Goal: Task Accomplishment & Management: Manage account settings

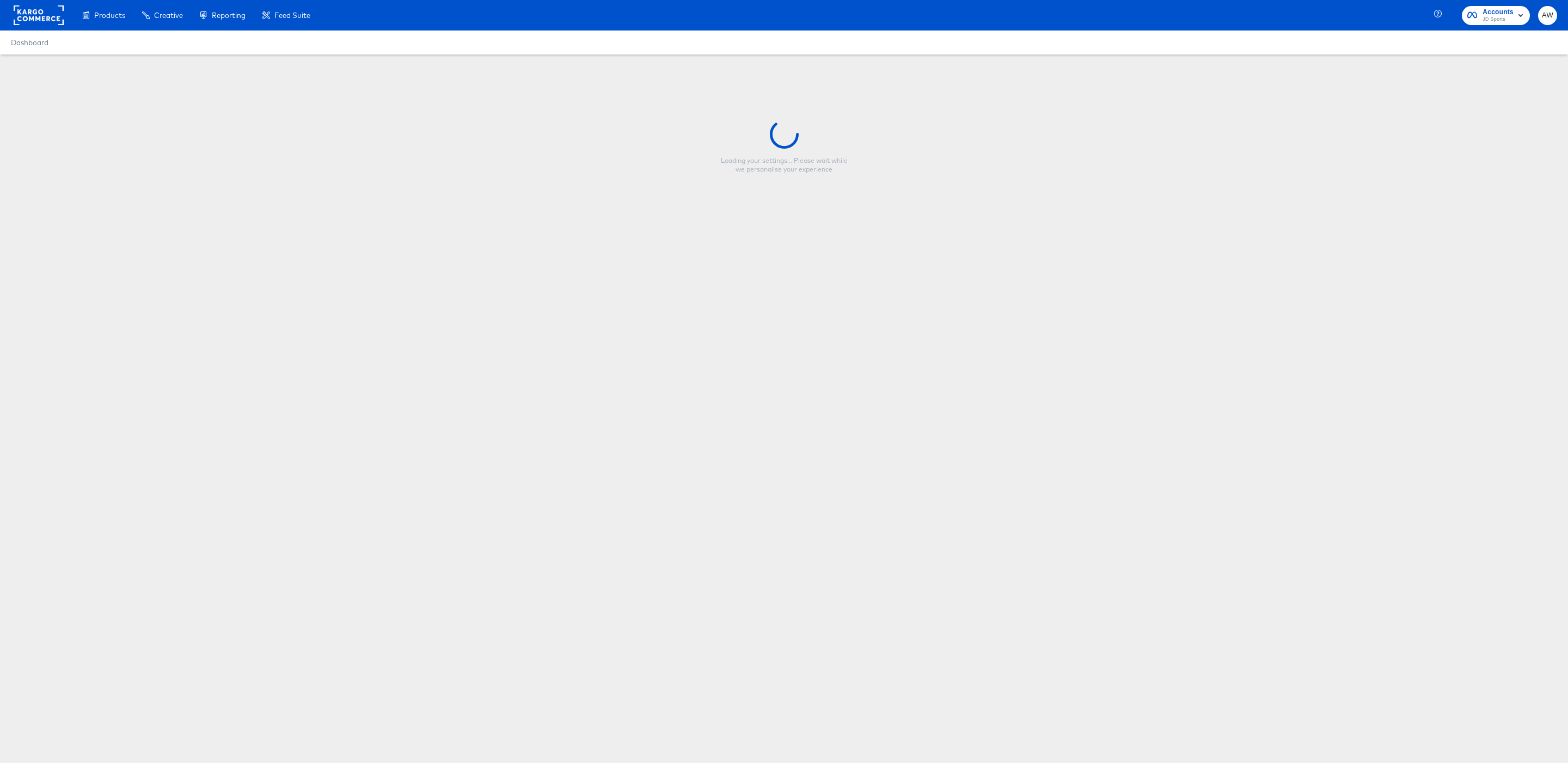
type input "JD FR - Vertical - Mega Offers (FF)"
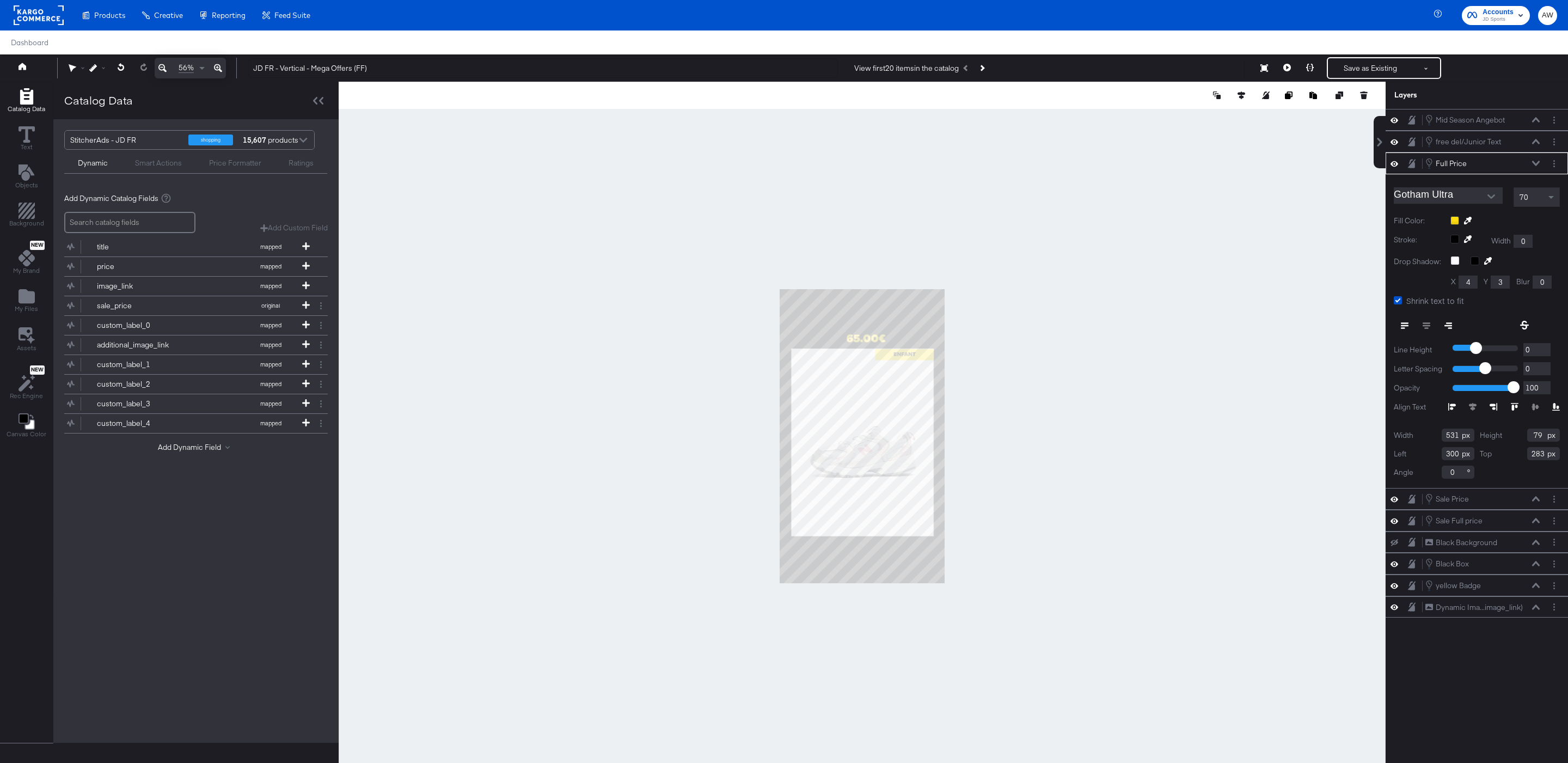
click at [1172, 277] on div at bounding box center [862, 436] width 1047 height 708
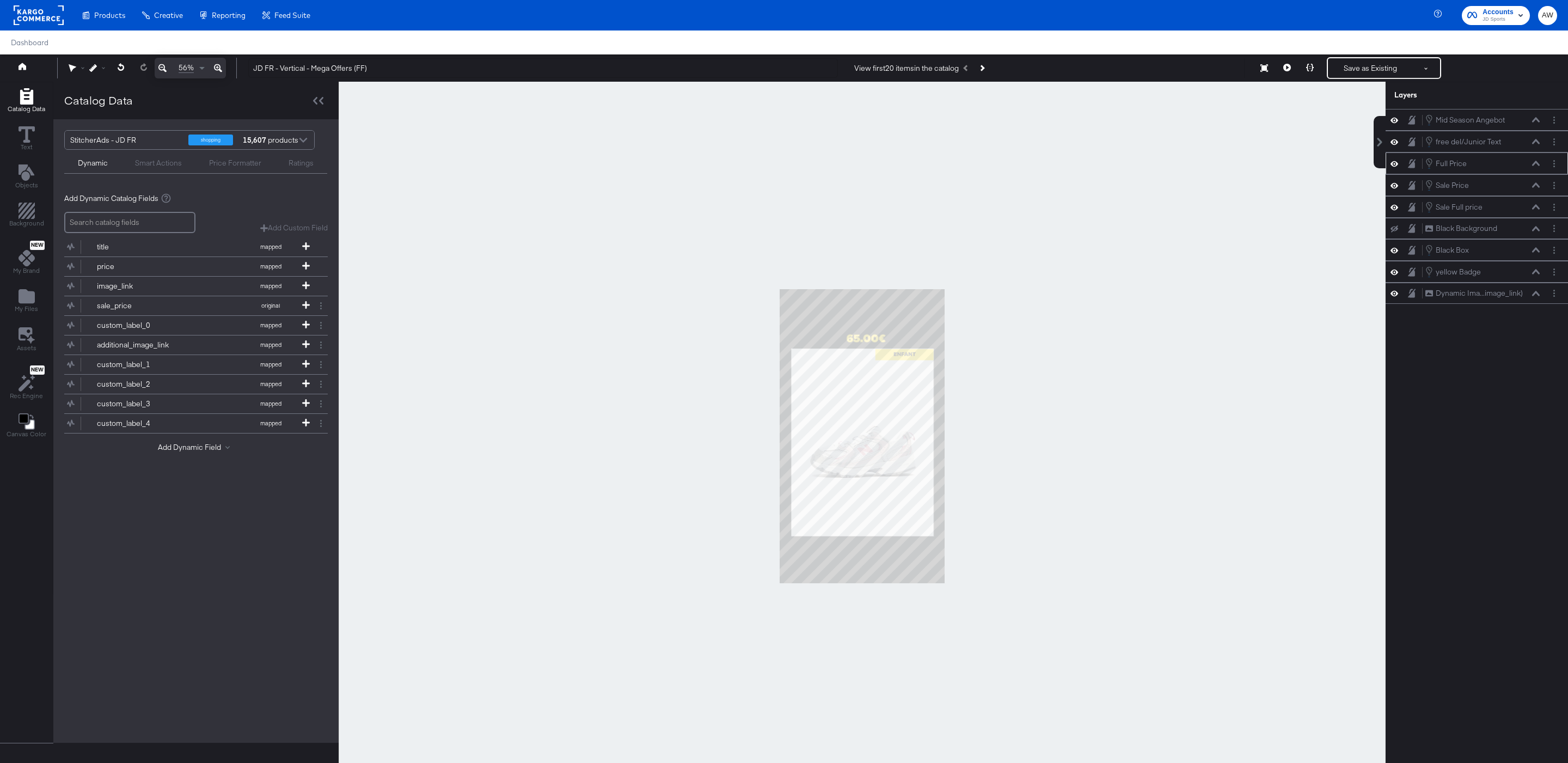
click at [1535, 165] on icon at bounding box center [1536, 163] width 8 height 5
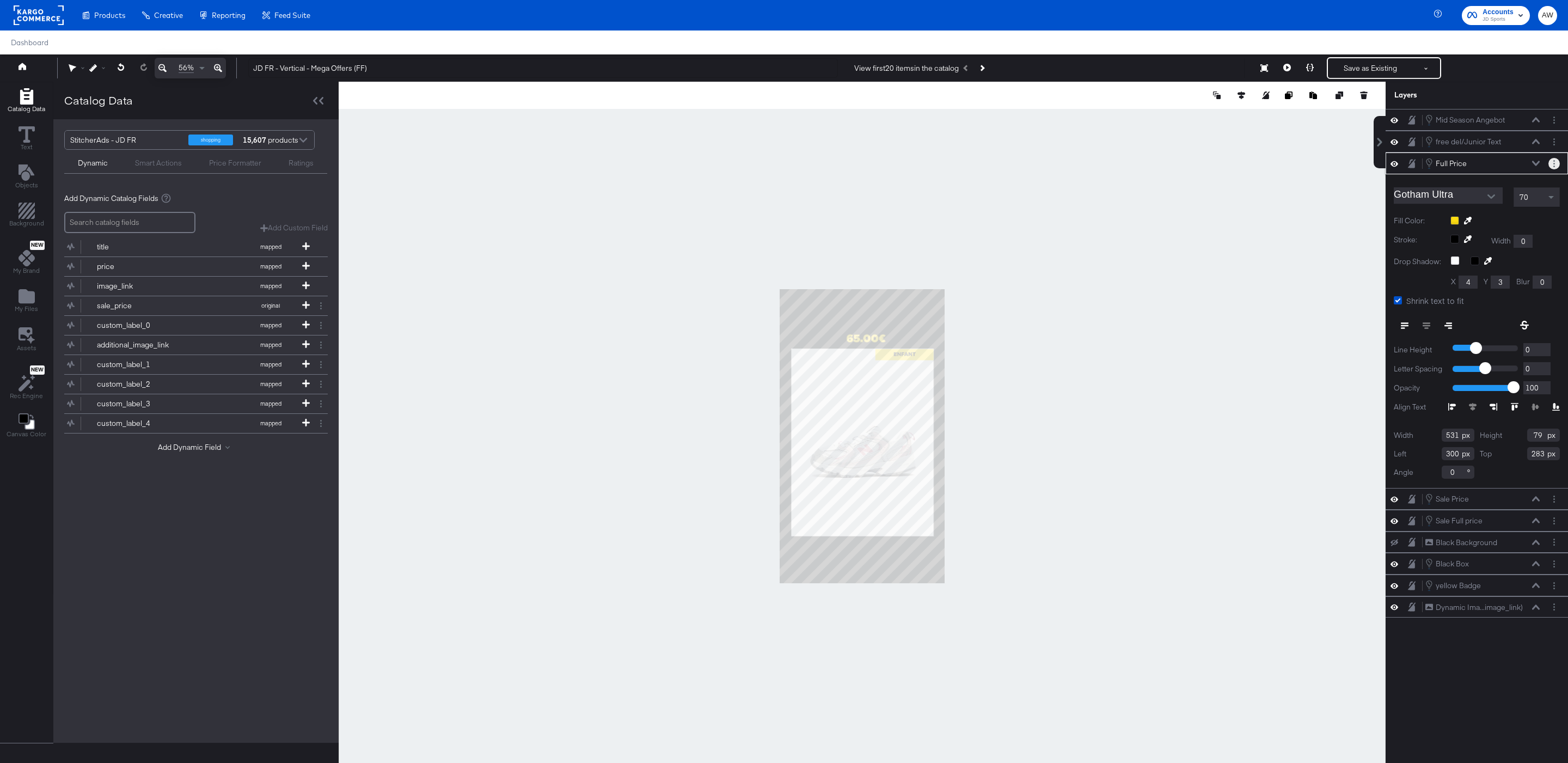
click at [1553, 166] on icon "Layer Options" at bounding box center [1554, 164] width 2 height 7
click at [1338, 227] on div at bounding box center [862, 436] width 1047 height 708
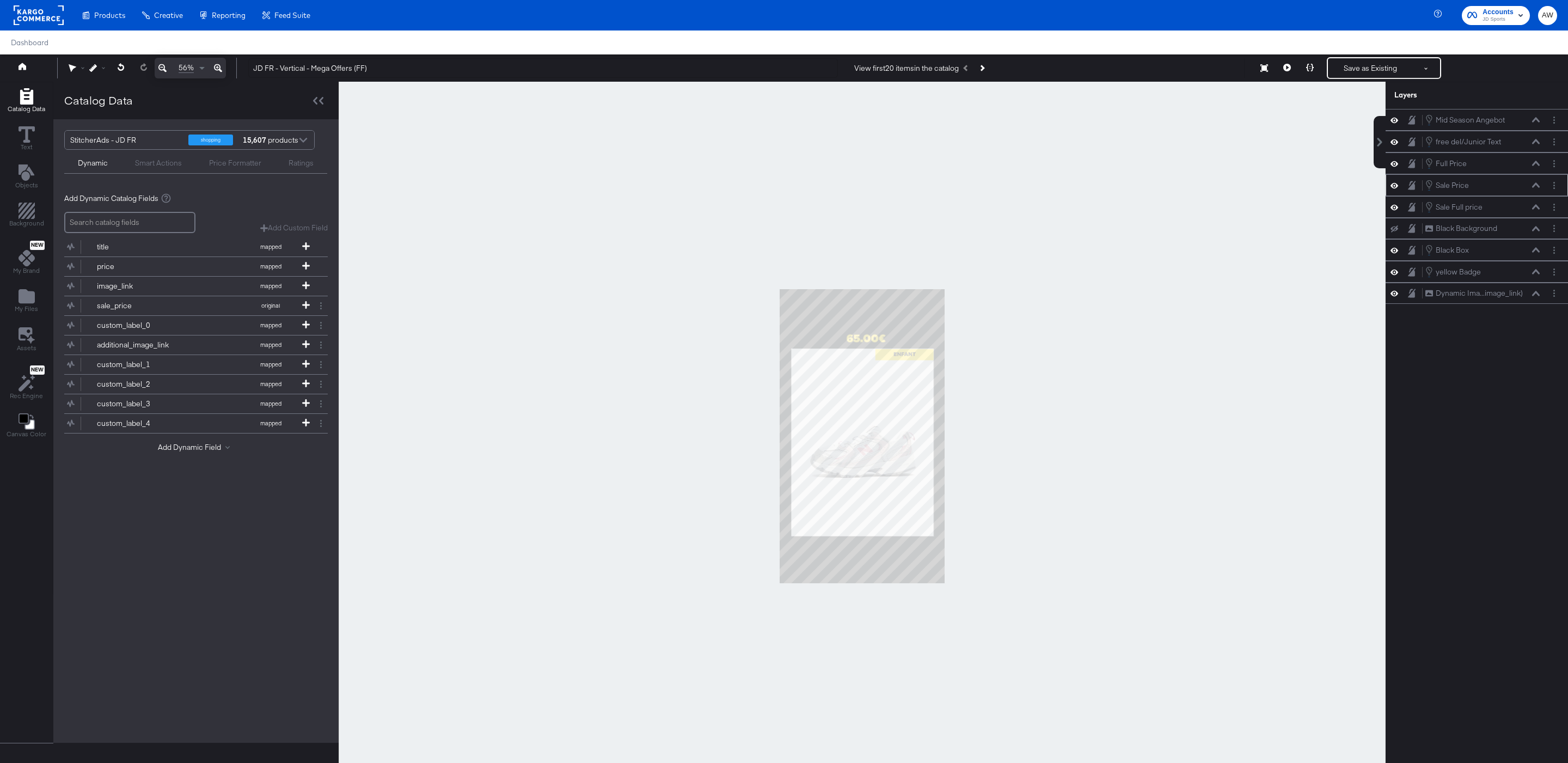
click at [1538, 188] on icon at bounding box center [1536, 185] width 8 height 5
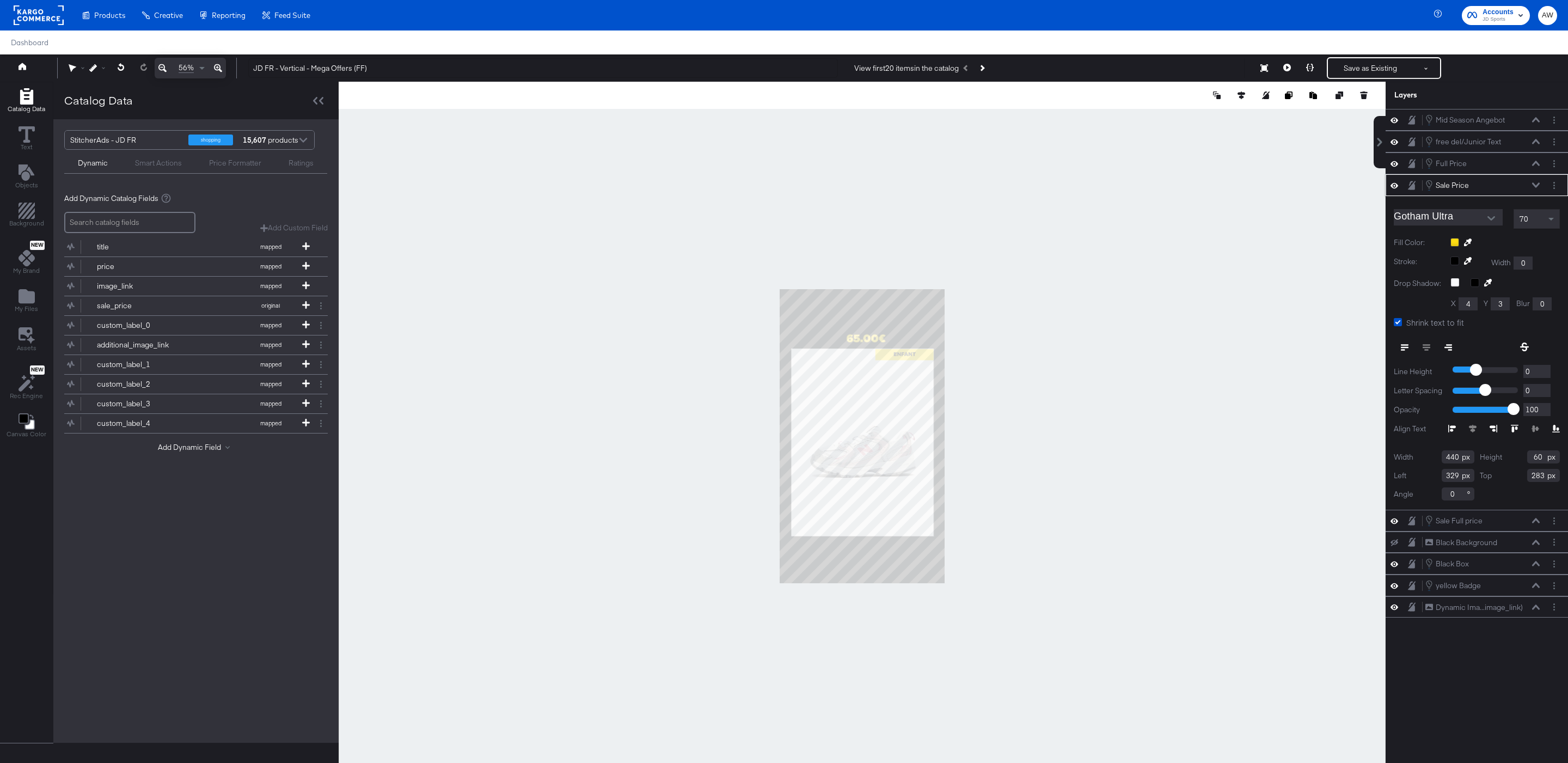
click at [1538, 188] on icon at bounding box center [1536, 185] width 8 height 5
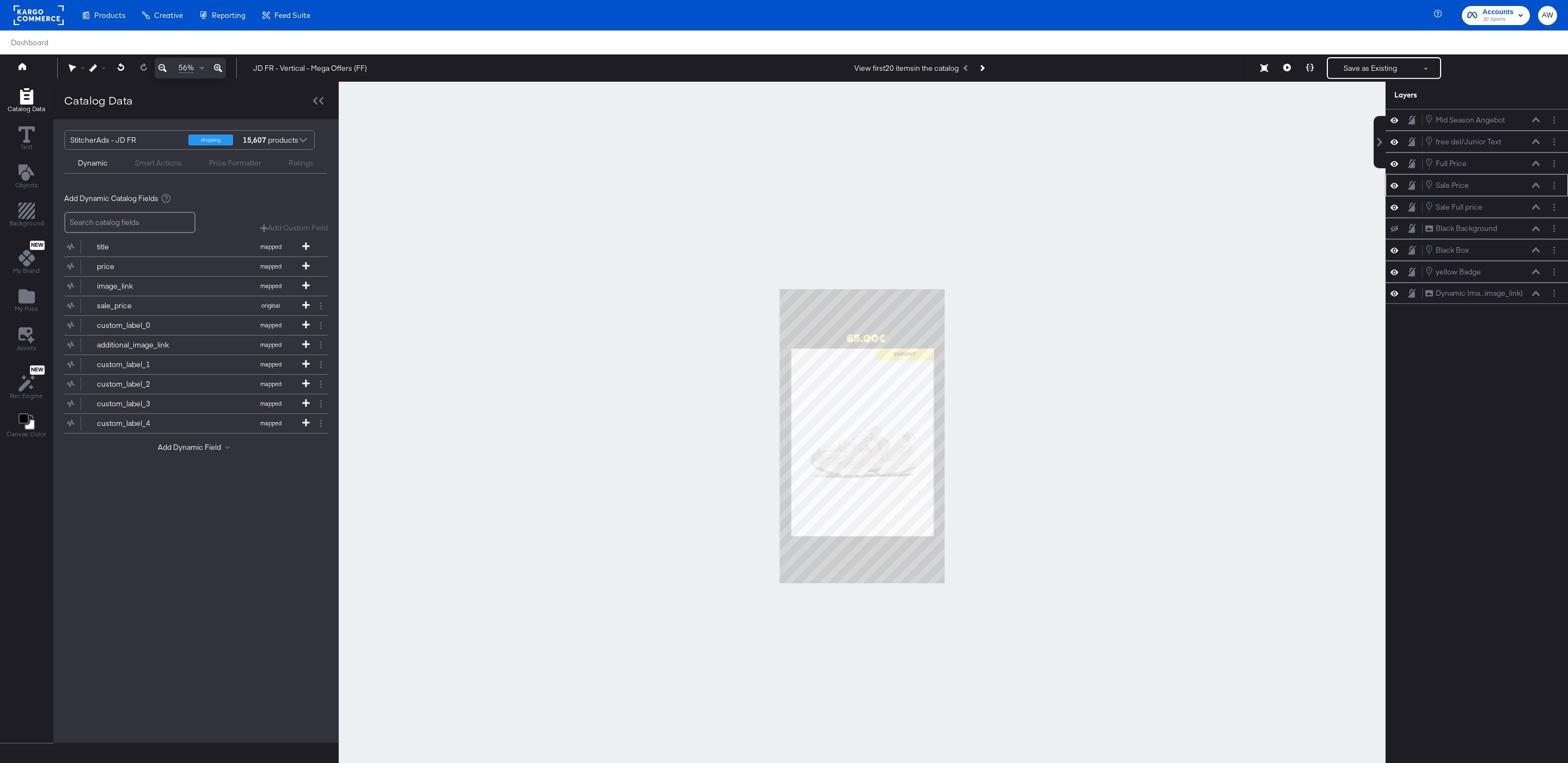
click at [1536, 188] on icon at bounding box center [1536, 185] width 8 height 5
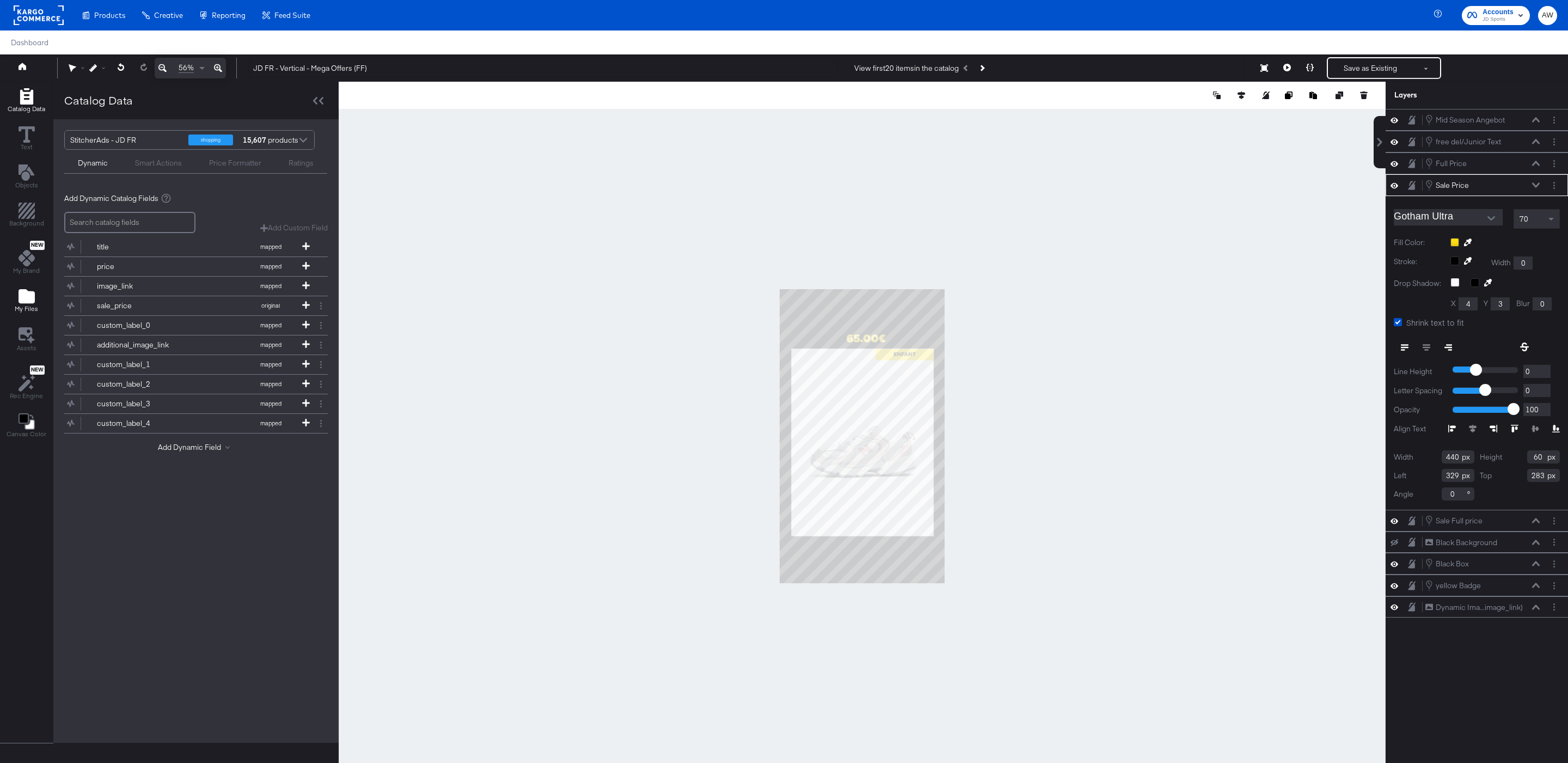
click at [29, 303] on icon "Add Files" at bounding box center [26, 296] width 16 height 14
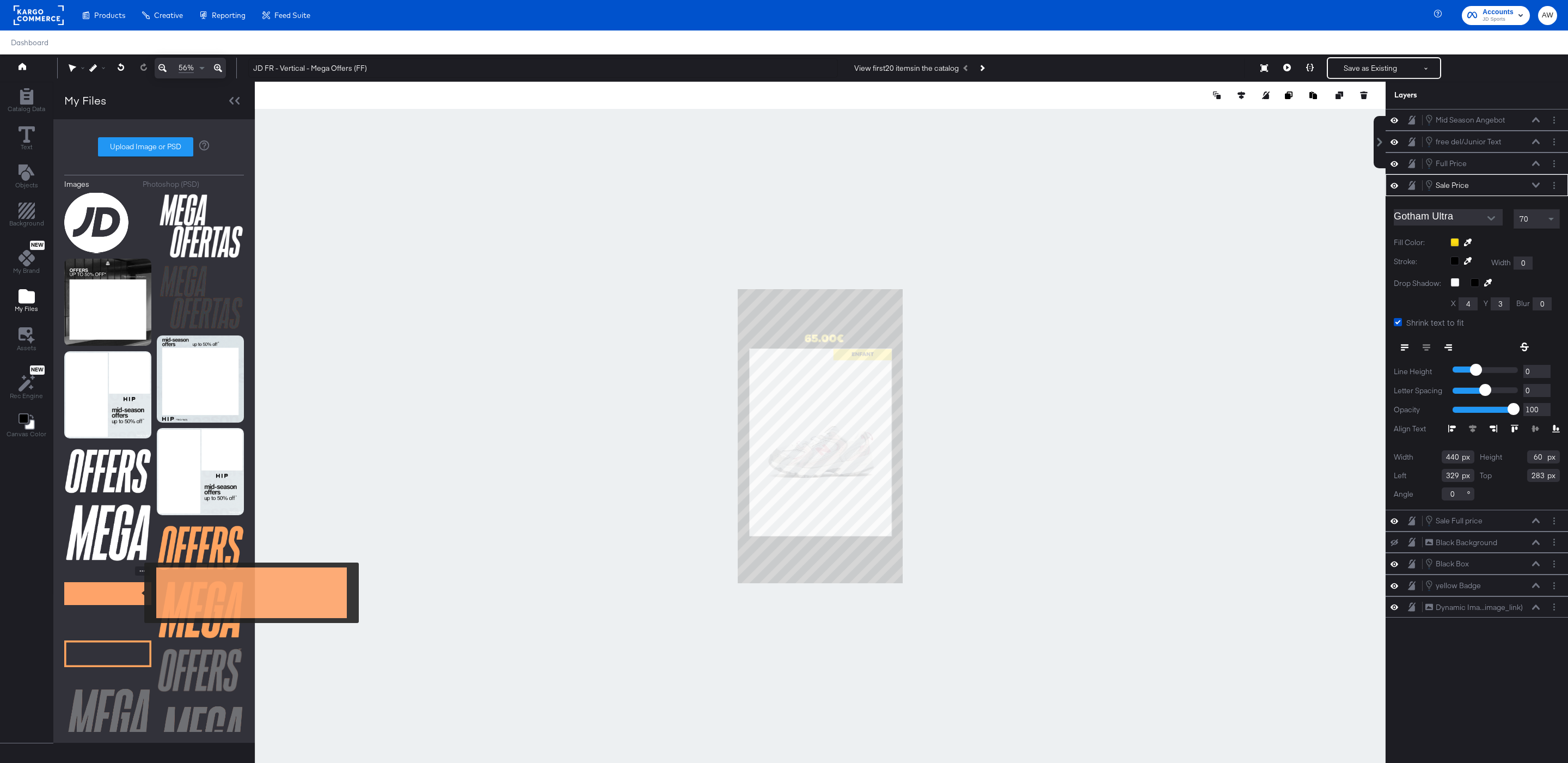
click at [137, 592] on img at bounding box center [108, 593] width 87 height 54
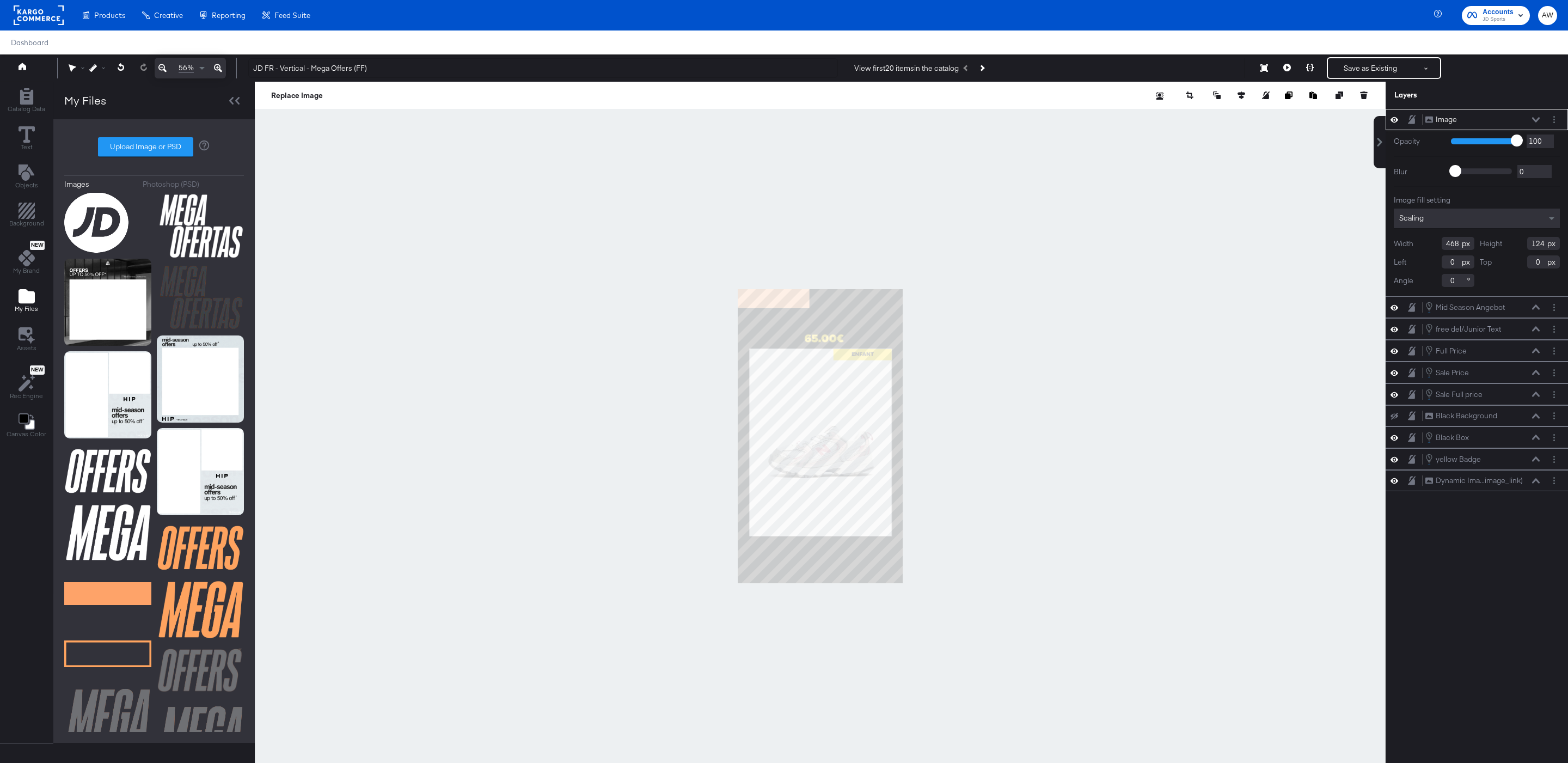
type input "135"
type input "907"
click at [1535, 121] on icon at bounding box center [1536, 119] width 8 height 5
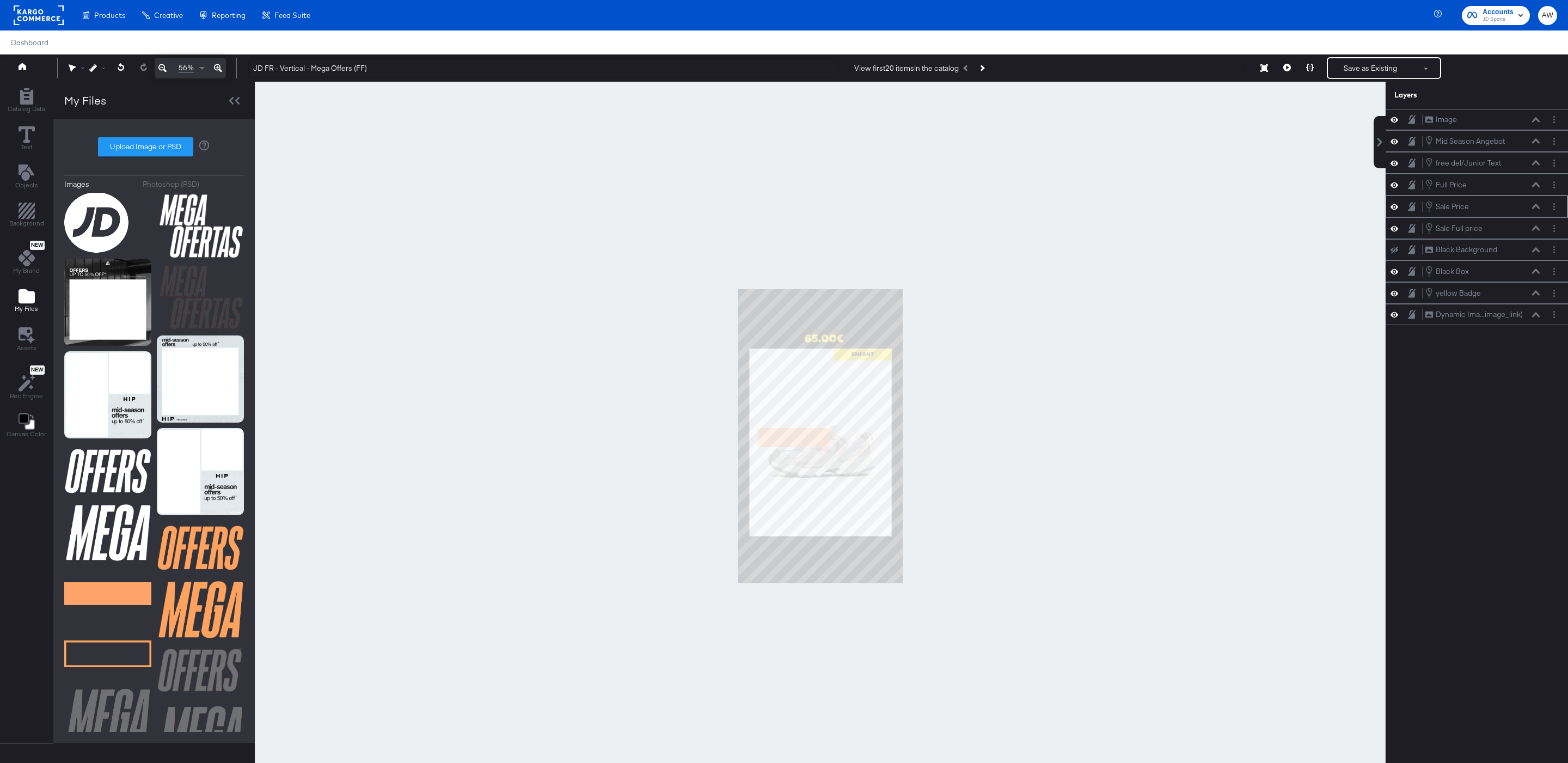
click at [1537, 209] on icon at bounding box center [1536, 206] width 8 height 5
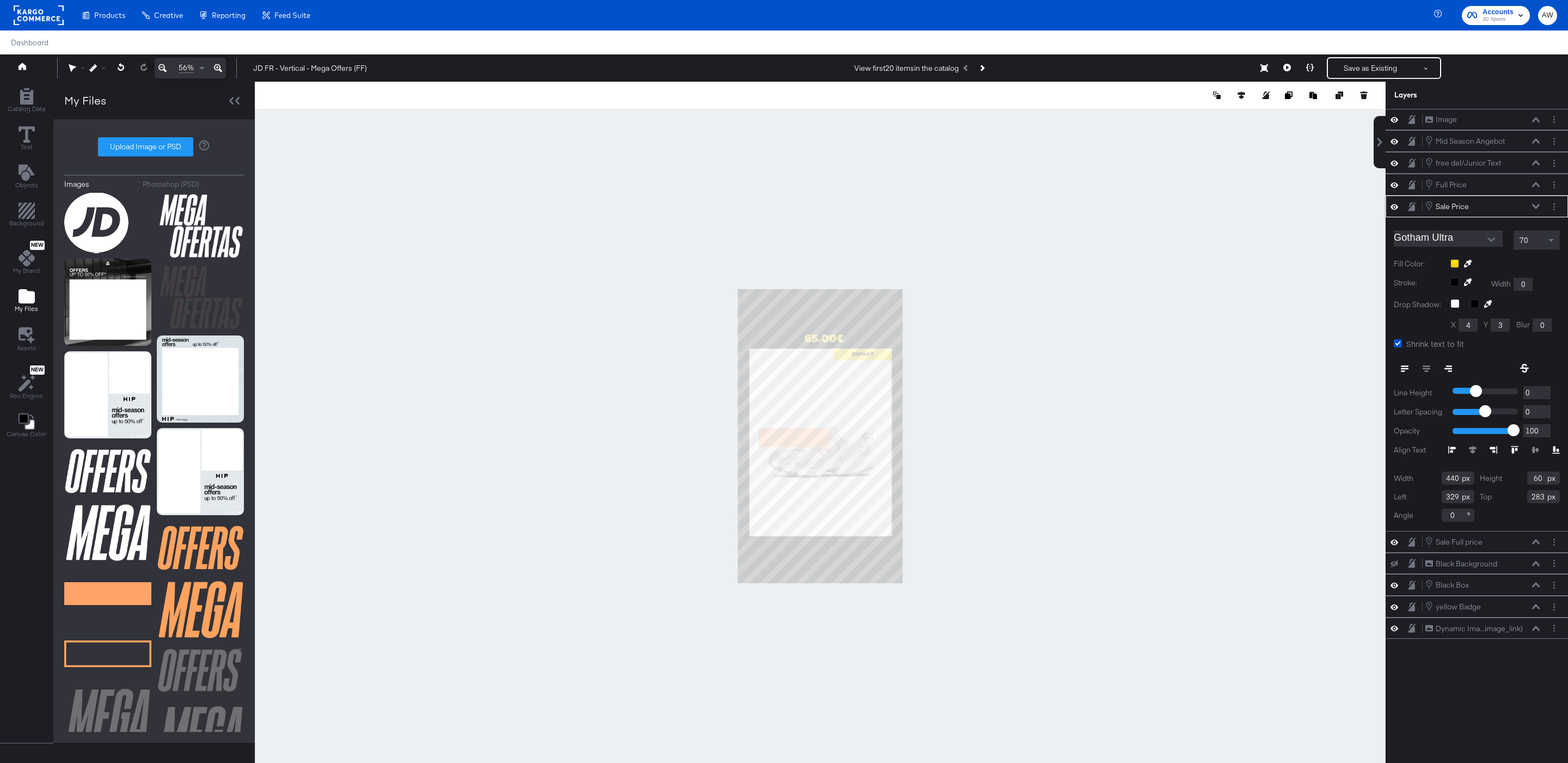
click at [1468, 267] on icon at bounding box center [1468, 264] width 8 height 8
click at [819, 441] on div at bounding box center [820, 436] width 1130 height 708
click at [1534, 209] on icon at bounding box center [1536, 206] width 8 height 5
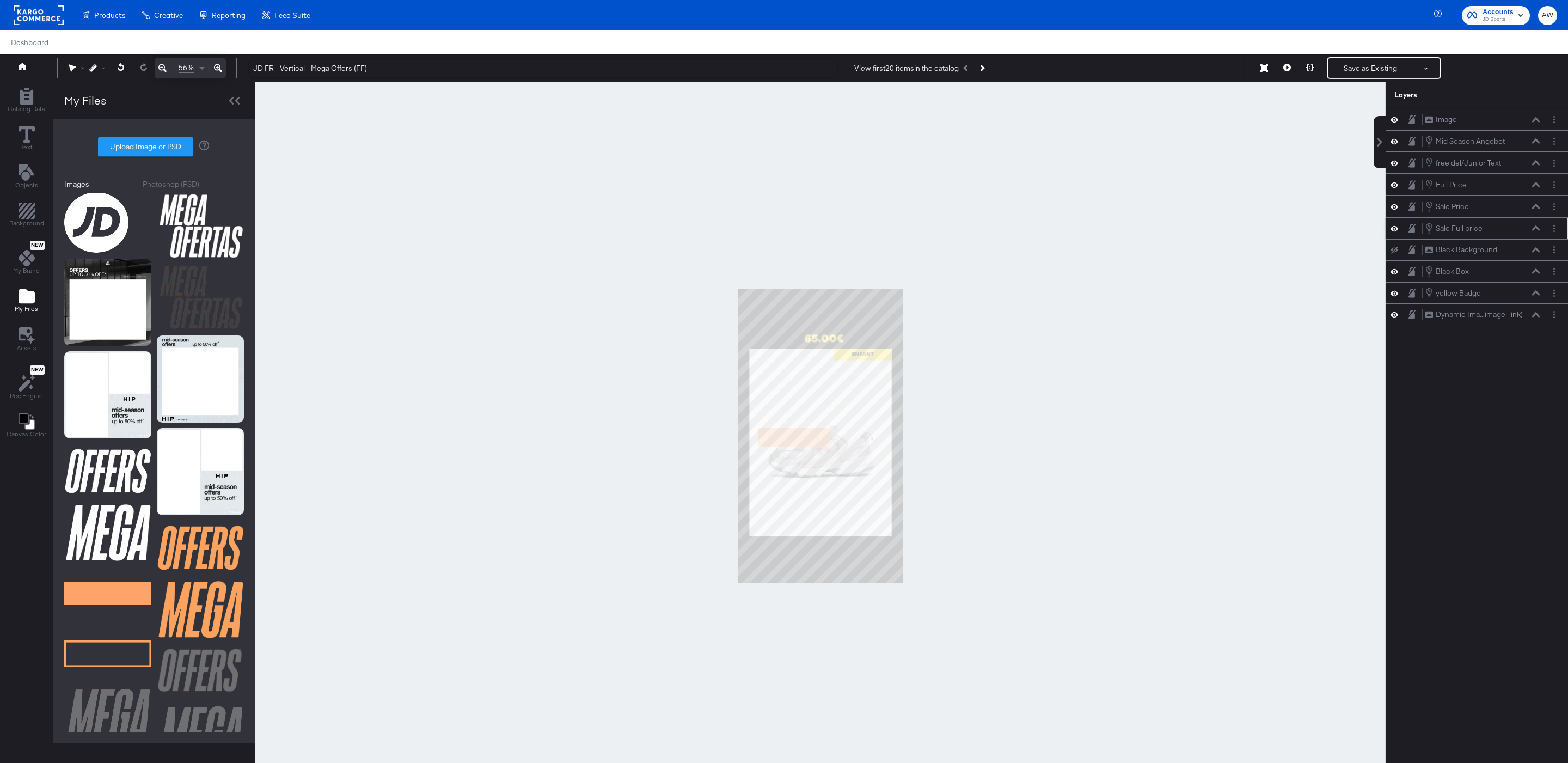
click at [1536, 230] on icon at bounding box center [1536, 227] width 8 height 5
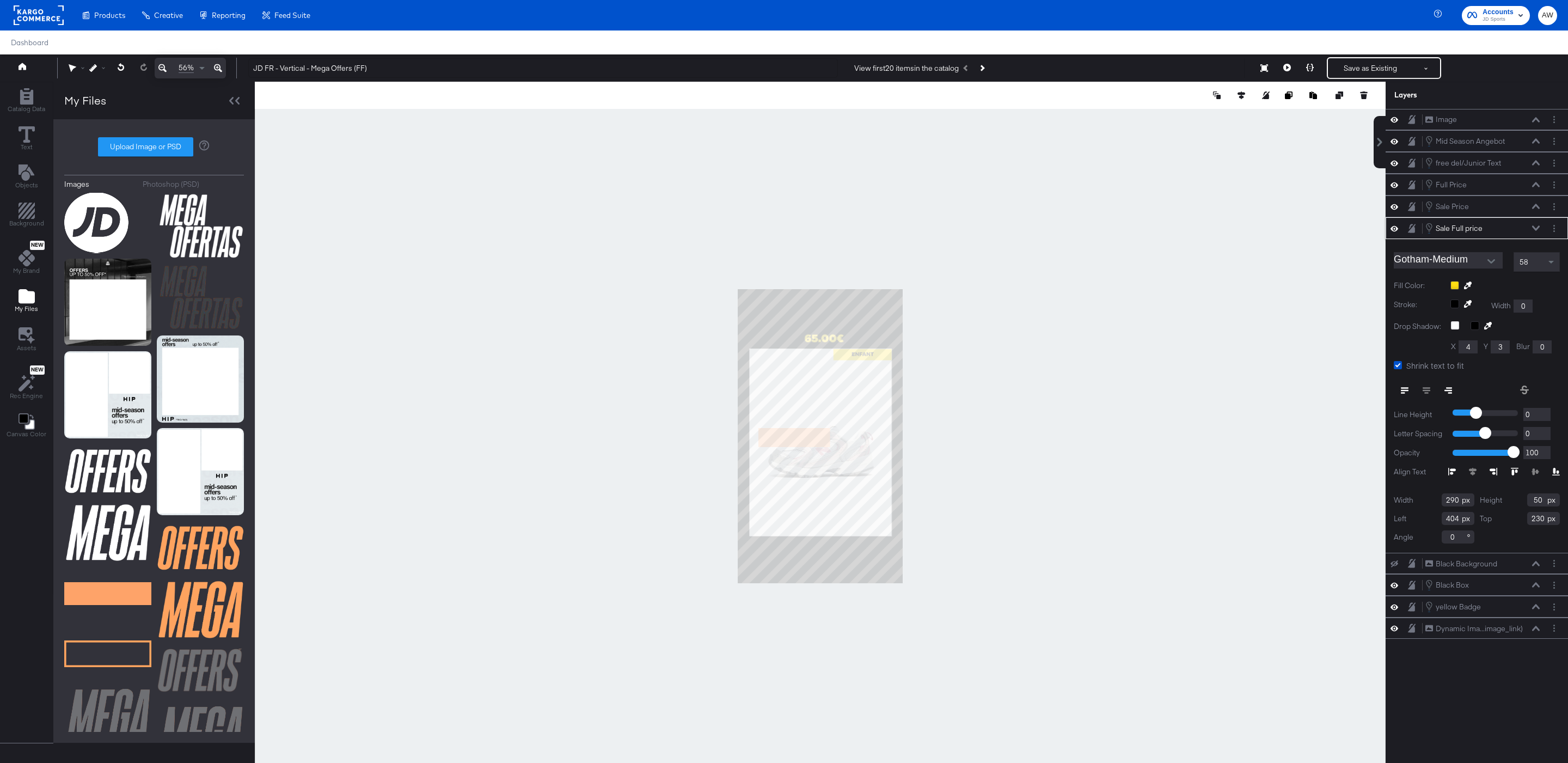
click at [1470, 289] on icon at bounding box center [1468, 286] width 8 height 8
click at [817, 441] on div at bounding box center [820, 436] width 1130 height 708
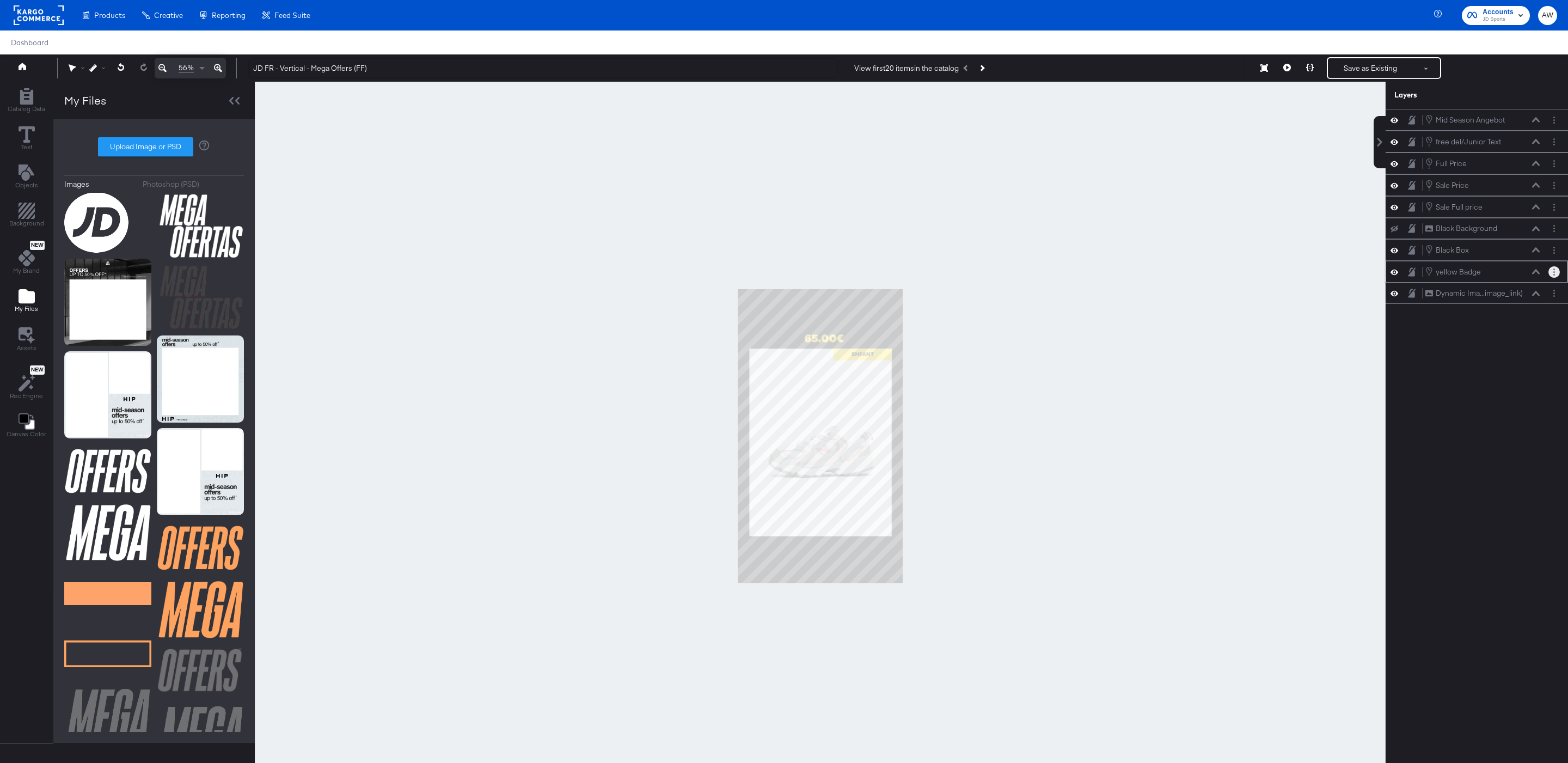
click at [1559, 278] on button "Layer Options" at bounding box center [1554, 272] width 12 height 12
click at [1507, 315] on button "Edit Smart Layer" at bounding box center [1484, 308] width 55 height 12
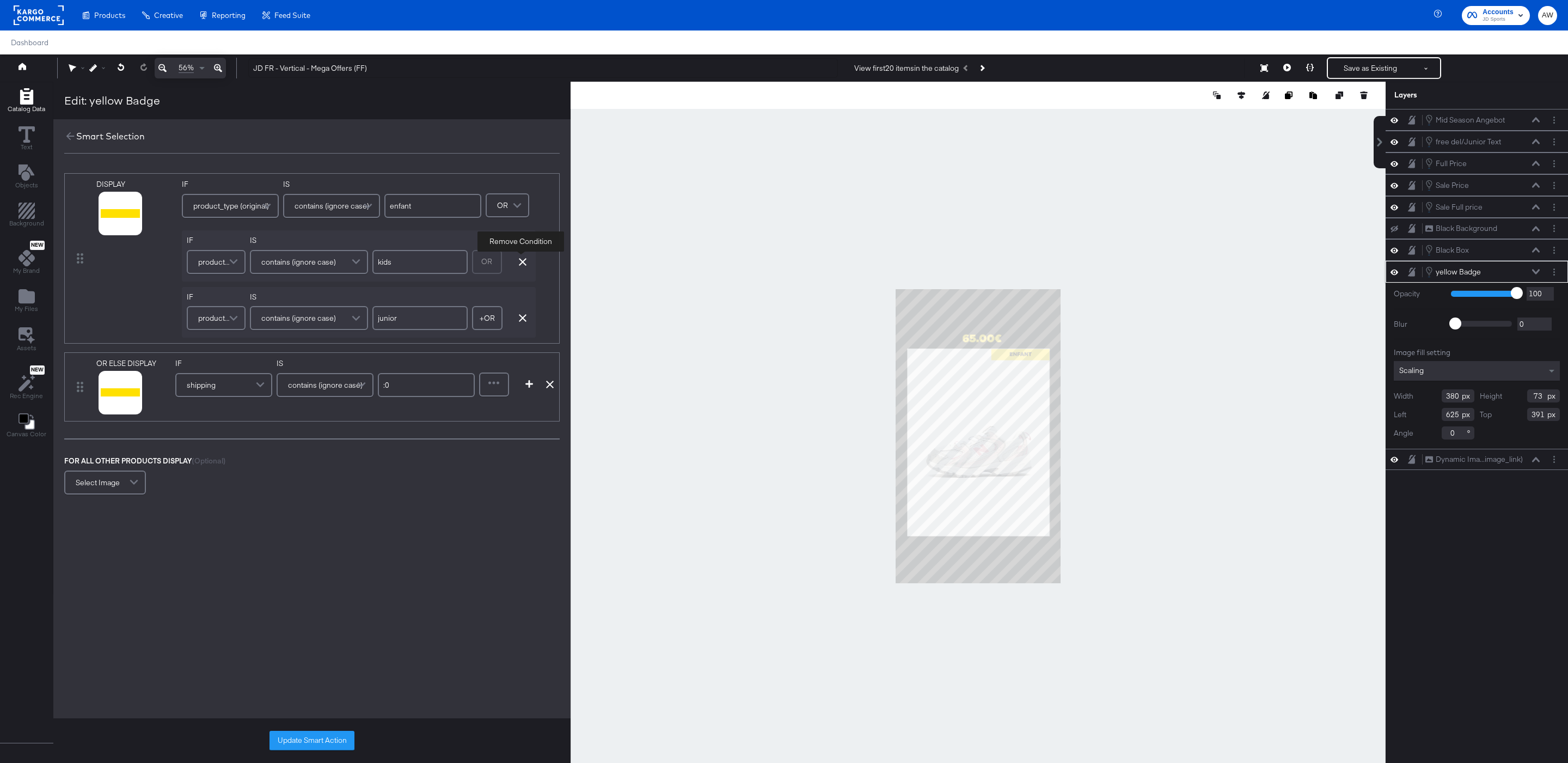
click at [519, 263] on icon "button" at bounding box center [522, 262] width 8 height 8
type input "junior"
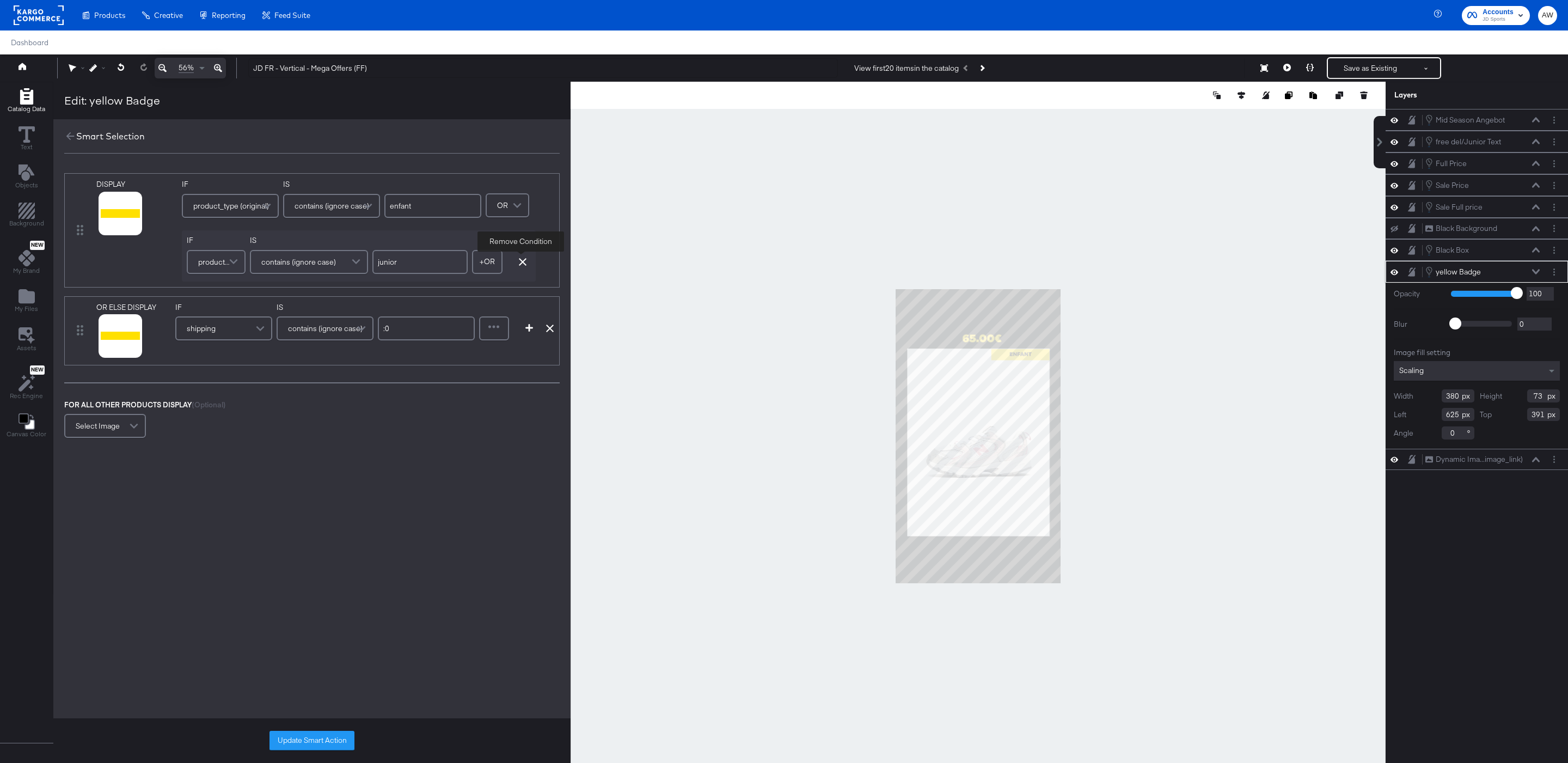
click at [519, 263] on icon "button" at bounding box center [522, 262] width 8 height 8
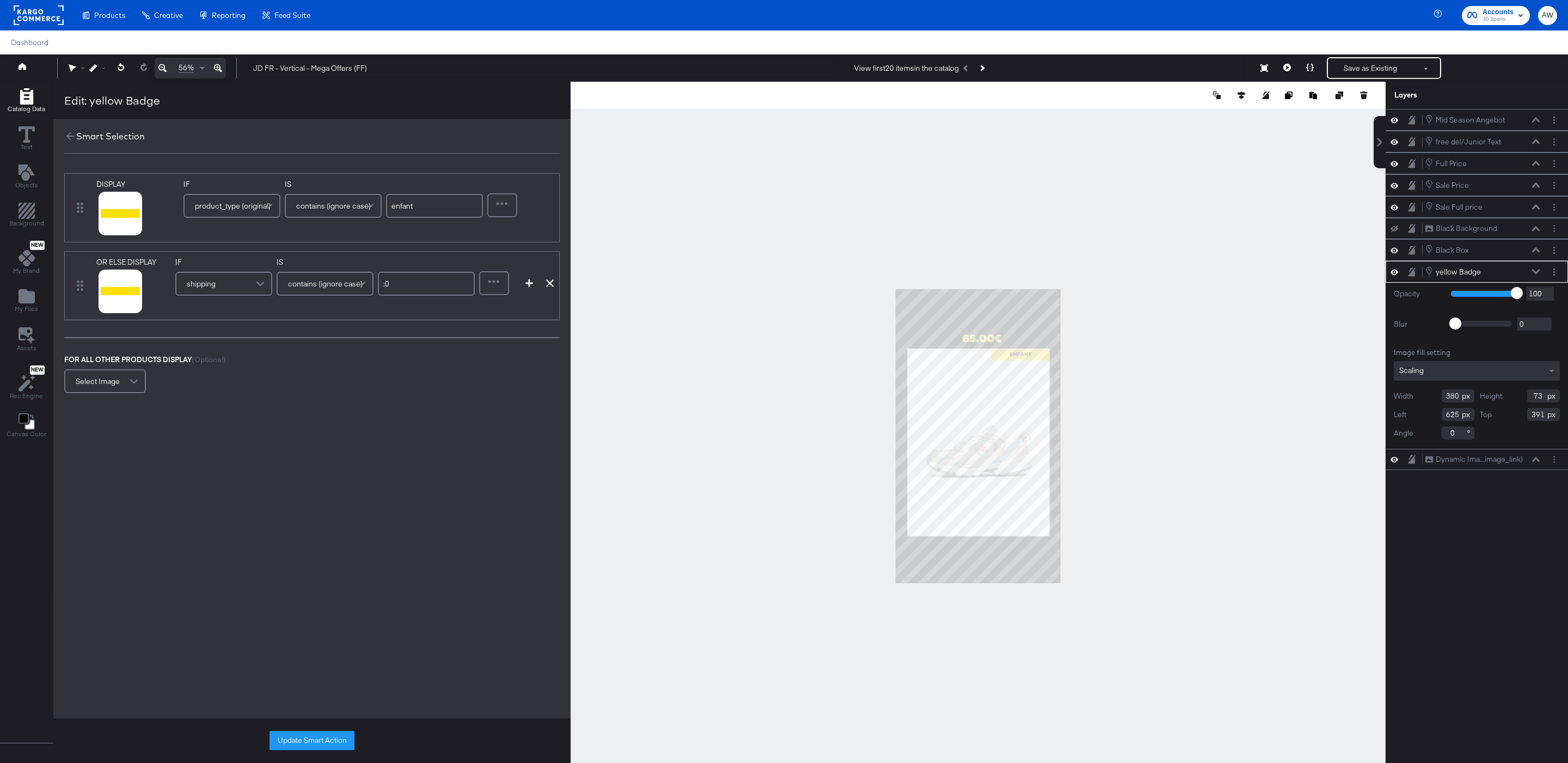
click at [519, 211] on div "Refine" at bounding box center [508, 199] width 41 height 40
click at [510, 211] on div at bounding box center [502, 206] width 28 height 22
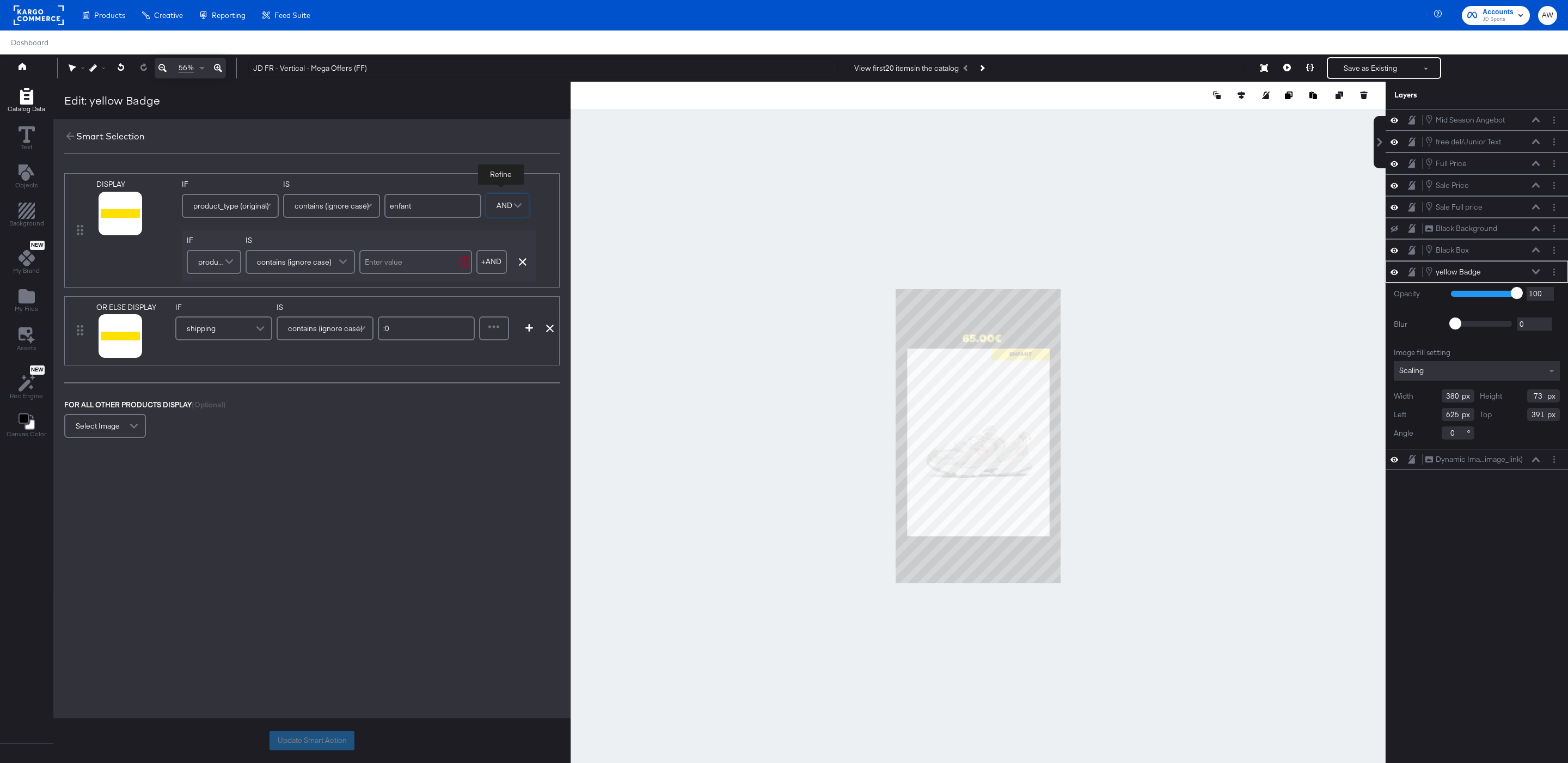
click at [205, 263] on span "product_type (original)" at bounding box center [213, 262] width 28 height 19
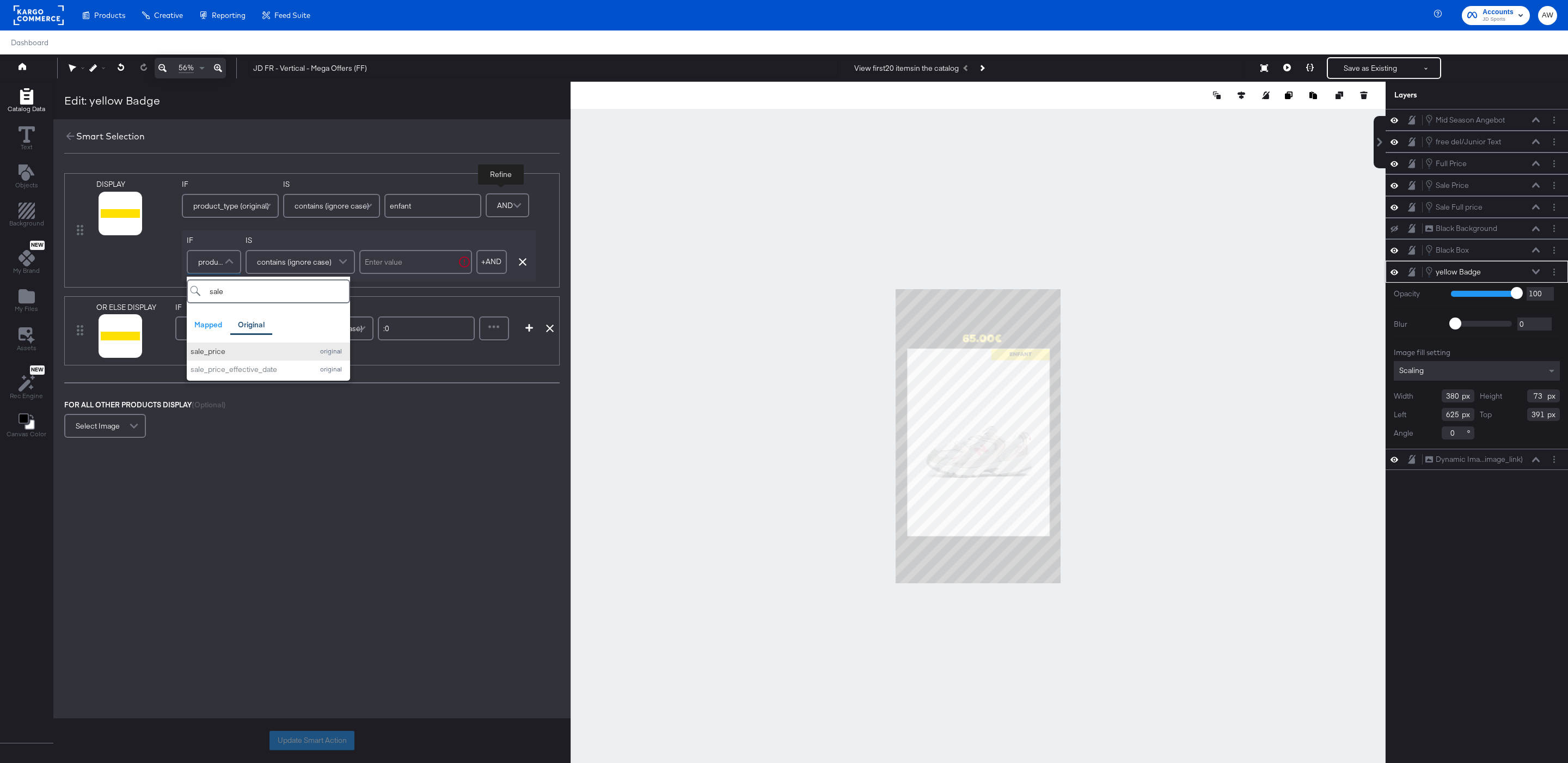
type input "sale"
click at [231, 347] on div "sale_price" at bounding box center [249, 351] width 118 height 10
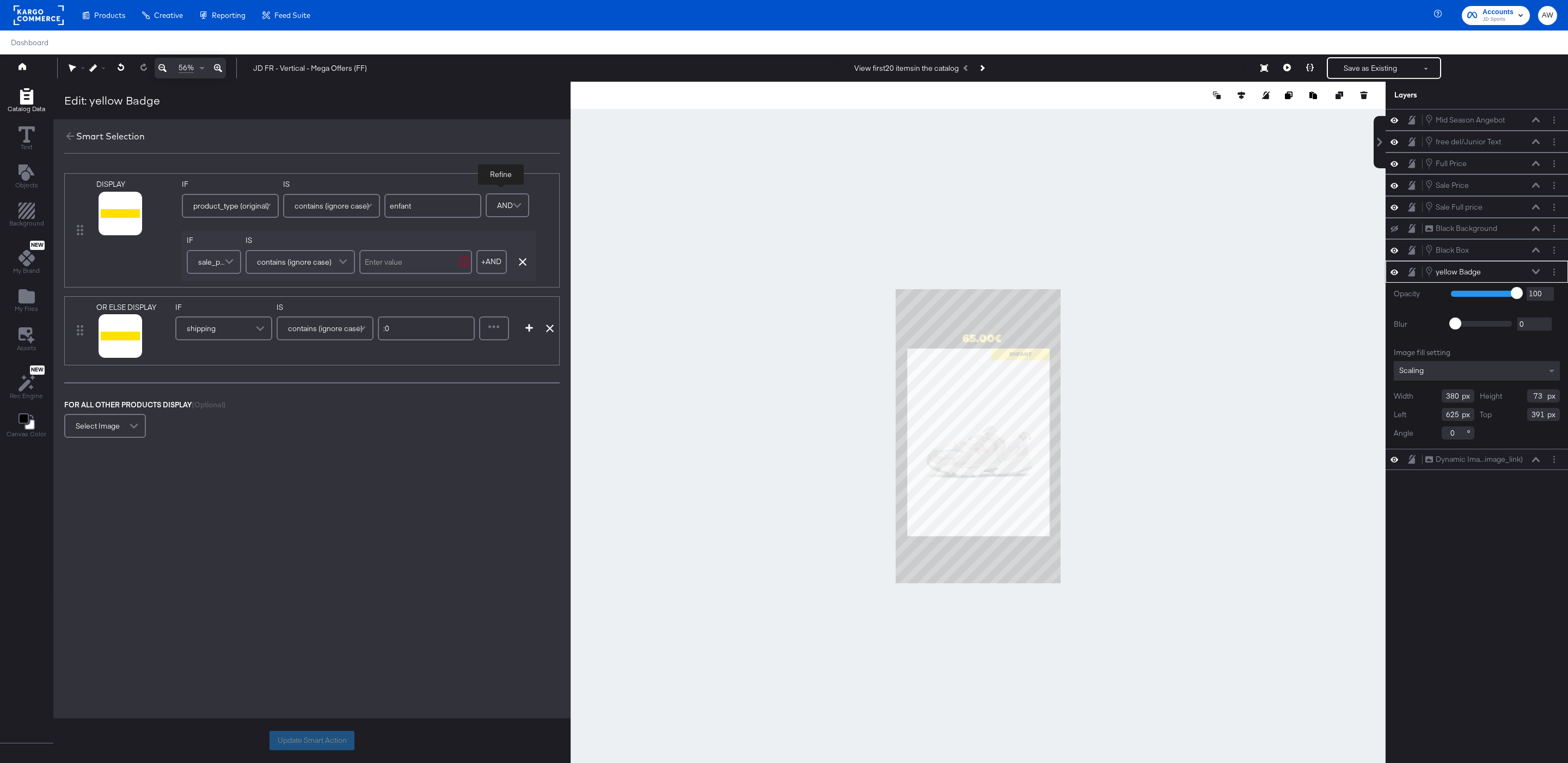
click at [316, 251] on div "contains (ignore case)" at bounding box center [301, 262] width 107 height 22
type input "does"
click at [378, 278] on div "IF sale_price (original) IS doesn't contain (ignore case) + AND Add AND Conditi…" at bounding box center [359, 256] width 354 height 51
click at [379, 262] on input "text" at bounding box center [416, 262] width 113 height 24
type input "."
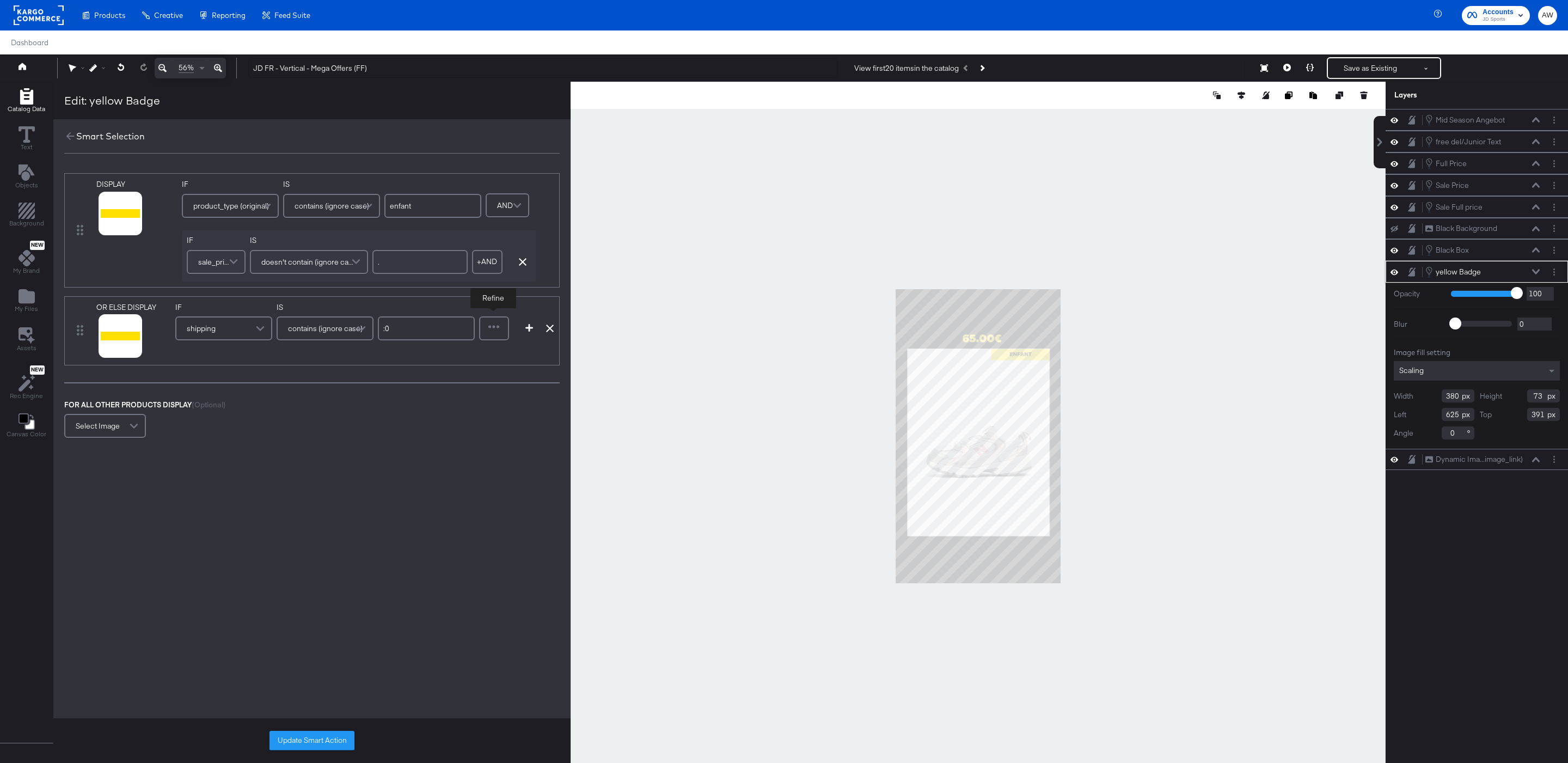
click at [497, 334] on div at bounding box center [494, 329] width 28 height 22
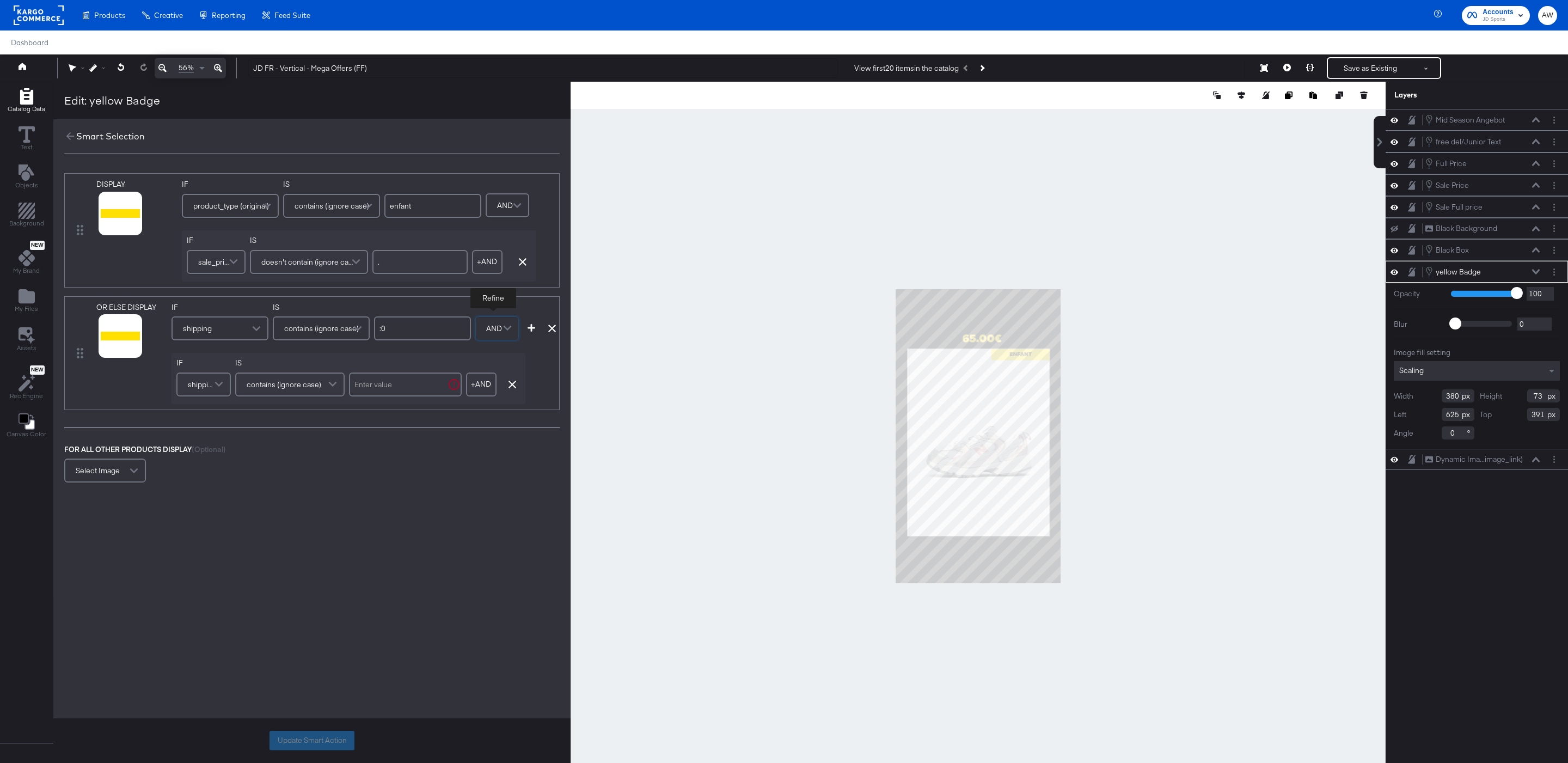
click at [222, 386] on span at bounding box center [220, 385] width 19 height 22
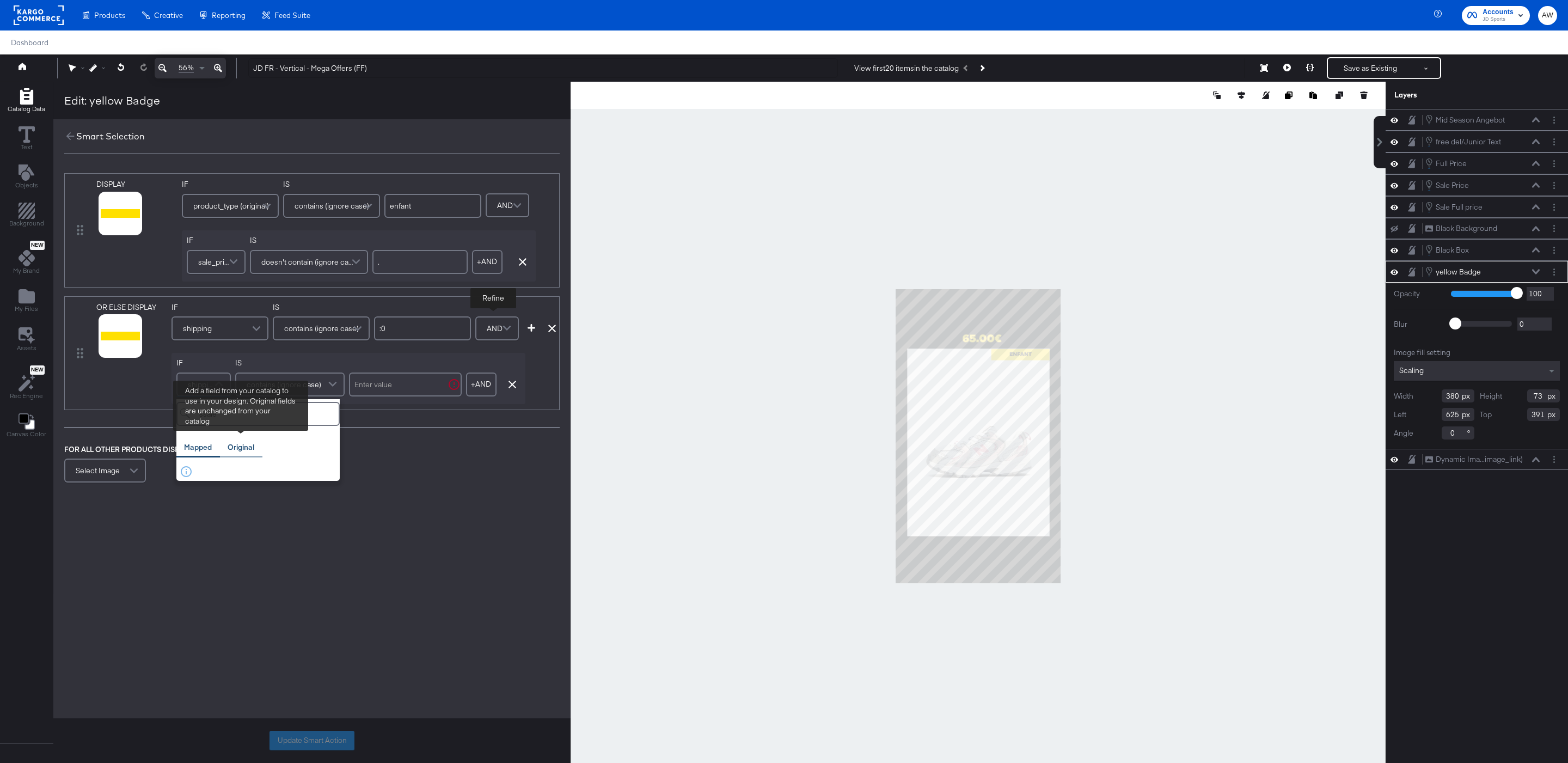
click at [247, 443] on div "Original" at bounding box center [241, 447] width 26 height 10
click at [244, 424] on input "ssale" at bounding box center [258, 413] width 163 height 24
click at [200, 424] on input "ssale" at bounding box center [258, 413] width 163 height 24
click at [210, 420] on input "ssale" at bounding box center [258, 413] width 163 height 24
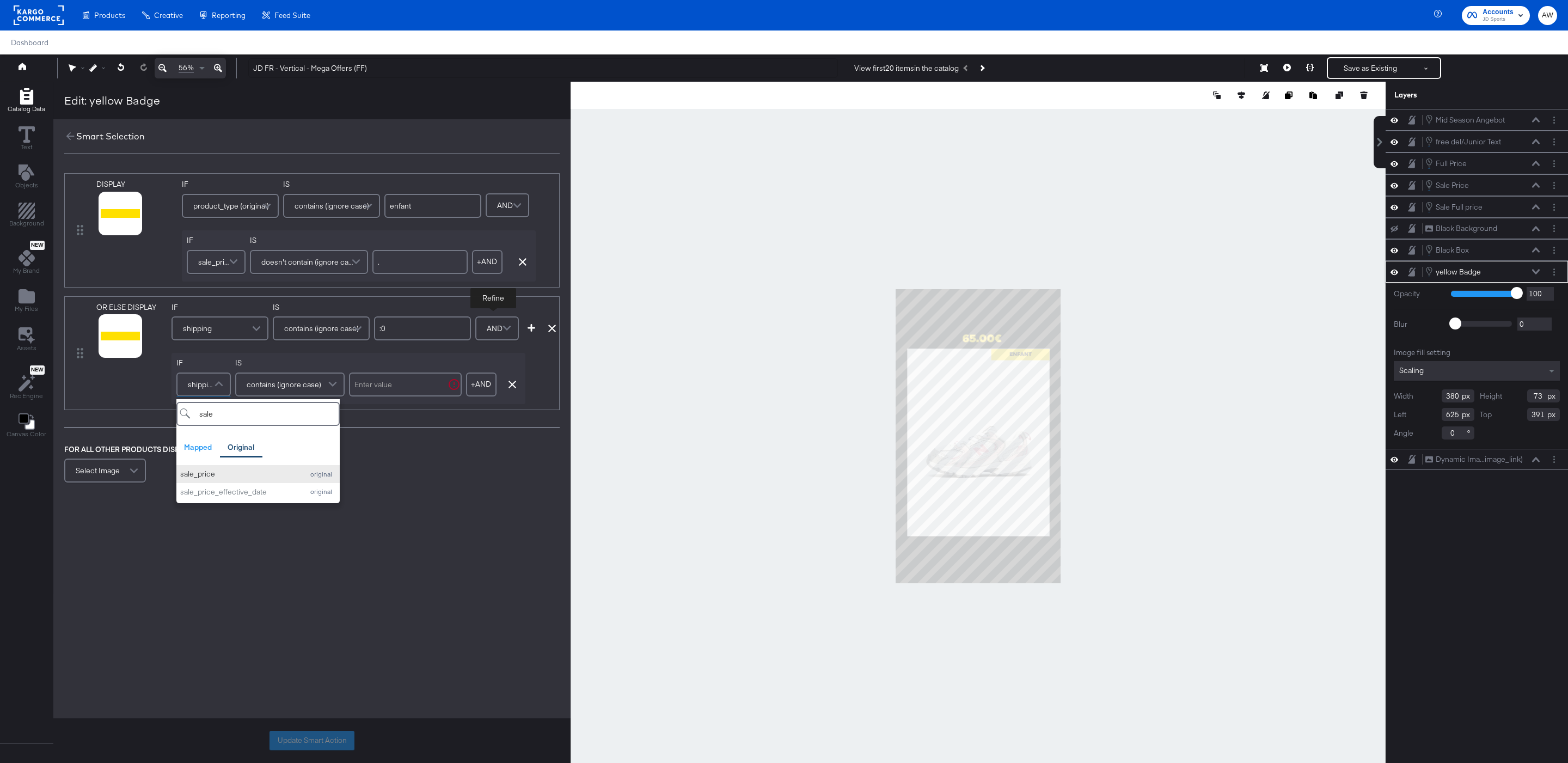
type input "sale"
click at [222, 474] on div "sale_price" at bounding box center [238, 473] width 118 height 10
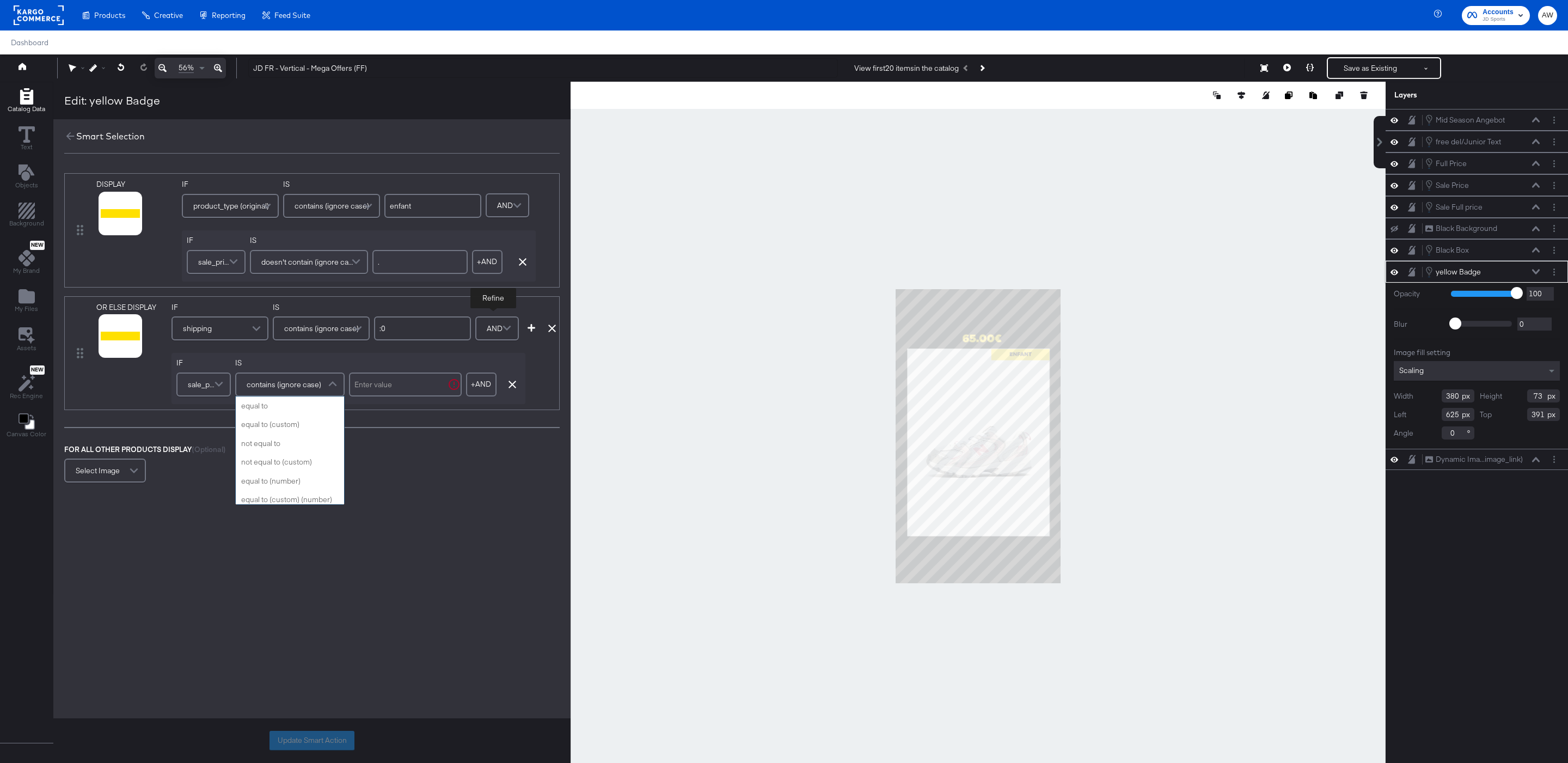
click at [317, 389] on span "contains (ignore case)" at bounding box center [284, 385] width 75 height 19
type input "doe"
click at [383, 393] on input "text" at bounding box center [405, 384] width 113 height 24
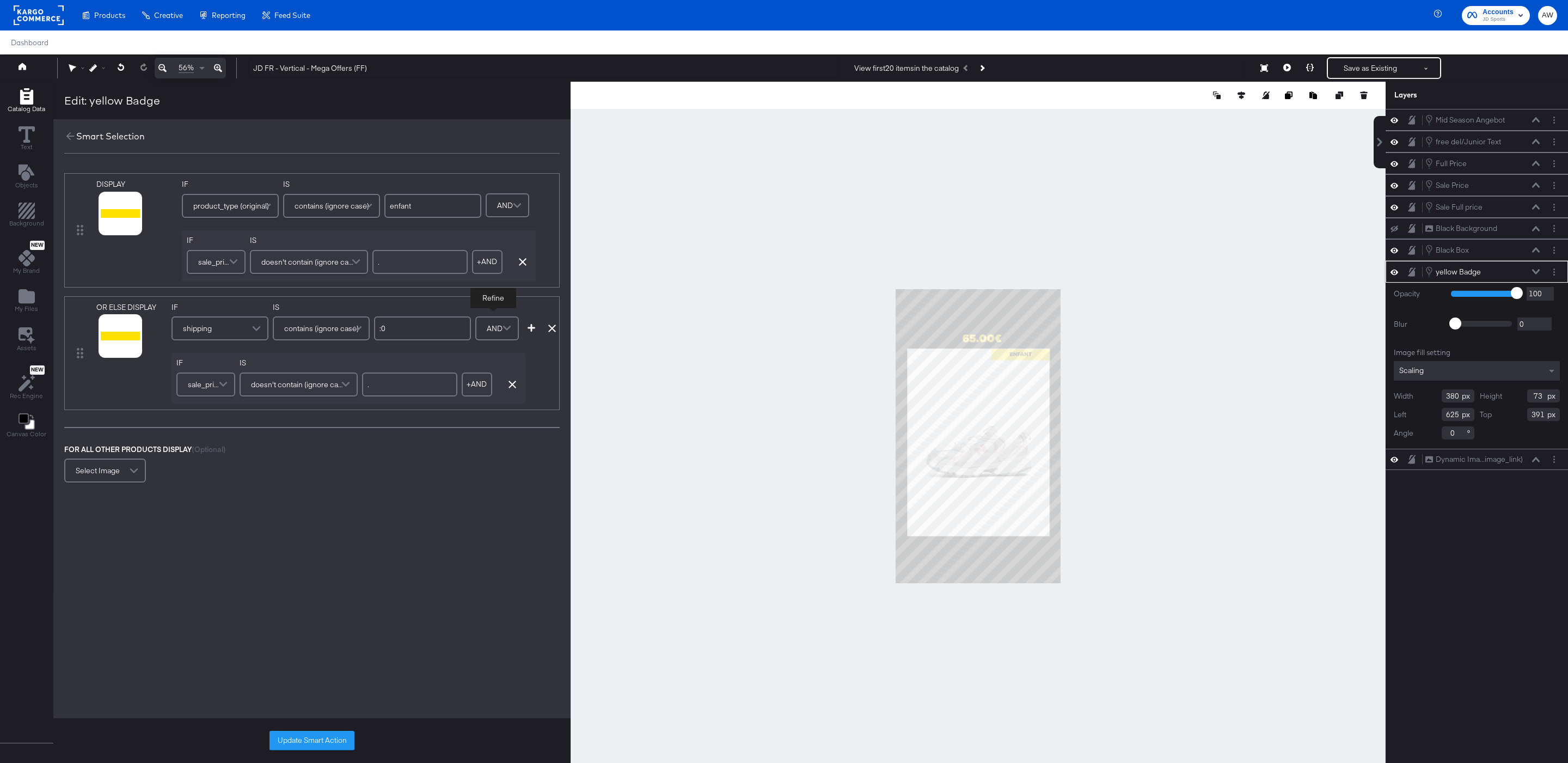
type input "."
click at [399, 443] on div "DISPLAY link mapped image_link mapped custom_label_4 mapped additional_image_li…" at bounding box center [312, 329] width 517 height 334
click at [534, 329] on icon "button" at bounding box center [532, 328] width 8 height 8
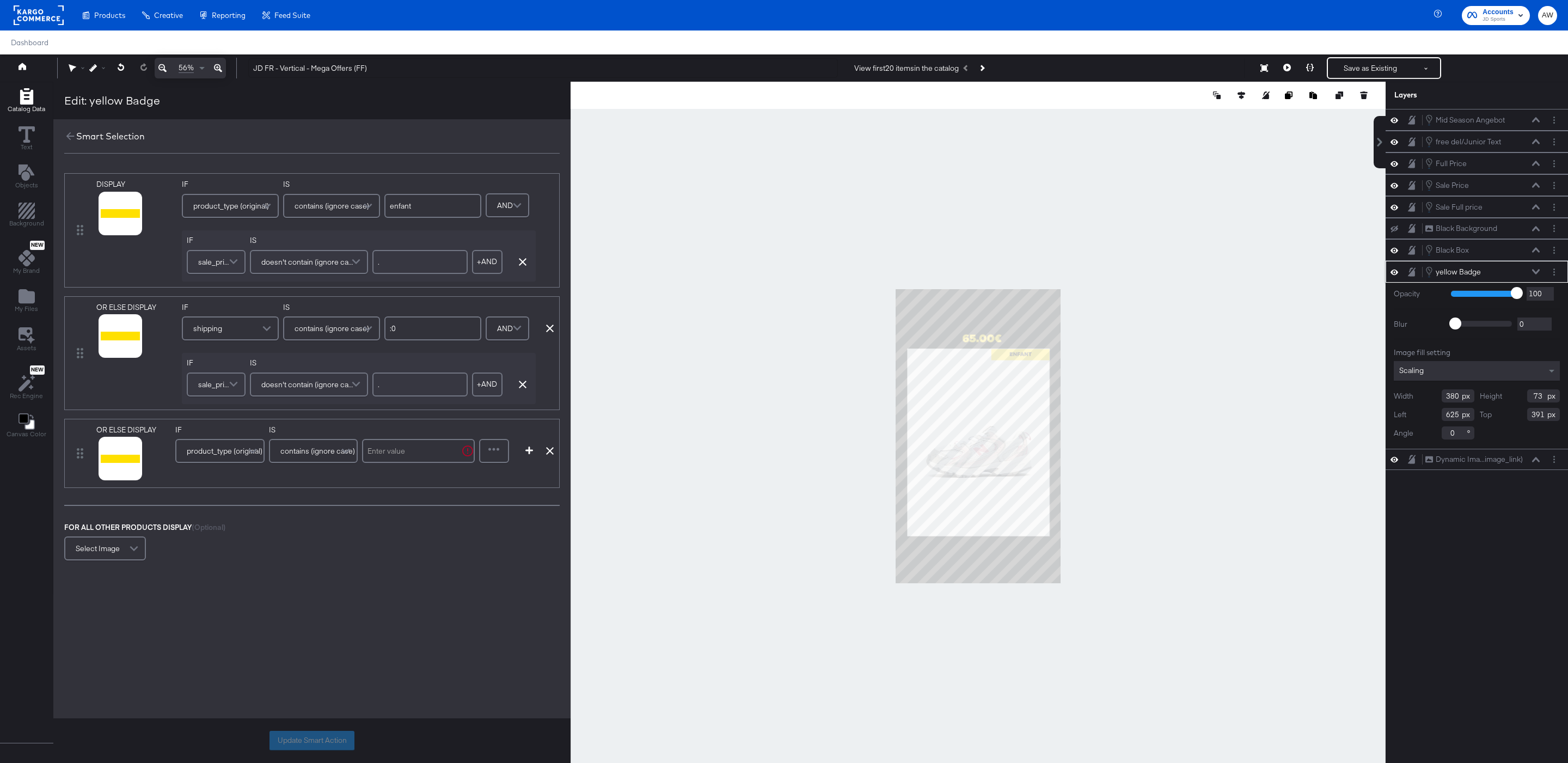
click at [241, 452] on span "product_type (original)" at bounding box center [224, 451] width 76 height 19
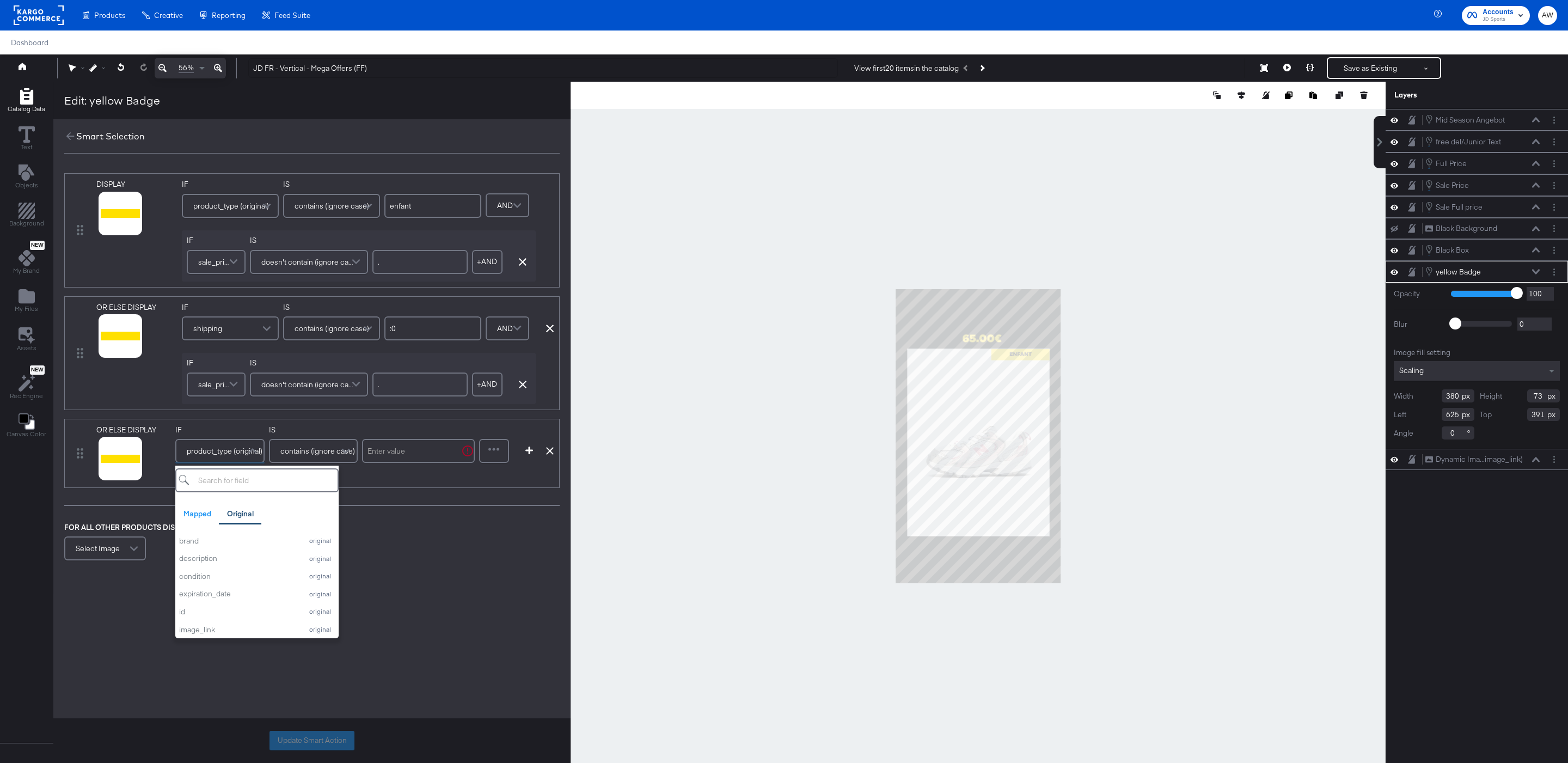
click at [398, 453] on input "text" at bounding box center [418, 451] width 113 height 24
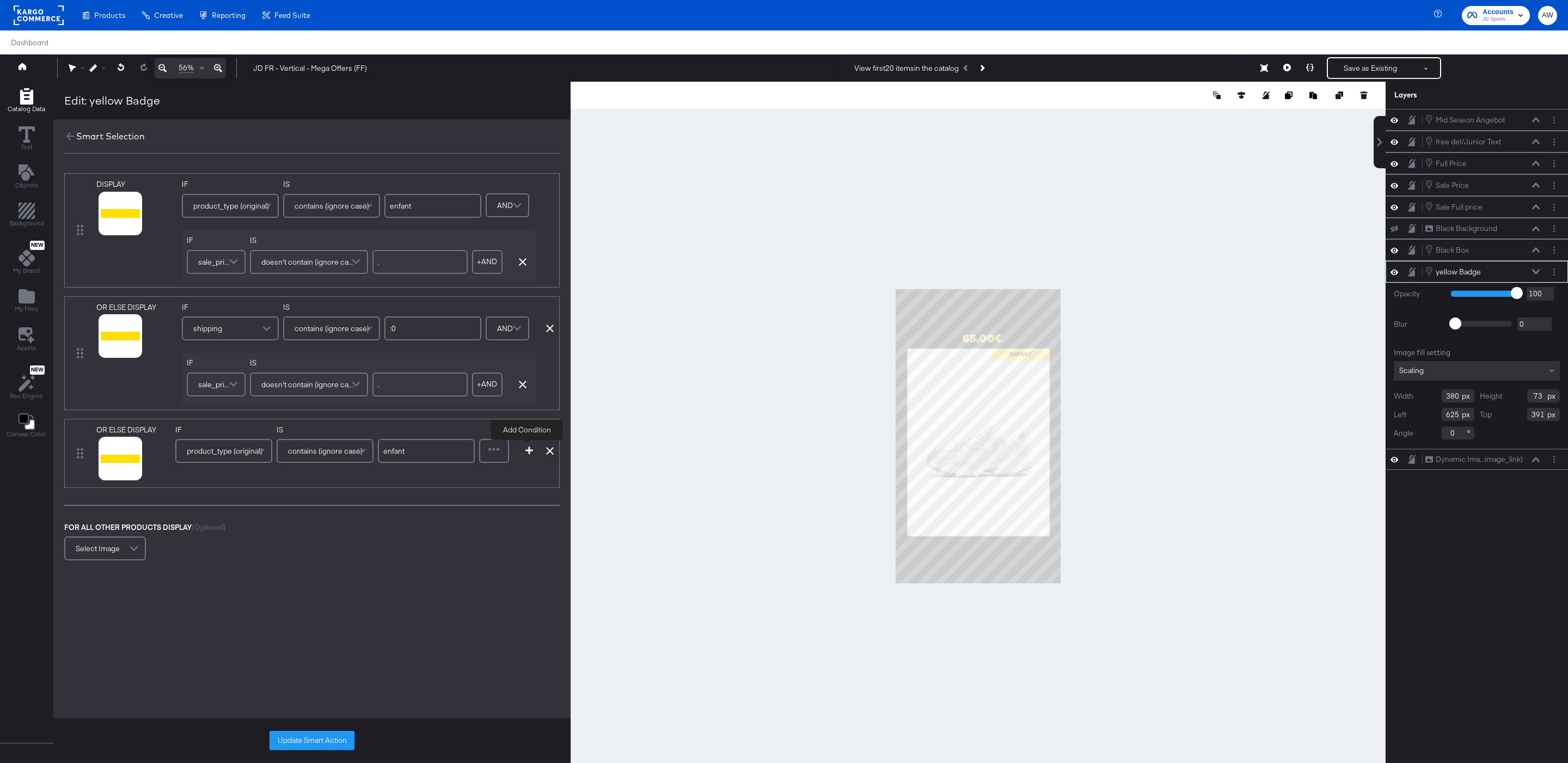
type input "enfant"
click at [505, 452] on div at bounding box center [494, 451] width 28 height 22
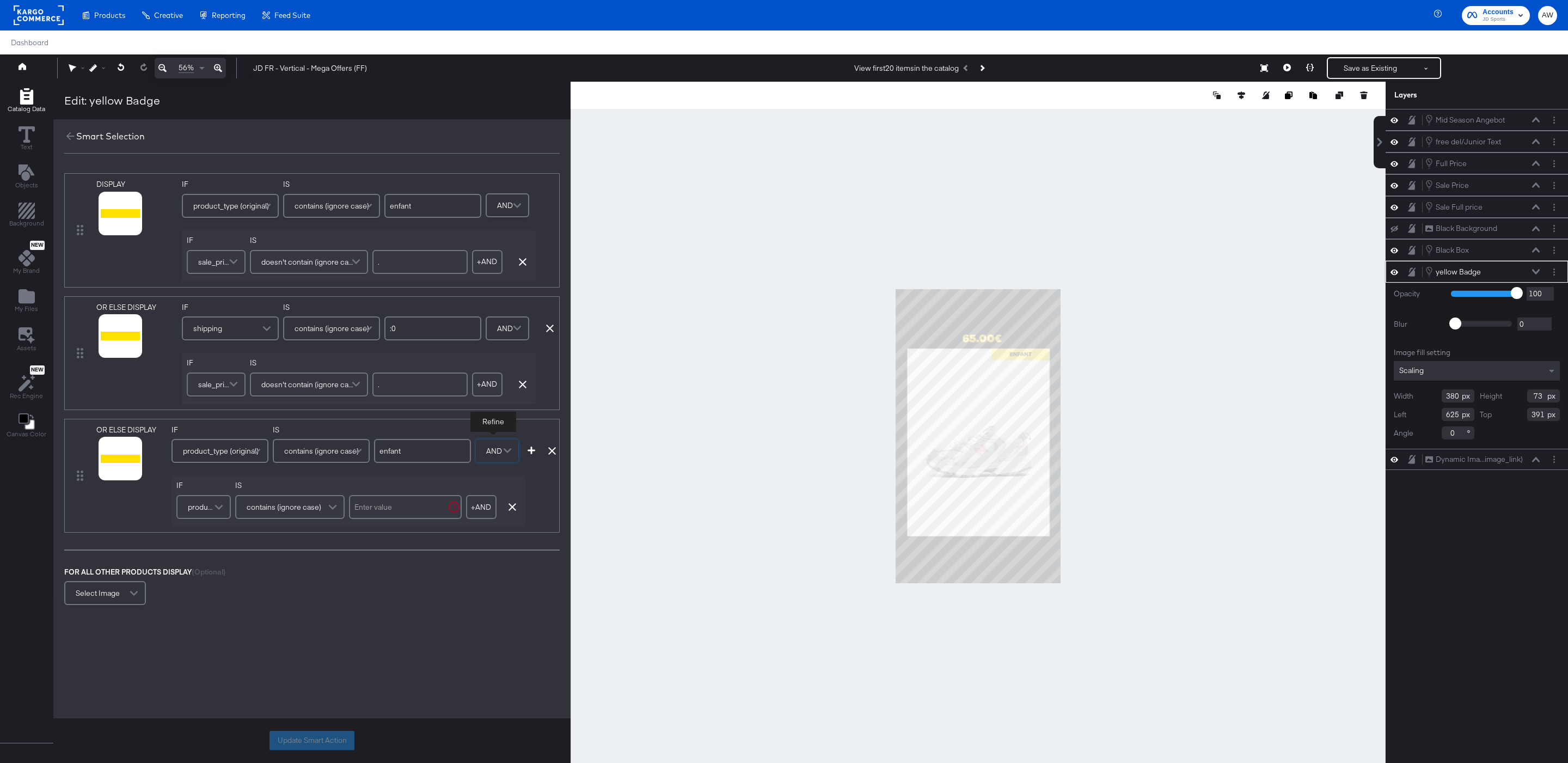
click at [211, 512] on span at bounding box center [220, 507] width 19 height 22
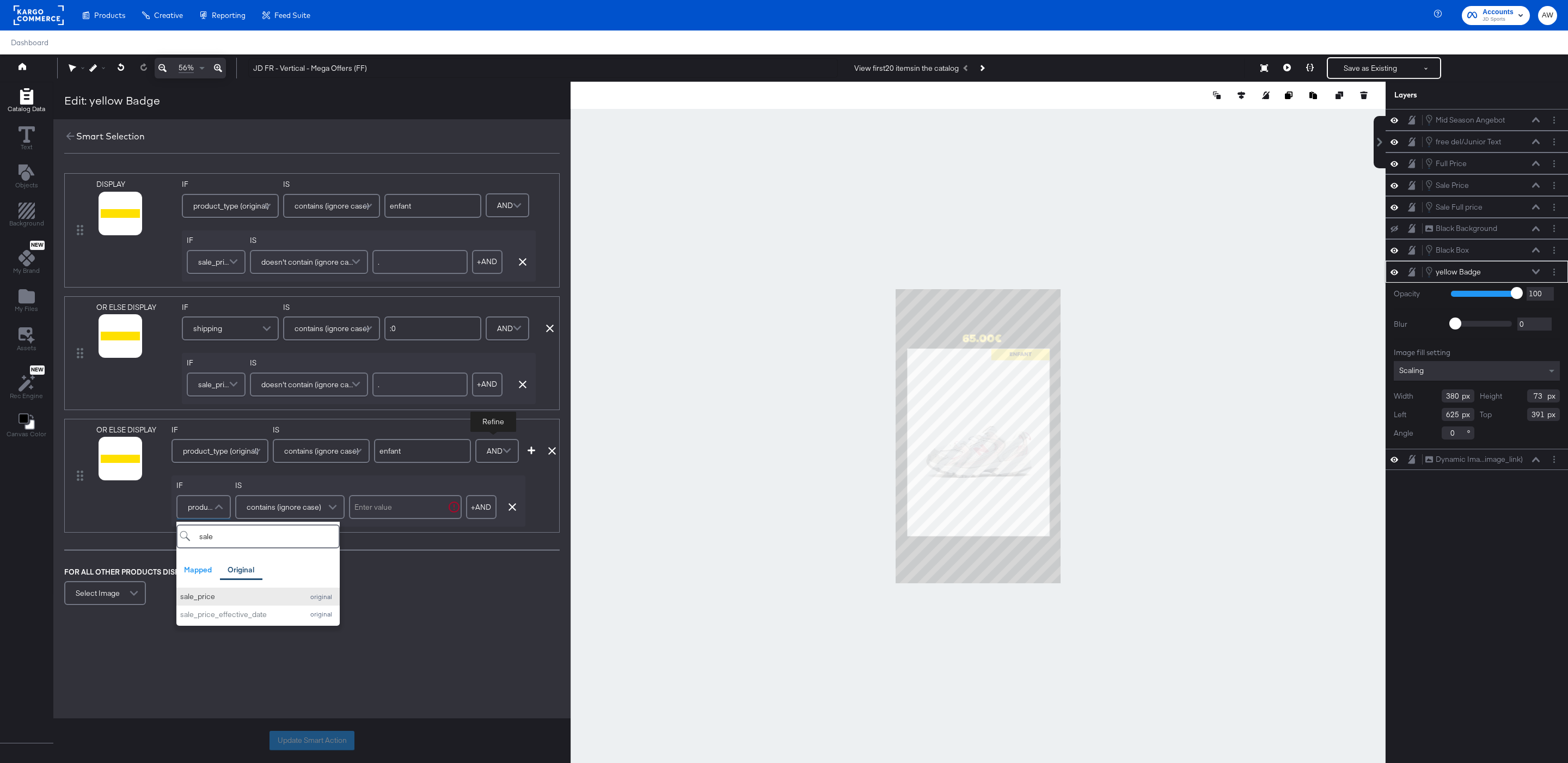
type input "sale"
click at [213, 593] on button "sale_price original" at bounding box center [258, 596] width 163 height 18
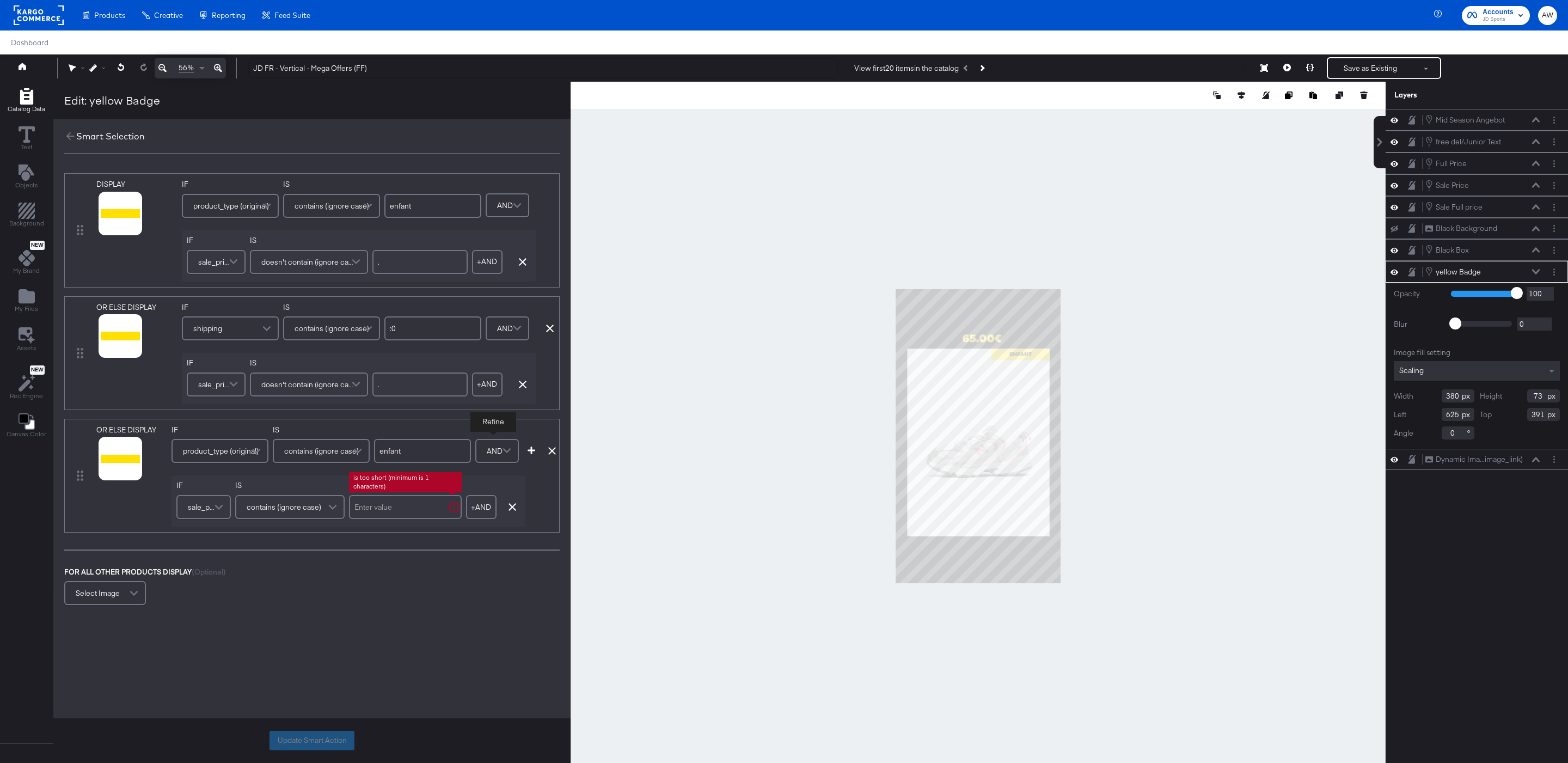
click at [440, 499] on input "text" at bounding box center [405, 507] width 113 height 24
type input "."
click at [532, 448] on icon "button" at bounding box center [532, 450] width 8 height 8
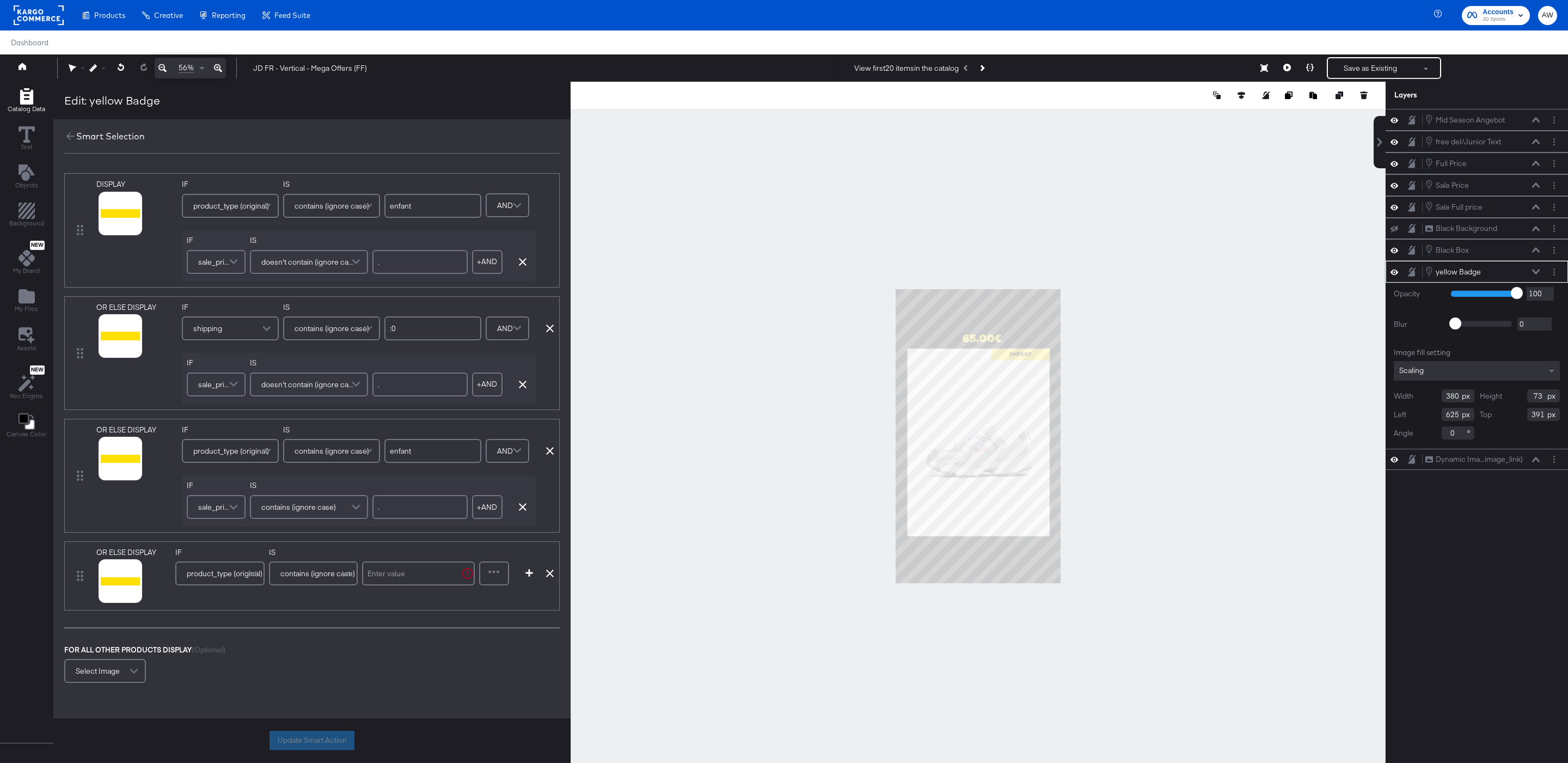
click at [253, 571] on span at bounding box center [254, 573] width 19 height 22
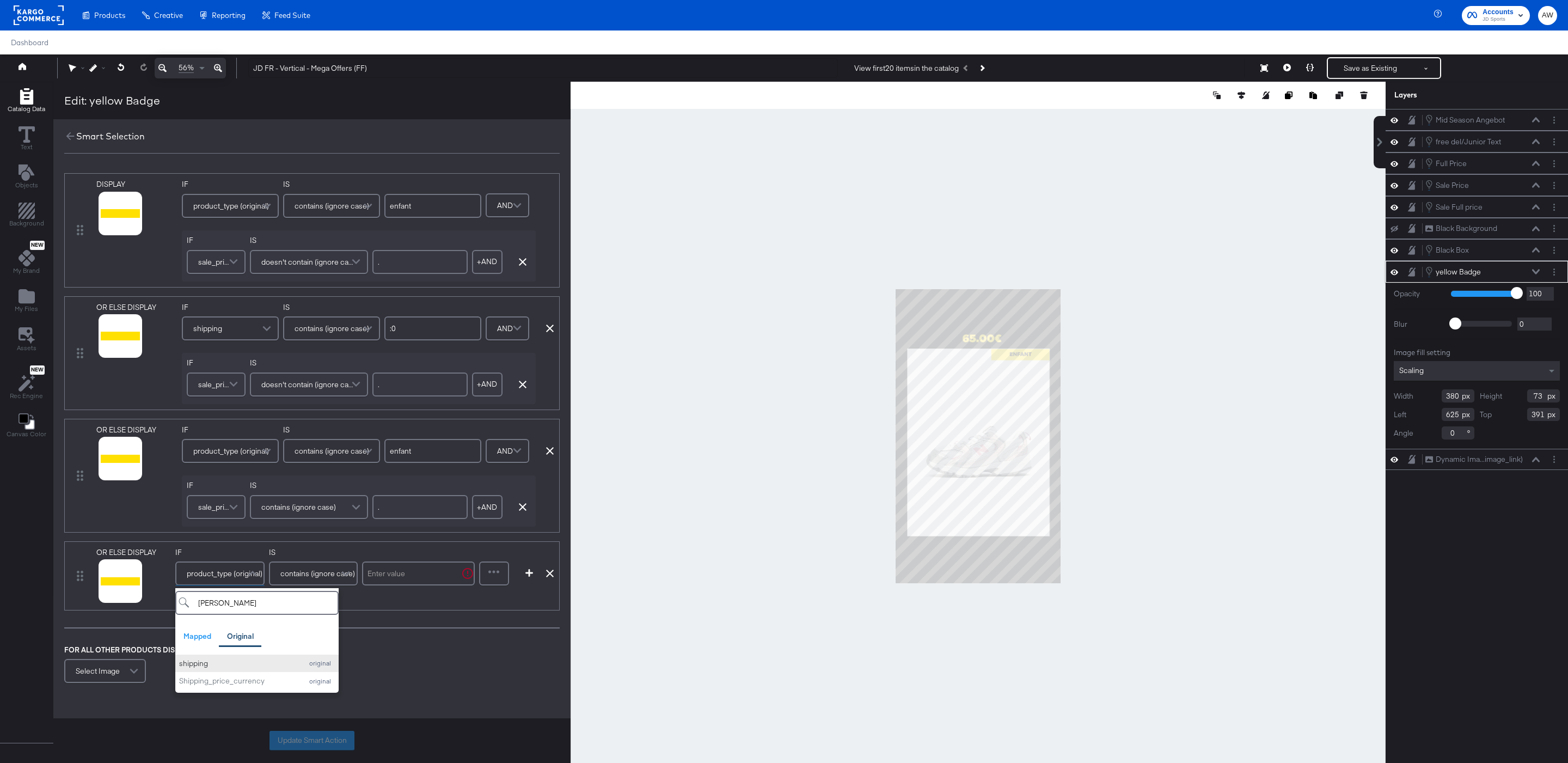
type input "shipp"
click at [230, 668] on div "shipping" at bounding box center [237, 663] width 118 height 10
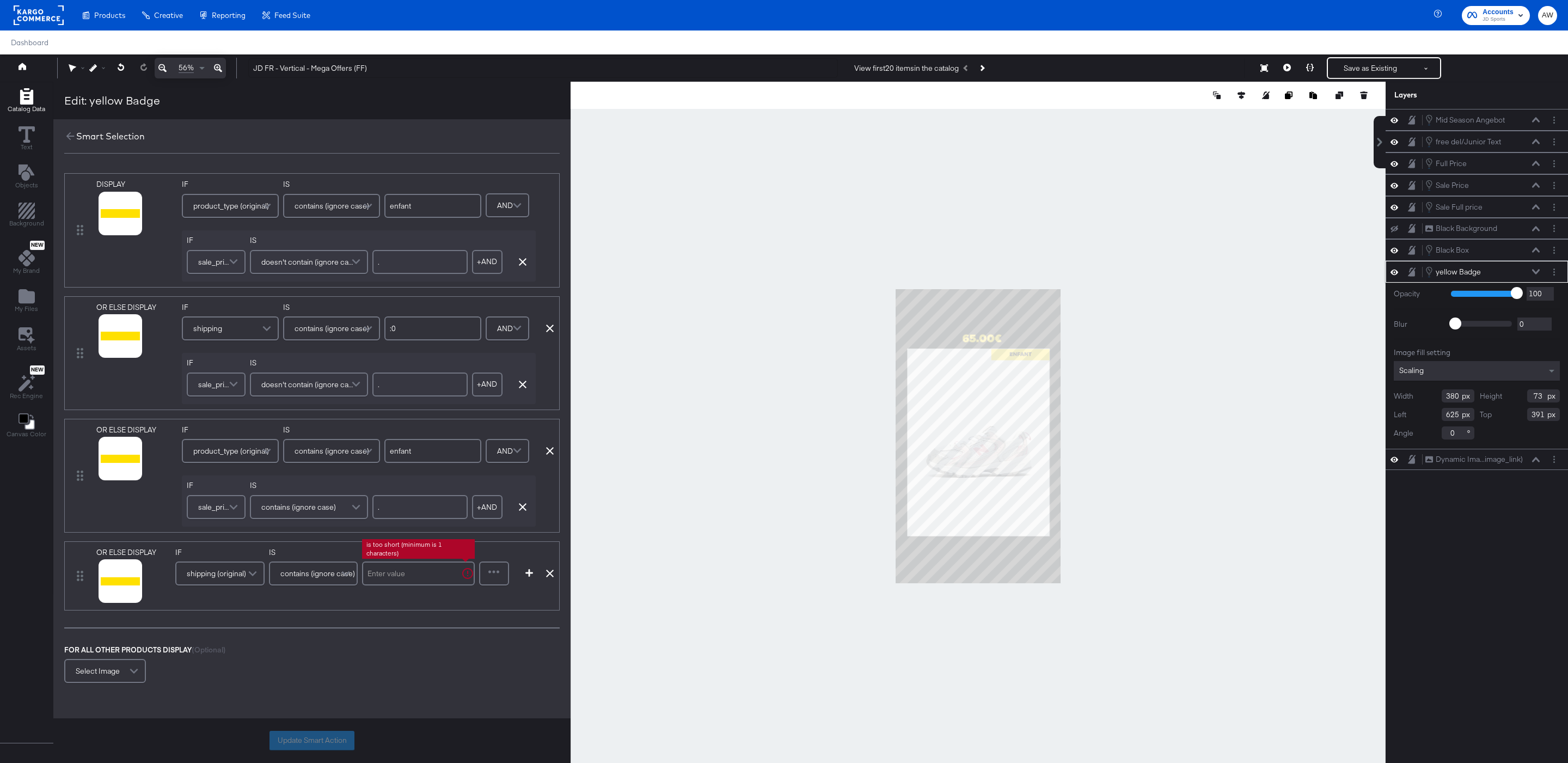
click at [415, 573] on input "text" at bounding box center [418, 573] width 113 height 24
type input ":0"
click at [488, 577] on div at bounding box center [494, 573] width 28 height 22
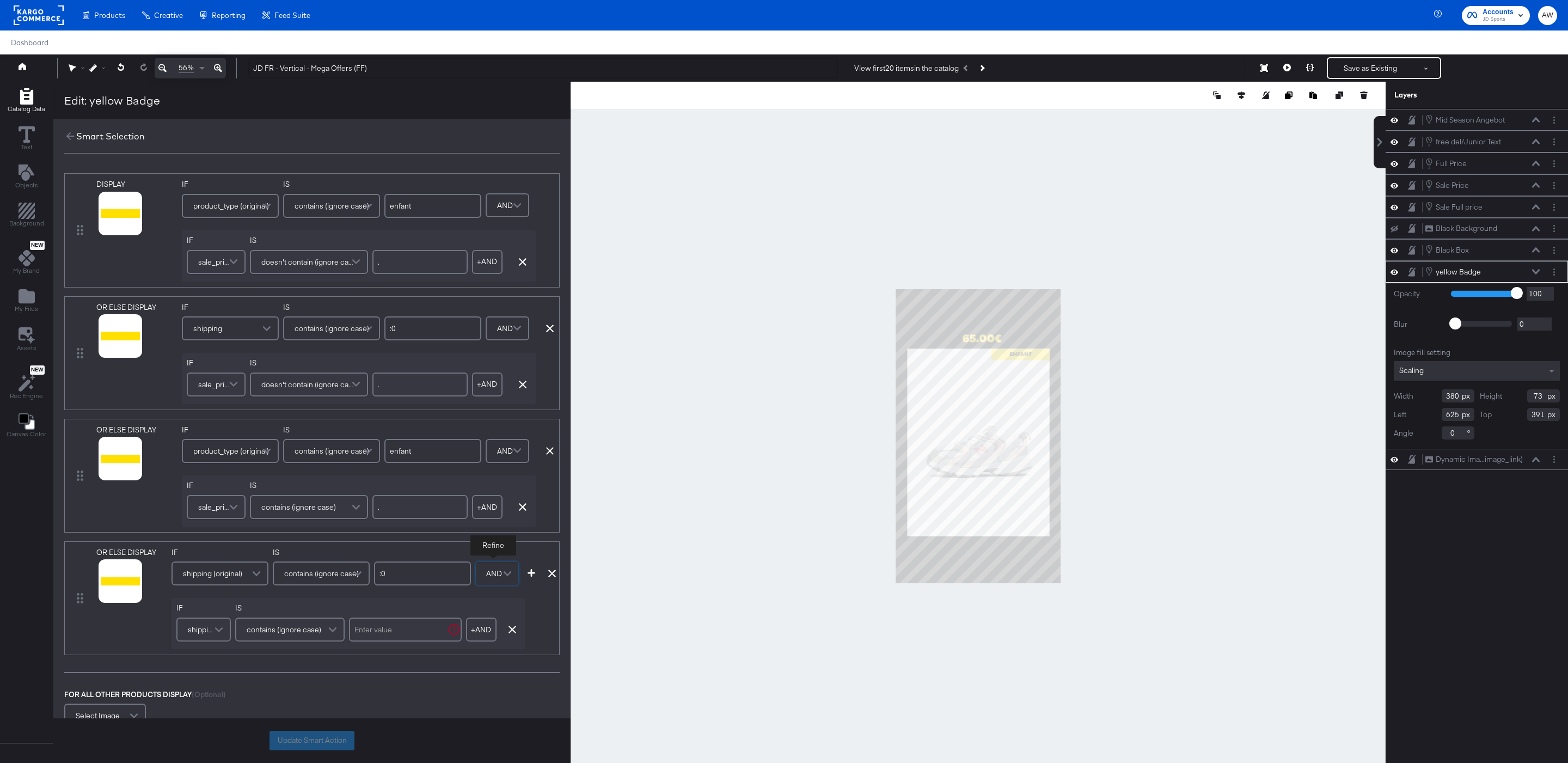
click at [215, 631] on span at bounding box center [220, 629] width 19 height 22
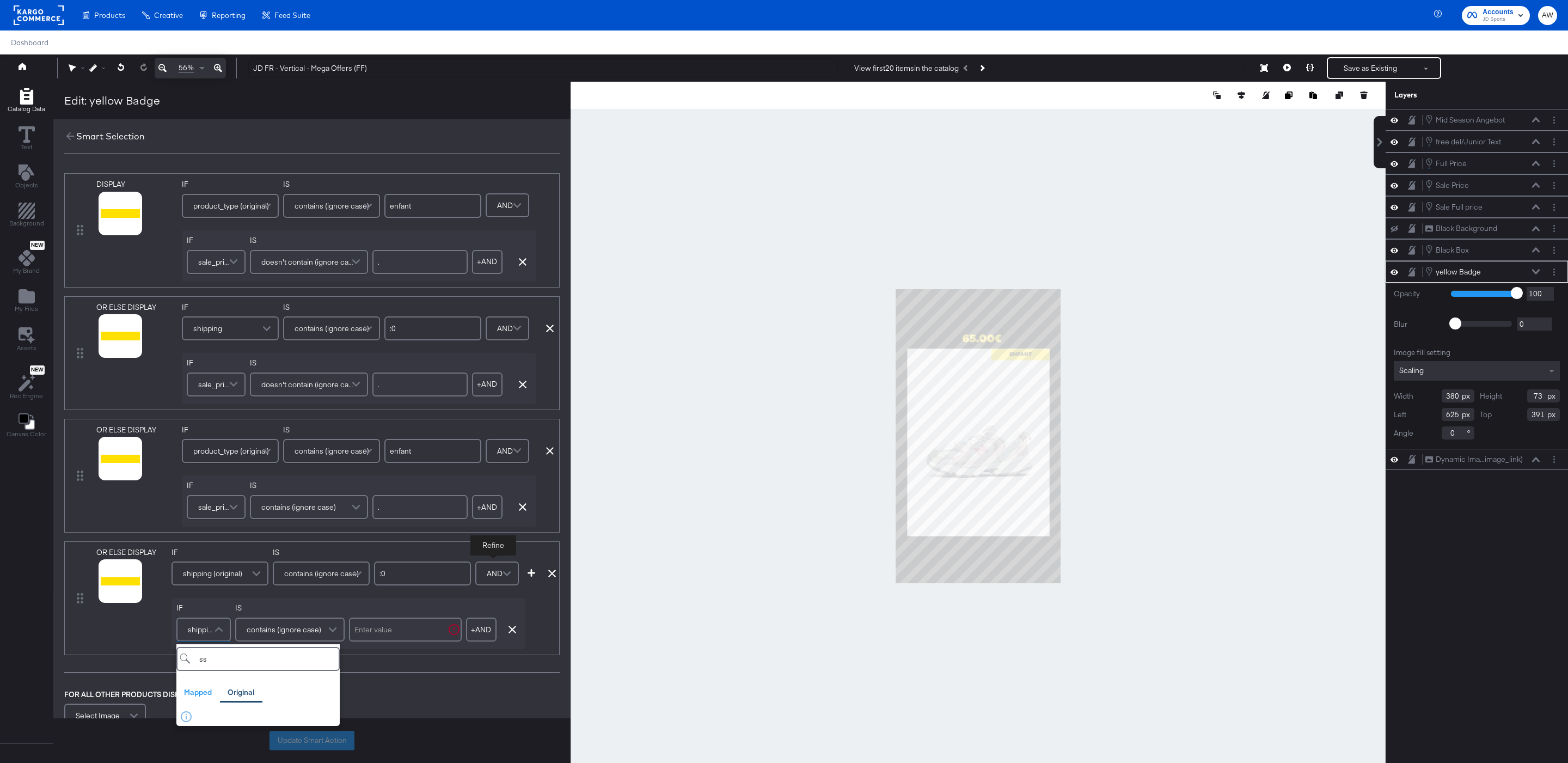
type input "s"
type input "sale"
click at [258, 724] on div "sale_price" at bounding box center [238, 719] width 118 height 10
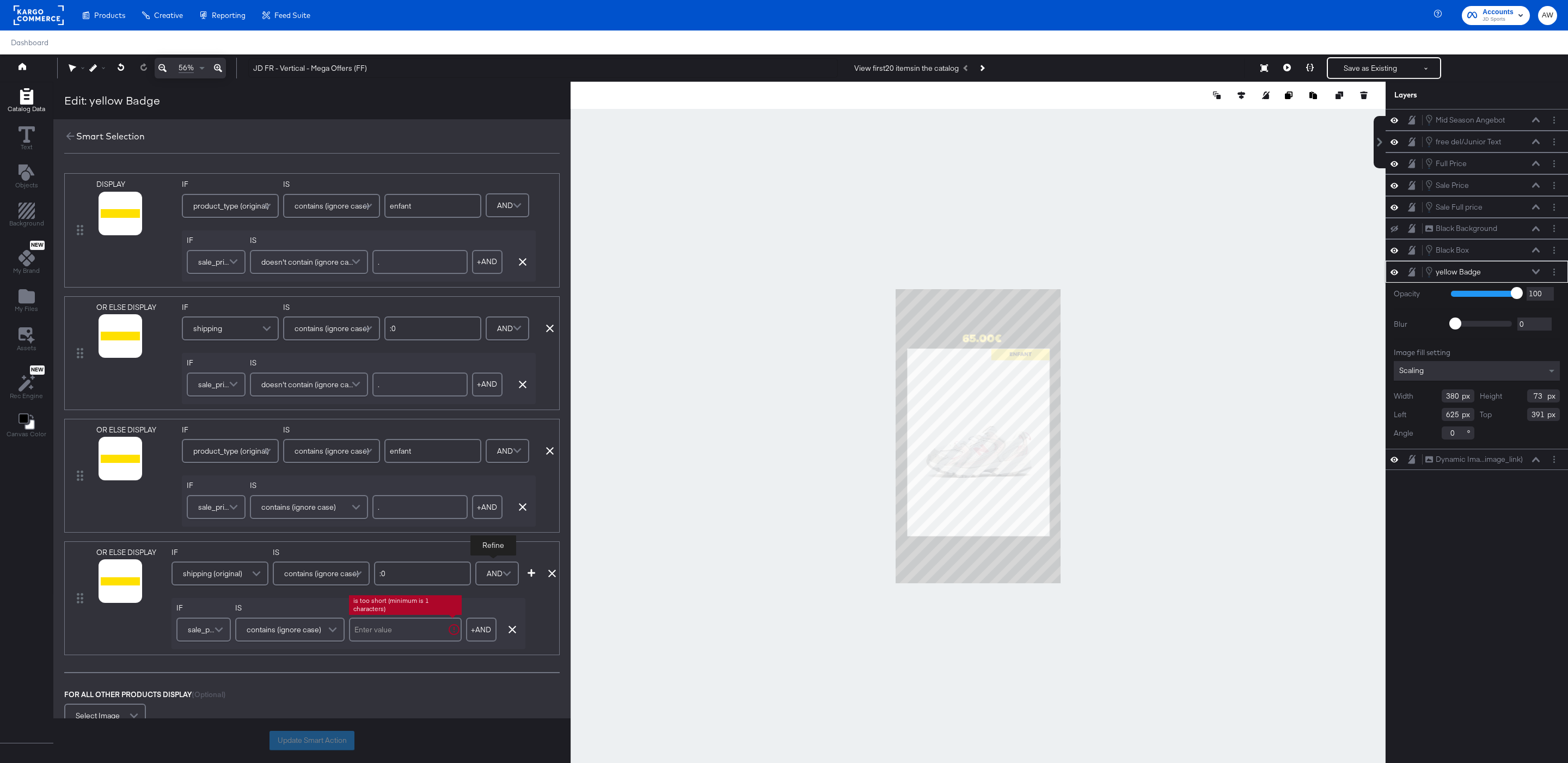
click at [392, 628] on input "text" at bounding box center [405, 629] width 113 height 24
type input "."
click at [106, 605] on div at bounding box center [128, 581] width 62 height 48
click at [106, 602] on button at bounding box center [107, 596] width 8 height 10
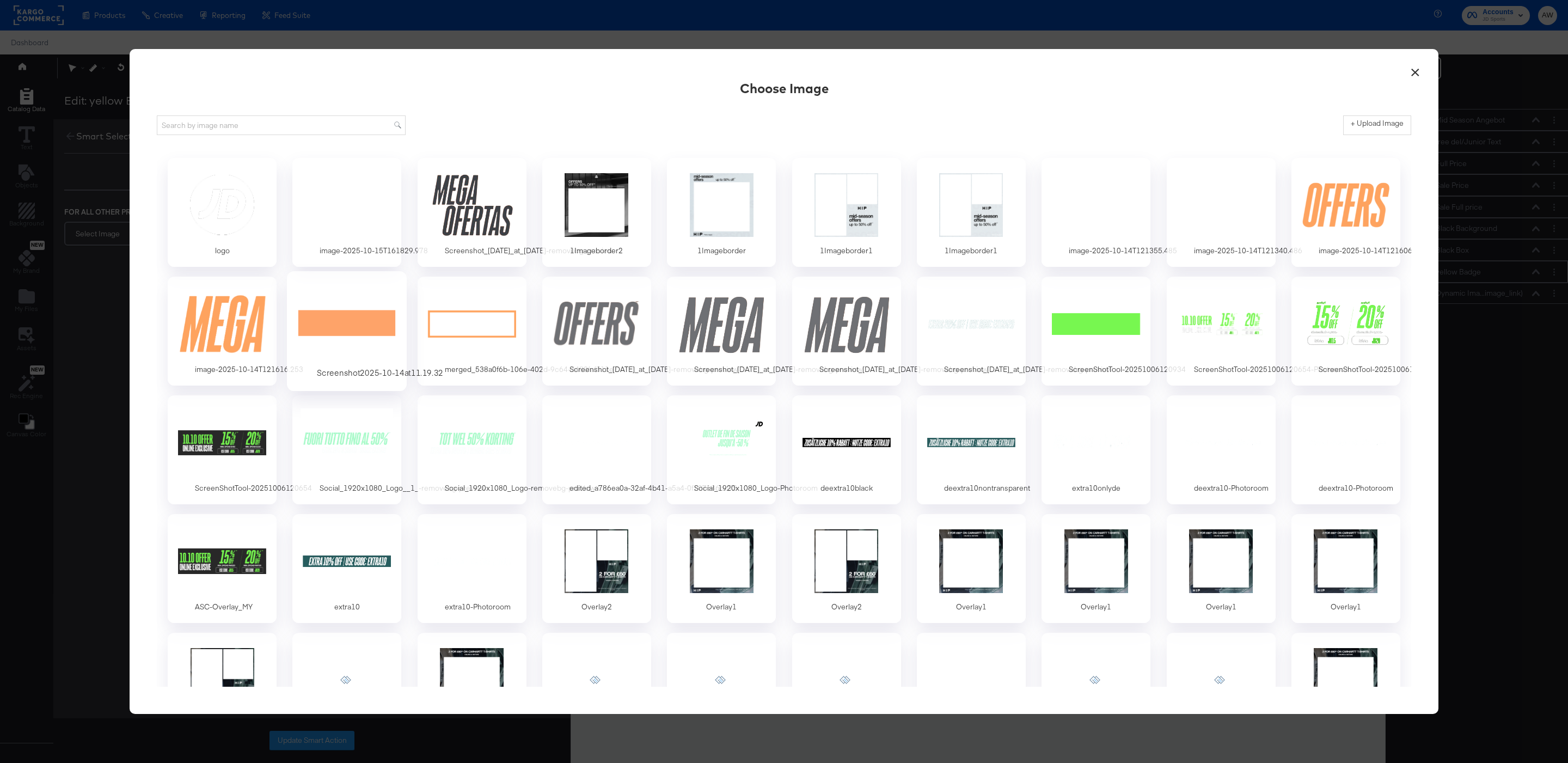
click at [350, 330] on div at bounding box center [346, 323] width 102 height 75
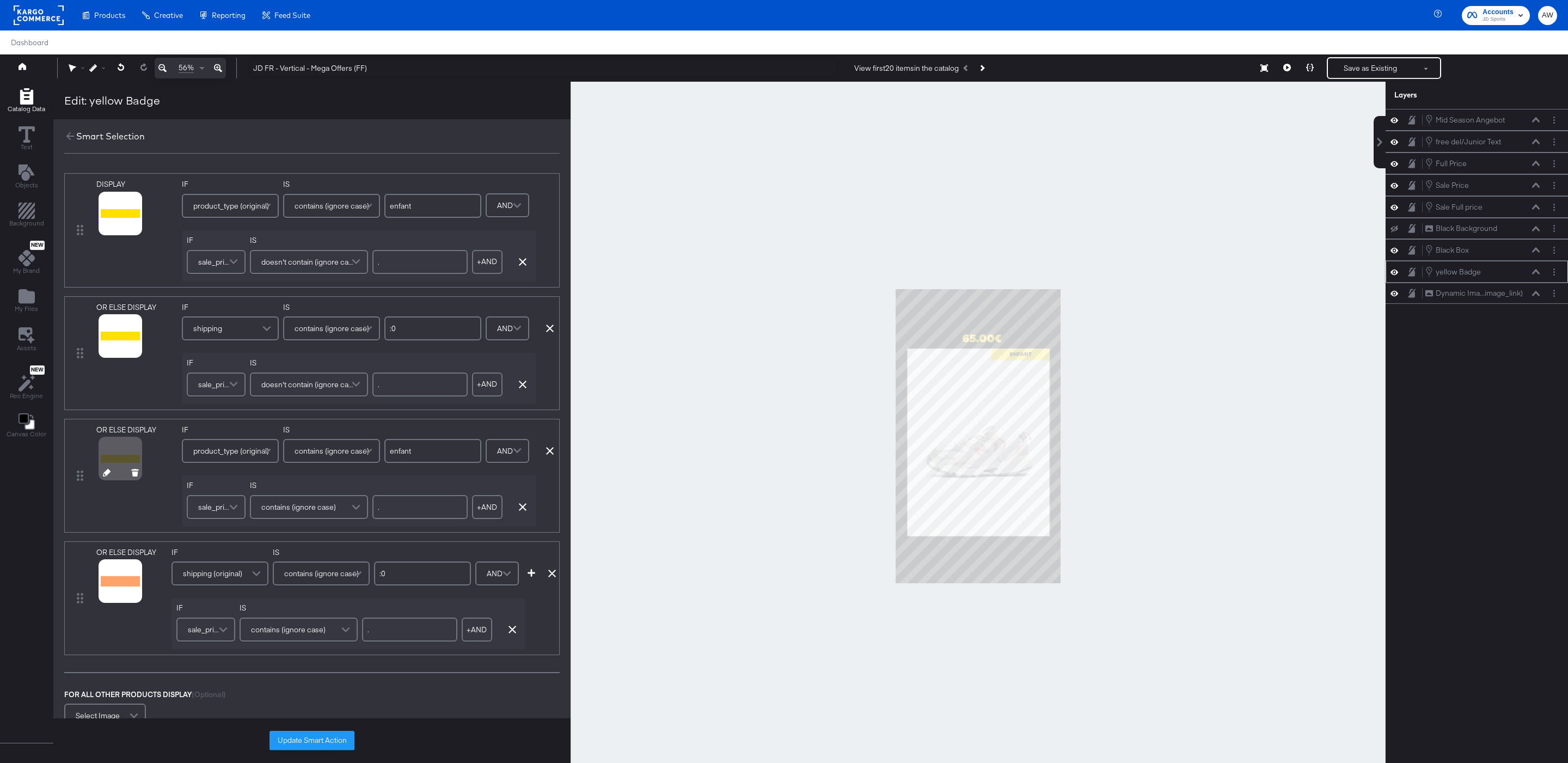
click at [109, 476] on icon at bounding box center [107, 473] width 8 height 8
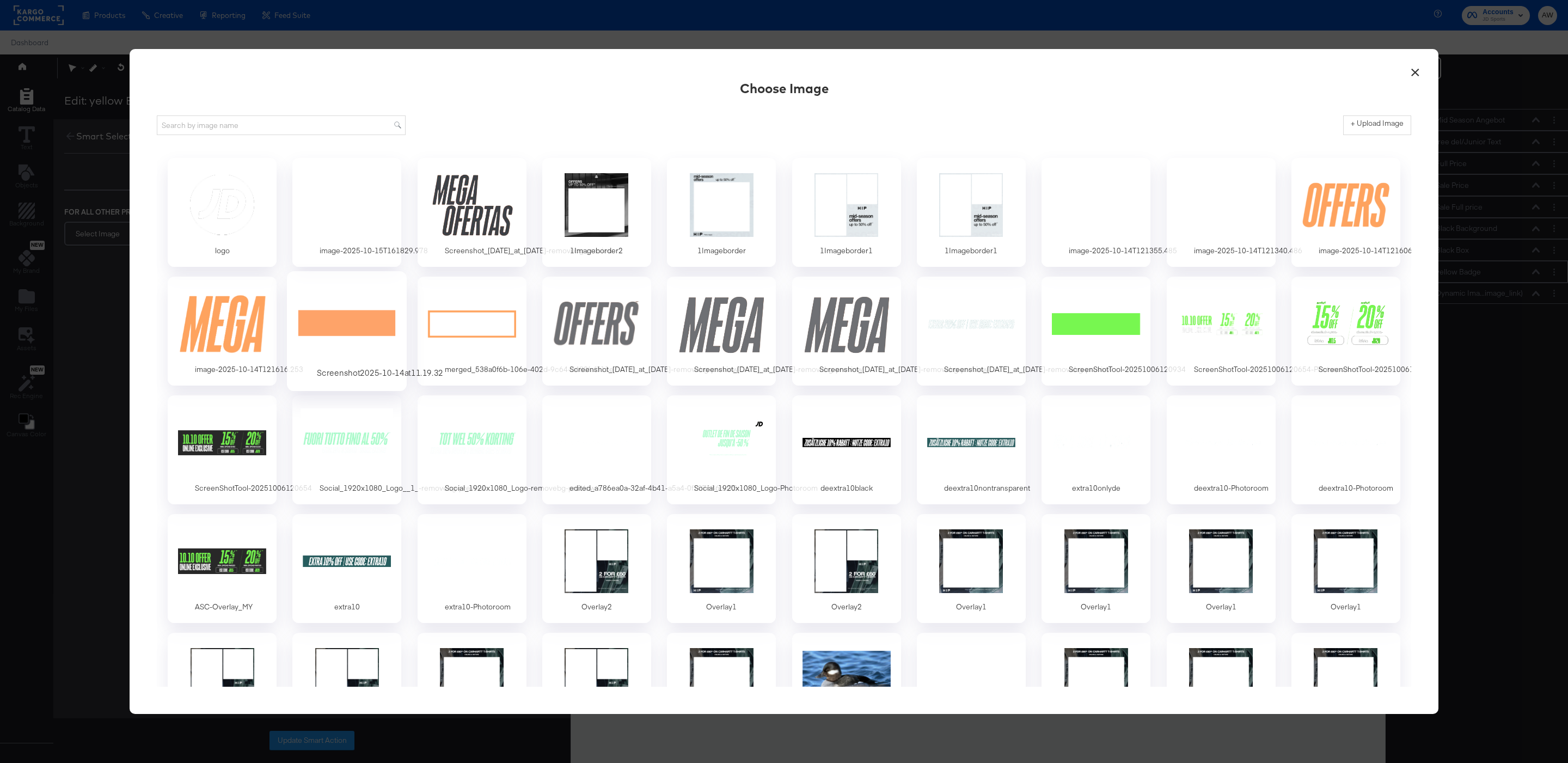
click at [367, 322] on div at bounding box center [346, 323] width 102 height 75
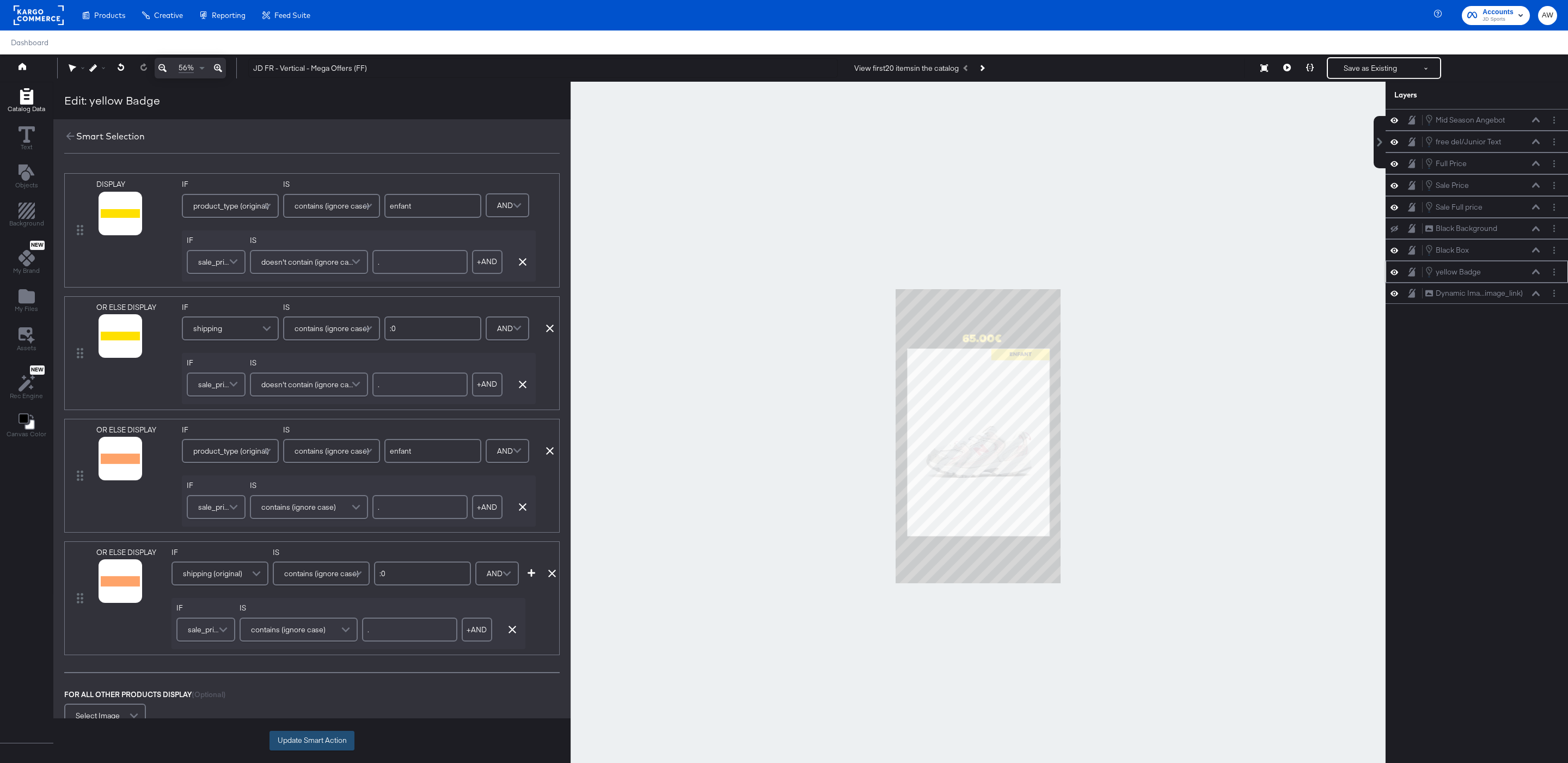
click at [311, 734] on button "Update Smart Action" at bounding box center [311, 740] width 85 height 19
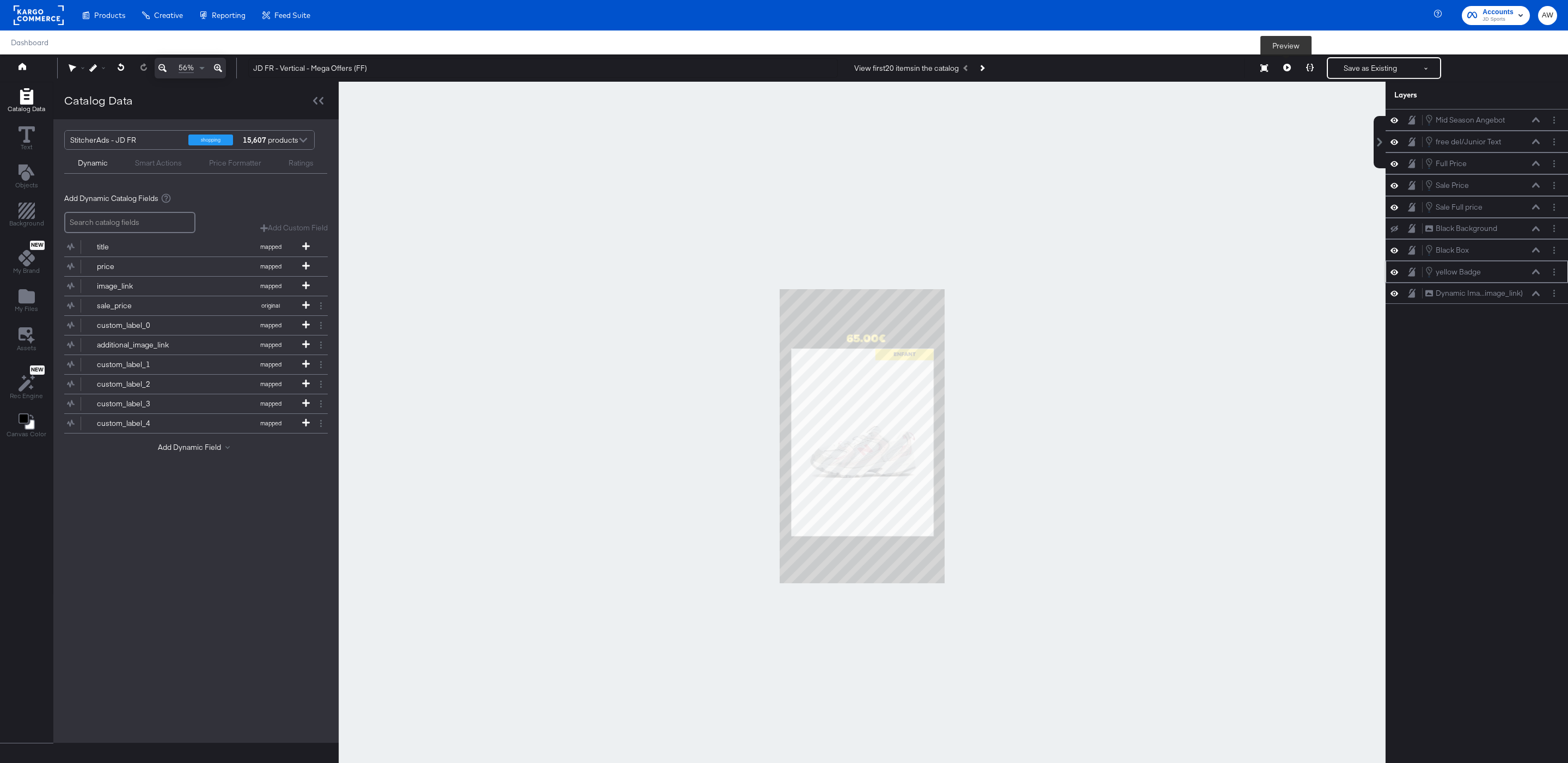
click at [1283, 68] on icon at bounding box center [1287, 68] width 8 height 8
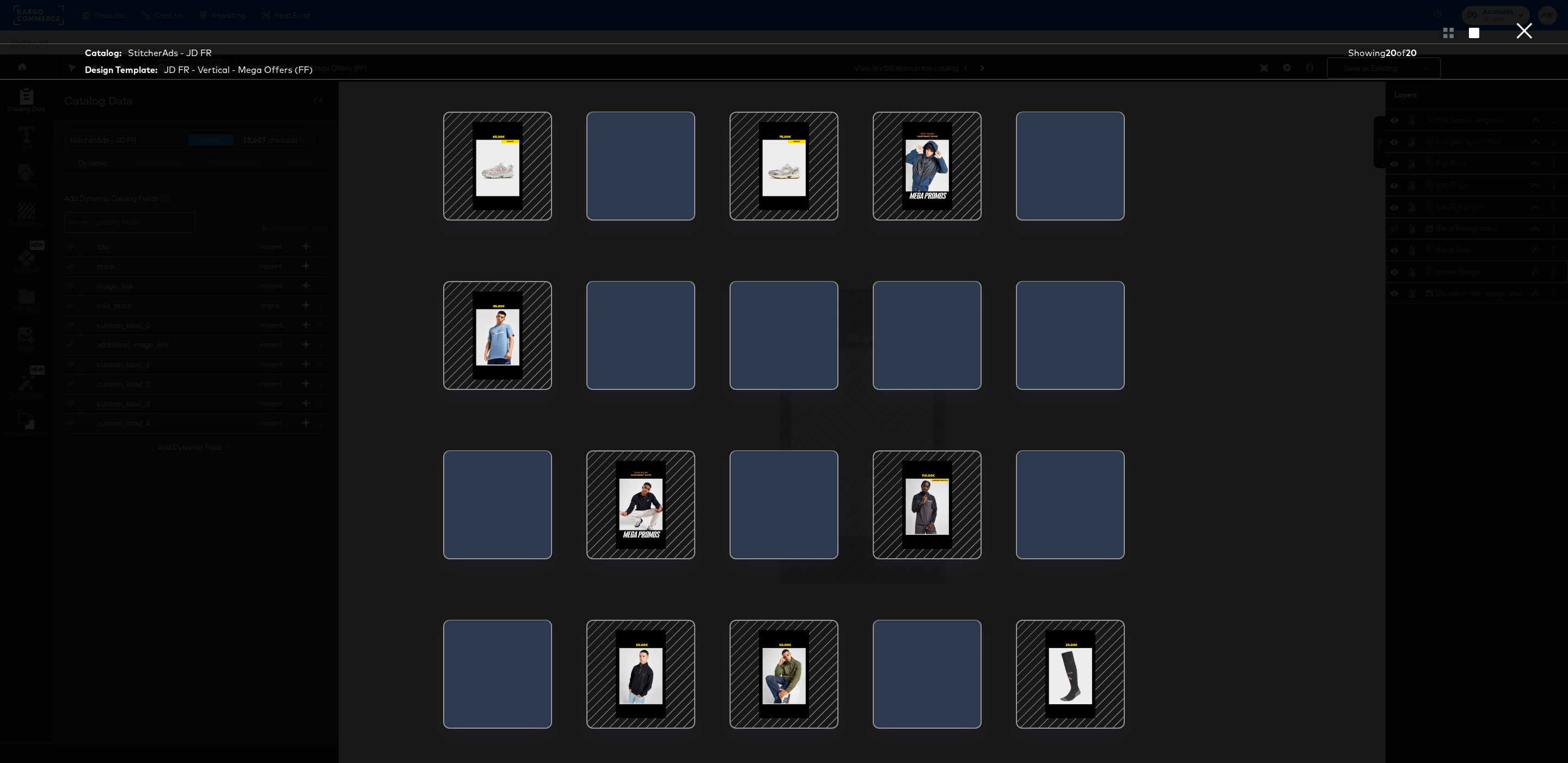
click at [672, 522] on div at bounding box center [641, 505] width 93 height 93
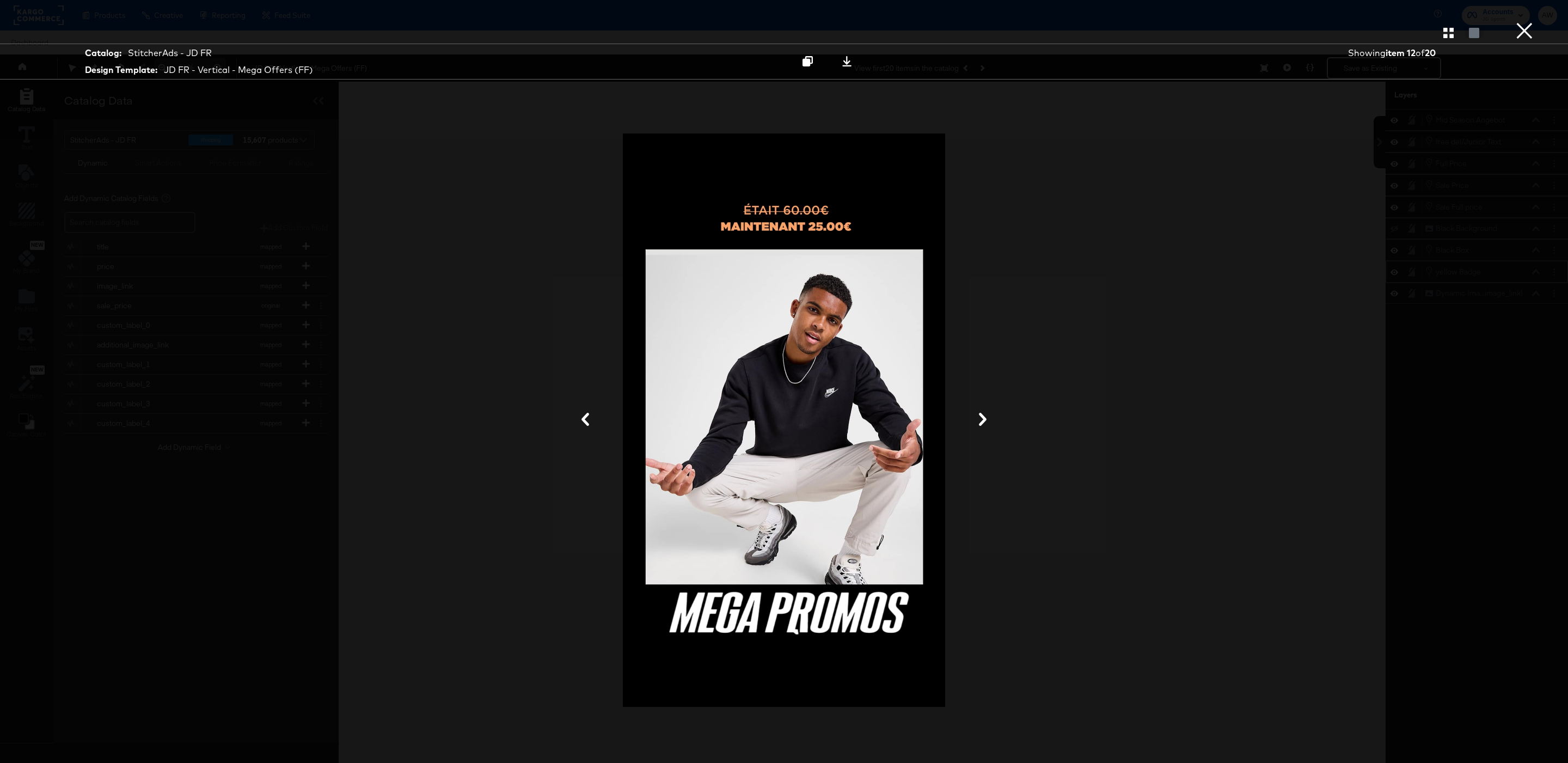
click at [1528, 22] on button "×" at bounding box center [1524, 11] width 22 height 22
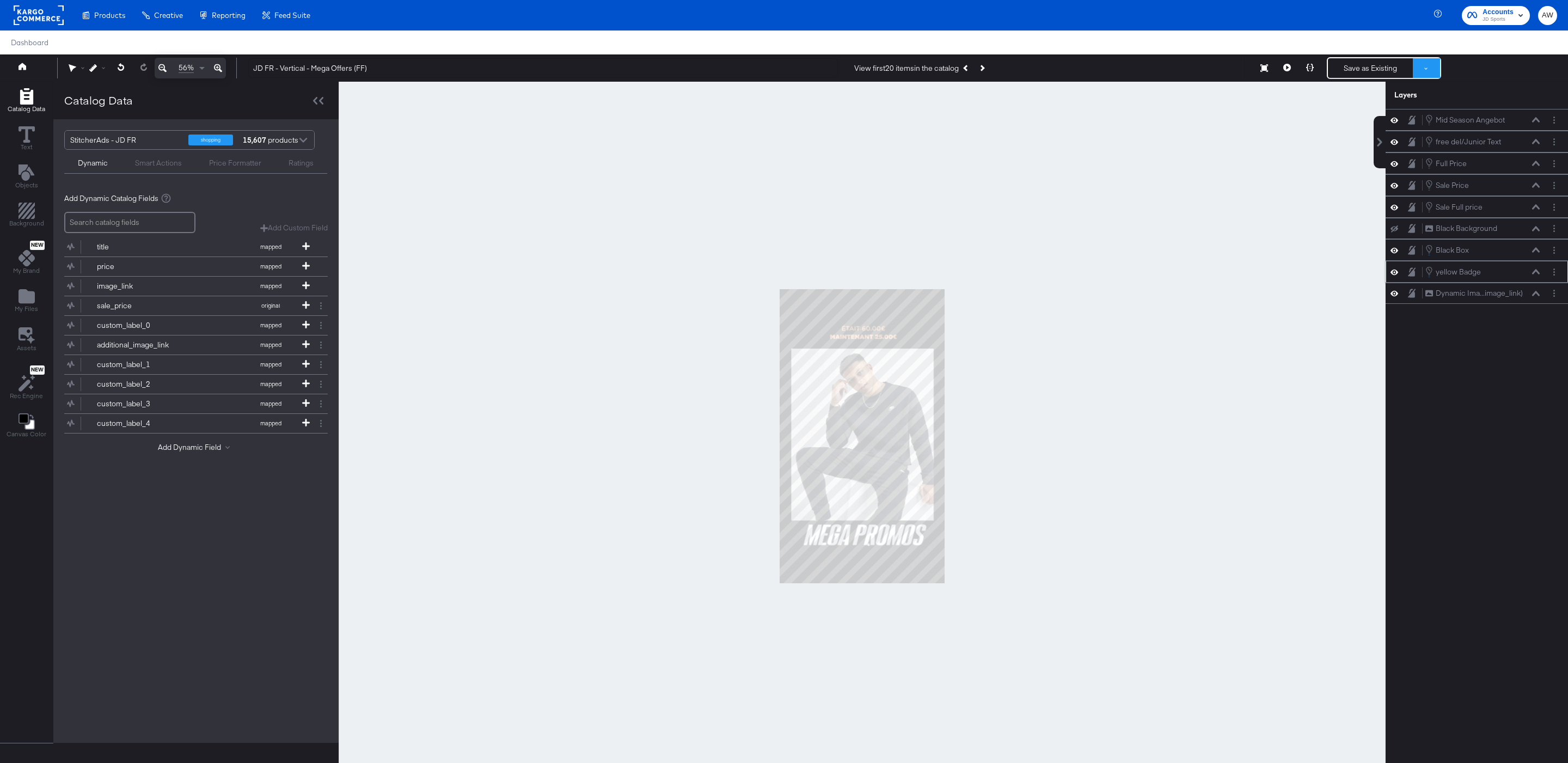
click at [1436, 67] on button at bounding box center [1426, 68] width 27 height 19
click at [1348, 107] on button "Save as New Design" at bounding box center [1390, 107] width 113 height 19
click at [1367, 72] on button "Save as New Design" at bounding box center [1370, 68] width 85 height 19
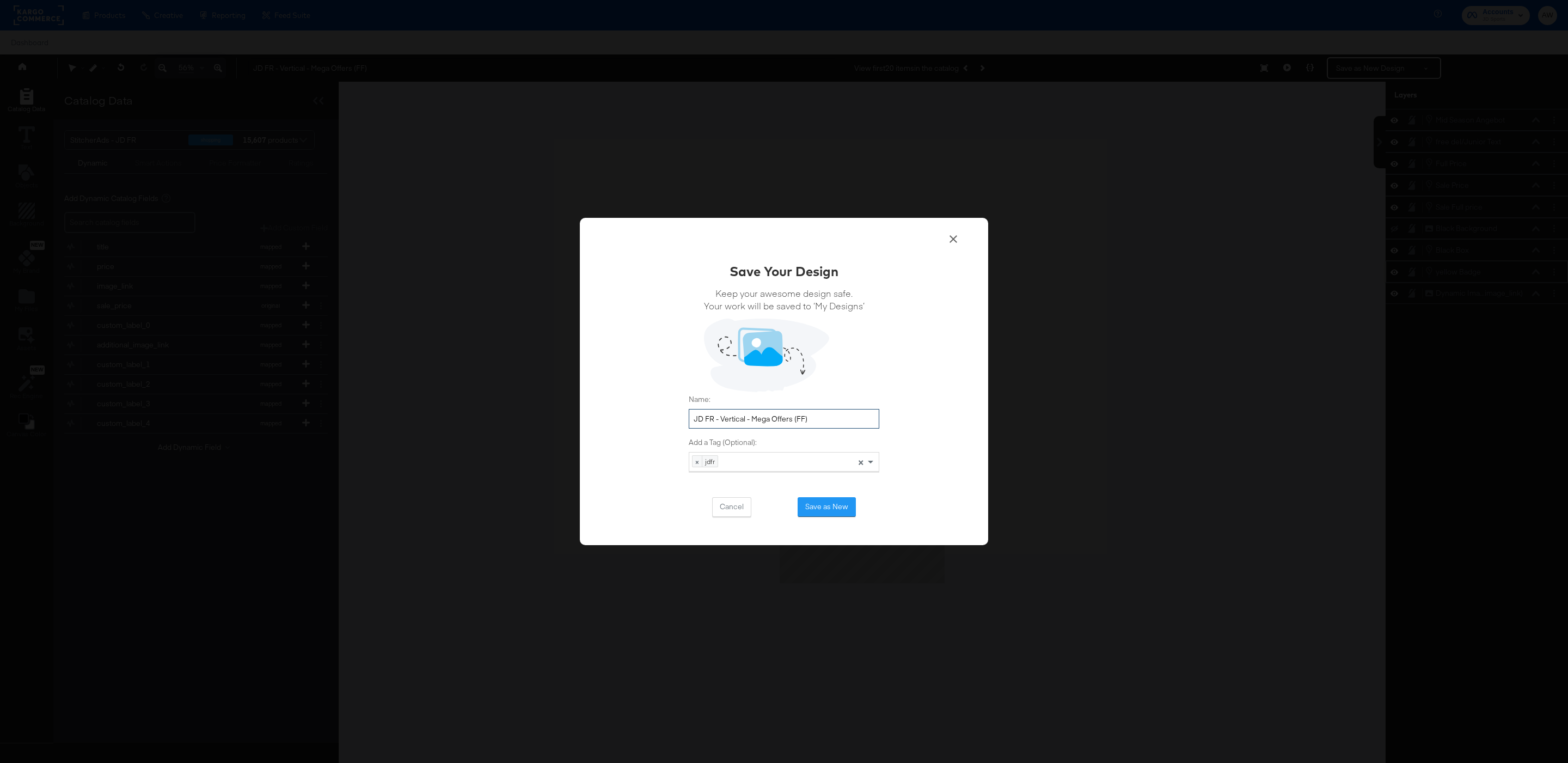
click at [842, 418] on input "JD FR - Vertical - Mega Offers (FF)" at bounding box center [784, 419] width 191 height 20
type input "JD FR - Vertical - Mega Offers [DATE]"
click at [830, 499] on button "Save as New" at bounding box center [826, 506] width 58 height 19
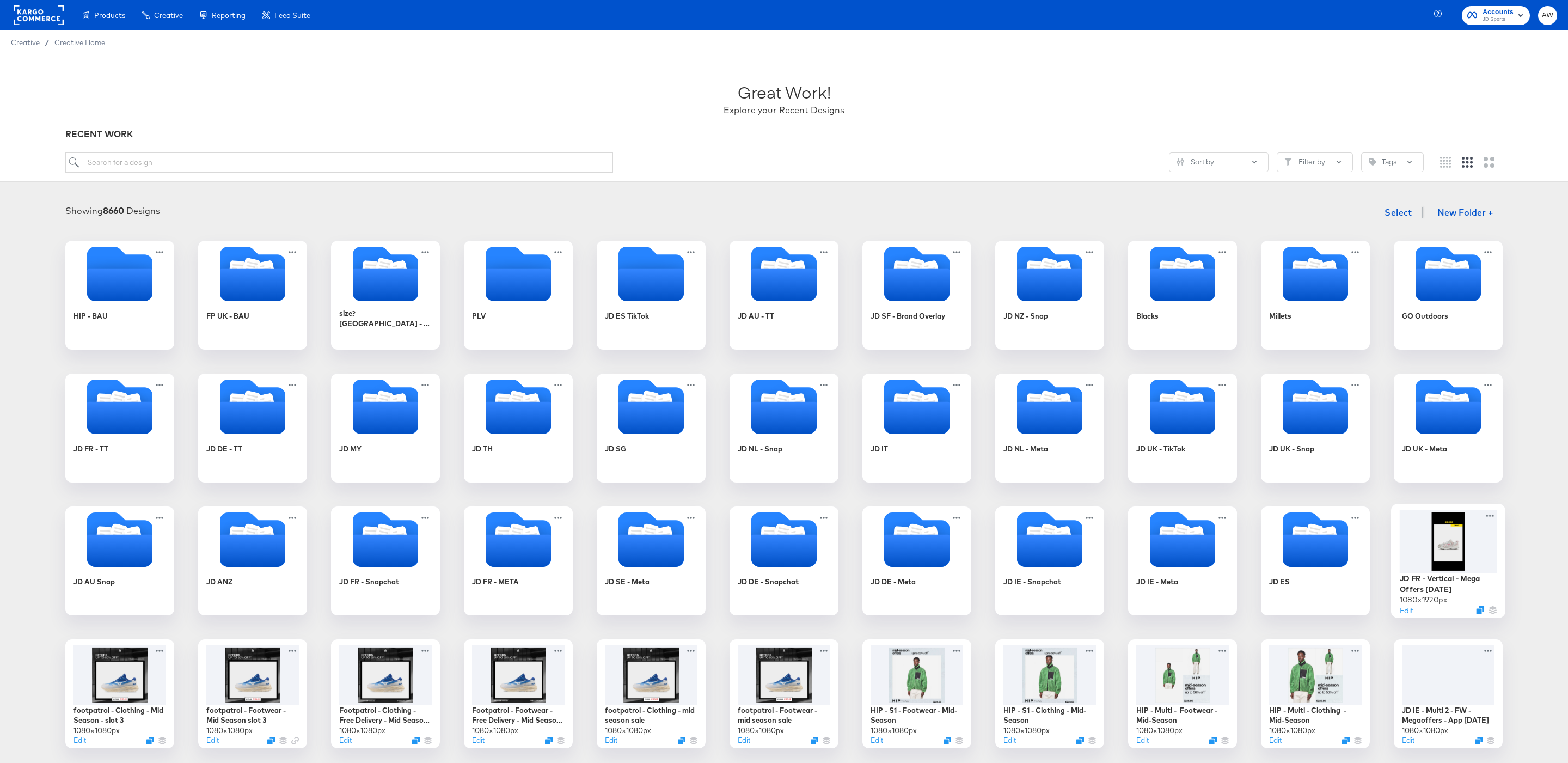
drag, startPoint x: 1434, startPoint y: 535, endPoint x: 513, endPoint y: 536, distance: 921.0
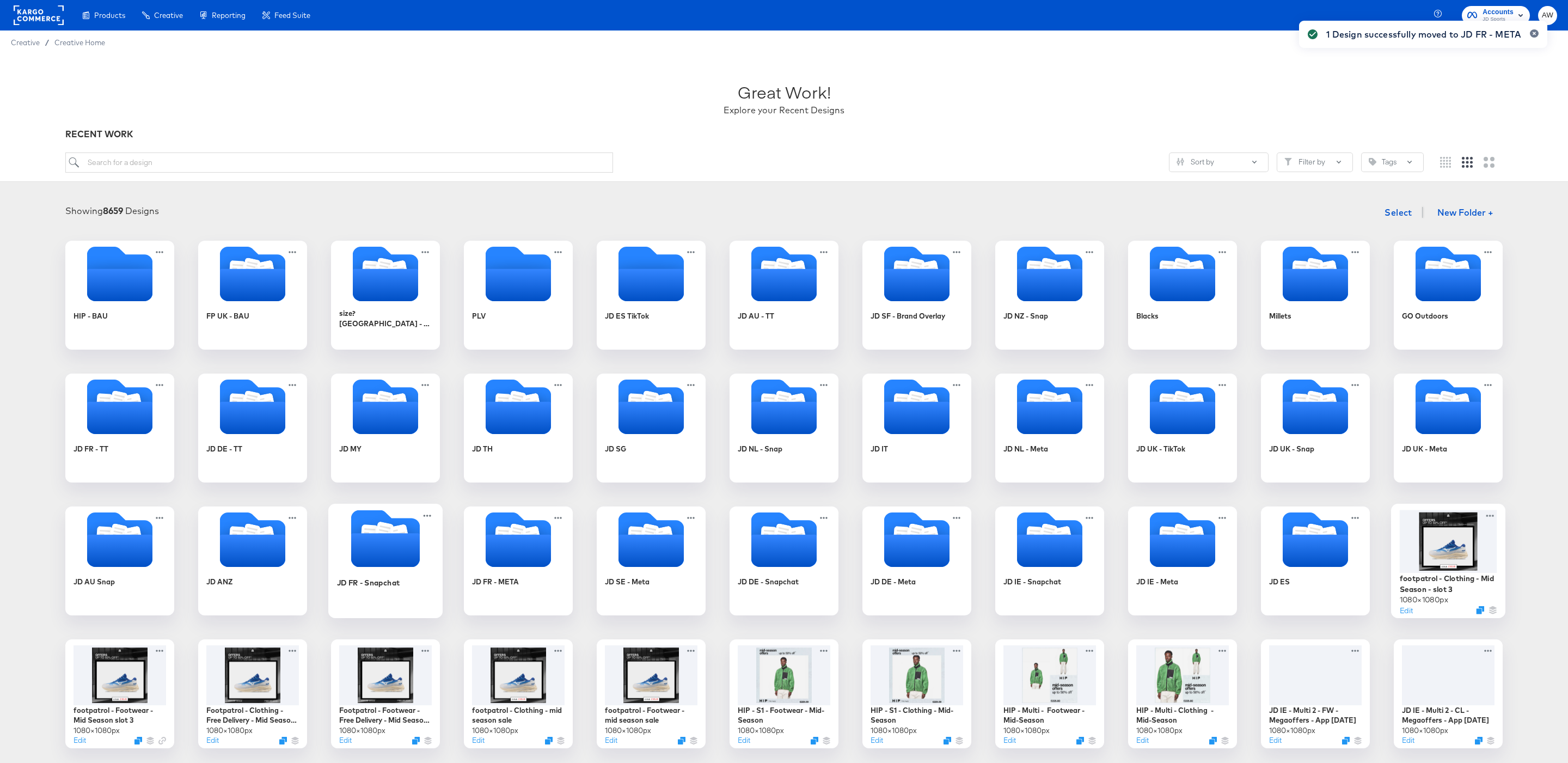
click at [395, 566] on icon "Folder" at bounding box center [385, 550] width 69 height 33
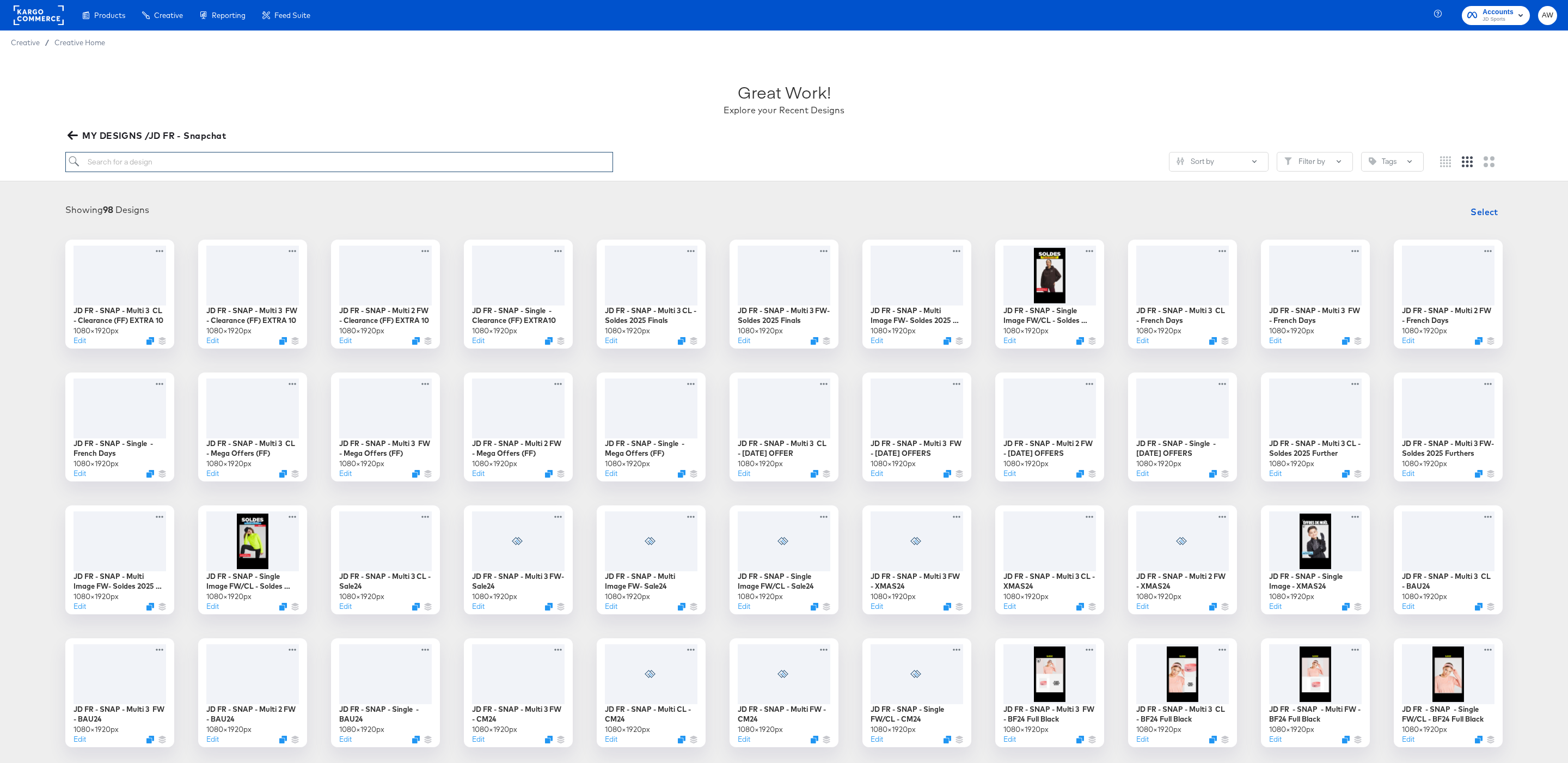
click at [539, 154] on input "search" at bounding box center [339, 162] width 547 height 20
type input "mega"
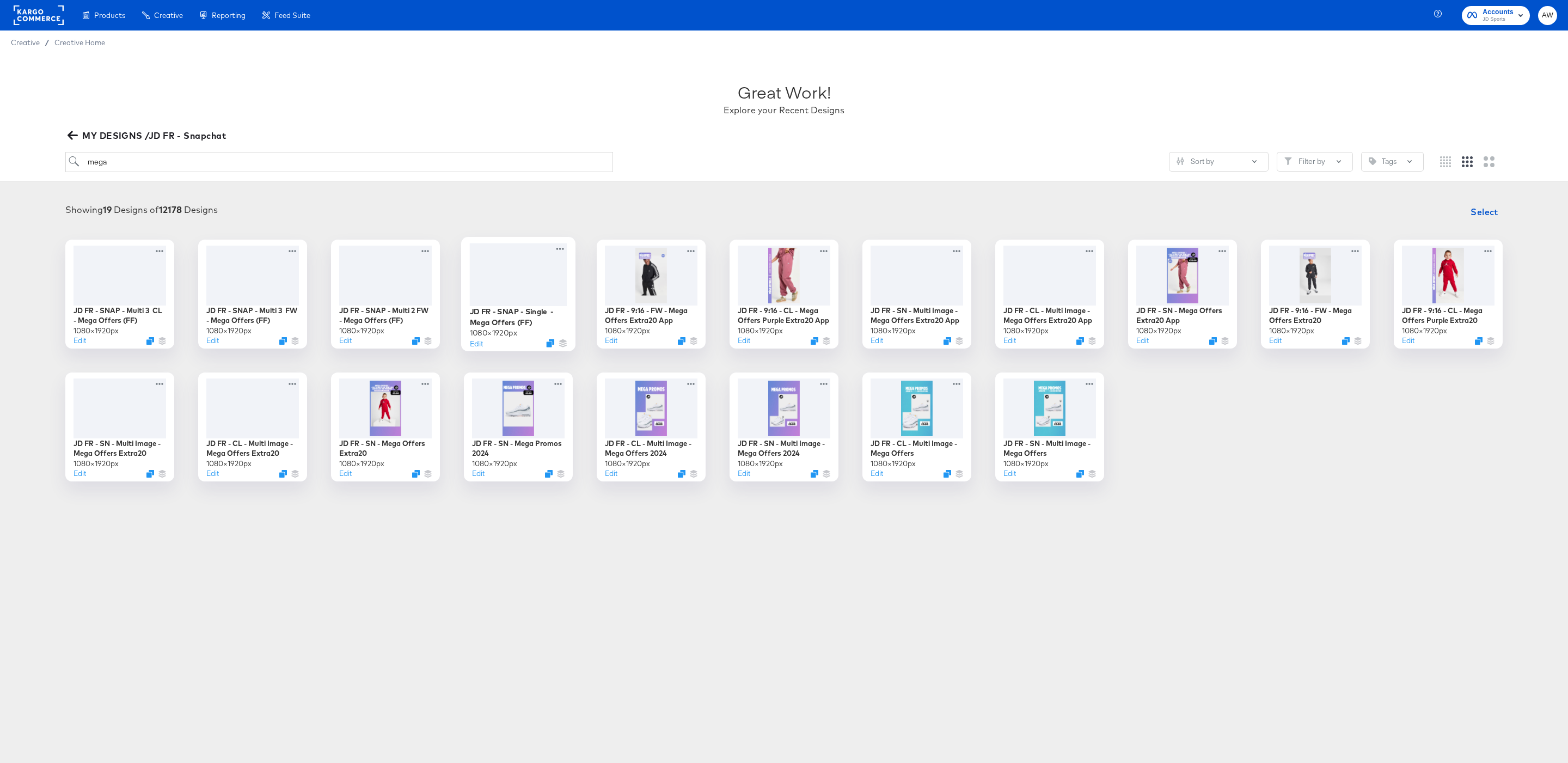
click at [556, 341] on div at bounding box center [556, 343] width 21 height 8
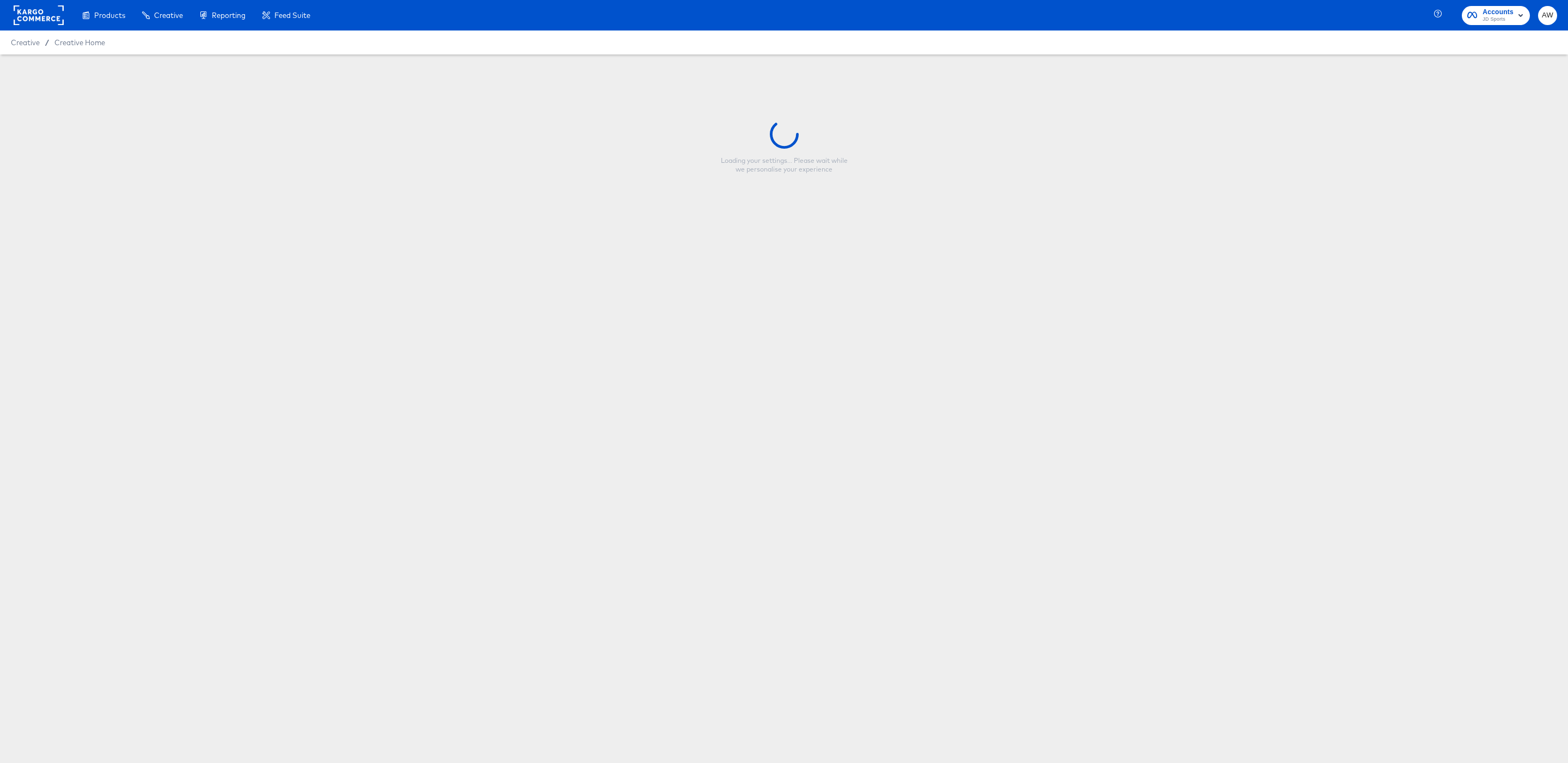
type input "JD FR - SNAP - Single - Mega Offers (FF)"
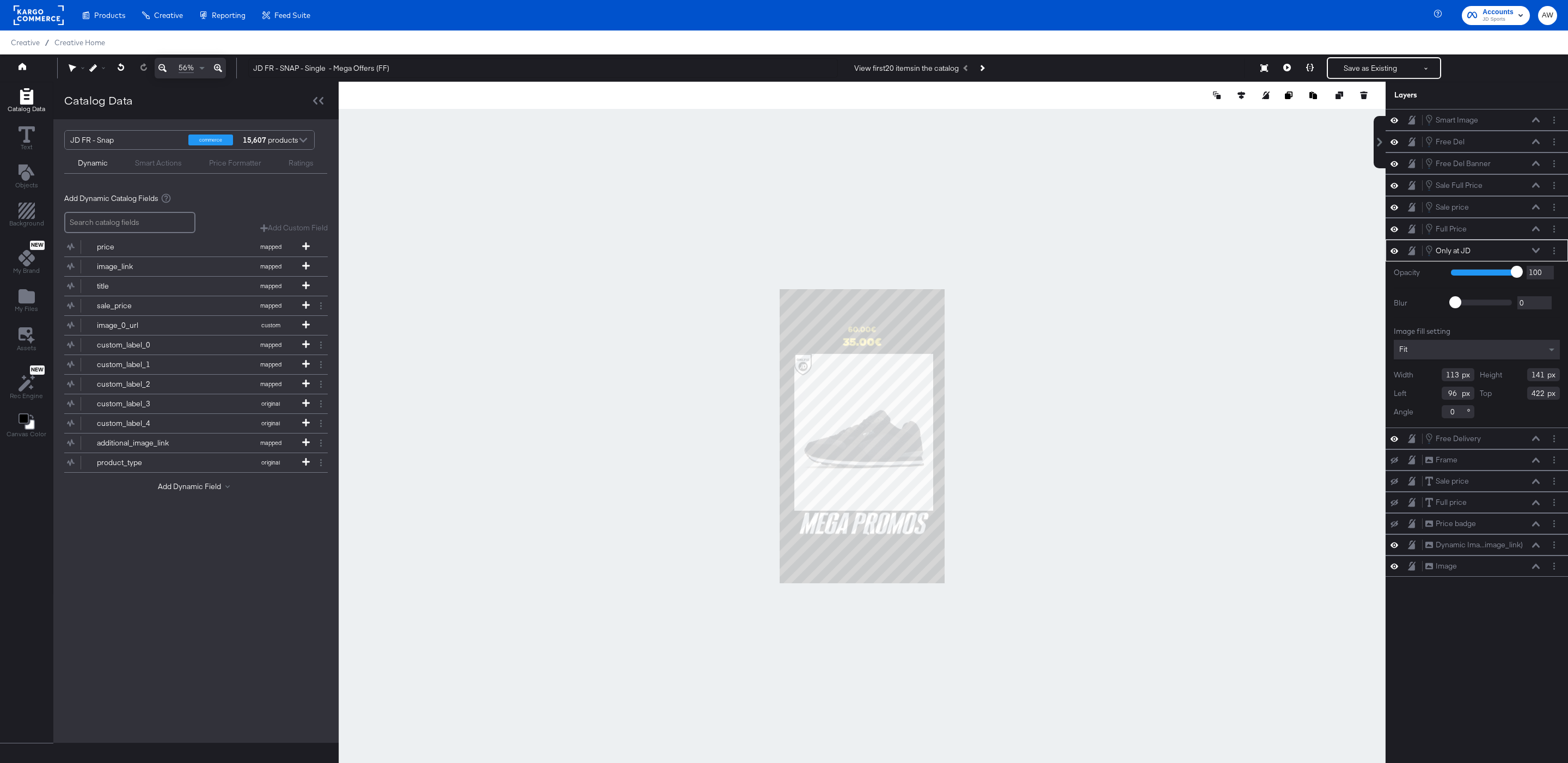
click at [1116, 314] on div at bounding box center [862, 436] width 1047 height 708
type input "110"
type input "437"
click at [1058, 303] on div at bounding box center [862, 436] width 1047 height 708
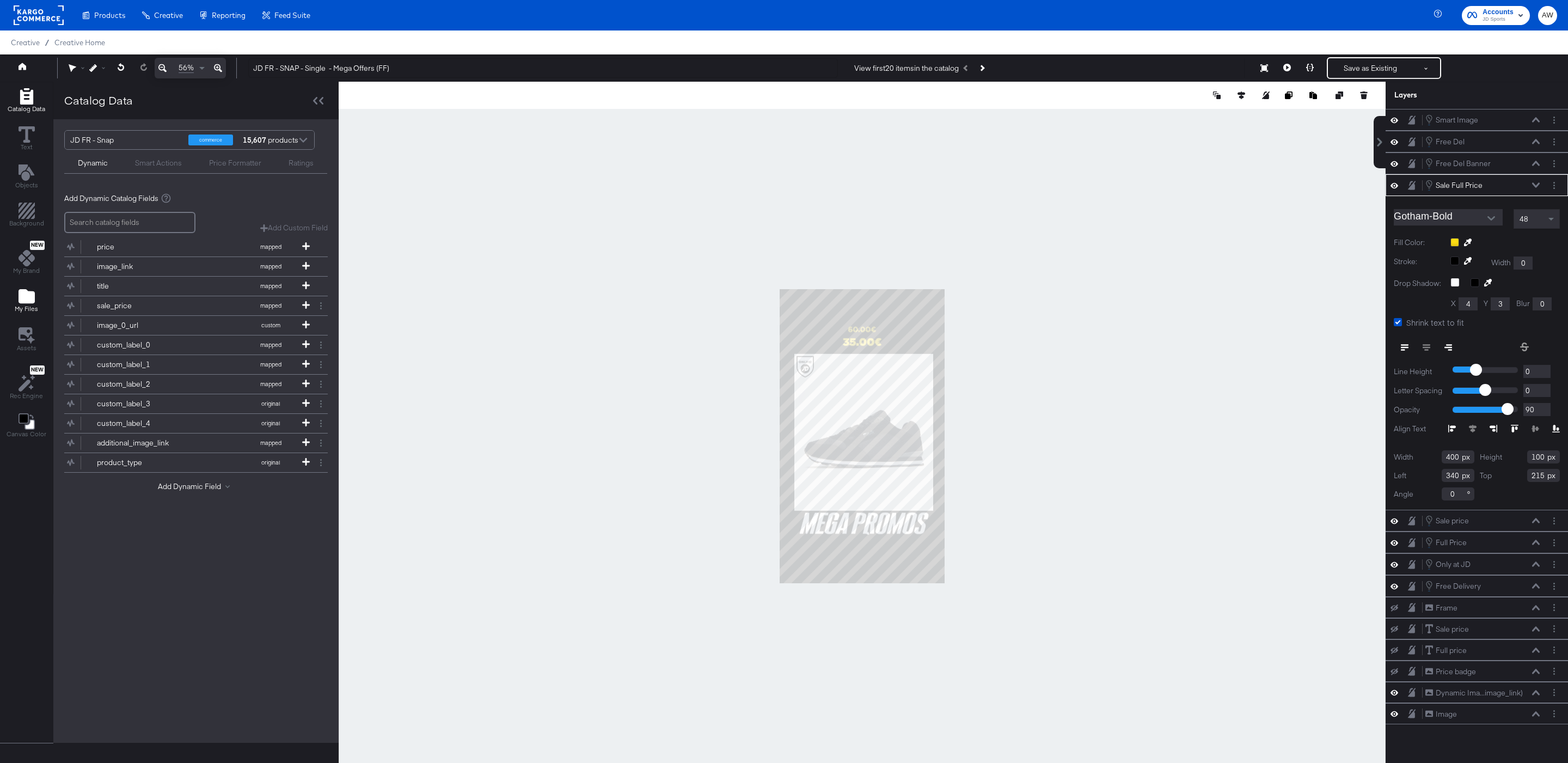
click at [34, 296] on div "My Files" at bounding box center [26, 301] width 23 height 25
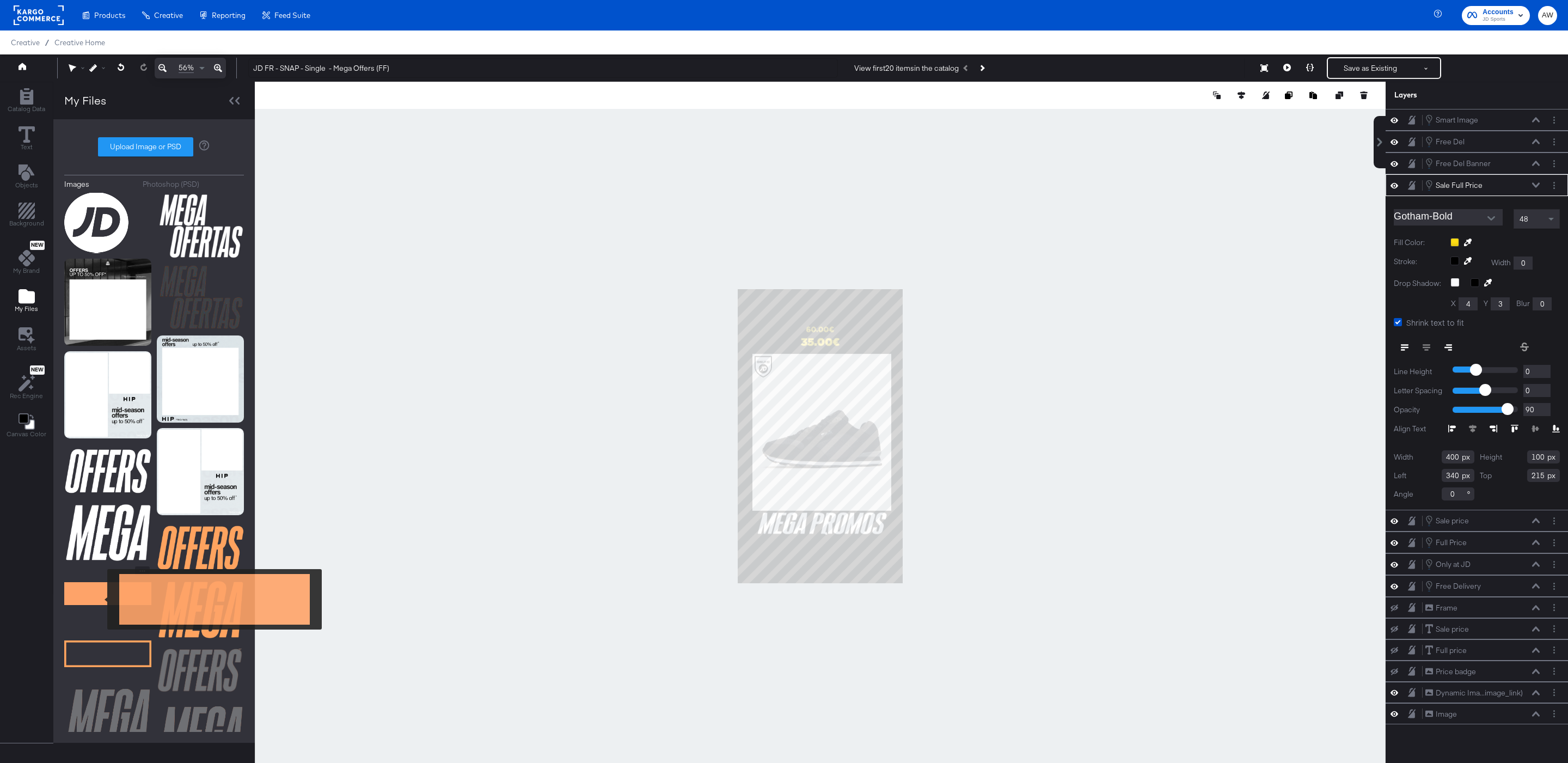
click at [100, 600] on img at bounding box center [108, 593] width 87 height 54
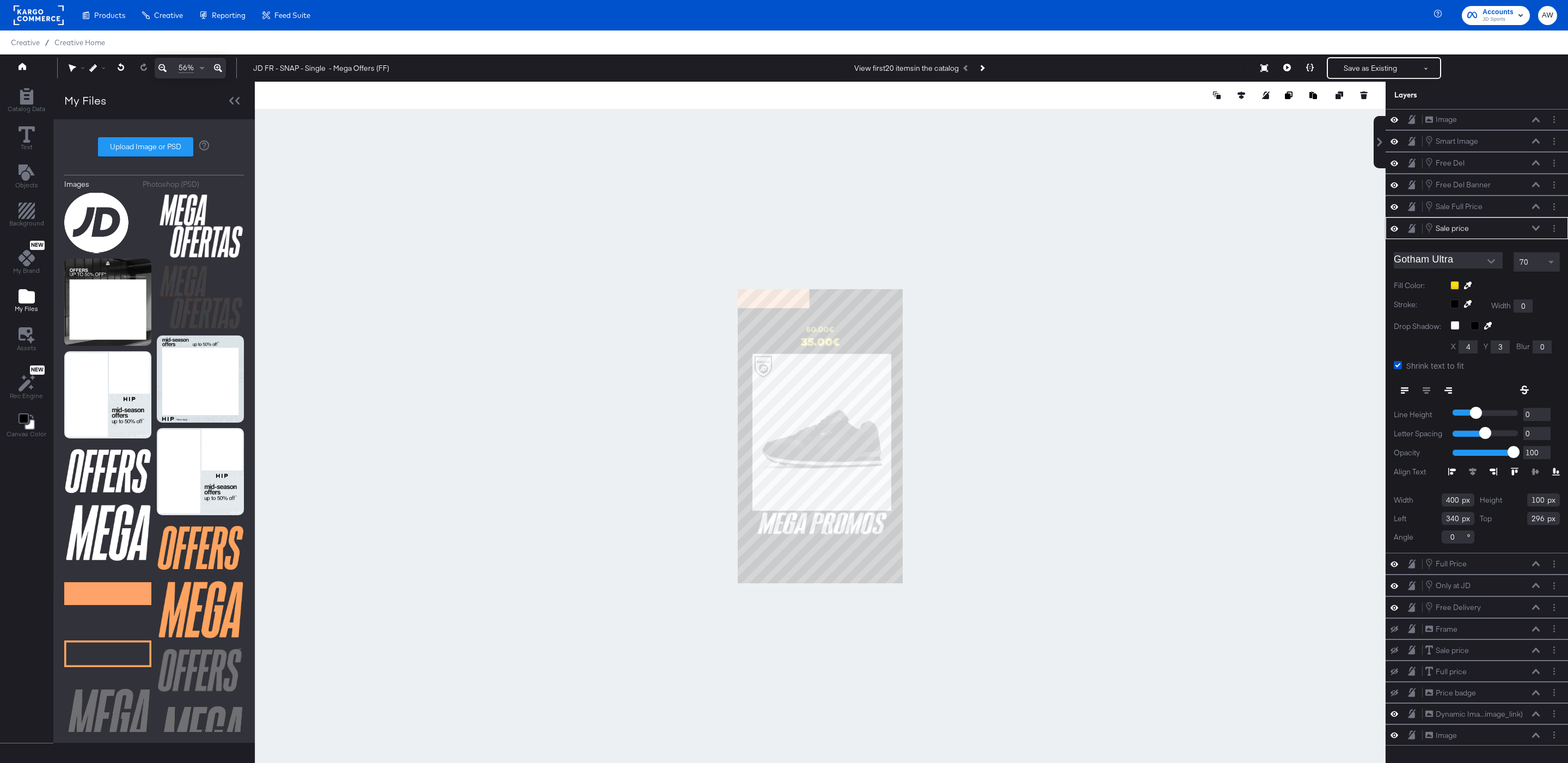
click at [1469, 289] on icon at bounding box center [1468, 286] width 8 height 8
click at [800, 300] on div at bounding box center [820, 436] width 1130 height 708
click at [951, 311] on div at bounding box center [820, 436] width 1130 height 708
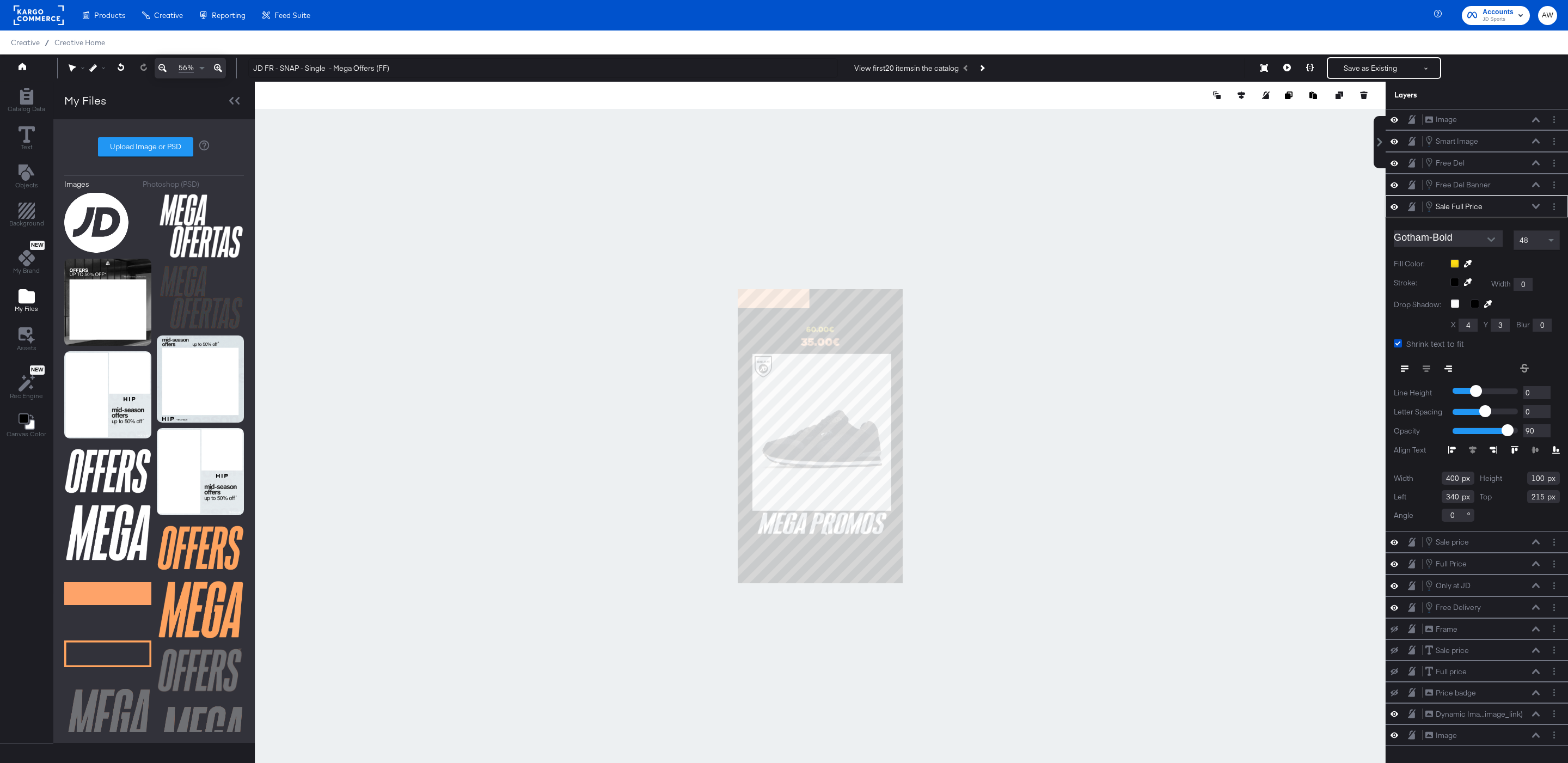
click at [1468, 267] on icon at bounding box center [1468, 264] width 8 height 8
click at [797, 299] on div at bounding box center [820, 436] width 1130 height 708
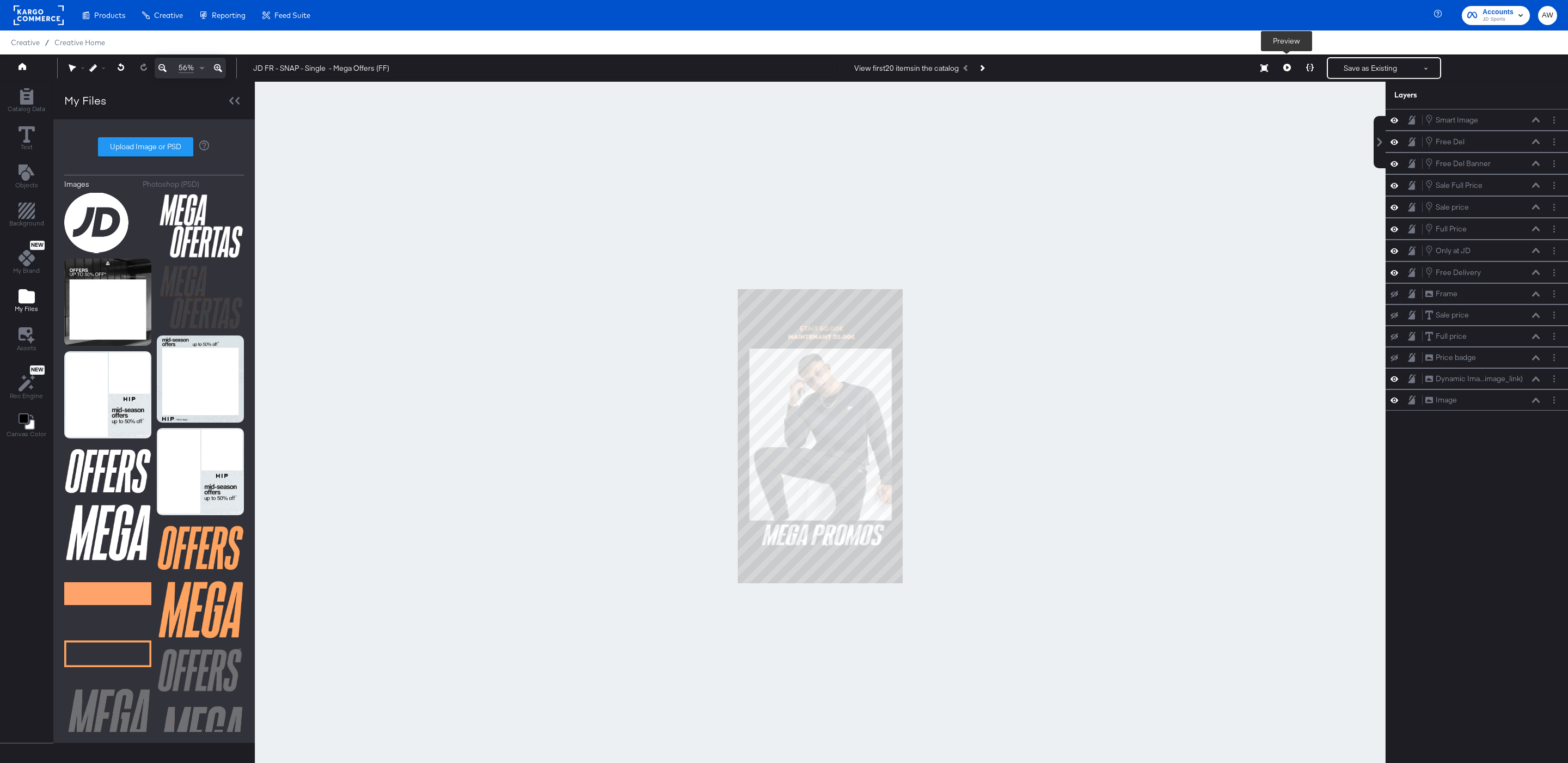
click at [1283, 65] on icon at bounding box center [1287, 68] width 8 height 8
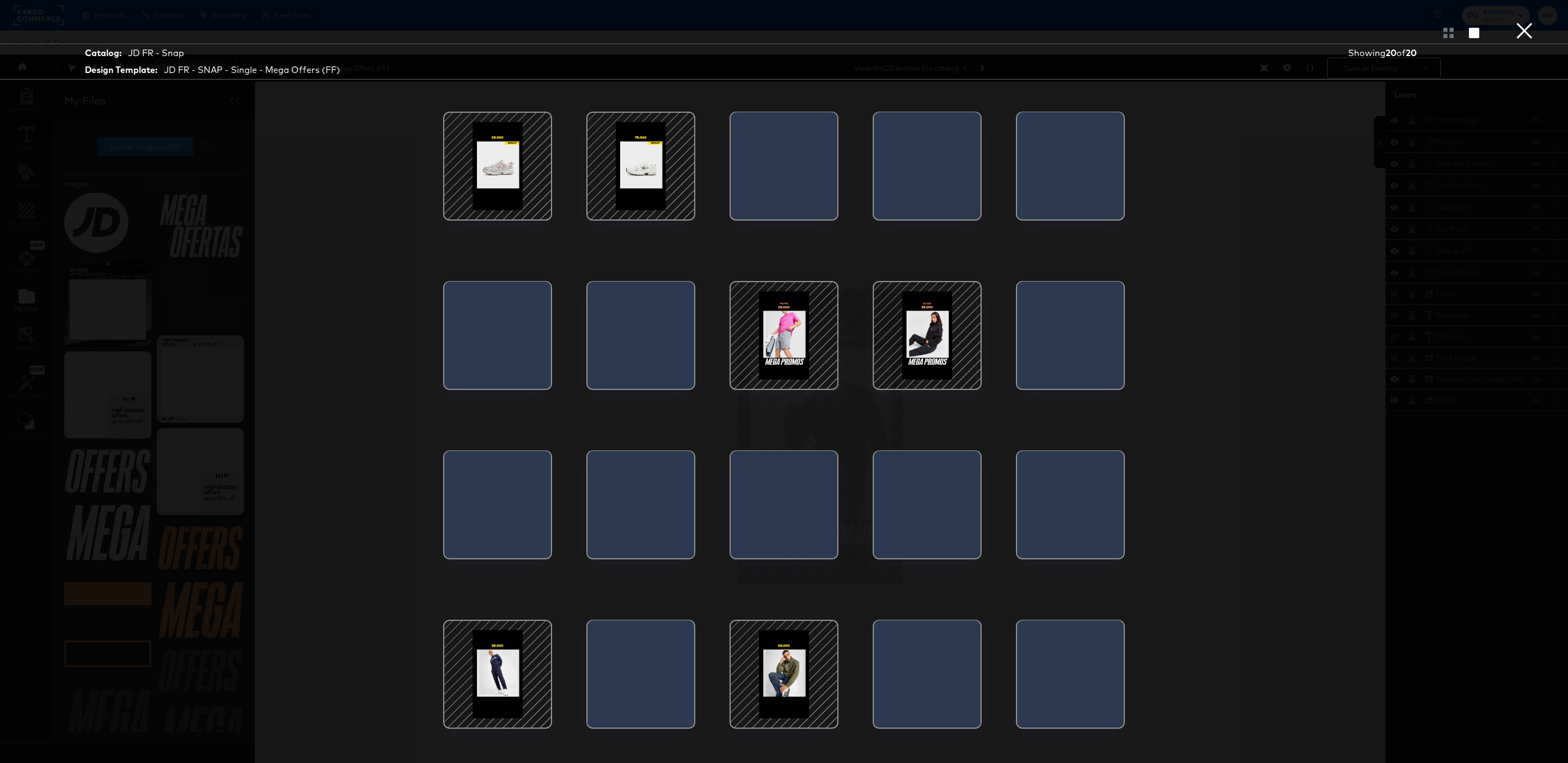
click at [1524, 22] on button "×" at bounding box center [1524, 11] width 22 height 22
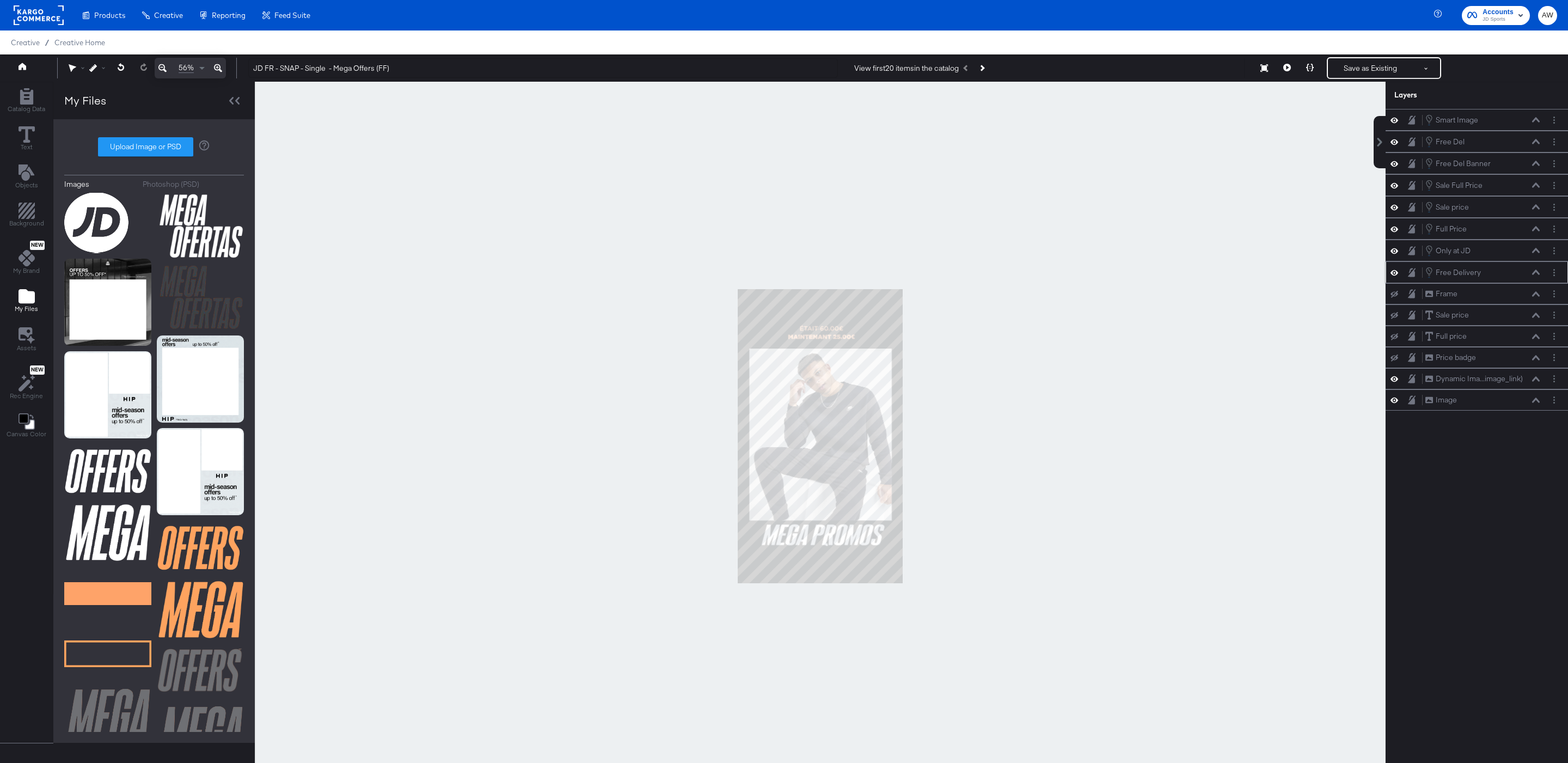
click at [1538, 278] on div "Free Delivery Free Delivery" at bounding box center [1482, 272] width 115 height 12
click at [1538, 275] on icon at bounding box center [1536, 272] width 8 height 5
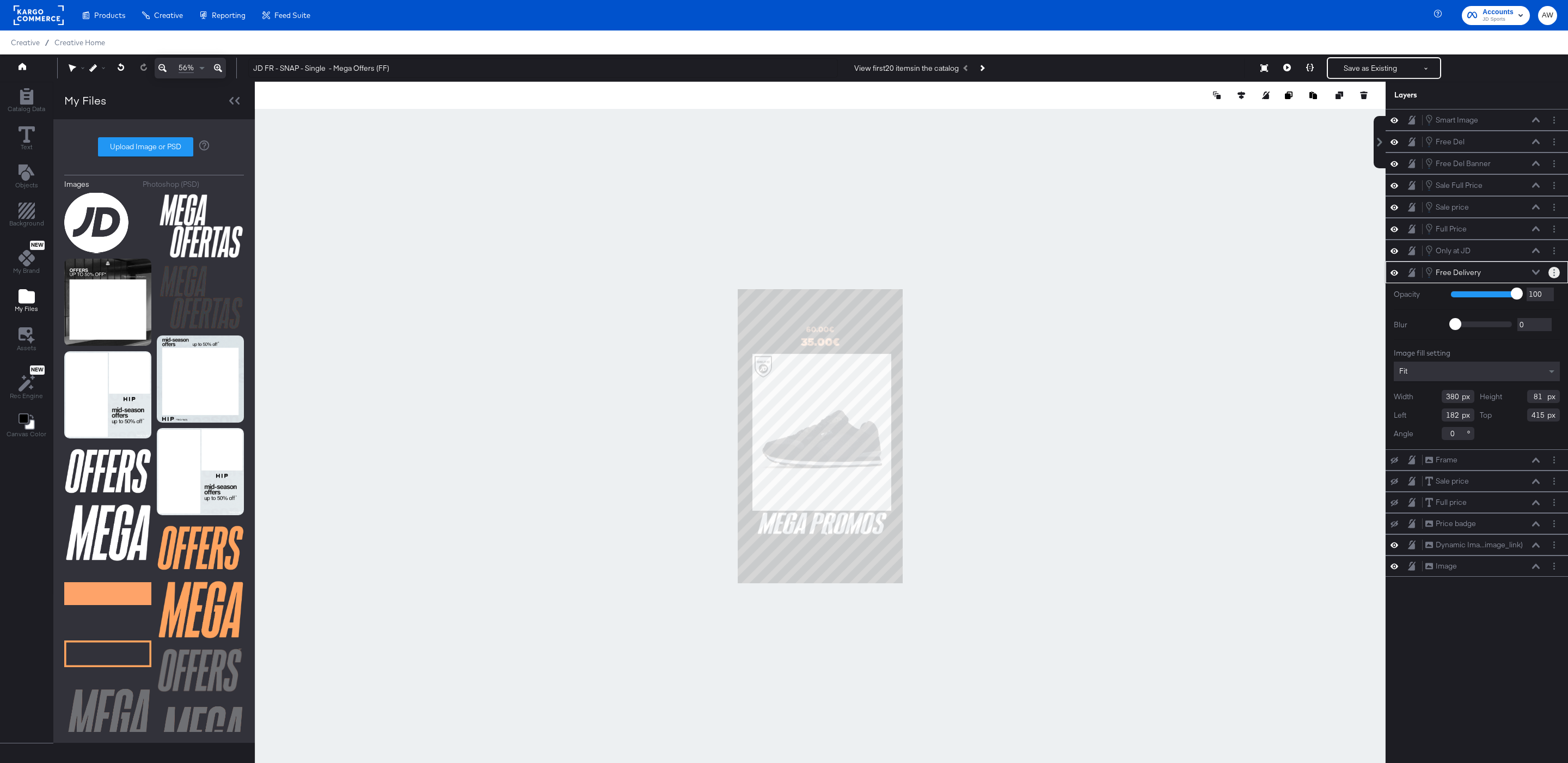
click at [1558, 278] on button "Layer Options" at bounding box center [1554, 272] width 12 height 12
click at [1499, 315] on button "Edit Smart Layer" at bounding box center [1484, 309] width 55 height 12
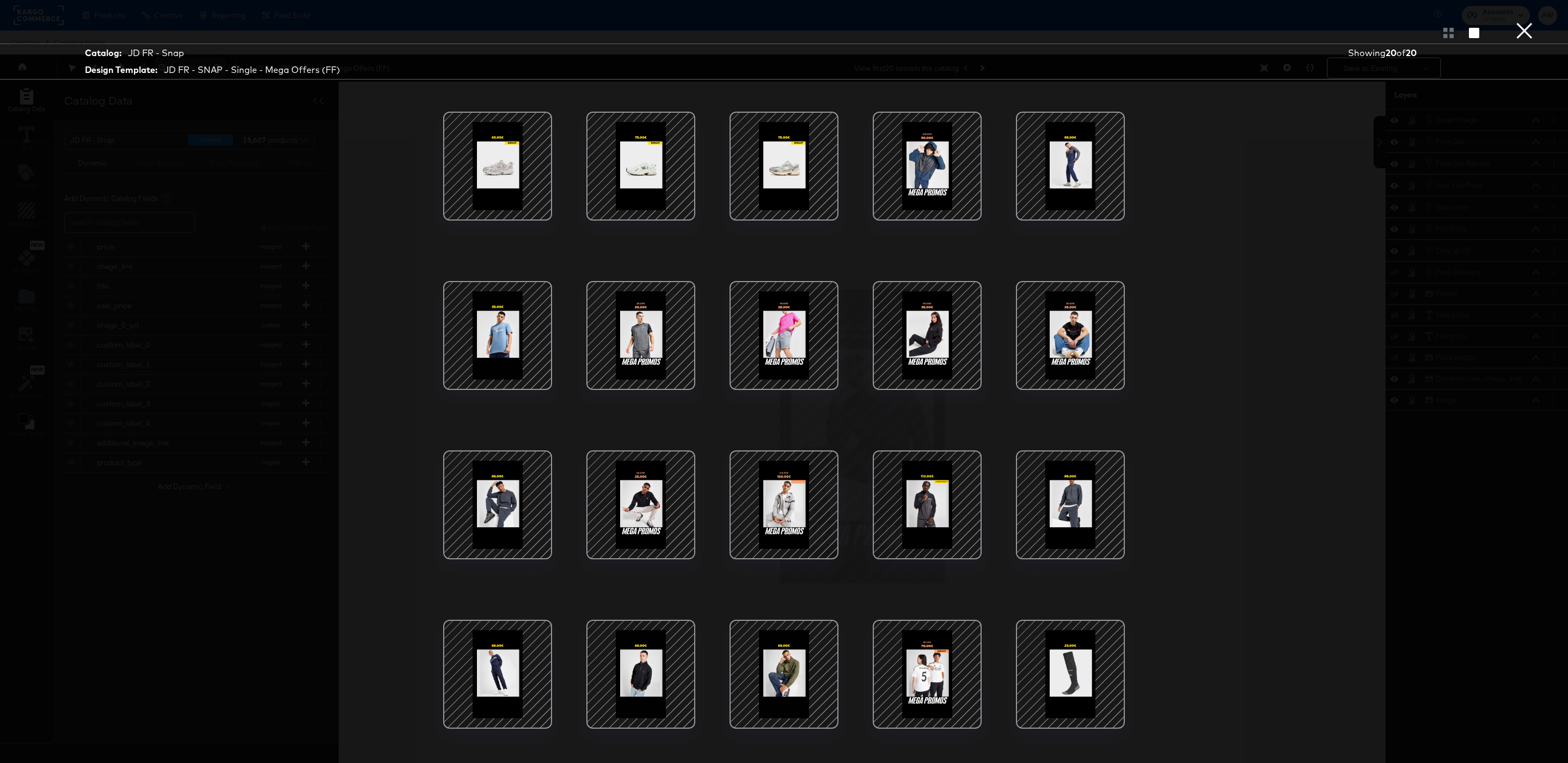
click at [952, 676] on div at bounding box center [926, 673] width 93 height 93
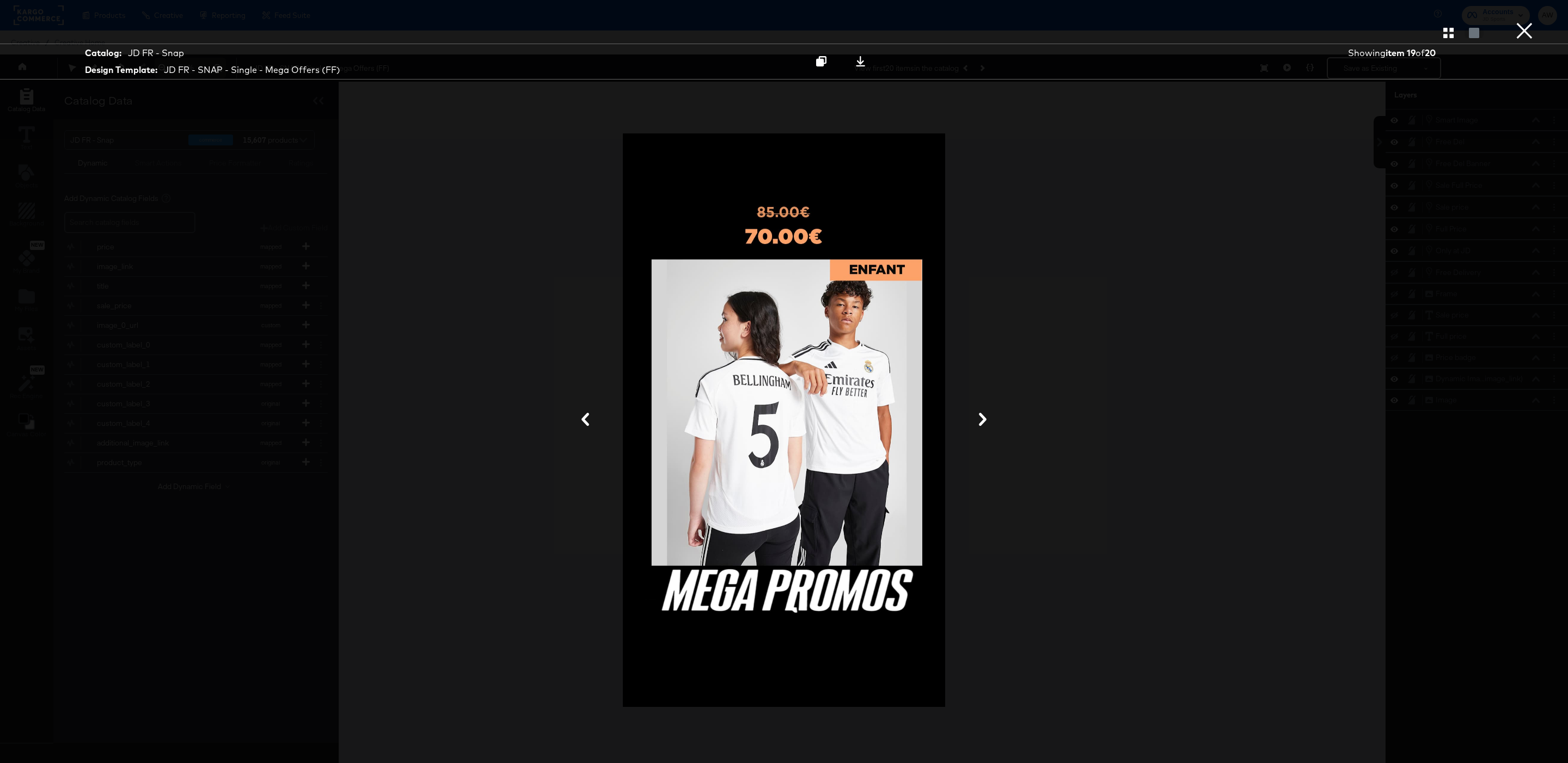
click at [1522, 22] on button "×" at bounding box center [1524, 11] width 22 height 22
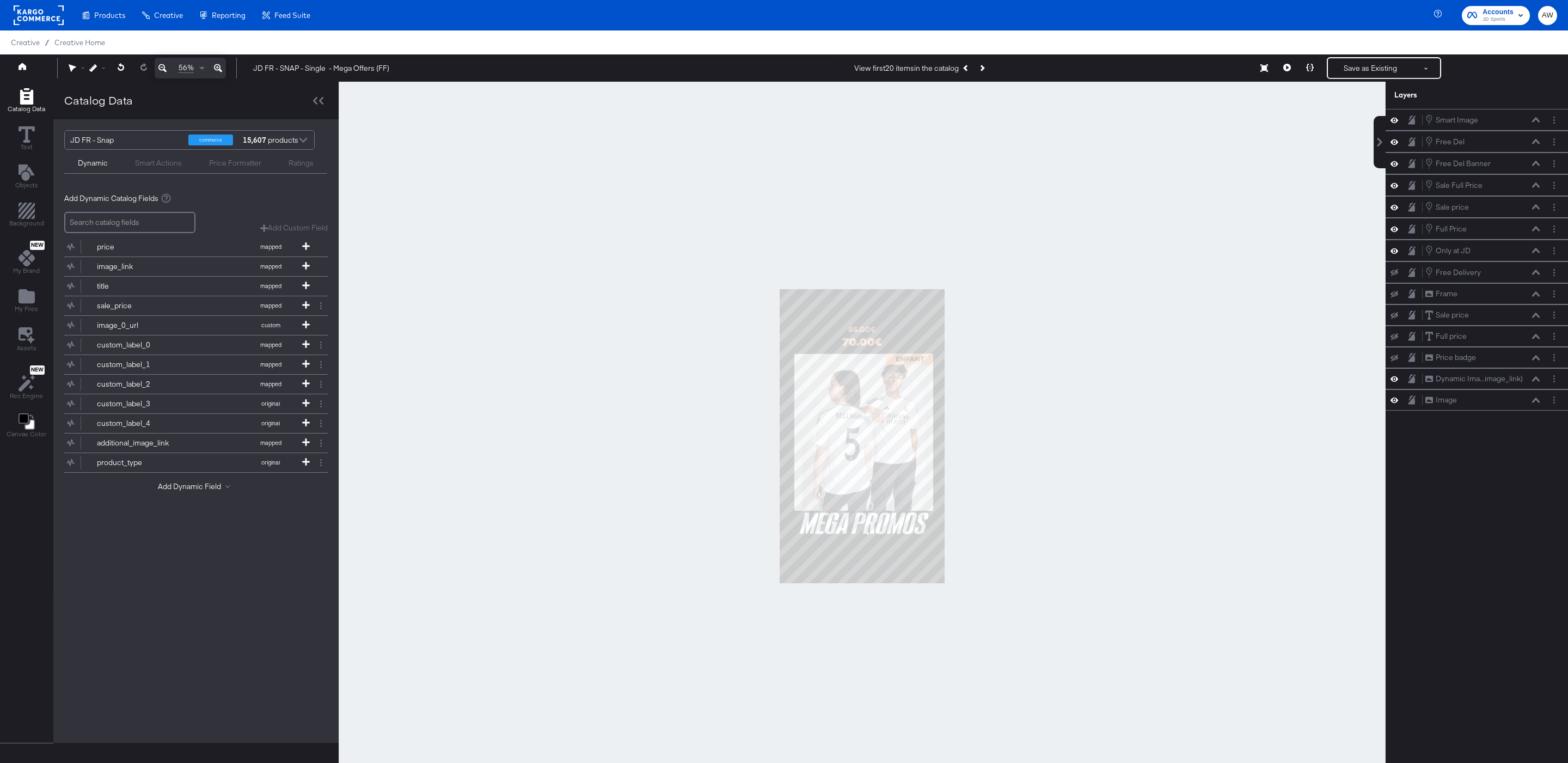
click at [1443, 63] on div "JD FR - SNAP - Single - Mega Offers (FF) View first 20 items in the catalog Res…" at bounding box center [898, 68] width 1317 height 22
click at [1433, 66] on button at bounding box center [1426, 68] width 27 height 19
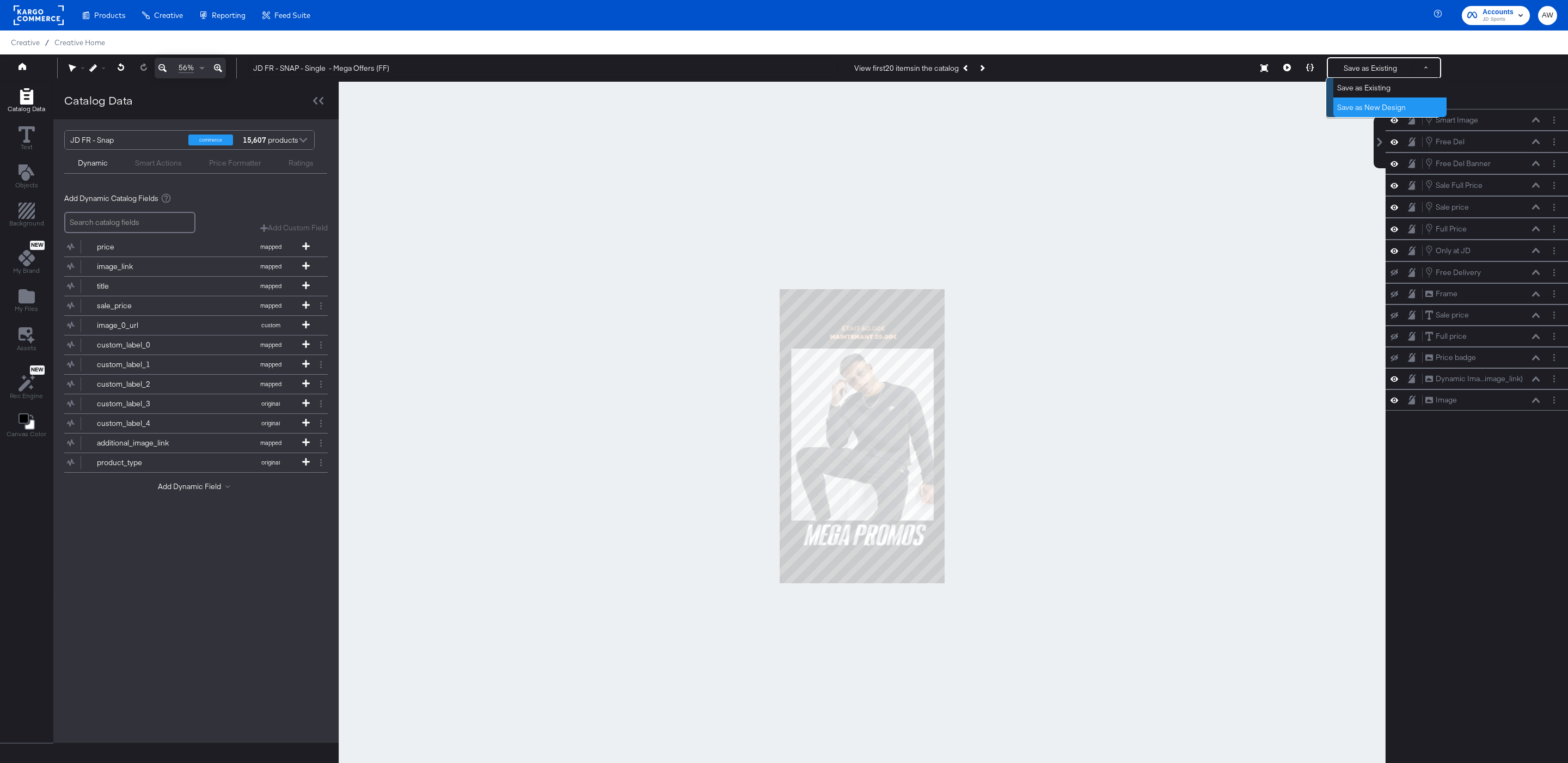
click at [1419, 104] on button "Save as New Design" at bounding box center [1390, 107] width 113 height 19
click at [1382, 77] on button "Save as New Design" at bounding box center [1370, 68] width 85 height 19
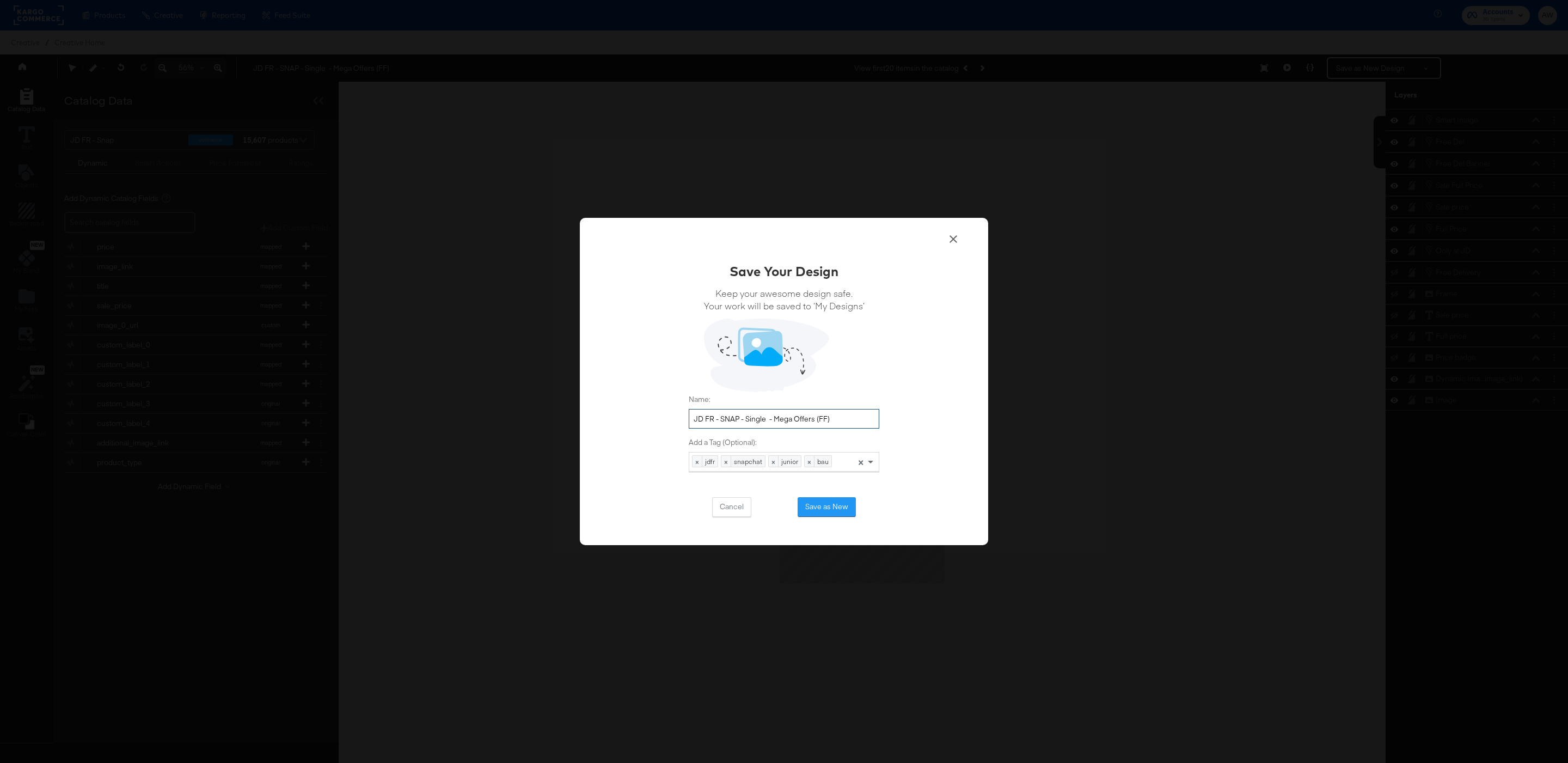
click at [853, 423] on input "JD FR - SNAP - Single - Mega Offers (FF)" at bounding box center [784, 419] width 191 height 20
type input "JD FR - SNAP - Single - Mega Offers [DATE]"
click at [820, 512] on button "Save as New" at bounding box center [826, 506] width 58 height 19
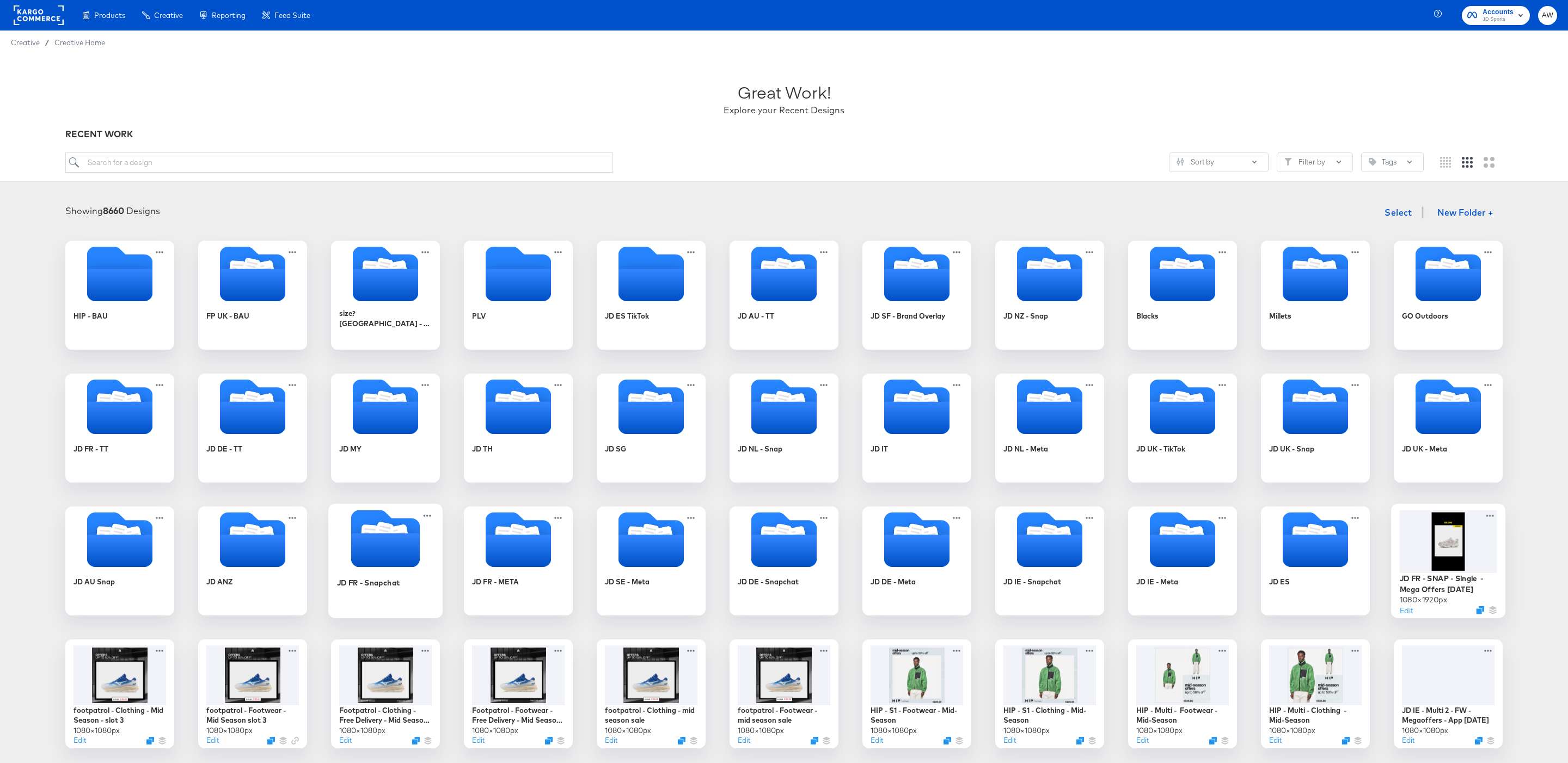
click at [387, 542] on icon "Folder" at bounding box center [385, 550] width 69 height 33
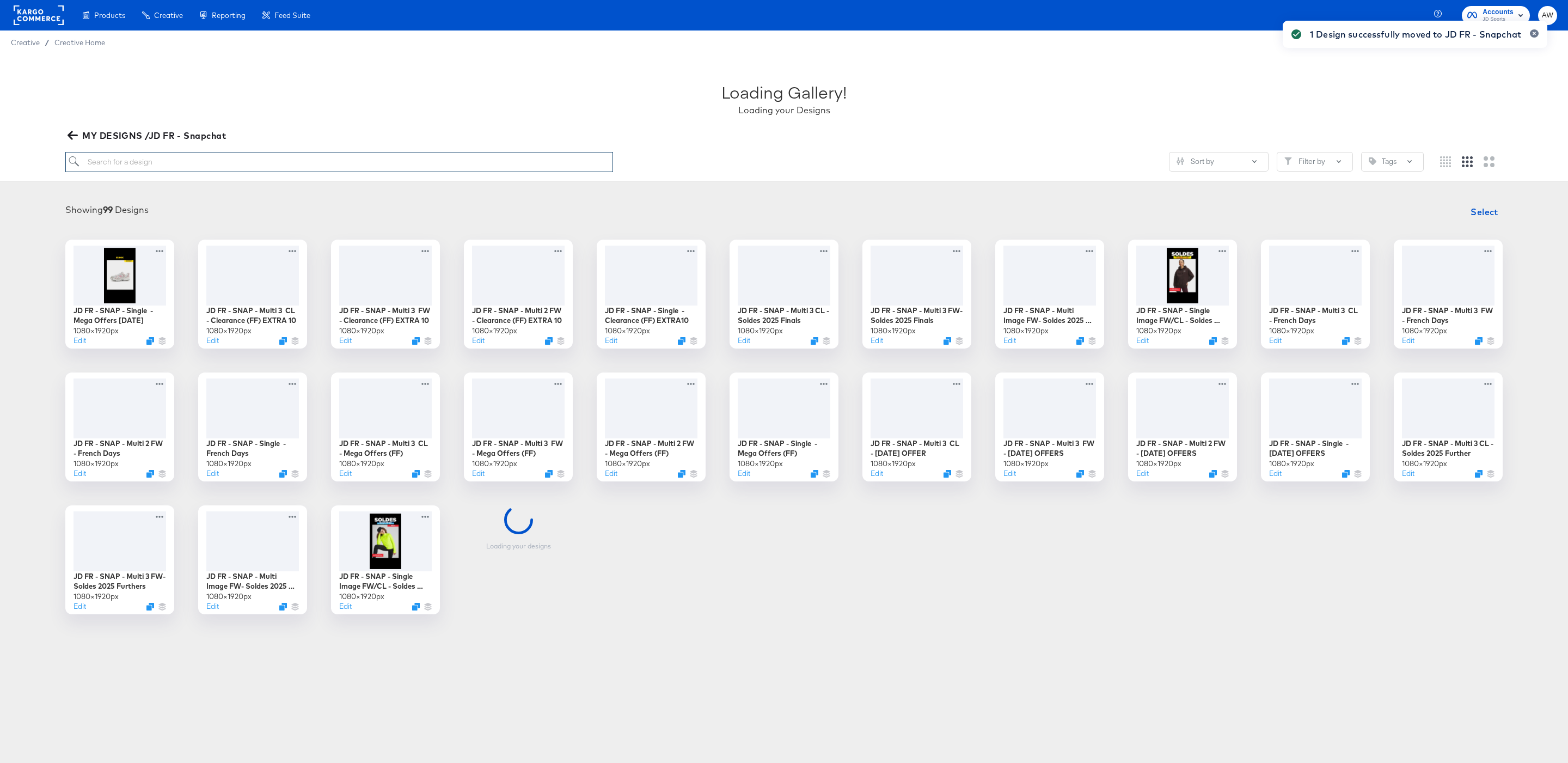
click at [535, 160] on input "search" at bounding box center [339, 162] width 547 height 20
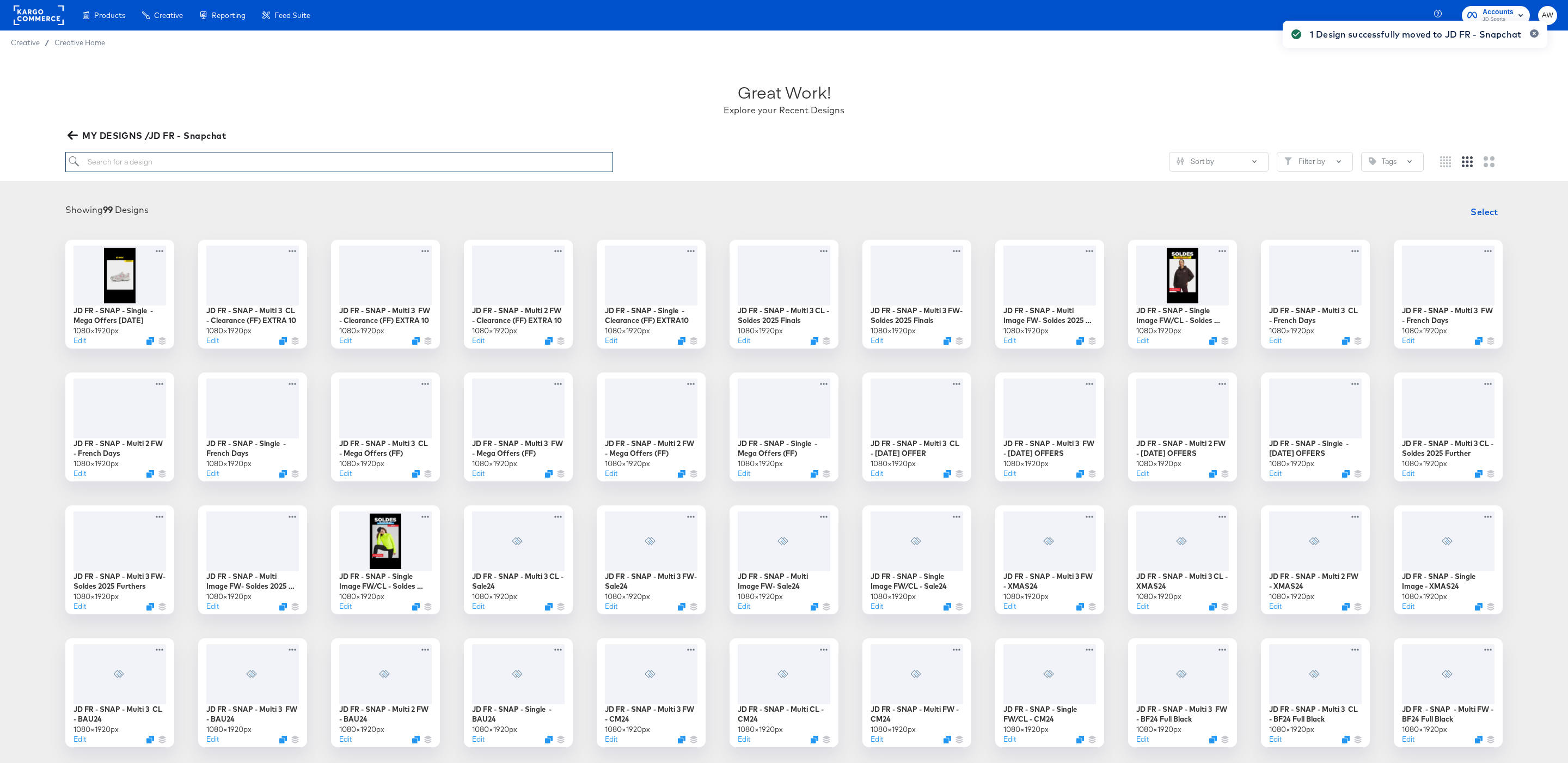
click at [535, 160] on input "search" at bounding box center [339, 162] width 547 height 20
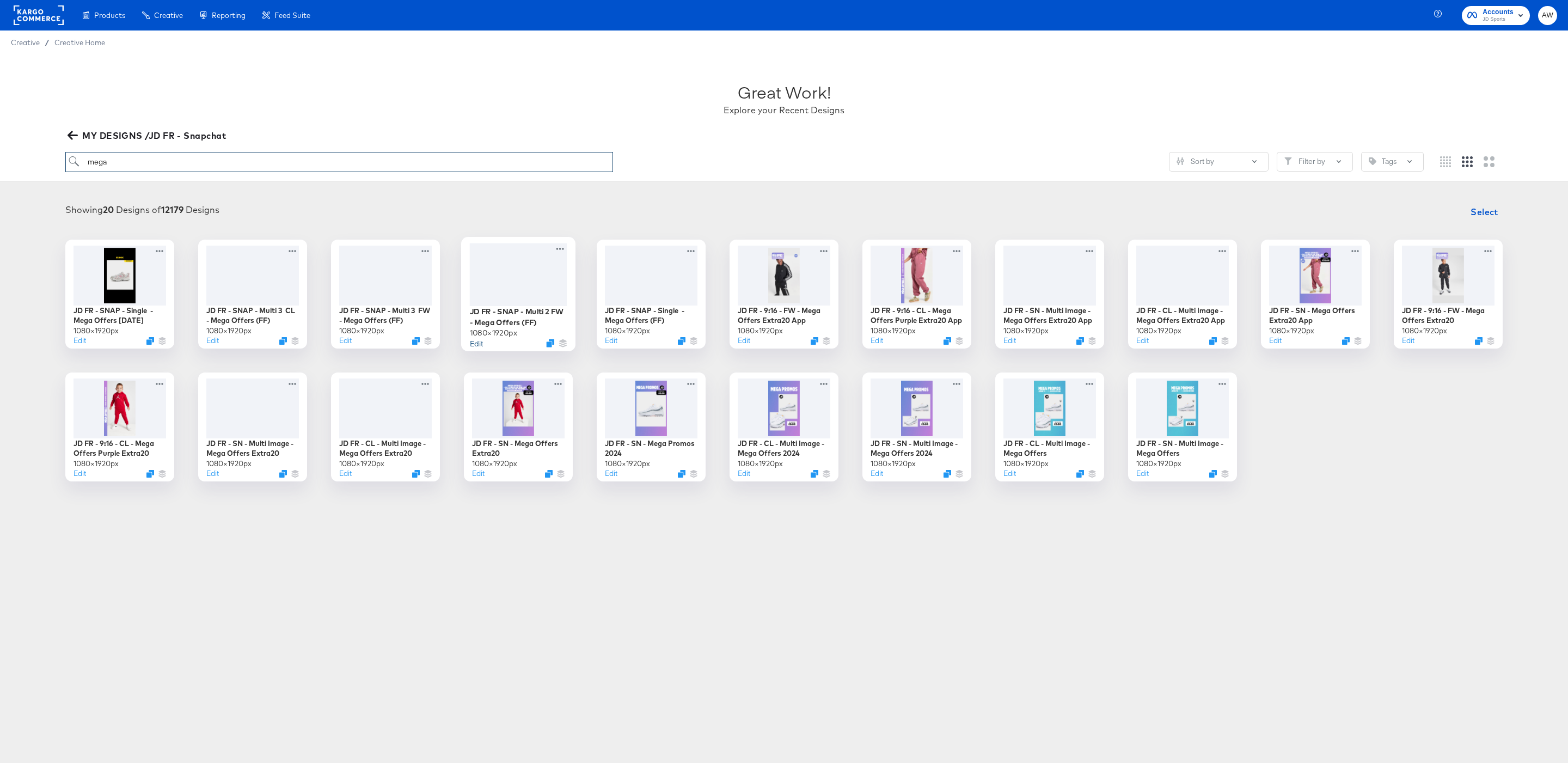
type input "mega"
click at [477, 345] on button "Edit" at bounding box center [476, 343] width 13 height 10
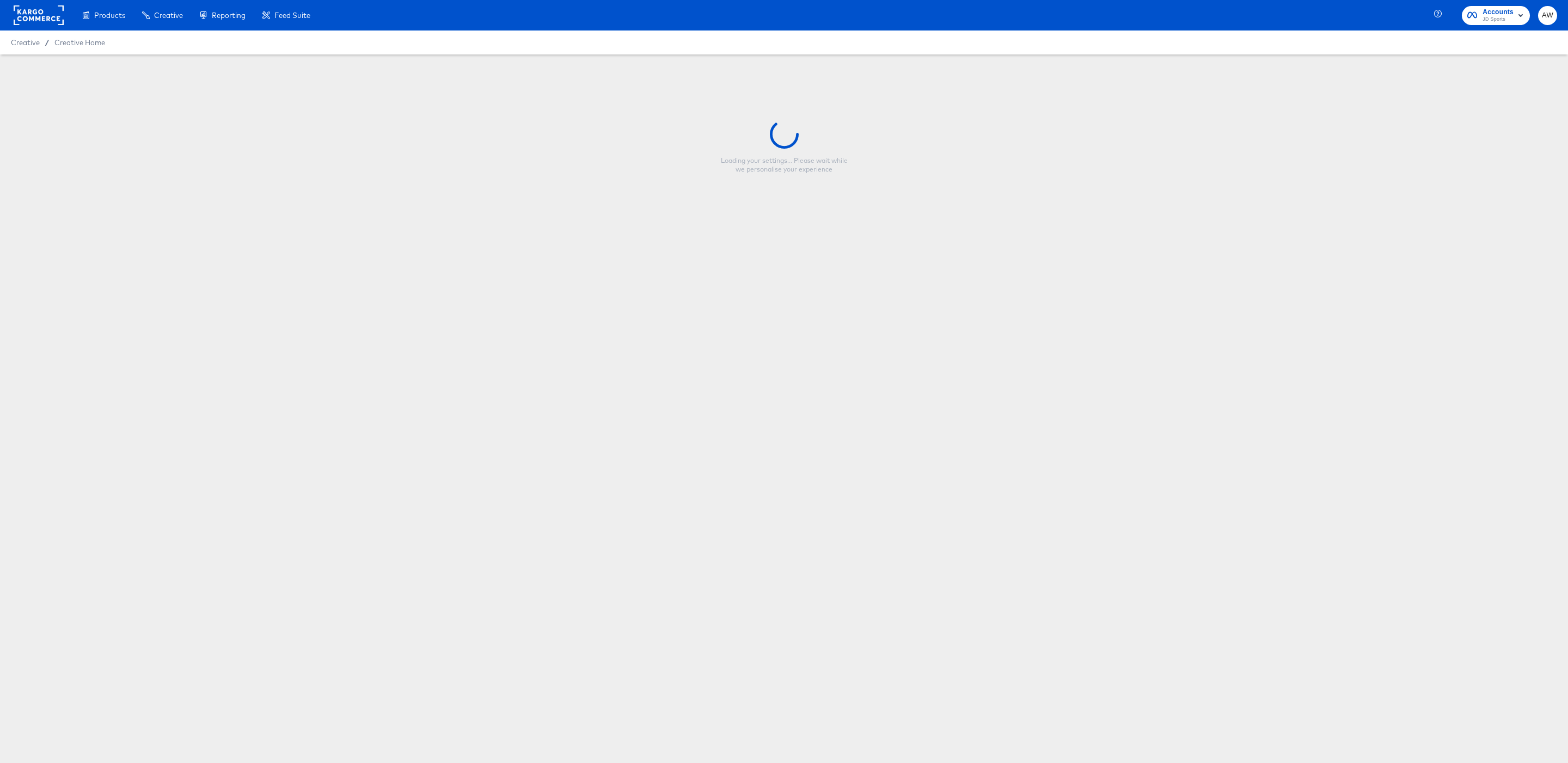
type input "JD FR - SNAP - Multi 2 FW - Mega Offers (FF)"
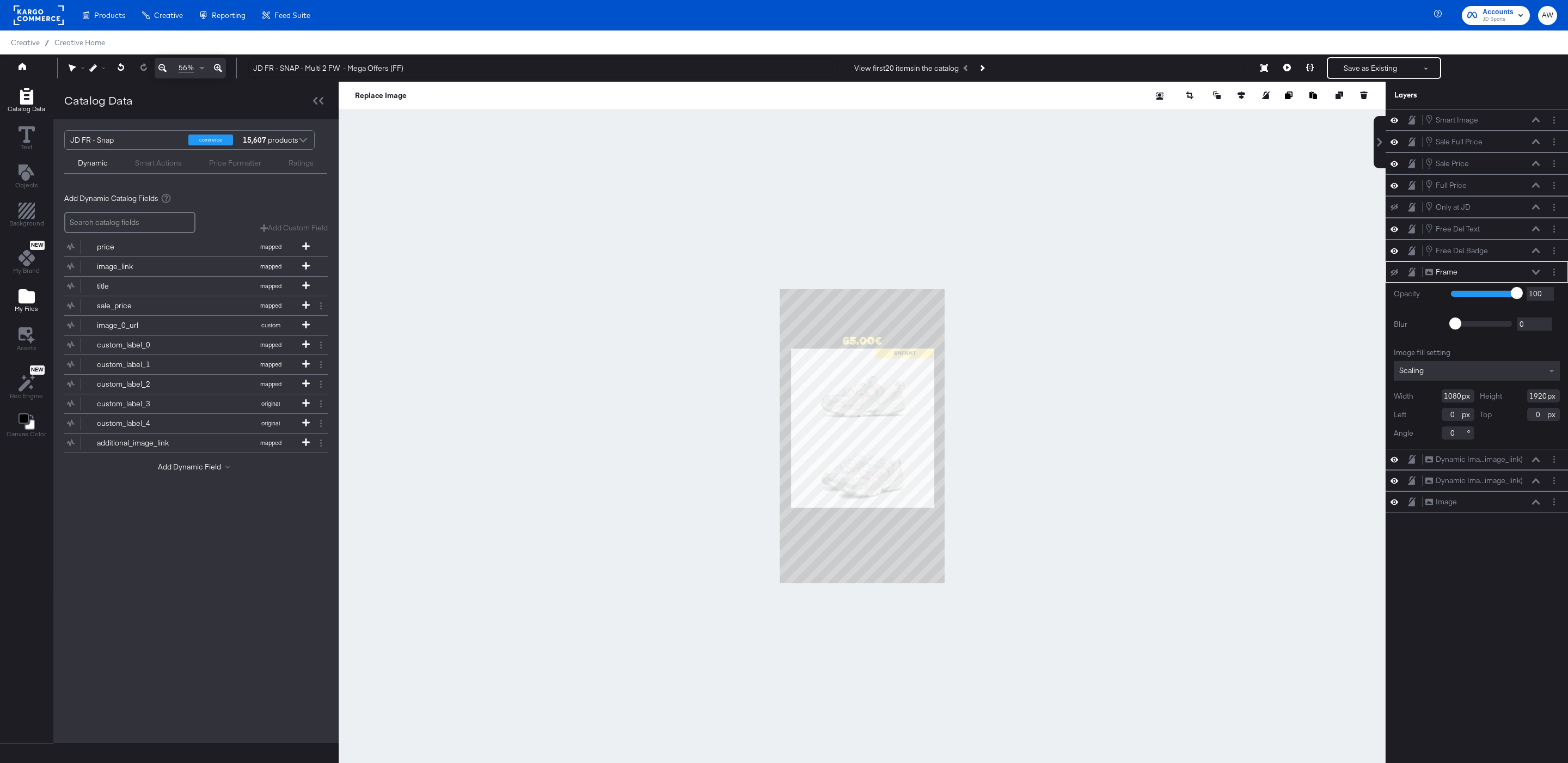
click at [24, 299] on icon "Add Files" at bounding box center [26, 296] width 16 height 14
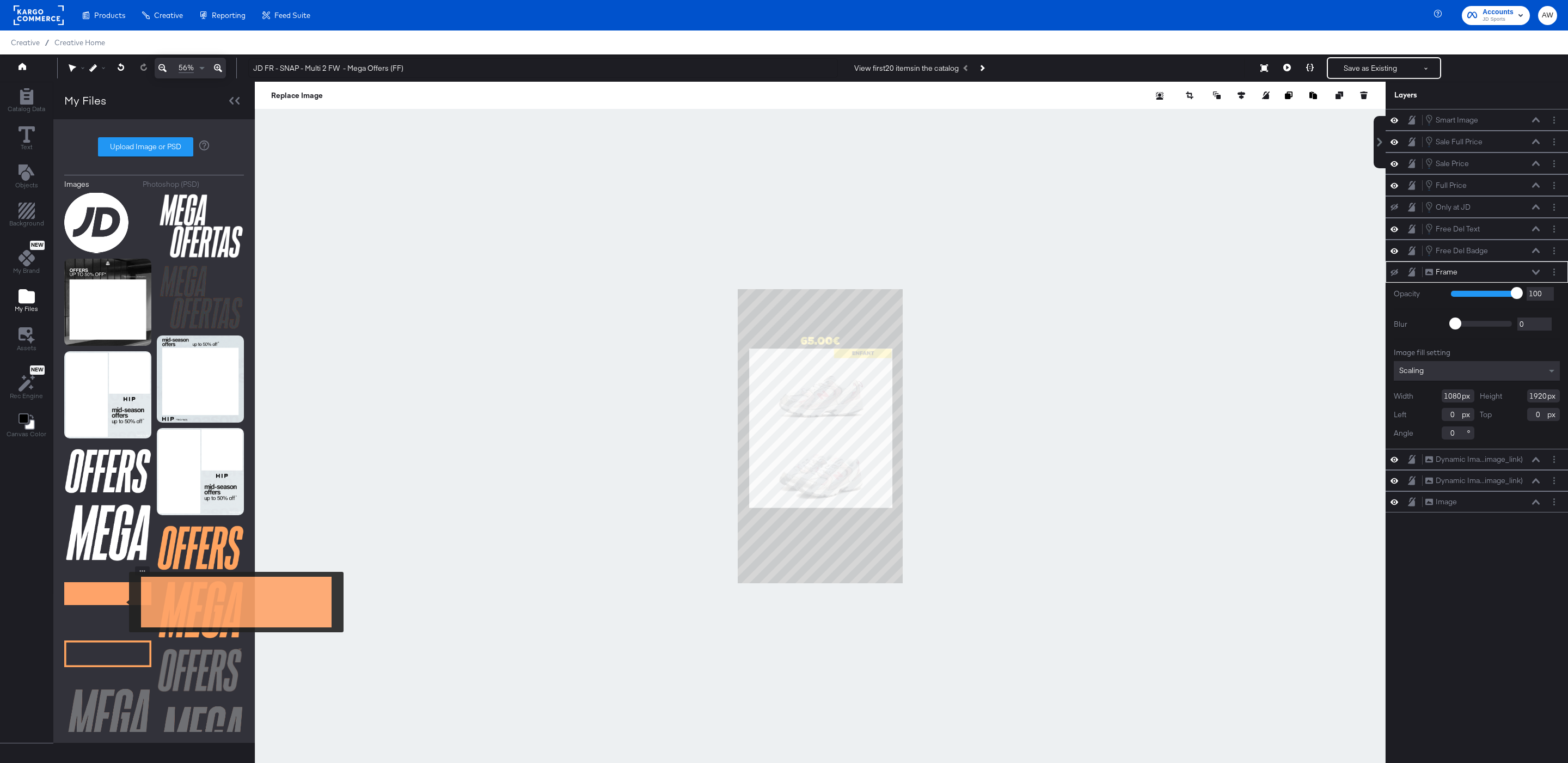
click at [122, 602] on img at bounding box center [108, 593] width 87 height 54
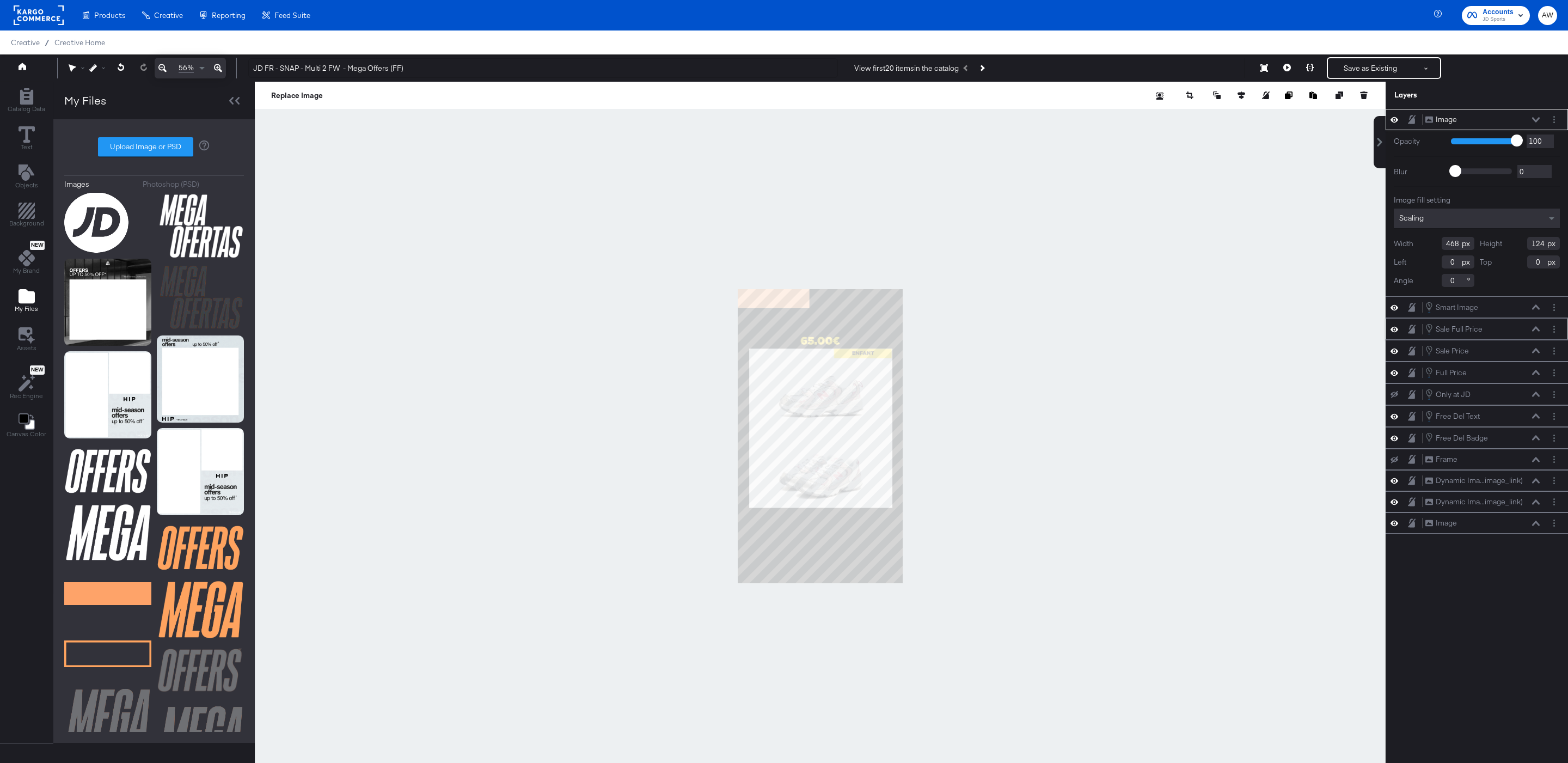
click at [1535, 331] on icon at bounding box center [1536, 329] width 8 height 5
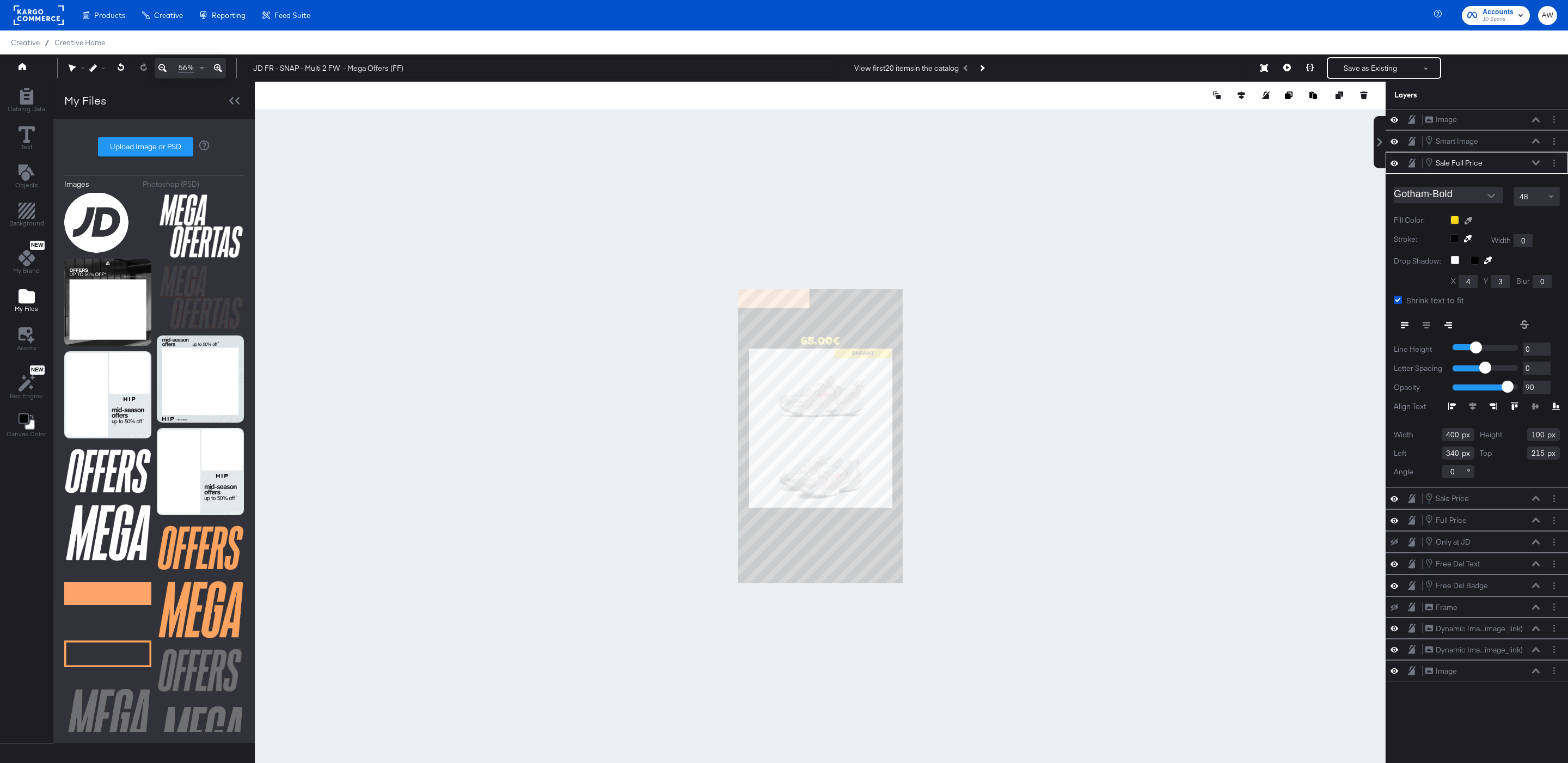
click at [1470, 224] on icon at bounding box center [1468, 220] width 8 height 8
click at [772, 300] on div at bounding box center [820, 436] width 1130 height 708
click at [1534, 166] on icon at bounding box center [1536, 163] width 8 height 5
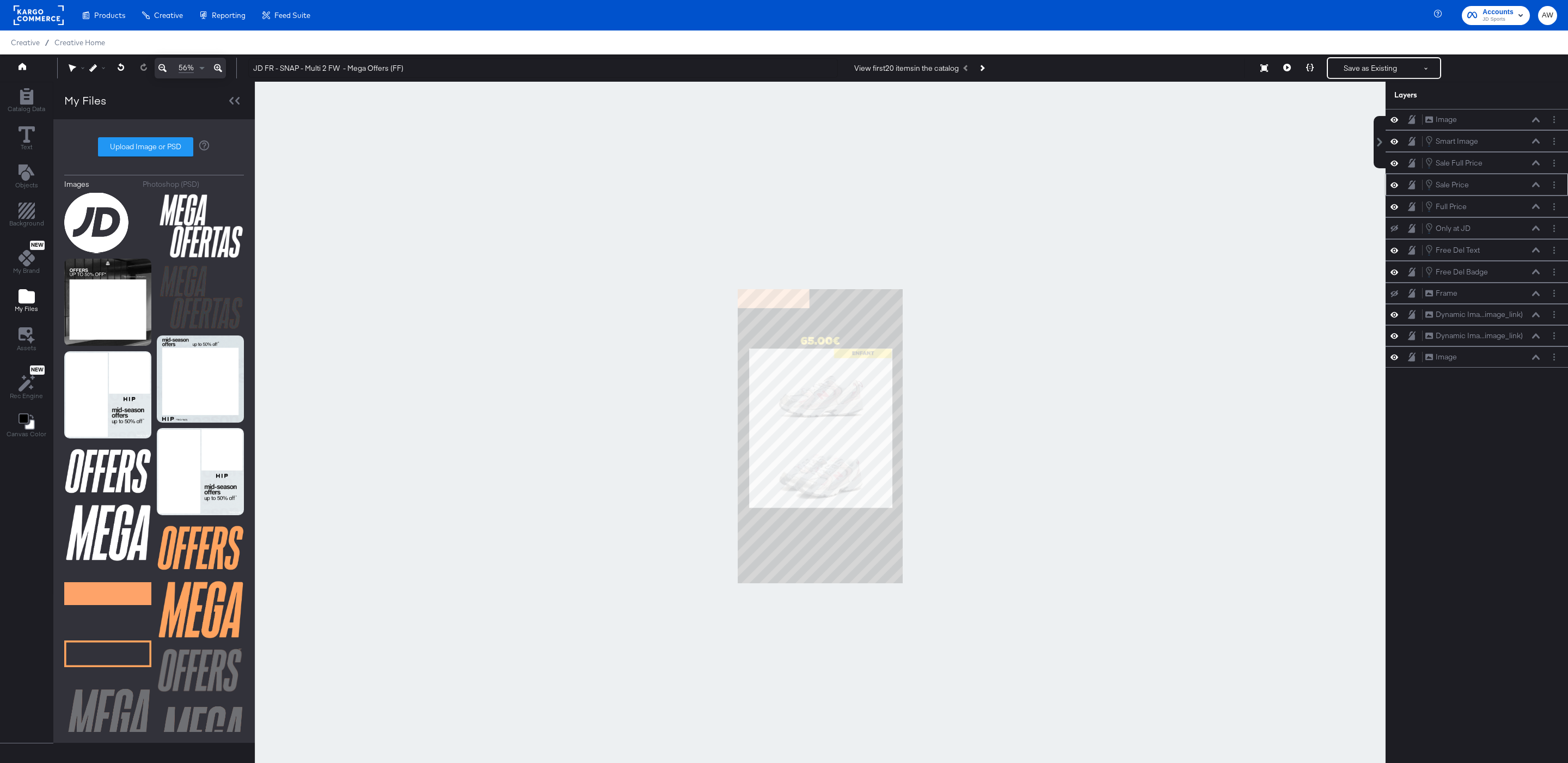
click at [1537, 182] on div "Sale Price Sale Price" at bounding box center [1482, 184] width 115 height 12
click at [1537, 188] on button at bounding box center [1535, 185] width 9 height 6
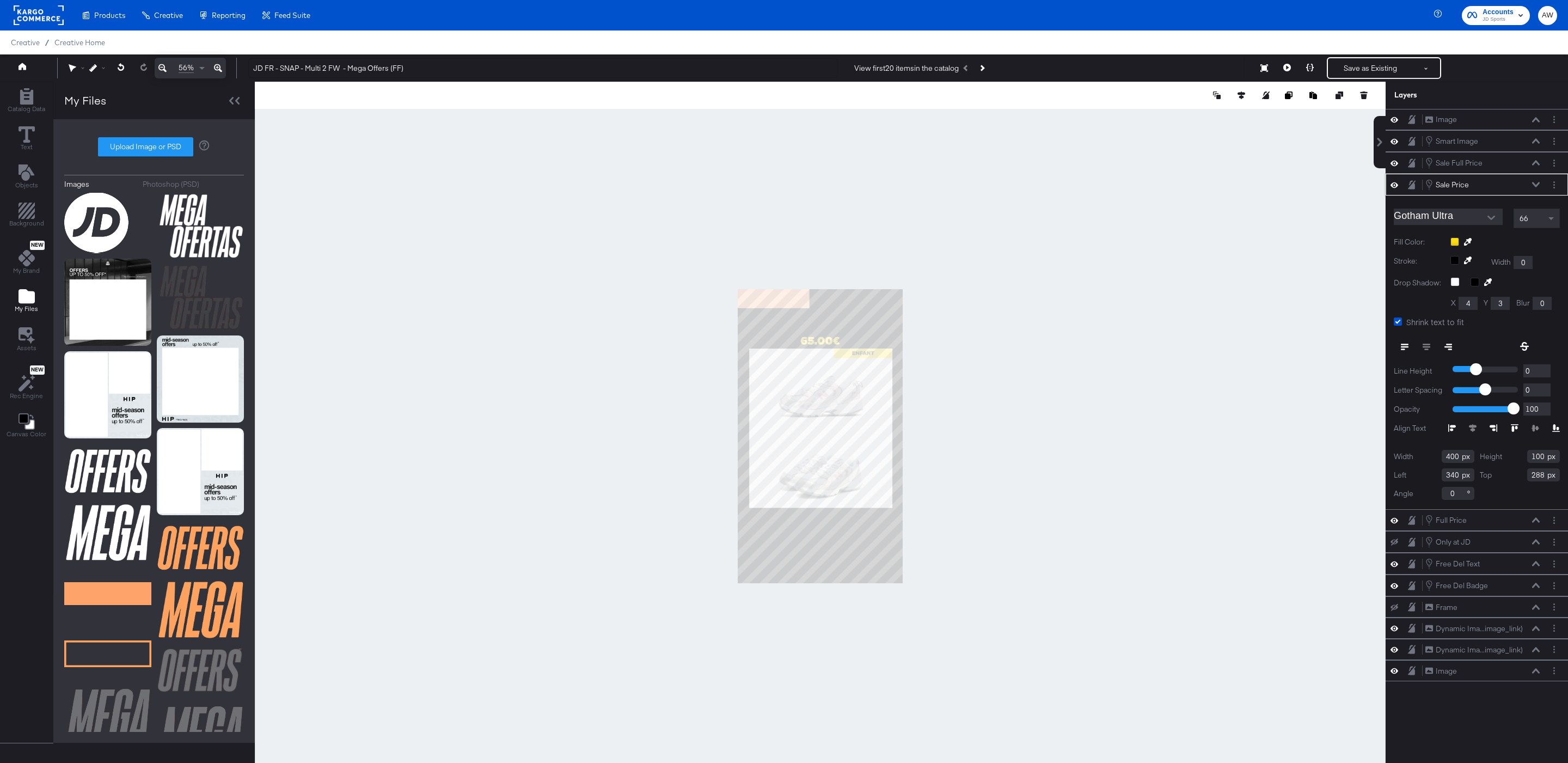
click at [1468, 245] on icon at bounding box center [1468, 242] width 8 height 8
click at [795, 301] on div at bounding box center [820, 436] width 1130 height 708
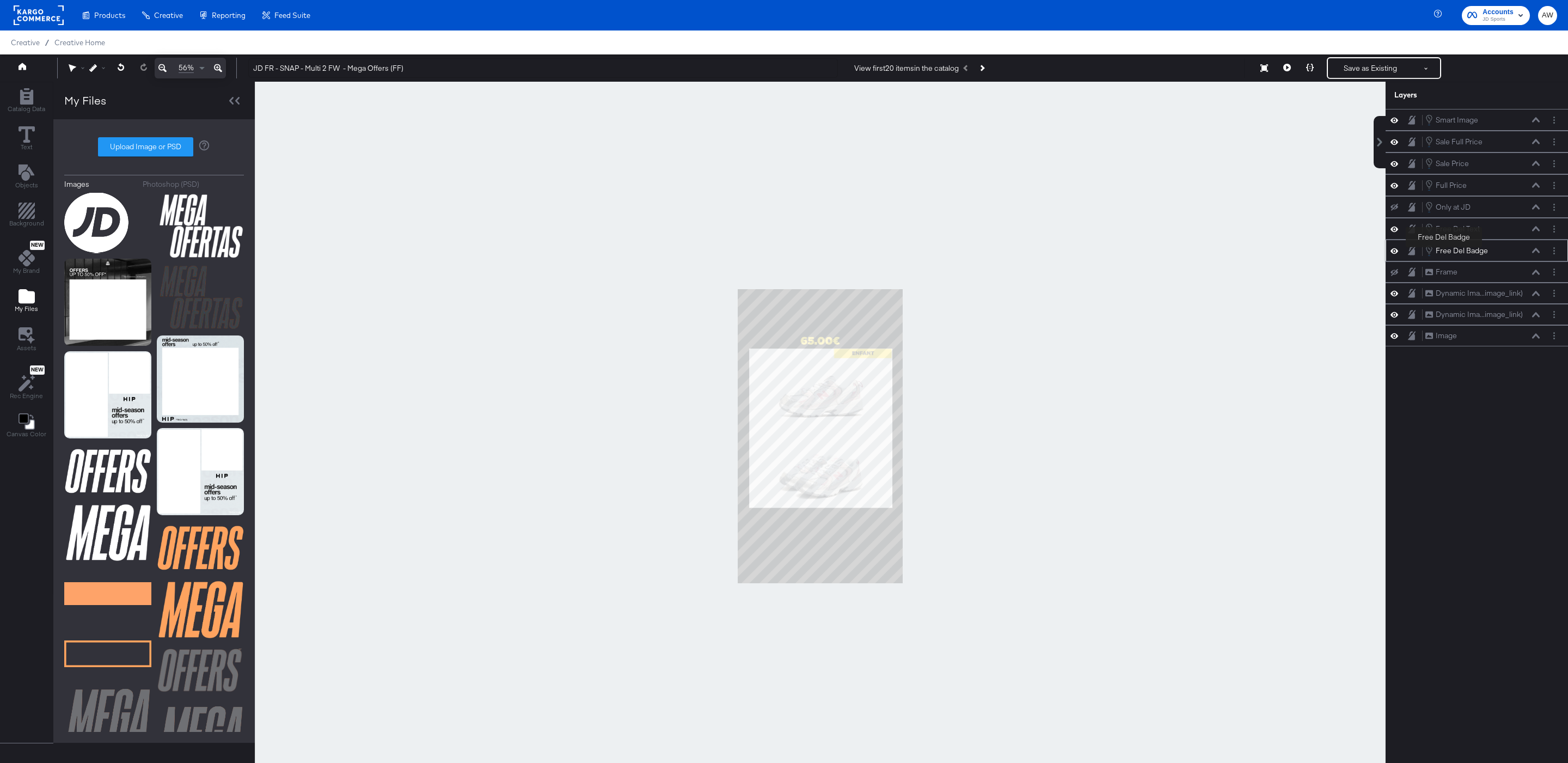
click at [1444, 255] on div "Free Del Badge" at bounding box center [1461, 250] width 52 height 10
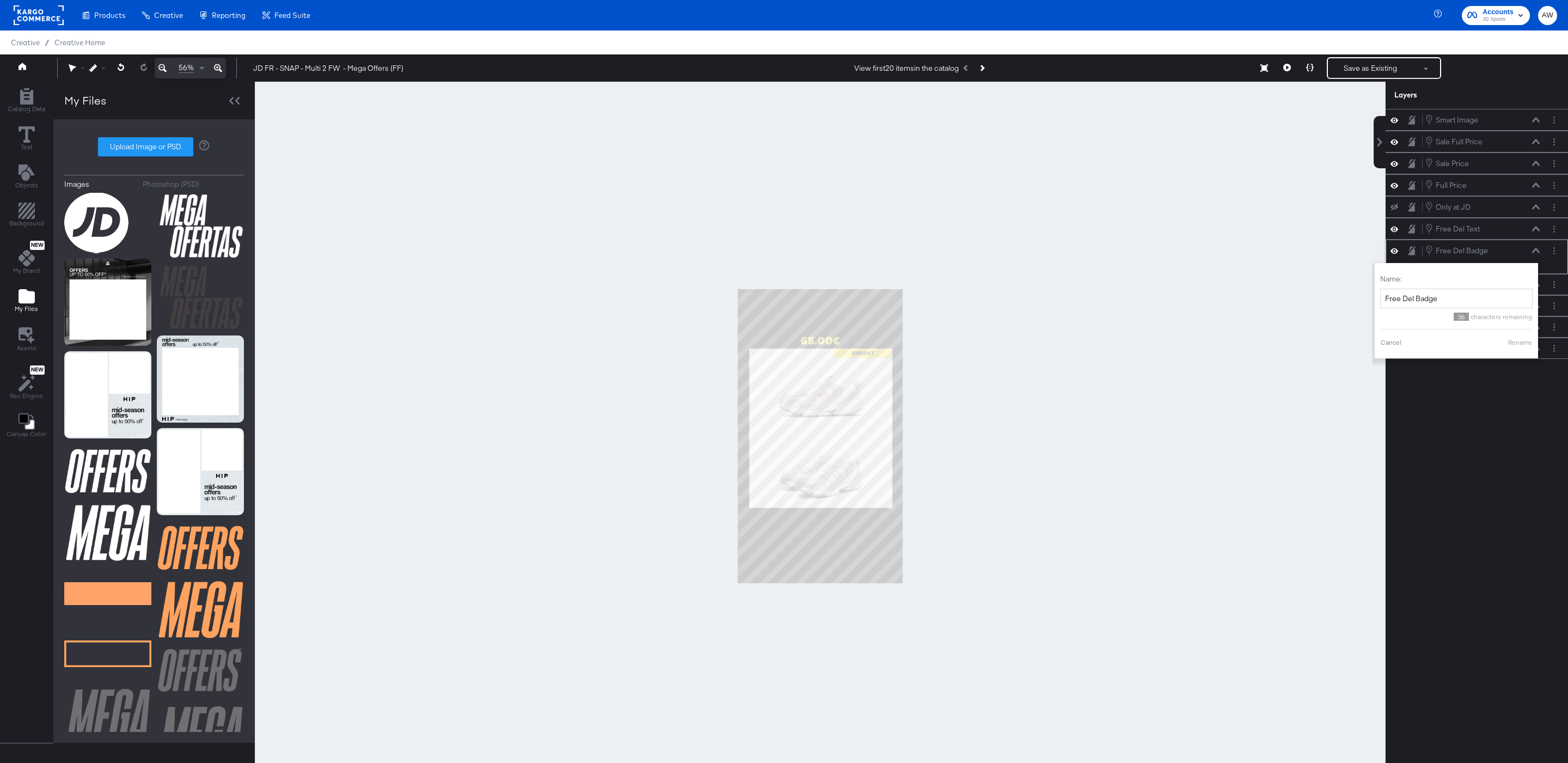
click at [1524, 256] on div "Free Del Badge Free Del Badge" at bounding box center [1482, 250] width 115 height 12
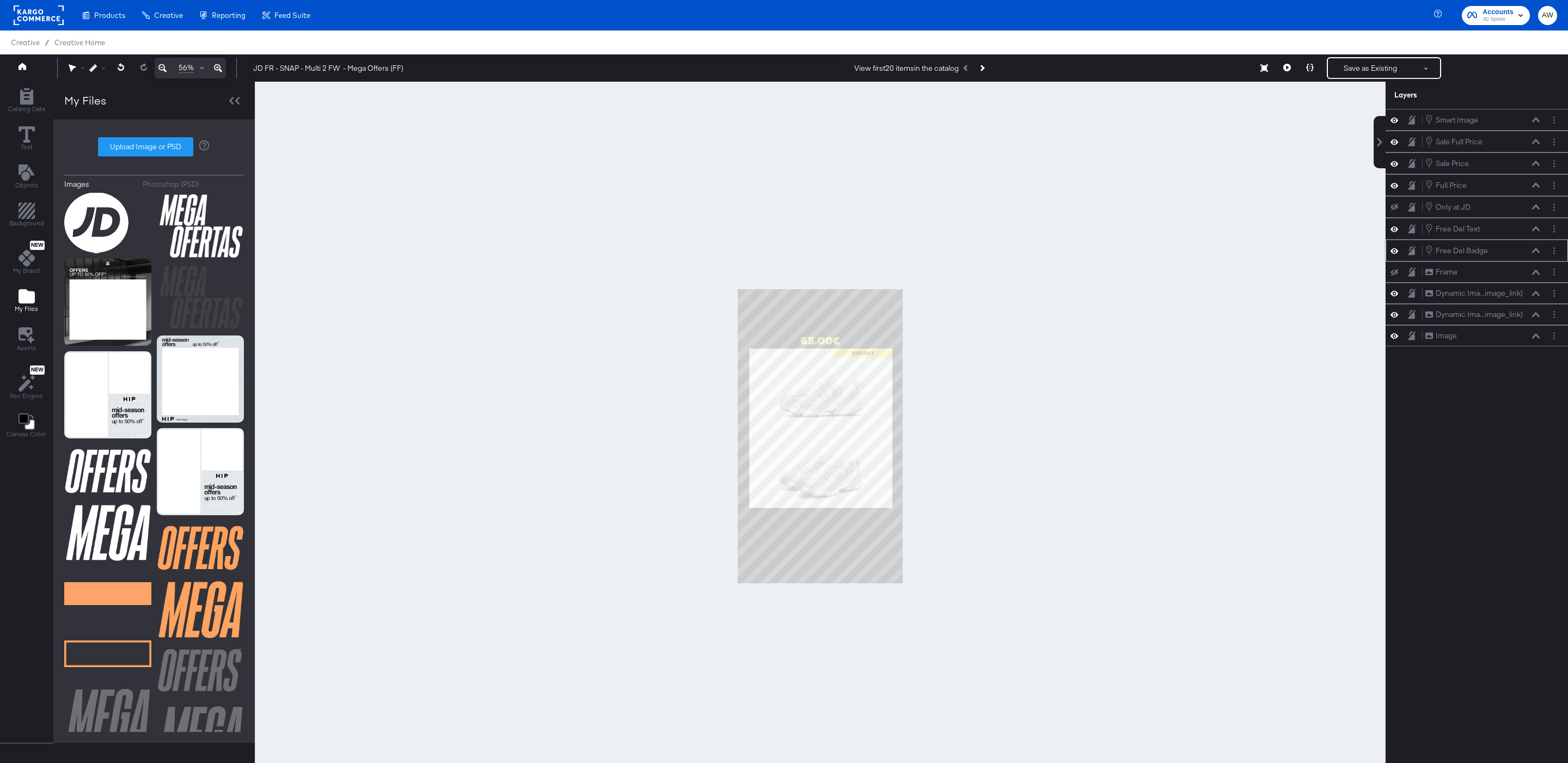
click at [1539, 252] on icon at bounding box center [1536, 250] width 8 height 5
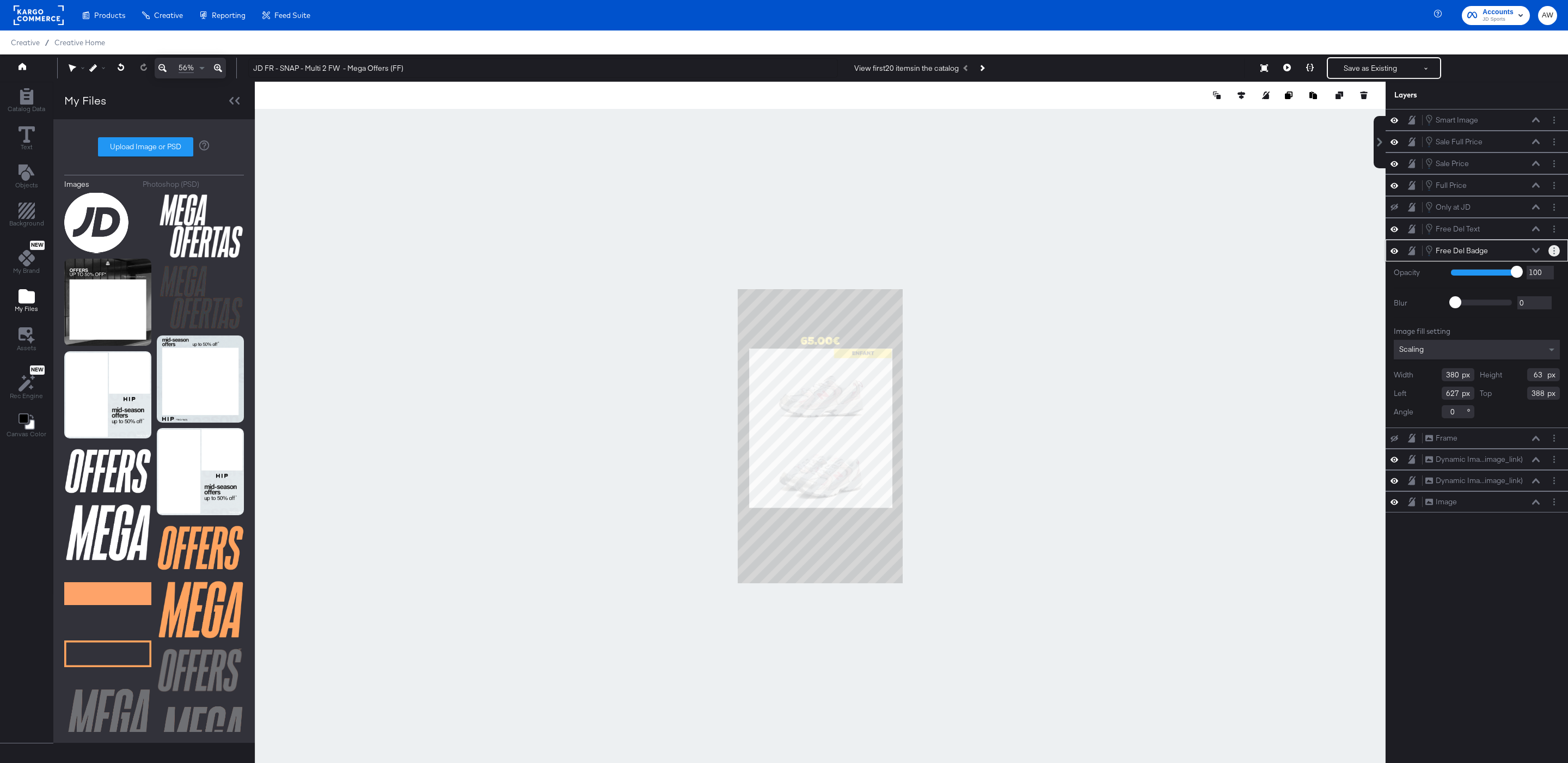
click at [1558, 256] on button "Layer Options" at bounding box center [1554, 251] width 12 height 12
click at [1502, 294] on button "Edit Smart Layer" at bounding box center [1484, 287] width 55 height 12
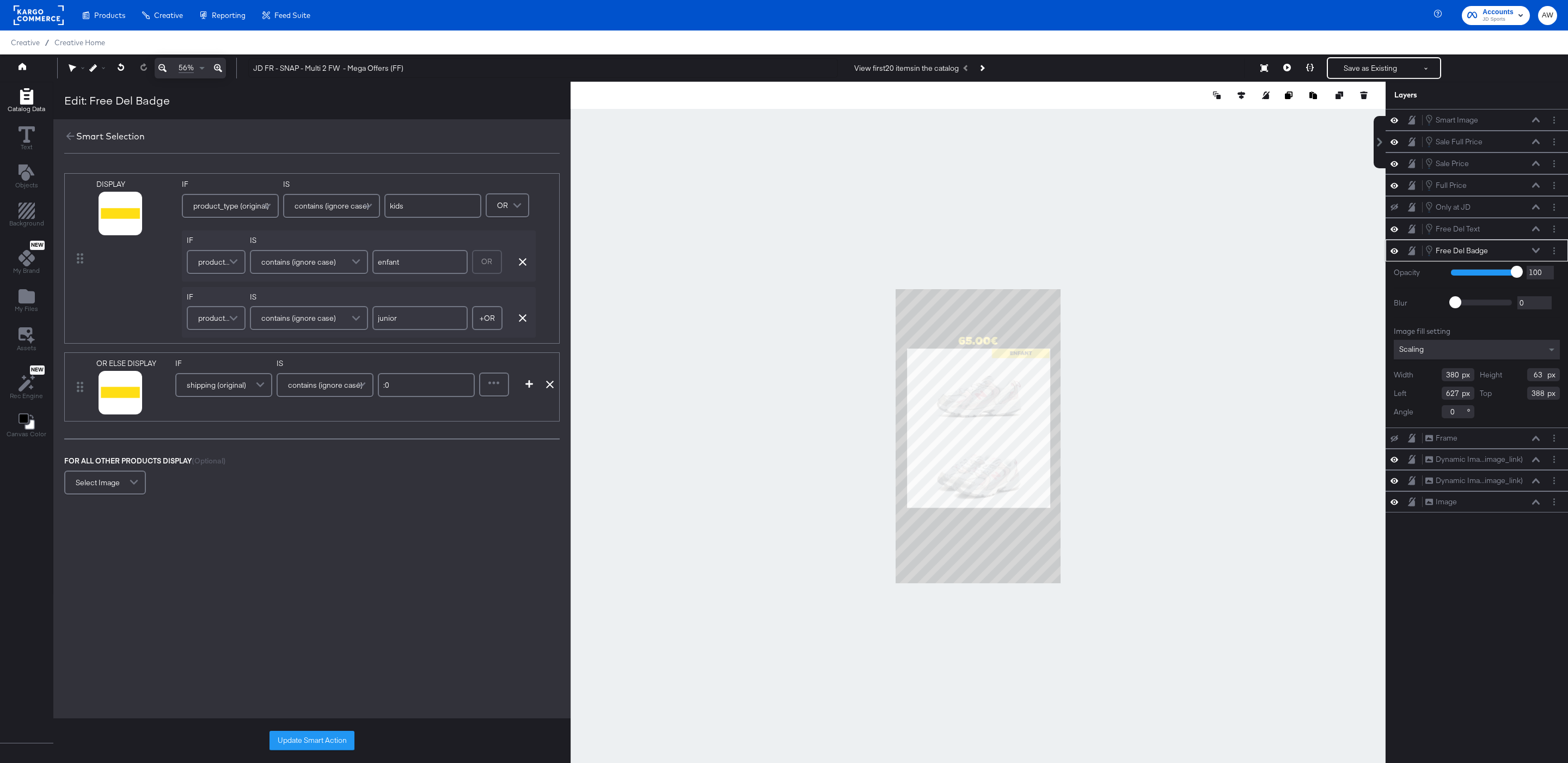
click at [525, 268] on div "OR Remove Condition" at bounding box center [501, 262] width 59 height 30
click at [525, 265] on icon "button" at bounding box center [522, 262] width 8 height 8
type input "junior"
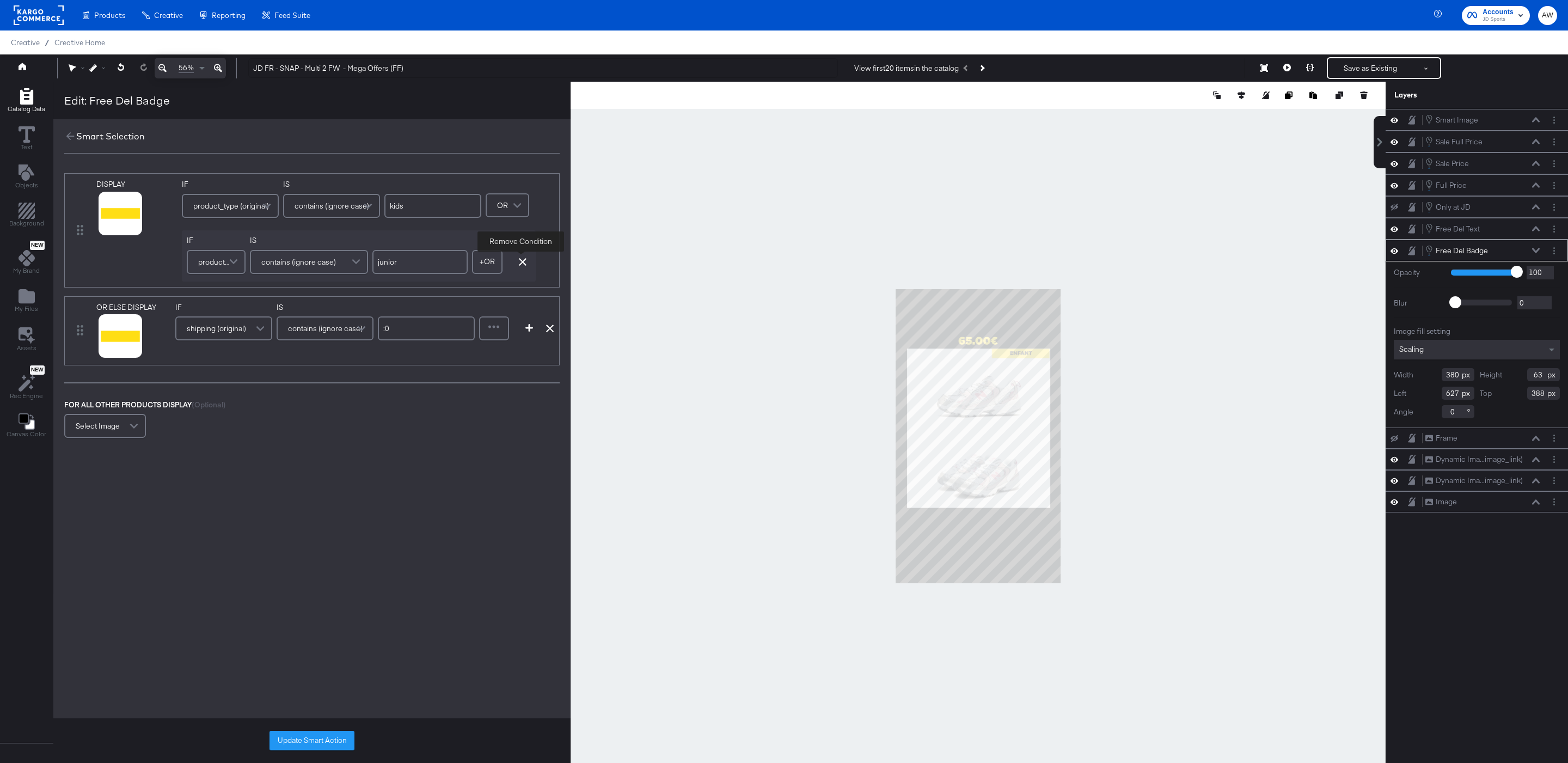
click at [525, 265] on icon "button" at bounding box center [522, 262] width 8 height 8
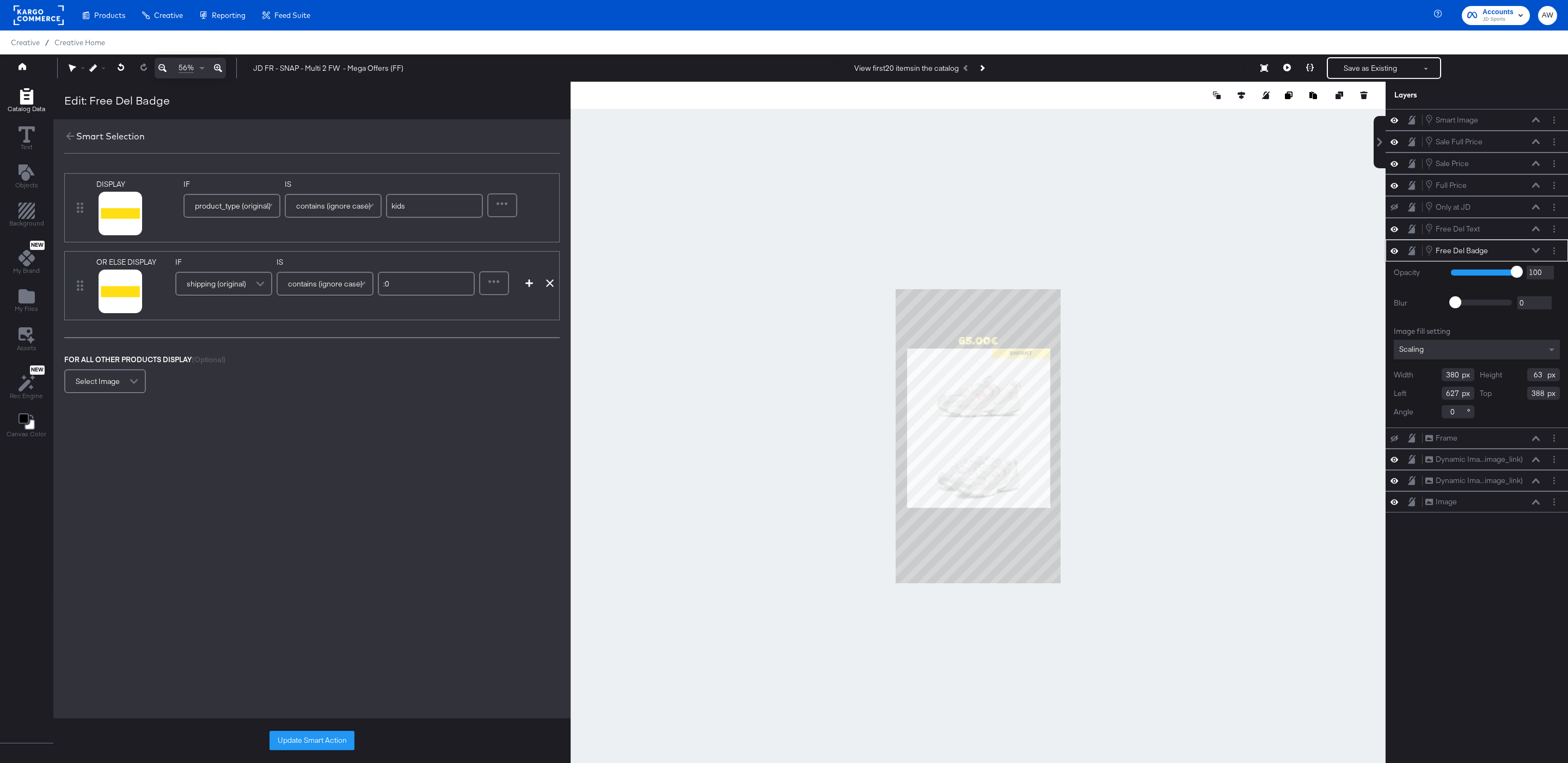
click at [427, 207] on input "kids" at bounding box center [434, 206] width 97 height 24
type input "r"
type input "enfant"
click at [493, 204] on div at bounding box center [502, 206] width 28 height 22
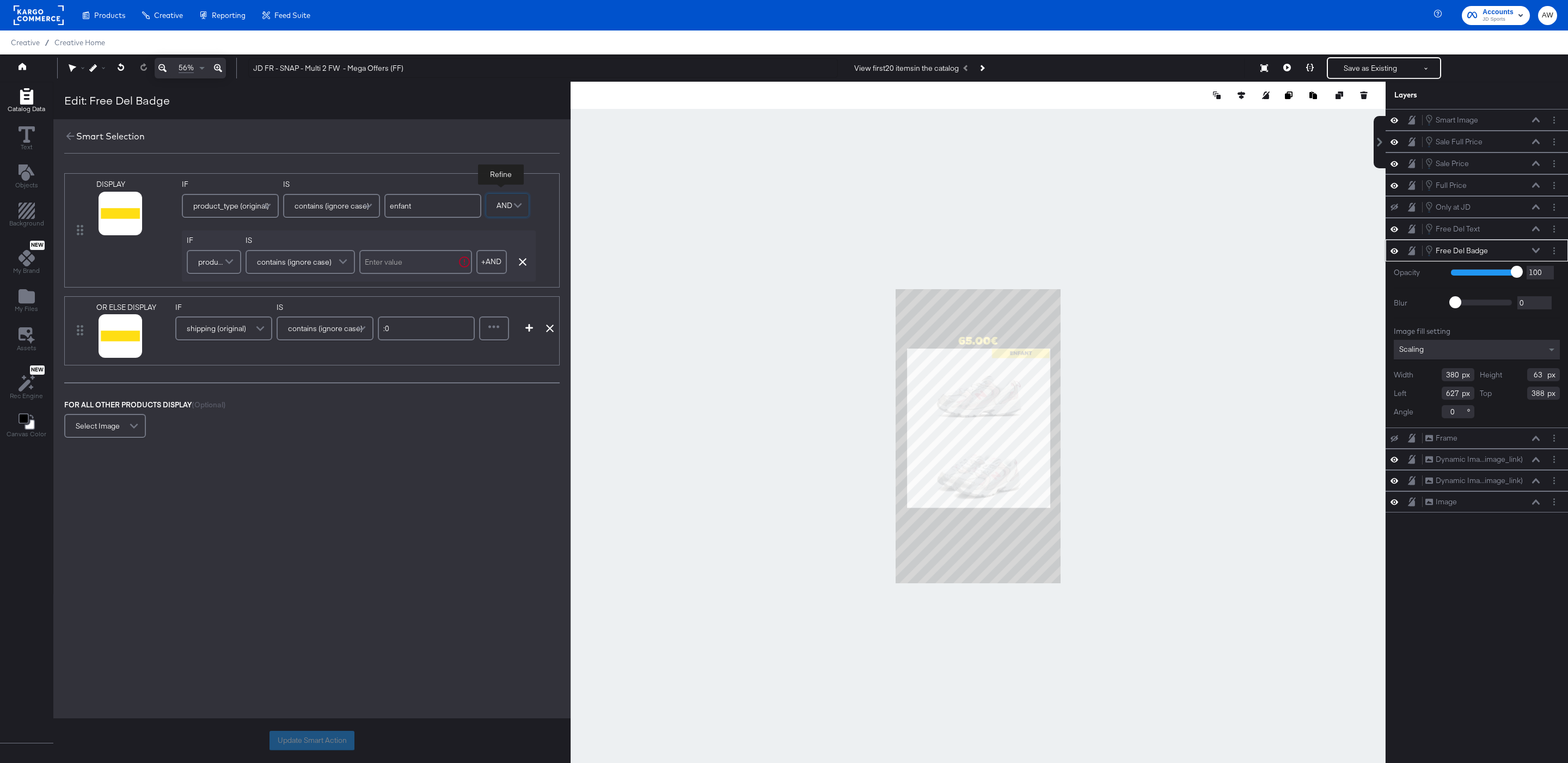
click at [206, 266] on span "product_type (original)" at bounding box center [213, 262] width 28 height 19
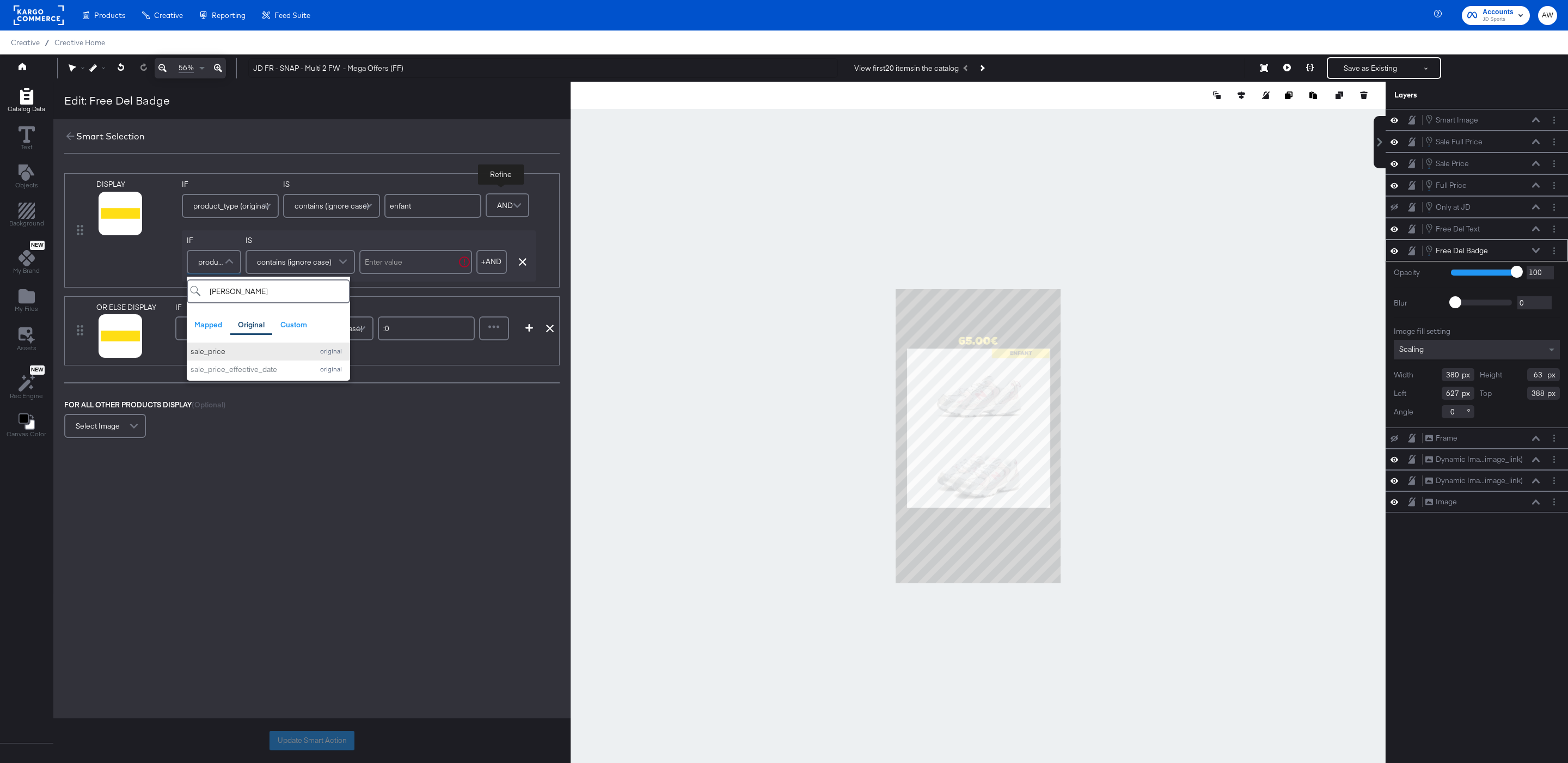
type input "[PERSON_NAME]"
click at [213, 359] on button "sale_price original" at bounding box center [269, 351] width 163 height 18
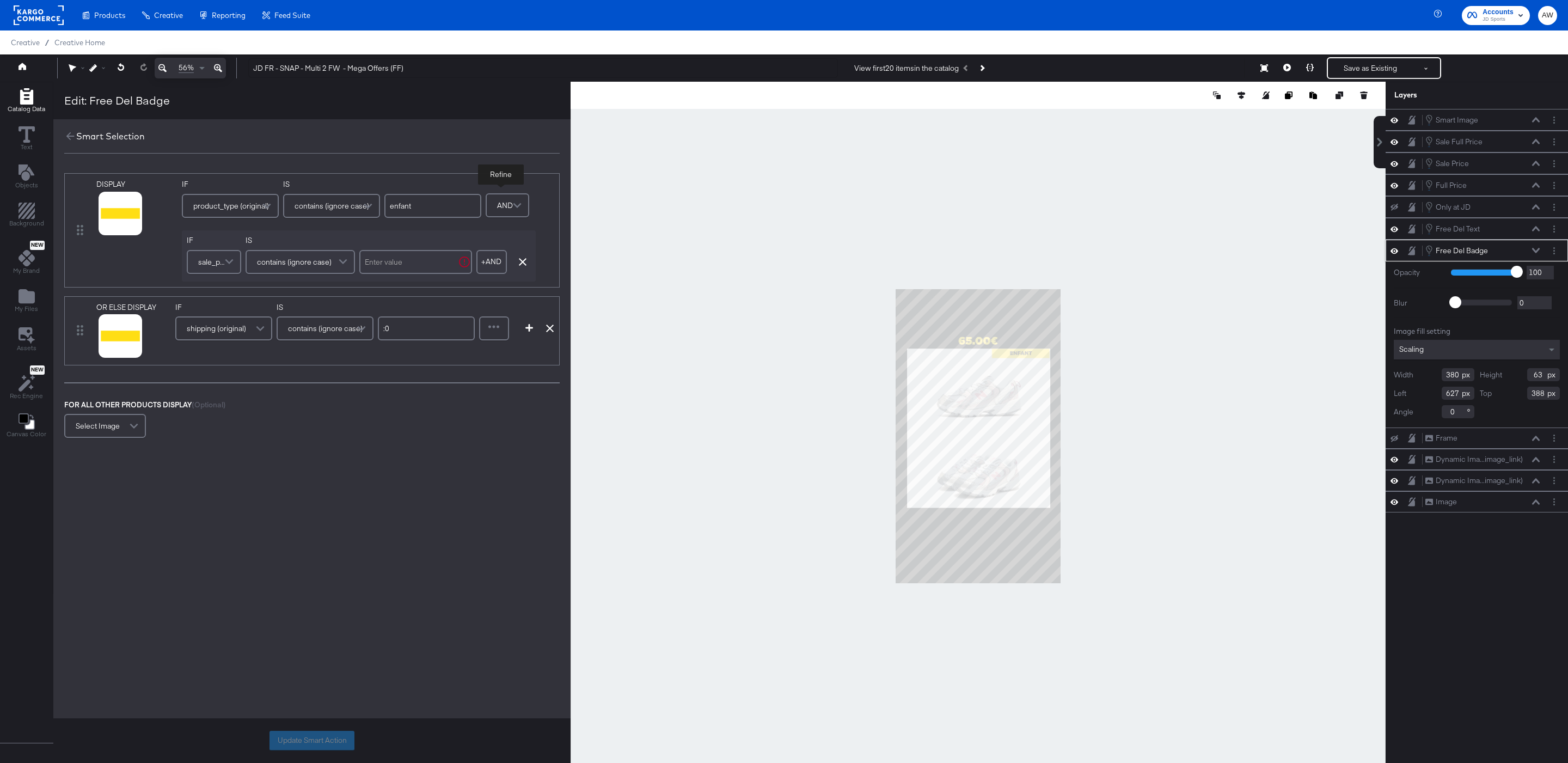
click at [378, 265] on input "text" at bounding box center [416, 262] width 113 height 24
click at [310, 265] on span "contains (ignore case)" at bounding box center [294, 262] width 75 height 19
type input "doesn"
click at [404, 266] on input "text" at bounding box center [416, 262] width 113 height 24
type input "."
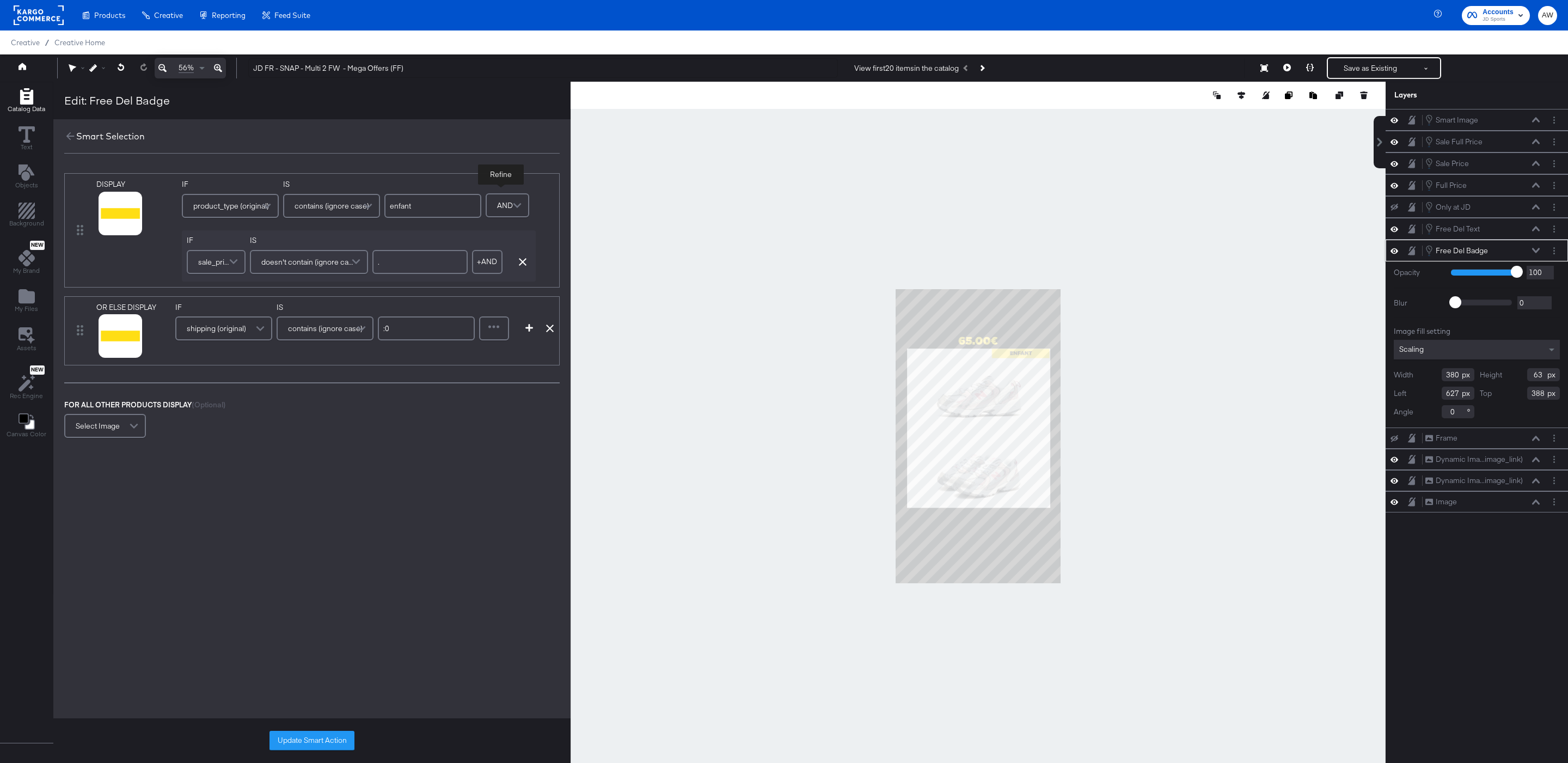
click at [496, 338] on div at bounding box center [494, 329] width 28 height 22
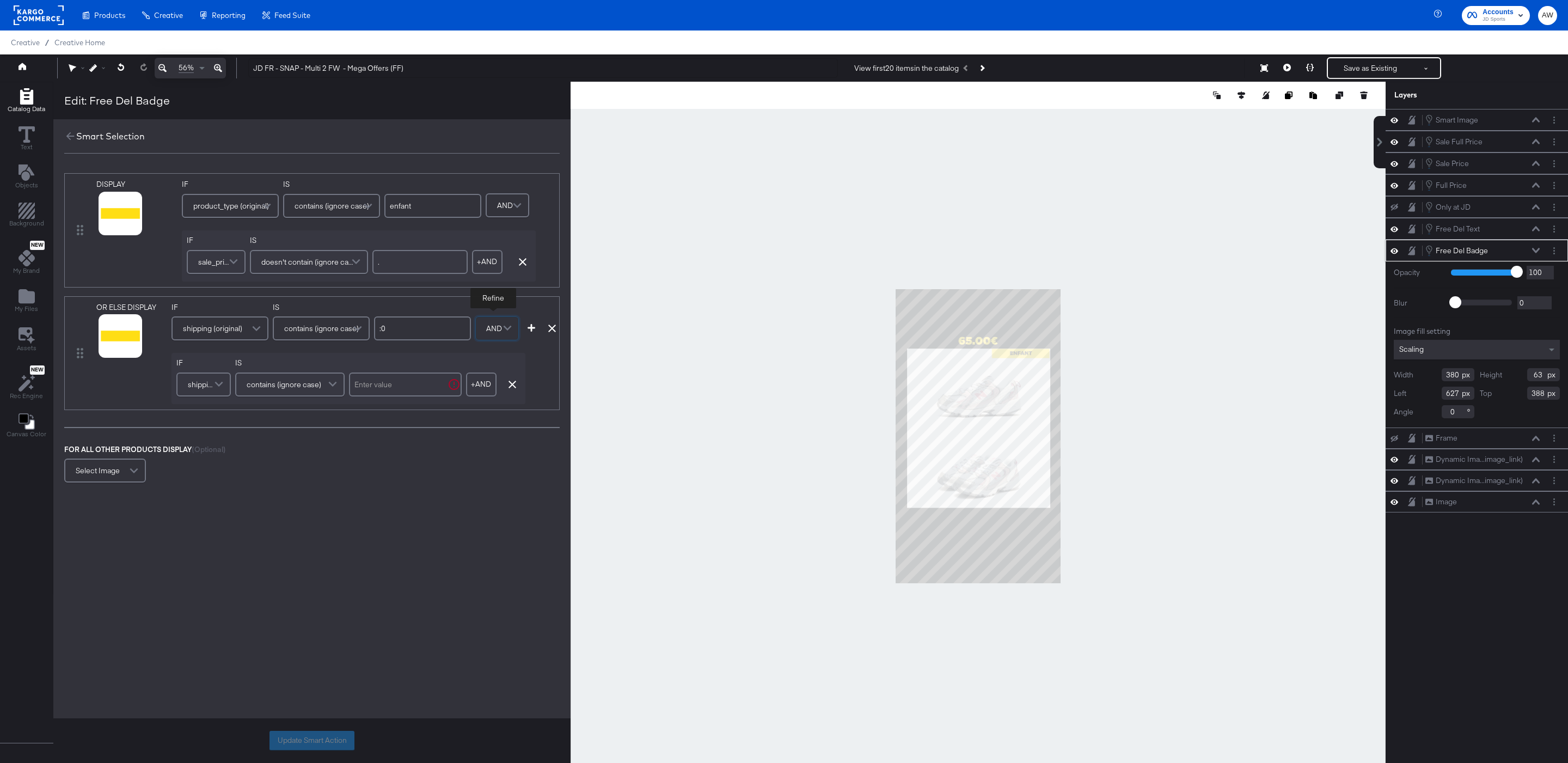
click at [206, 385] on span "shipping (original)" at bounding box center [202, 385] width 28 height 19
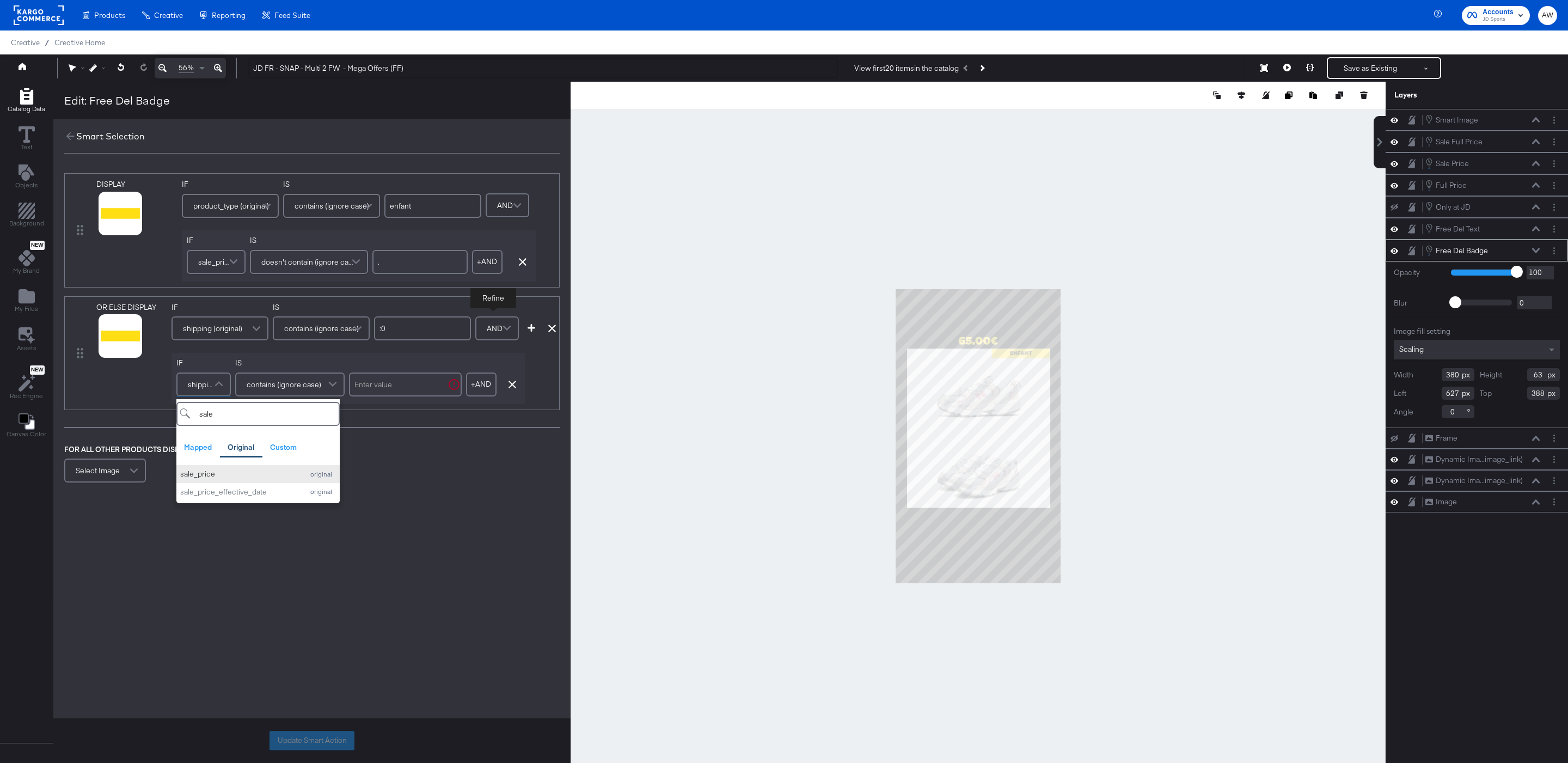
type input "sale"
click at [224, 473] on div "sale_price" at bounding box center [238, 473] width 118 height 10
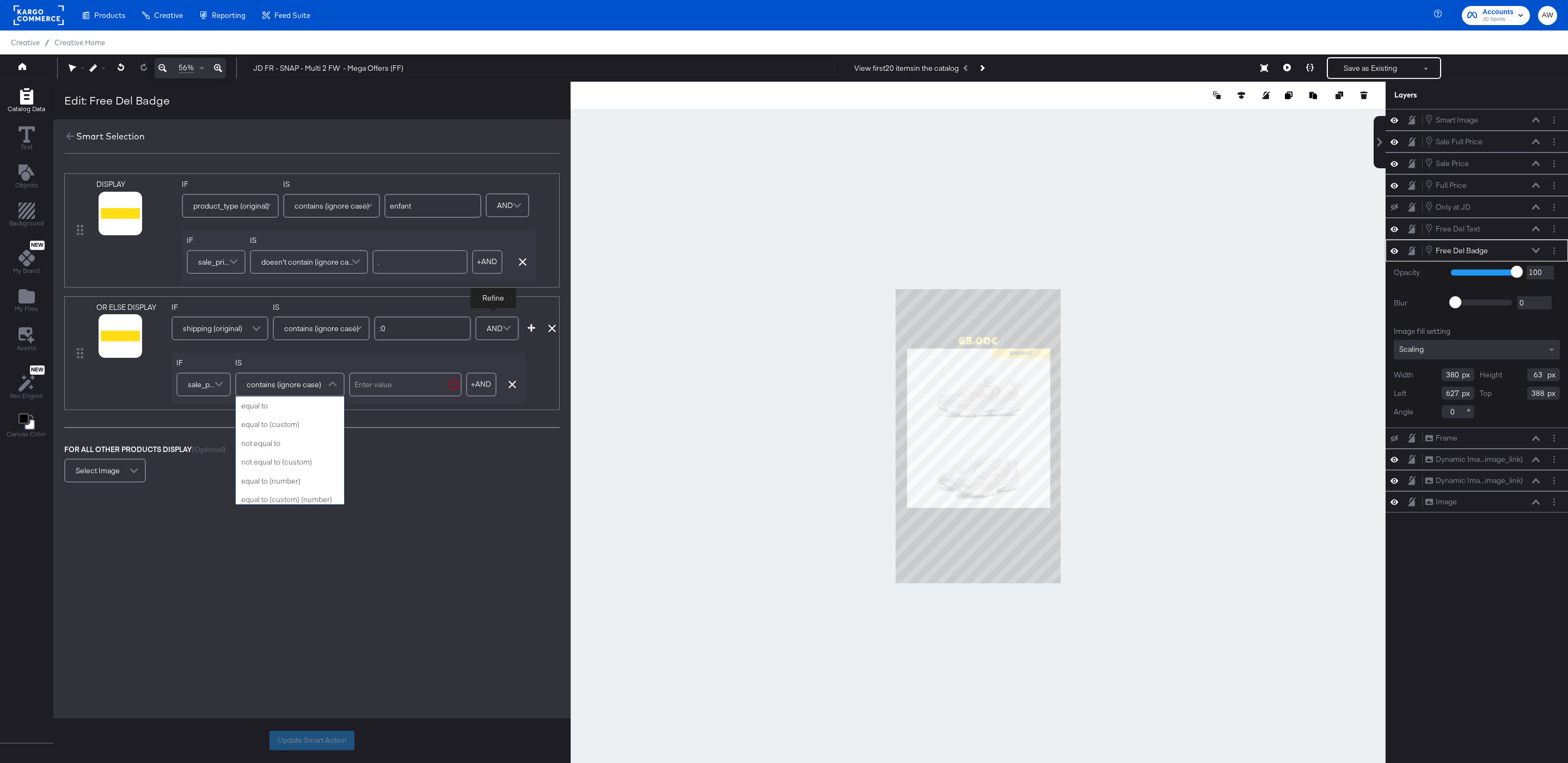
click at [296, 378] on span "contains (ignore case)" at bounding box center [284, 385] width 75 height 19
type input "does"
click at [408, 387] on input "text" at bounding box center [405, 384] width 113 height 24
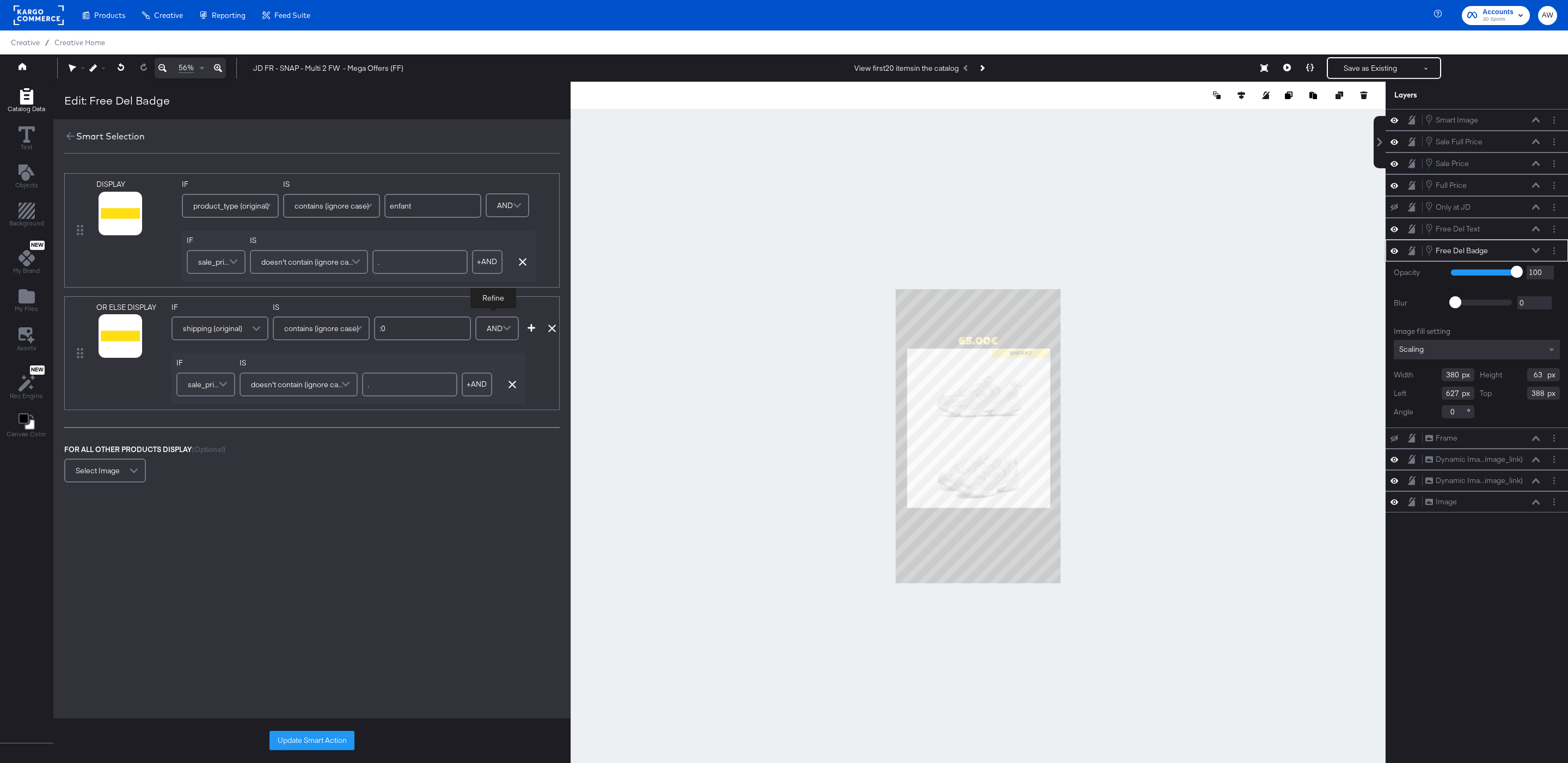
type input "."
click at [462, 488] on div "DISPLAY image_link mapped link mapped additional_image_link mapped android_url …" at bounding box center [312, 329] width 517 height 334
click at [536, 327] on button "button" at bounding box center [531, 328] width 16 height 8
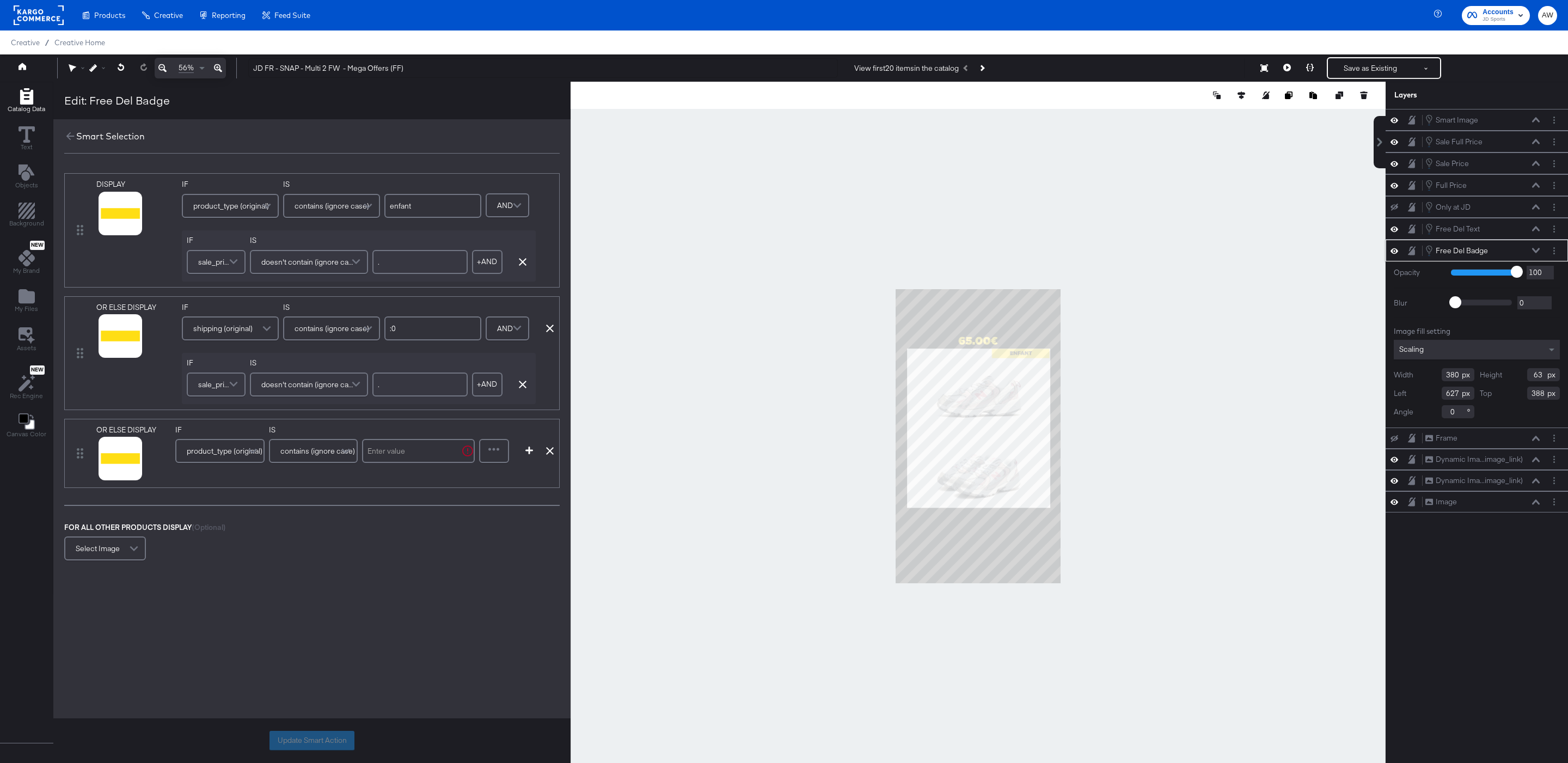
click at [400, 459] on input "text" at bounding box center [418, 451] width 113 height 24
type input "enfant"
click at [487, 455] on div at bounding box center [494, 451] width 28 height 22
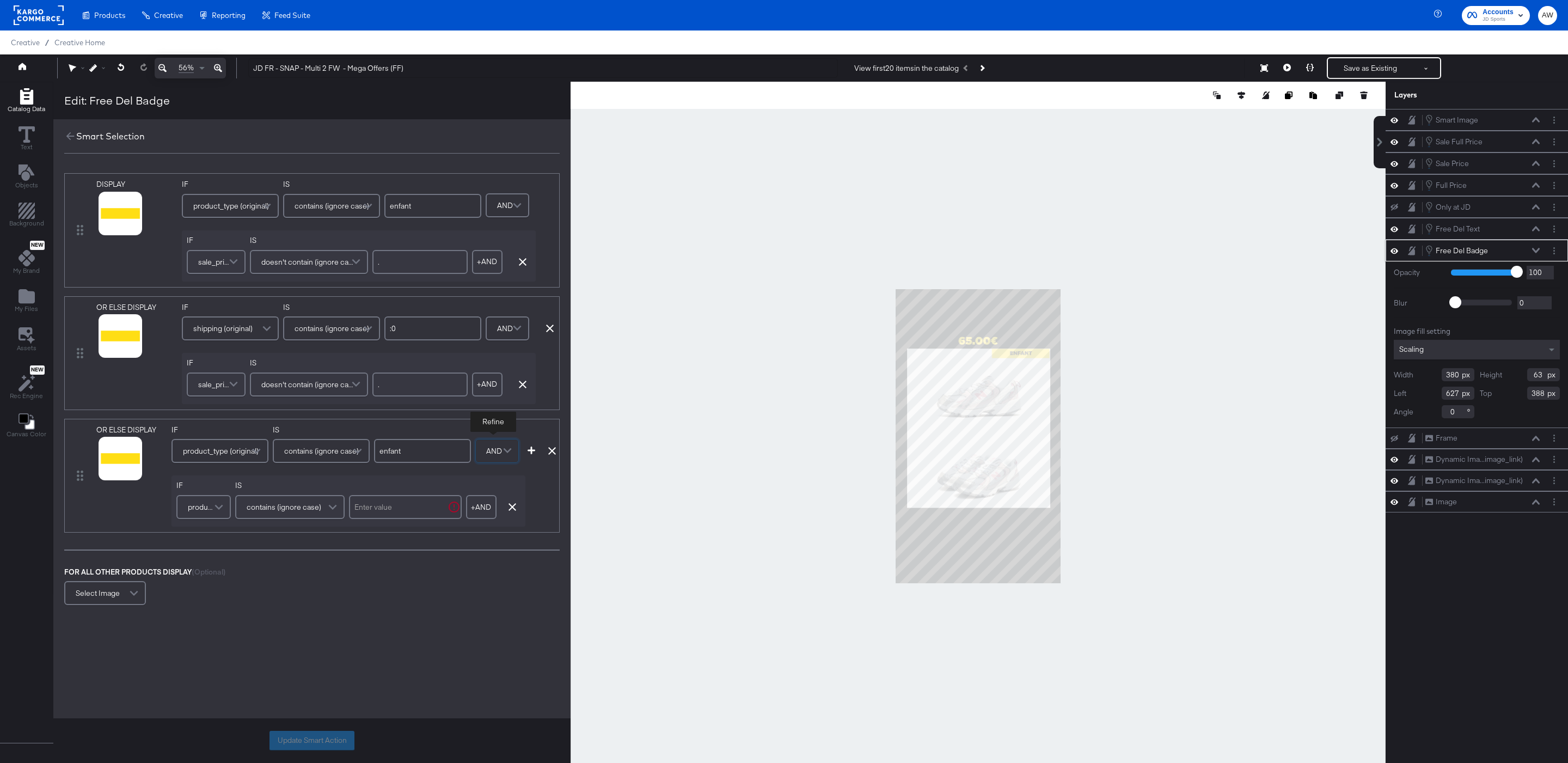
click at [220, 510] on span at bounding box center [220, 507] width 19 height 22
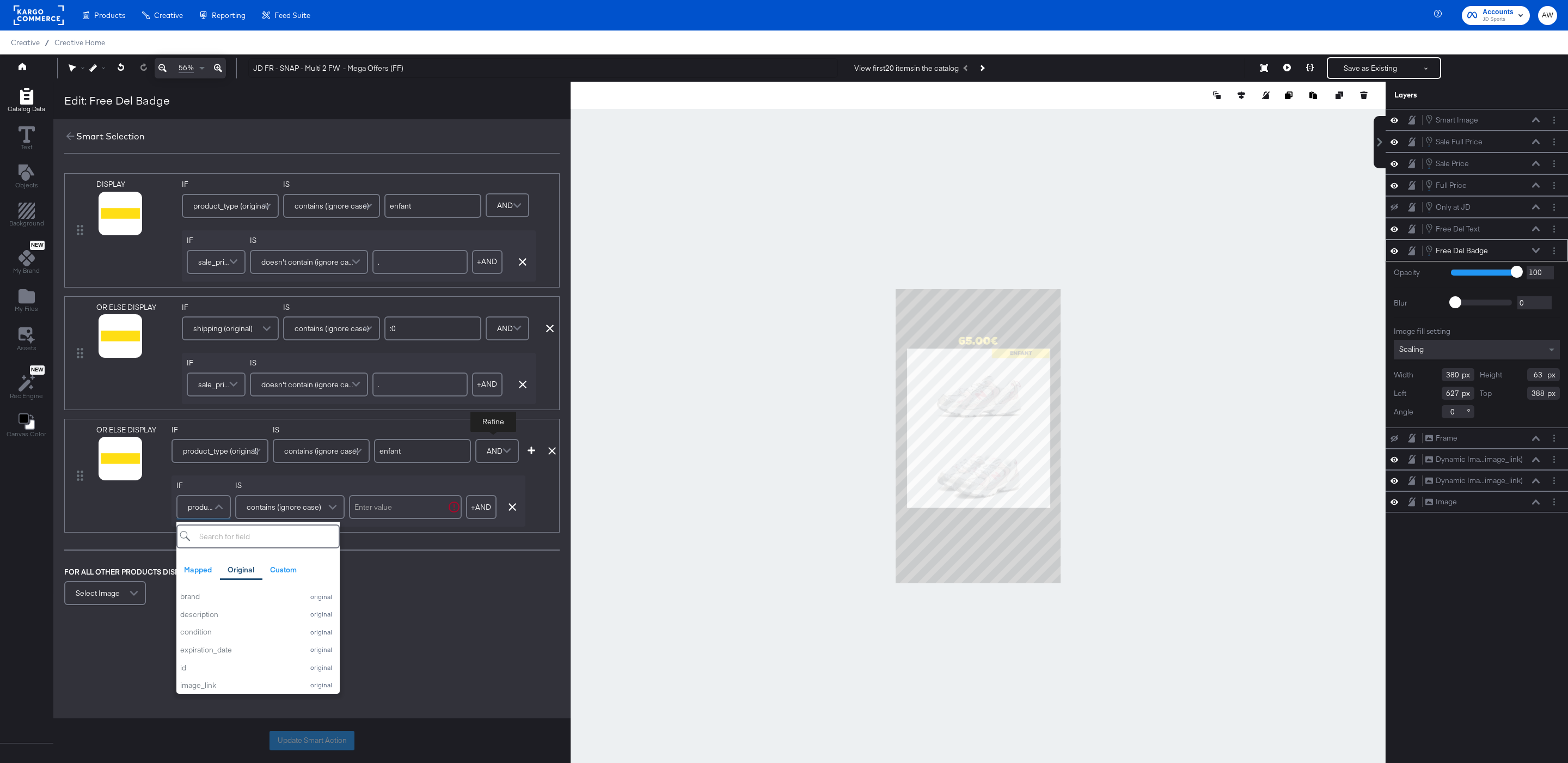
type input "d"
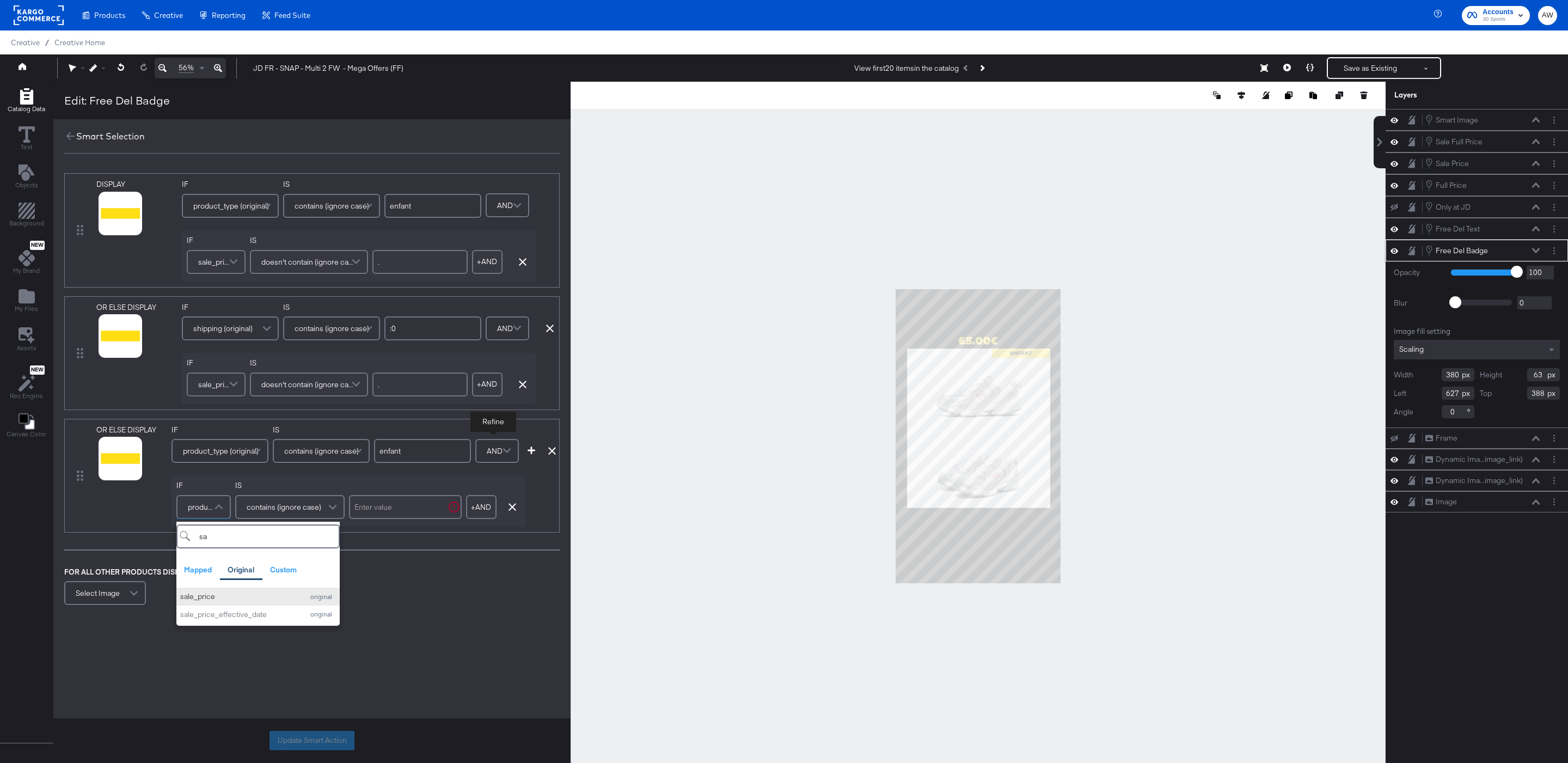
type input "sa"
click at [209, 592] on button "sale_price original" at bounding box center [258, 596] width 163 height 18
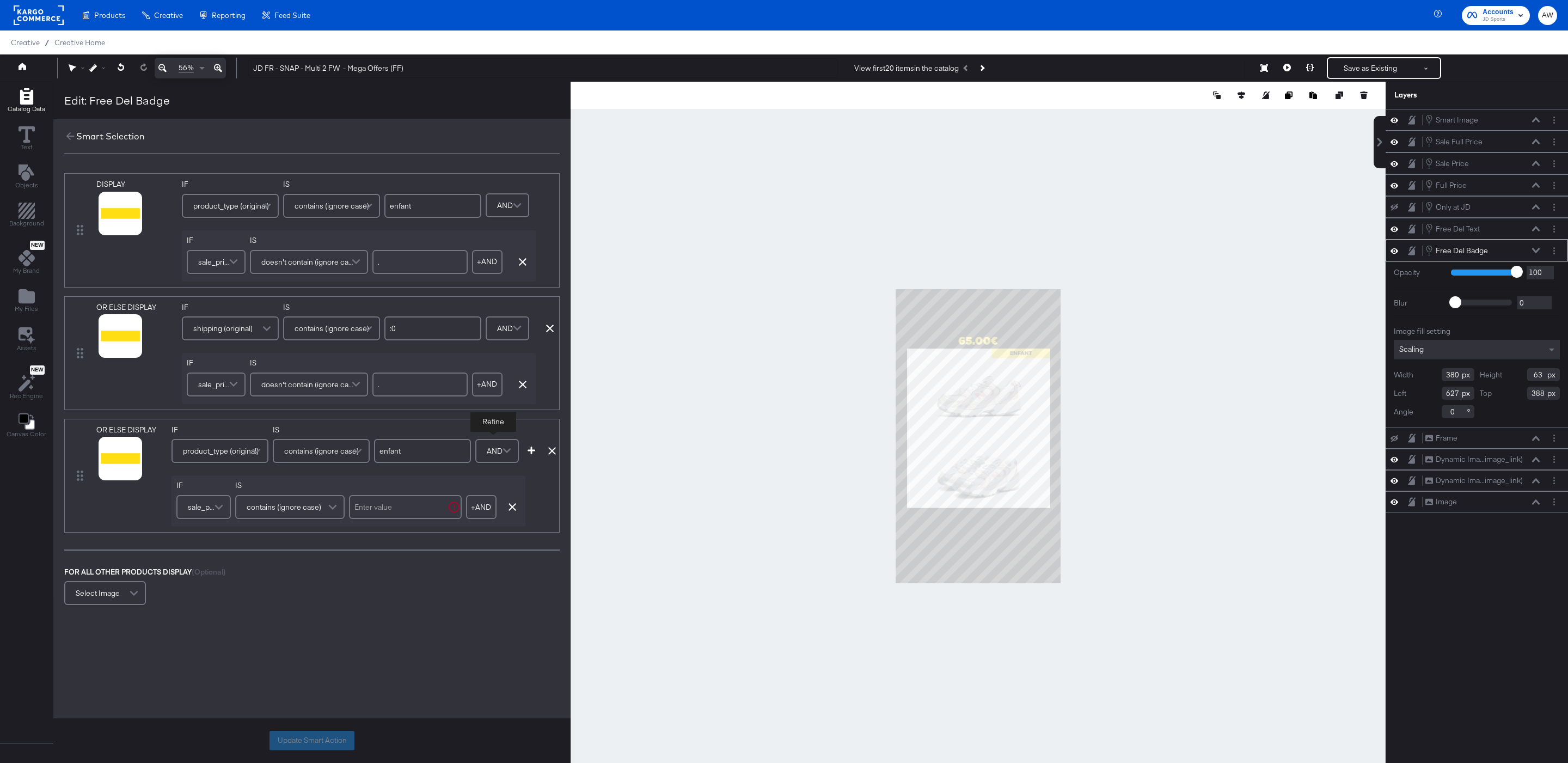
click at [382, 514] on input "text" at bounding box center [405, 507] width 113 height 24
type input "."
click at [537, 453] on button "button" at bounding box center [531, 450] width 16 height 8
click at [211, 582] on span "product_type (original)" at bounding box center [224, 573] width 76 height 19
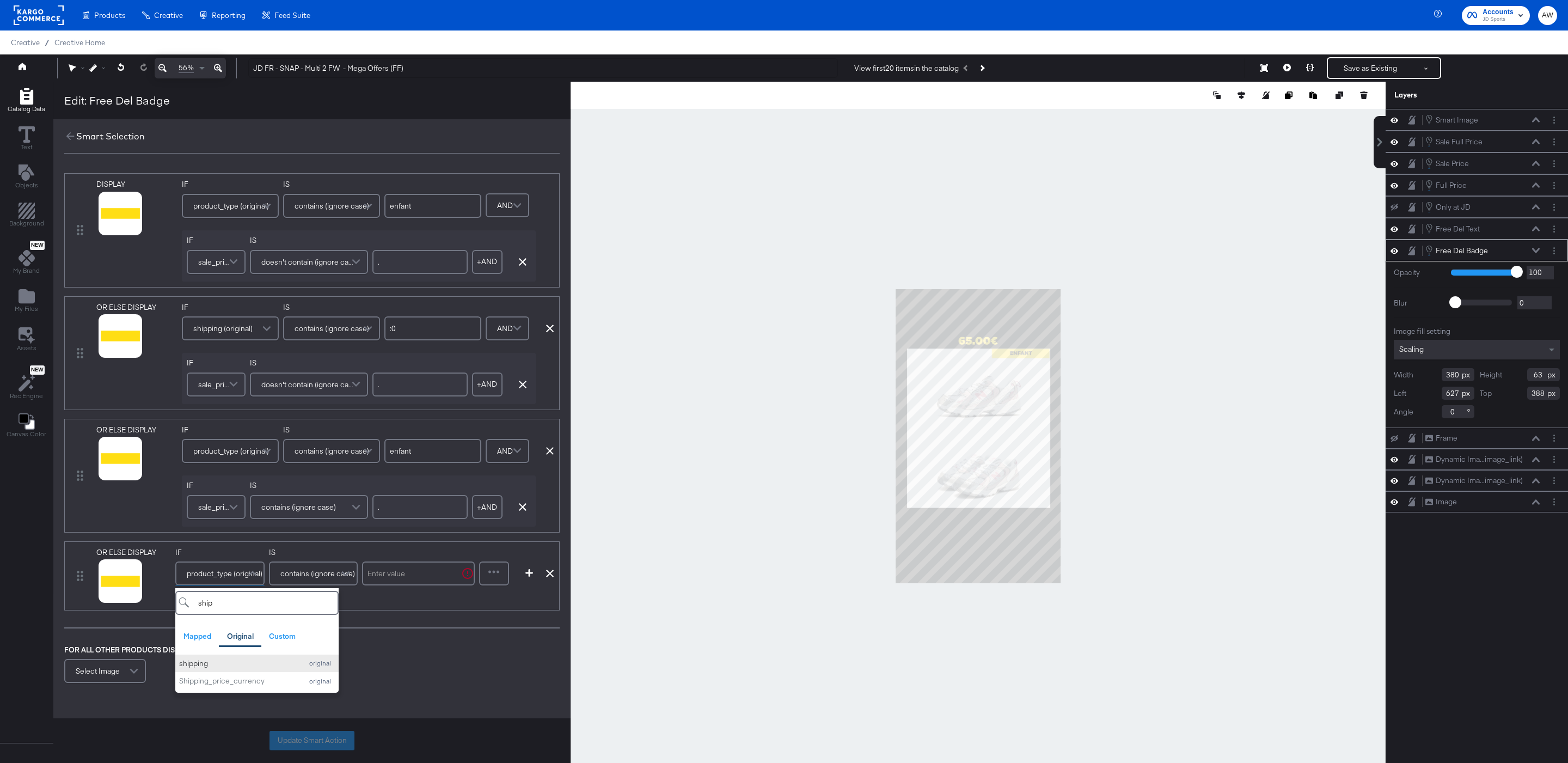
type input "ship"
click at [204, 669] on div "shipping" at bounding box center [237, 663] width 118 height 10
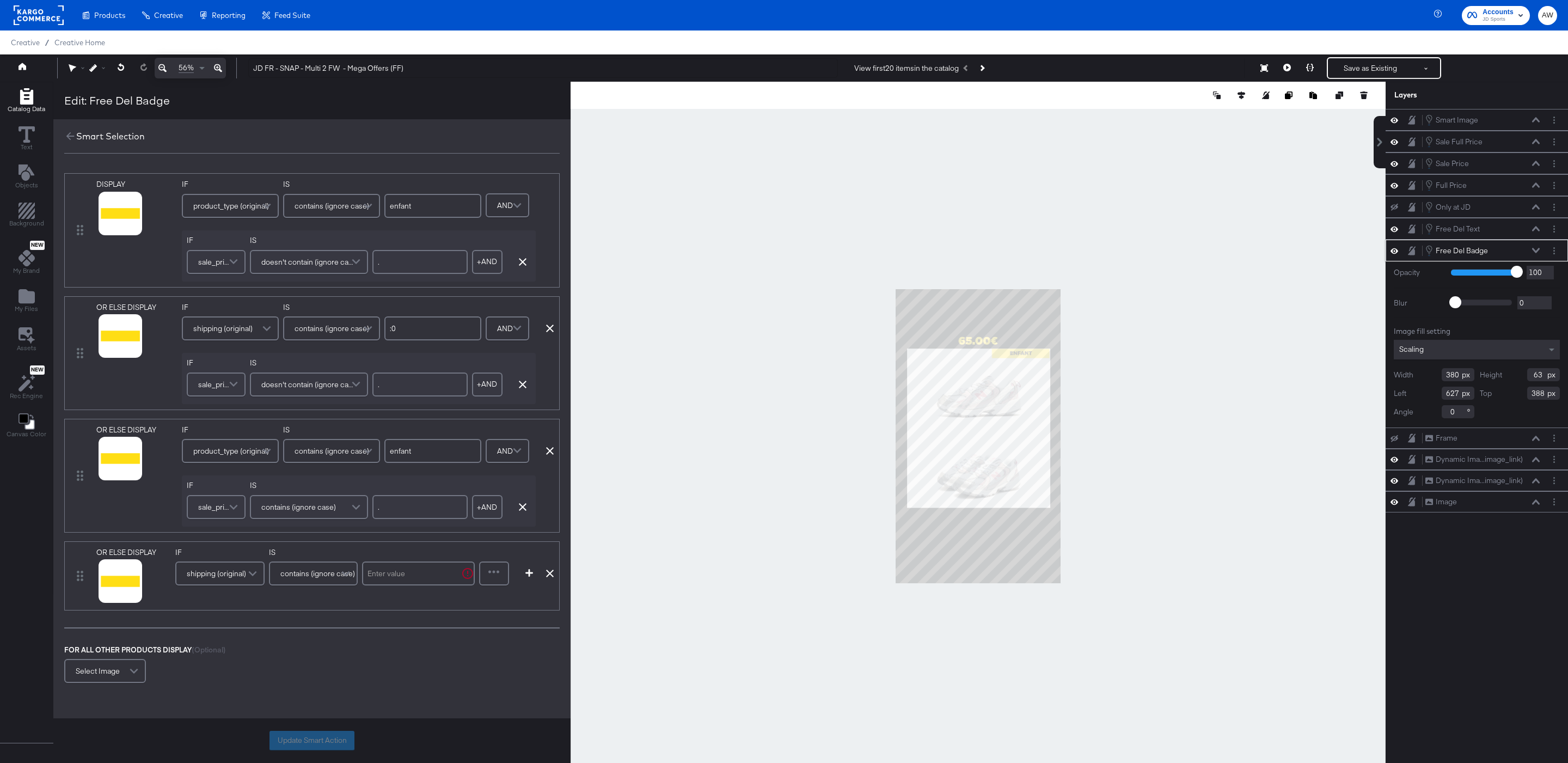
click at [430, 581] on input "text" at bounding box center [418, 573] width 113 height 24
type input ":0"
click at [501, 569] on div at bounding box center [494, 573] width 28 height 22
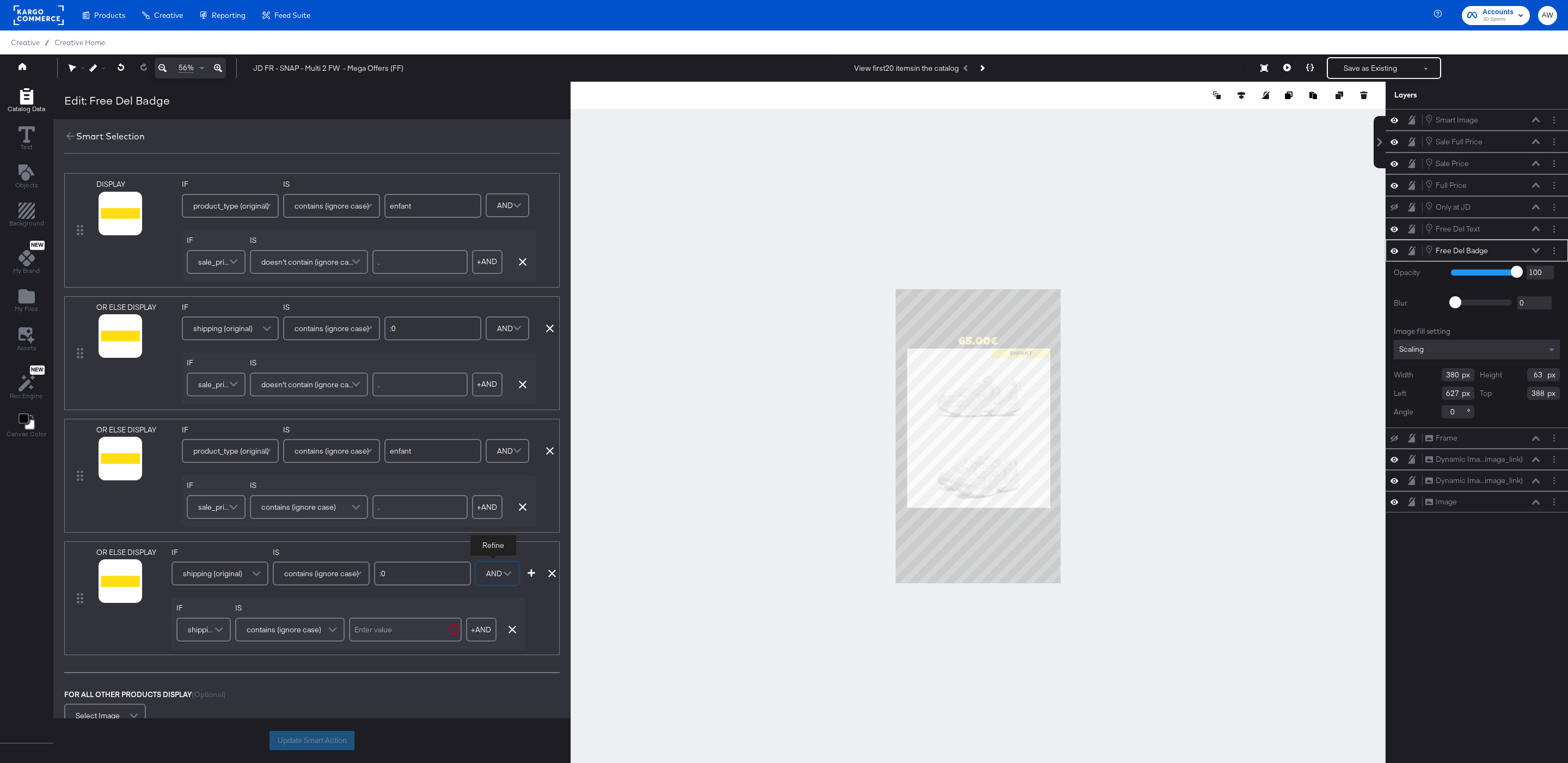
click at [200, 628] on span "shipping (original)" at bounding box center [202, 629] width 28 height 19
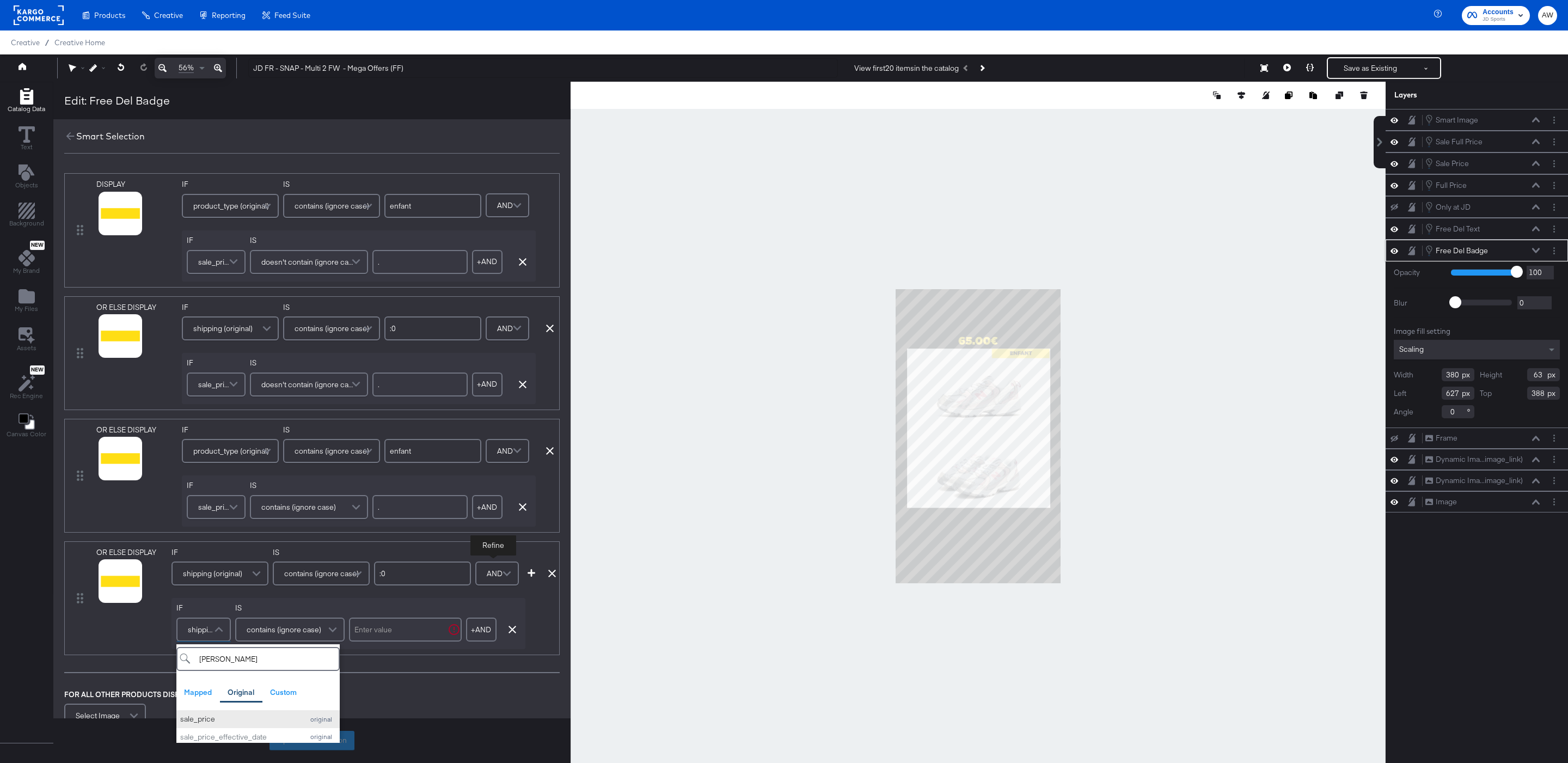
type input "sal"
click at [214, 719] on div "sale_price" at bounding box center [238, 719] width 118 height 10
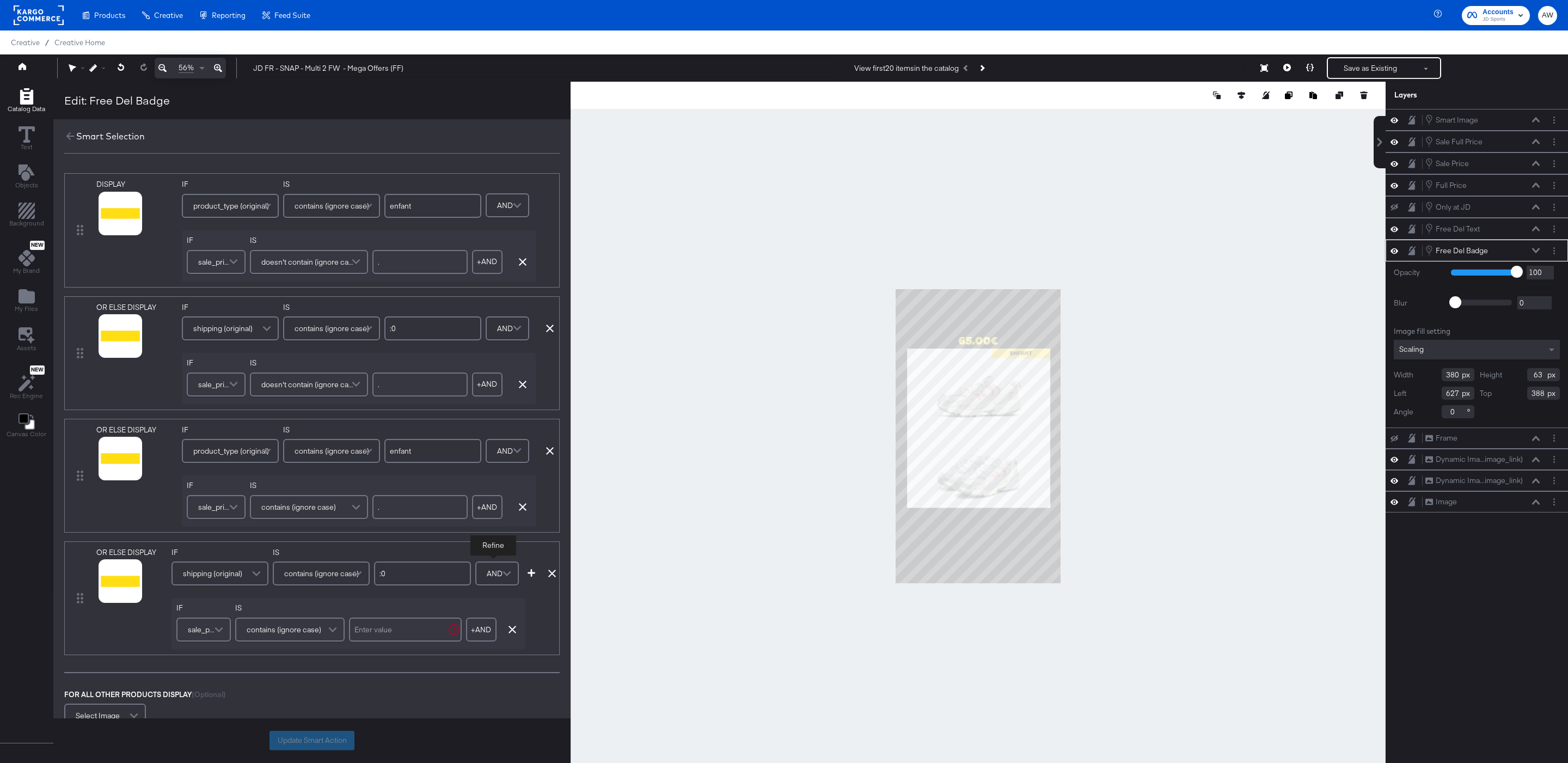
click at [375, 638] on input "text" at bounding box center [405, 629] width 113 height 24
type input "."
click at [108, 599] on icon at bounding box center [107, 595] width 8 height 8
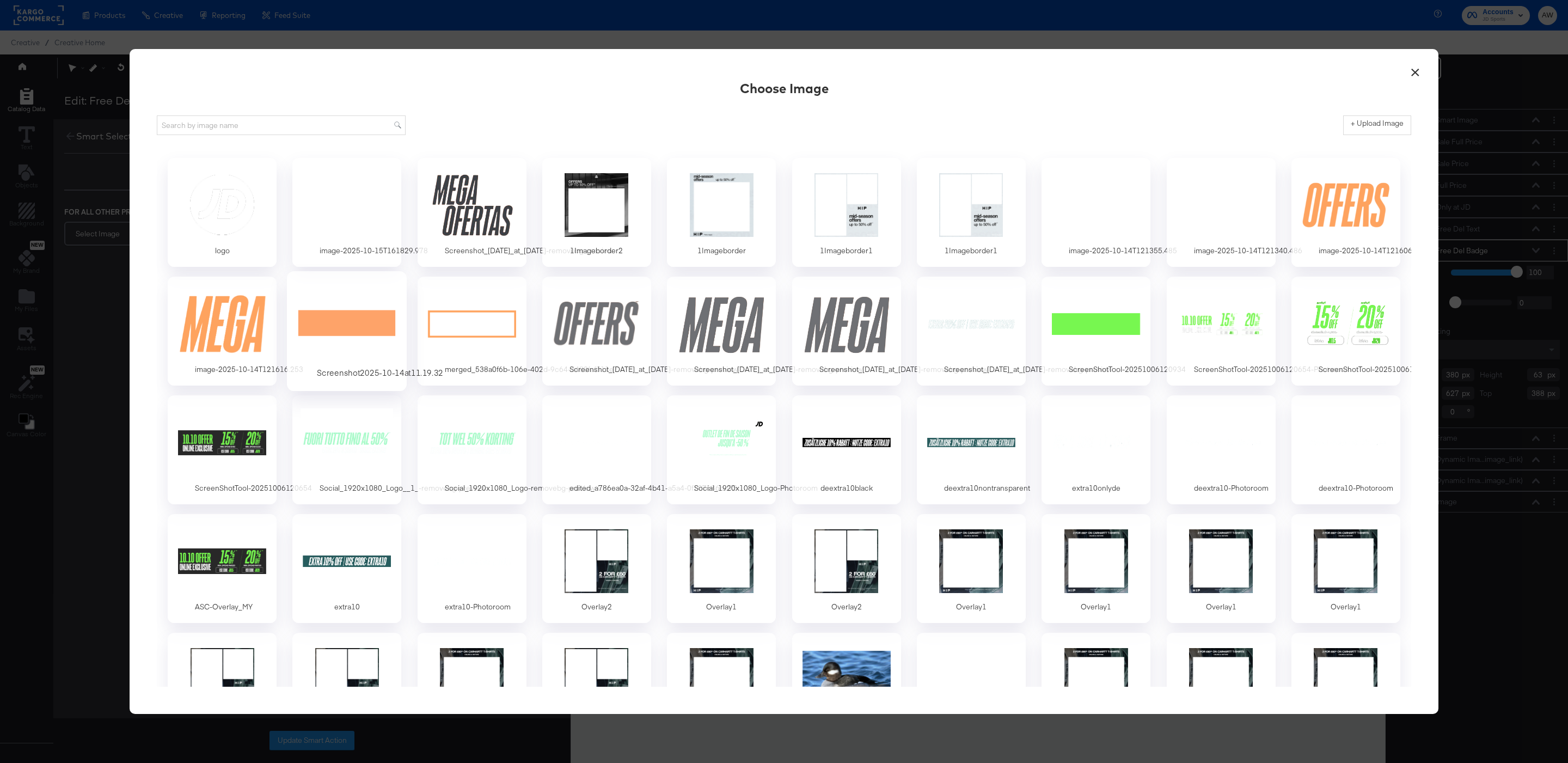
click at [360, 331] on div at bounding box center [346, 323] width 102 height 75
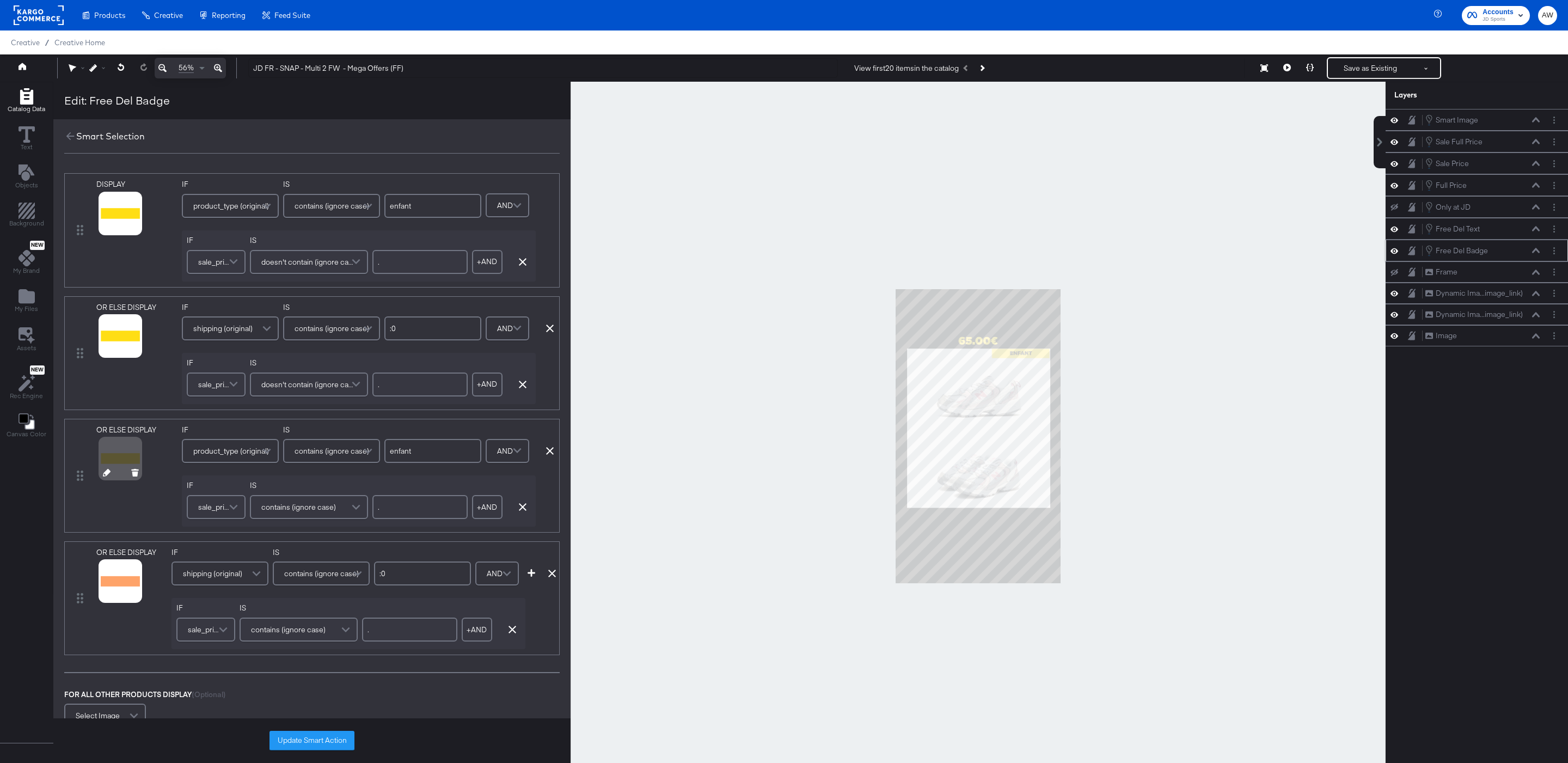
click at [107, 476] on icon at bounding box center [107, 473] width 8 height 8
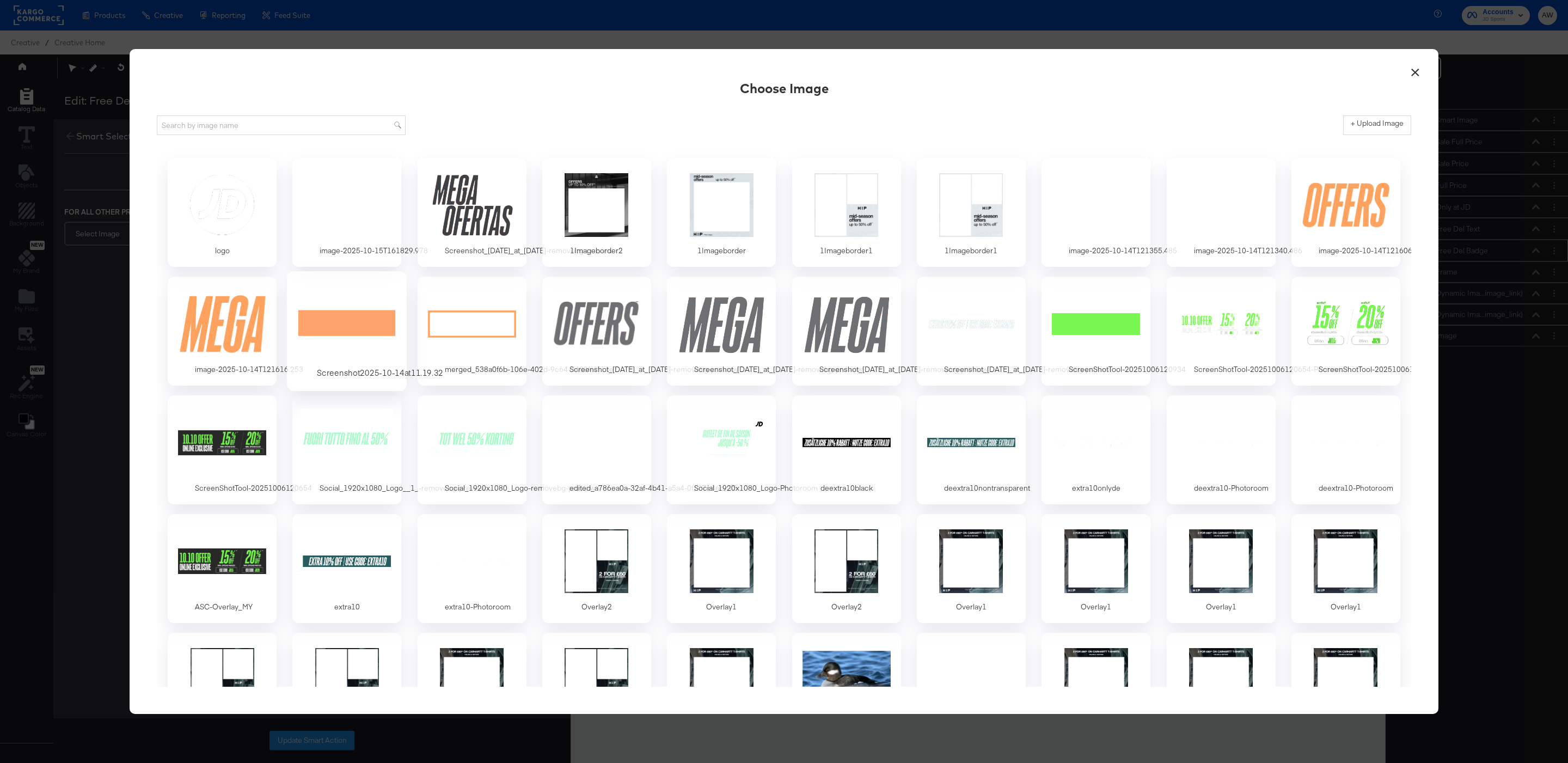
click at [357, 350] on div at bounding box center [346, 323] width 102 height 75
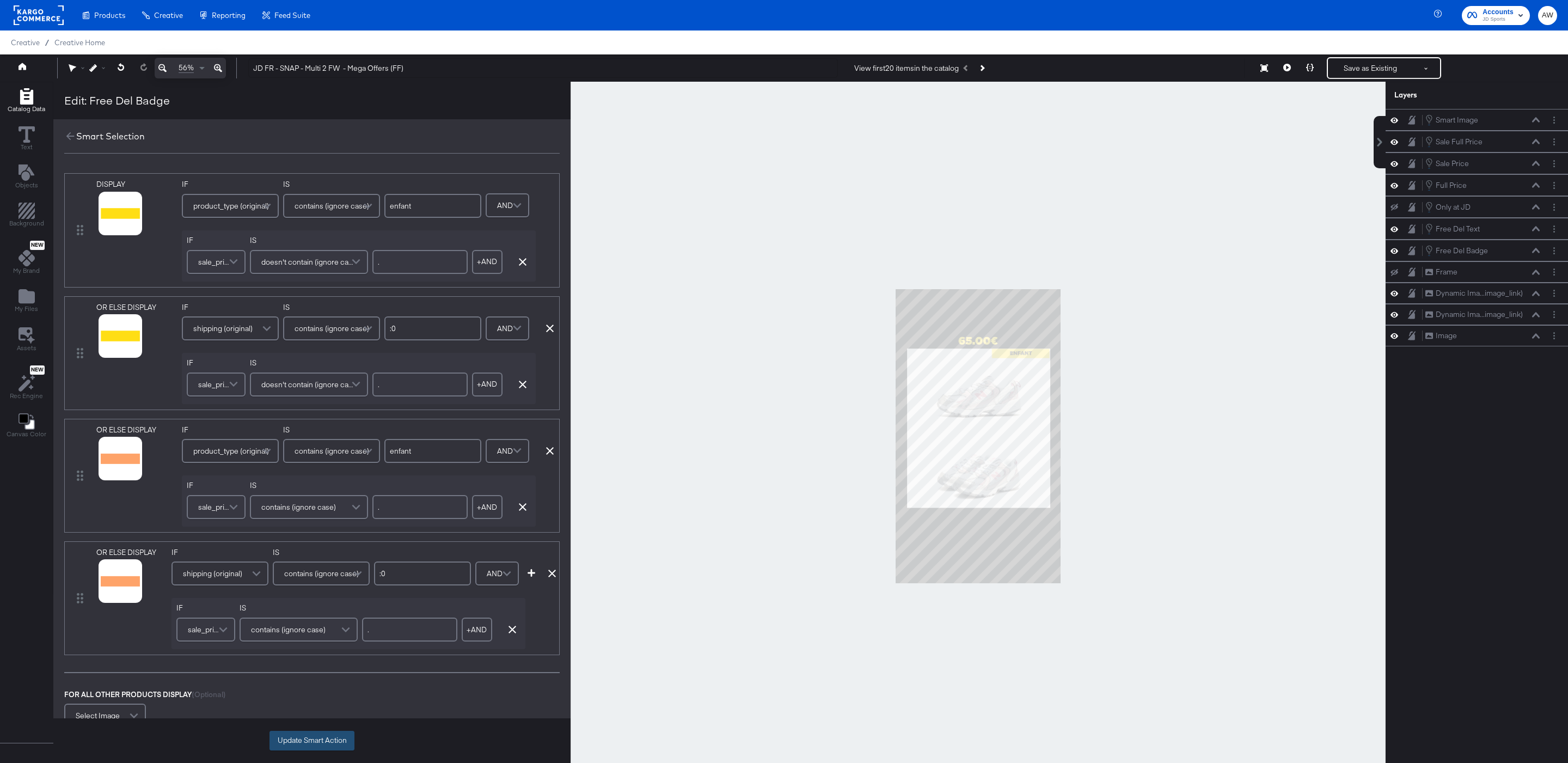
click at [332, 737] on button "Update Smart Action" at bounding box center [311, 740] width 85 height 19
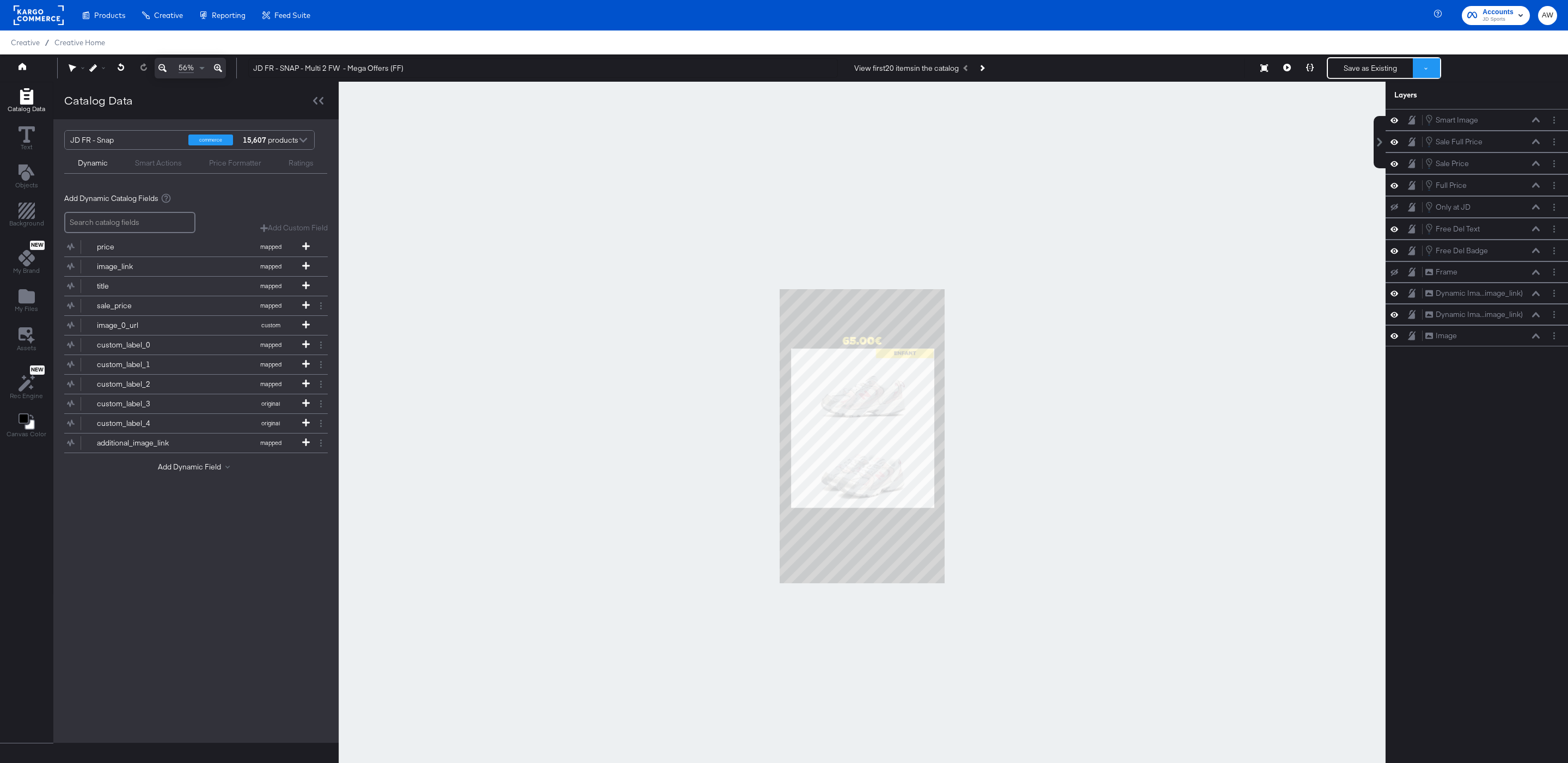
click at [1421, 64] on button at bounding box center [1426, 68] width 27 height 19
click at [1384, 106] on button "Save as New Design" at bounding box center [1390, 107] width 113 height 19
click at [1372, 66] on button "Save as New Design" at bounding box center [1370, 68] width 85 height 19
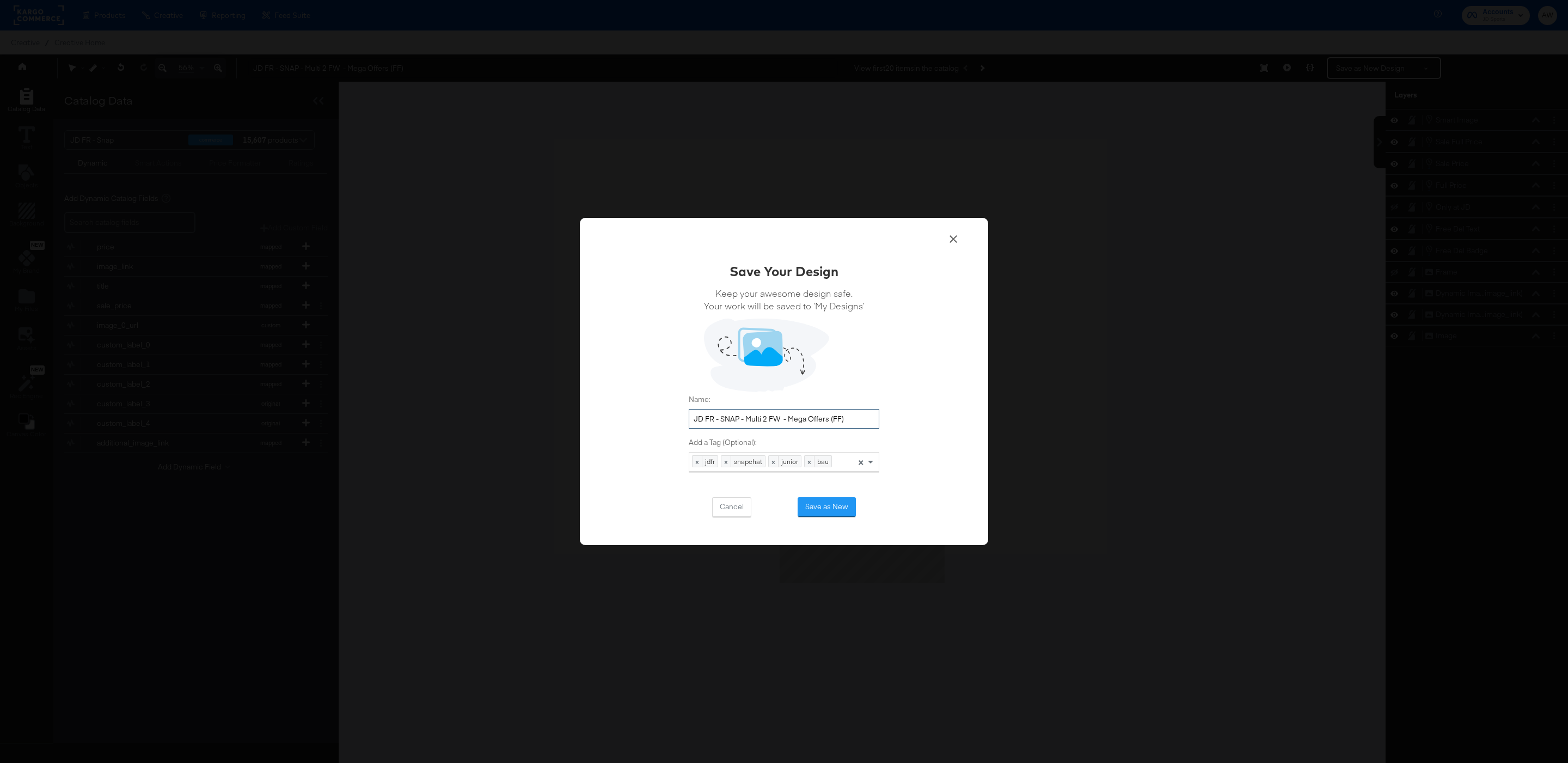
drag, startPoint x: 831, startPoint y: 418, endPoint x: 903, endPoint y: 417, distance: 72.0
click at [904, 417] on div "Save Your Design Keep your awesome design safe. Your work will be saved to ‘My …" at bounding box center [784, 382] width 408 height 327
type input "JD FR - SNAP - Multi 2 FW - Mega Offers OCT 2025"
click at [821, 505] on button "Save as New" at bounding box center [826, 506] width 58 height 19
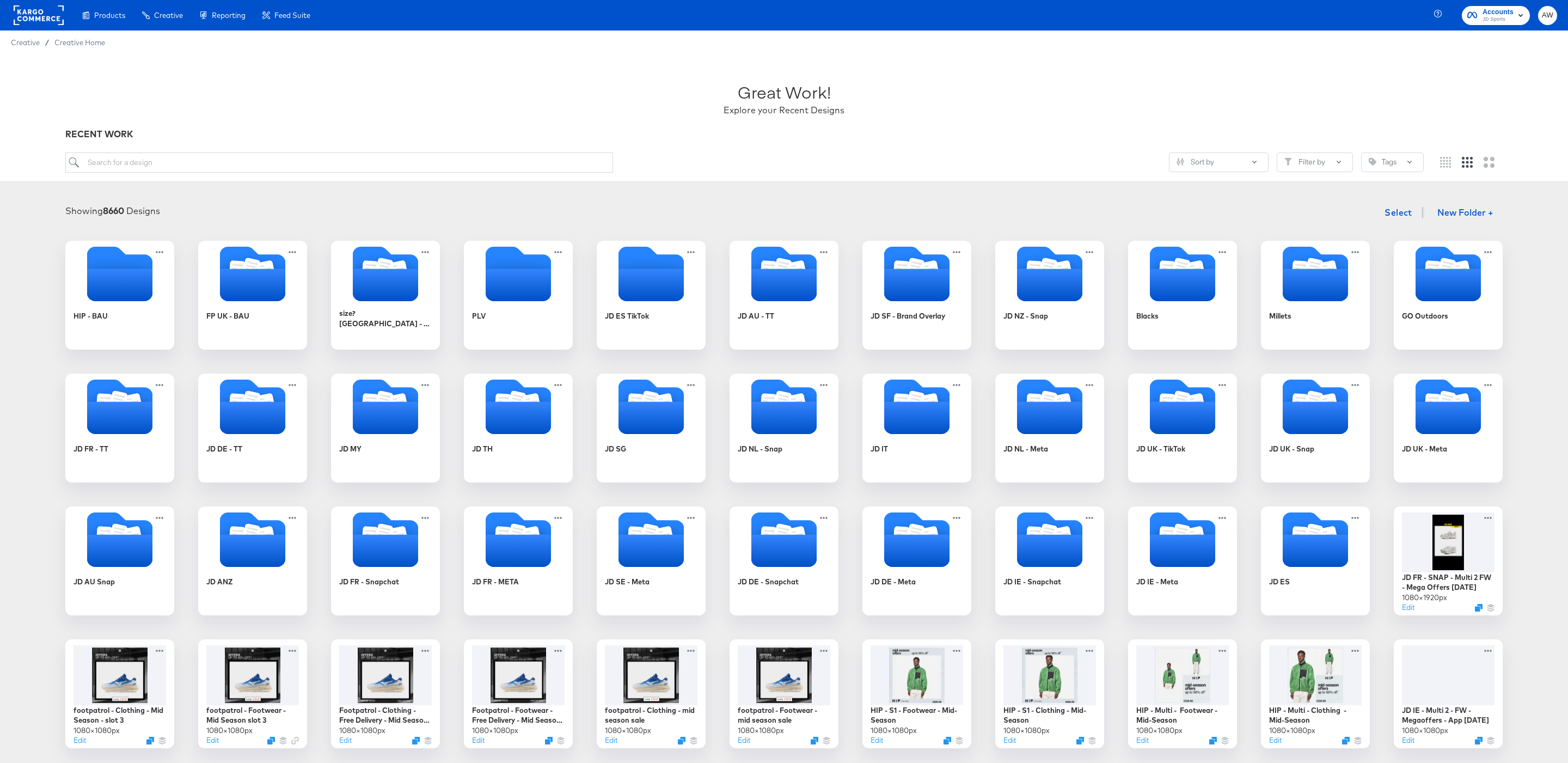
click at [380, 499] on div "HIP - BAU FP UK - BAU size? UK - BAU PLV JD ES TikTok JD AU - TT JD SF - Brand …" at bounding box center [784, 561] width 1546 height 640
click at [386, 528] on icon "Folder" at bounding box center [384, 533] width 13 height 14
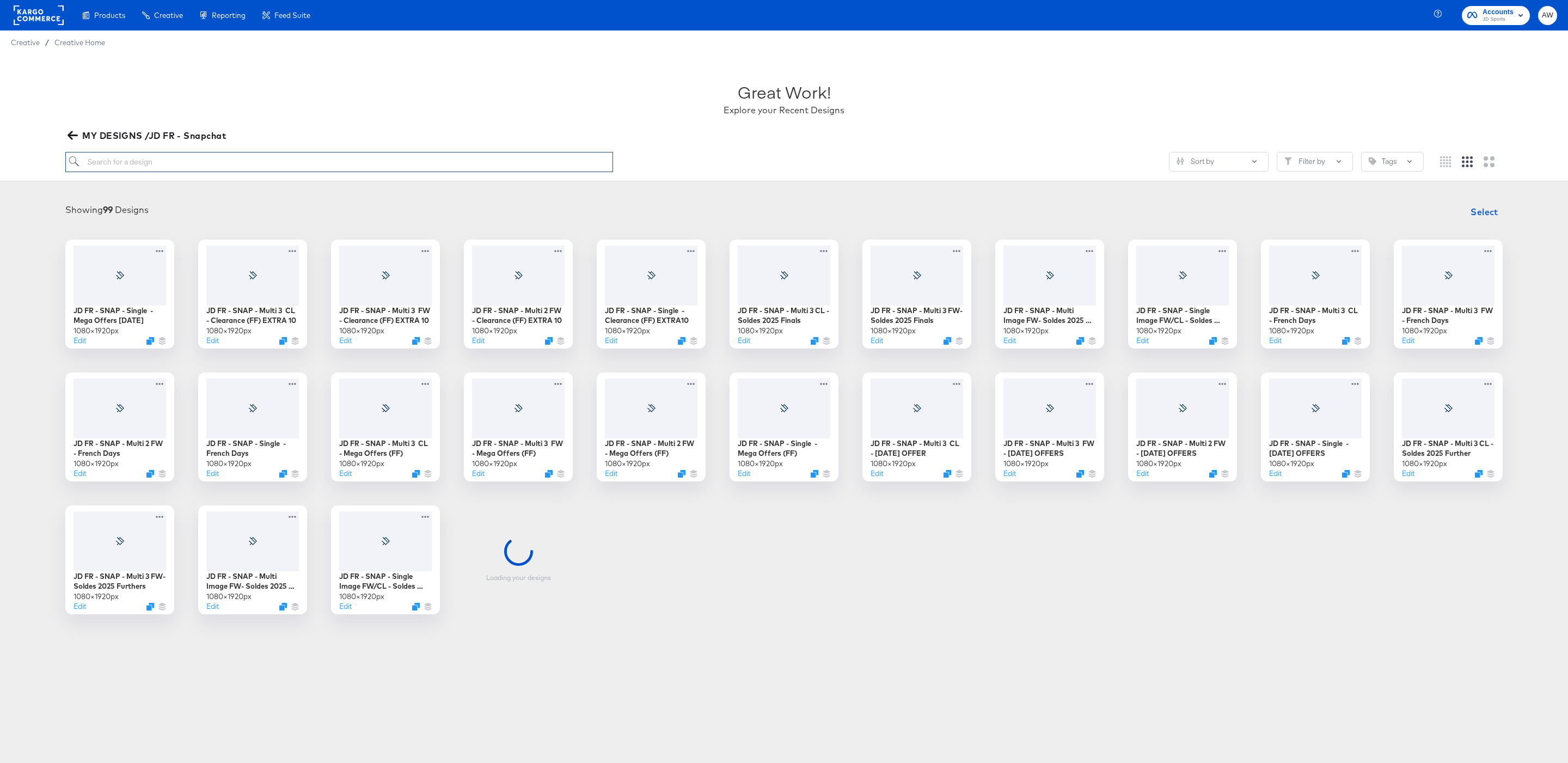
click at [383, 163] on input "search" at bounding box center [339, 162] width 547 height 20
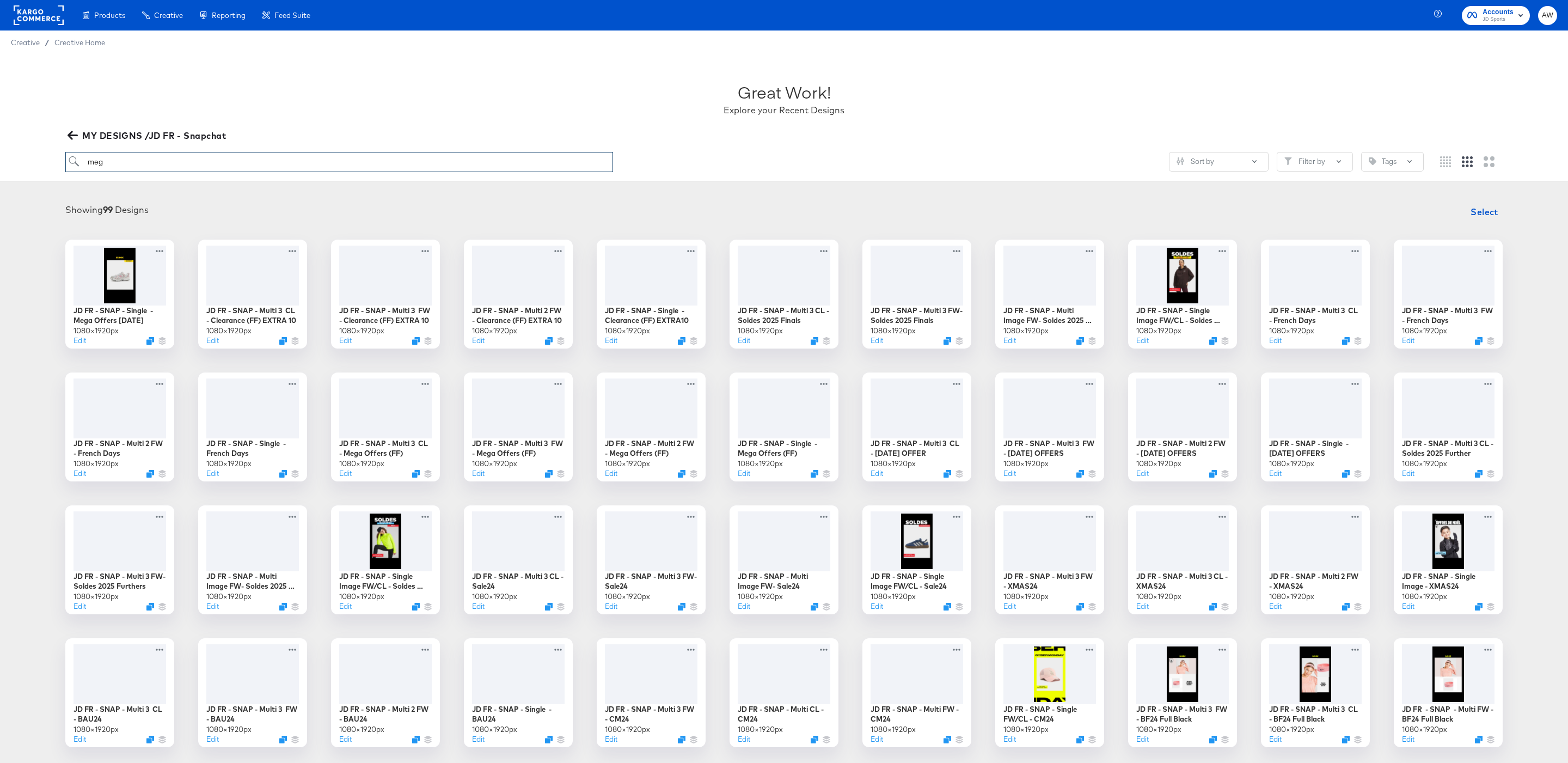
type input "mega"
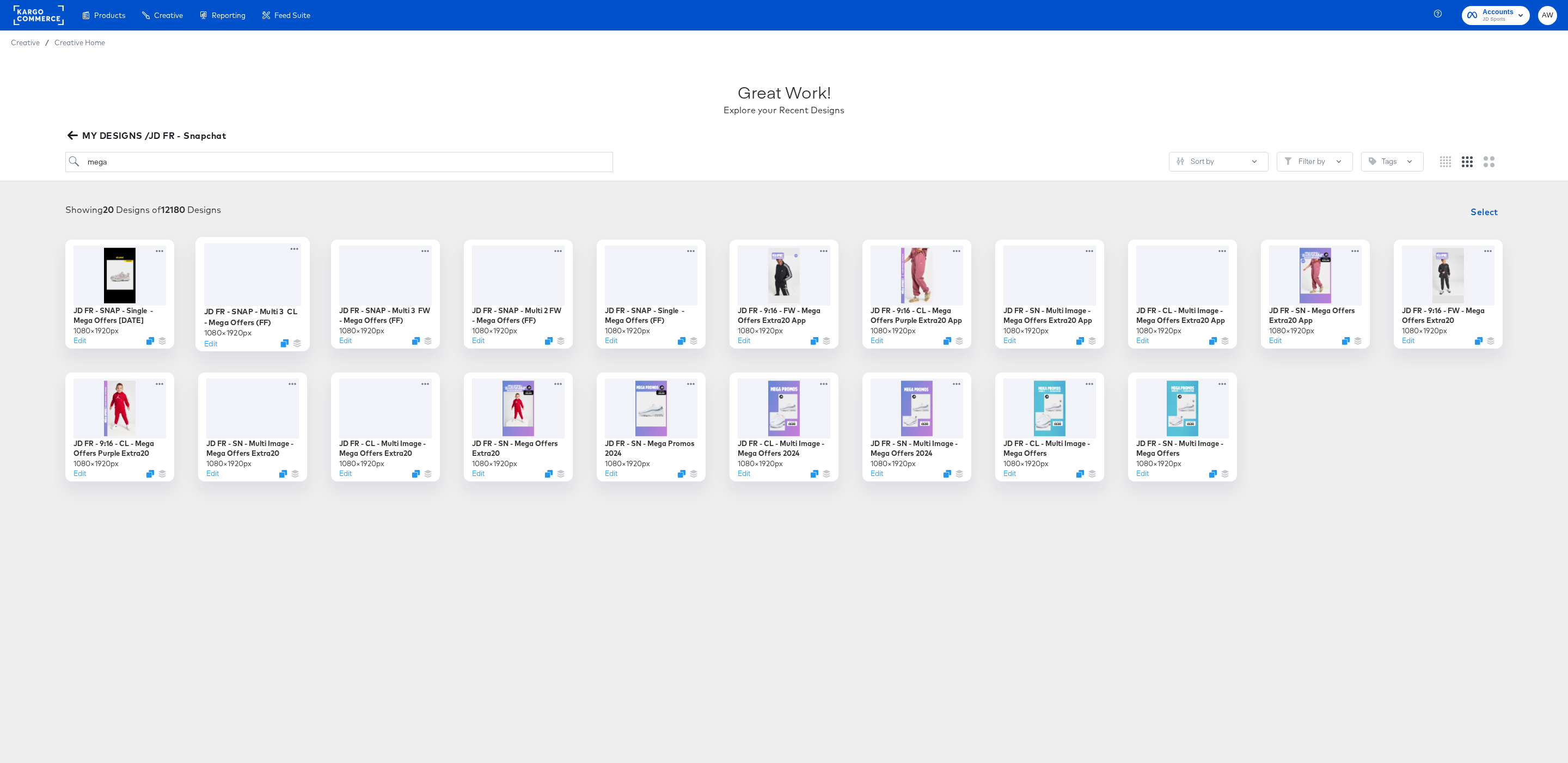
click at [263, 285] on div at bounding box center [252, 274] width 97 height 62
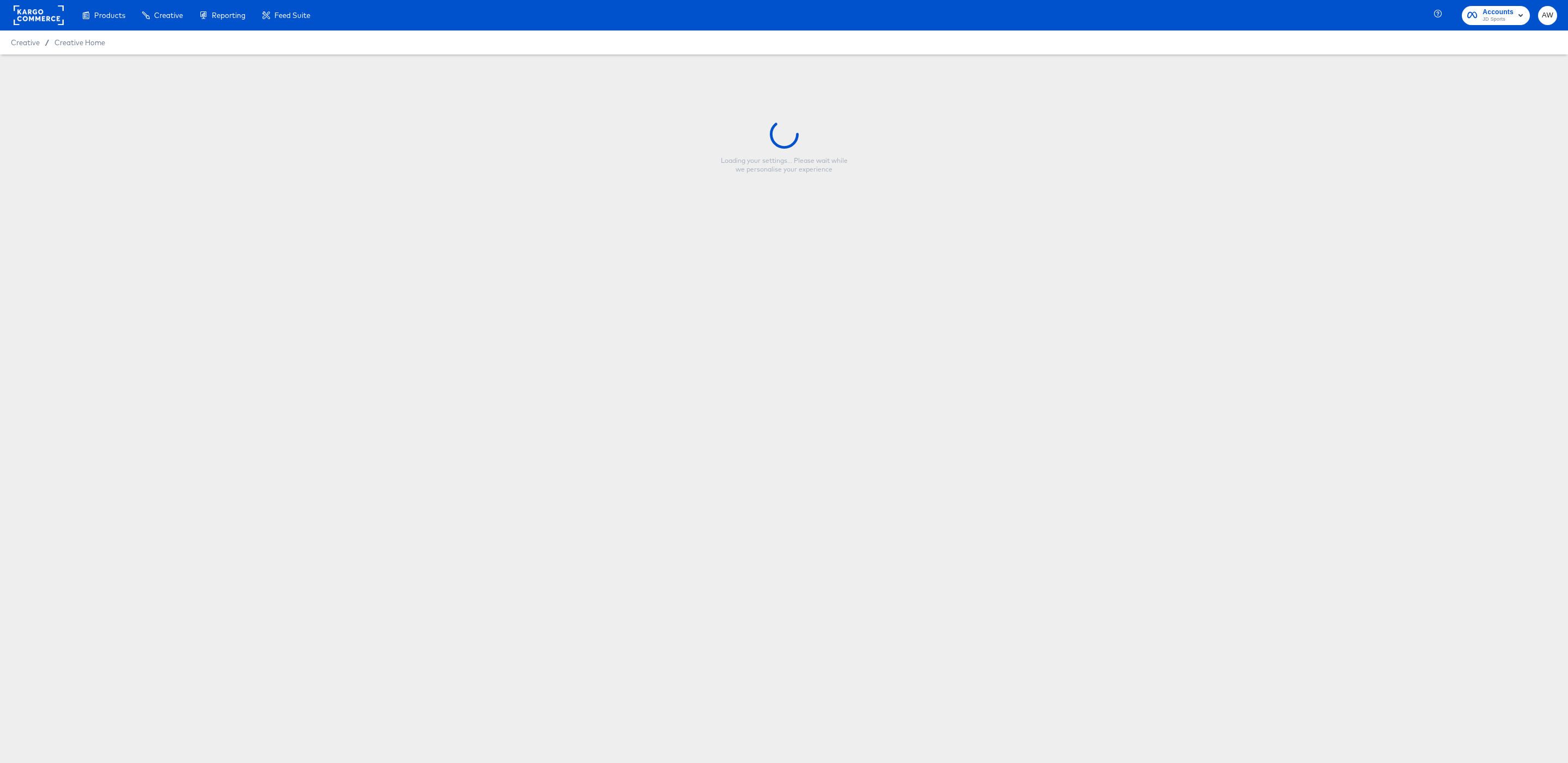
type input "JD FR - SNAP - Multi 3 CL - Mega Offers (FF)"
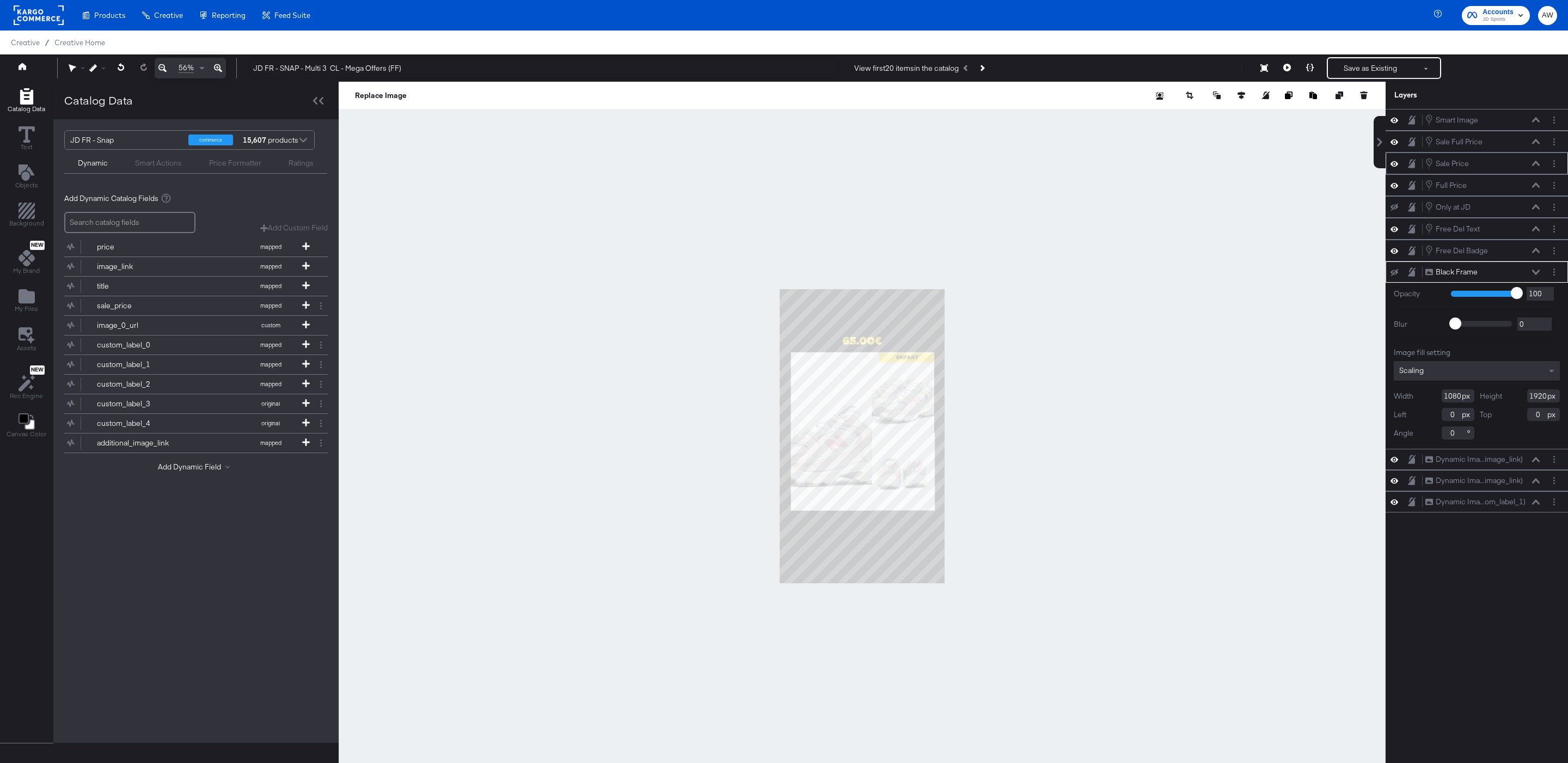
click at [1495, 166] on div "Sale Price Sale Price" at bounding box center [1482, 163] width 115 height 12
click at [1538, 143] on icon at bounding box center [1536, 141] width 8 height 5
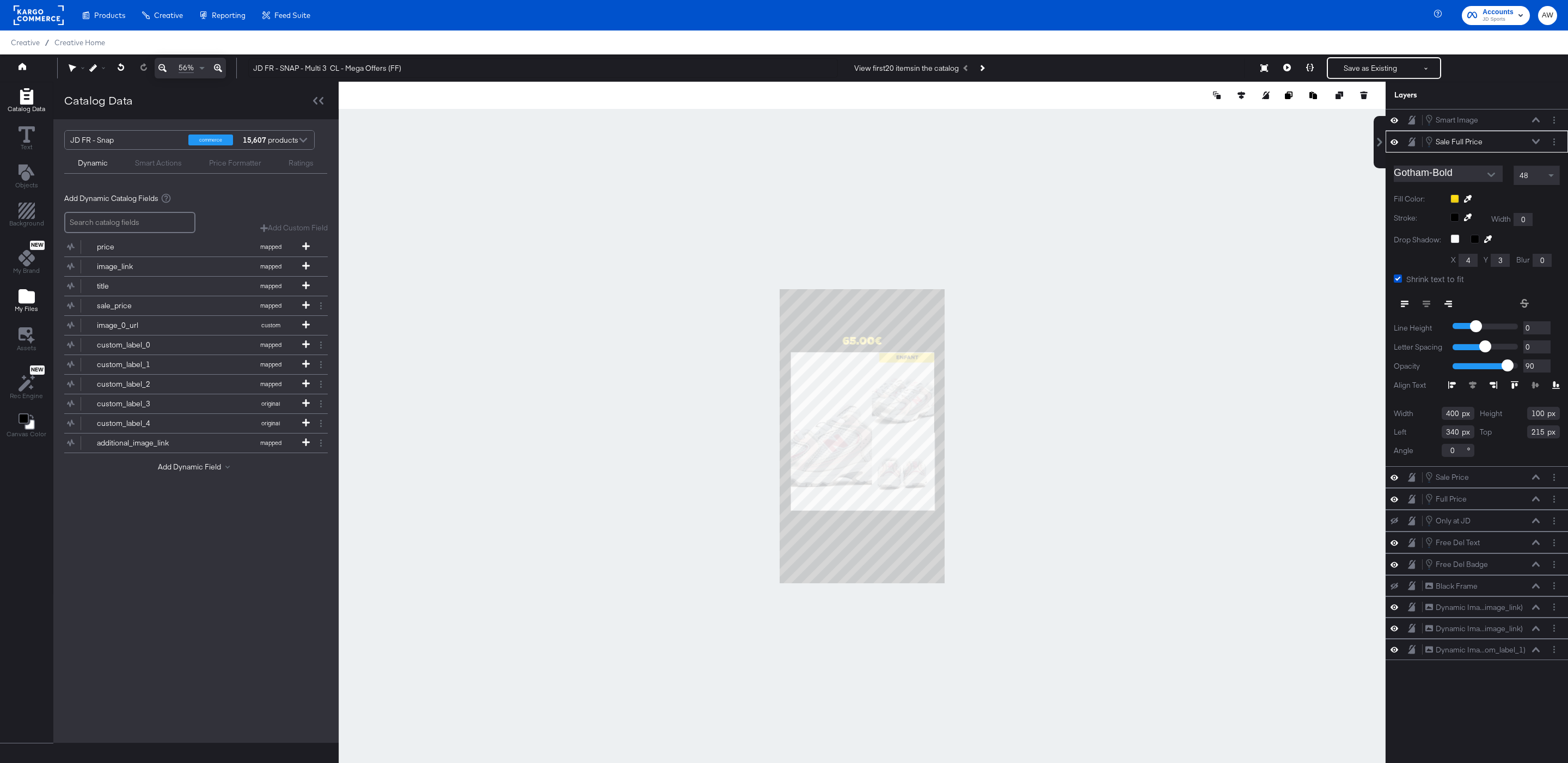
click at [40, 303] on button "My Files" at bounding box center [26, 301] width 37 height 31
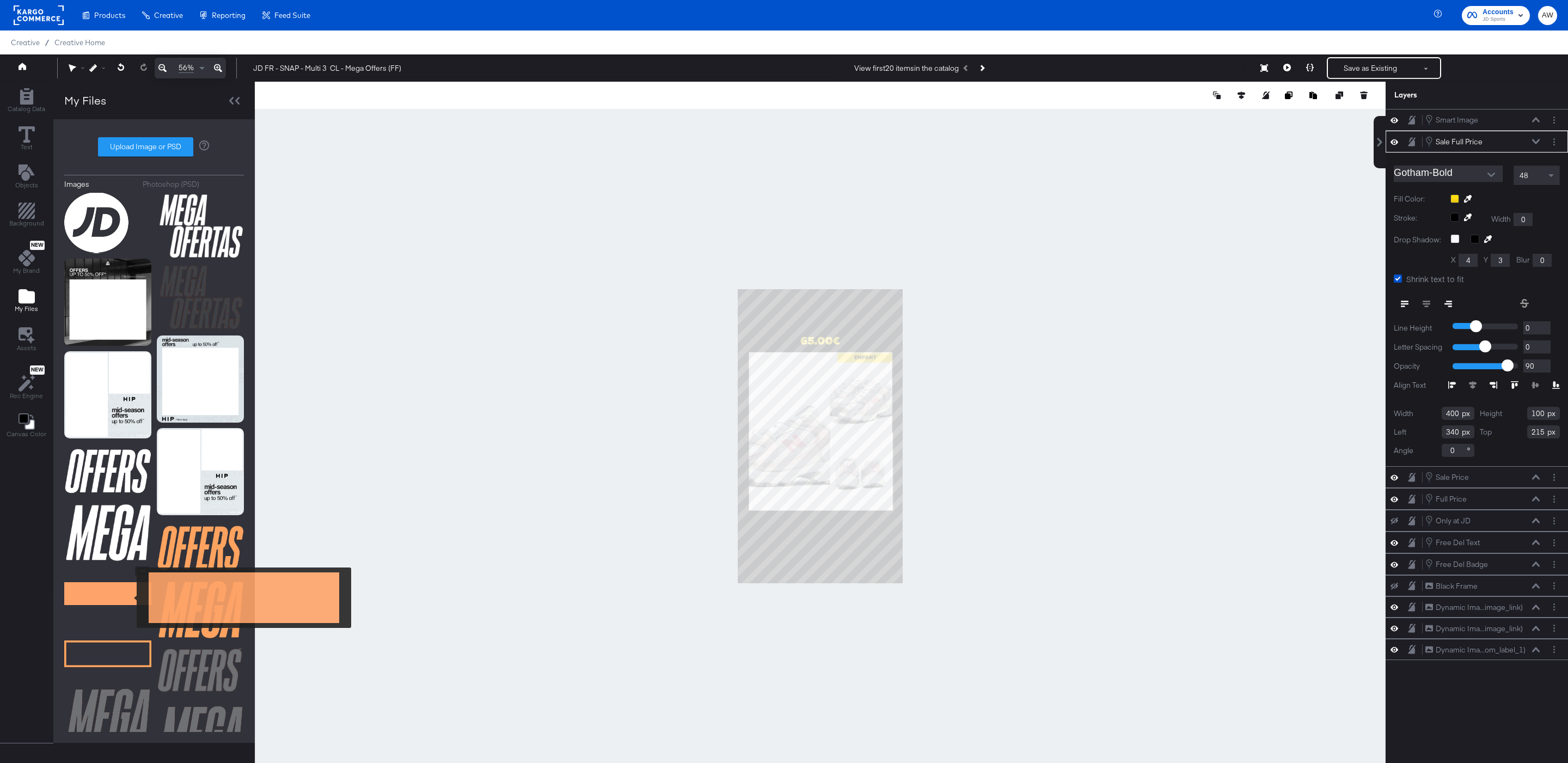
click at [129, 598] on img at bounding box center [108, 593] width 87 height 54
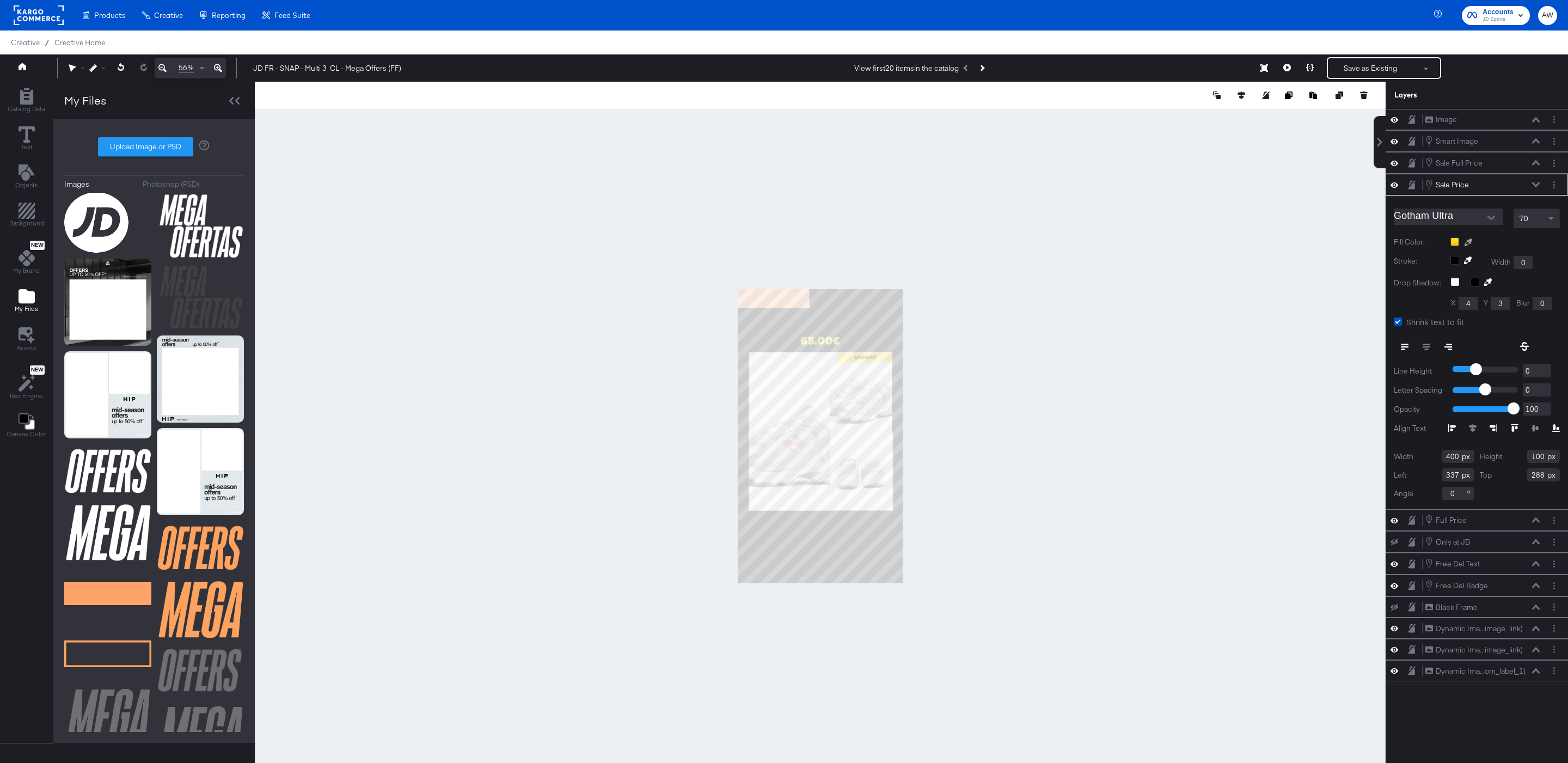
click at [1468, 246] on icon at bounding box center [1468, 242] width 8 height 8
click at [754, 297] on div at bounding box center [820, 436] width 1130 height 708
click at [1539, 166] on icon at bounding box center [1536, 163] width 8 height 5
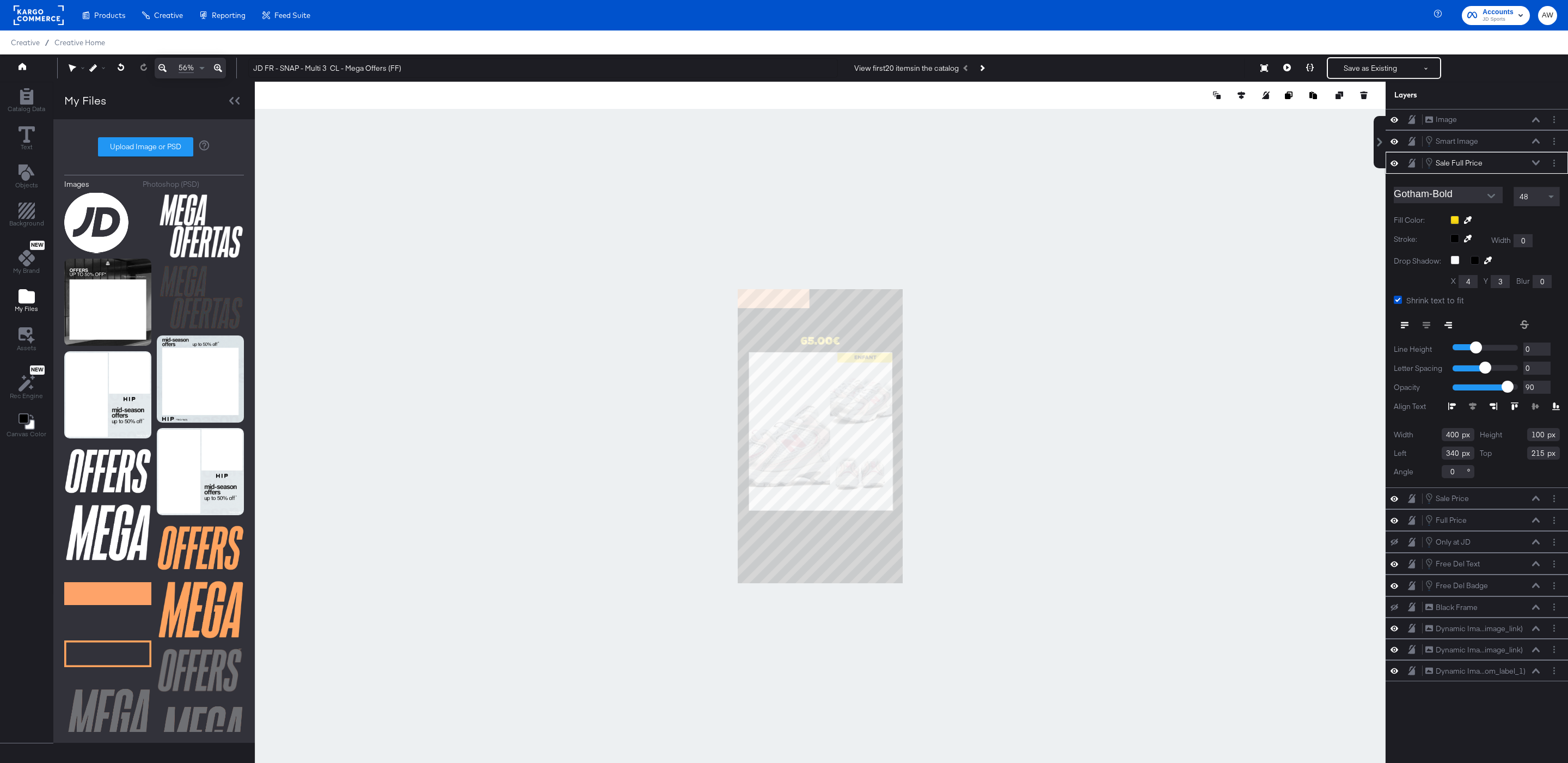
click at [1467, 223] on icon at bounding box center [1468, 220] width 8 height 8
click at [786, 296] on div at bounding box center [820, 436] width 1130 height 708
click at [1114, 259] on div at bounding box center [820, 436] width 1130 height 708
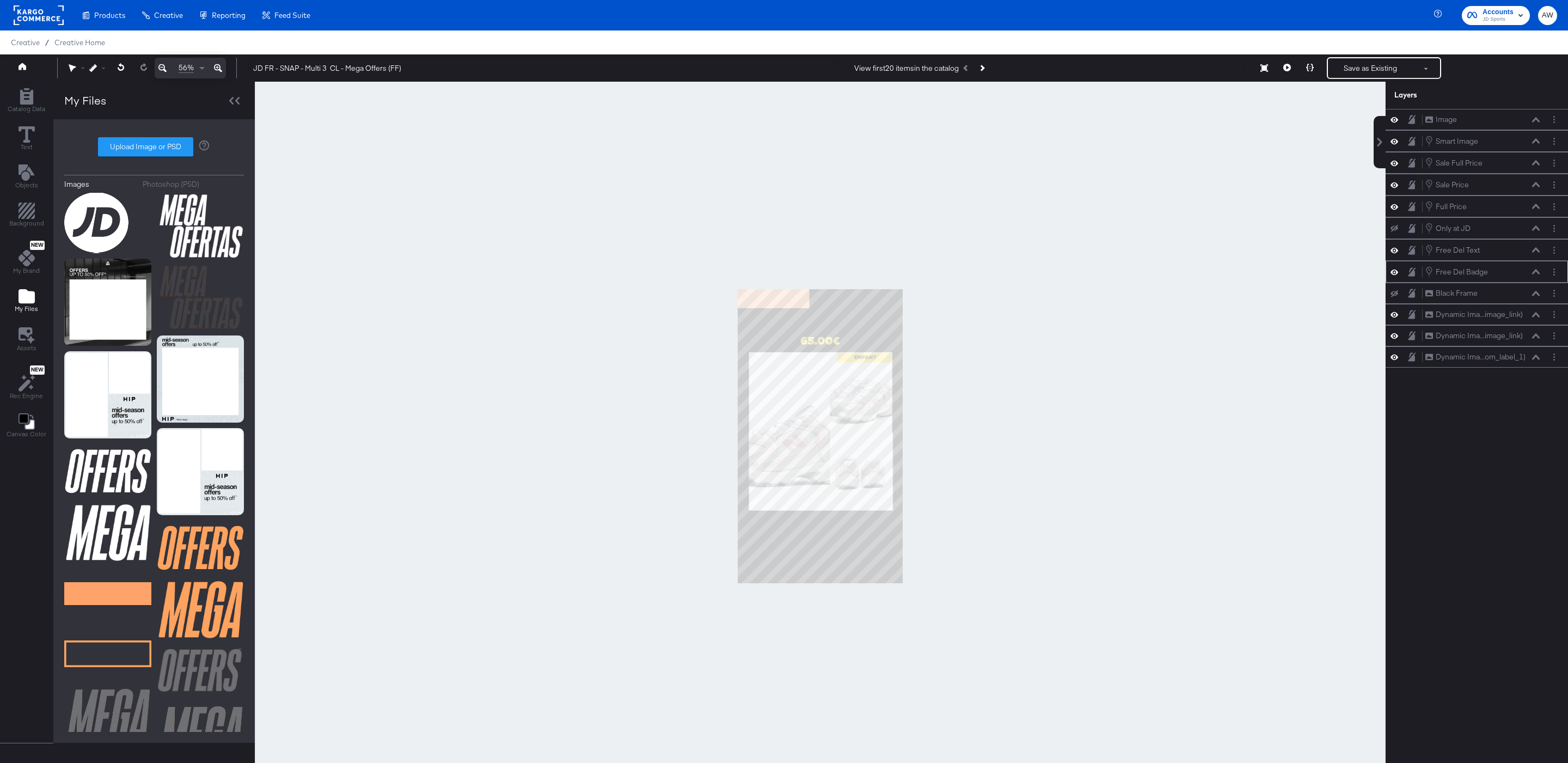
click at [1562, 278] on div at bounding box center [1556, 272] width 16 height 12
click at [1554, 272] on circle "Layer Options" at bounding box center [1554, 272] width 2 height 2
click at [1485, 315] on button "Edit Smart Layer" at bounding box center [1484, 308] width 55 height 12
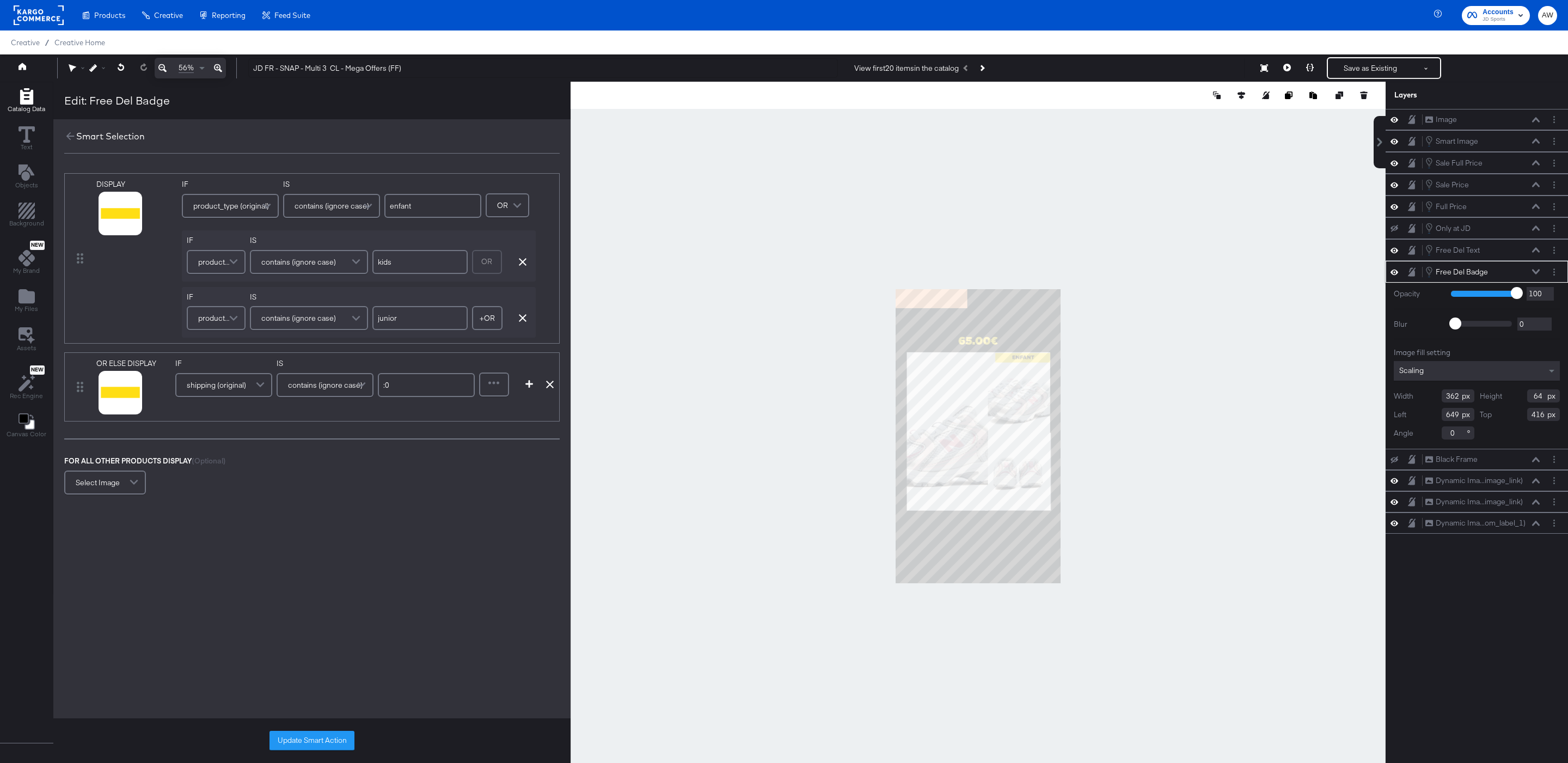
click at [522, 266] on div "OR Remove Condition" at bounding box center [501, 262] width 59 height 30
click at [522, 262] on icon "button" at bounding box center [522, 262] width 8 height 8
type input "junior"
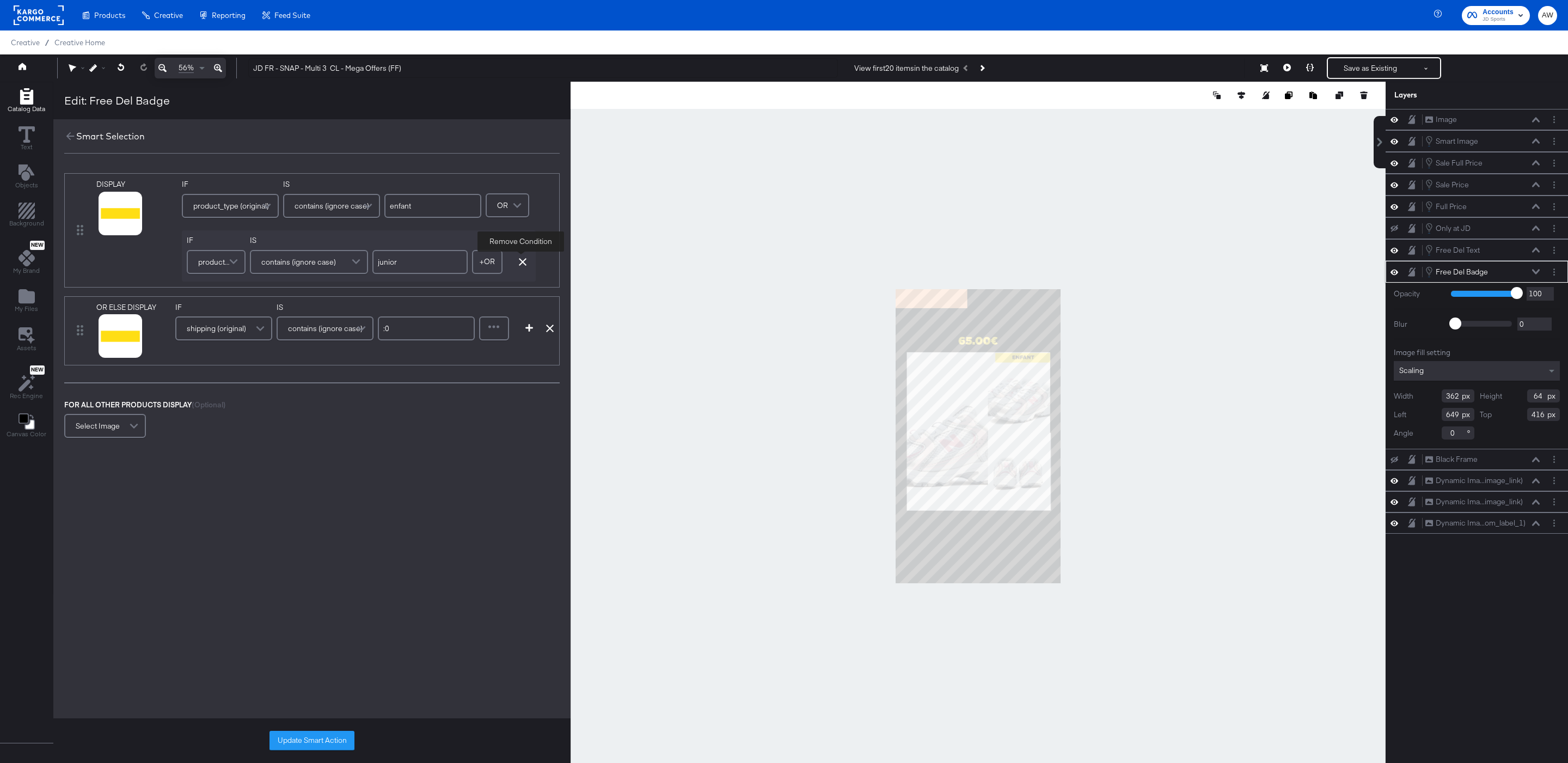
click at [522, 262] on icon "button" at bounding box center [522, 262] width 8 height 8
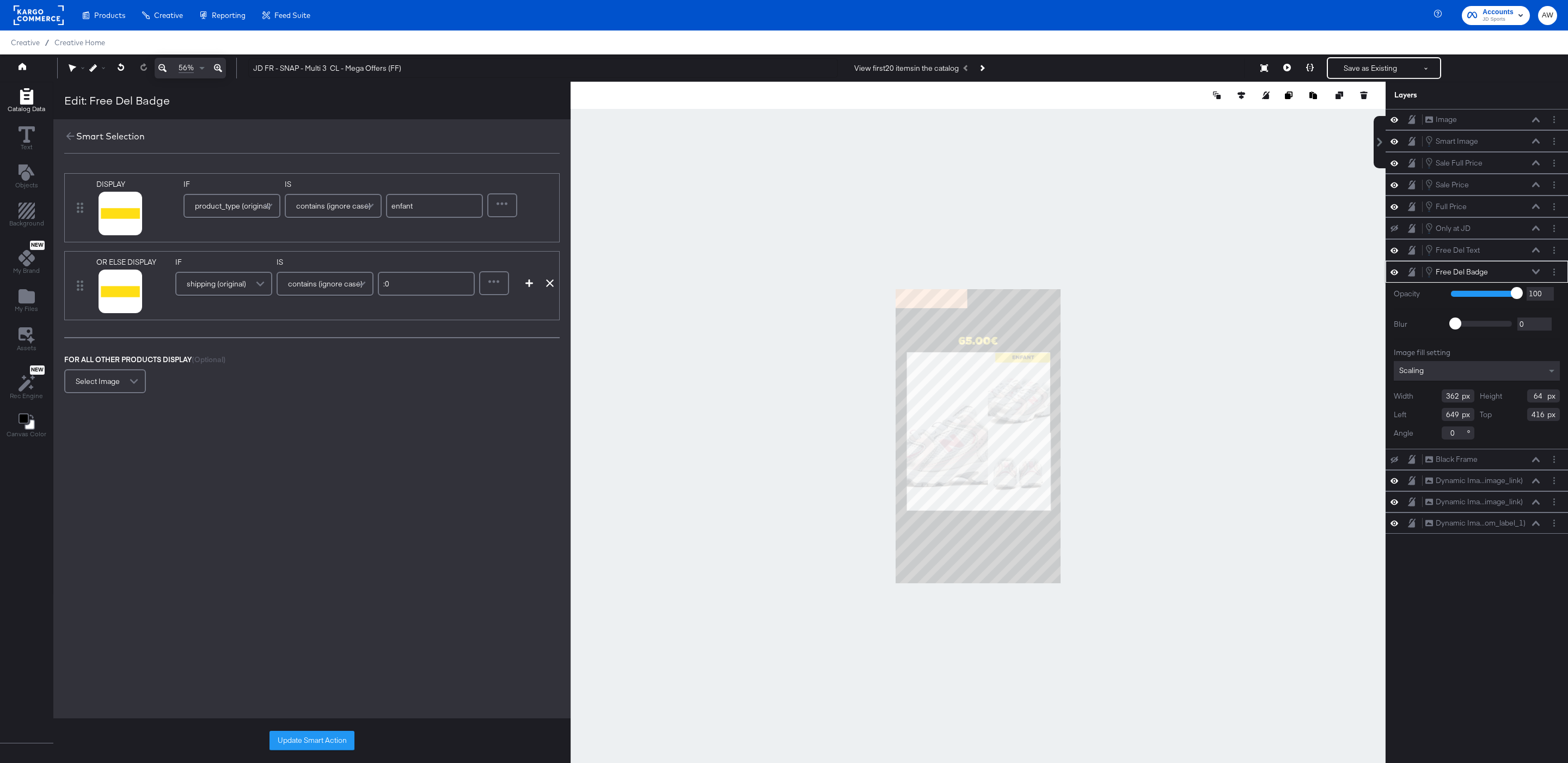
click at [519, 209] on div "Refine" at bounding box center [508, 199] width 41 height 40
click at [509, 209] on div at bounding box center [502, 206] width 28 height 22
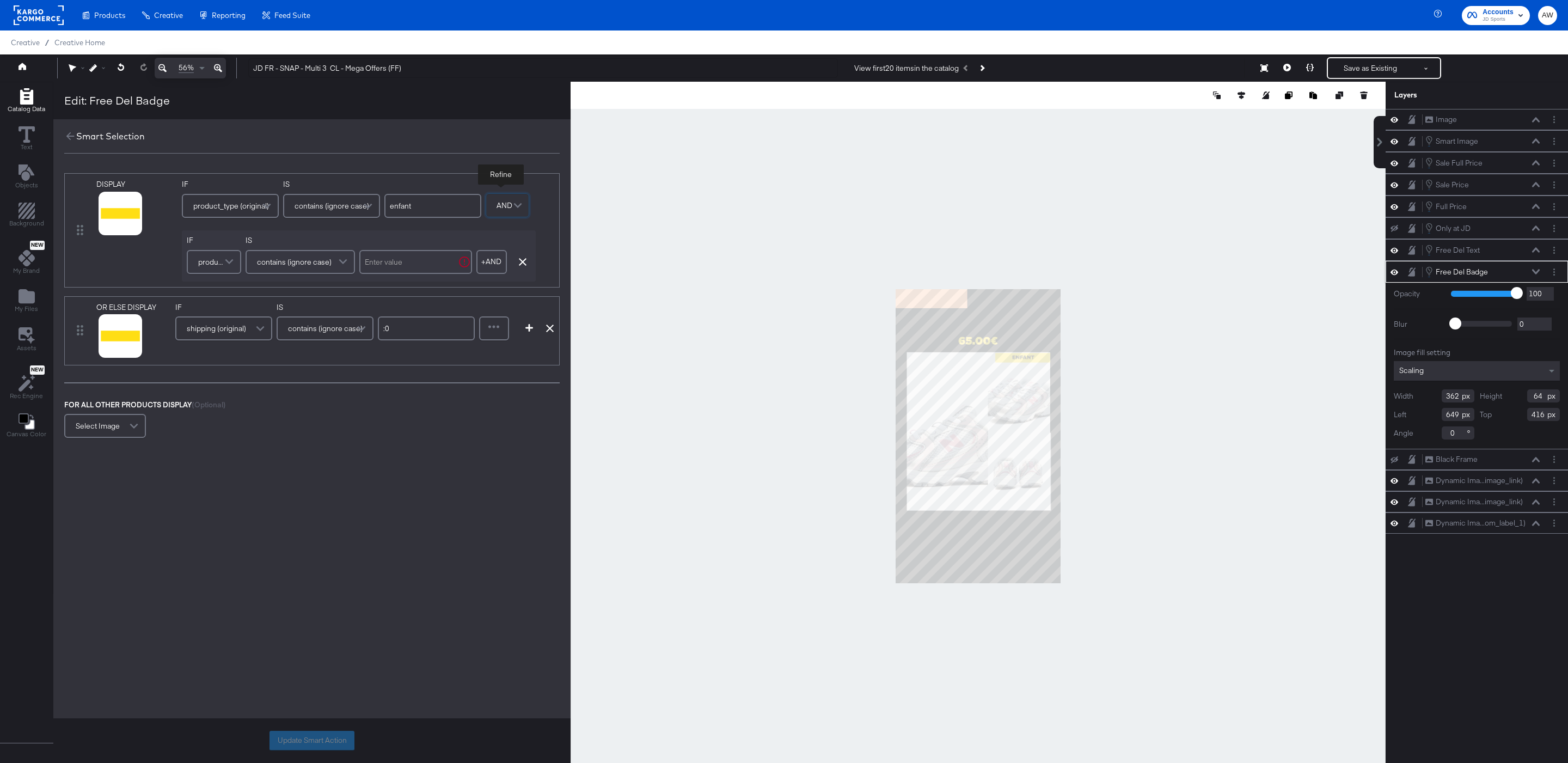
click at [222, 259] on span at bounding box center [230, 262] width 19 height 22
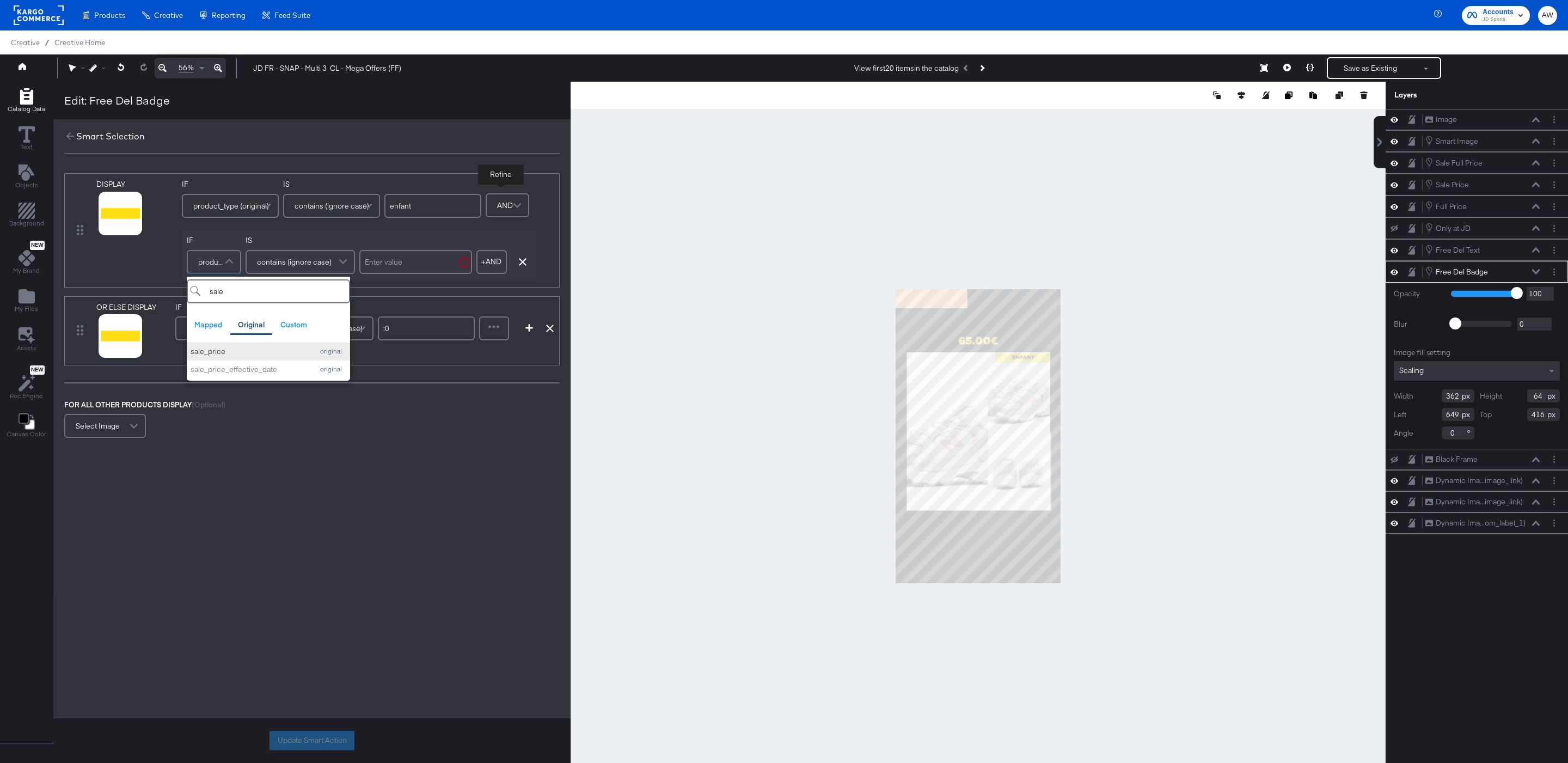
type input "sale"
drag, startPoint x: 225, startPoint y: 350, endPoint x: 244, endPoint y: 320, distance: 35.5
click at [225, 350] on div "sale_price" at bounding box center [249, 351] width 118 height 10
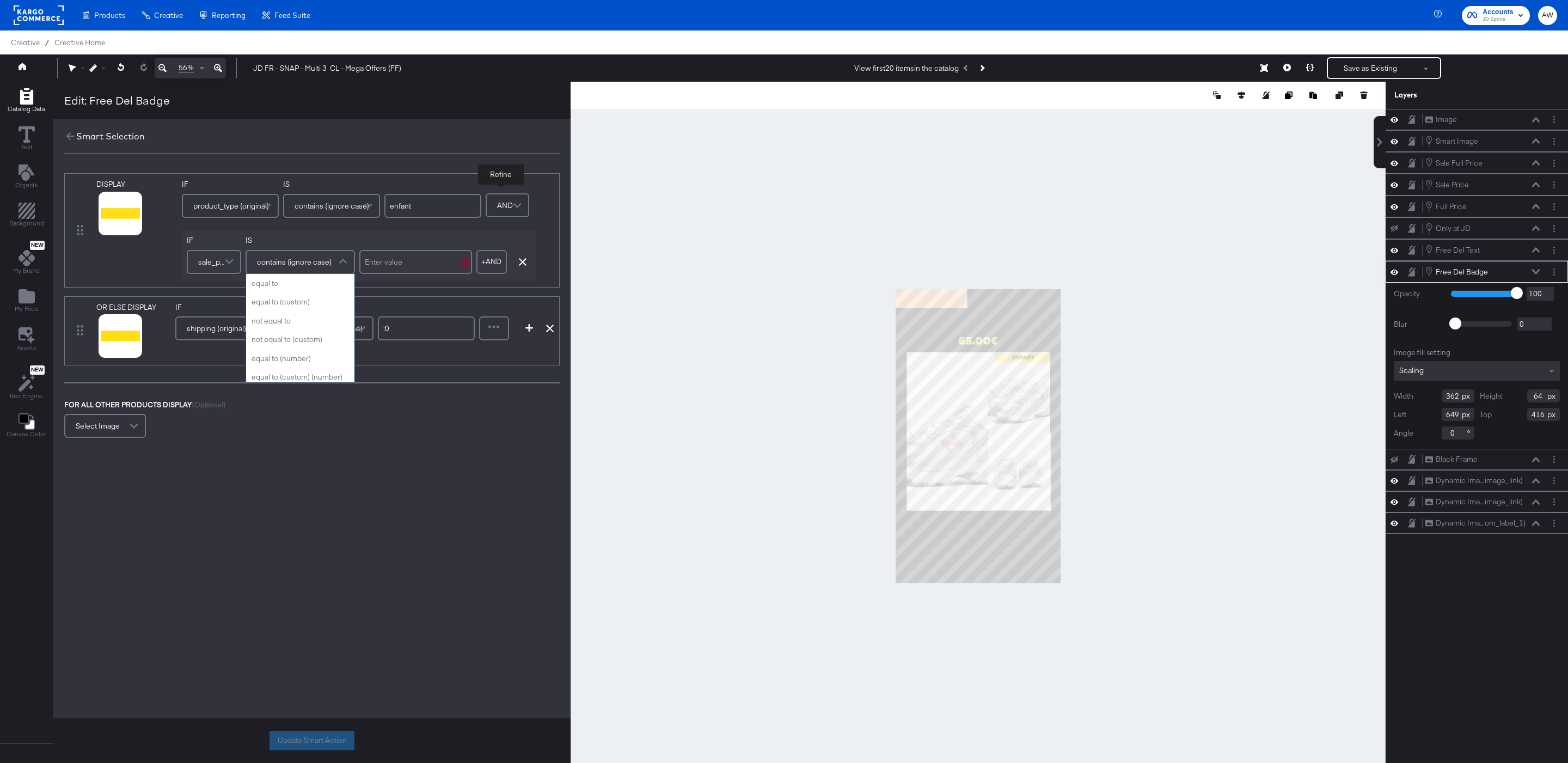
click at [297, 258] on span "contains (ignore case)" at bounding box center [294, 262] width 75 height 19
type input "does"
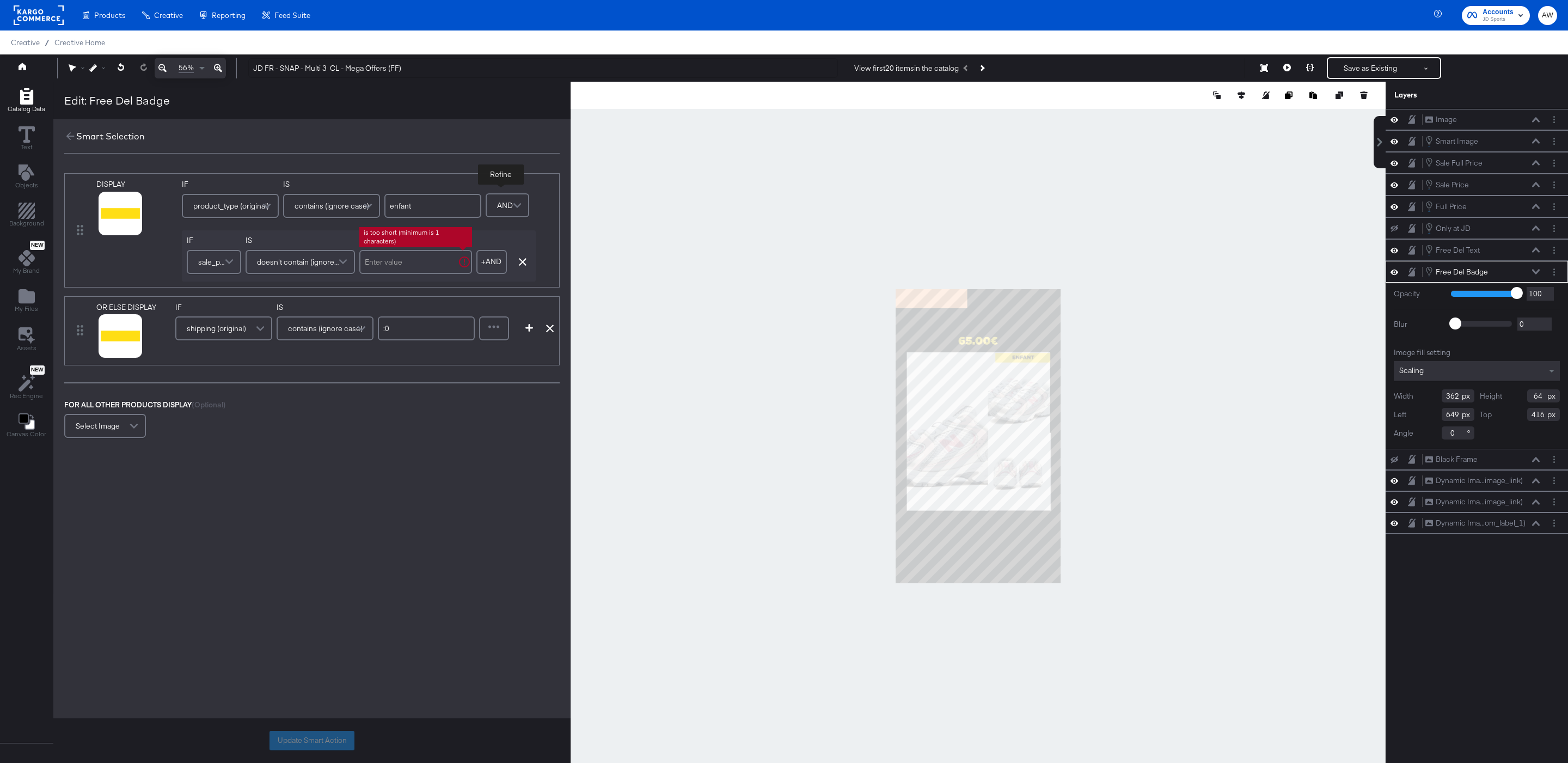
click at [393, 260] on input "text" at bounding box center [416, 262] width 113 height 24
type input "."
click at [482, 338] on div at bounding box center [494, 329] width 28 height 22
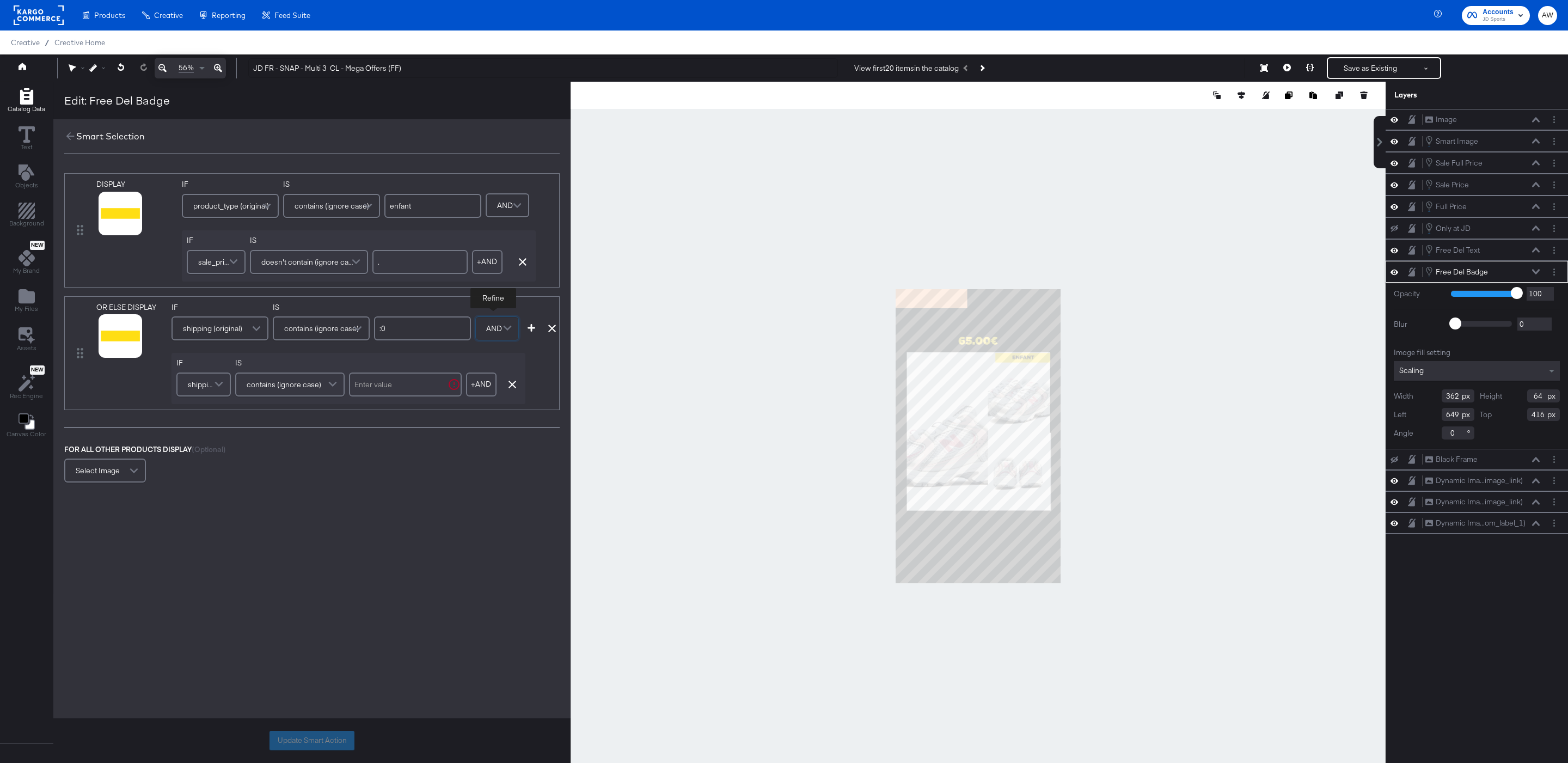
click at [211, 392] on span at bounding box center [220, 385] width 19 height 22
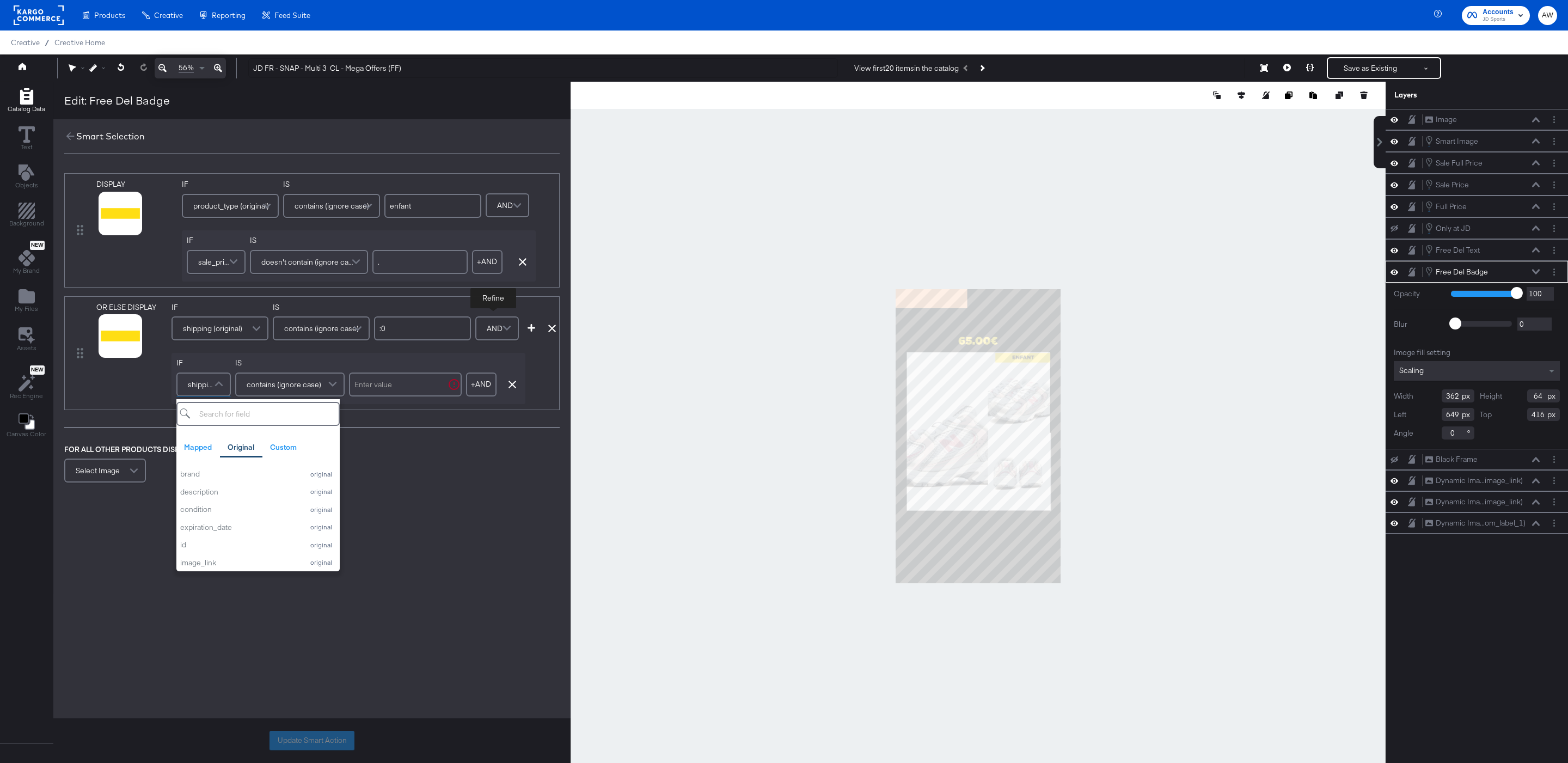
type input "a"
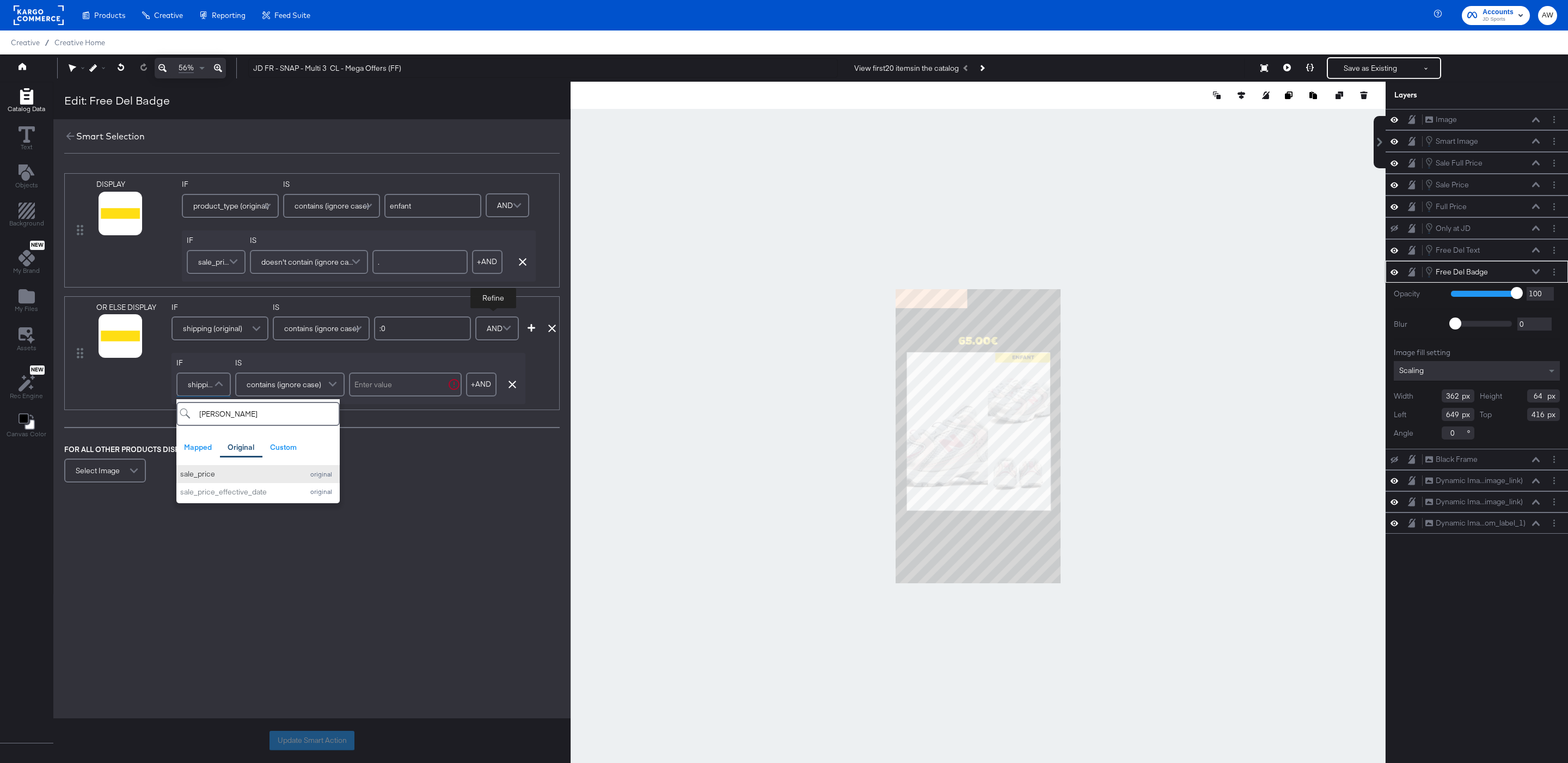
type input "sal"
click at [202, 474] on div "sale_price" at bounding box center [238, 473] width 118 height 10
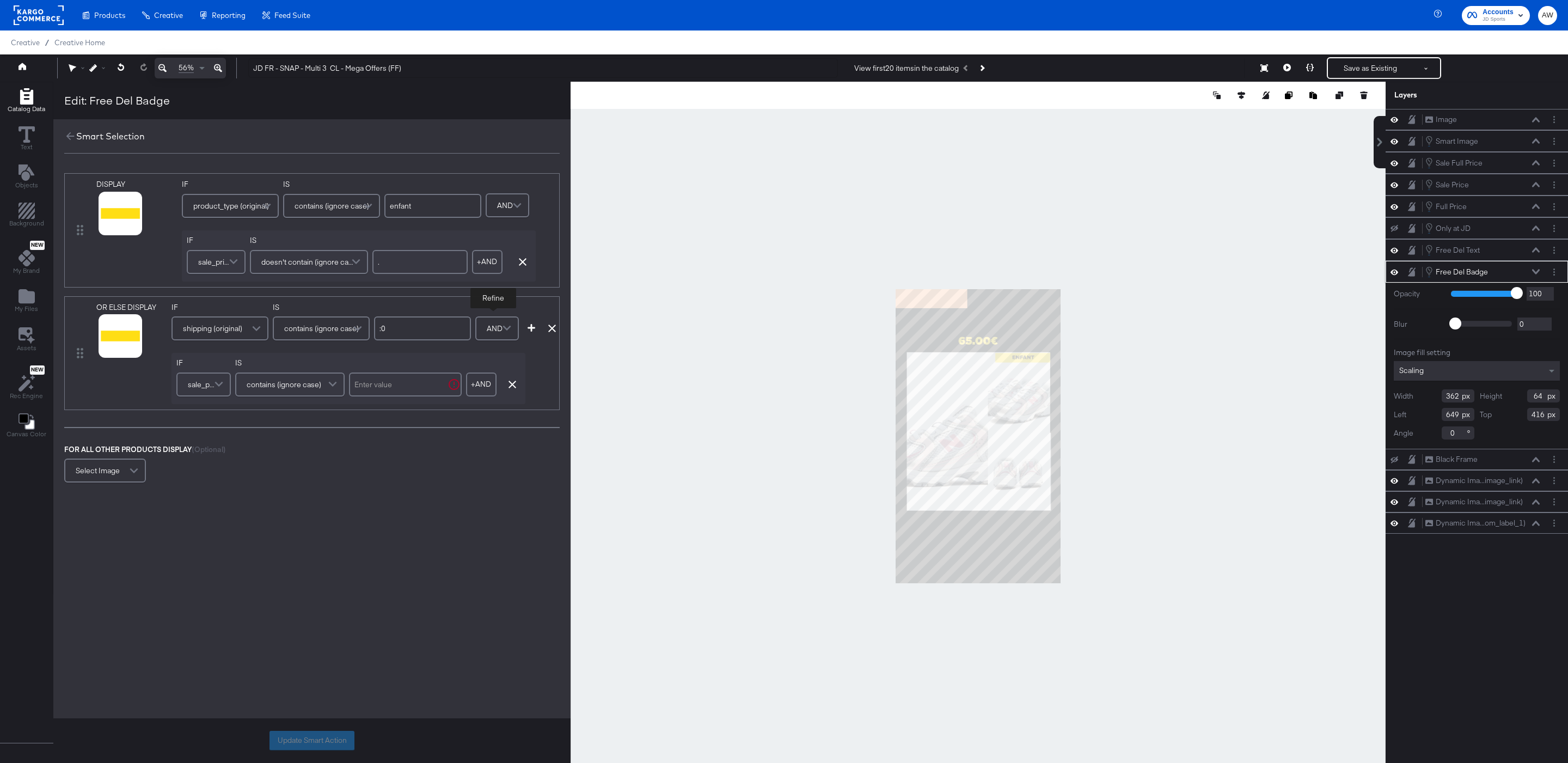
click at [285, 382] on span "contains (ignore case)" at bounding box center [284, 385] width 75 height 19
type input "doe"
click at [377, 396] on input "text" at bounding box center [405, 384] width 113 height 24
type input "."
click at [532, 329] on icon "button" at bounding box center [532, 328] width 8 height 8
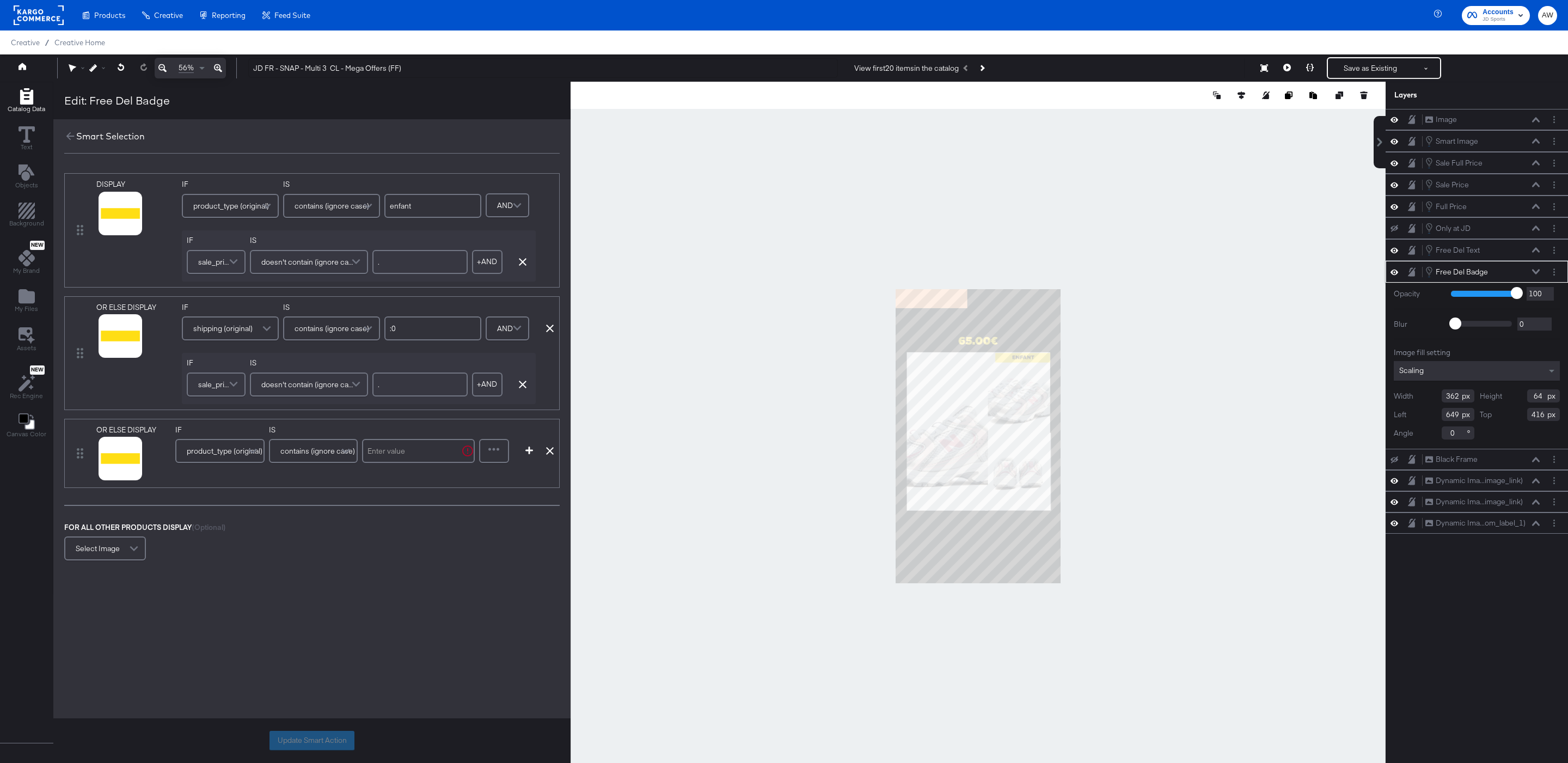
click at [208, 455] on span "product_type (original)" at bounding box center [224, 451] width 76 height 19
click at [396, 456] on input "text" at bounding box center [418, 451] width 113 height 24
type input "enfant"
click at [487, 461] on div at bounding box center [494, 451] width 28 height 22
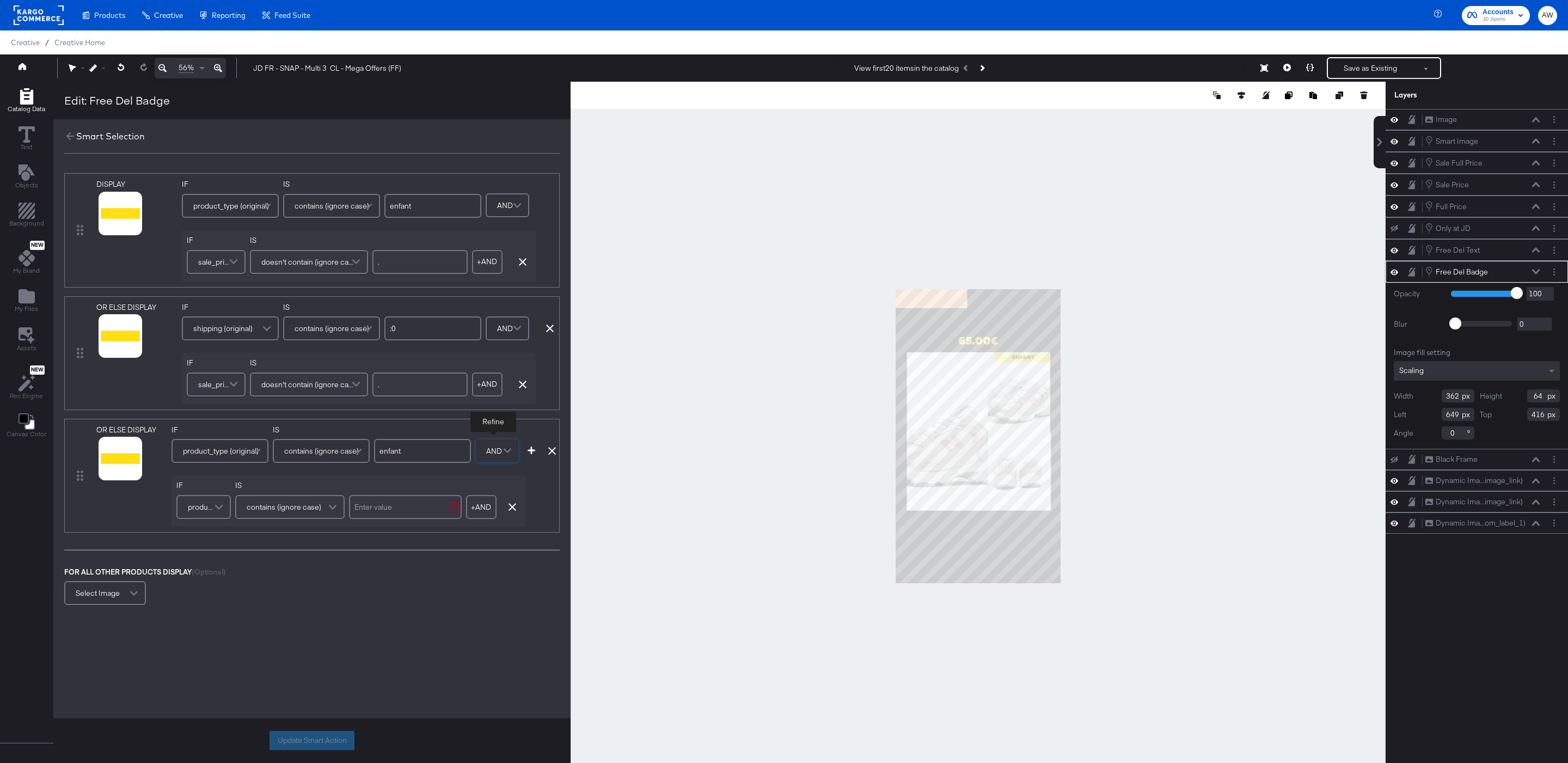
click at [205, 504] on span "product_type (original)" at bounding box center [202, 507] width 28 height 19
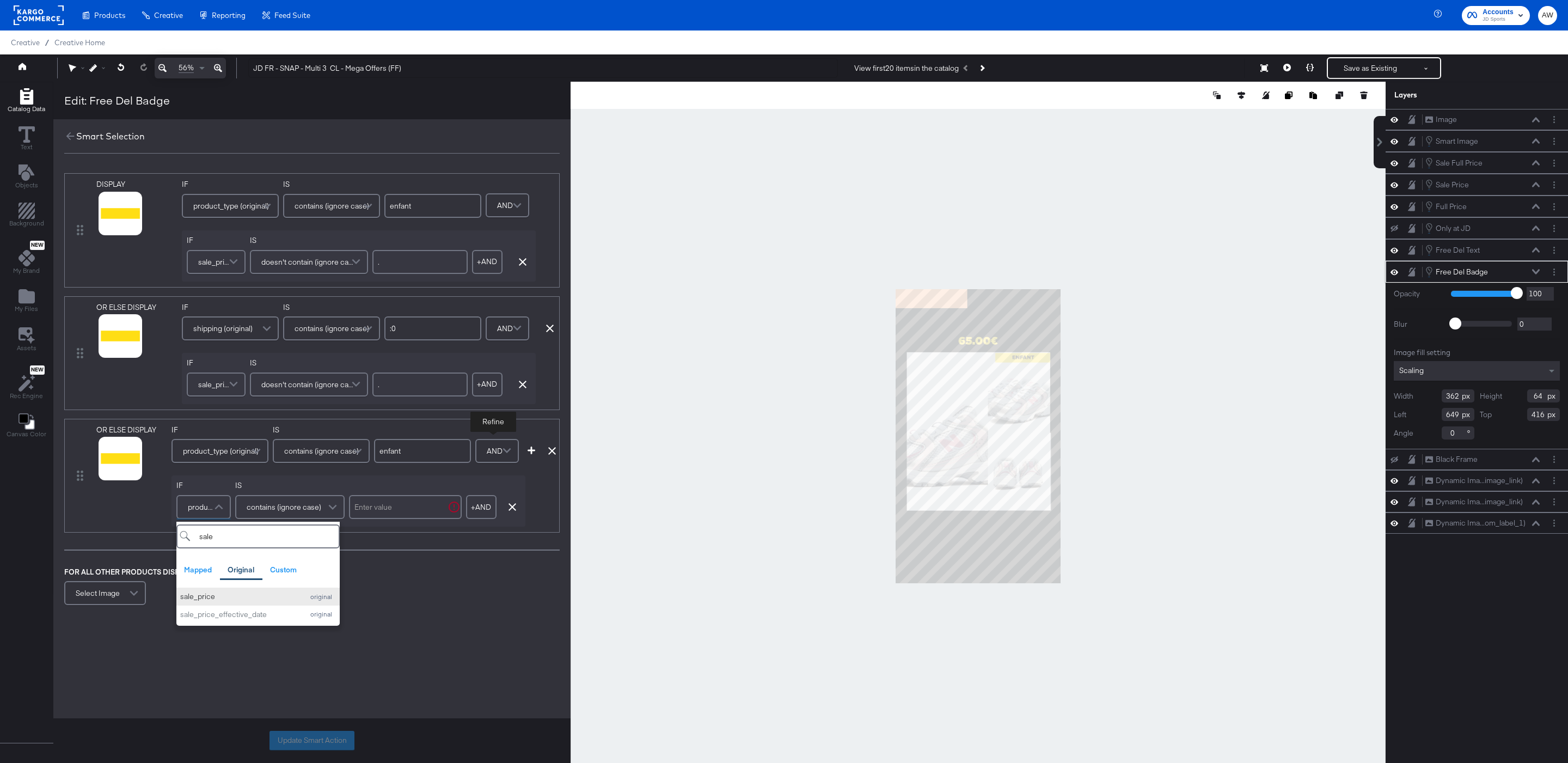
type input "sale"
click at [220, 600] on div "sale_price" at bounding box center [238, 596] width 118 height 10
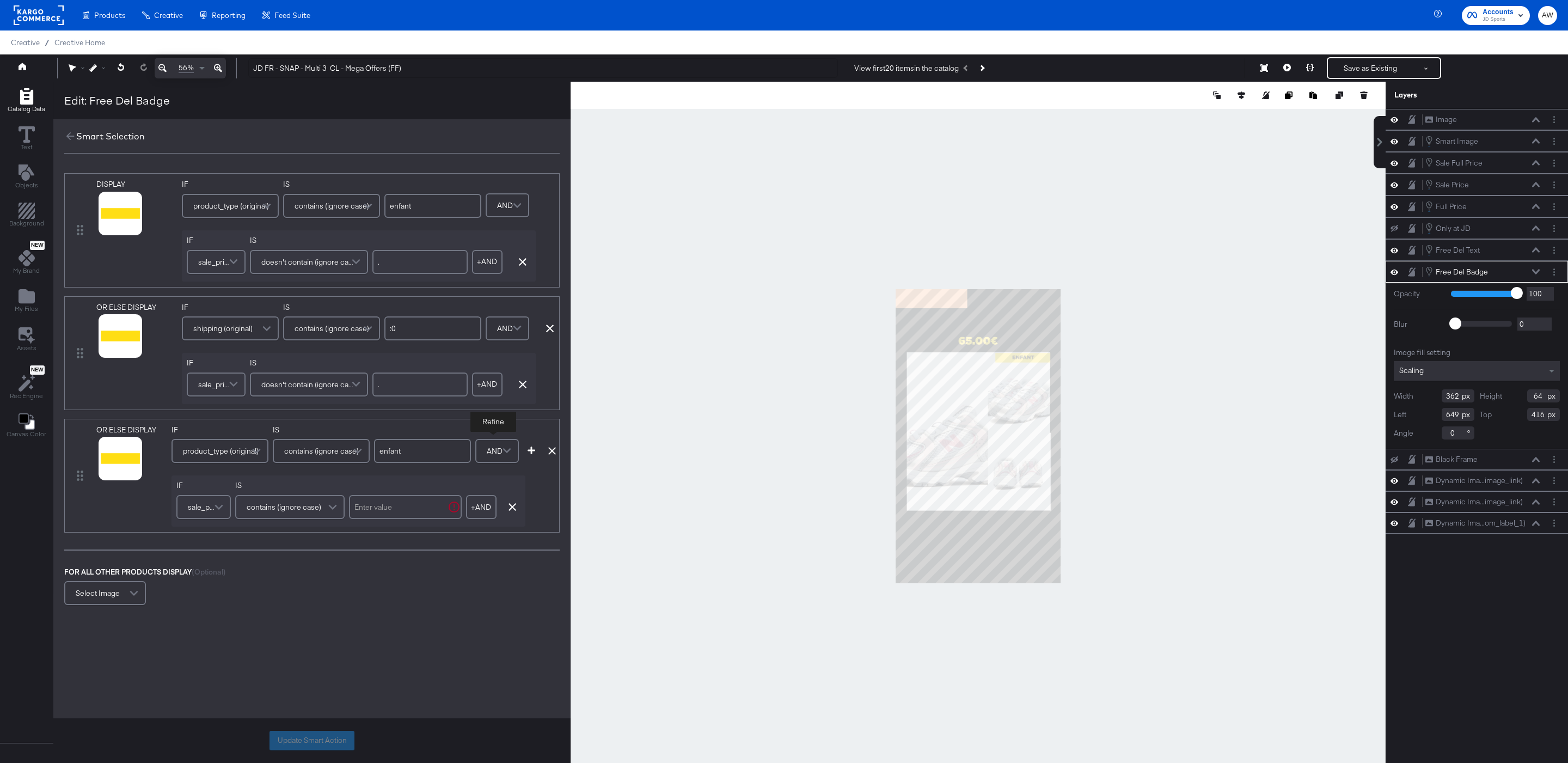
click at [320, 512] on div "contains (ignore case)" at bounding box center [290, 507] width 107 height 22
click at [422, 507] on input "text" at bounding box center [405, 507] width 113 height 24
type input "."
click at [466, 562] on div "DISPLAY image_link mapped link mapped additional_image_link mapped android_url …" at bounding box center [312, 390] width 517 height 456
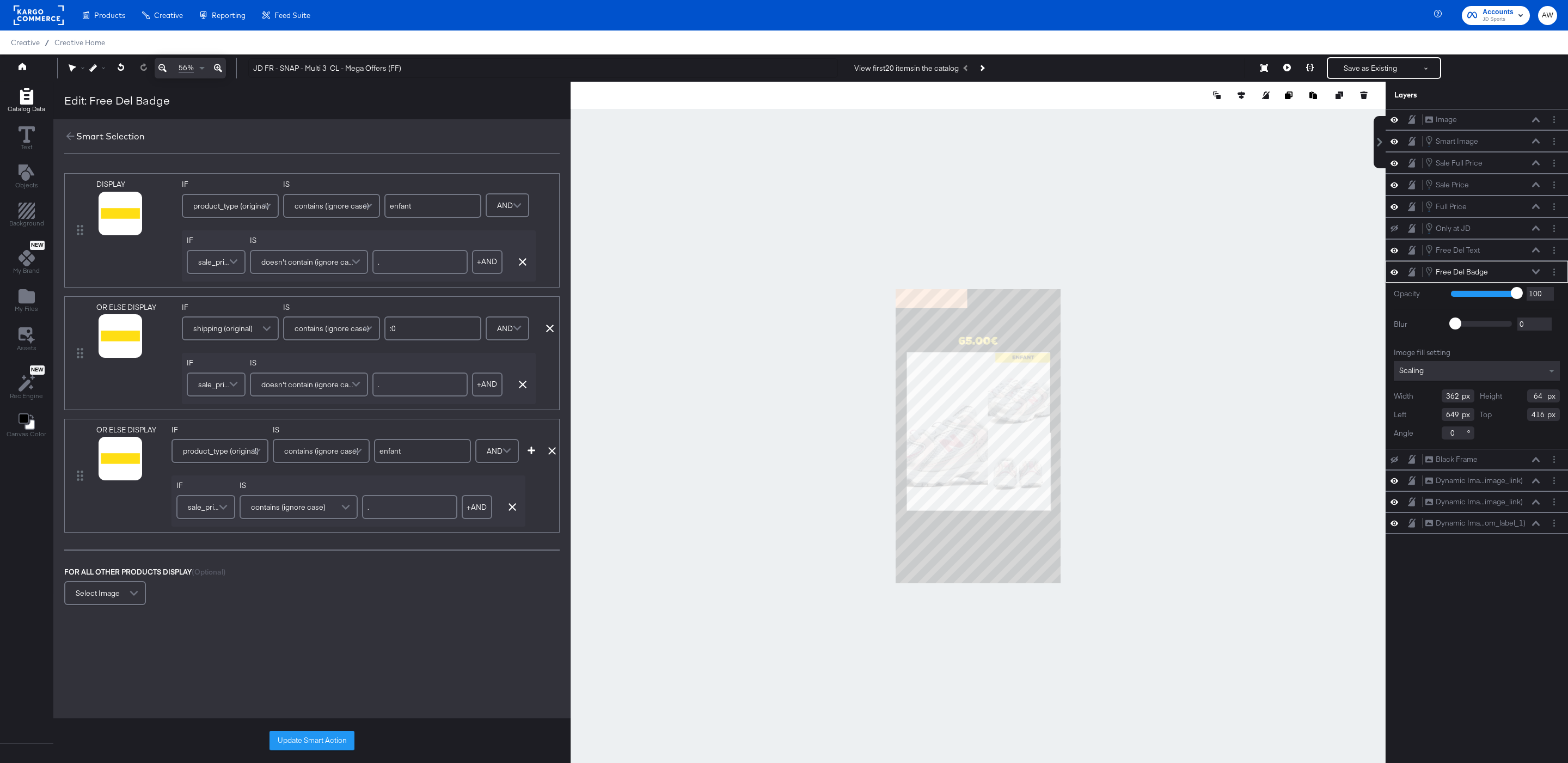
click at [530, 458] on div "OR ELSE DISPLAY image_link mapped link mapped additional_image_link mapped andr…" at bounding box center [312, 476] width 495 height 114
click at [530, 452] on icon "button" at bounding box center [532, 450] width 8 height 8
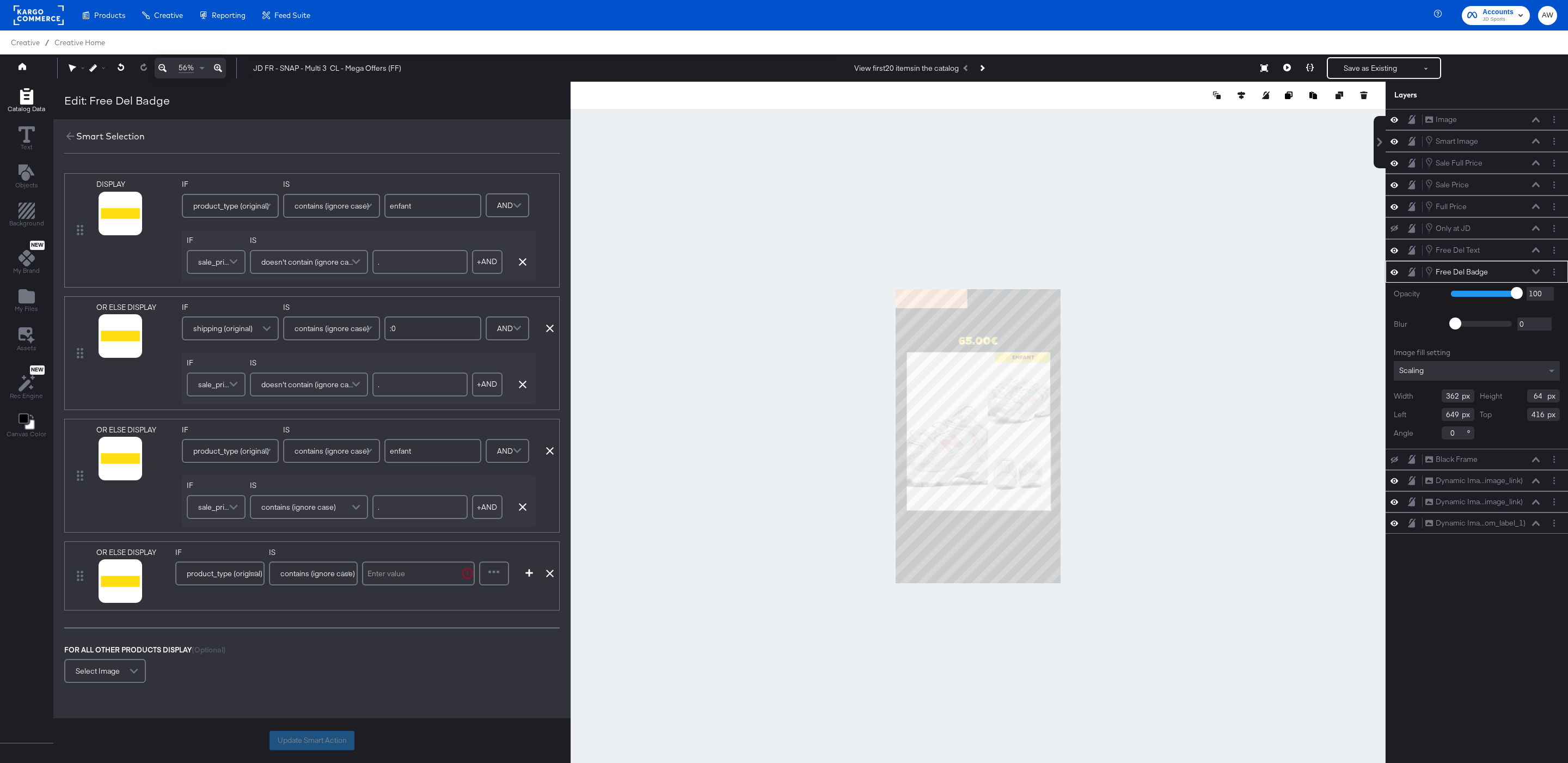
click at [226, 578] on span "product_type (original)" at bounding box center [224, 573] width 76 height 19
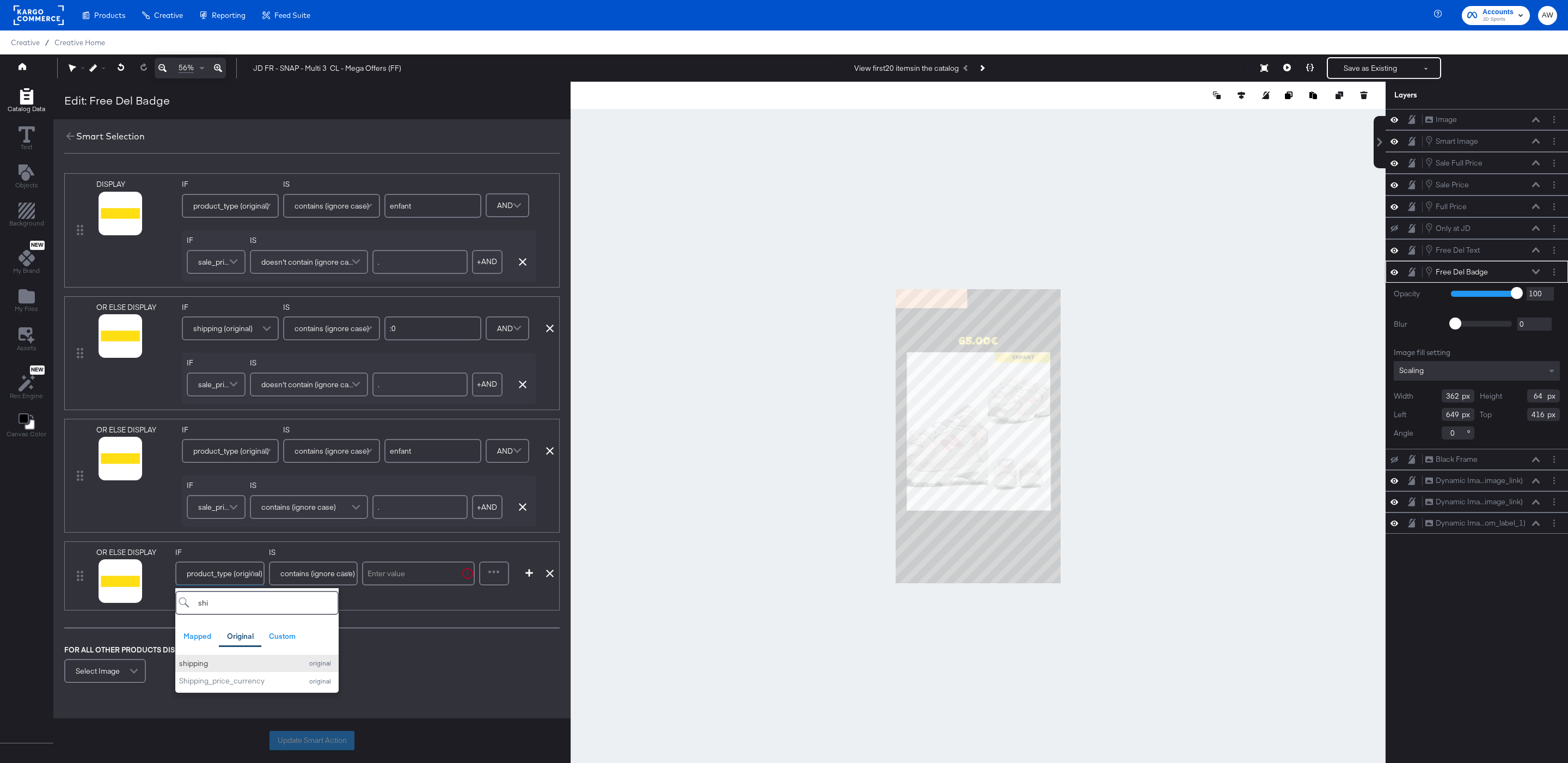
type input "shi"
click at [222, 663] on div "shipping" at bounding box center [237, 663] width 118 height 10
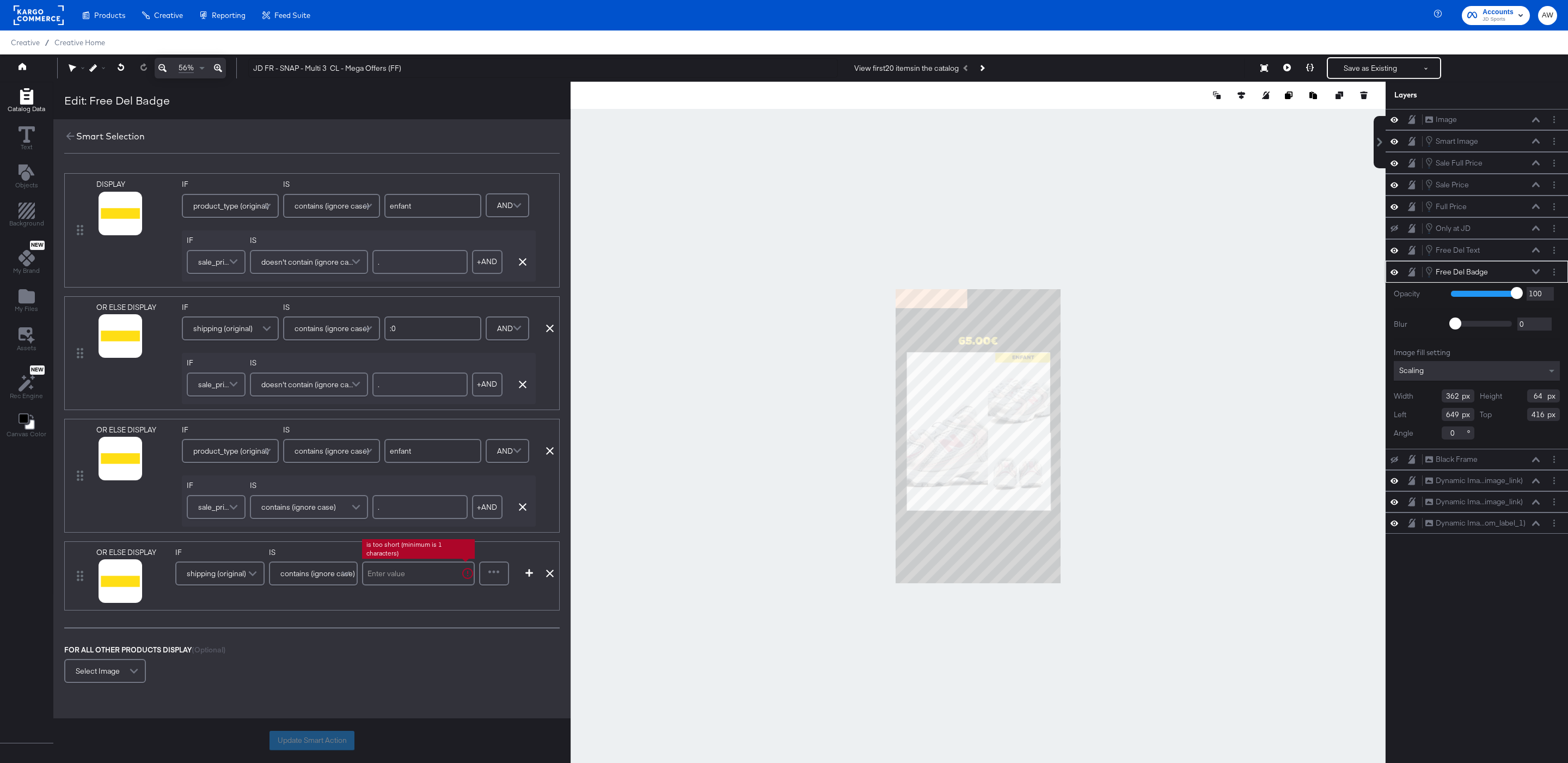
click at [408, 577] on input "text" at bounding box center [418, 573] width 113 height 24
type input ":0"
click at [490, 584] on div at bounding box center [494, 573] width 28 height 22
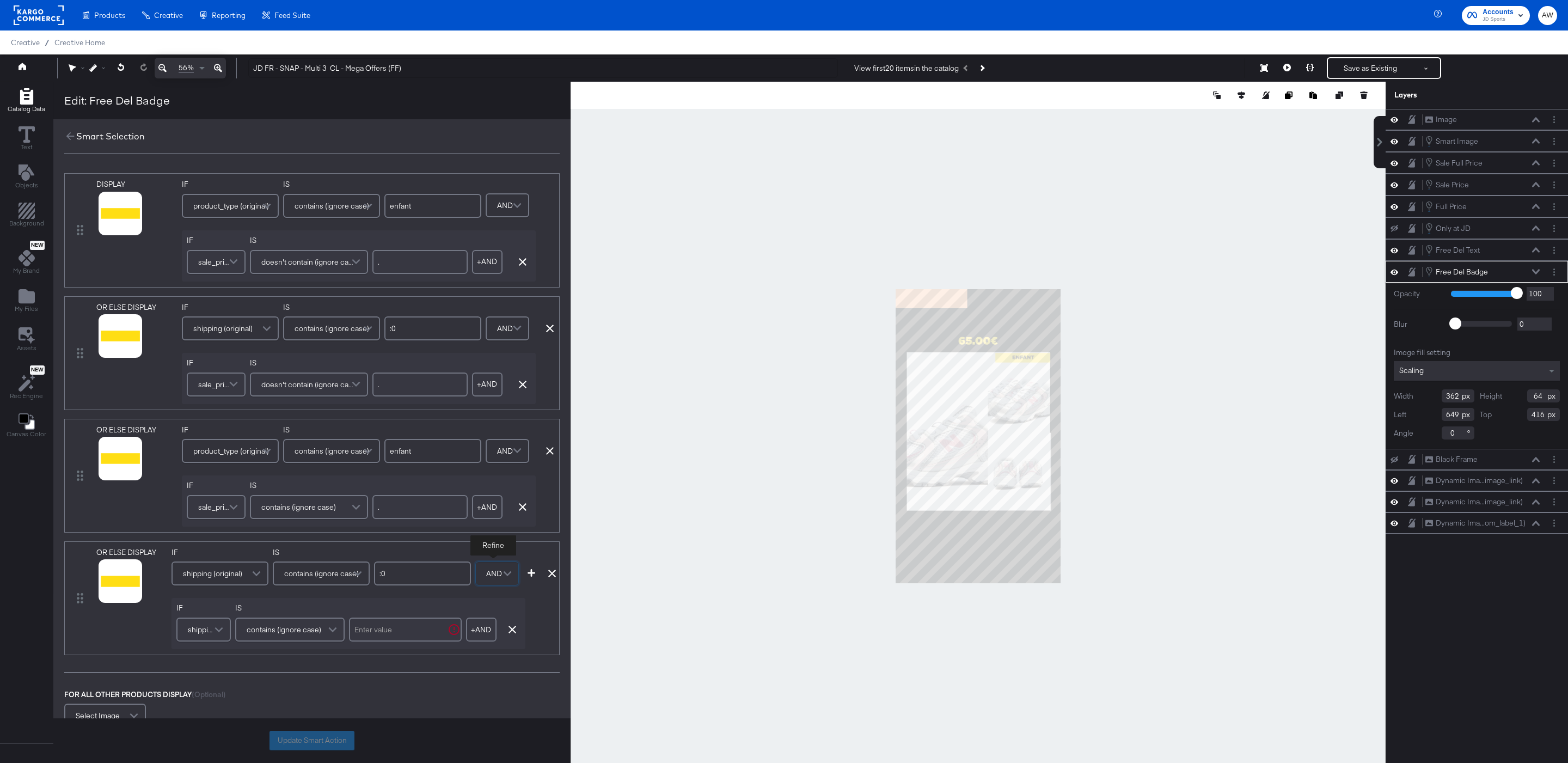
click at [222, 625] on span at bounding box center [220, 629] width 19 height 22
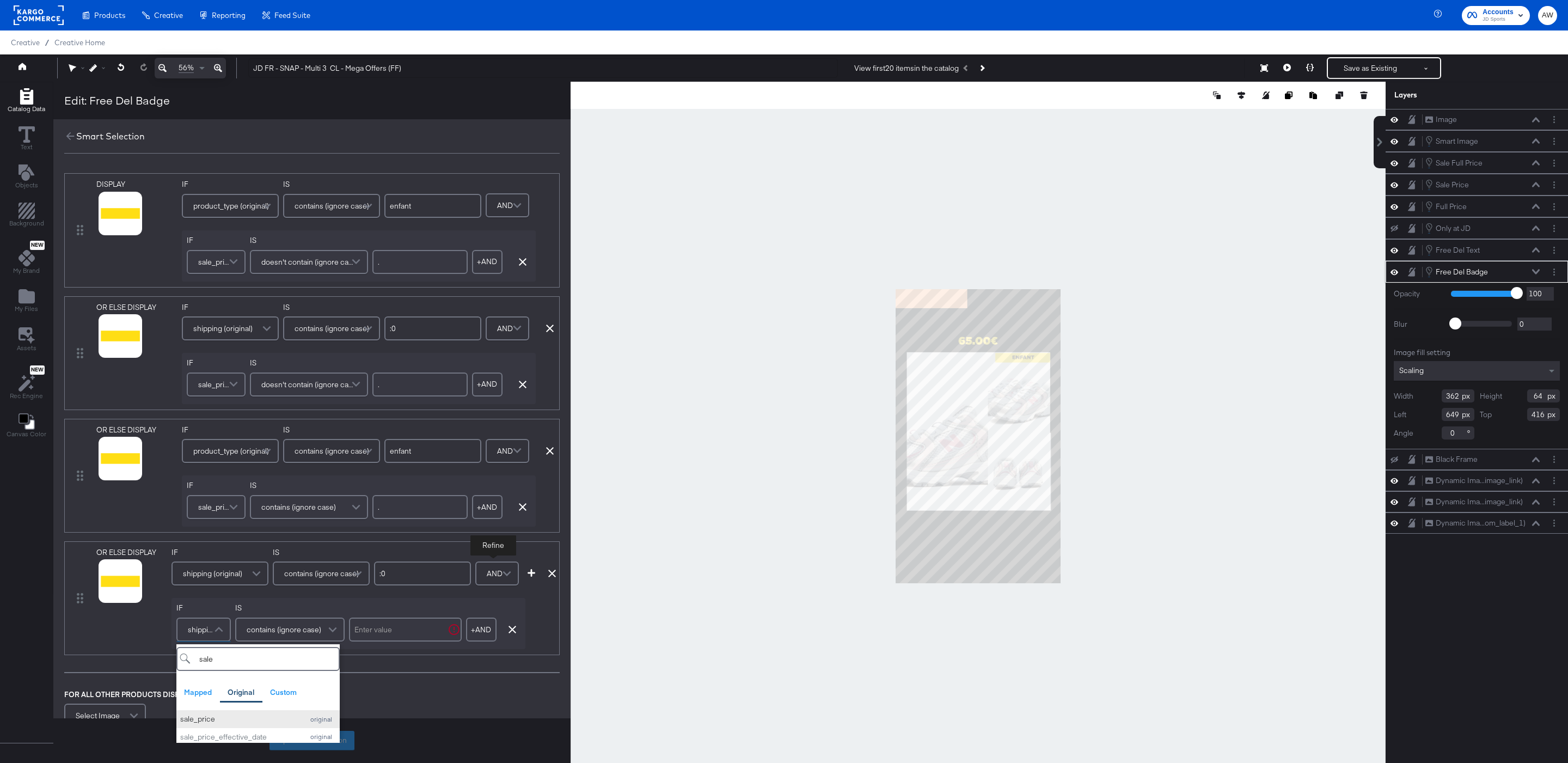
type input "sale"
click at [242, 723] on div "sale_price" at bounding box center [238, 719] width 118 height 10
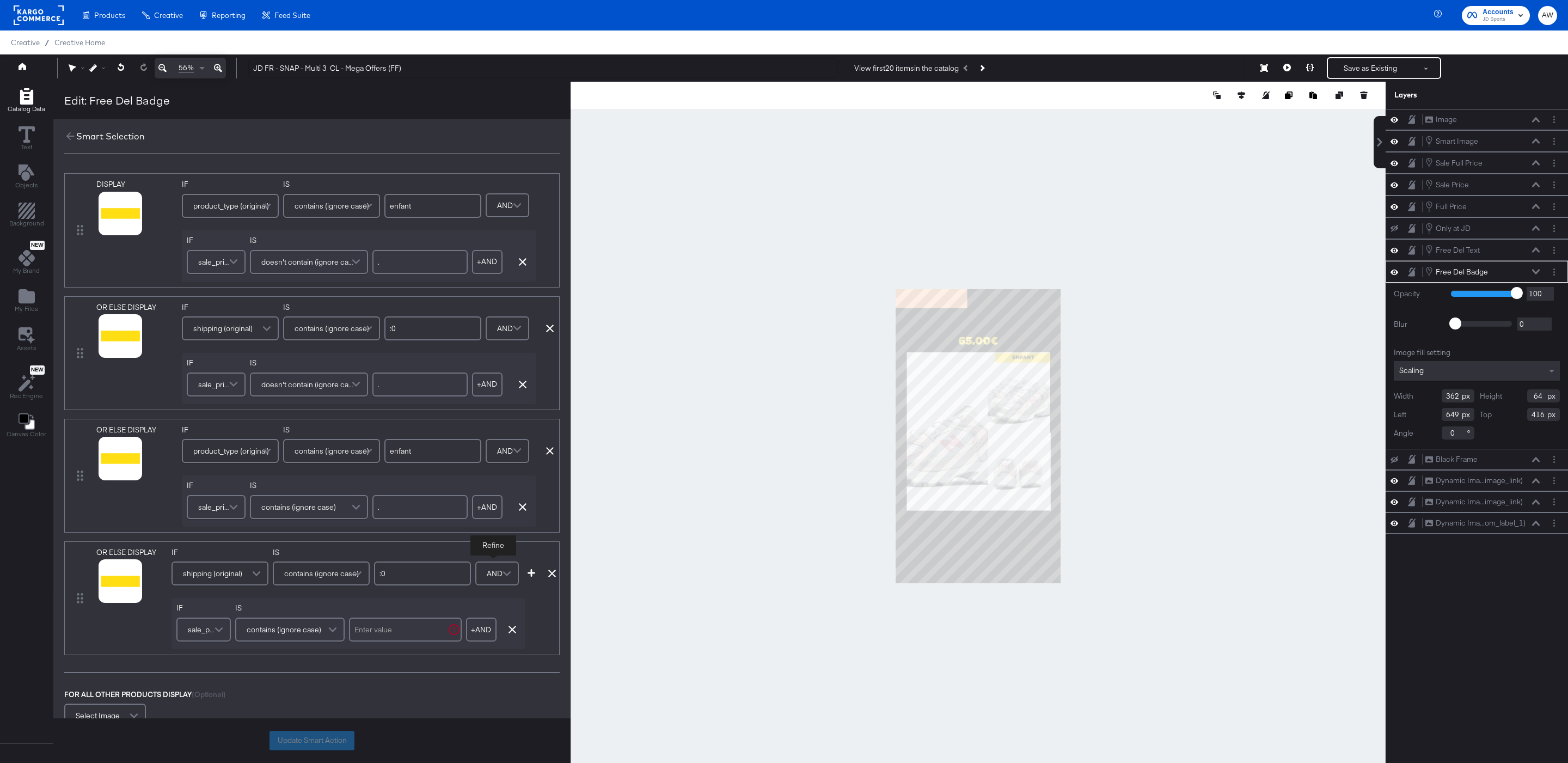
click at [365, 638] on input "text" at bounding box center [405, 629] width 113 height 24
type input "."
click at [115, 476] on div at bounding box center [121, 473] width 57 height 7
click at [111, 476] on div at bounding box center [121, 473] width 57 height 7
click at [110, 476] on icon at bounding box center [107, 473] width 8 height 8
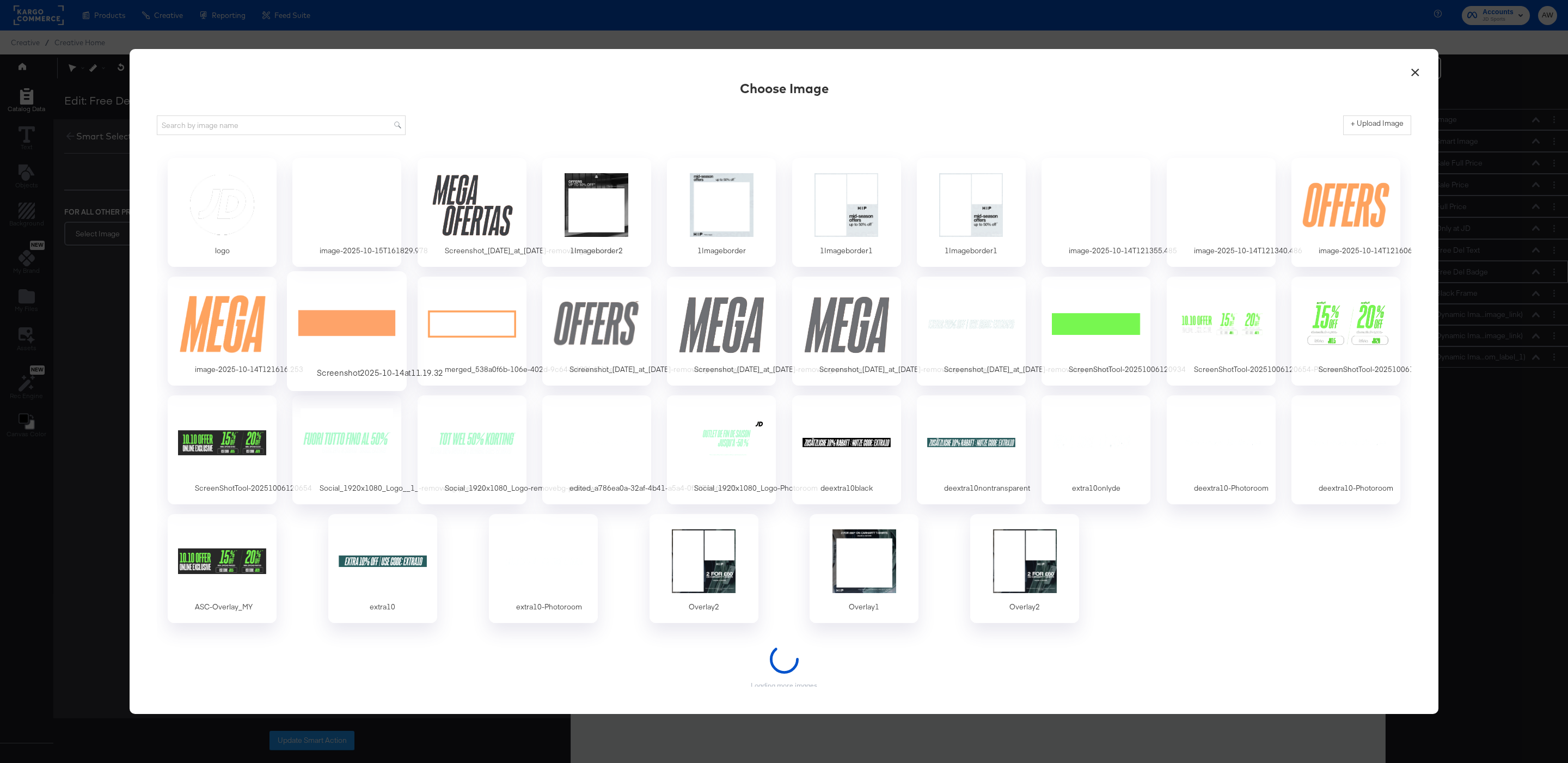
click at [357, 323] on div at bounding box center [346, 323] width 102 height 75
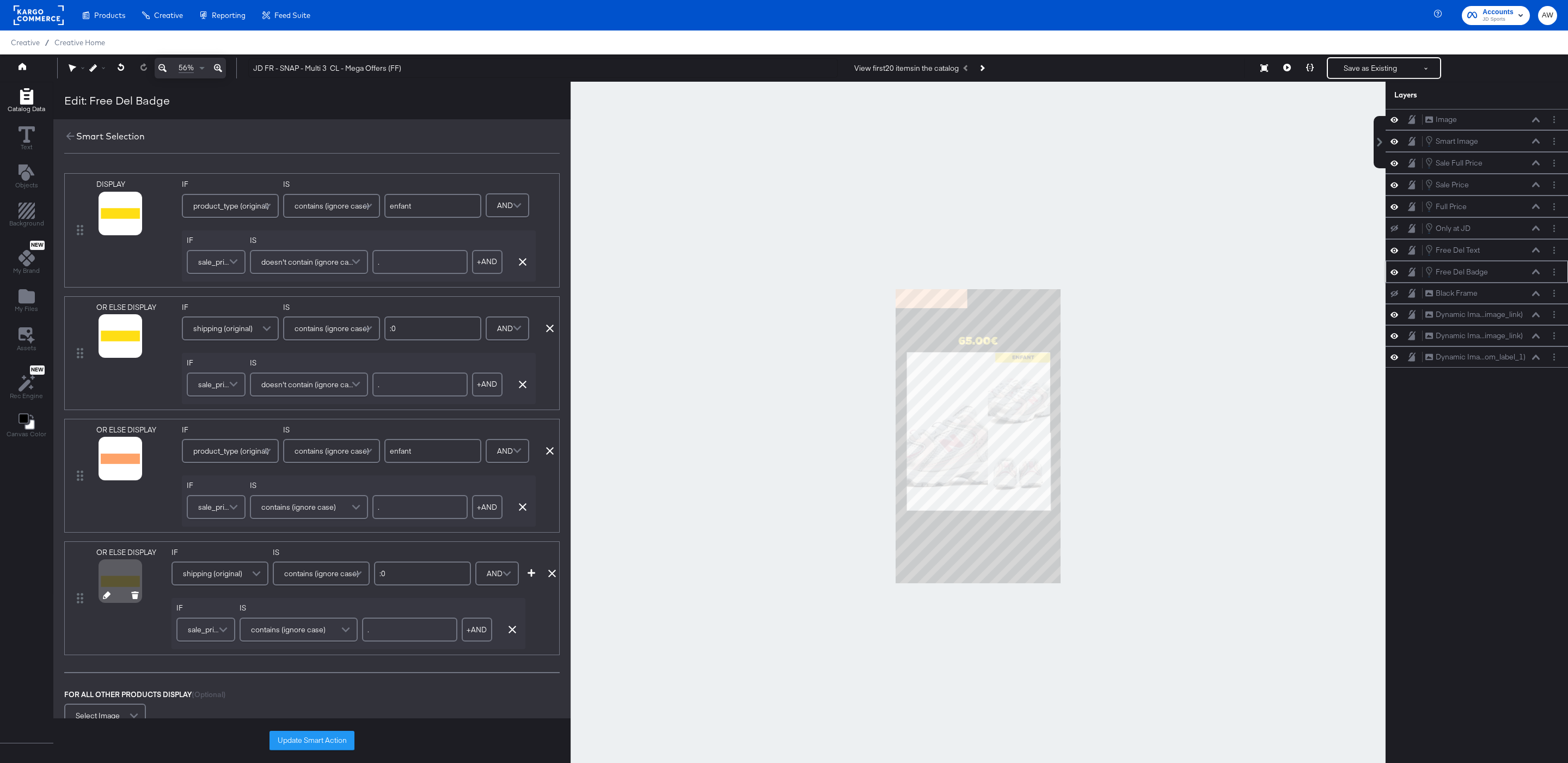
click at [106, 599] on icon at bounding box center [107, 595] width 8 height 8
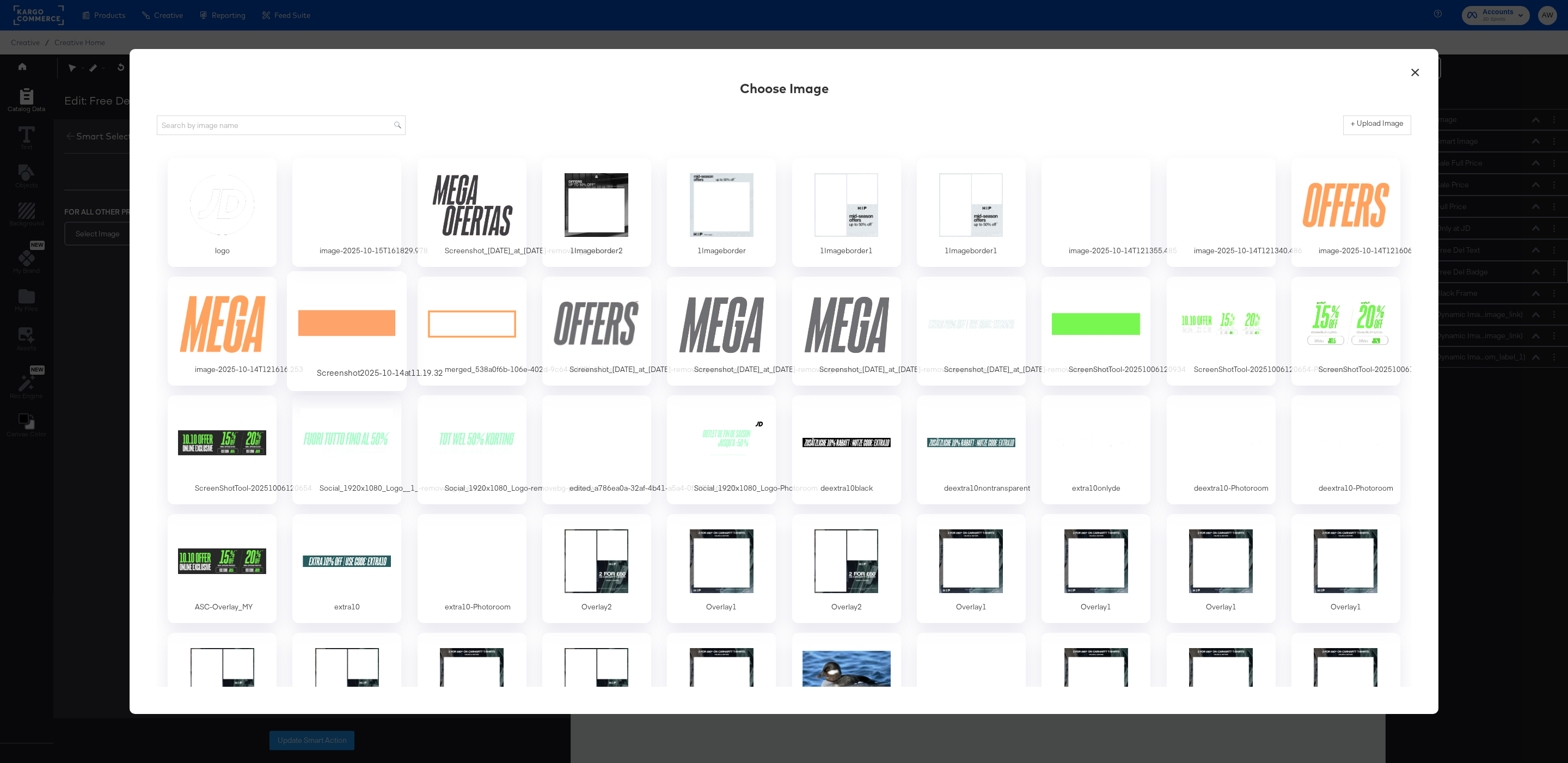
click at [400, 298] on div "Screenshot2025-10-14at11.19.32" at bounding box center [347, 331] width 120 height 120
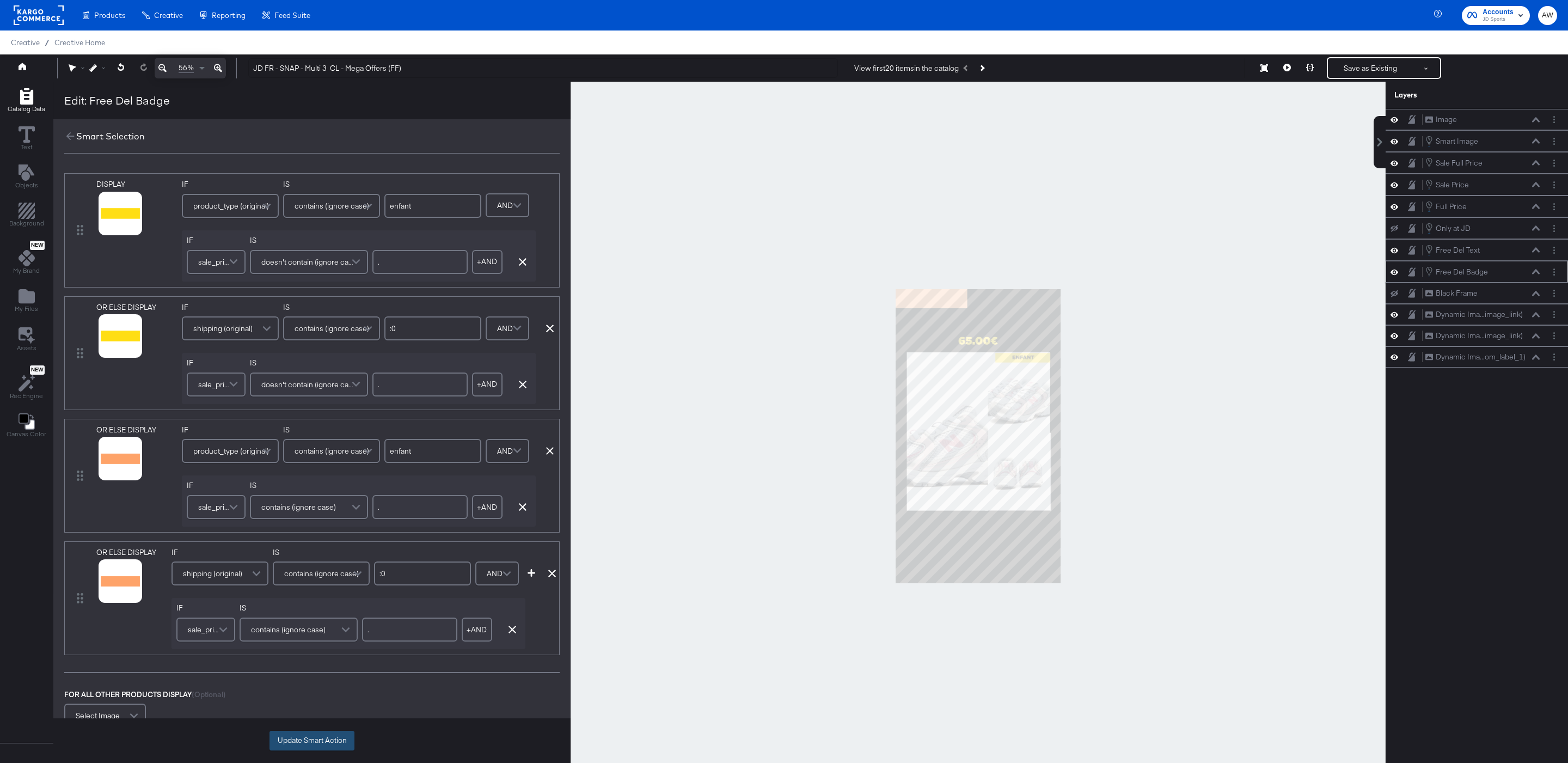
click at [308, 741] on button "Update Smart Action" at bounding box center [311, 740] width 85 height 19
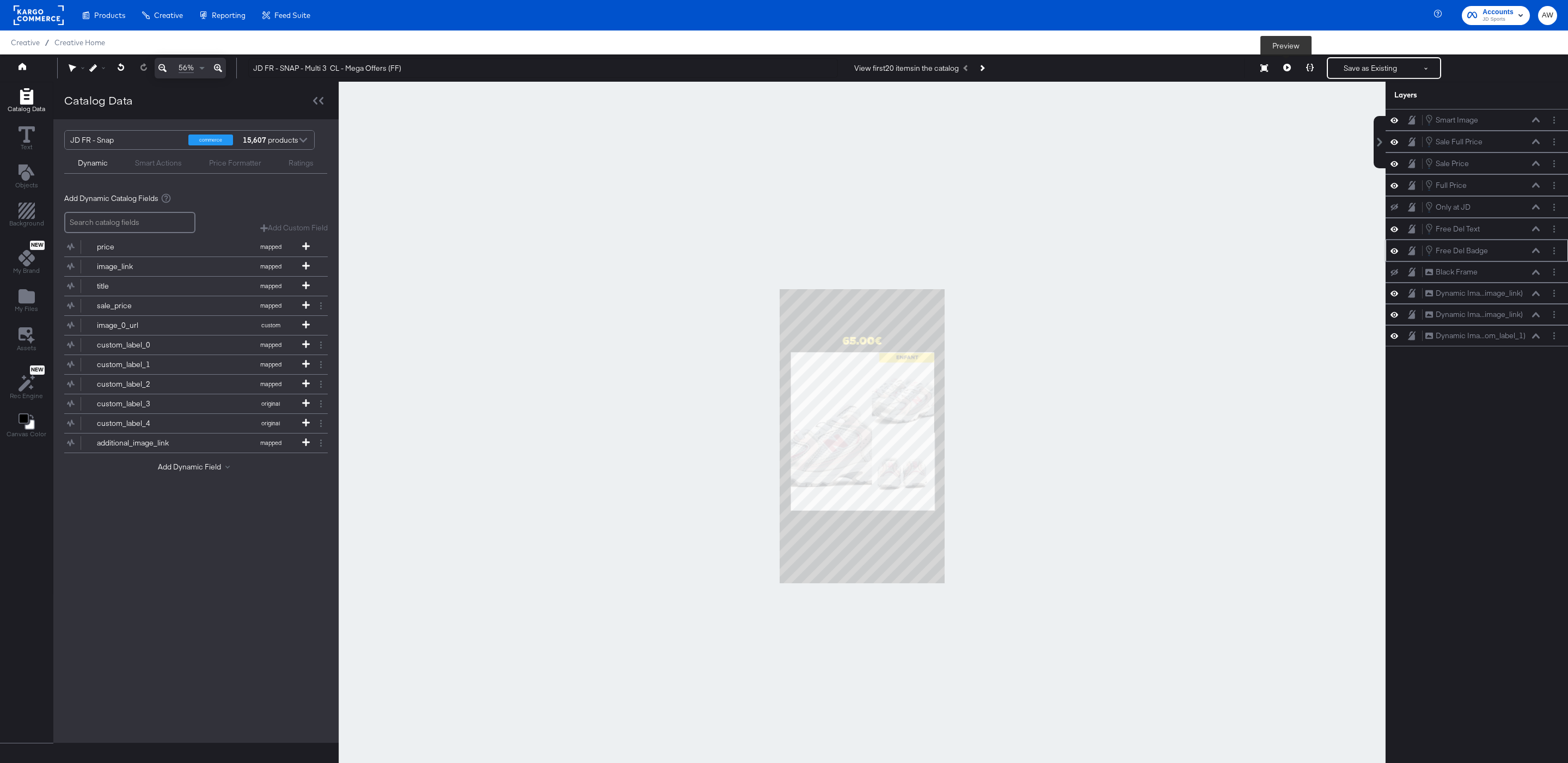
click at [1285, 69] on icon at bounding box center [1287, 68] width 8 height 8
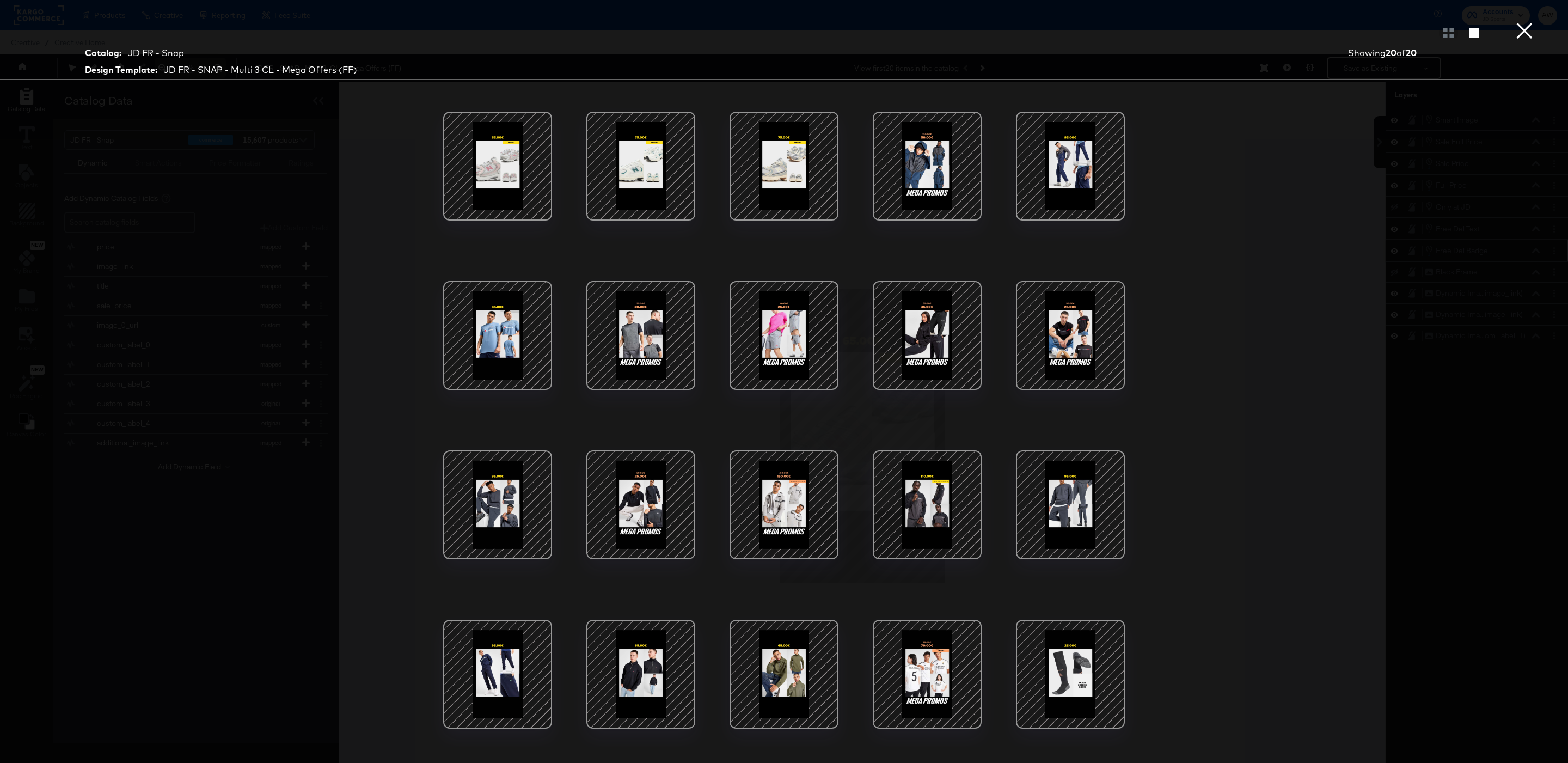
click at [972, 636] on div at bounding box center [966, 634] width 13 height 13
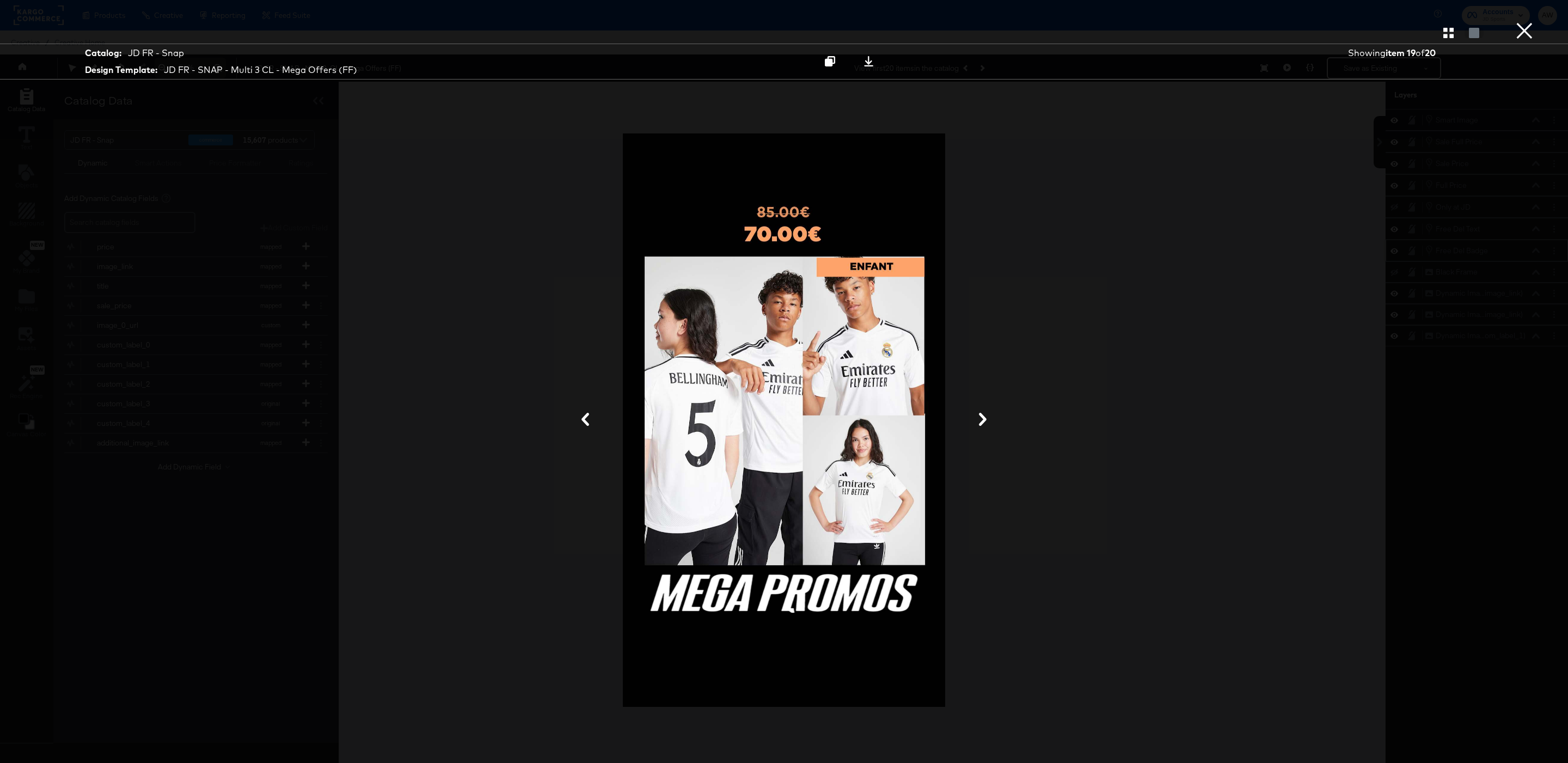
click at [1107, 346] on div at bounding box center [783, 420] width 817 height 654
click at [1176, 241] on div at bounding box center [783, 420] width 817 height 654
click at [1526, 22] on button "×" at bounding box center [1524, 11] width 22 height 22
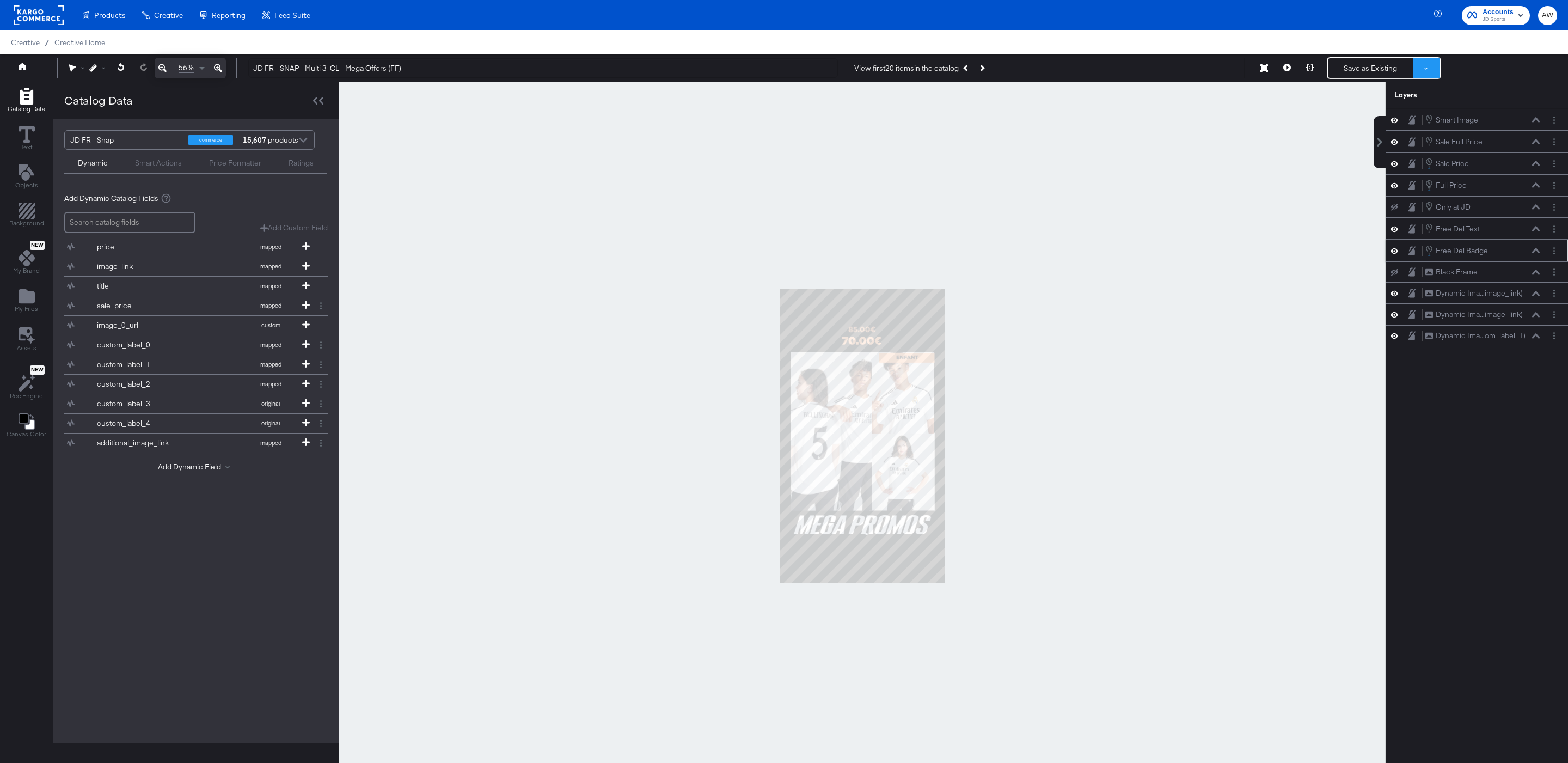
click at [1435, 72] on button at bounding box center [1426, 68] width 27 height 19
click at [1373, 115] on button "Save as New Design" at bounding box center [1390, 107] width 113 height 19
click at [1388, 62] on button "Save as New Design" at bounding box center [1370, 68] width 85 height 19
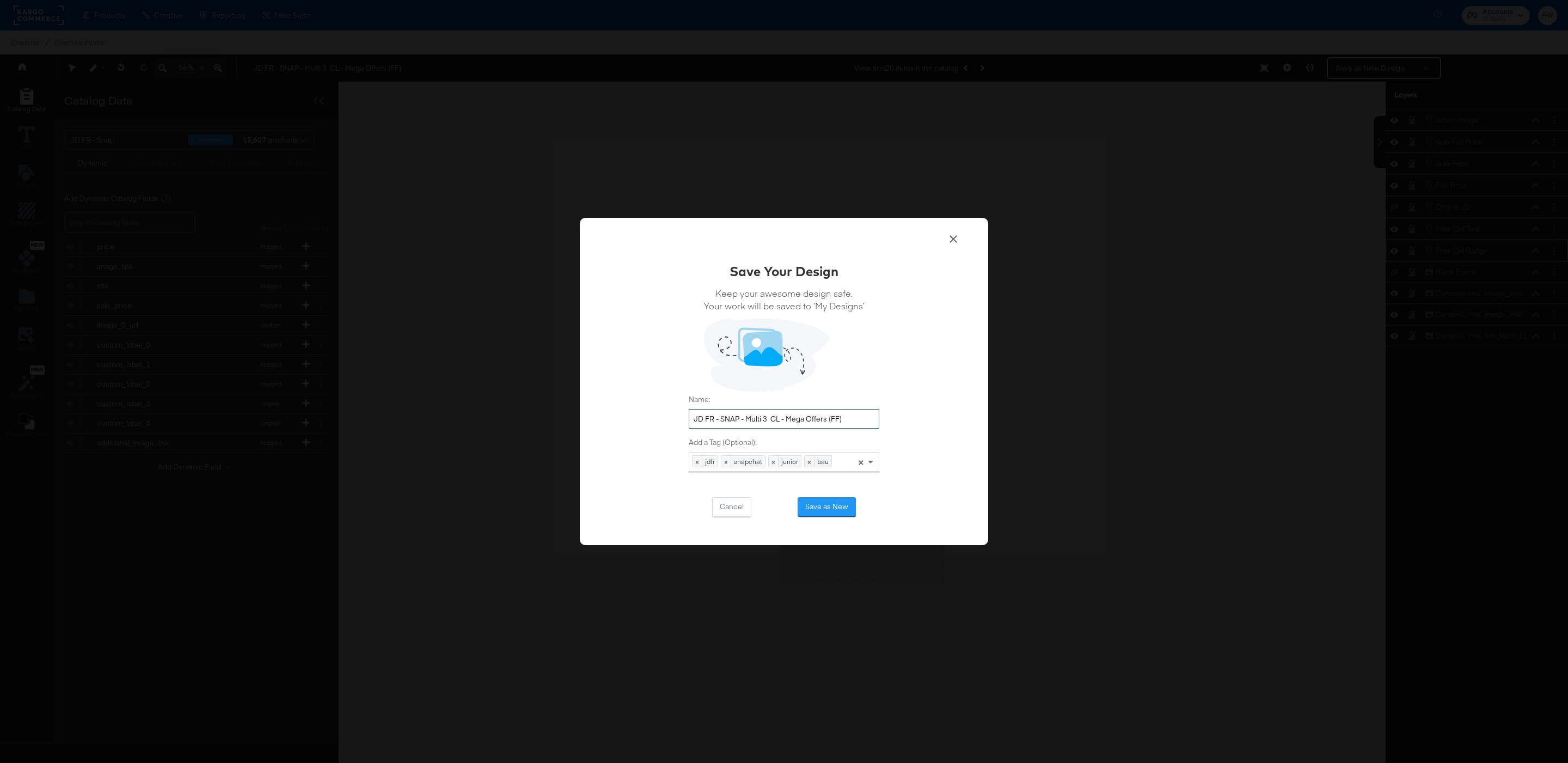
drag, startPoint x: 831, startPoint y: 417, endPoint x: 911, endPoint y: 416, distance: 80.0
click at [912, 417] on div "Save Your Design Keep your awesome design safe. Your work will be saved to ‘My …" at bounding box center [784, 382] width 408 height 327
click at [848, 418] on input "JD FR - SNAP - Multi 3 CL - Mega Offers OCTR 2025" at bounding box center [784, 419] width 191 height 20
type input "JD FR - SNAP - Multi 3 CL - Mega Offers OCT 2025"
click at [818, 508] on button "Save as New" at bounding box center [826, 506] width 58 height 19
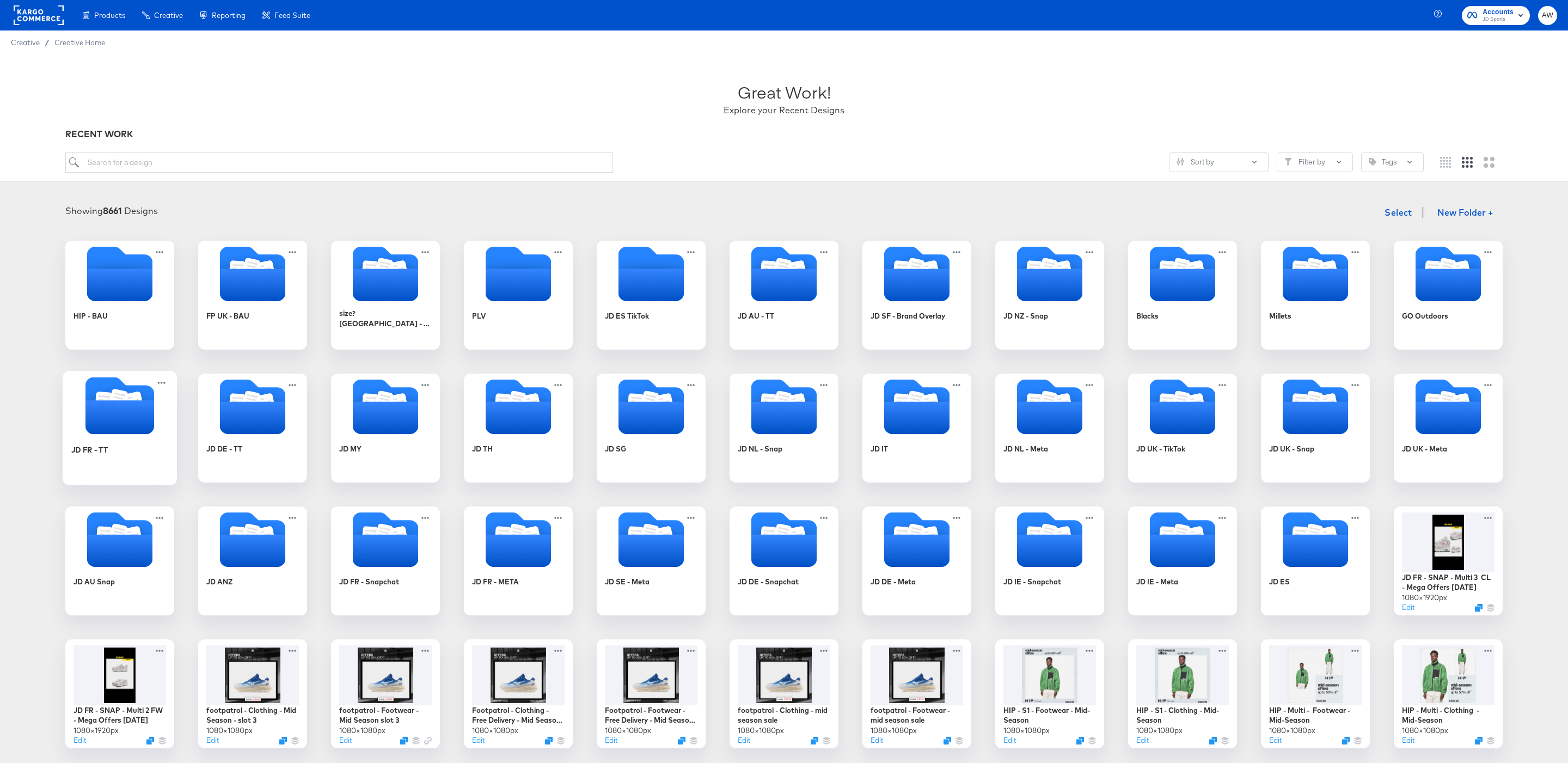
click at [167, 408] on icon "Folder" at bounding box center [119, 405] width 114 height 57
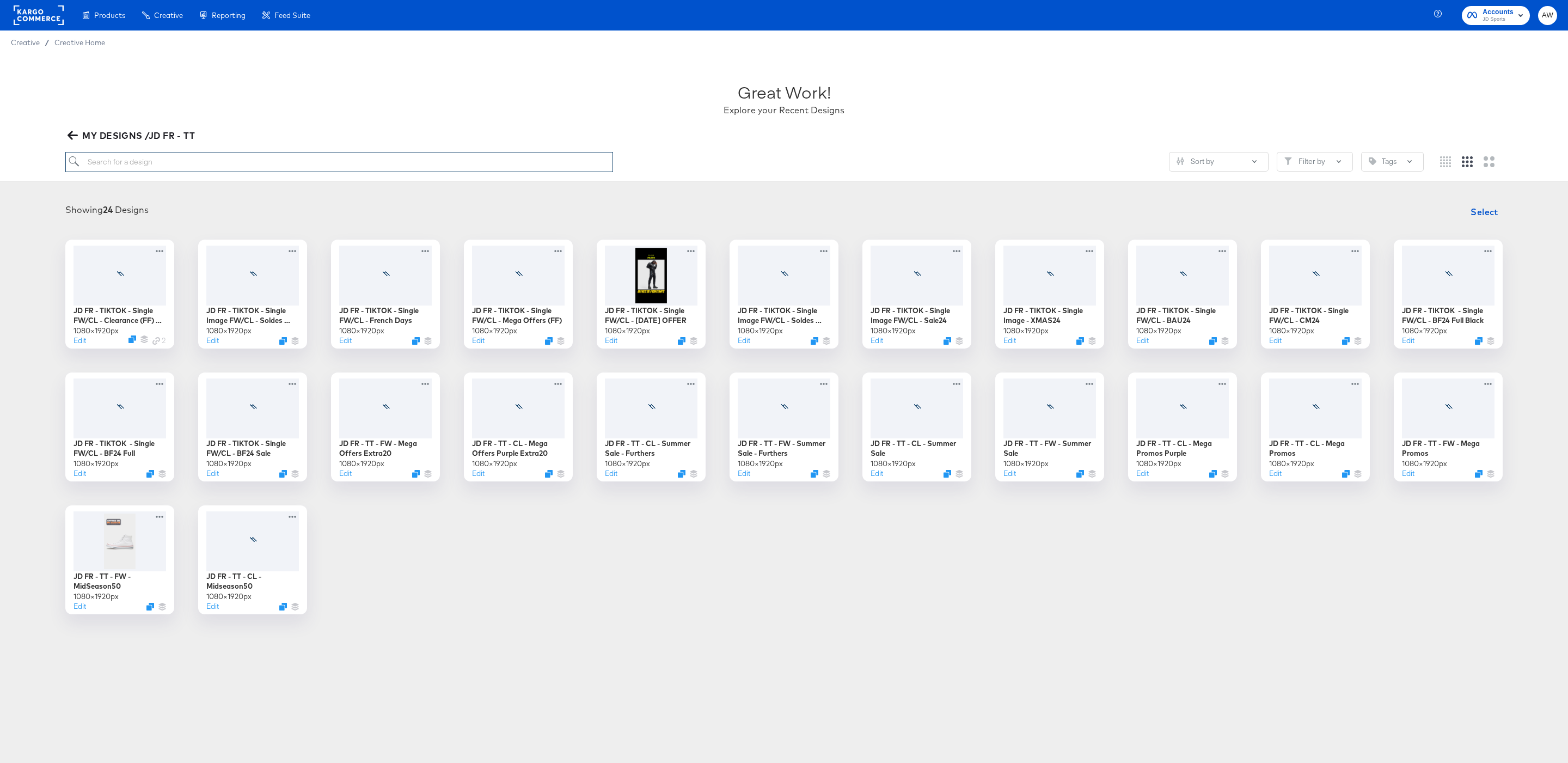
click at [332, 170] on input "search" at bounding box center [339, 162] width 547 height 20
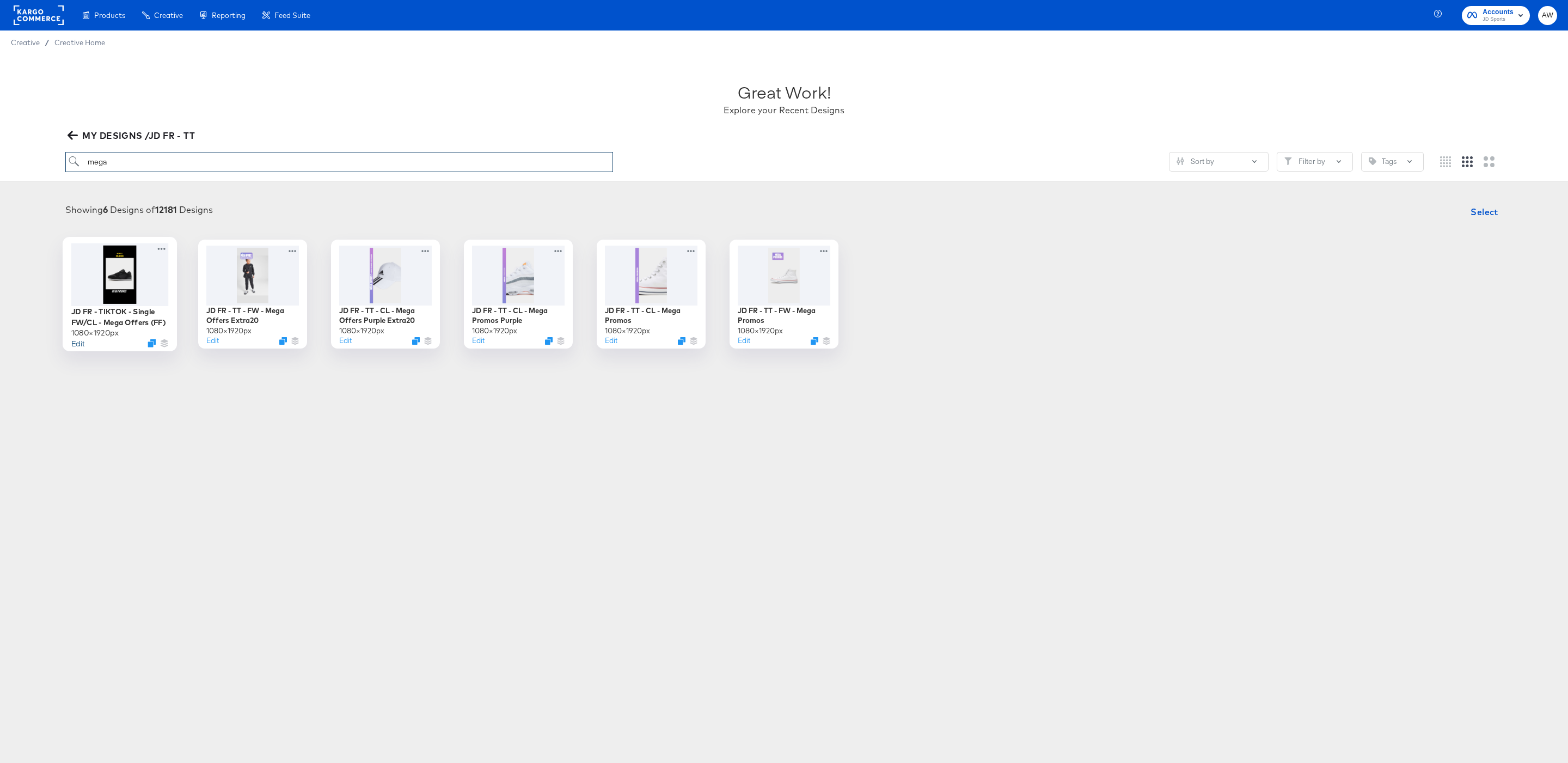
type input "mega"
click at [80, 341] on button "Edit" at bounding box center [78, 343] width 13 height 10
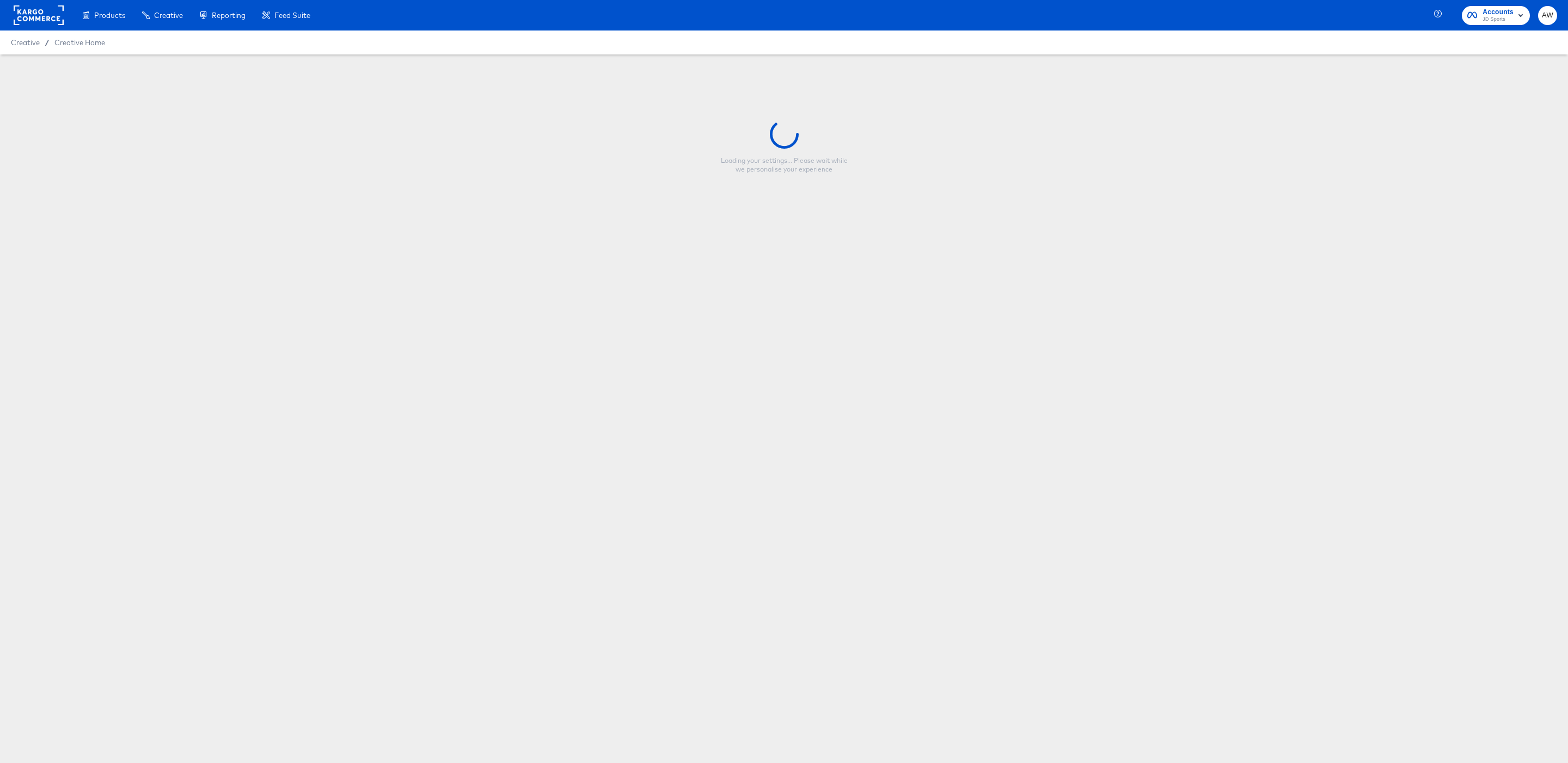
type input "JD FR - TIKTOK - Single FW/CL - Mega Offers (FF)"
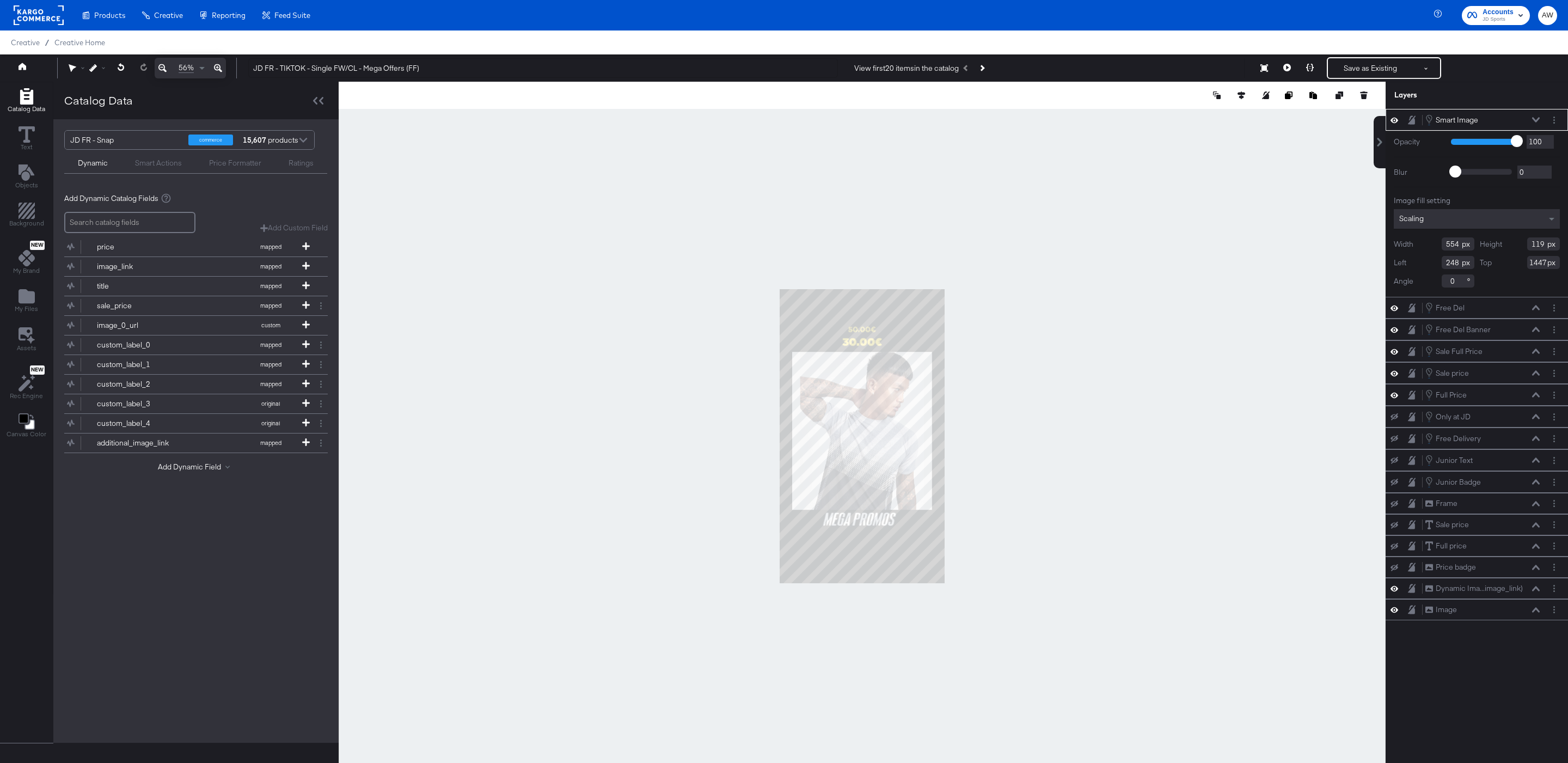
type input "772"
type input "166"
type input "30"
type input "1439"
type input "121"
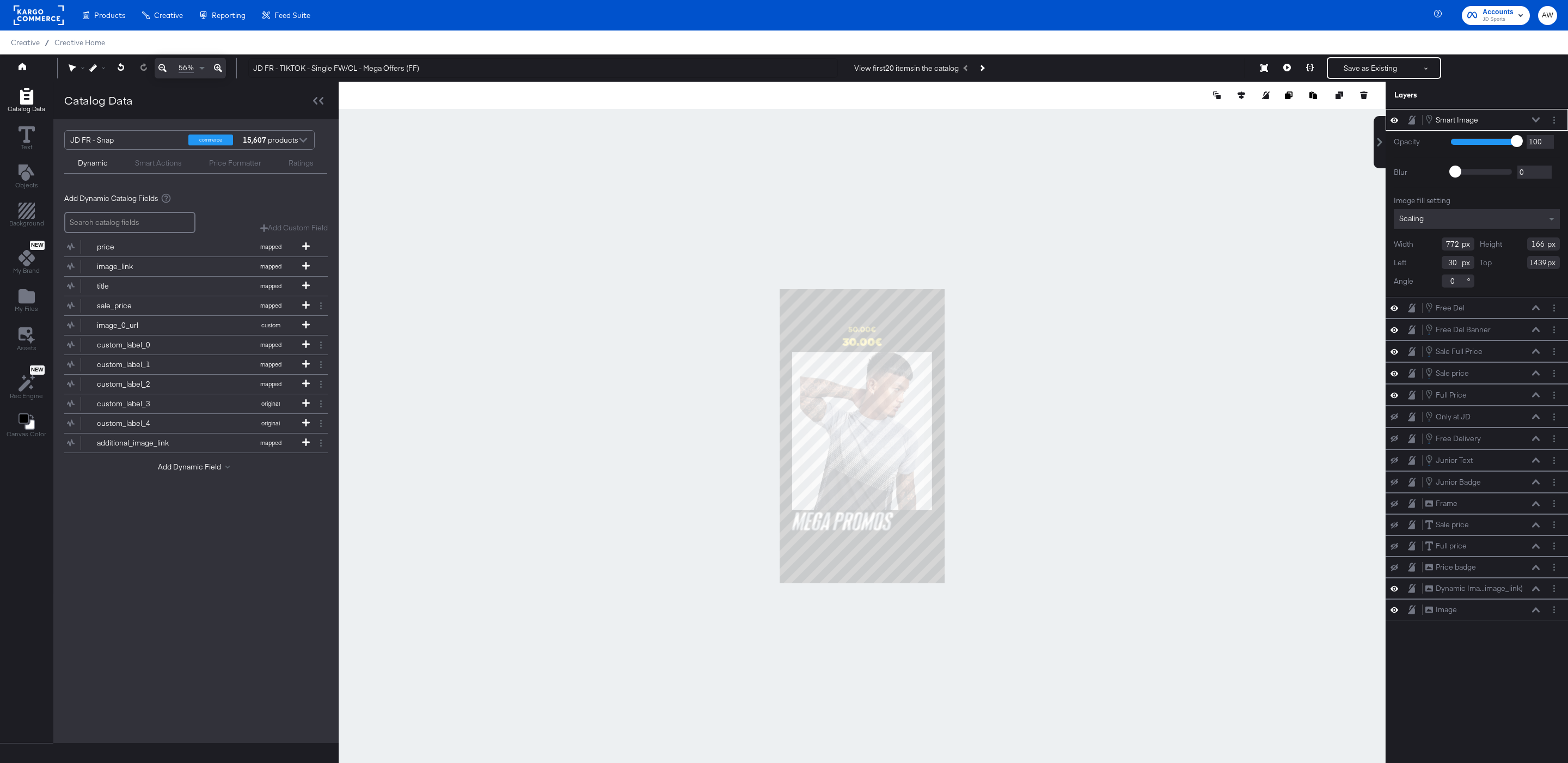
type input "1453"
type input "976"
type input "210"
type input "96"
type input "1456"
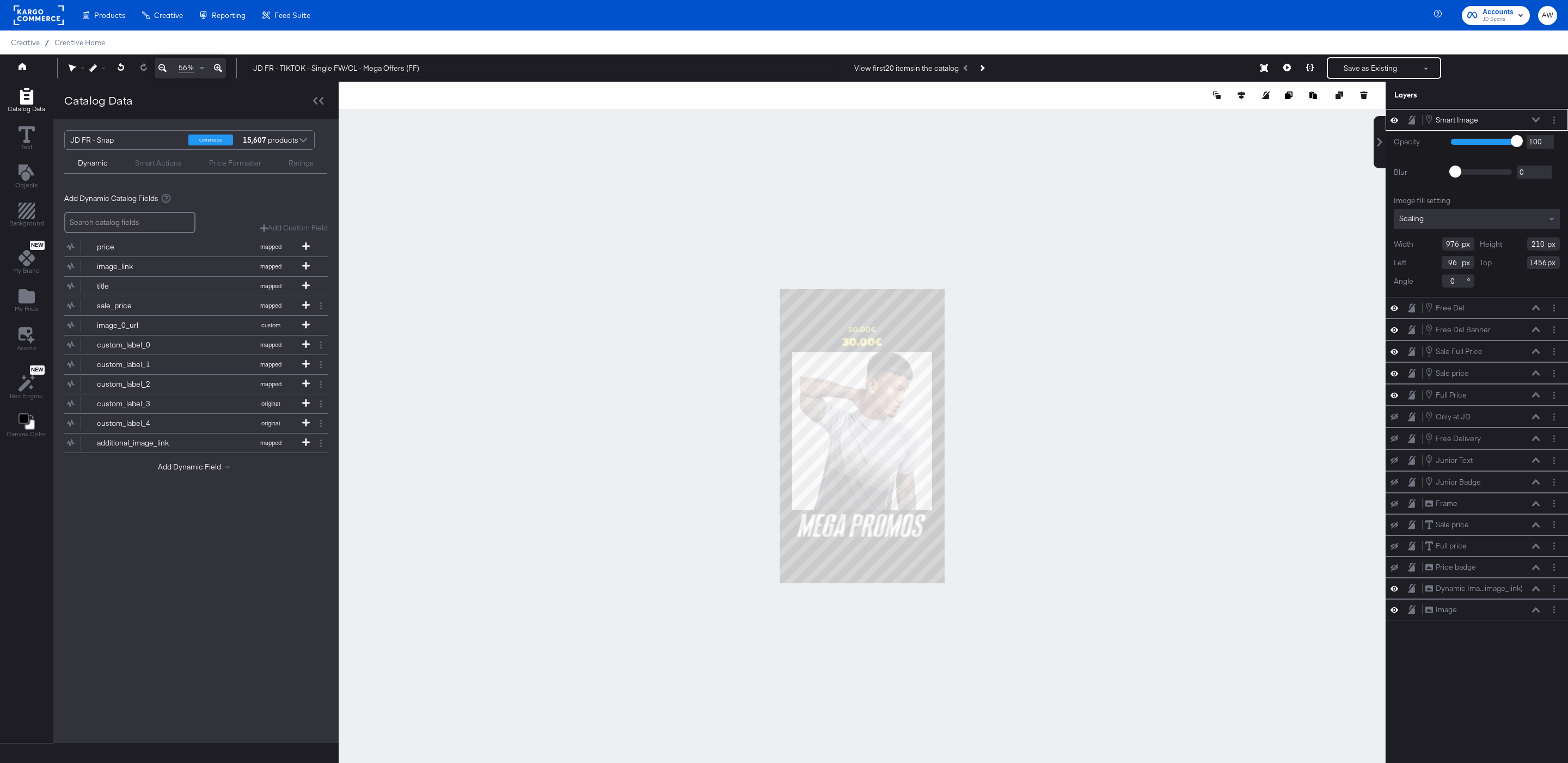
type input "64"
type input "1439"
type input "52"
click at [1046, 479] on div at bounding box center [862, 436] width 1047 height 708
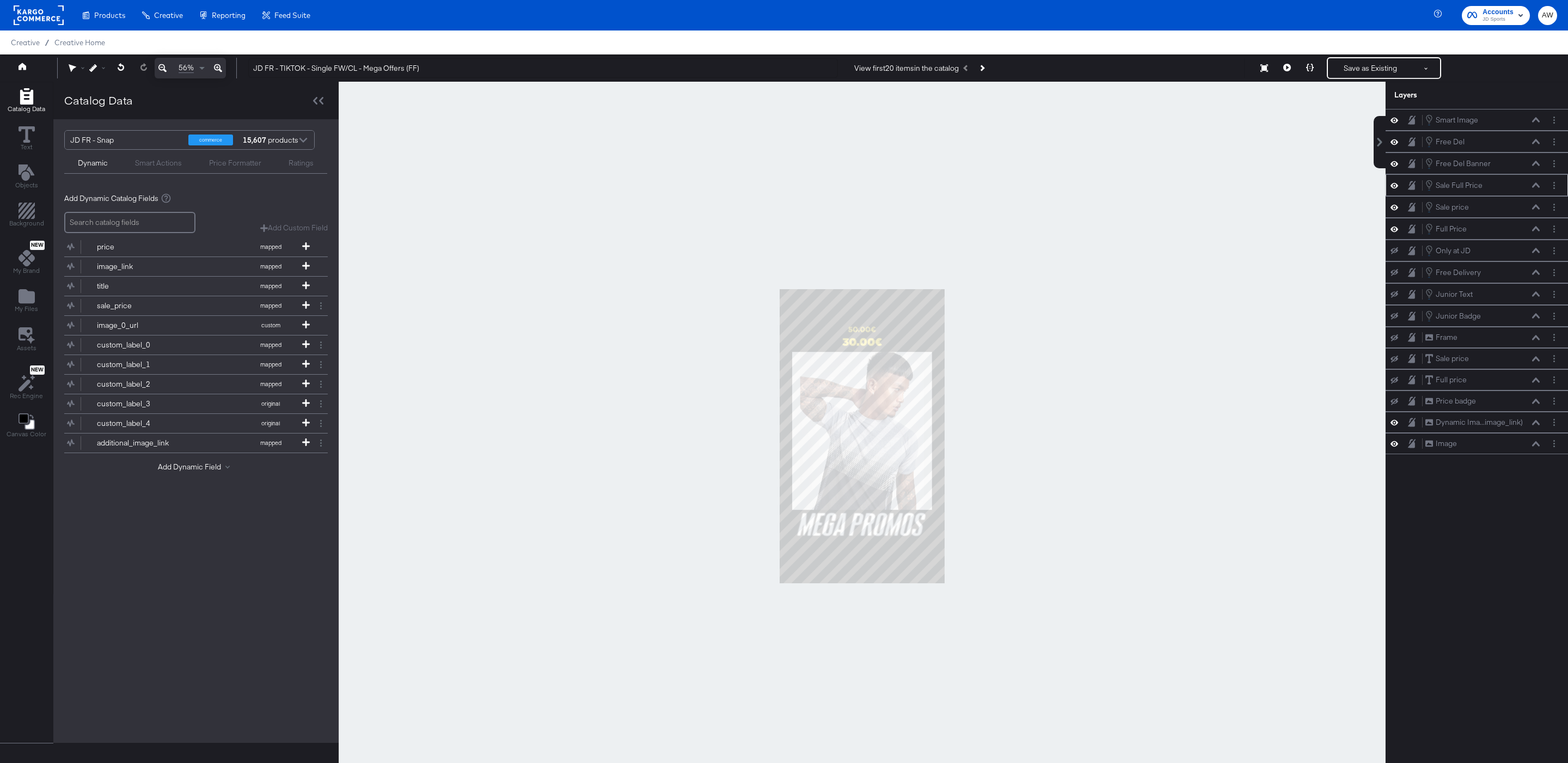
click at [1536, 188] on icon at bounding box center [1536, 185] width 8 height 5
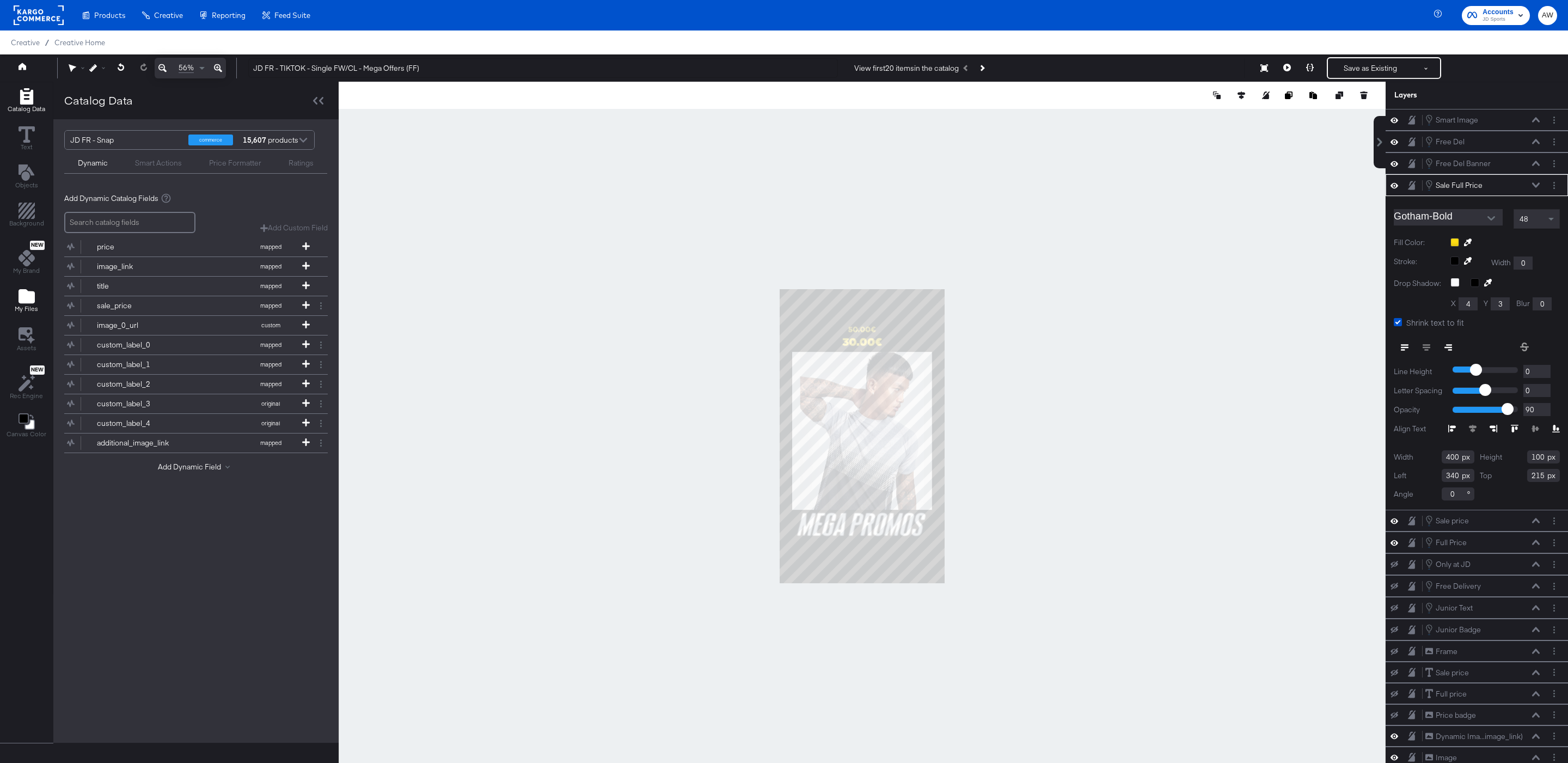
click at [26, 295] on icon "Add Files" at bounding box center [26, 296] width 16 height 14
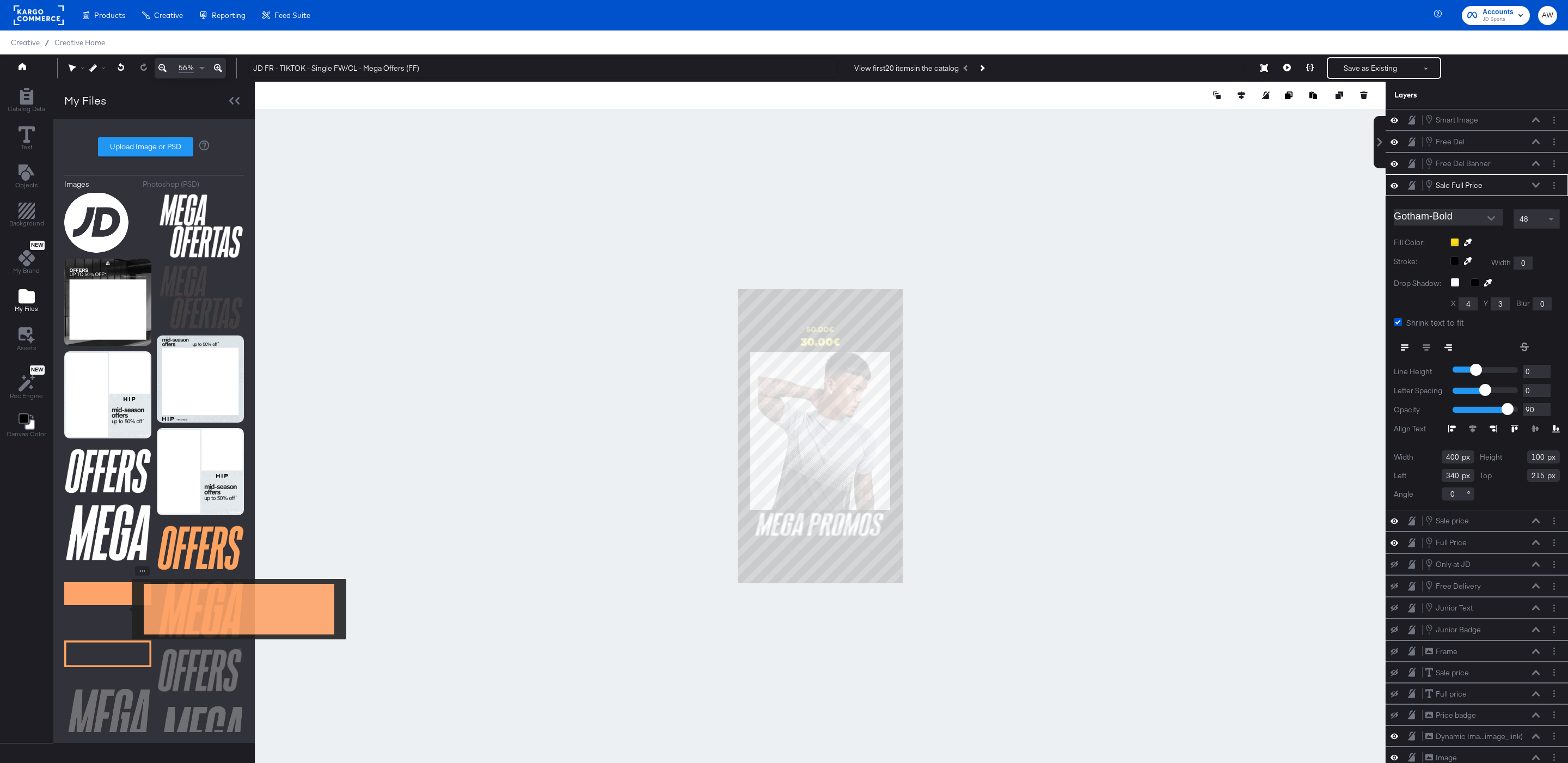
click at [125, 609] on img at bounding box center [108, 593] width 87 height 54
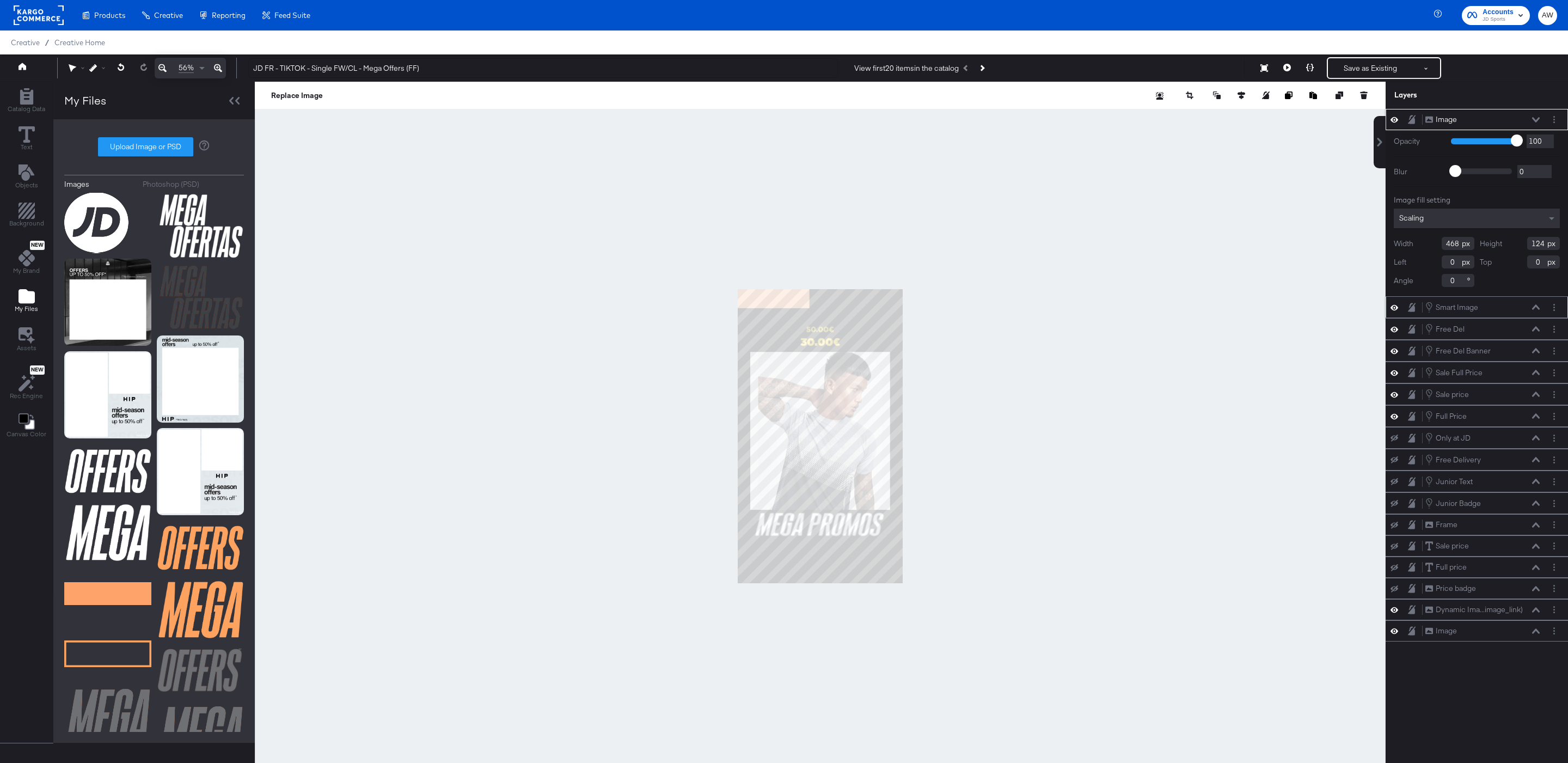
click at [1538, 310] on icon at bounding box center [1536, 307] width 8 height 5
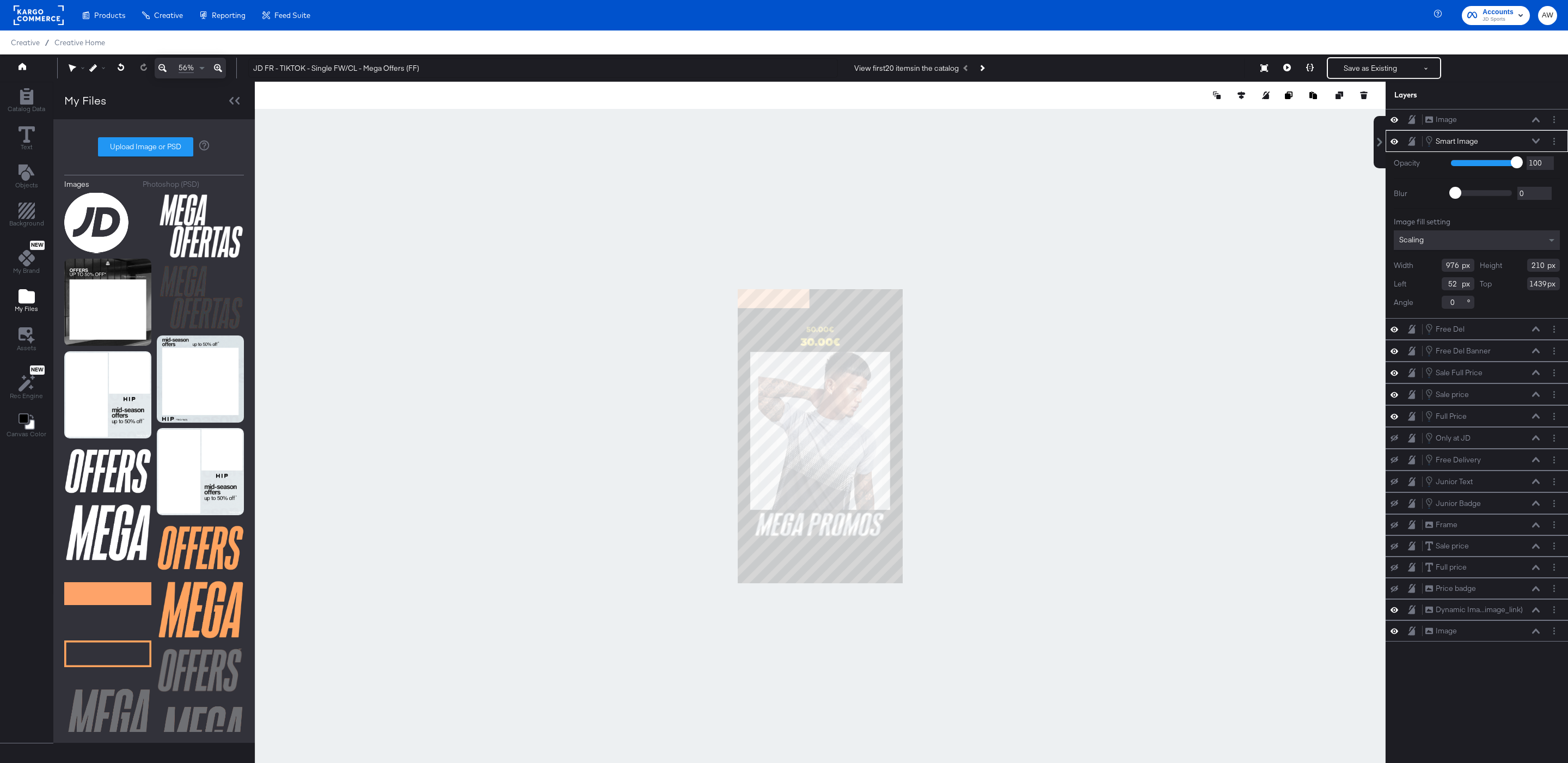
click at [1541, 146] on div "Smart Image Smart Image" at bounding box center [1485, 140] width 121 height 12
click at [1533, 144] on icon at bounding box center [1536, 141] width 8 height 5
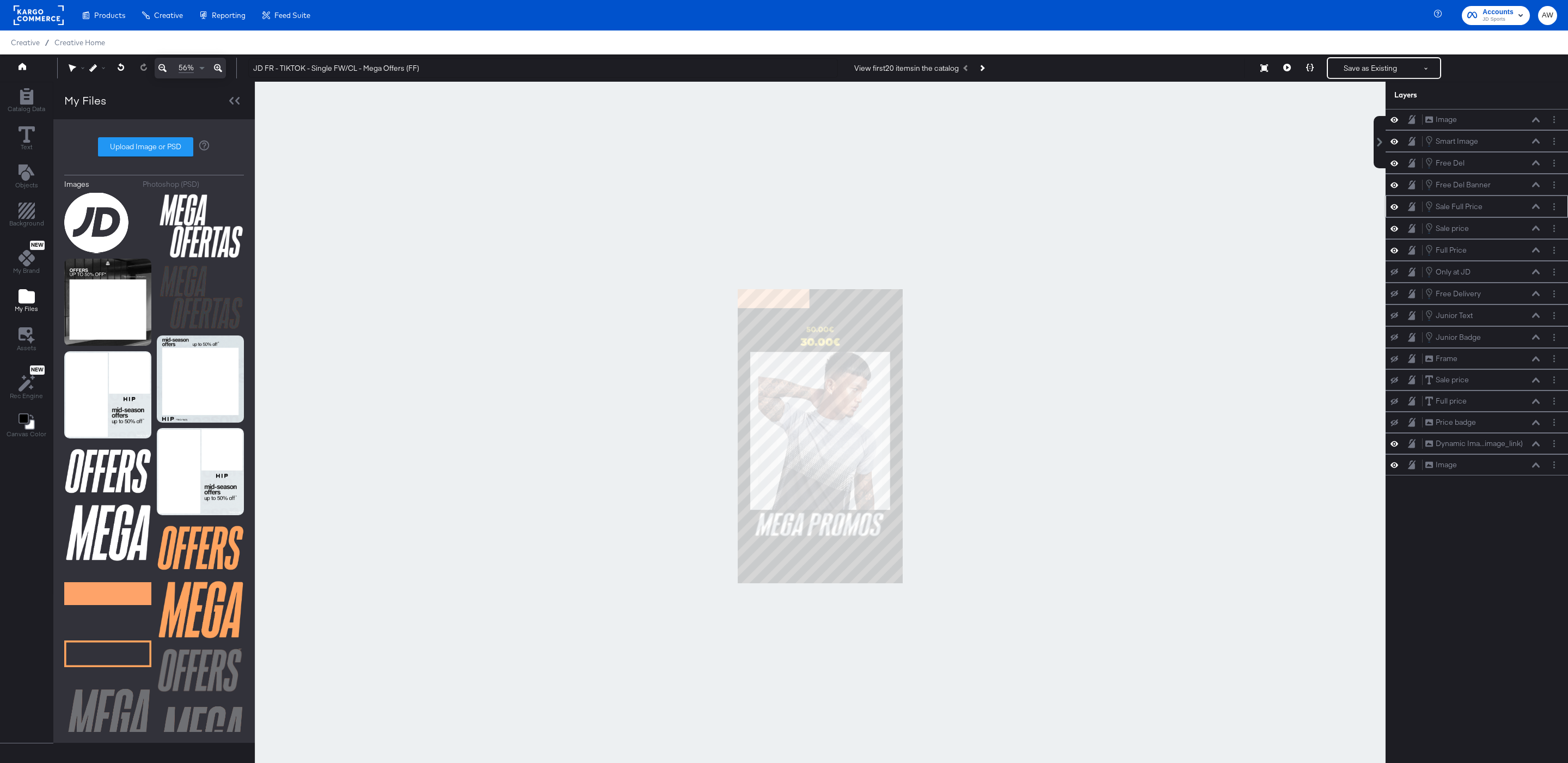
click at [1542, 211] on div "Sale Full Price Sale Full Price" at bounding box center [1485, 206] width 121 height 12
click at [1538, 209] on icon at bounding box center [1536, 206] width 8 height 5
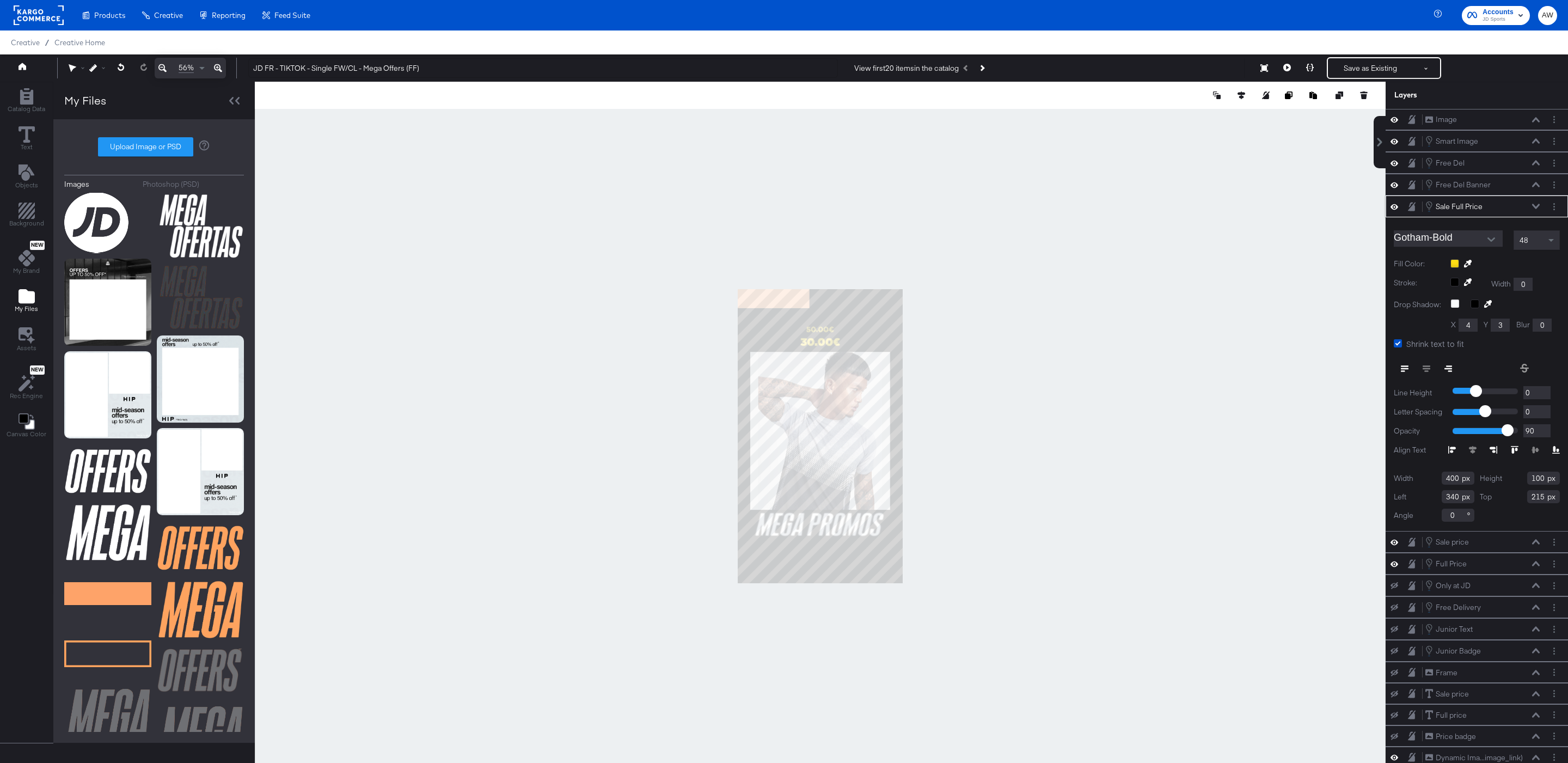
click at [1469, 267] on icon at bounding box center [1468, 264] width 8 height 8
click at [792, 293] on div at bounding box center [820, 436] width 1130 height 708
click at [1540, 213] on div "Sale Full Price Sale Full Price" at bounding box center [1482, 206] width 115 height 12
click at [1538, 209] on icon at bounding box center [1536, 206] width 8 height 5
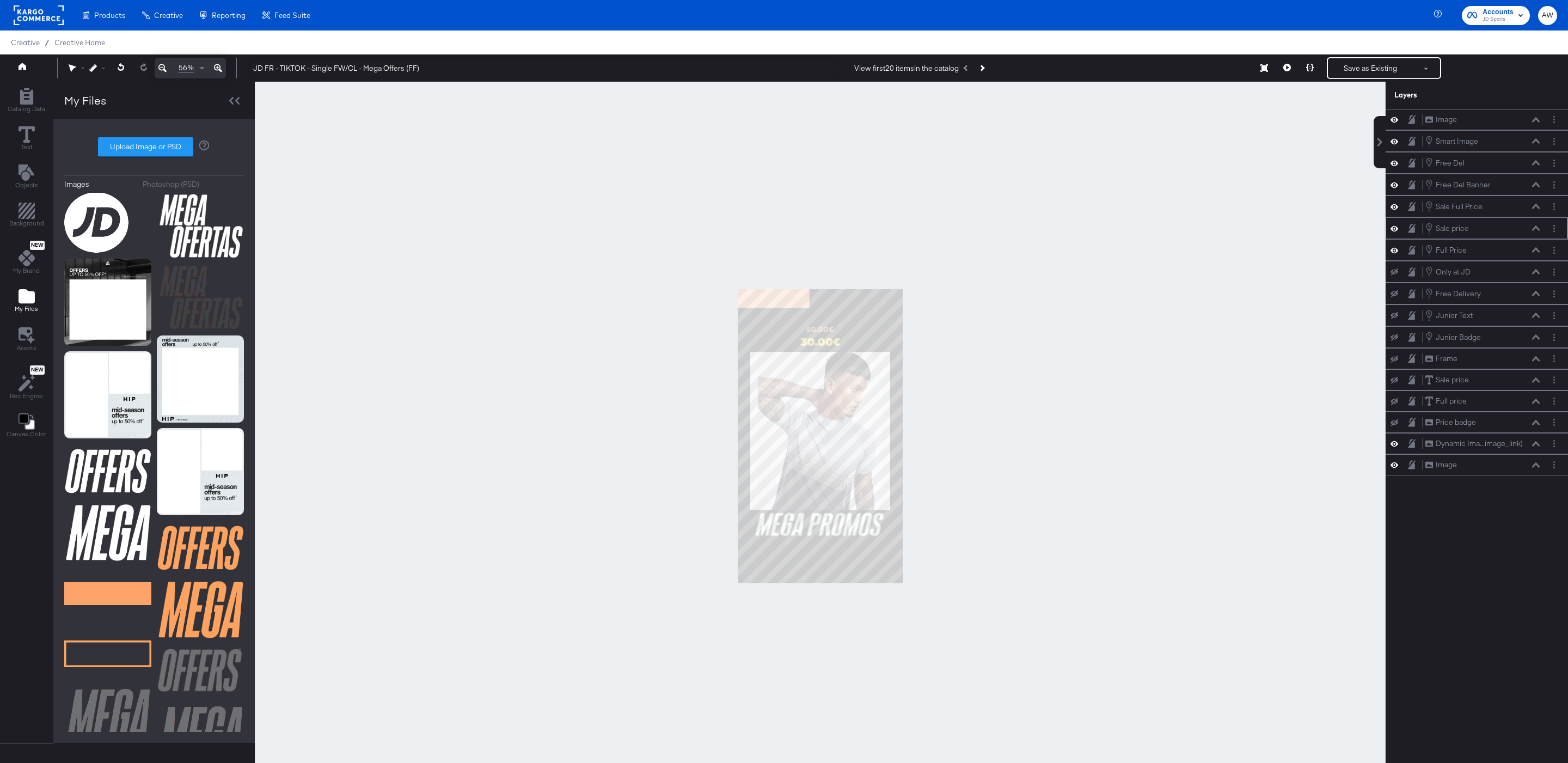
click at [1538, 234] on div "Sale price Sale price" at bounding box center [1482, 227] width 115 height 12
click at [1538, 230] on icon at bounding box center [1536, 227] width 8 height 5
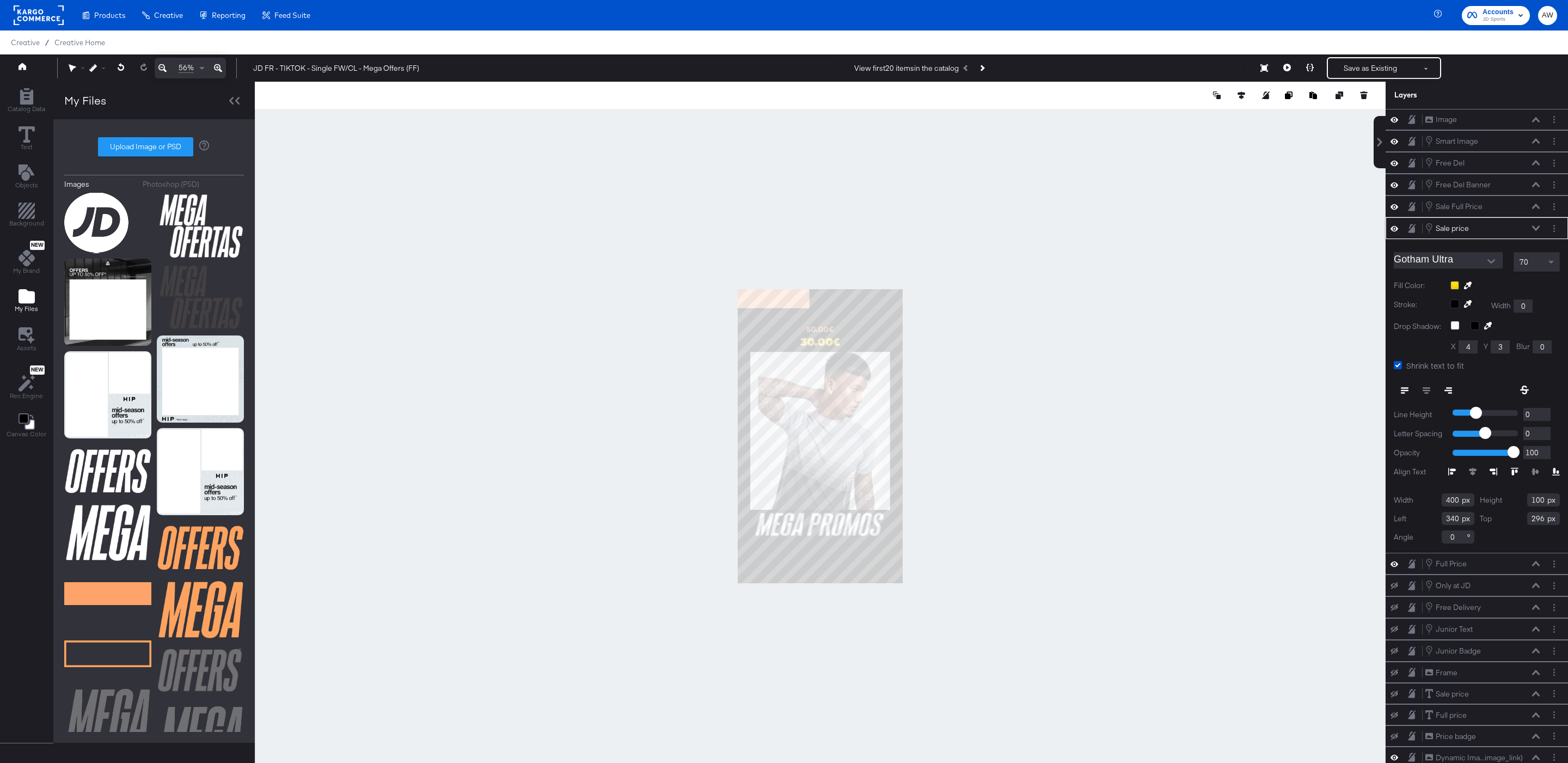
click at [1471, 289] on icon at bounding box center [1468, 286] width 8 height 8
click at [794, 302] on div at bounding box center [820, 436] width 1130 height 708
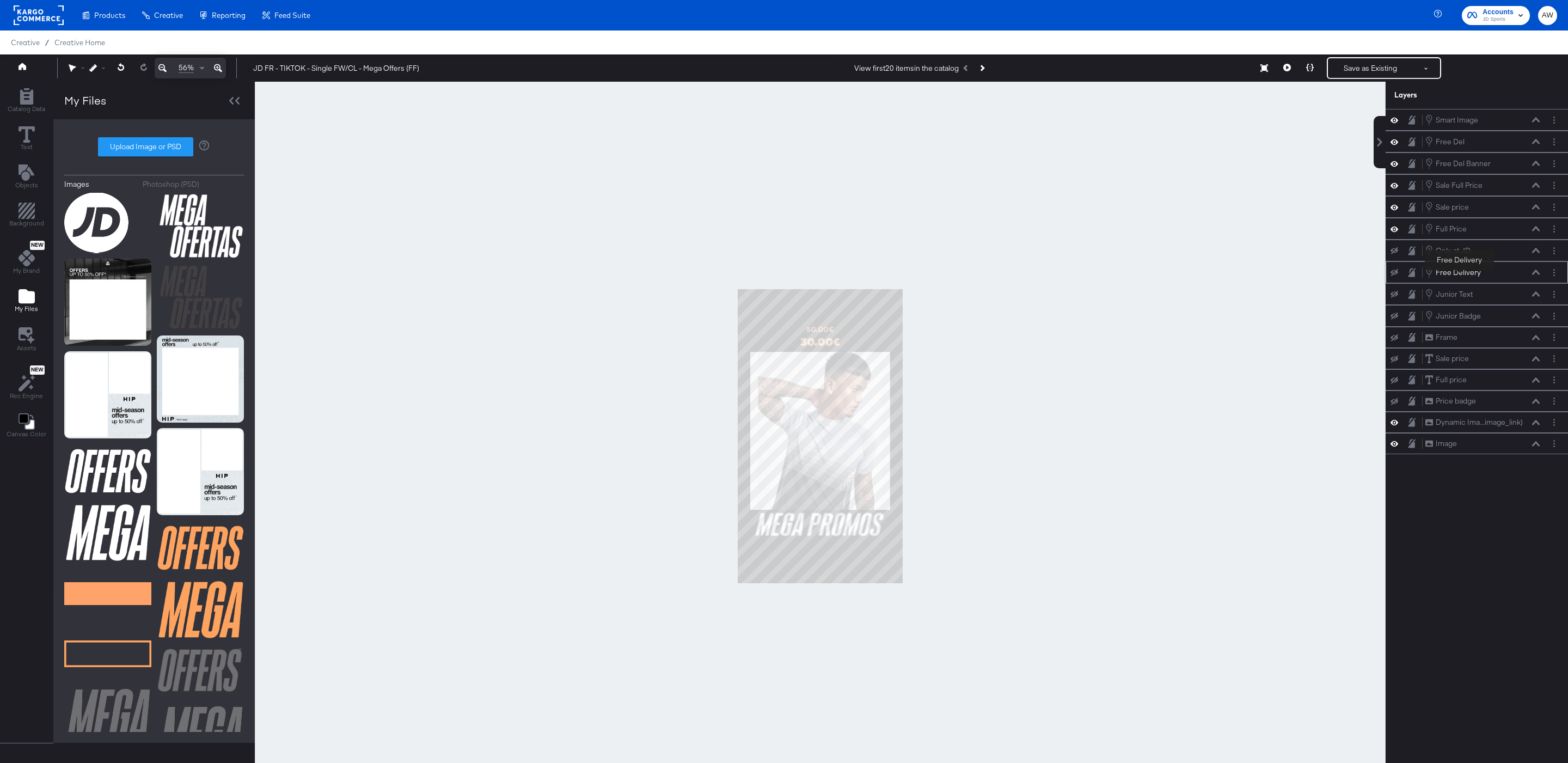
click at [1459, 278] on div "Free Delivery" at bounding box center [1458, 272] width 45 height 10
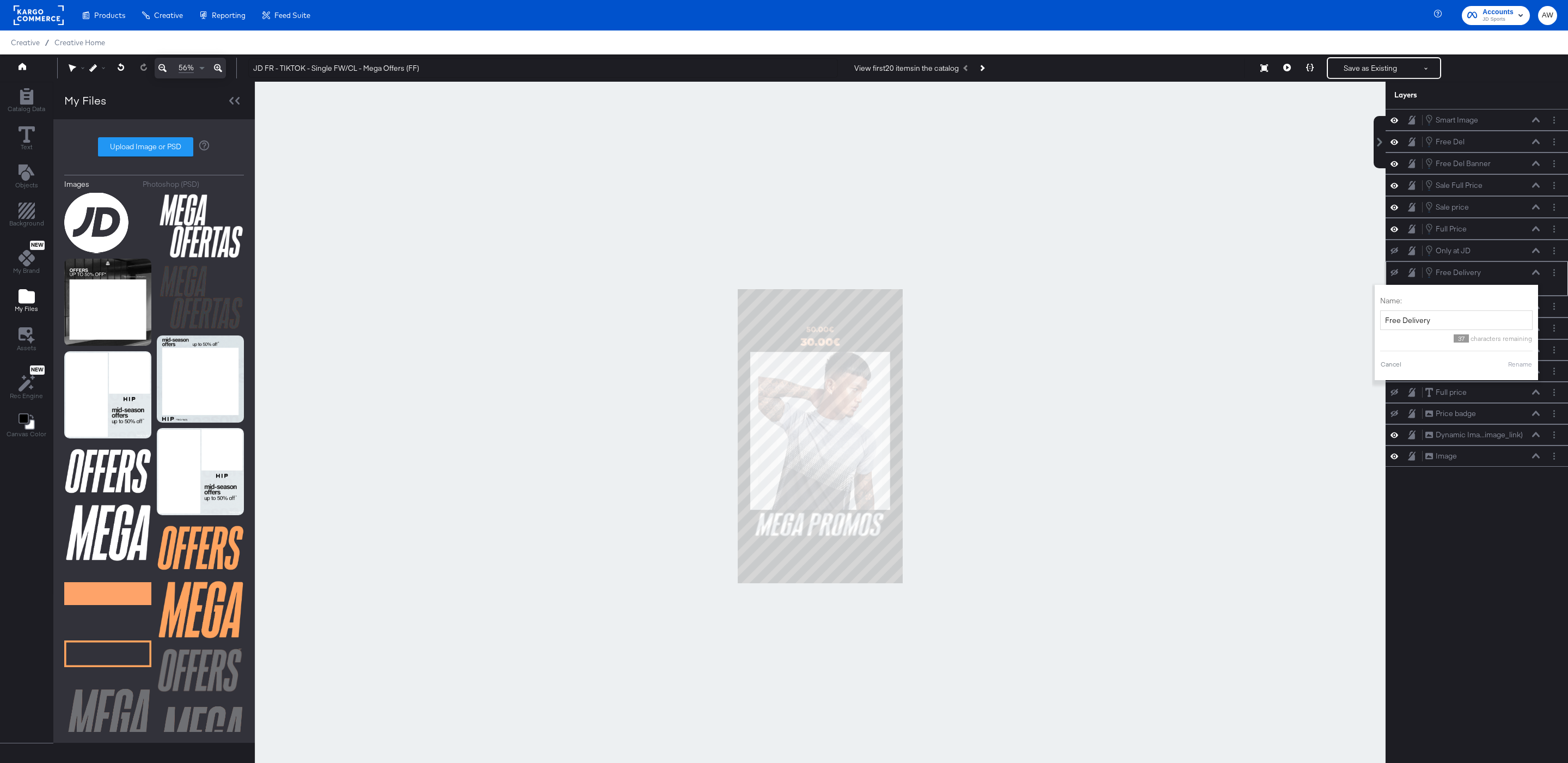
click at [1400, 276] on div at bounding box center [1397, 272] width 16 height 9
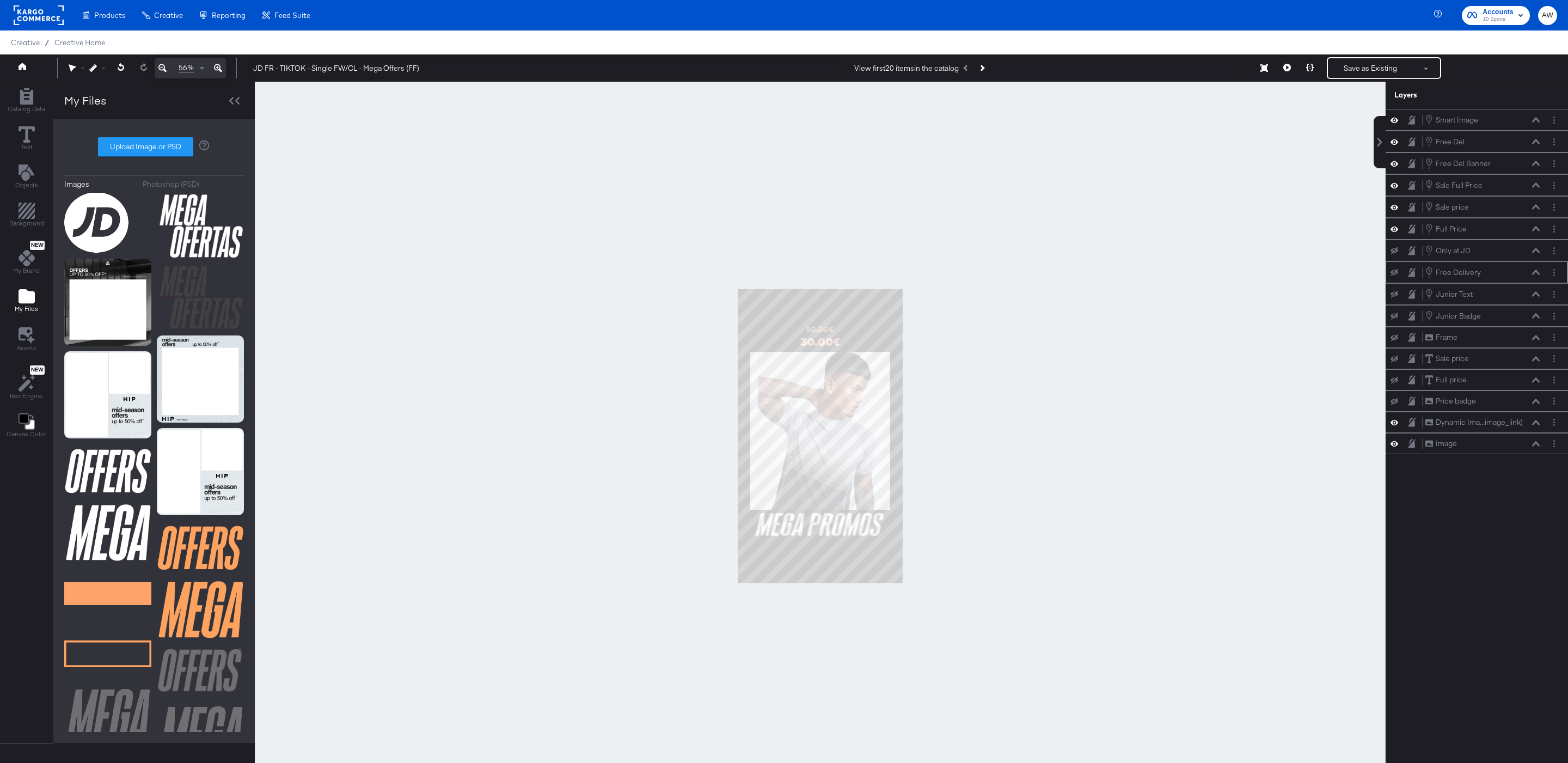
click at [1396, 276] on icon at bounding box center [1394, 272] width 8 height 7
click at [1396, 277] on icon at bounding box center [1394, 272] width 8 height 9
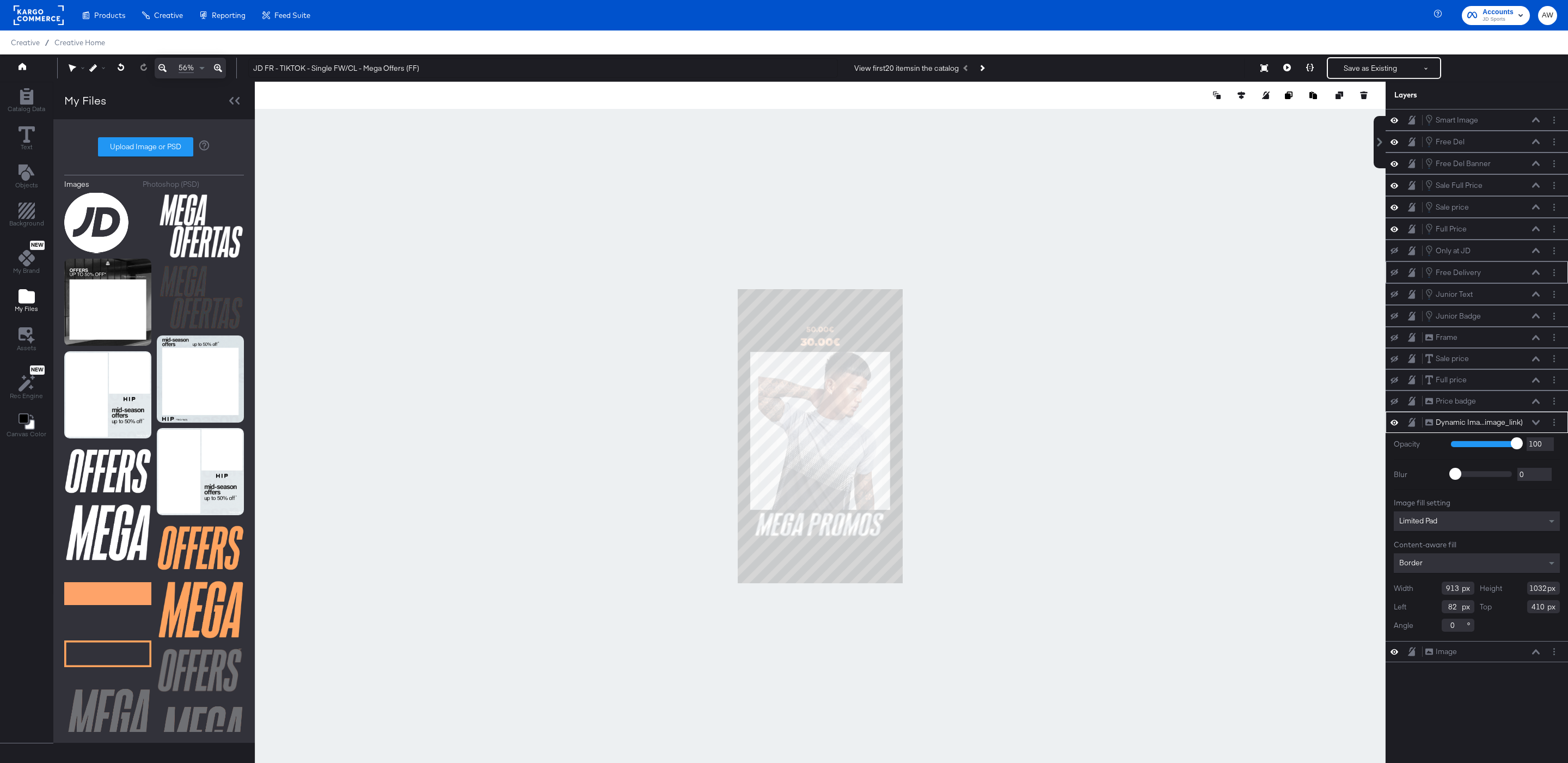
click at [1088, 307] on div at bounding box center [820, 436] width 1130 height 708
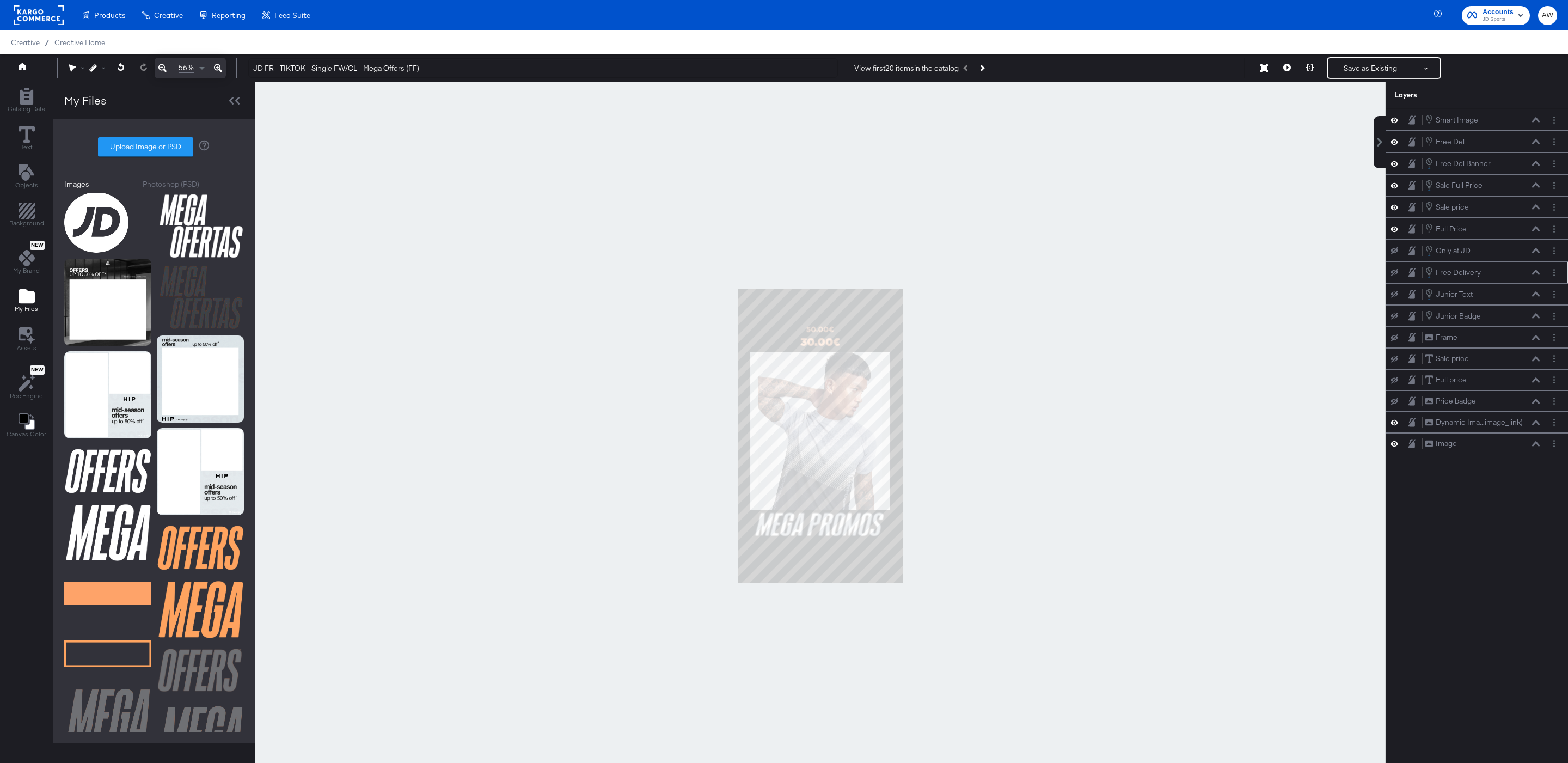
click at [1484, 276] on div "Free Delivery Free Delivery" at bounding box center [1482, 272] width 115 height 12
click at [1525, 278] on div "Free Delivery Free Delivery" at bounding box center [1482, 272] width 115 height 12
click at [1537, 274] on icon at bounding box center [1536, 272] width 8 height 5
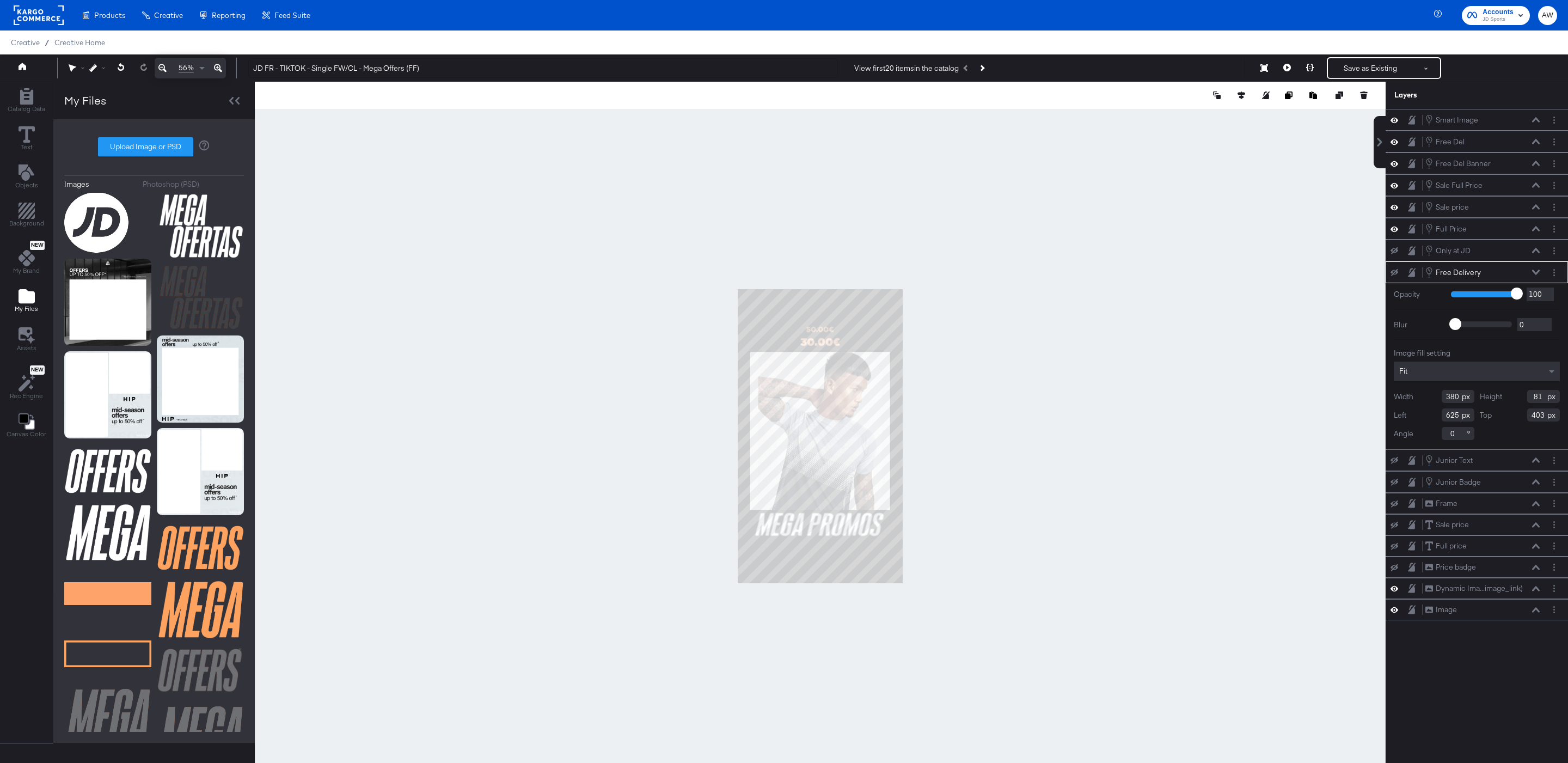
click at [1537, 275] on icon at bounding box center [1536, 272] width 8 height 5
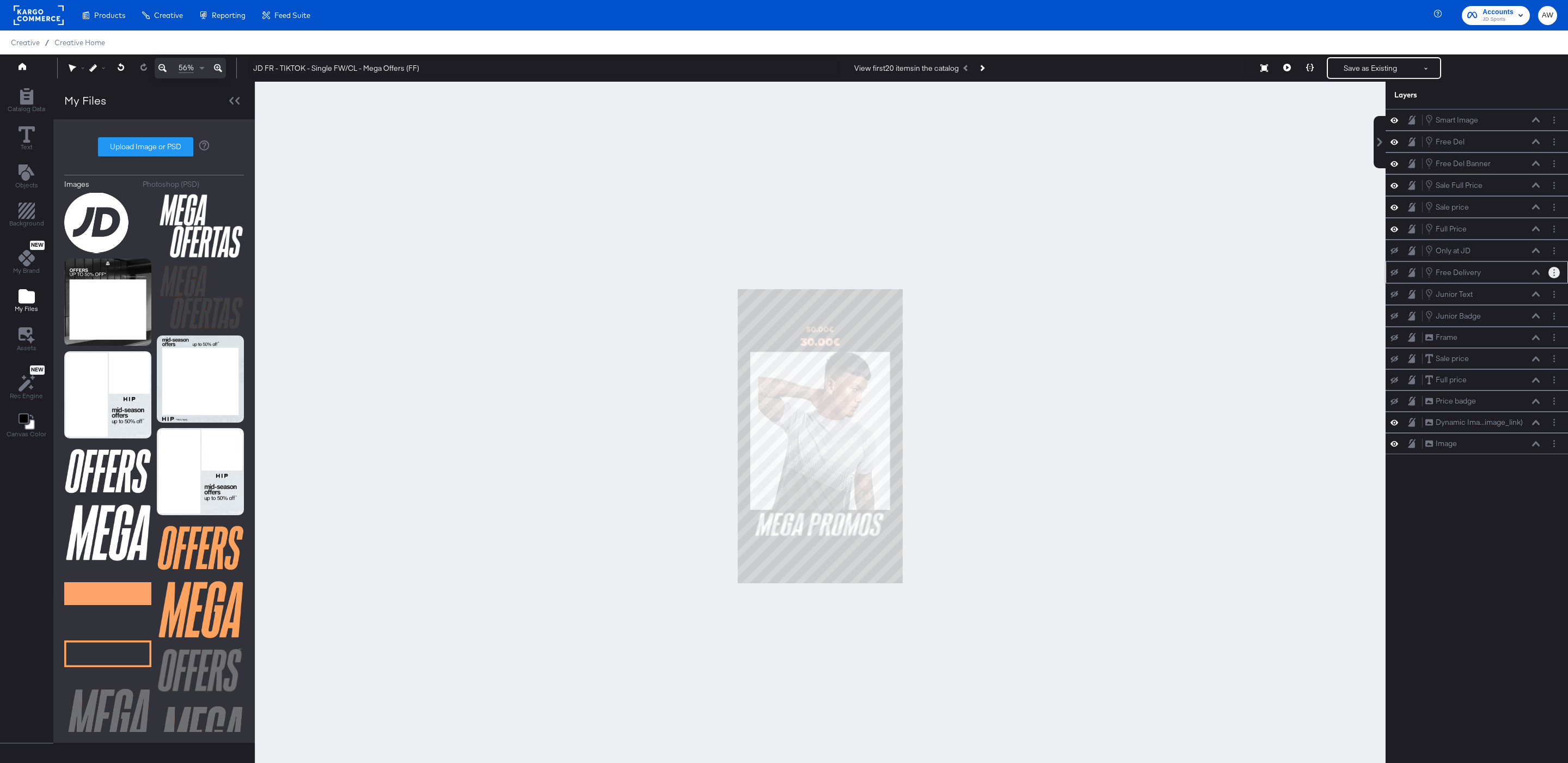
click at [1553, 278] on button "Layer Options" at bounding box center [1554, 272] width 12 height 12
click at [1503, 315] on button "Edit Smart Layer" at bounding box center [1484, 309] width 55 height 12
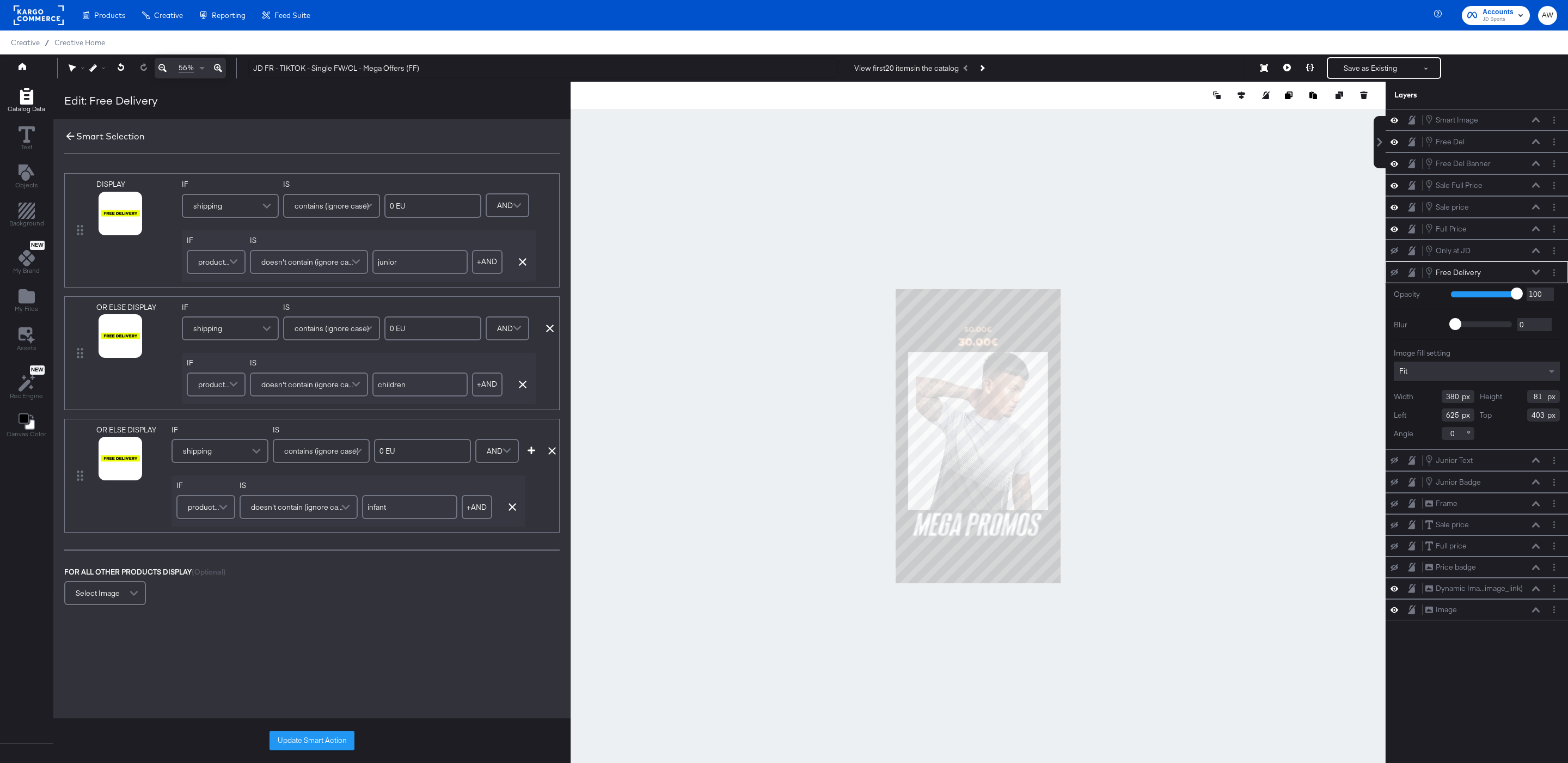
click at [68, 133] on icon at bounding box center [70, 135] width 12 height 12
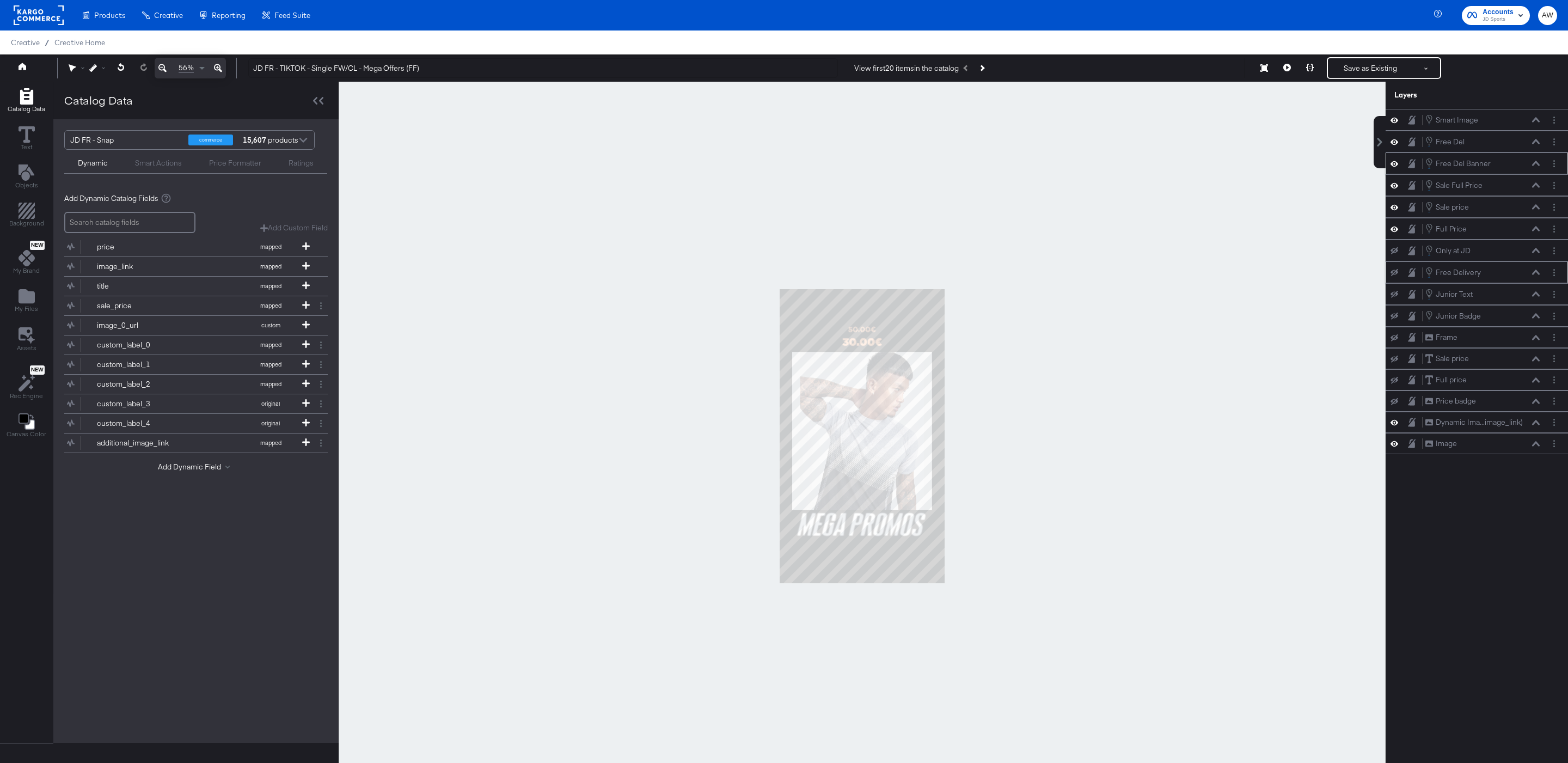
click at [1547, 164] on div "Free Del Banner Free Del Banner" at bounding box center [1476, 163] width 174 height 12
click at [1549, 166] on button "Layer Options" at bounding box center [1554, 164] width 12 height 12
click at [1487, 202] on button "Edit Smart Layer" at bounding box center [1484, 200] width 55 height 12
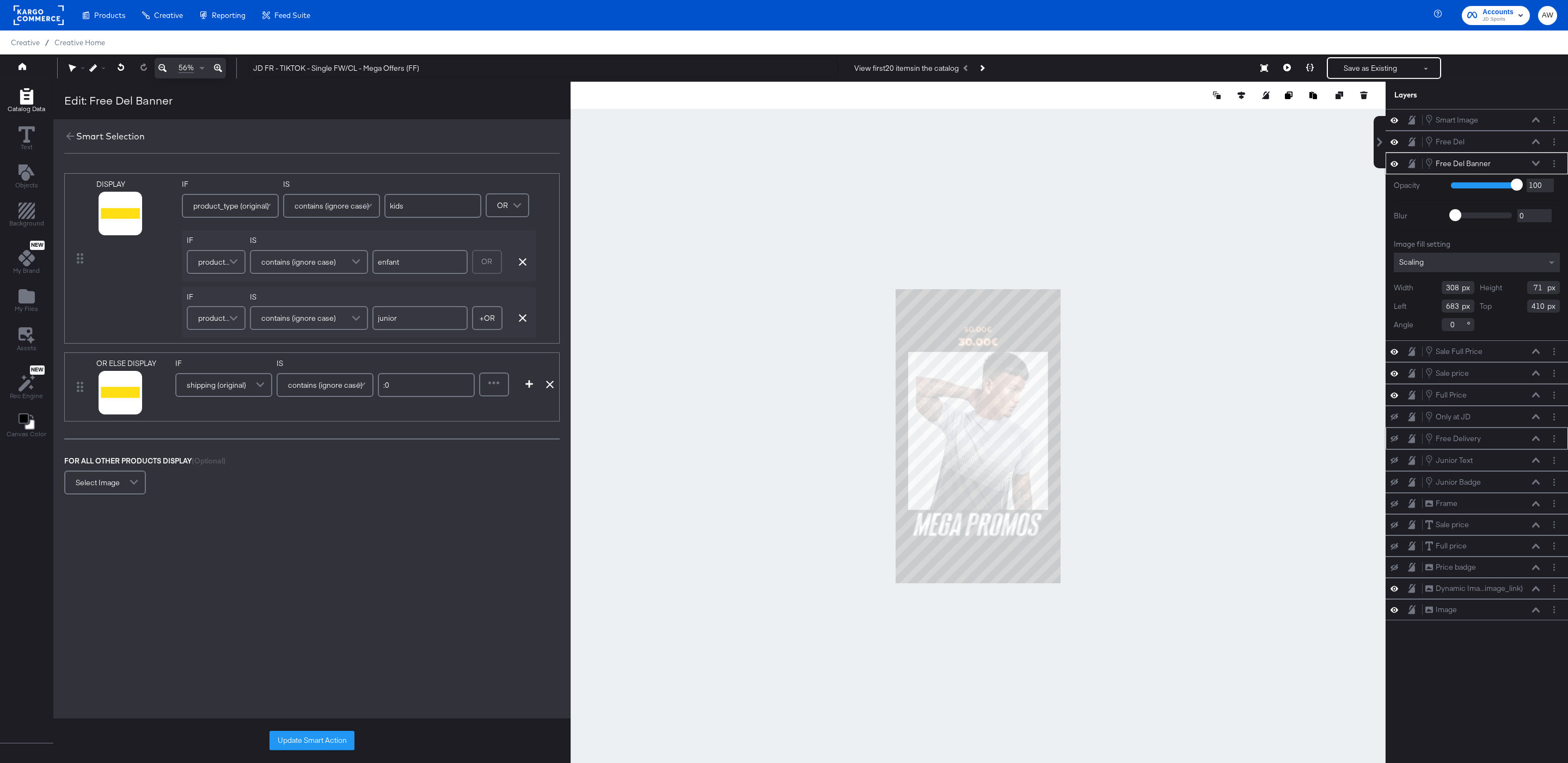
click at [522, 267] on div "OR Remove Condition" at bounding box center [501, 262] width 59 height 30
click at [522, 265] on icon "button" at bounding box center [522, 262] width 8 height 8
type input "junior"
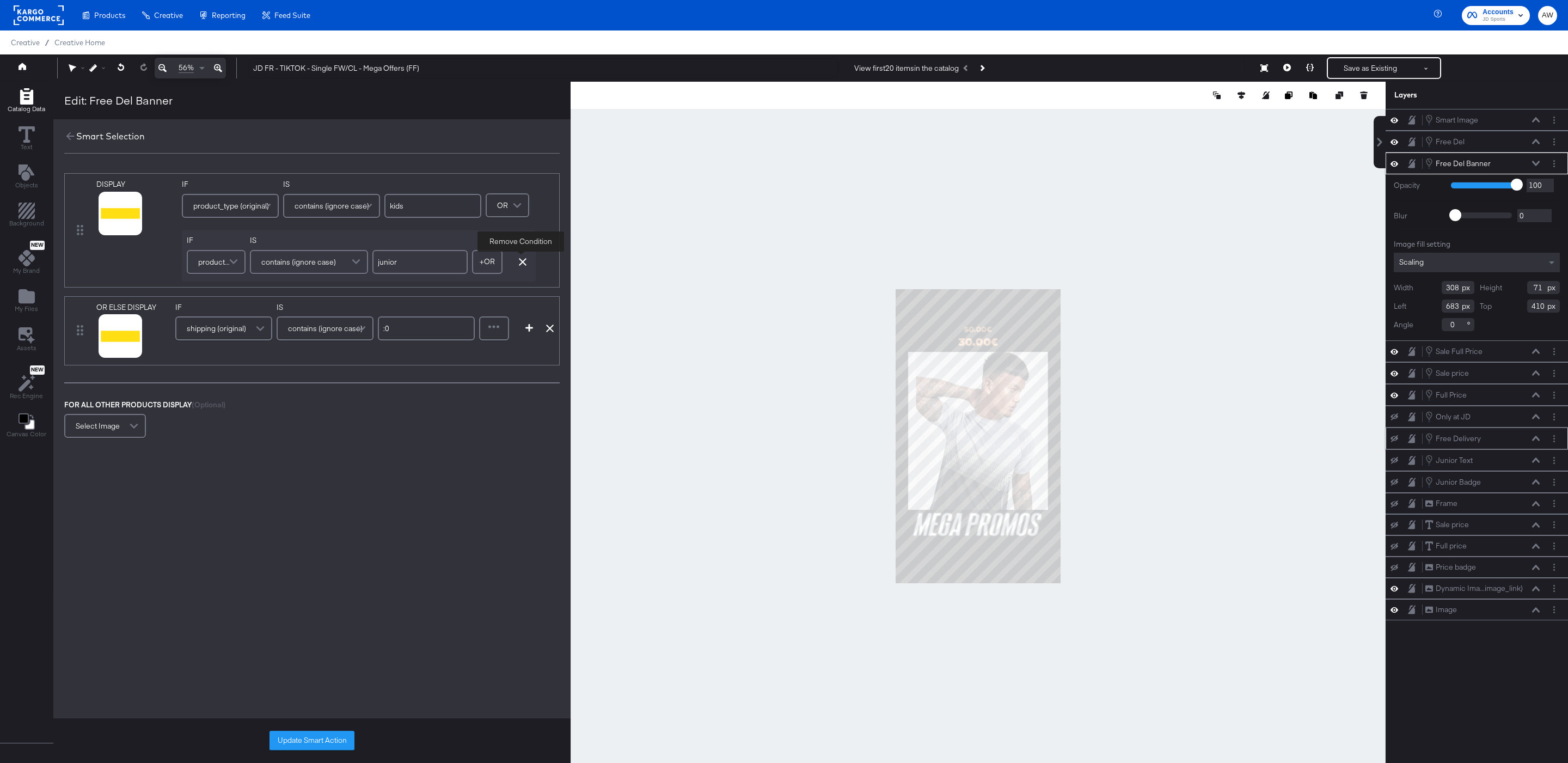
click at [522, 265] on icon "button" at bounding box center [522, 262] width 8 height 8
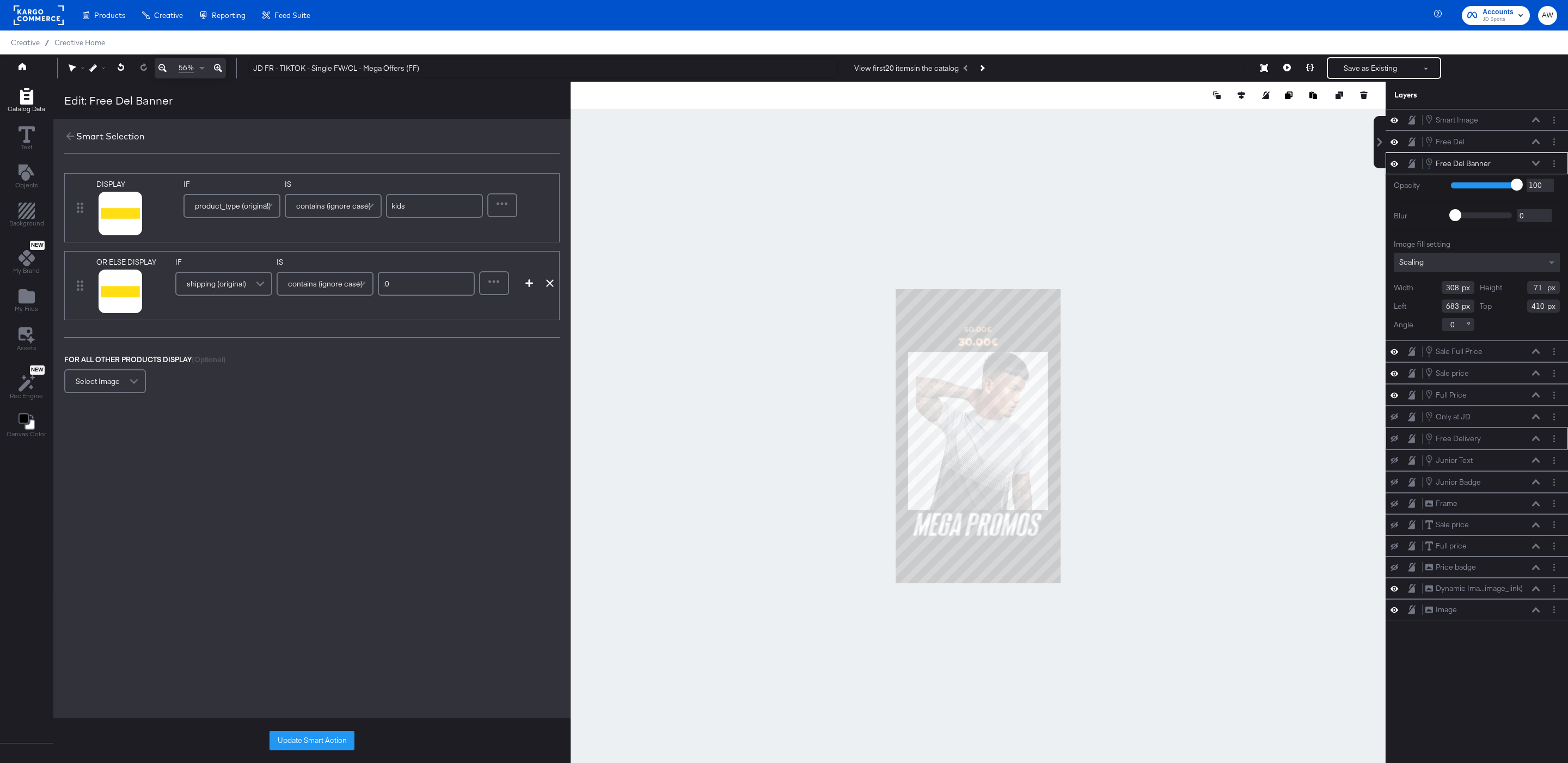
click at [423, 207] on input "kids" at bounding box center [434, 206] width 97 height 24
type input "enfant"
click at [512, 207] on div at bounding box center [502, 206] width 28 height 22
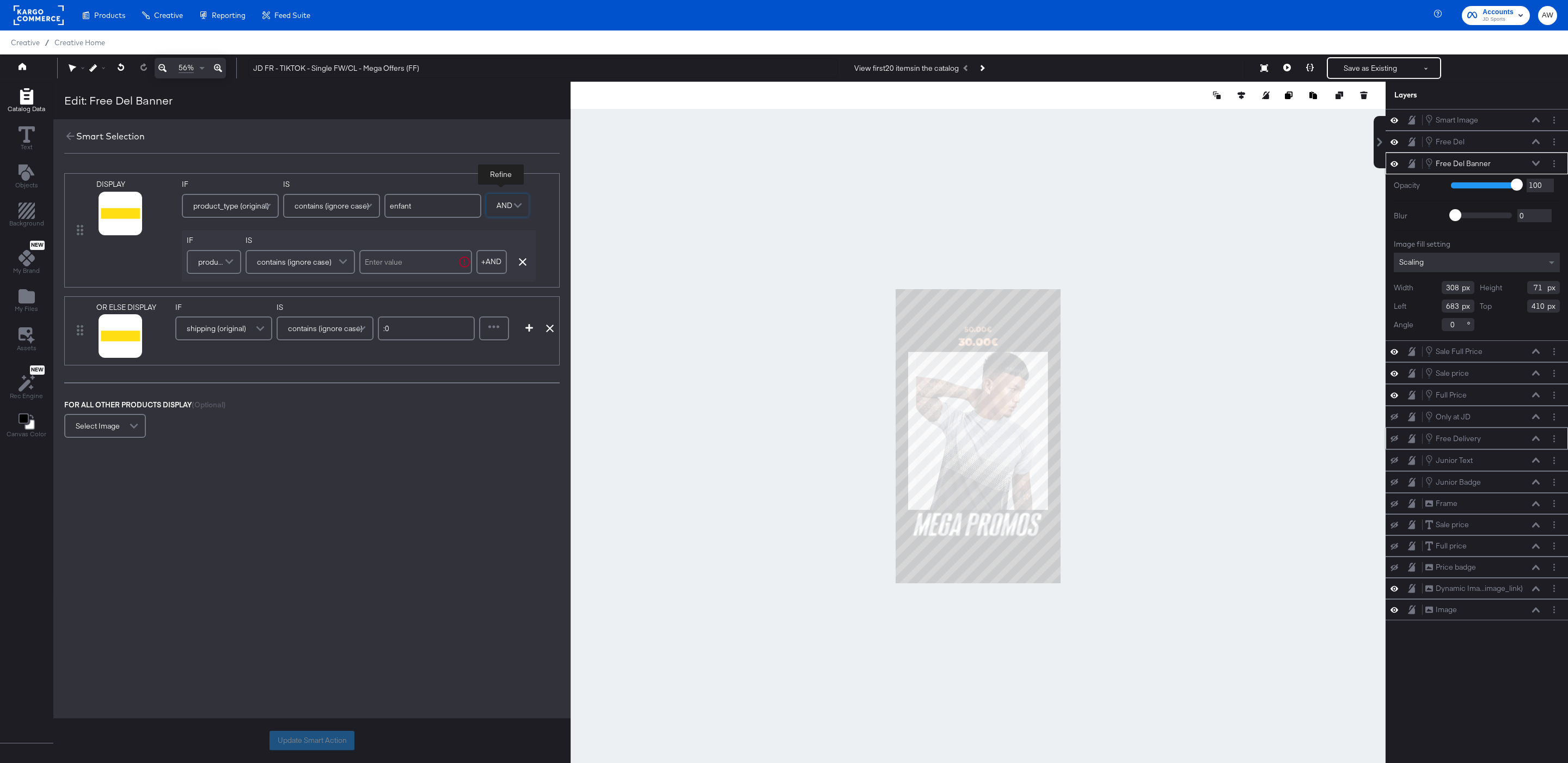
click at [202, 265] on span "product_type (original)" at bounding box center [213, 262] width 28 height 19
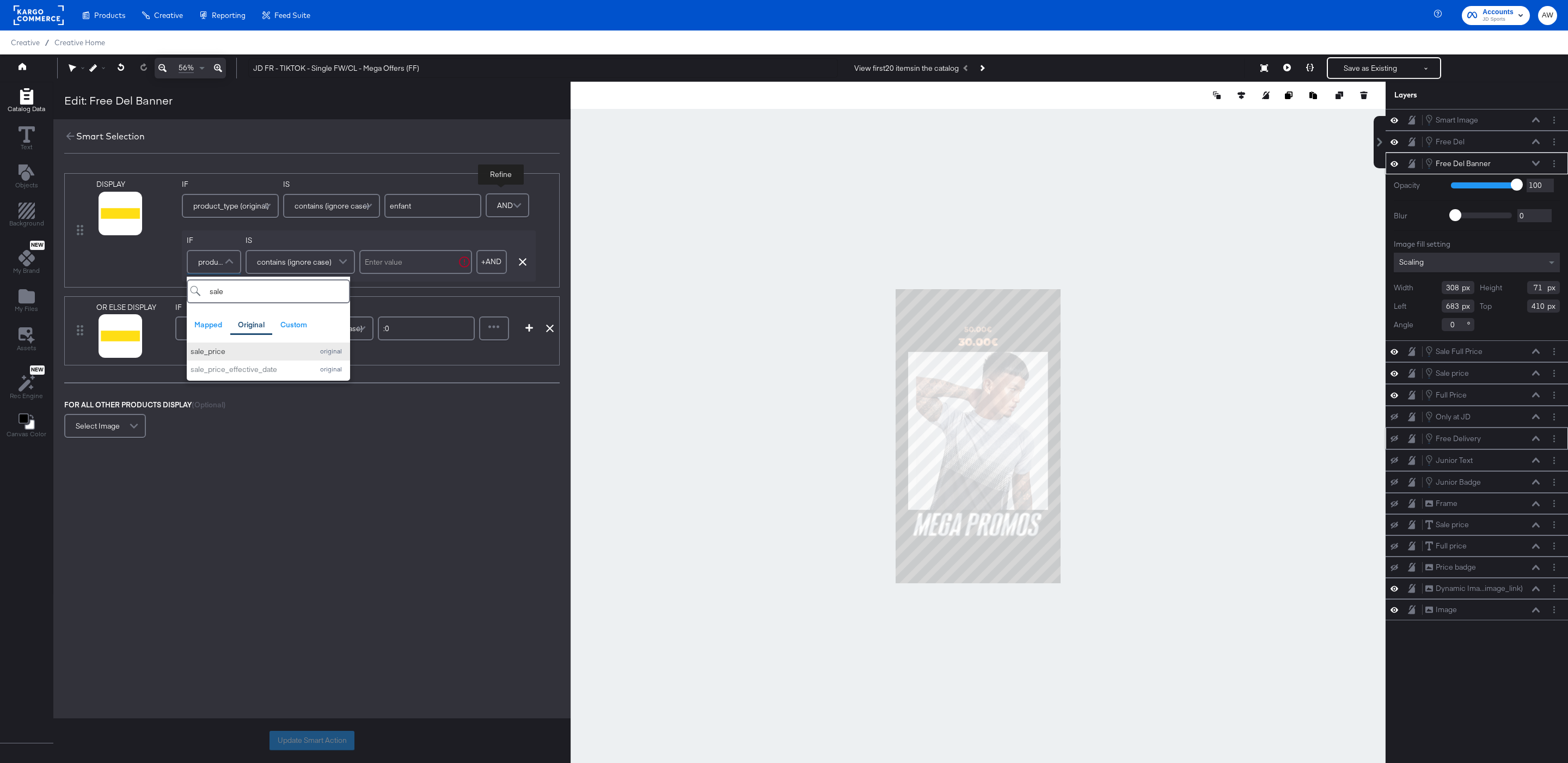
type input "sale"
click at [240, 356] on div "sale_price" at bounding box center [249, 351] width 118 height 10
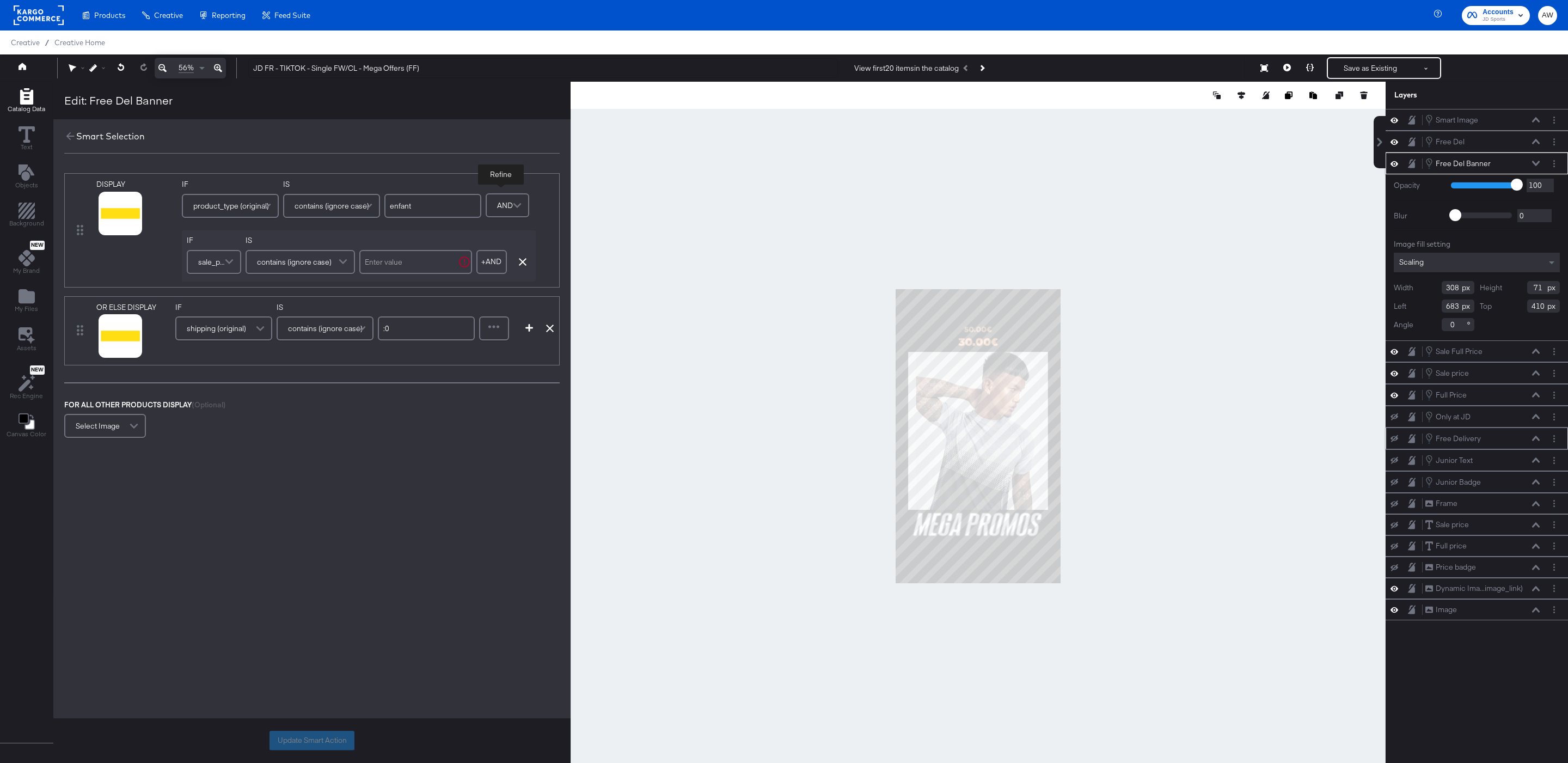
click at [329, 264] on span "contains (ignore case)" at bounding box center [294, 262] width 75 height 19
type input "does"
click at [424, 261] on input "text" at bounding box center [416, 262] width 113 height 24
type input "."
click at [499, 325] on div at bounding box center [494, 329] width 28 height 22
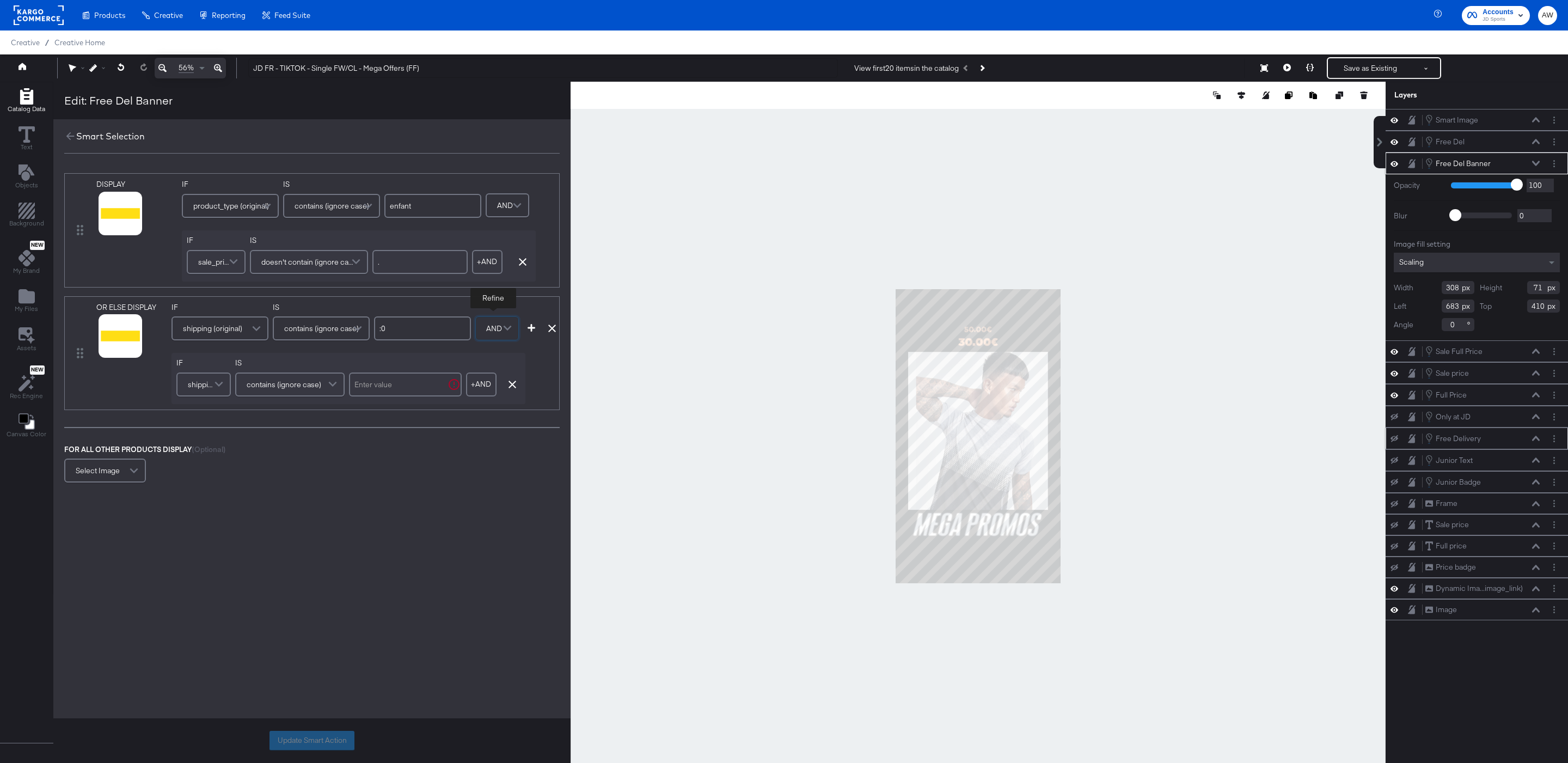
click at [196, 382] on span "shipping (original)" at bounding box center [202, 385] width 28 height 19
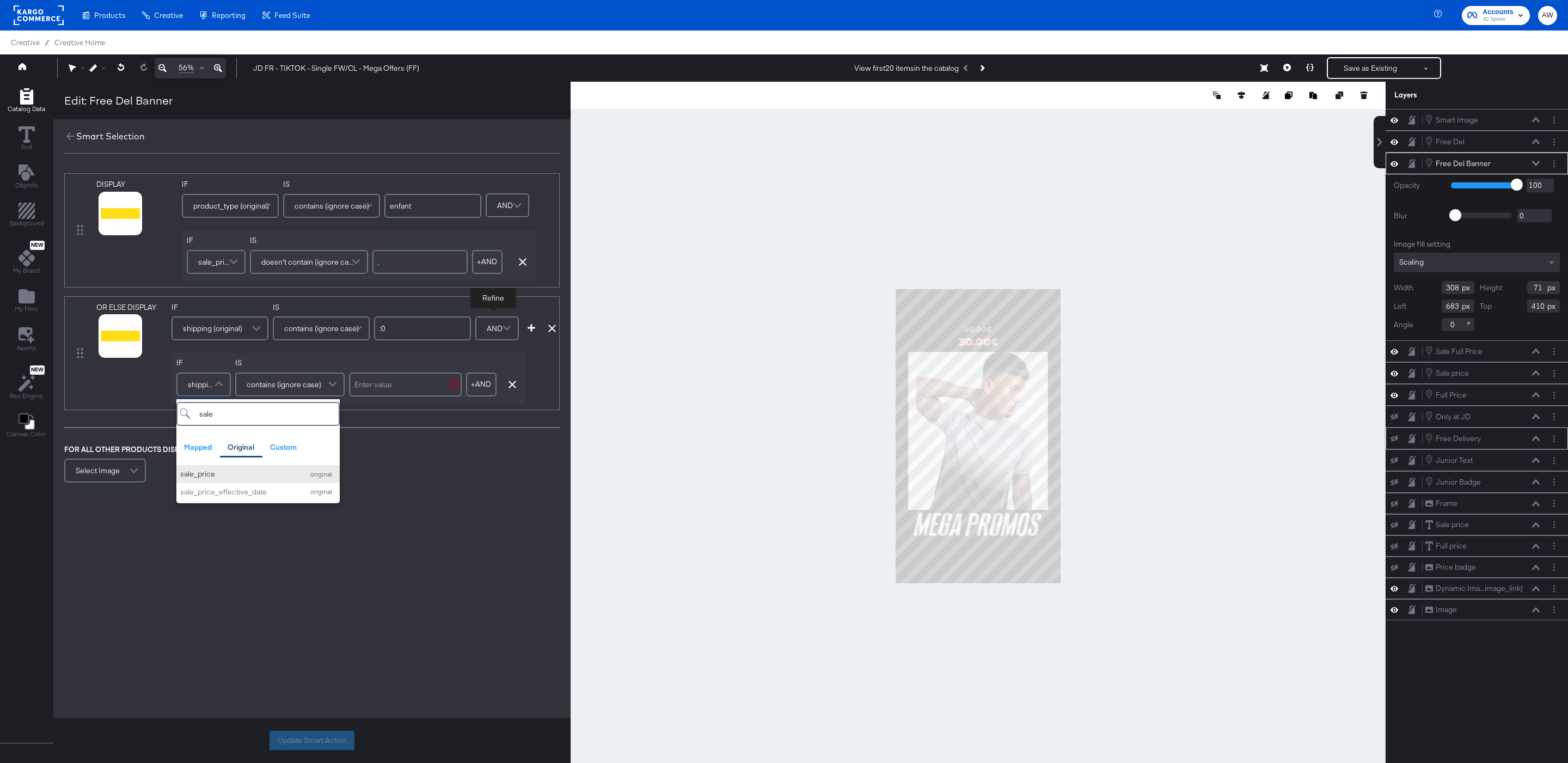
type input "sale"
click at [217, 471] on div "sale_price" at bounding box center [238, 473] width 118 height 10
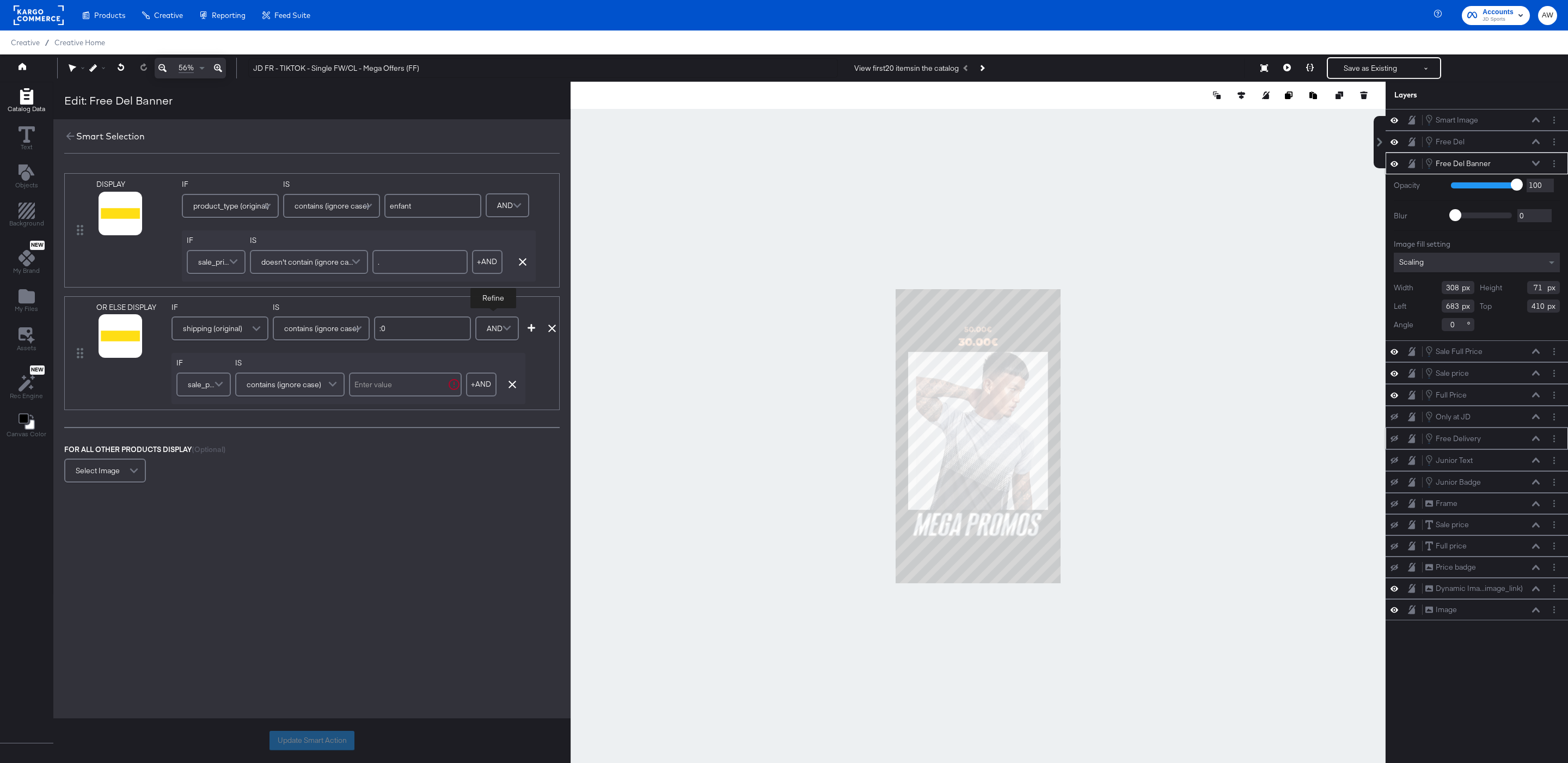
click at [325, 371] on div "IS contains (ignore case)" at bounding box center [290, 378] width 110 height 41
click at [325, 385] on span at bounding box center [334, 385] width 19 height 22
type input "do"
click at [397, 396] on input "text" at bounding box center [405, 384] width 113 height 24
type input "."
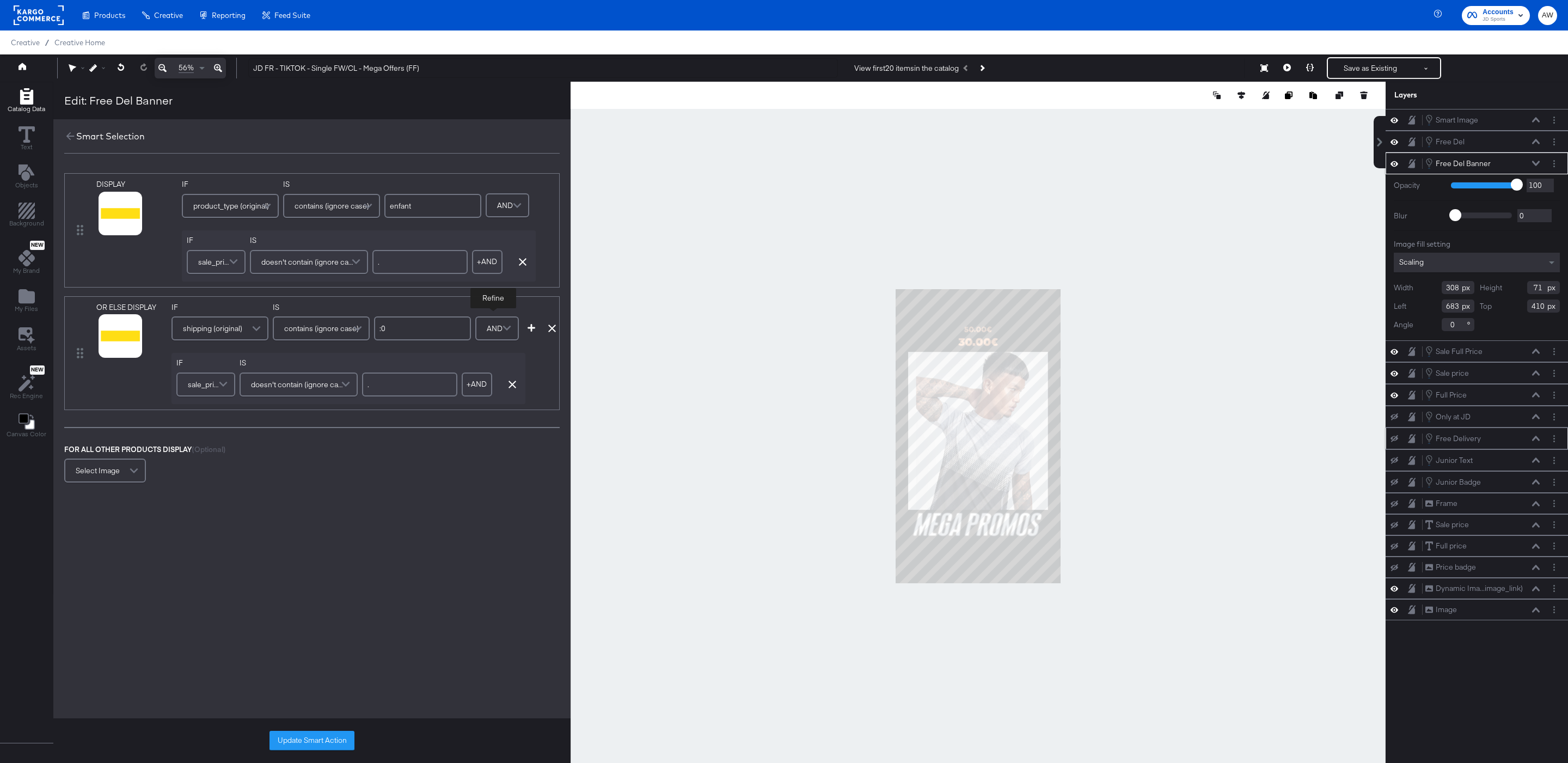
click at [417, 410] on div "OR ELSE DISPLAY image_link mapped link mapped additional_image_link mapped andr…" at bounding box center [312, 353] width 495 height 114
click at [535, 332] on button "button" at bounding box center [531, 328] width 16 height 8
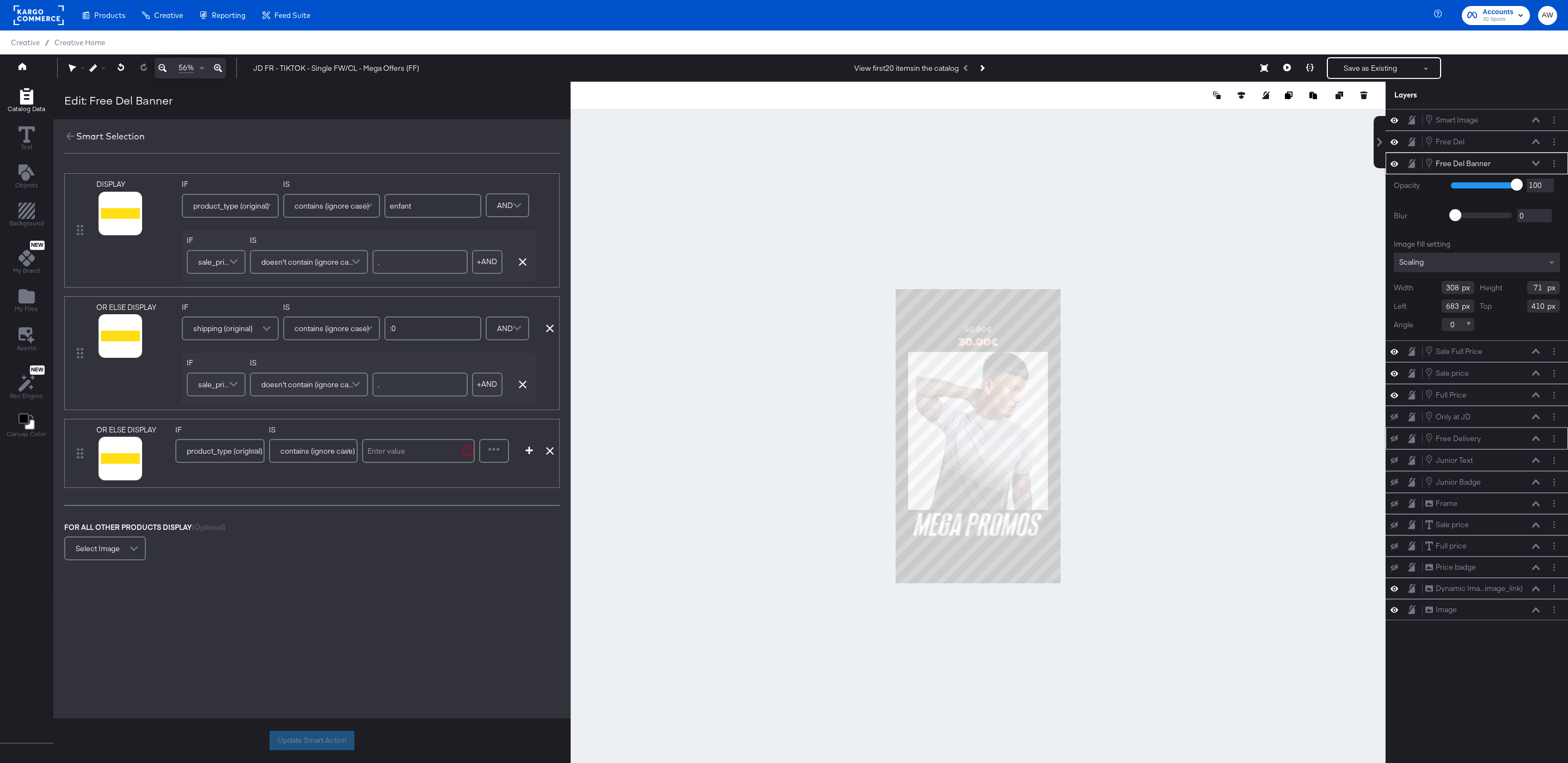
click at [236, 457] on span "product_type (original)" at bounding box center [224, 451] width 76 height 19
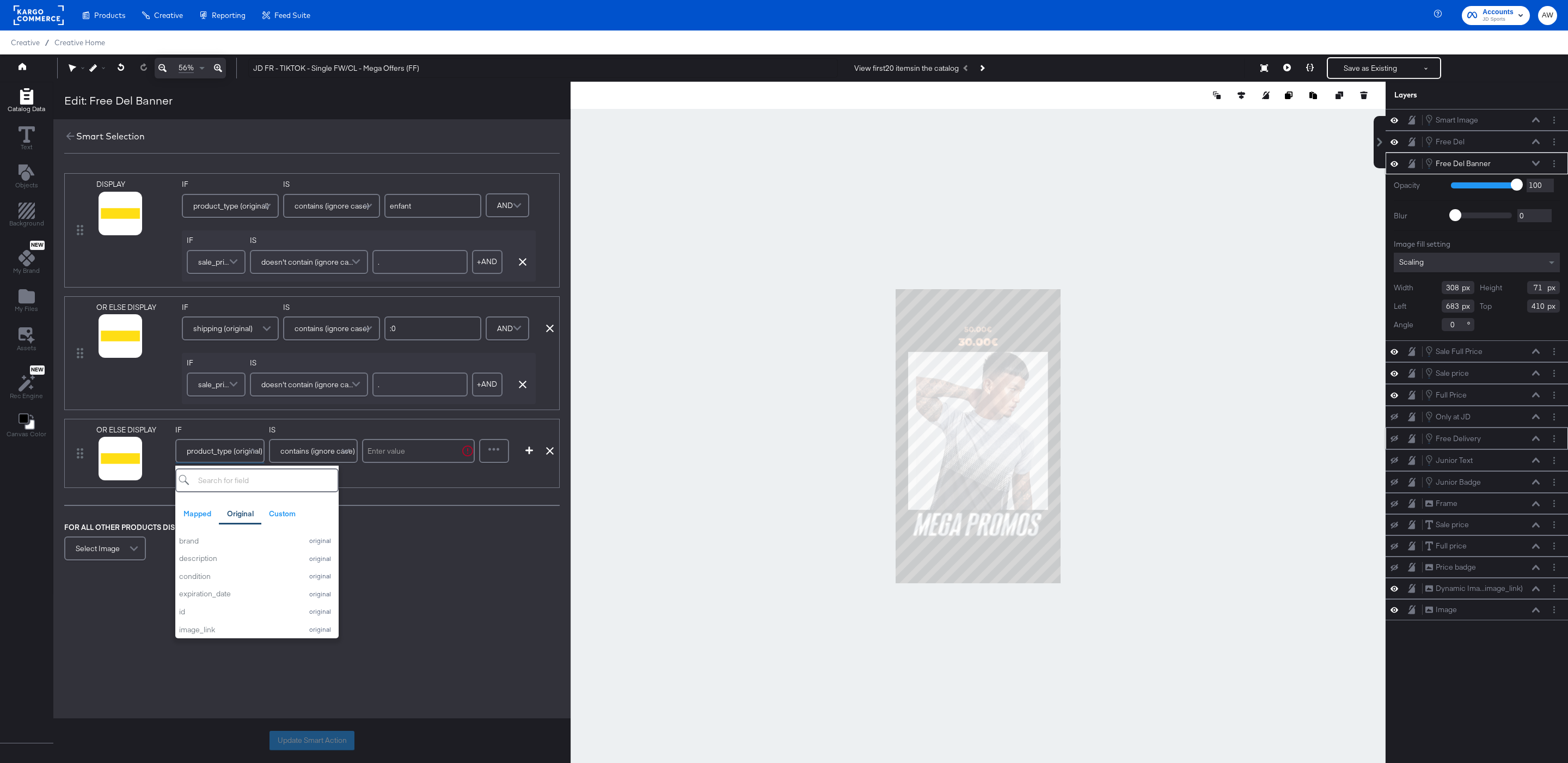
click at [419, 459] on input "text" at bounding box center [418, 451] width 113 height 24
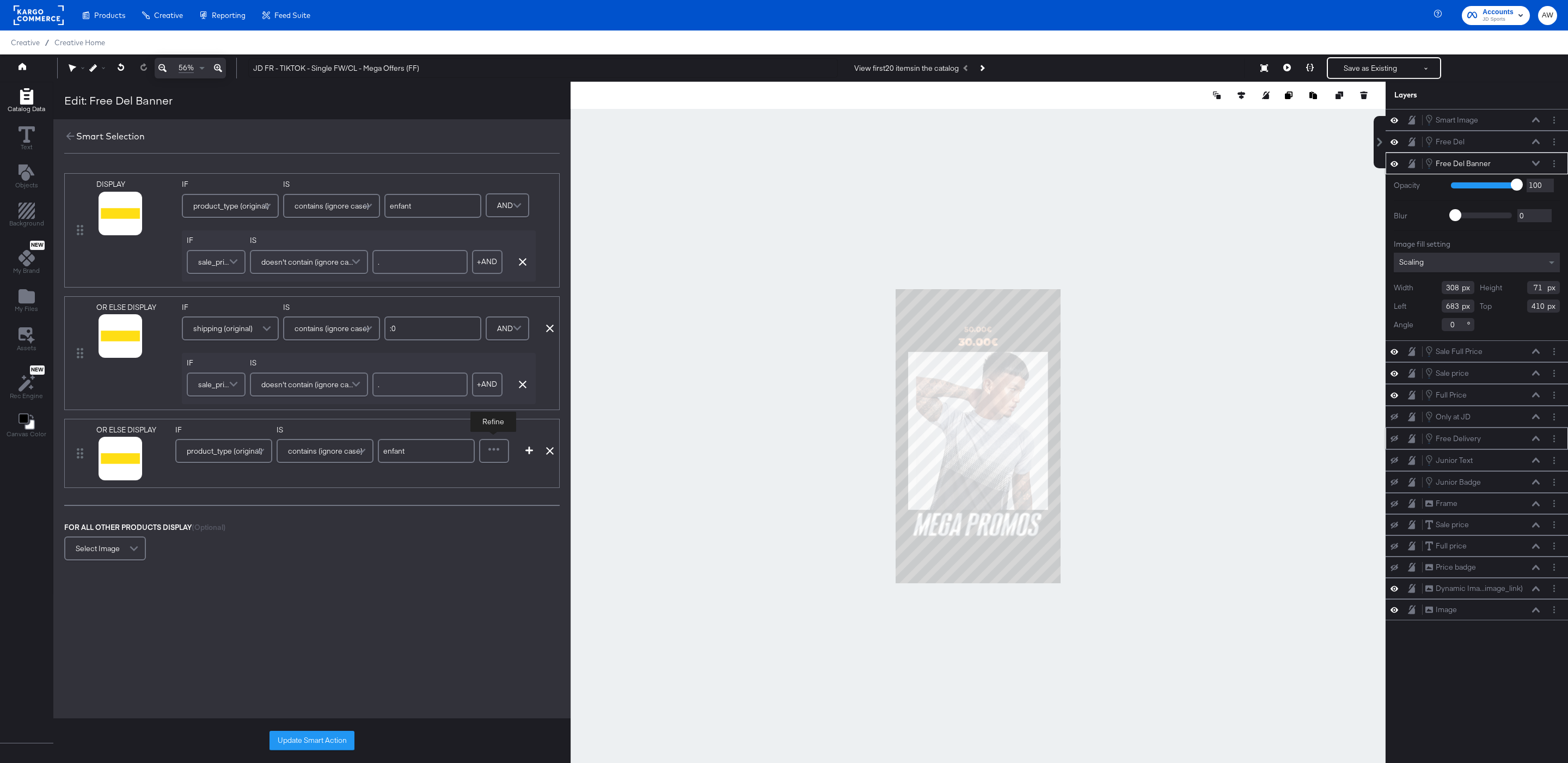
type input "enfant"
click at [489, 452] on div at bounding box center [494, 451] width 28 height 22
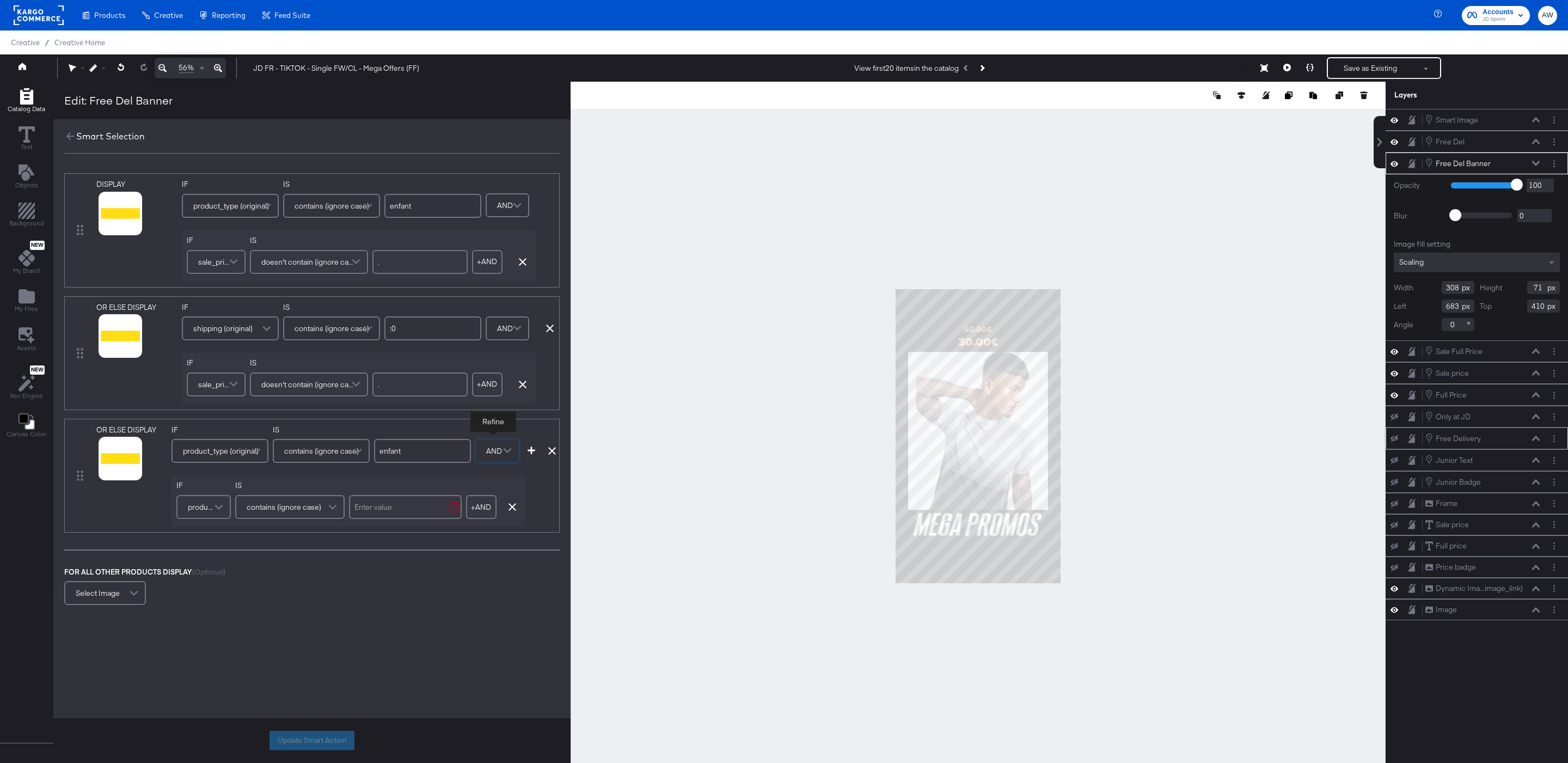
click at [204, 509] on span "product_type (original)" at bounding box center [202, 507] width 28 height 19
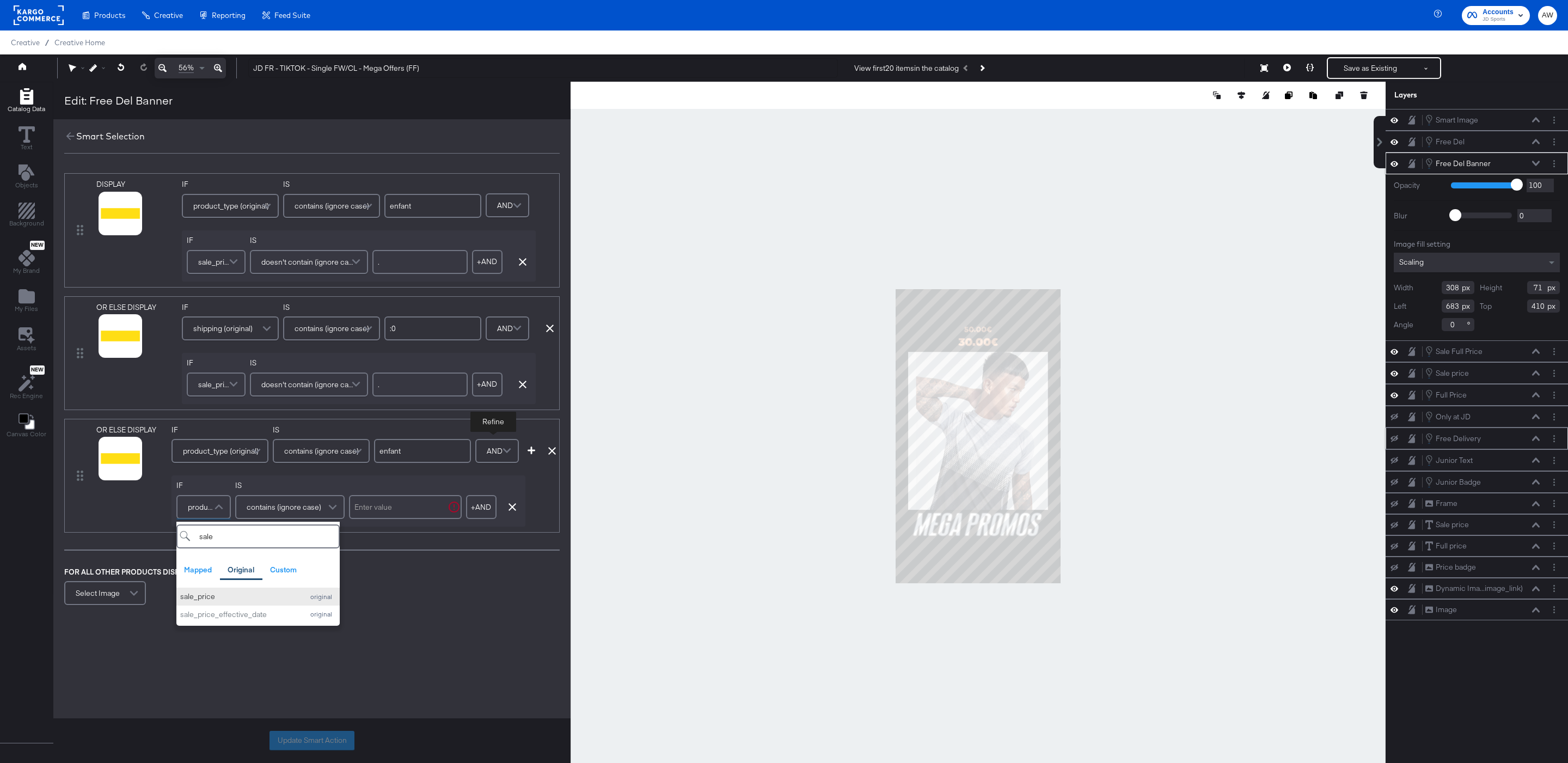
type input "sale"
click at [218, 597] on div "sale_price" at bounding box center [238, 596] width 118 height 10
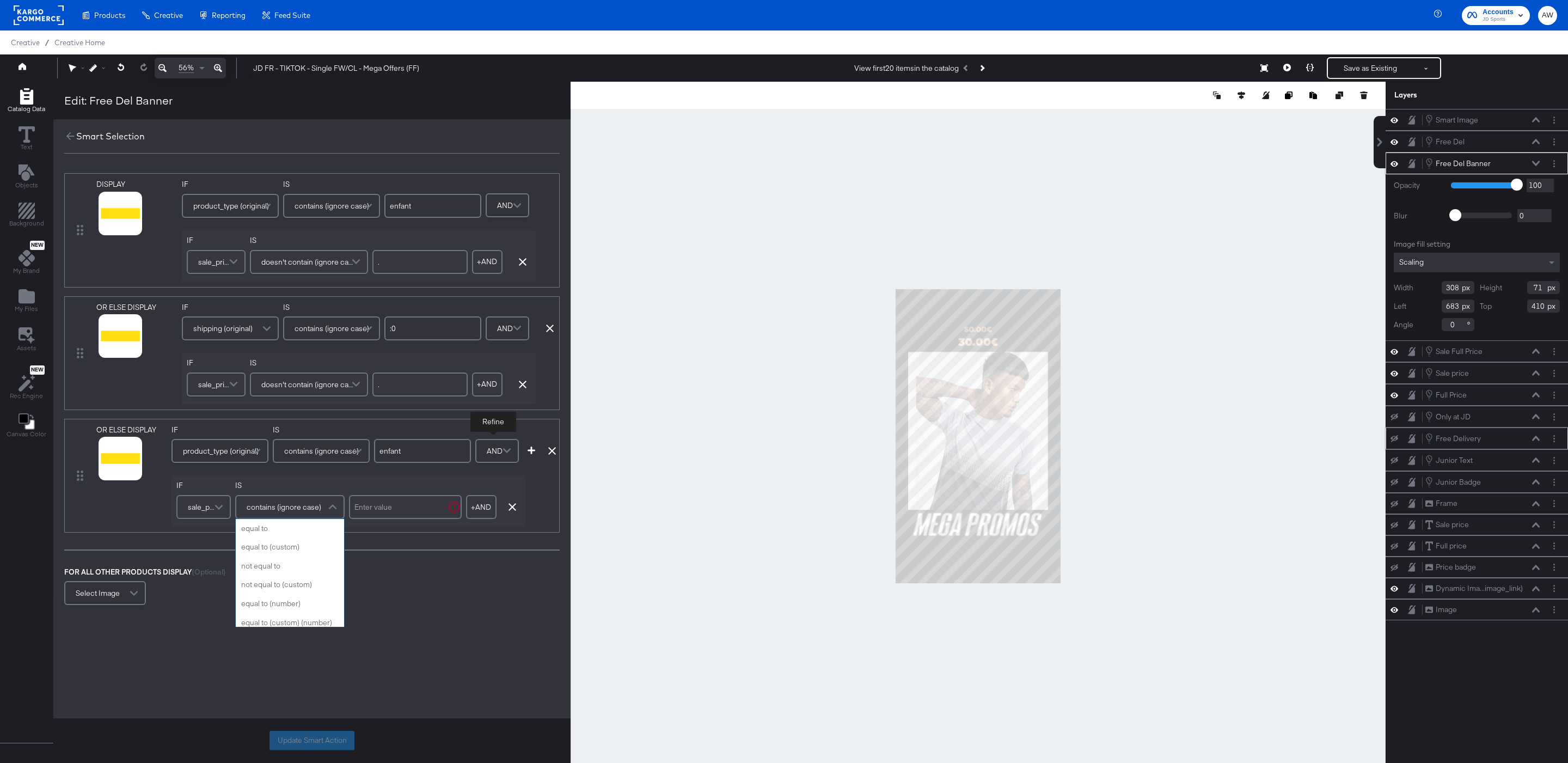
click at [316, 514] on span "contains (ignore case)" at bounding box center [284, 507] width 75 height 19
click at [376, 515] on input "text" at bounding box center [405, 507] width 113 height 24
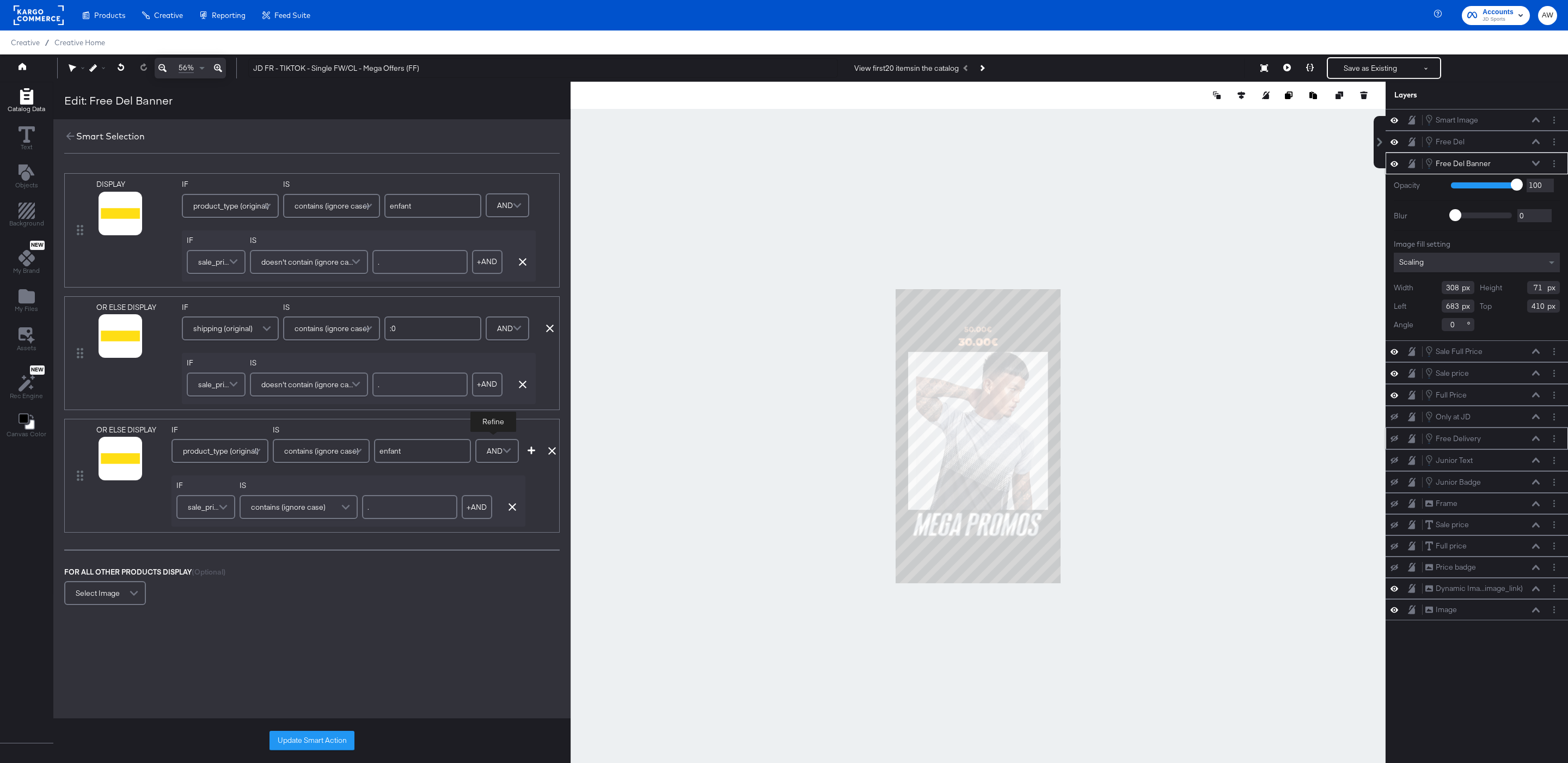
type input "."
click at [530, 459] on div "OR ELSE DISPLAY image_link mapped link mapped additional_image_link mapped andr…" at bounding box center [312, 476] width 495 height 114
click at [530, 454] on icon "button" at bounding box center [532, 450] width 8 height 8
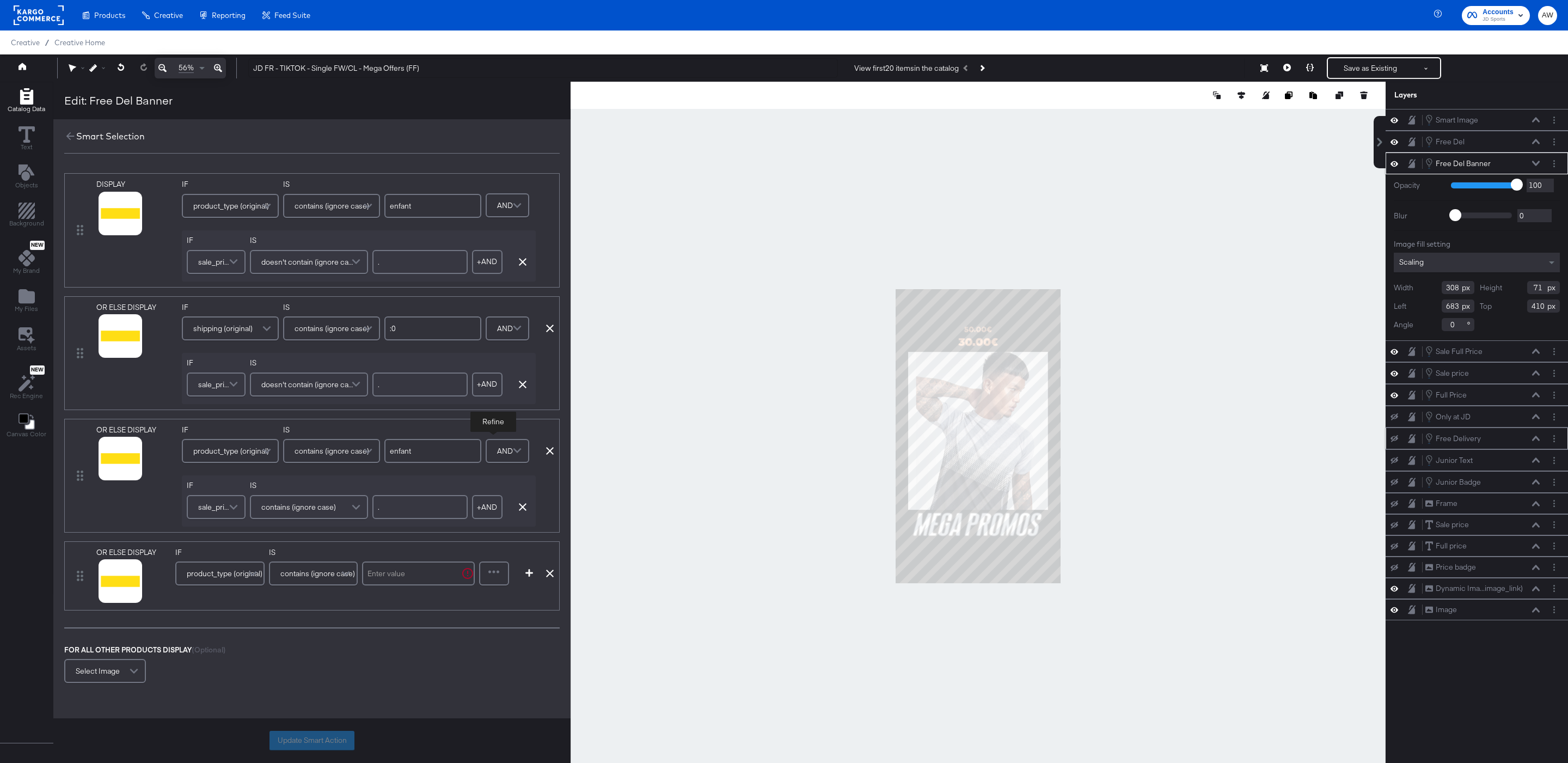
click at [223, 566] on div "product_type (original)" at bounding box center [220, 573] width 87 height 22
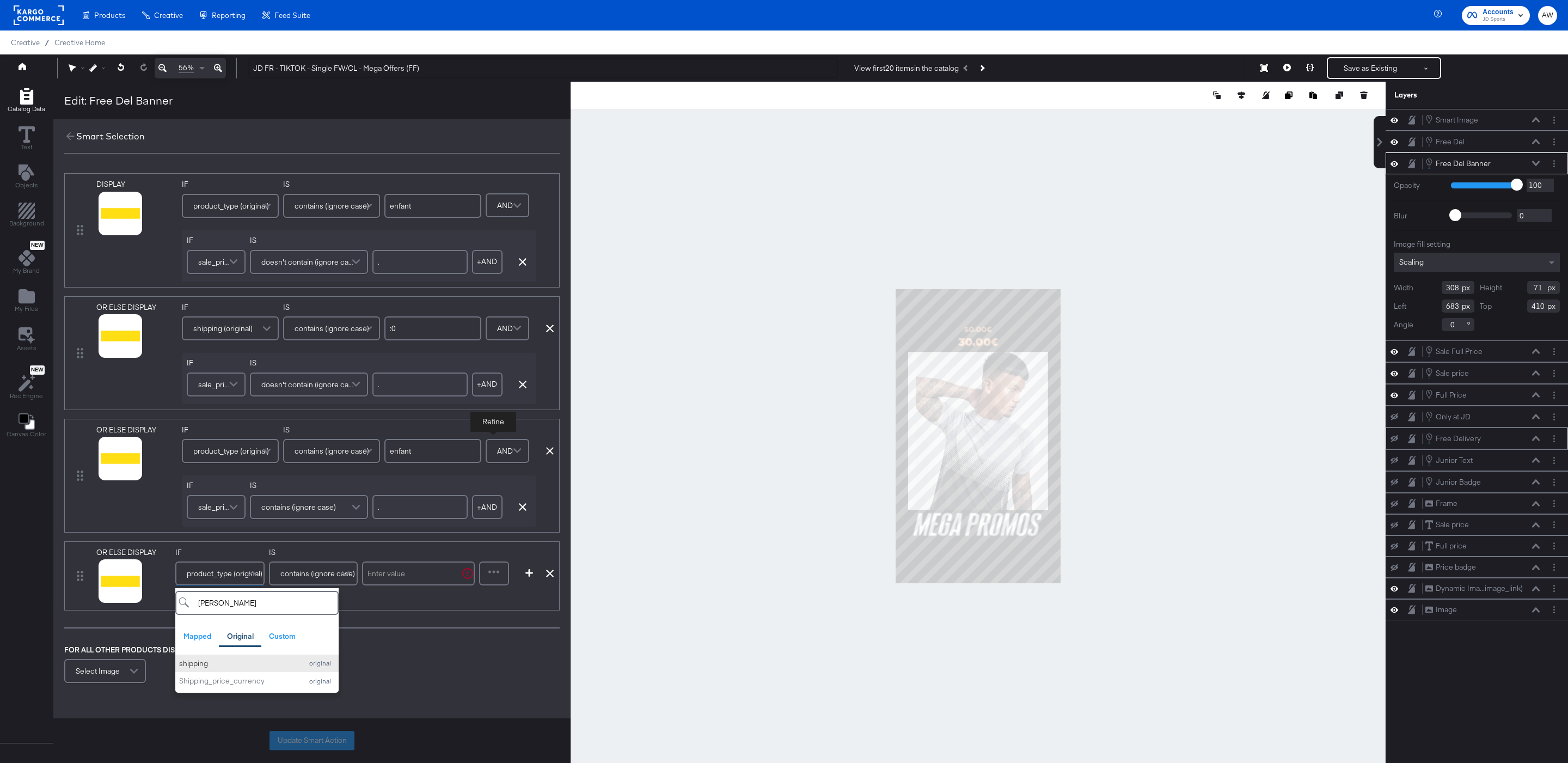
type input "[PERSON_NAME]"
click at [195, 666] on div "shipping" at bounding box center [237, 663] width 118 height 10
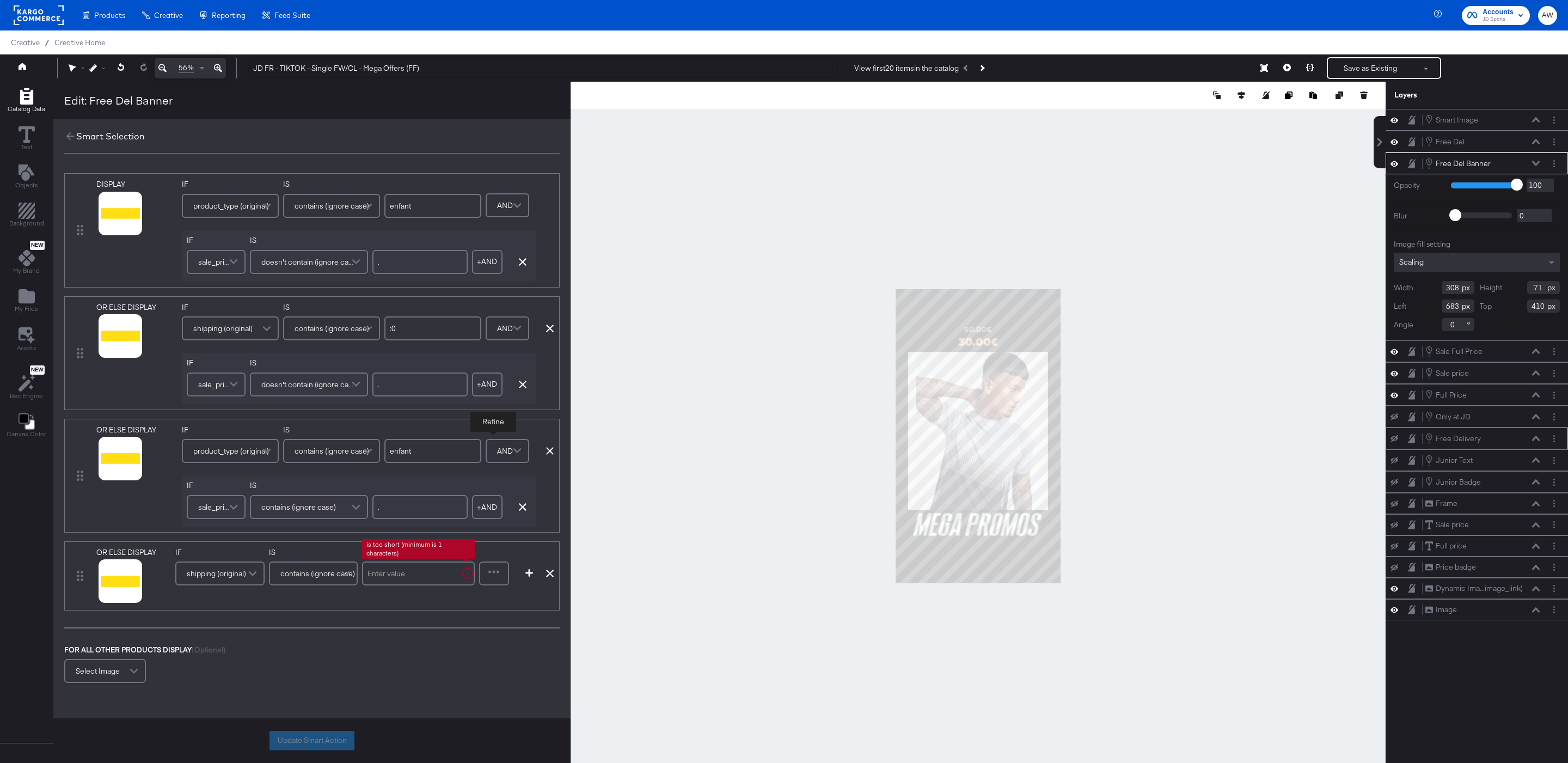
click at [422, 571] on input "text" at bounding box center [418, 573] width 113 height 24
type input ":0"
click at [497, 573] on div at bounding box center [494, 573] width 28 height 22
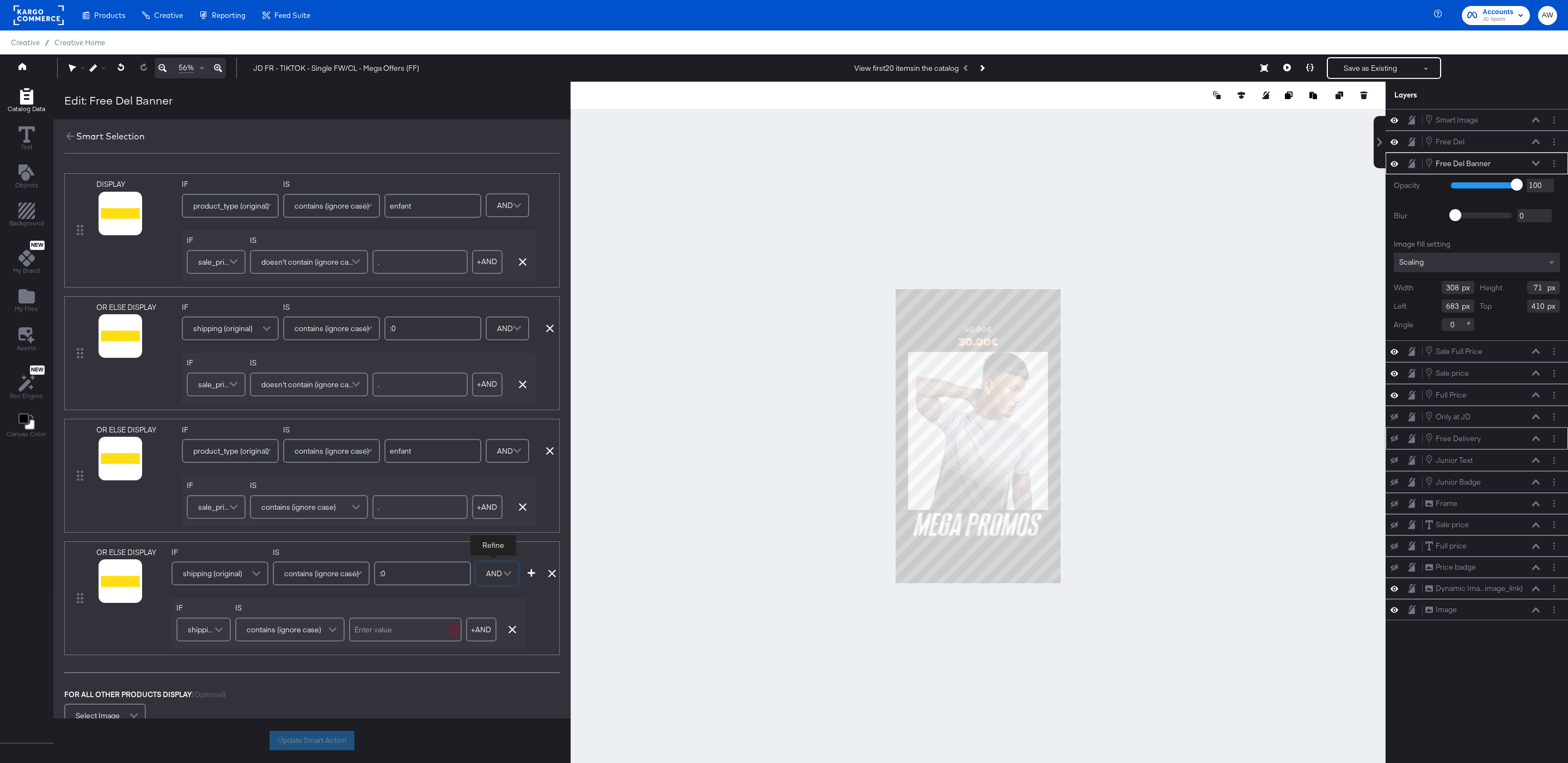
click at [206, 625] on span "shipping (original)" at bounding box center [202, 629] width 28 height 19
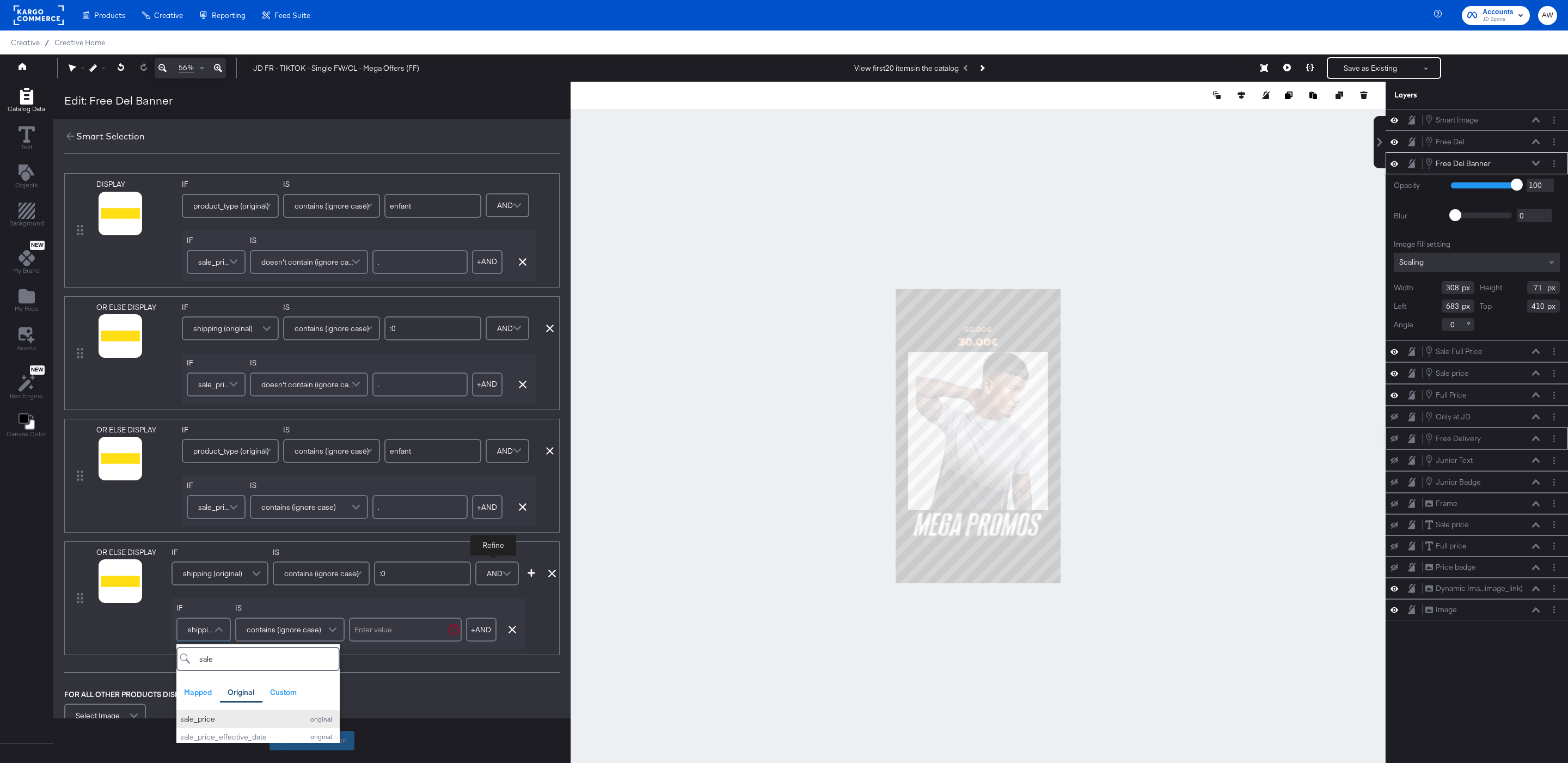
type input "sale"
click at [211, 723] on div "sale_price" at bounding box center [238, 719] width 118 height 10
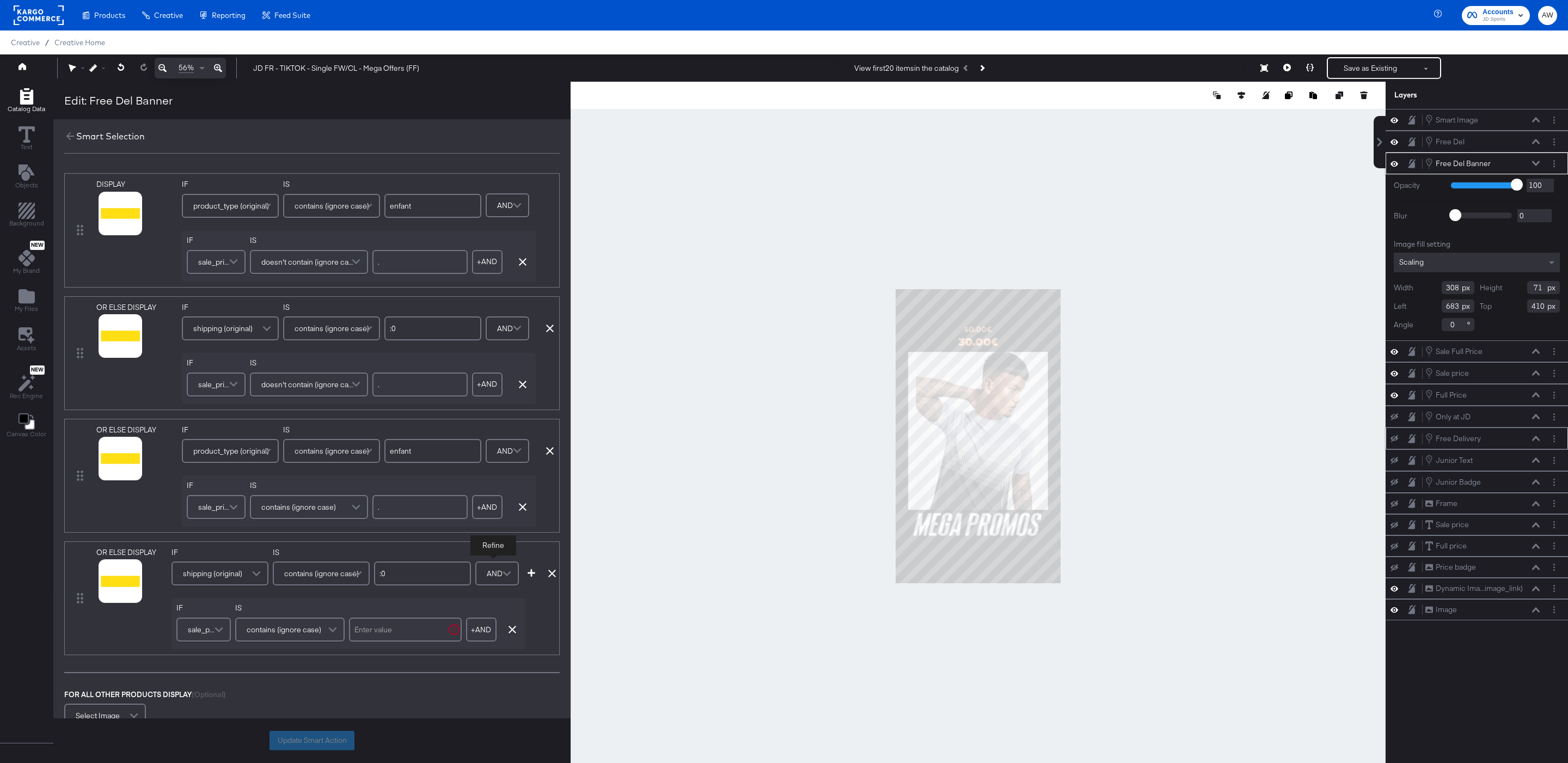
click at [424, 642] on input "text" at bounding box center [405, 629] width 113 height 24
type input "."
click at [105, 599] on icon at bounding box center [107, 595] width 8 height 8
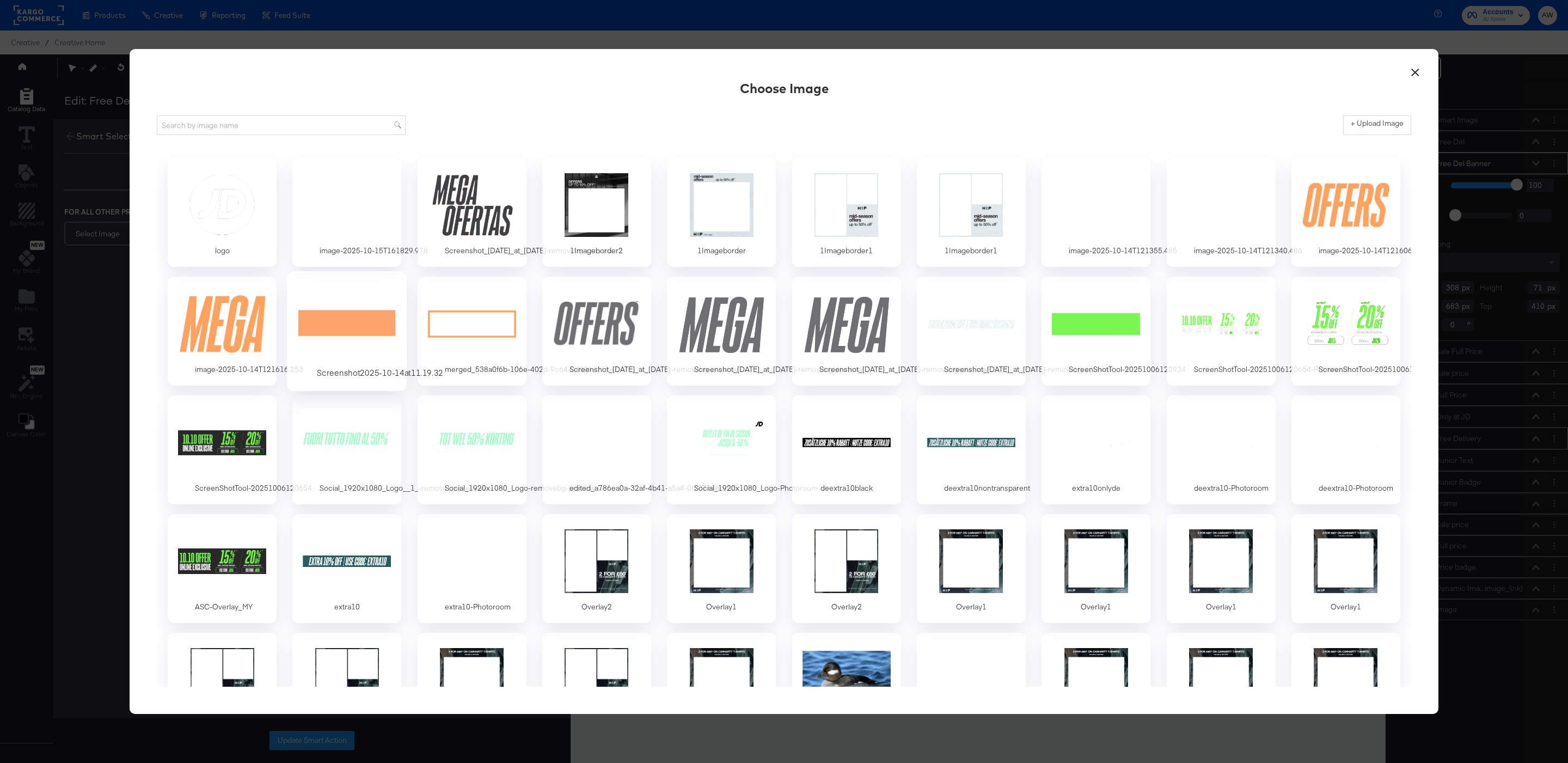
click at [332, 311] on div at bounding box center [346, 323] width 102 height 75
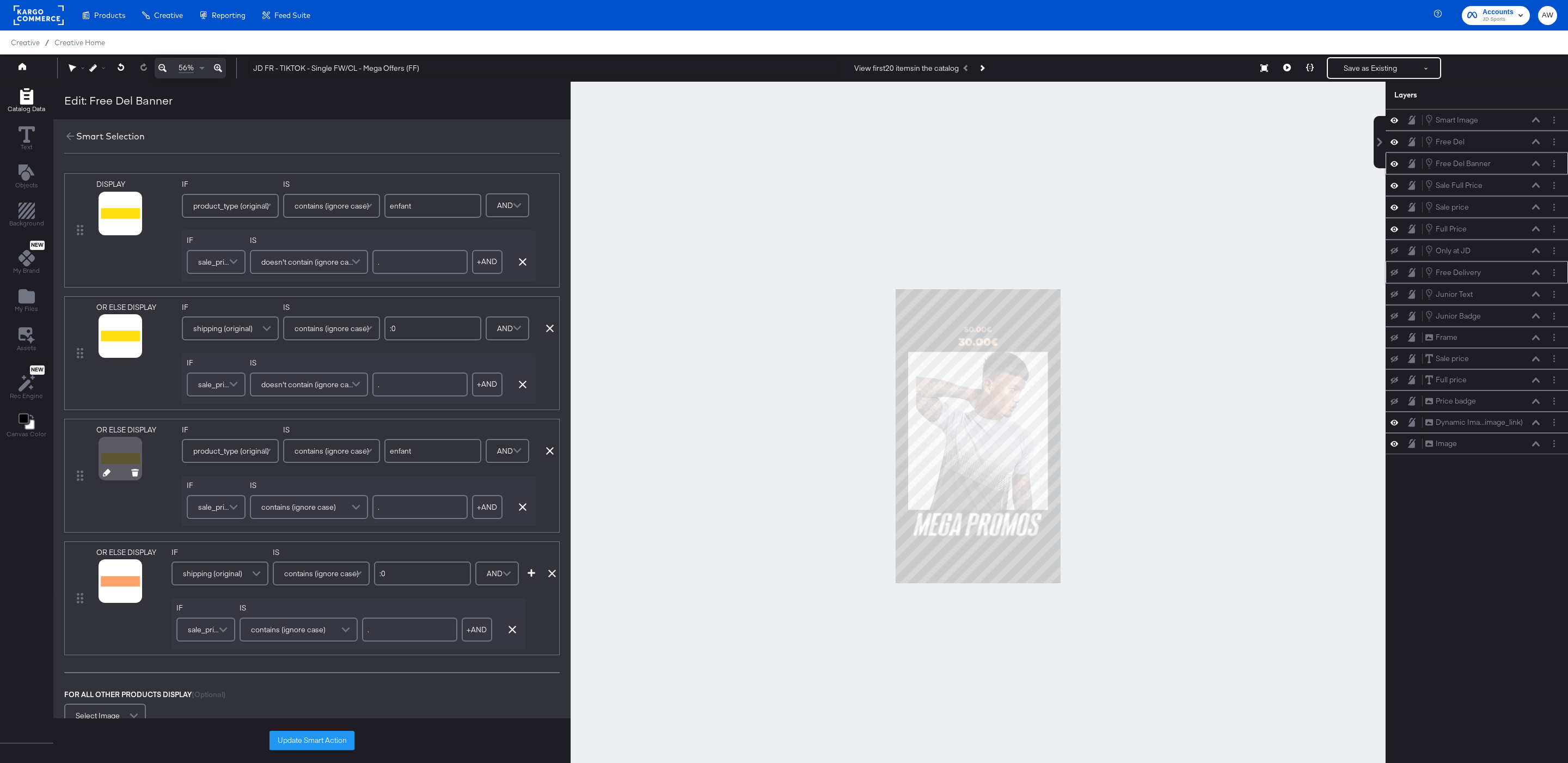
click at [106, 476] on icon at bounding box center [107, 473] width 8 height 8
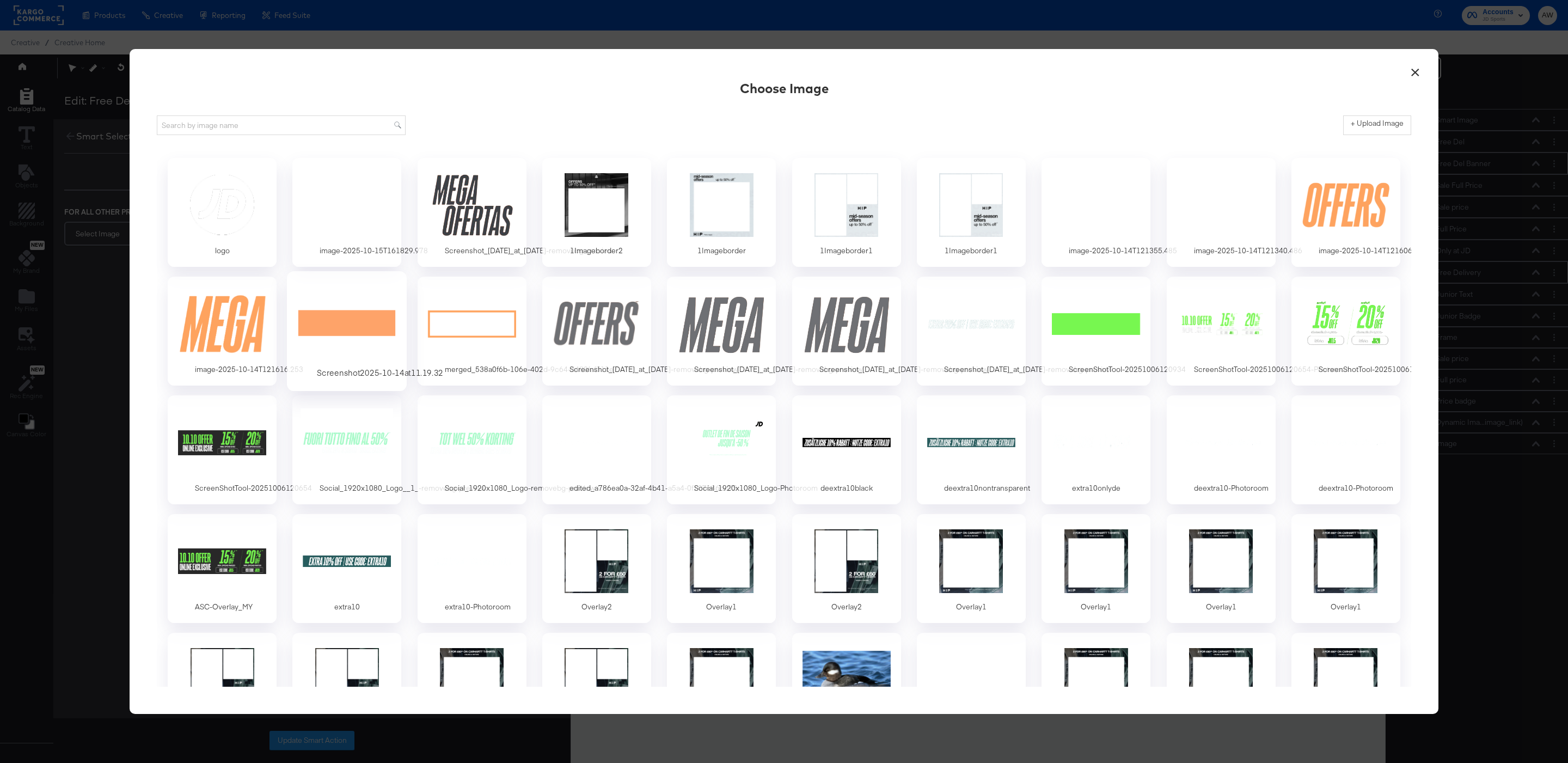
click at [336, 327] on div at bounding box center [346, 323] width 102 height 75
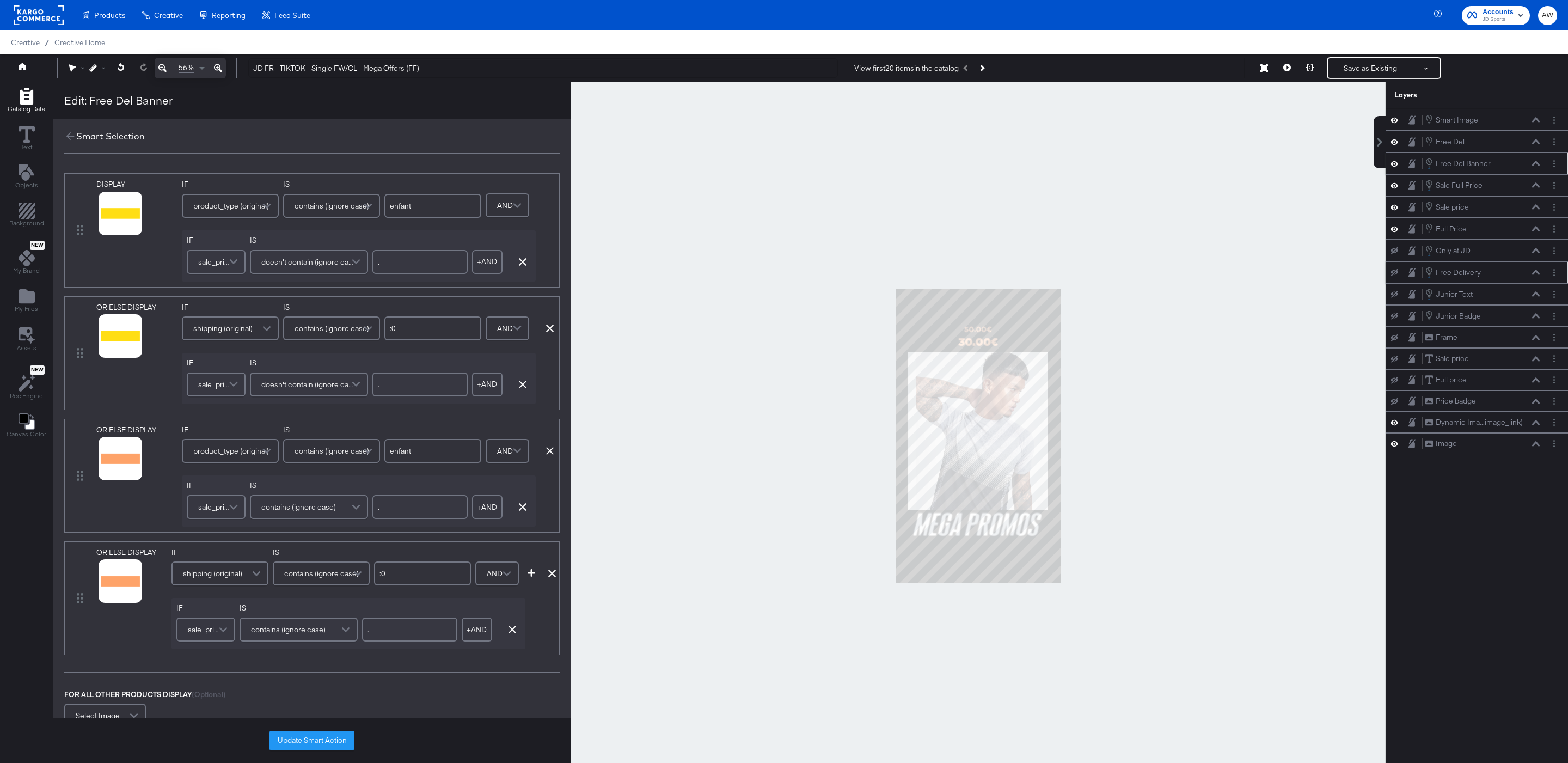
click at [318, 729] on div "Update Smart Action" at bounding box center [312, 740] width 517 height 44
click at [320, 740] on button "Update Smart Action" at bounding box center [311, 740] width 85 height 19
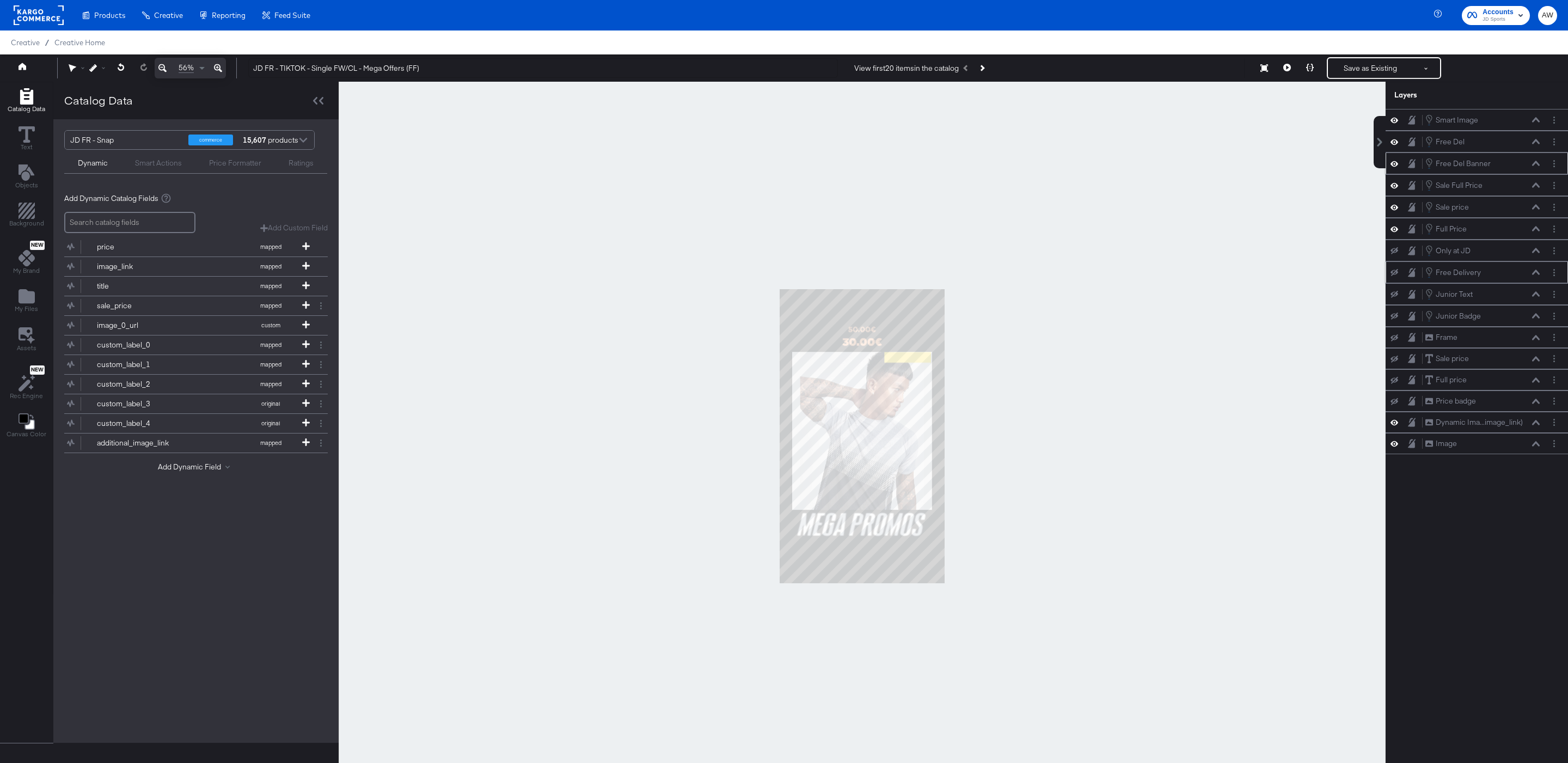
click at [1285, 66] on icon at bounding box center [1287, 68] width 8 height 8
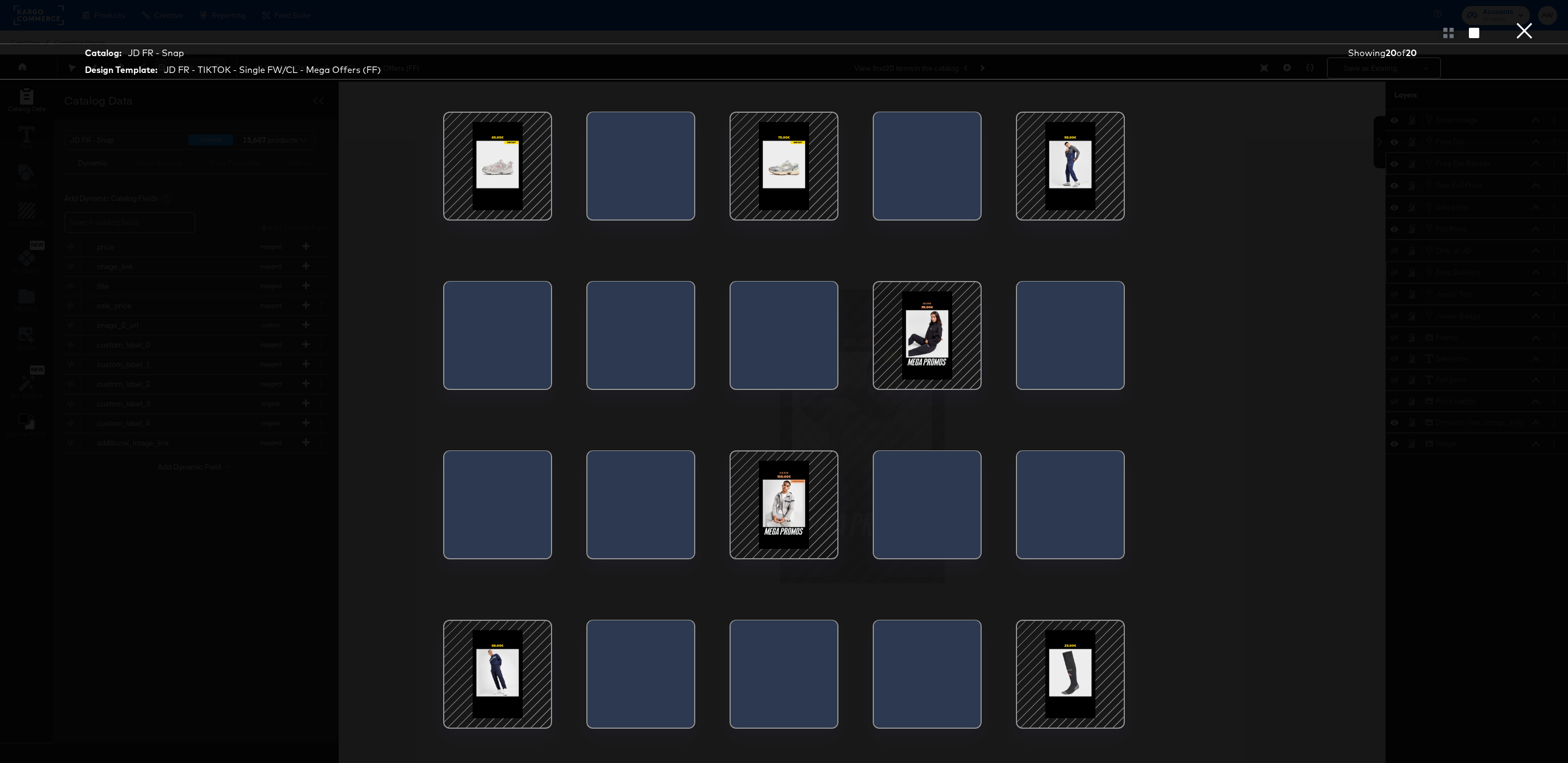
click at [816, 506] on div at bounding box center [784, 505] width 93 height 93
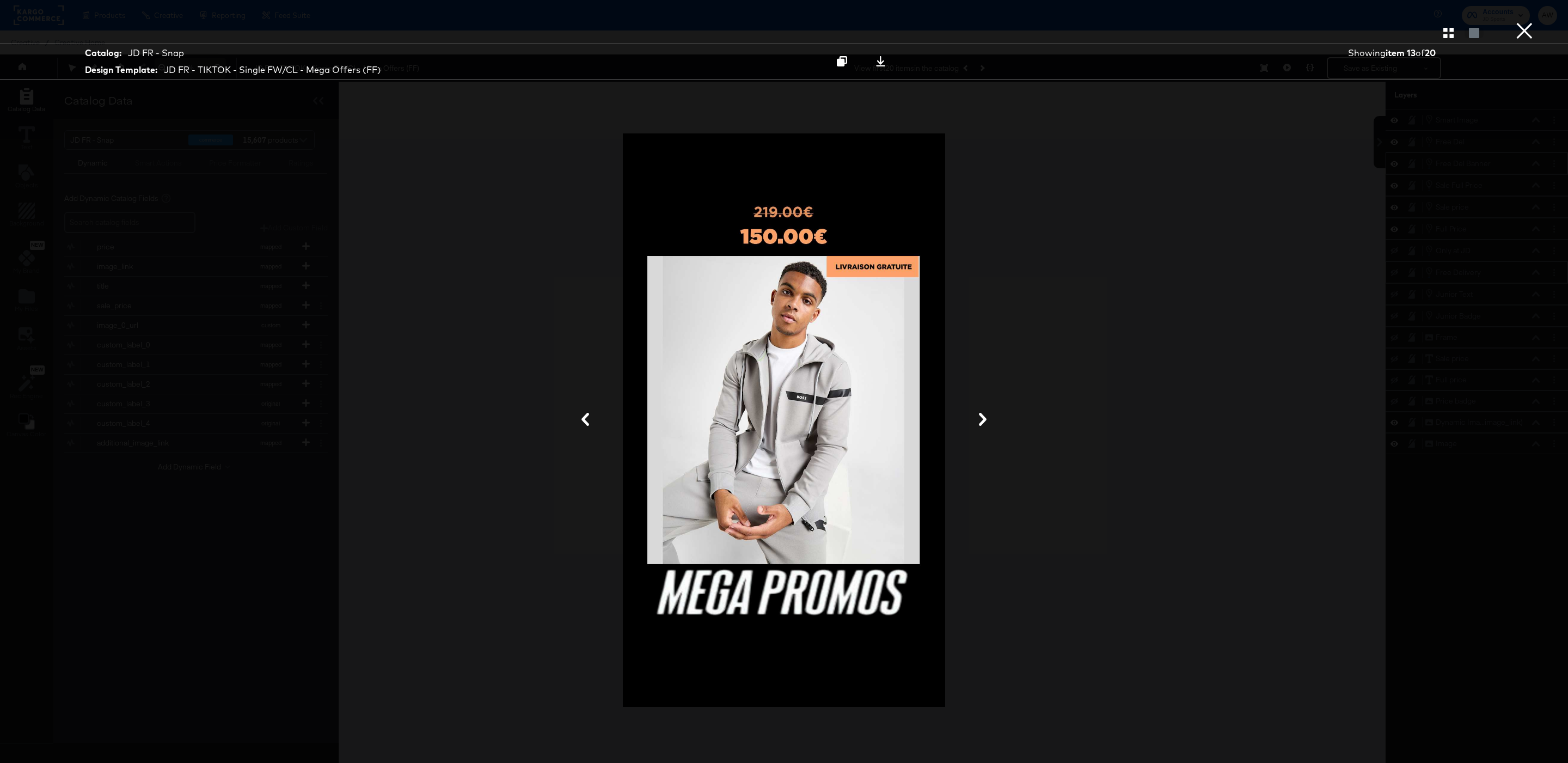
click at [1168, 189] on div at bounding box center [783, 420] width 817 height 654
click at [1524, 22] on button "×" at bounding box center [1524, 11] width 22 height 22
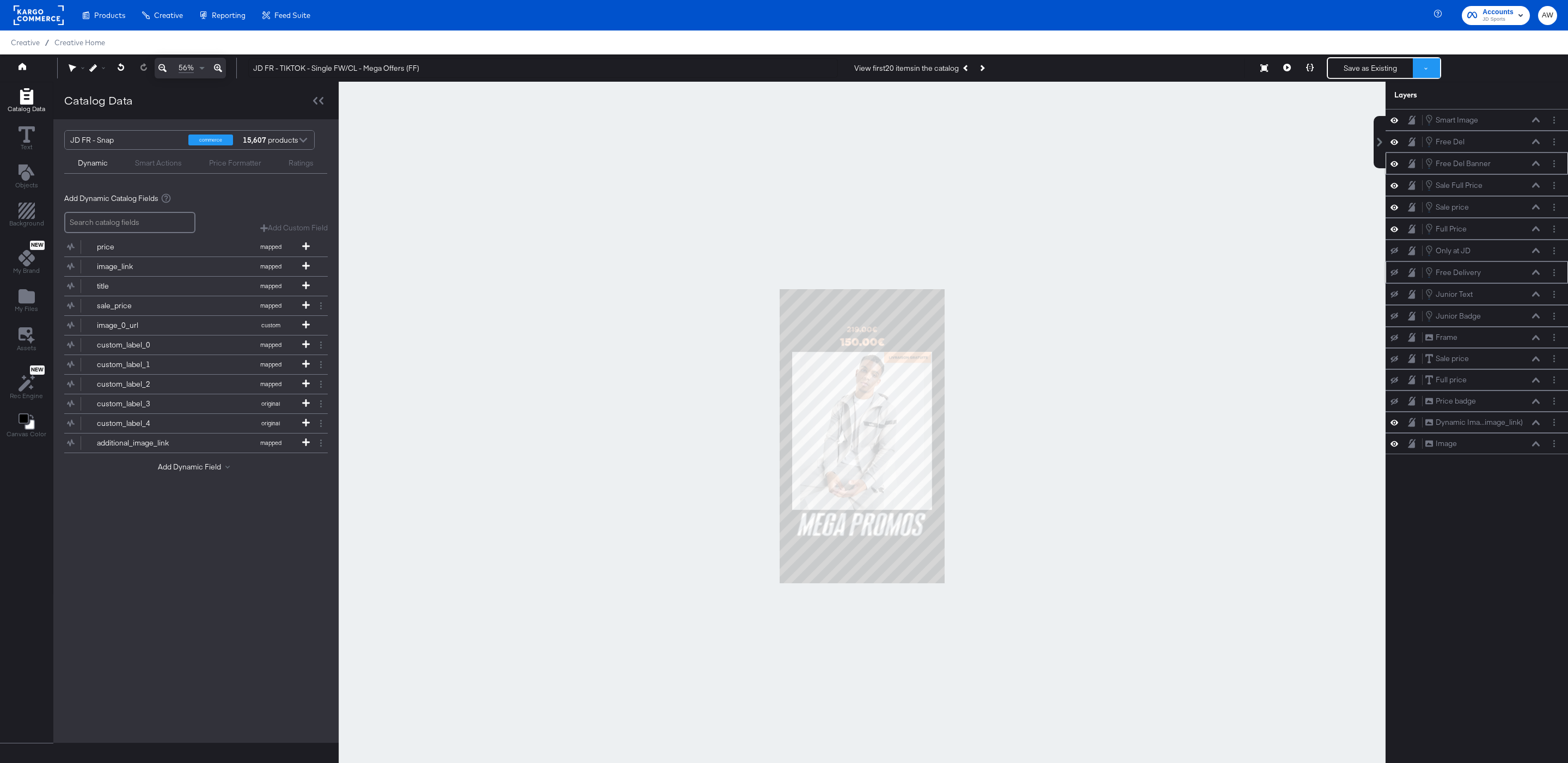
click at [1424, 72] on button at bounding box center [1426, 68] width 27 height 19
click at [1418, 104] on button "Save as New Design" at bounding box center [1390, 107] width 113 height 19
click at [1397, 70] on button "Save as New Design" at bounding box center [1370, 68] width 85 height 19
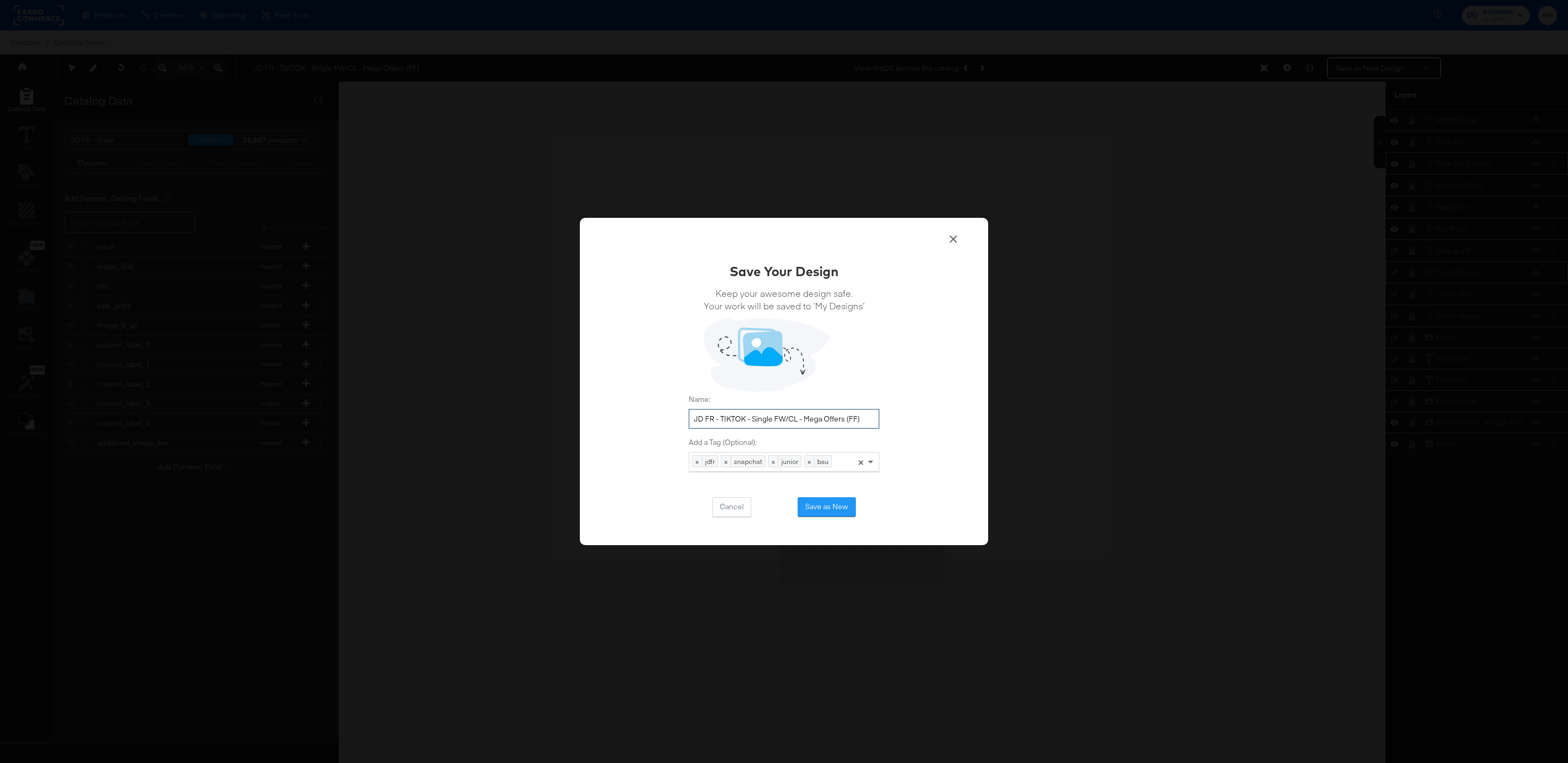
drag, startPoint x: 852, startPoint y: 421, endPoint x: 921, endPoint y: 421, distance: 69.0
click at [921, 421] on div "Save Your Design Keep your awesome design safe. Your work will be saved to ‘My …" at bounding box center [784, 382] width 408 height 327
type input "JD FR - TIKTOK - Single FW/CL - Mega Offers [DATE]"
click at [835, 510] on button "Save as New" at bounding box center [826, 506] width 58 height 19
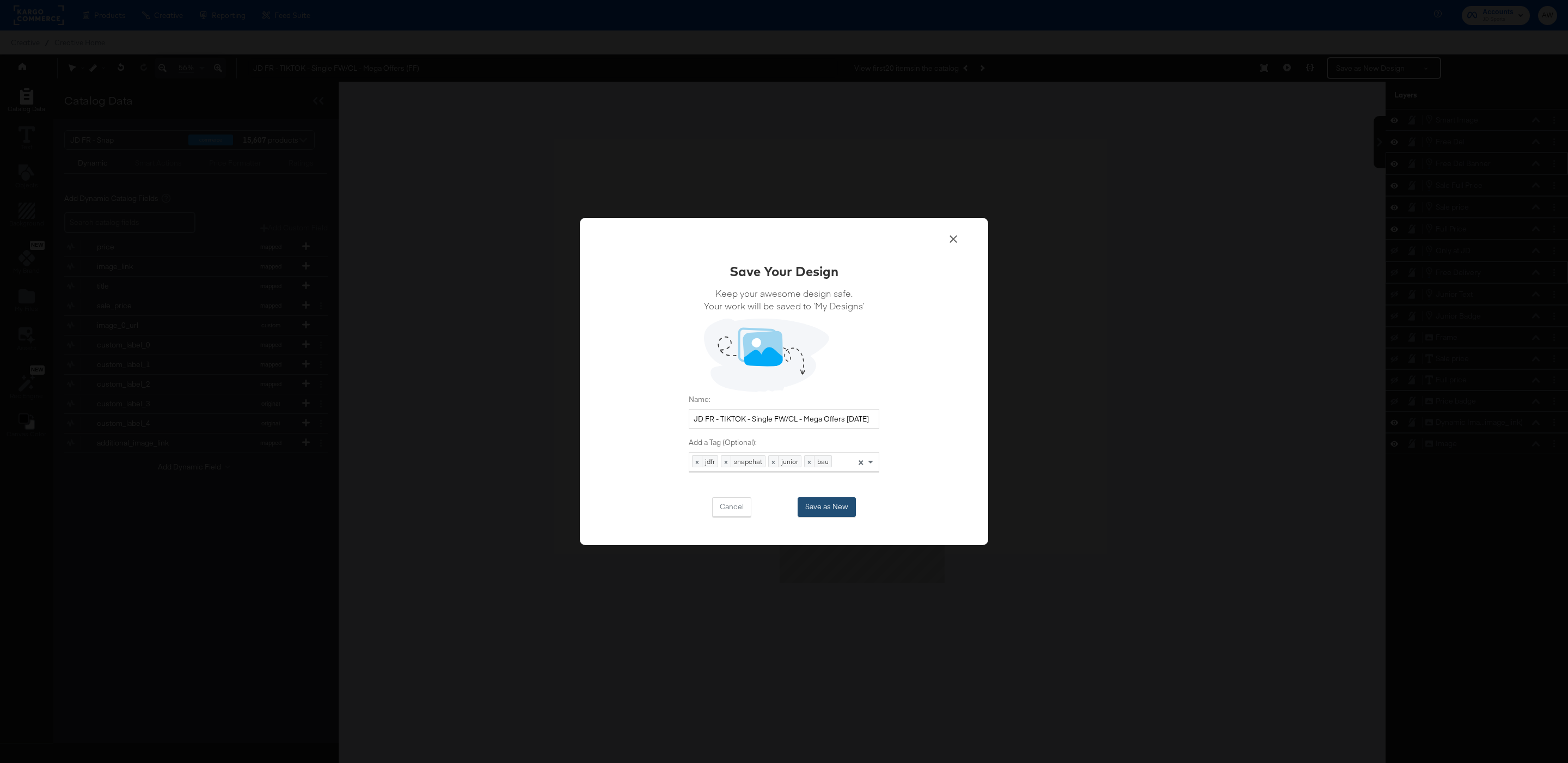
scroll to position [0, 0]
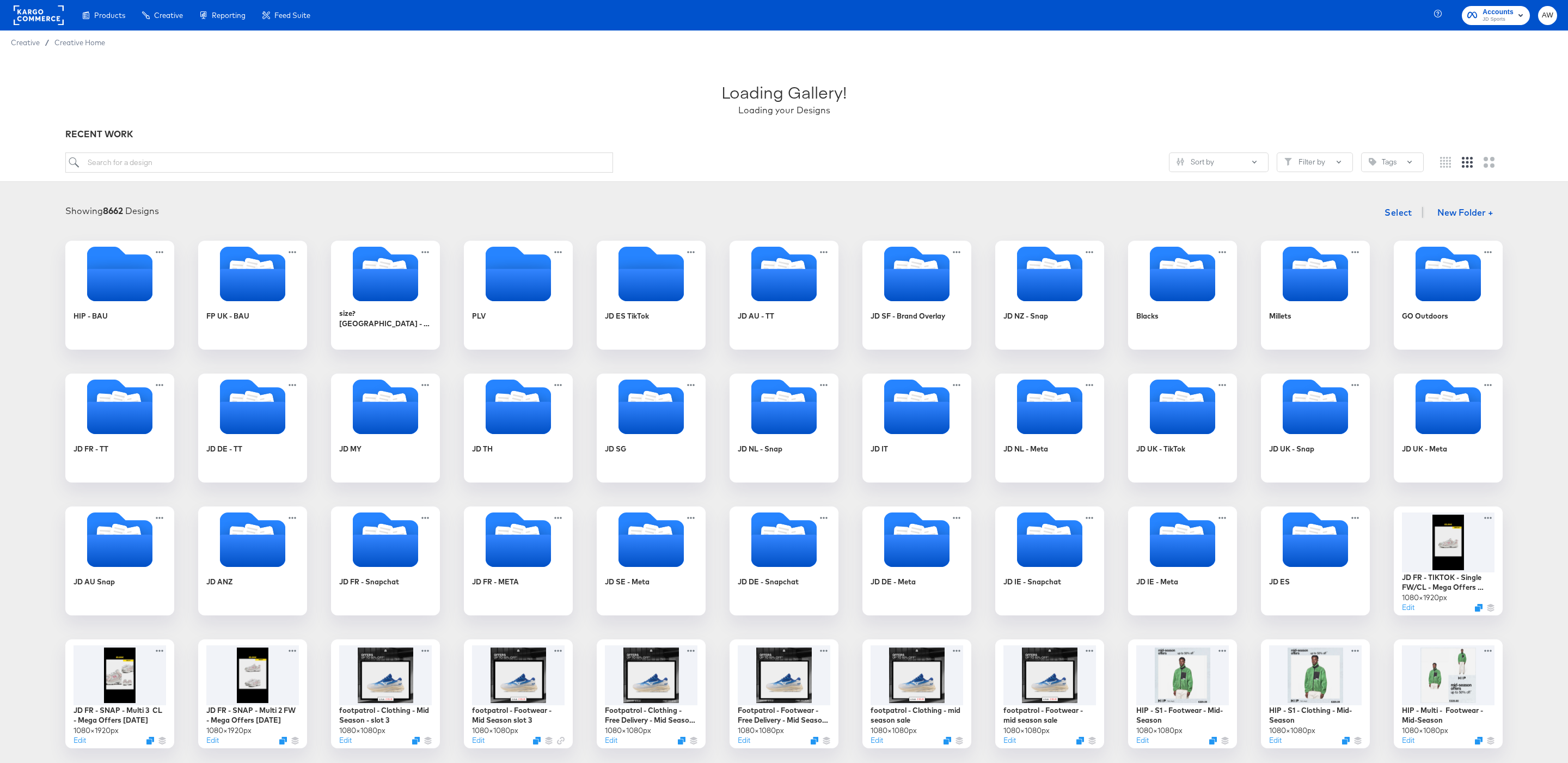
scroll to position [187, 0]
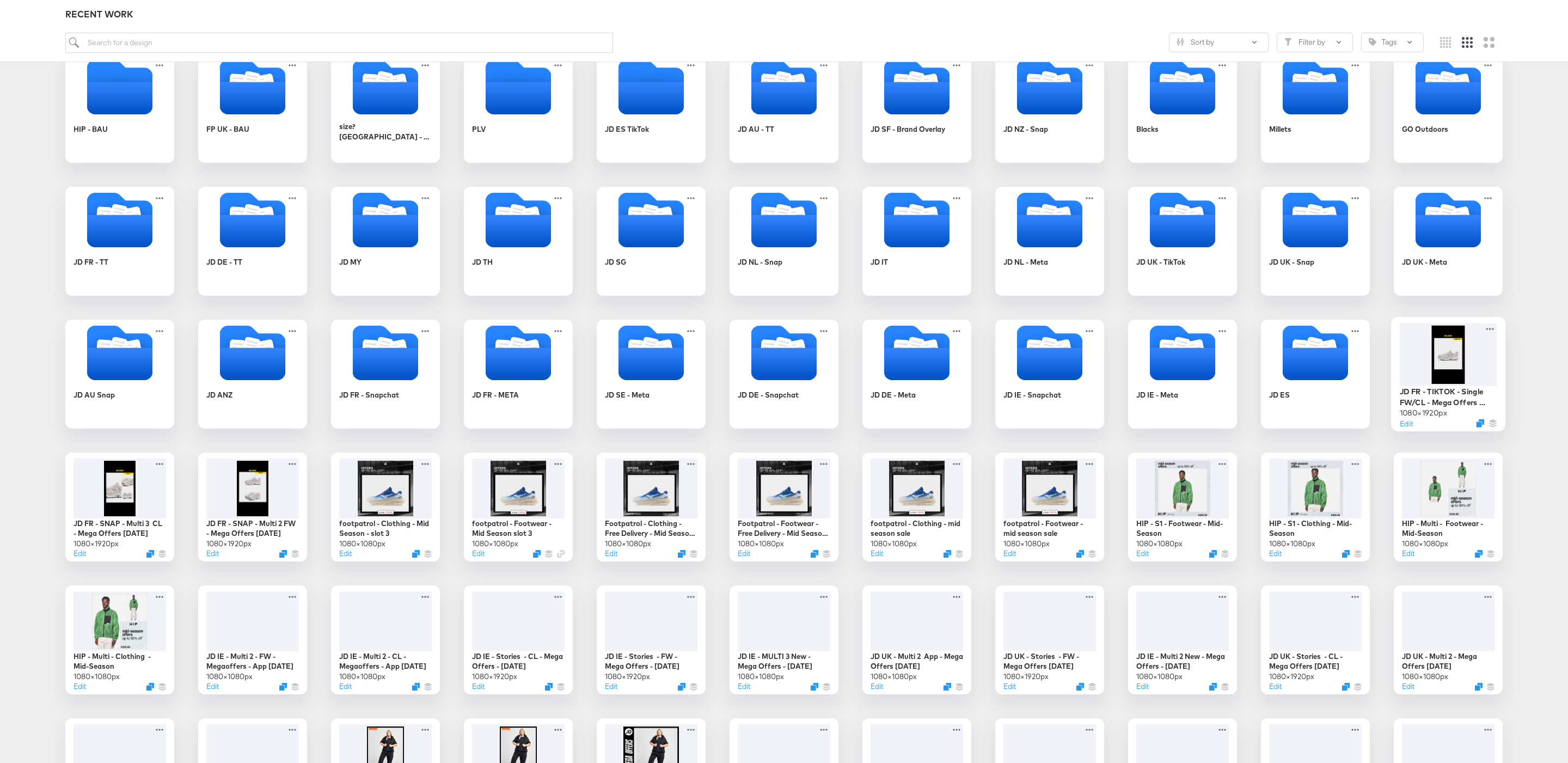
drag, startPoint x: 1453, startPoint y: 360, endPoint x: 1446, endPoint y: 360, distance: 7.0
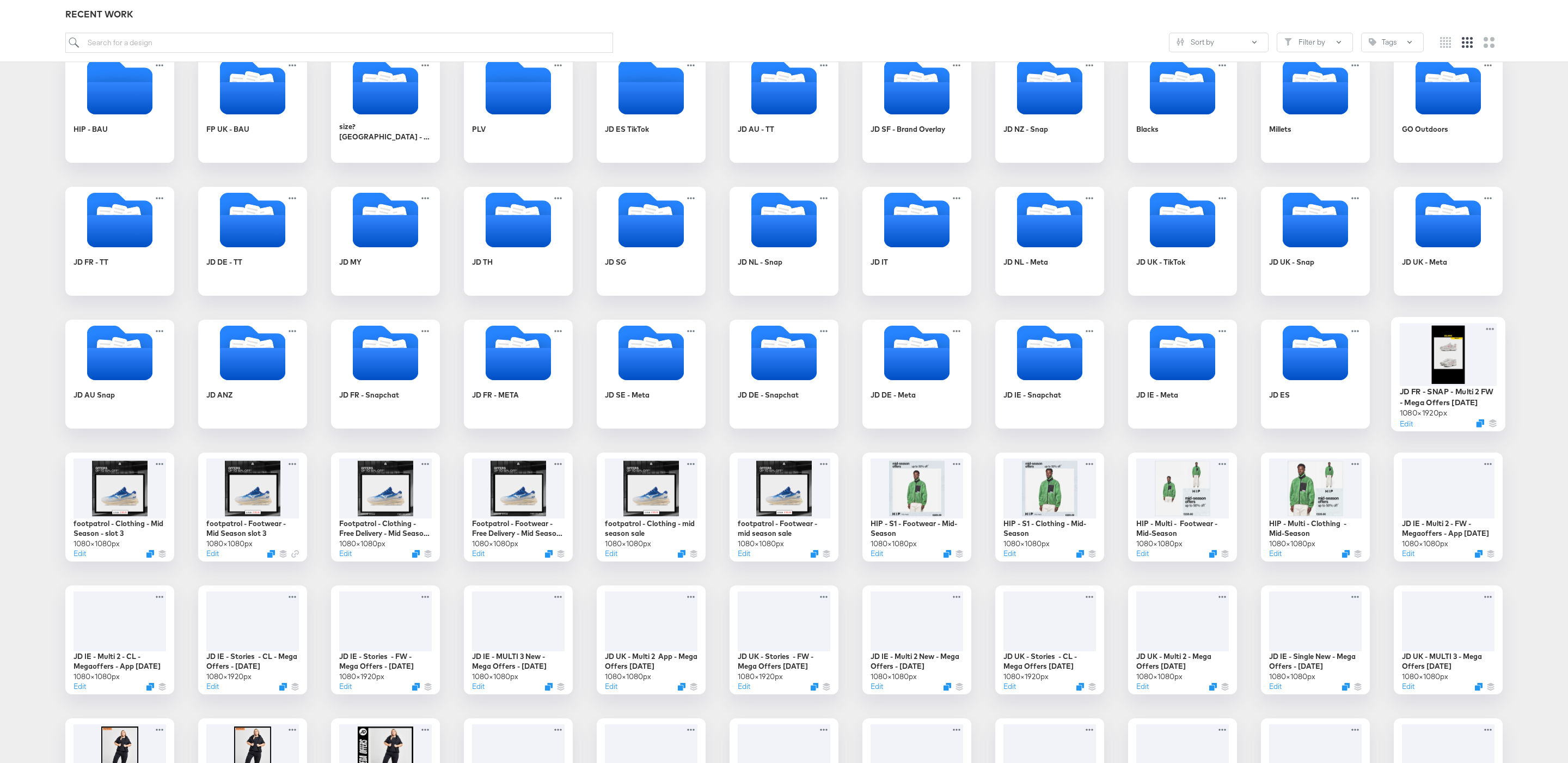
drag, startPoint x: 1458, startPoint y: 352, endPoint x: 541, endPoint y: 14, distance: 977.3
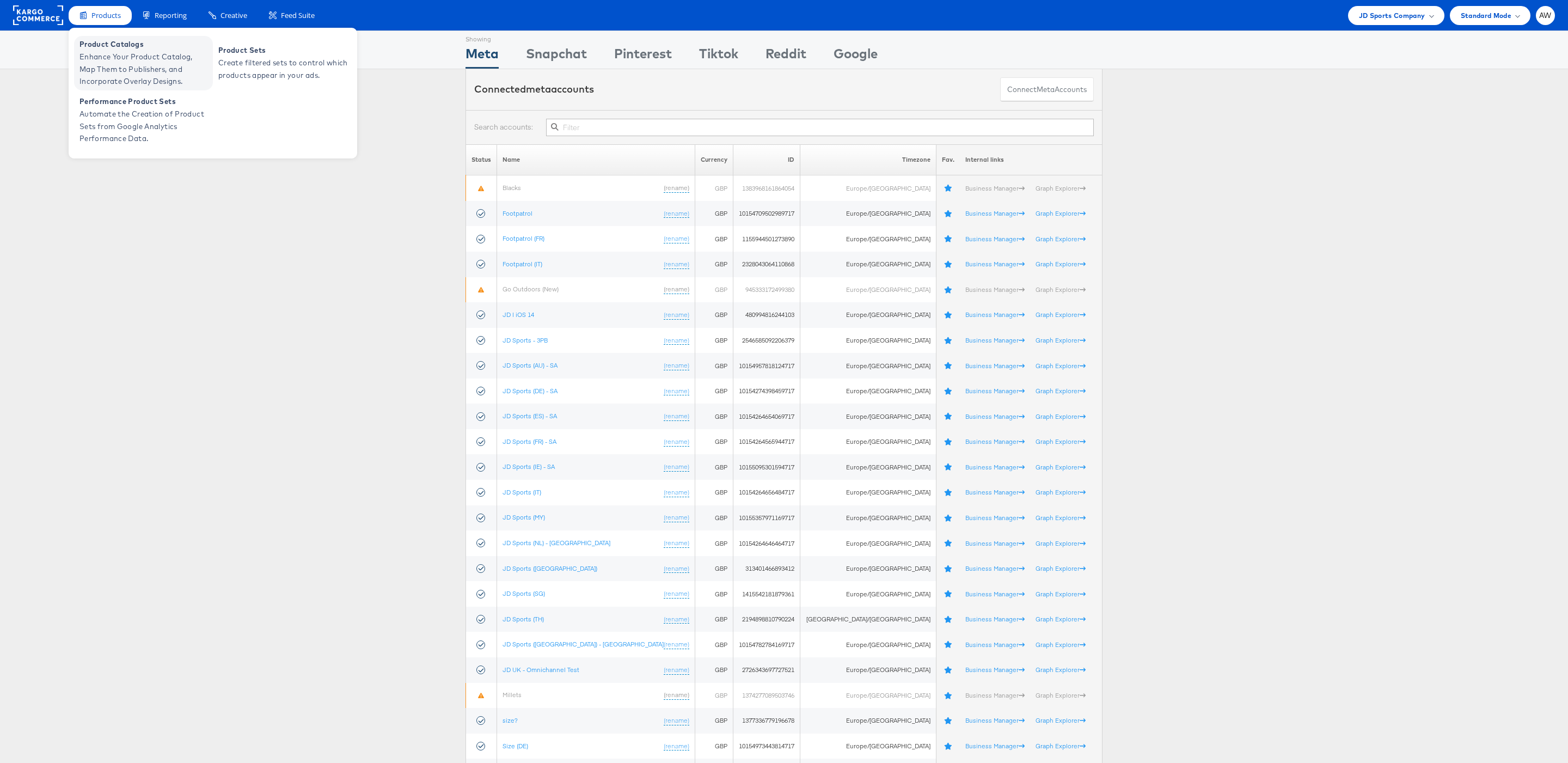
click at [137, 73] on span "Enhance Your Product Catalog, Map Them to Publishers, and Incorporate Overlay D…" at bounding box center [145, 69] width 131 height 37
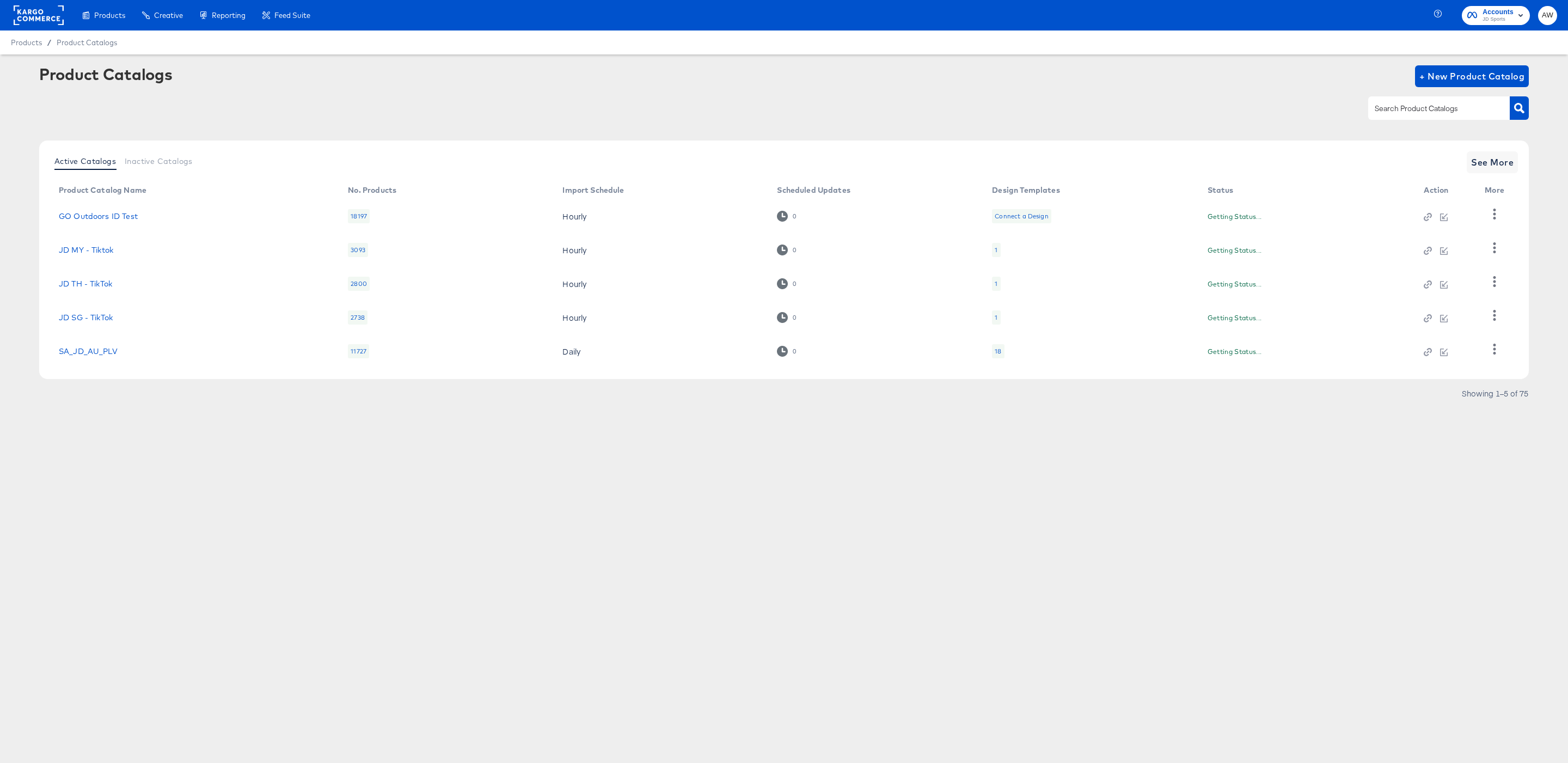
click at [1466, 106] on input "text" at bounding box center [1430, 108] width 116 height 12
click at [1457, 110] on input "fr" at bounding box center [1430, 108] width 116 height 12
type input "fr"
click at [138, 346] on div "StitcherAds - JD FR" at bounding box center [192, 350] width 267 height 9
click at [126, 348] on link "StitcherAds - JD FR" at bounding box center [97, 350] width 75 height 9
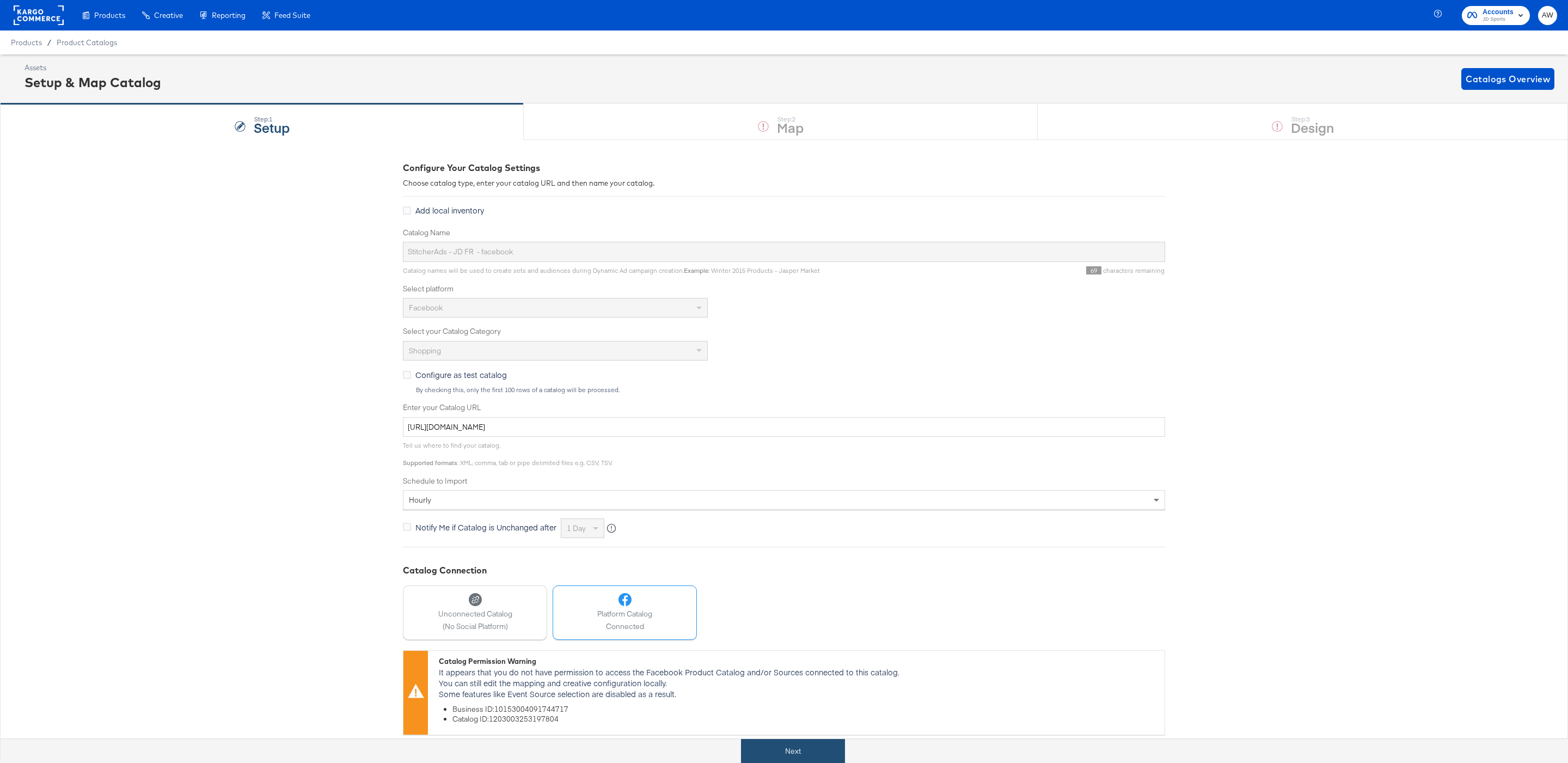
click at [789, 740] on button "Next" at bounding box center [793, 751] width 104 height 24
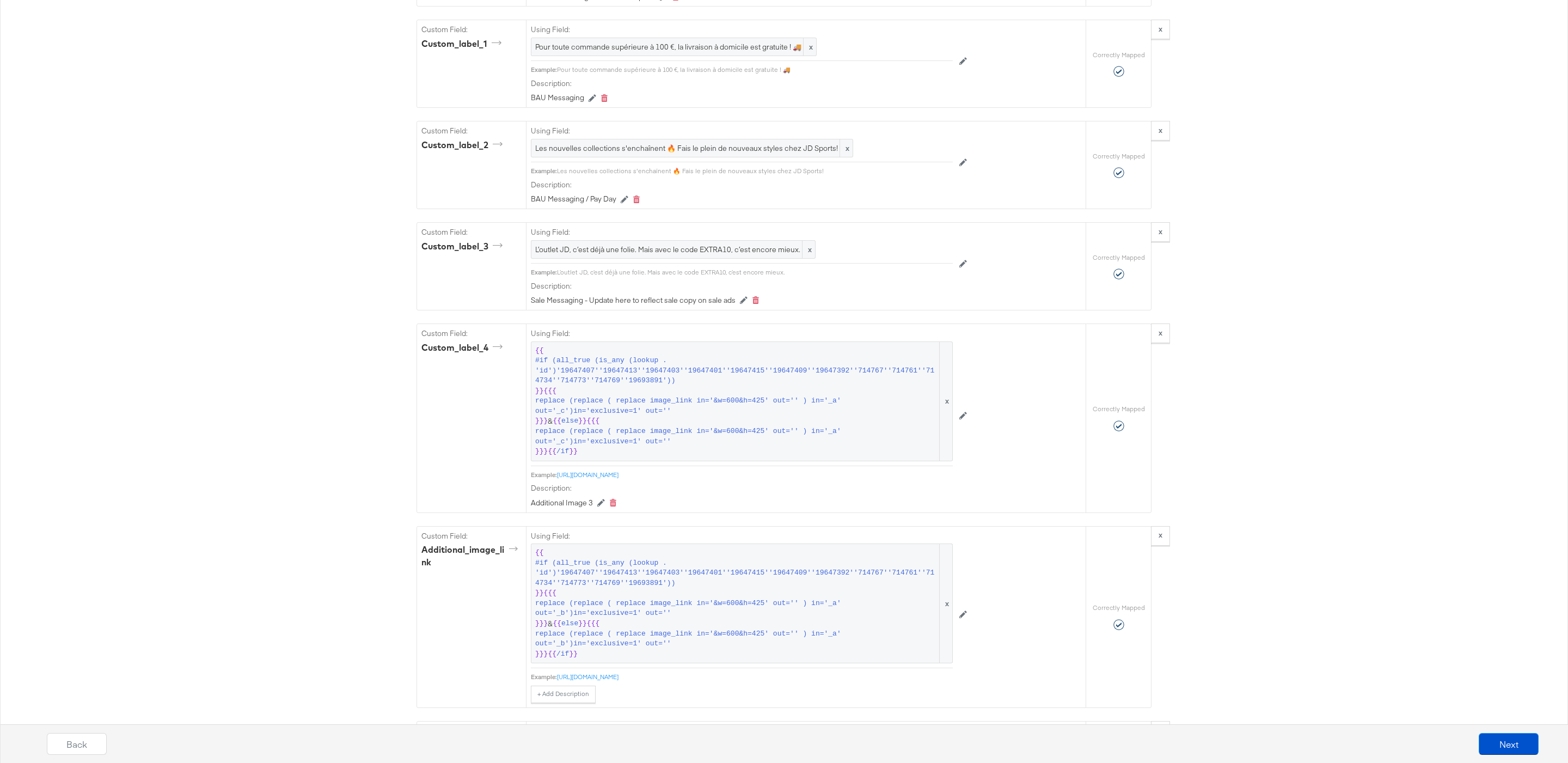
scroll to position [1306, 0]
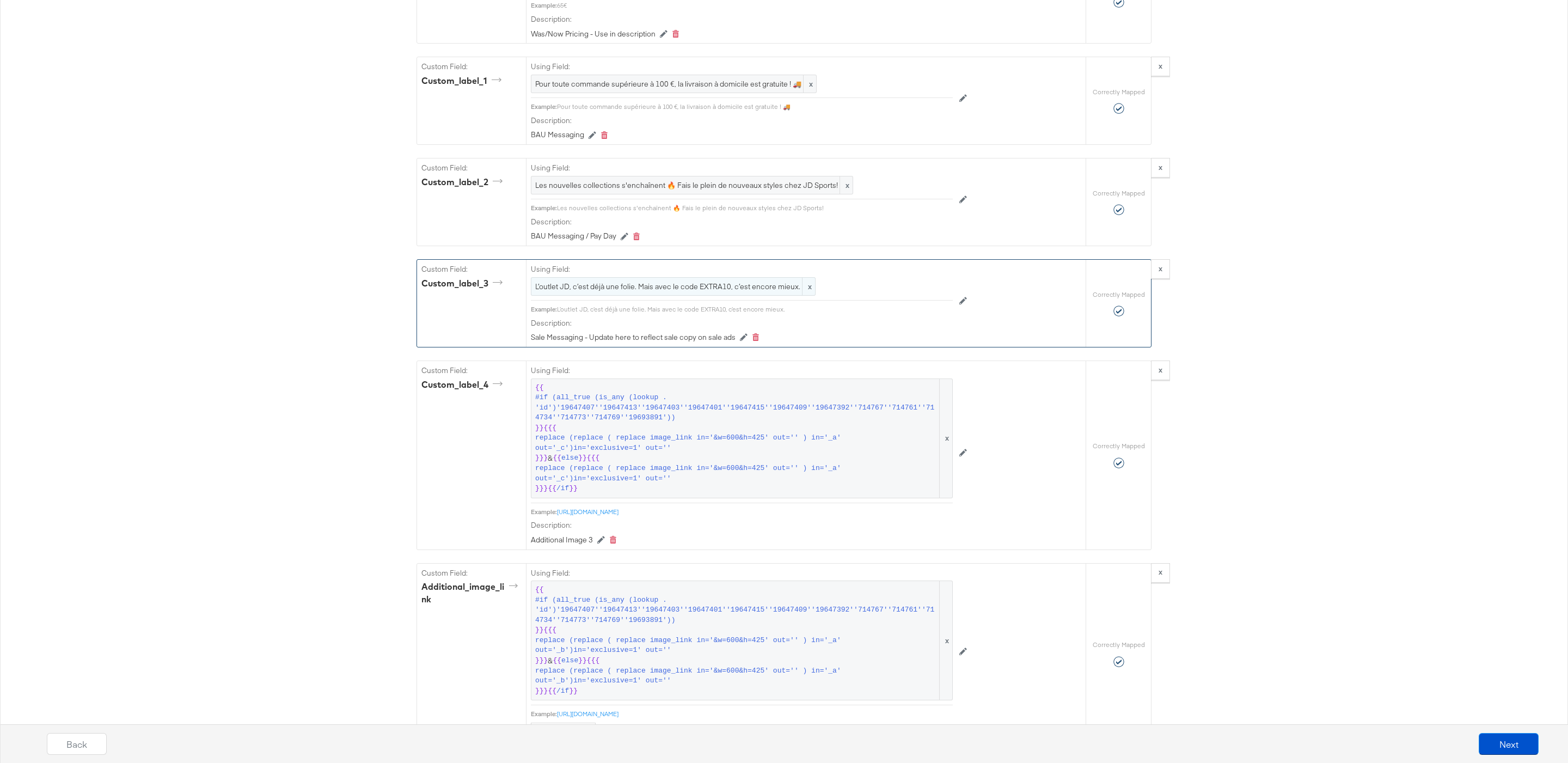
click at [673, 292] on span "L’outlet JD, c’est déjà une folie. Mais avec le code EXTRA10, c’est encore mieu…" at bounding box center [673, 287] width 276 height 10
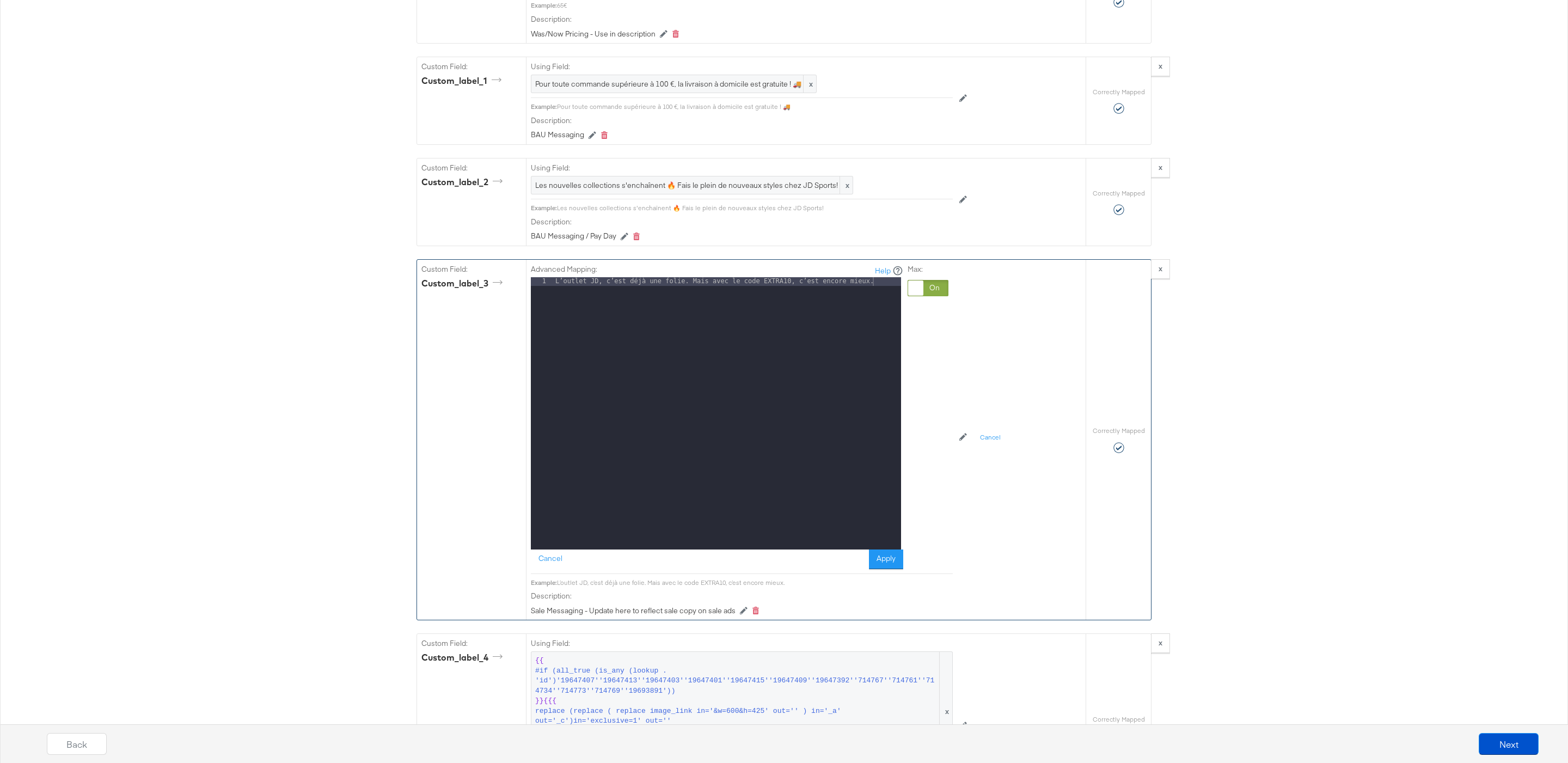
click at [673, 307] on div "L’outlet JD, c’est déjà une folie. Mais avec le code EXTRA10, c’est encore mieu…" at bounding box center [726, 422] width 348 height 290
click at [875, 569] on button "Apply" at bounding box center [886, 559] width 34 height 19
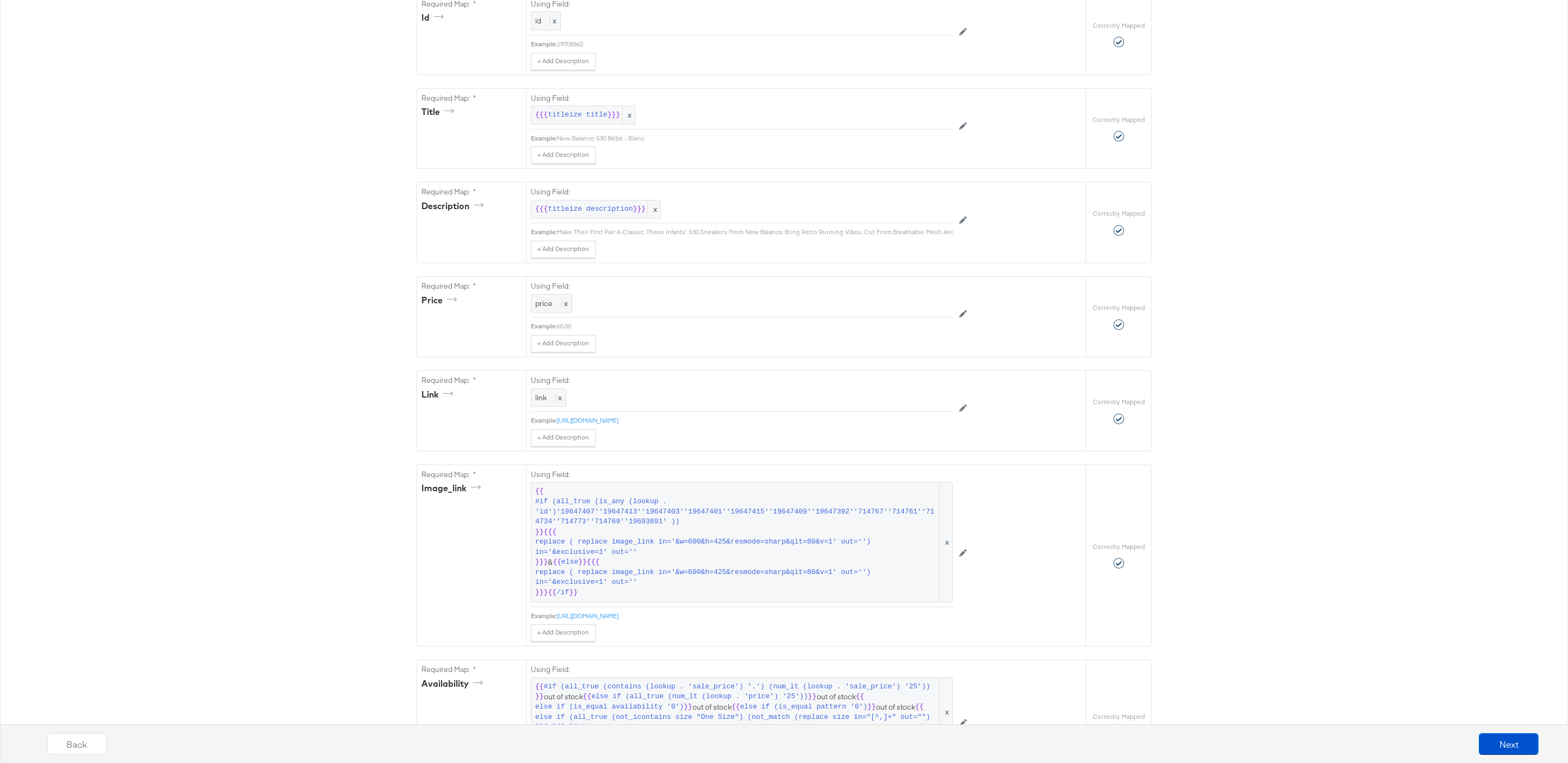
scroll to position [0, 0]
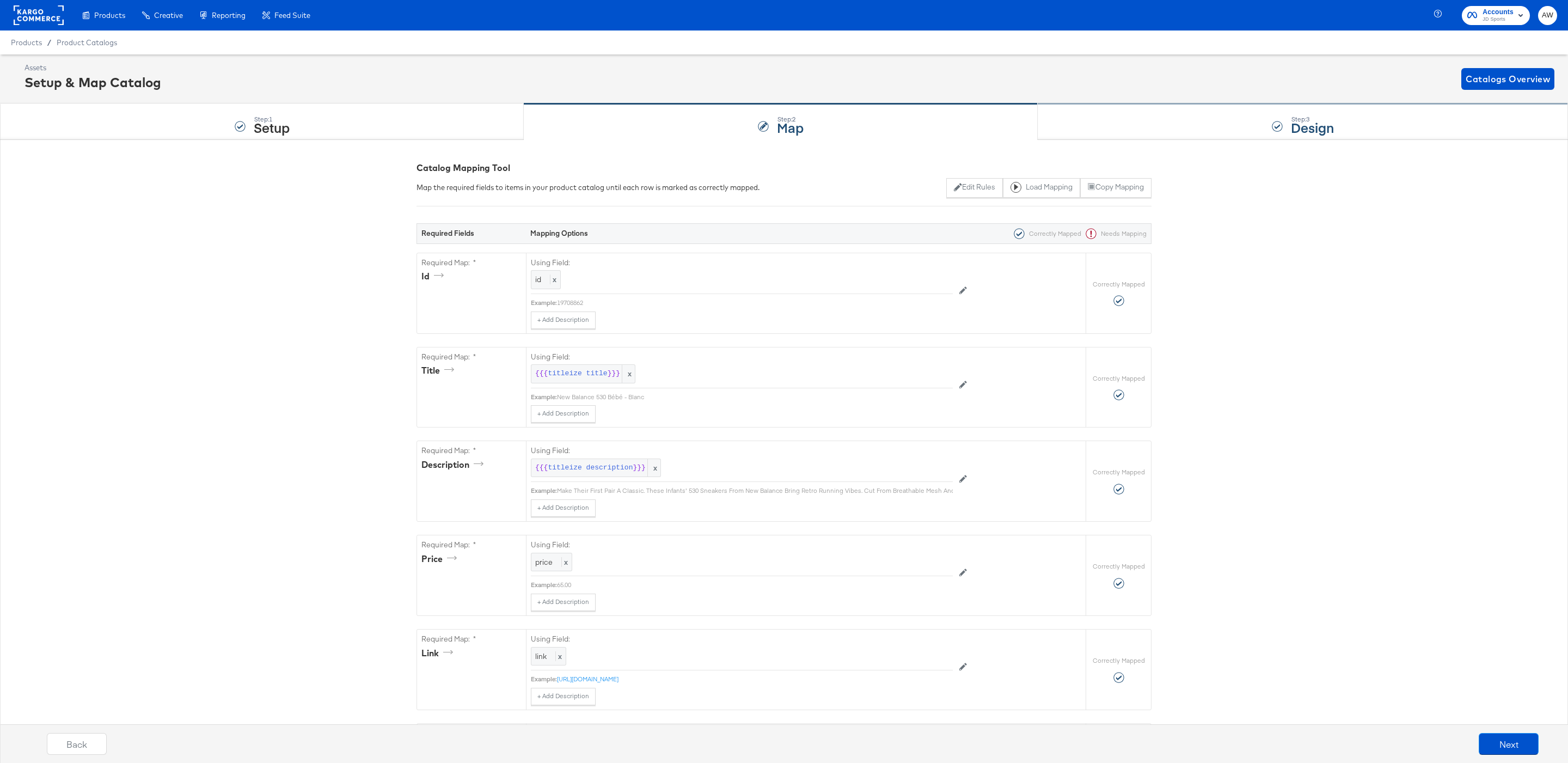
click at [1222, 128] on div "Step: 3 Design" at bounding box center [1303, 122] width 530 height 36
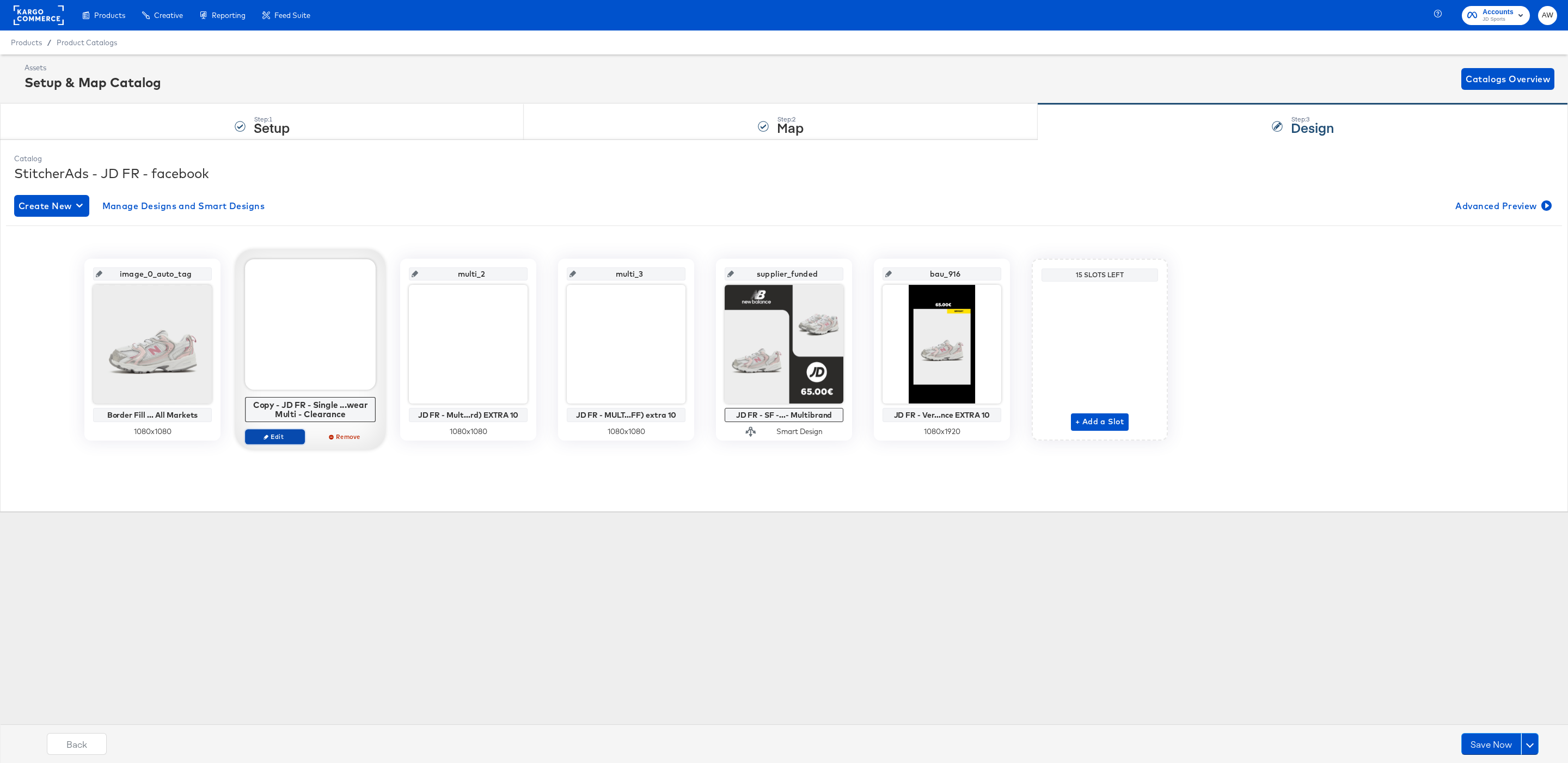
click at [283, 439] on span "Edit" at bounding box center [275, 436] width 50 height 8
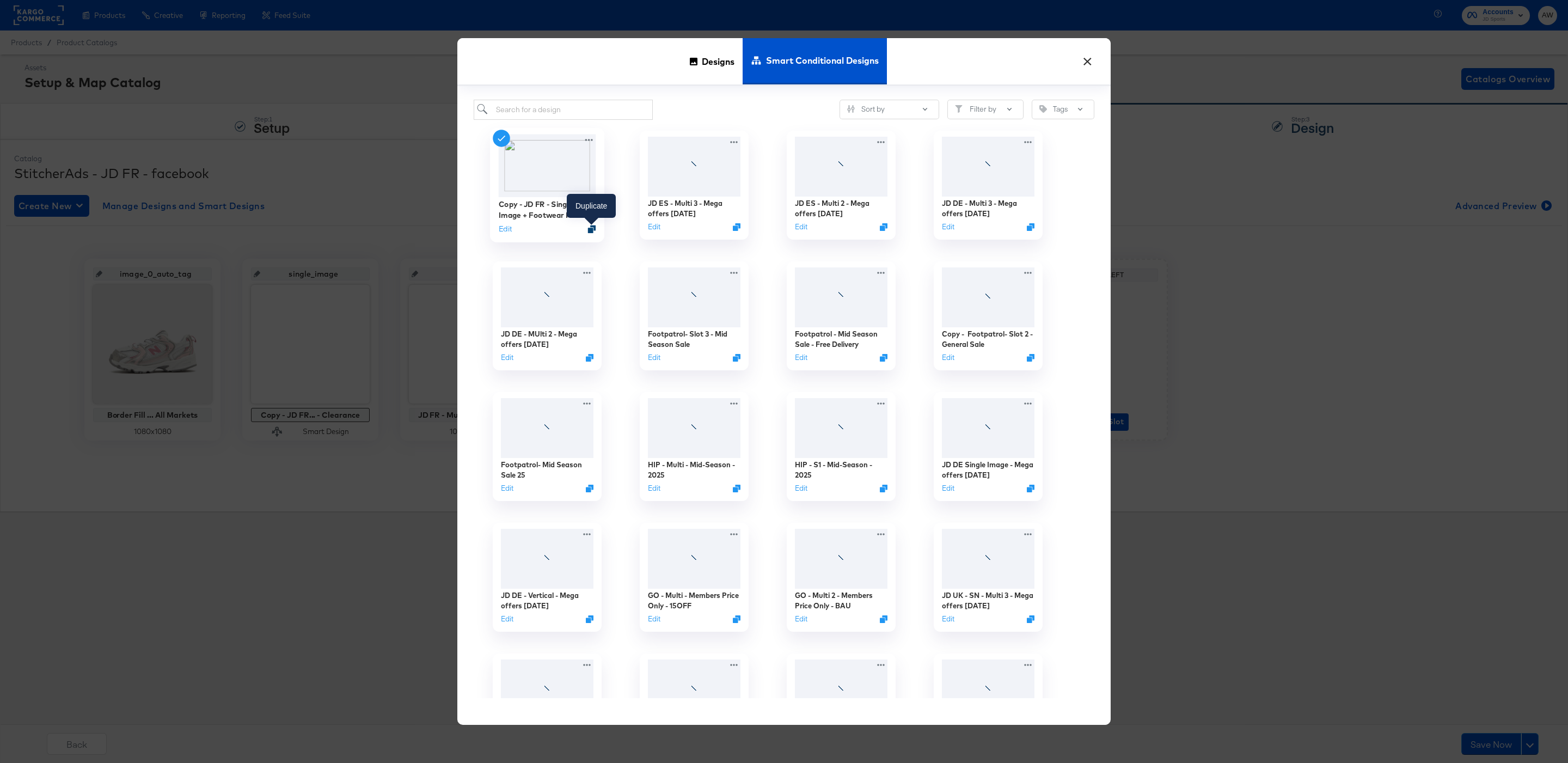
click at [591, 230] on icon "Duplicate" at bounding box center [592, 229] width 8 height 8
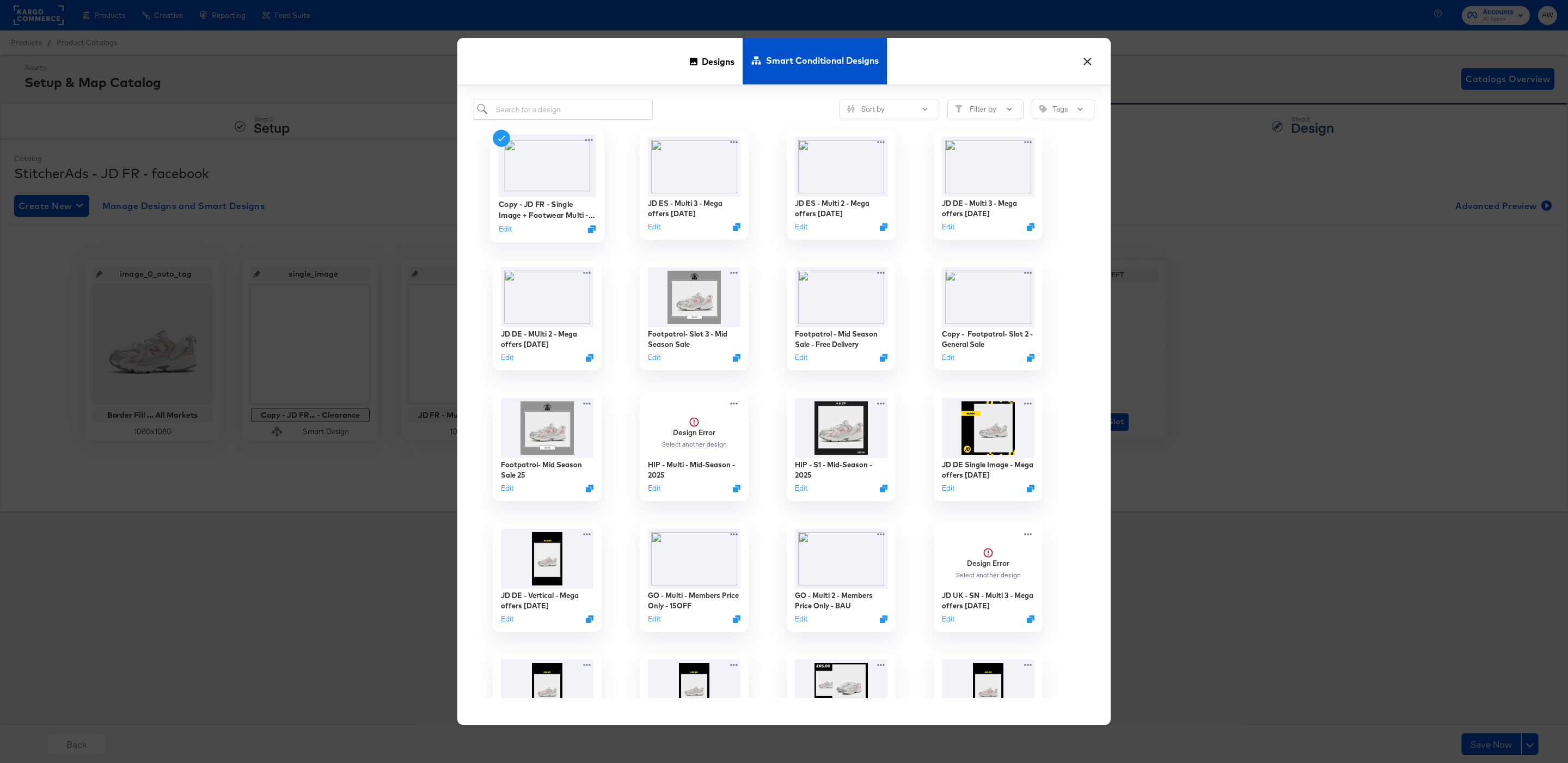
click at [642, 95] on div "Sort by Filter by Tags Copy - JD FR - Single Image + Footwear Multi - Clearance…" at bounding box center [783, 405] width 653 height 638
click at [645, 104] on input "search" at bounding box center [563, 110] width 179 height 20
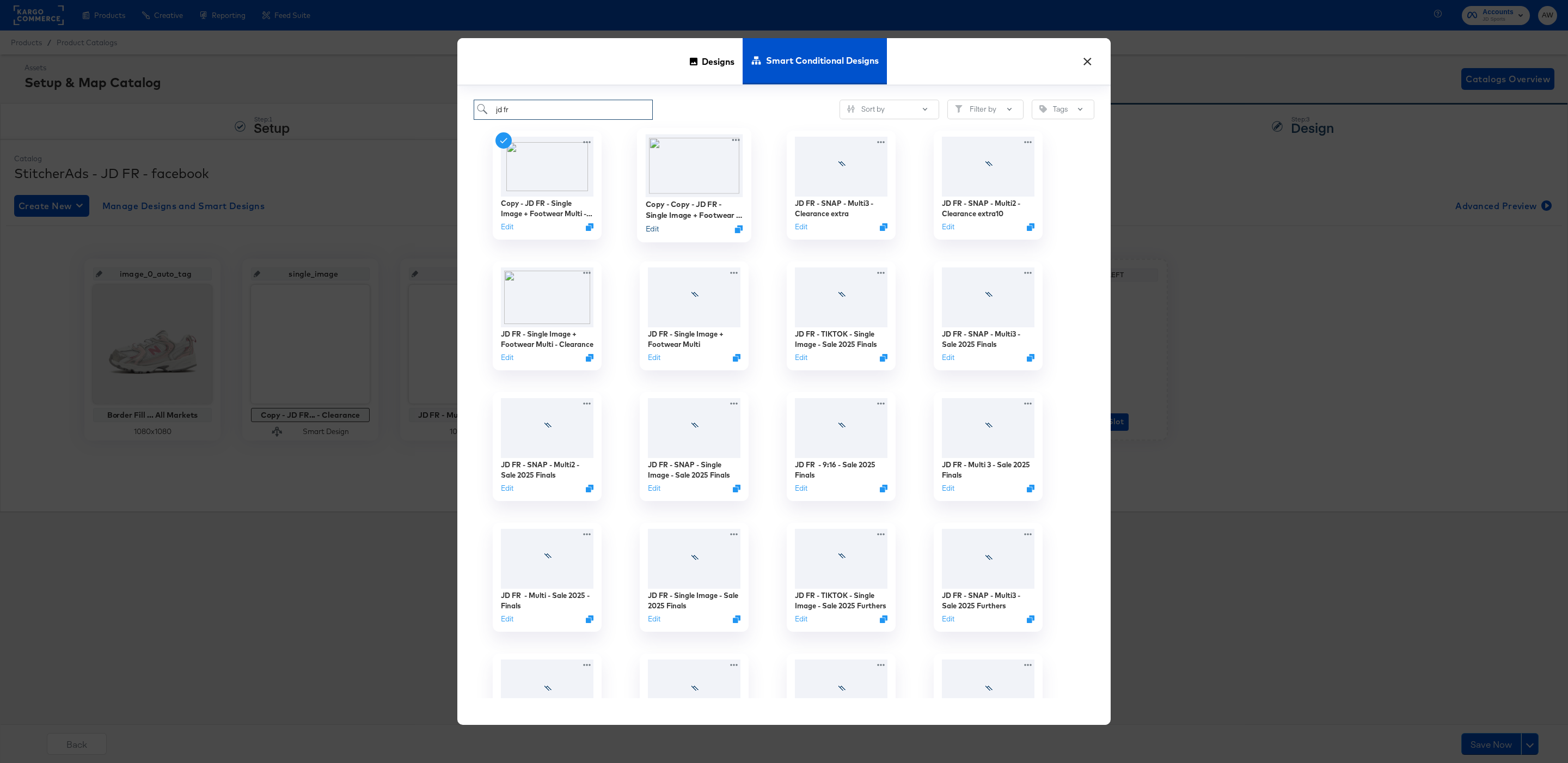
type input "jd fr"
click at [655, 229] on button "Edit" at bounding box center [652, 228] width 13 height 10
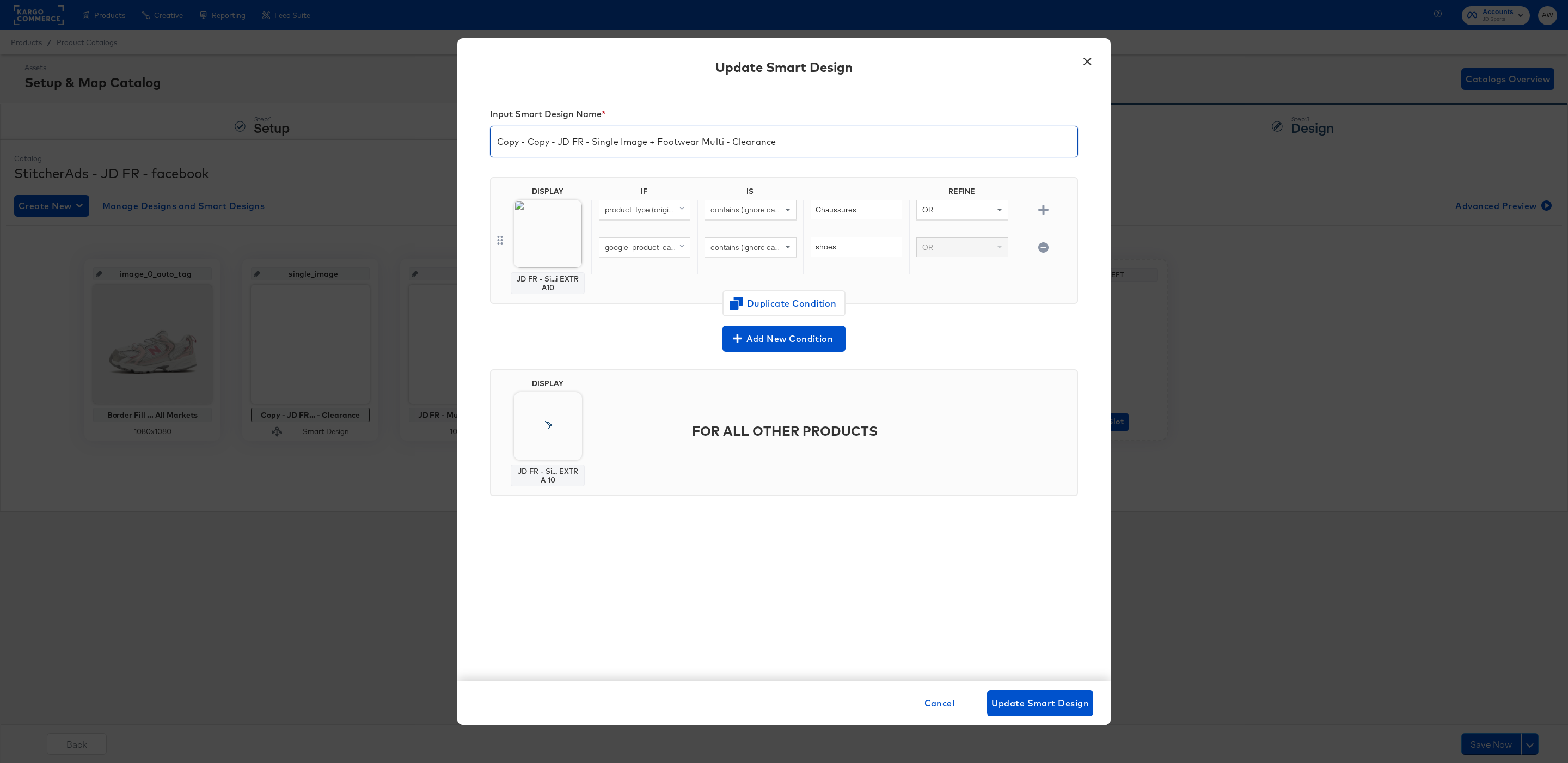
drag, startPoint x: 559, startPoint y: 139, endPoint x: 457, endPoint y: 137, distance: 102.0
click at [457, 138] on div "Input Smart Design Name * Copy - Copy - JD FR - Single Image + Footwear Multi -…" at bounding box center [783, 385] width 653 height 592
drag, startPoint x: 673, startPoint y: 144, endPoint x: 843, endPoint y: 152, distance: 170.2
click at [843, 152] on input "JD FR - Single Image + Footwear Multi - Clearance" at bounding box center [784, 137] width 587 height 30
type input "JD FR - Single Image + Footwear Multi - MEGA OFFERS OCT 2025"
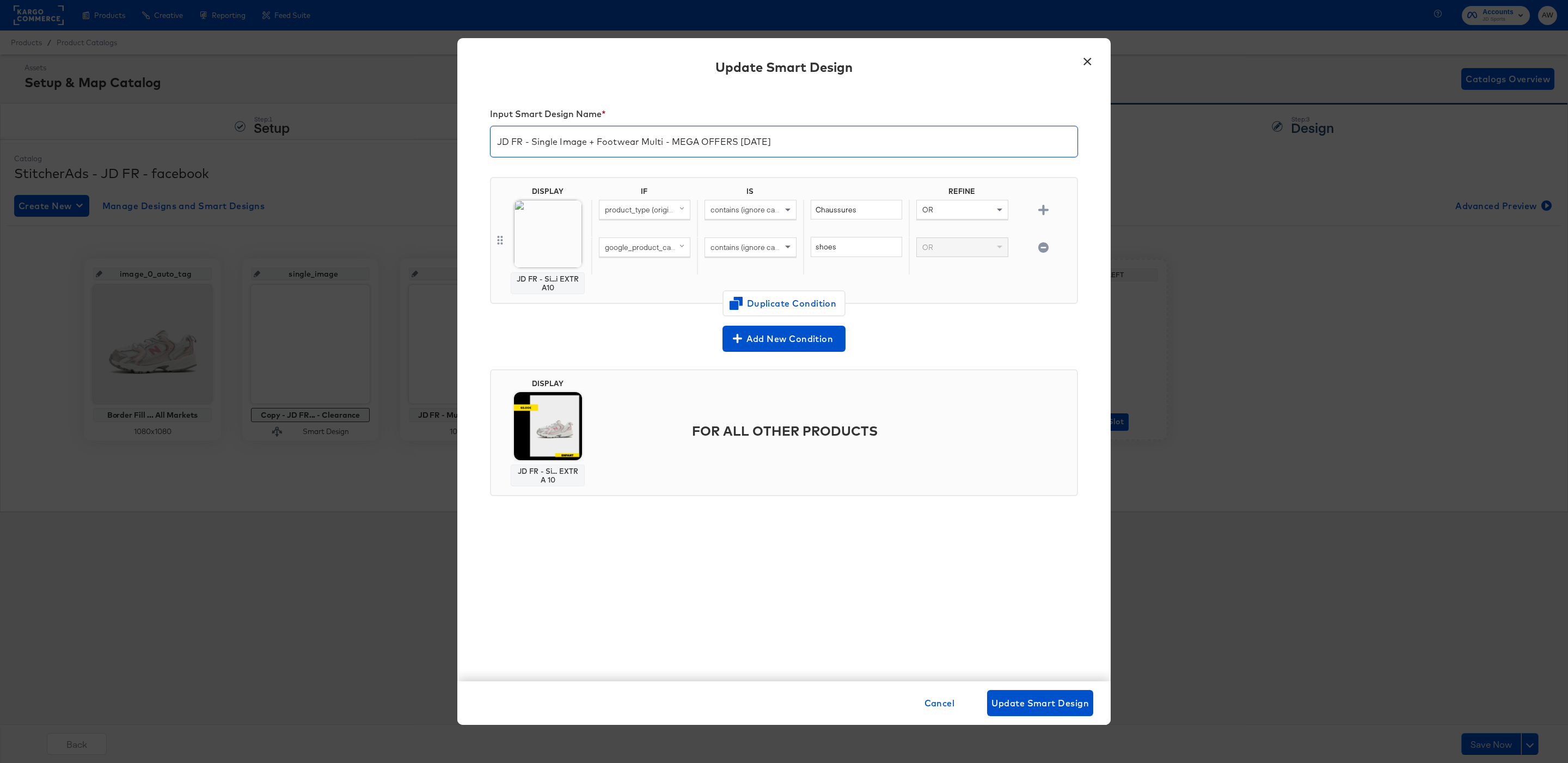
click at [539, 218] on img at bounding box center [547, 234] width 68 height 68
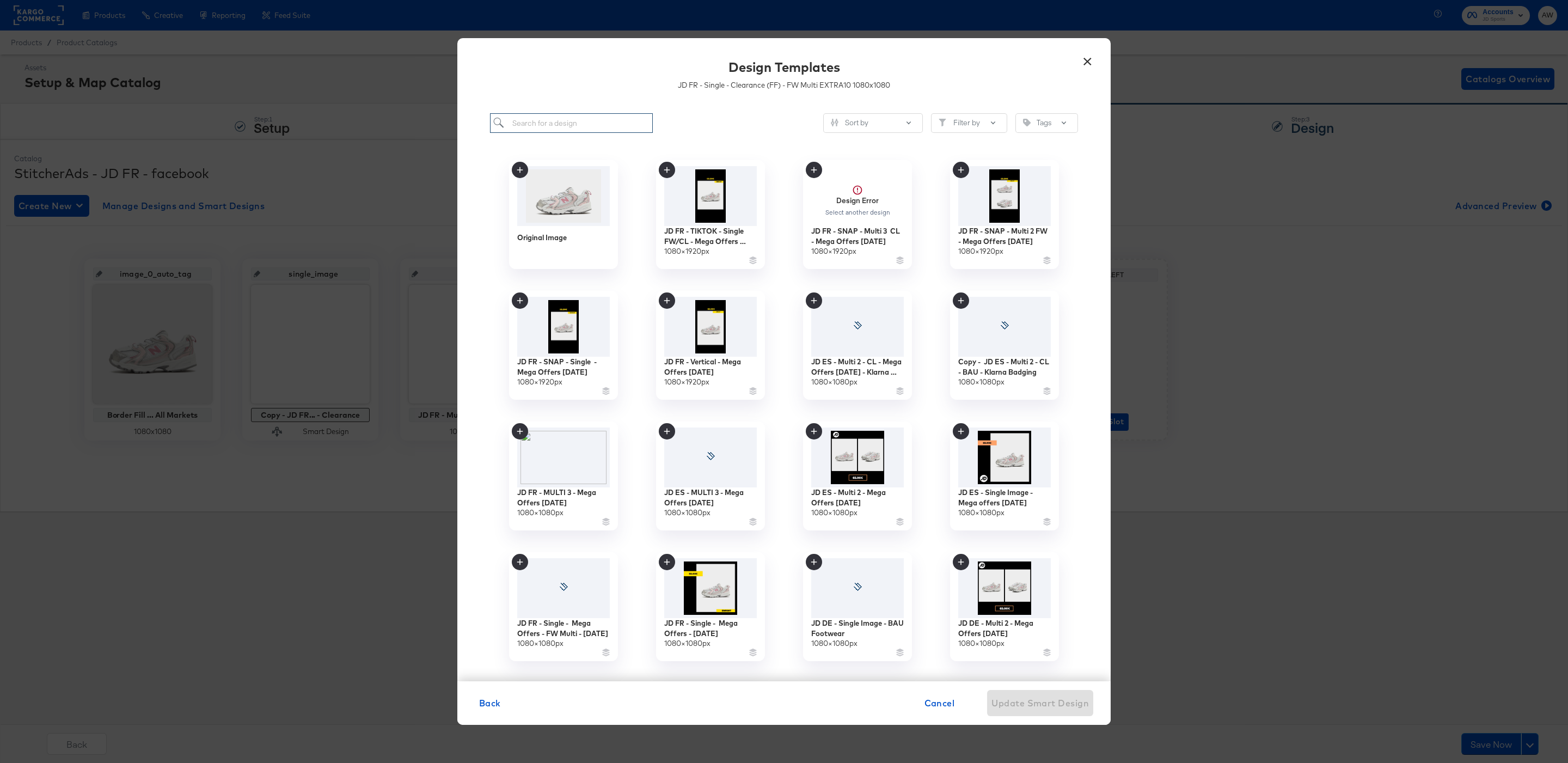
click at [607, 130] on input "search" at bounding box center [571, 123] width 163 height 20
type input "jd fr"
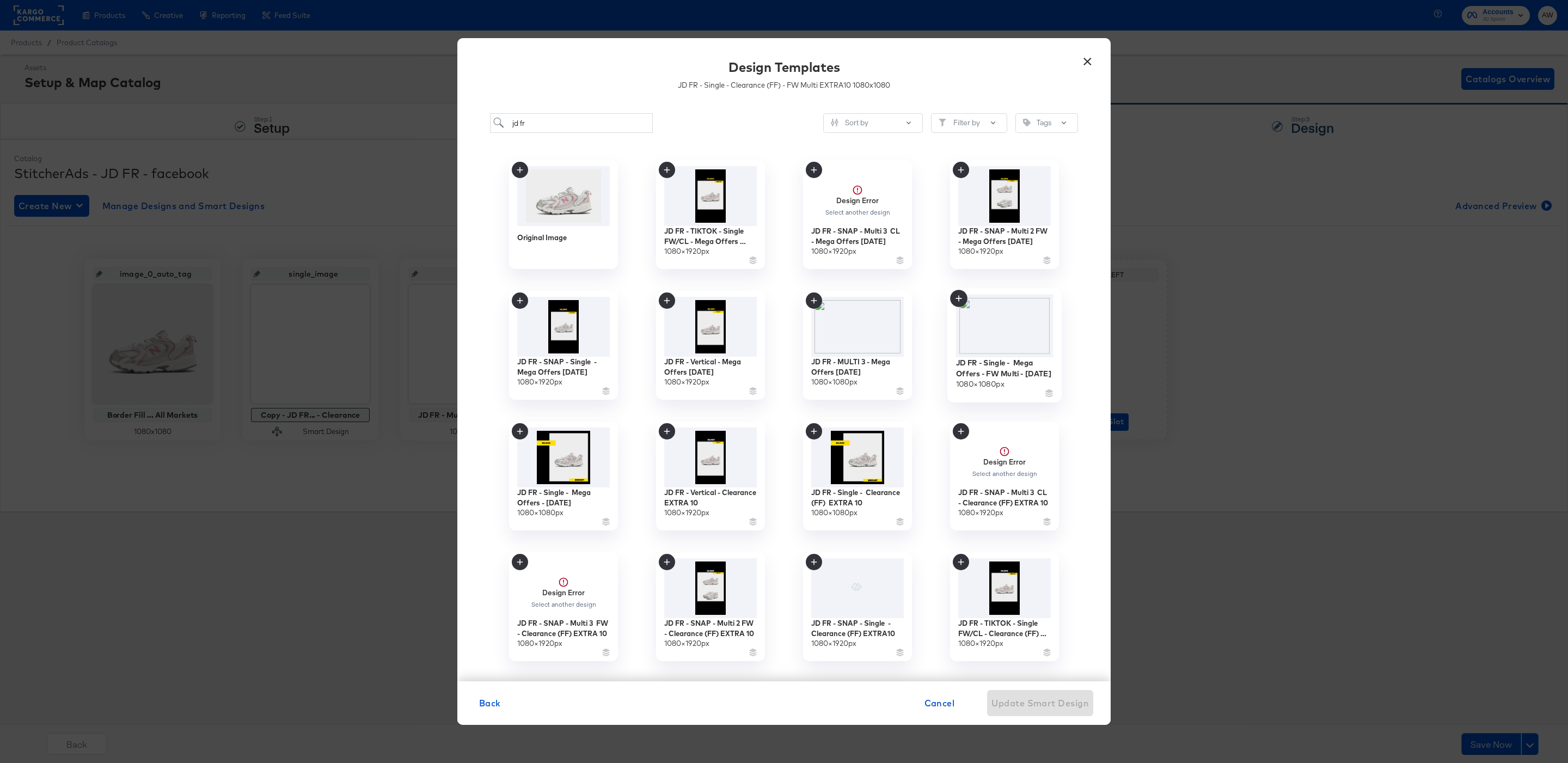
click at [1037, 311] on img at bounding box center [1004, 325] width 97 height 63
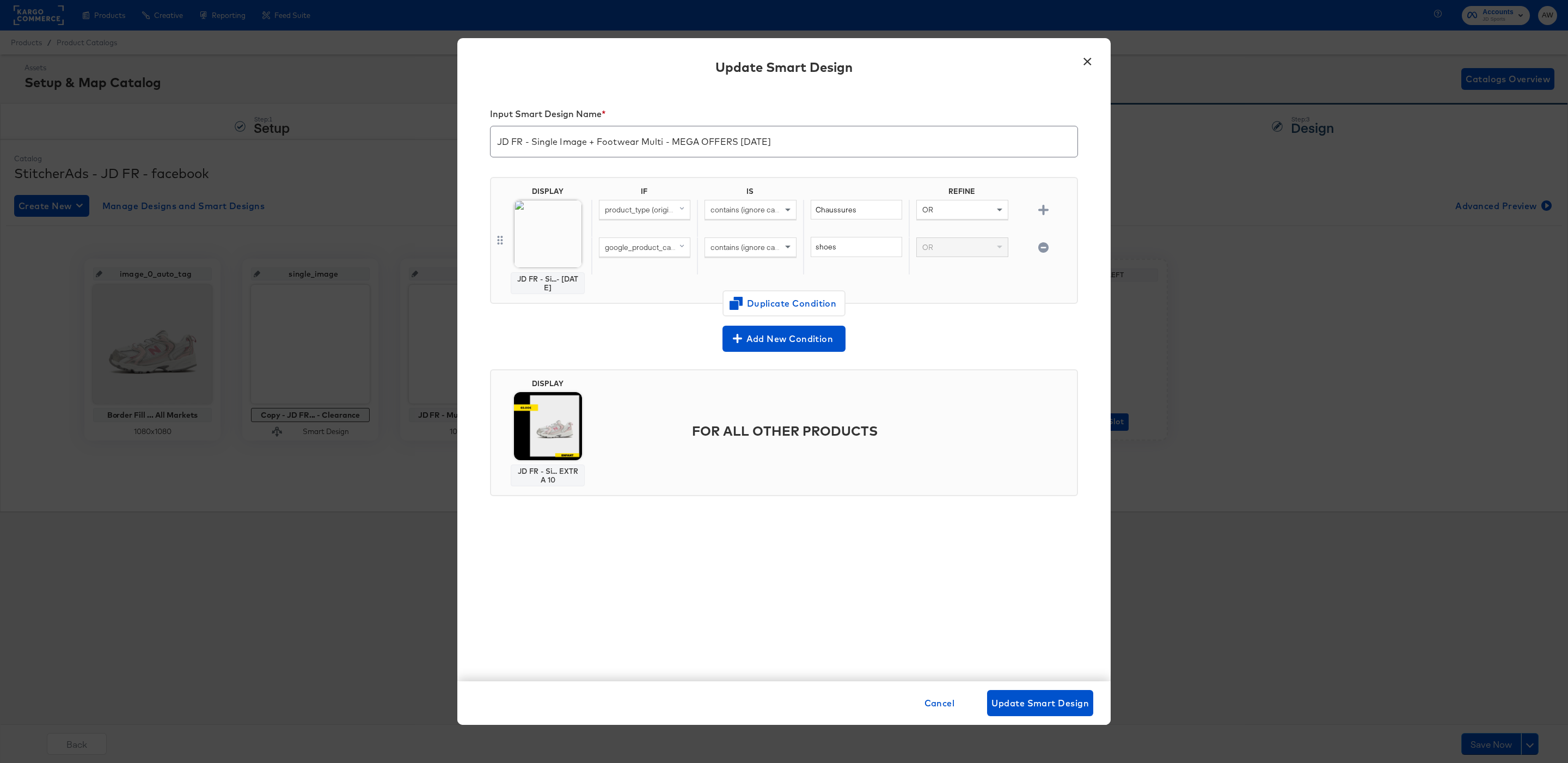
click at [569, 413] on img at bounding box center [547, 425] width 68 height 68
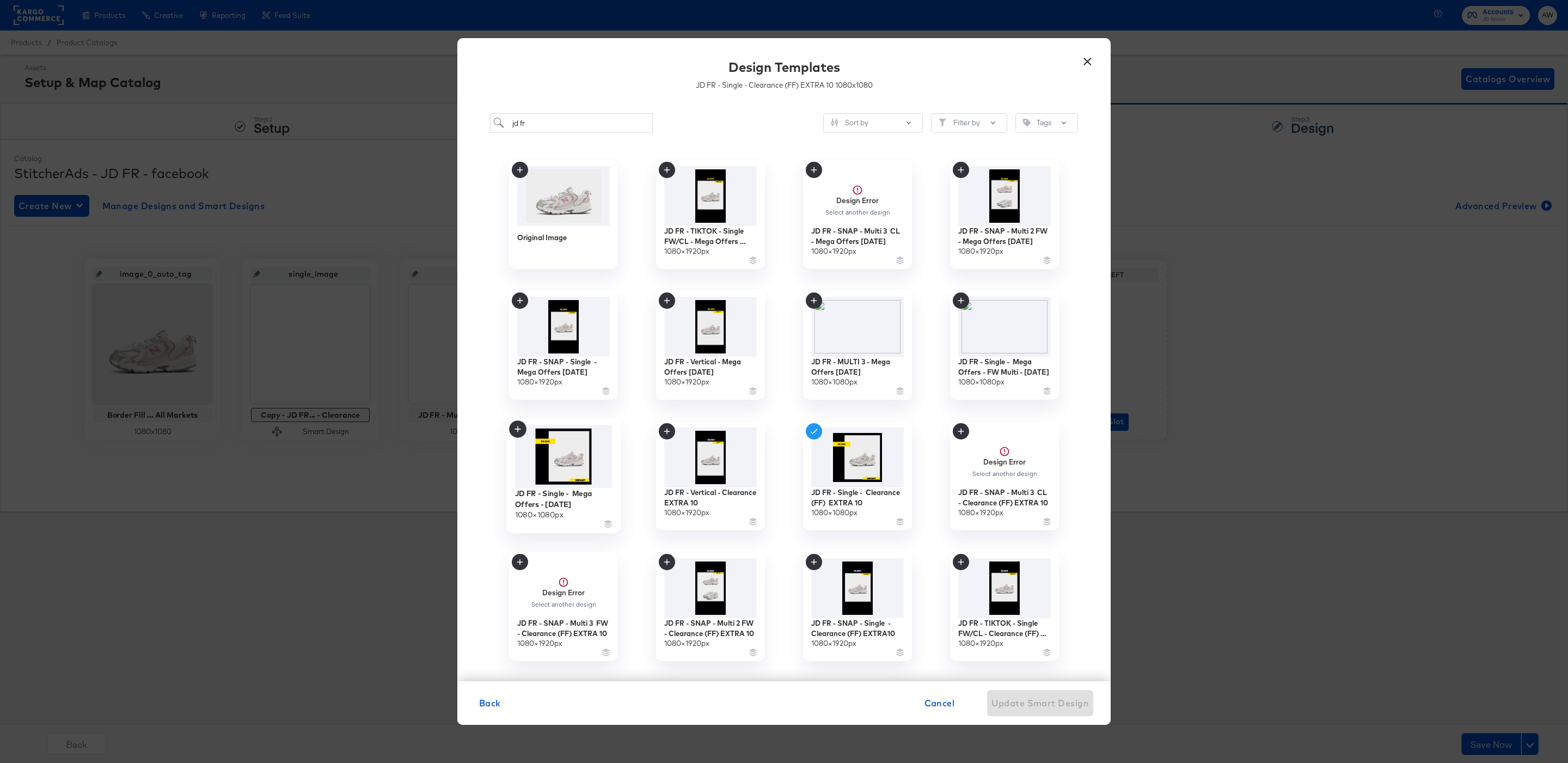
click at [575, 467] on img at bounding box center [564, 456] width 97 height 63
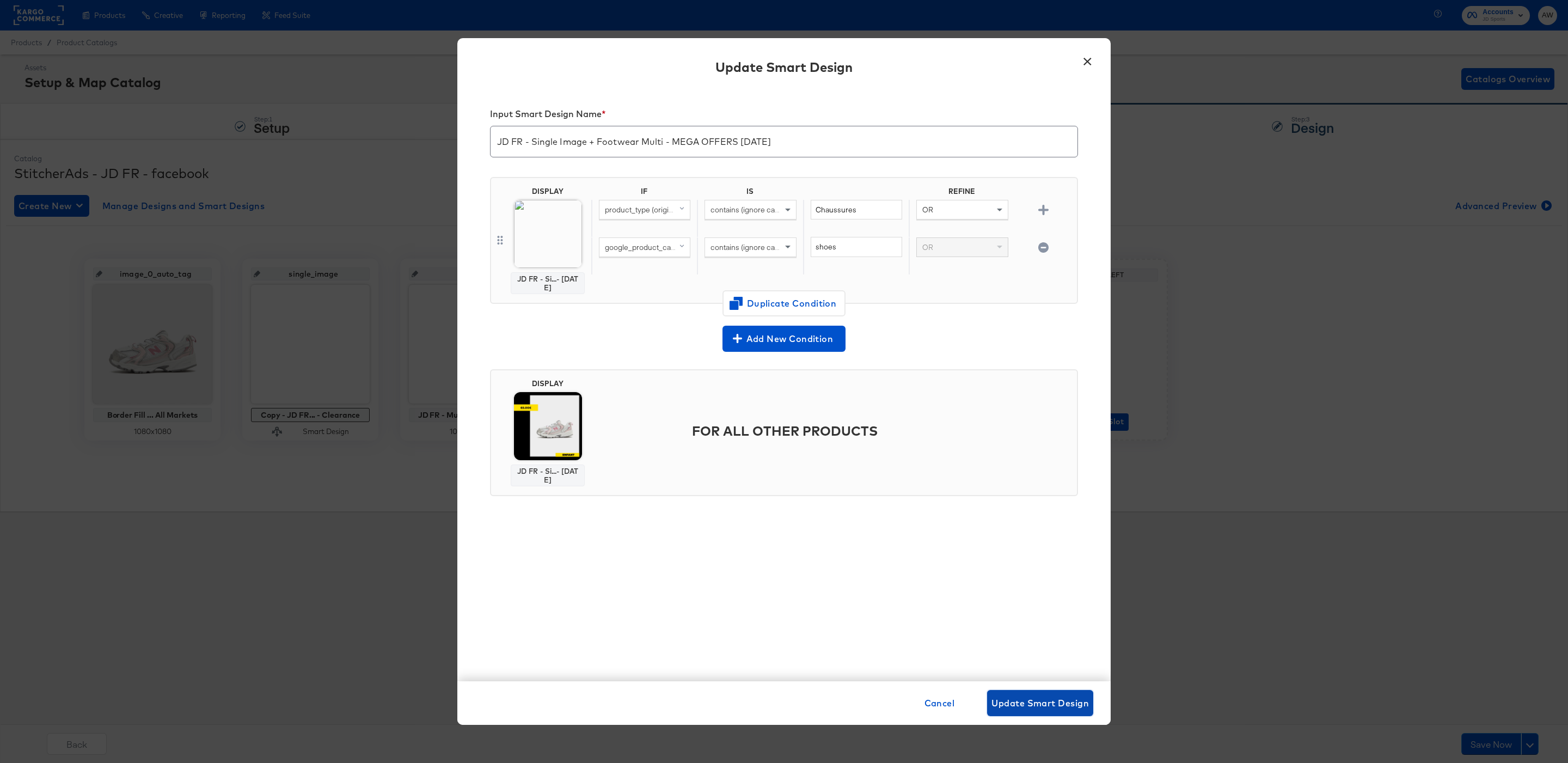
click at [1024, 701] on span "Update Smart Design" at bounding box center [1039, 703] width 97 height 16
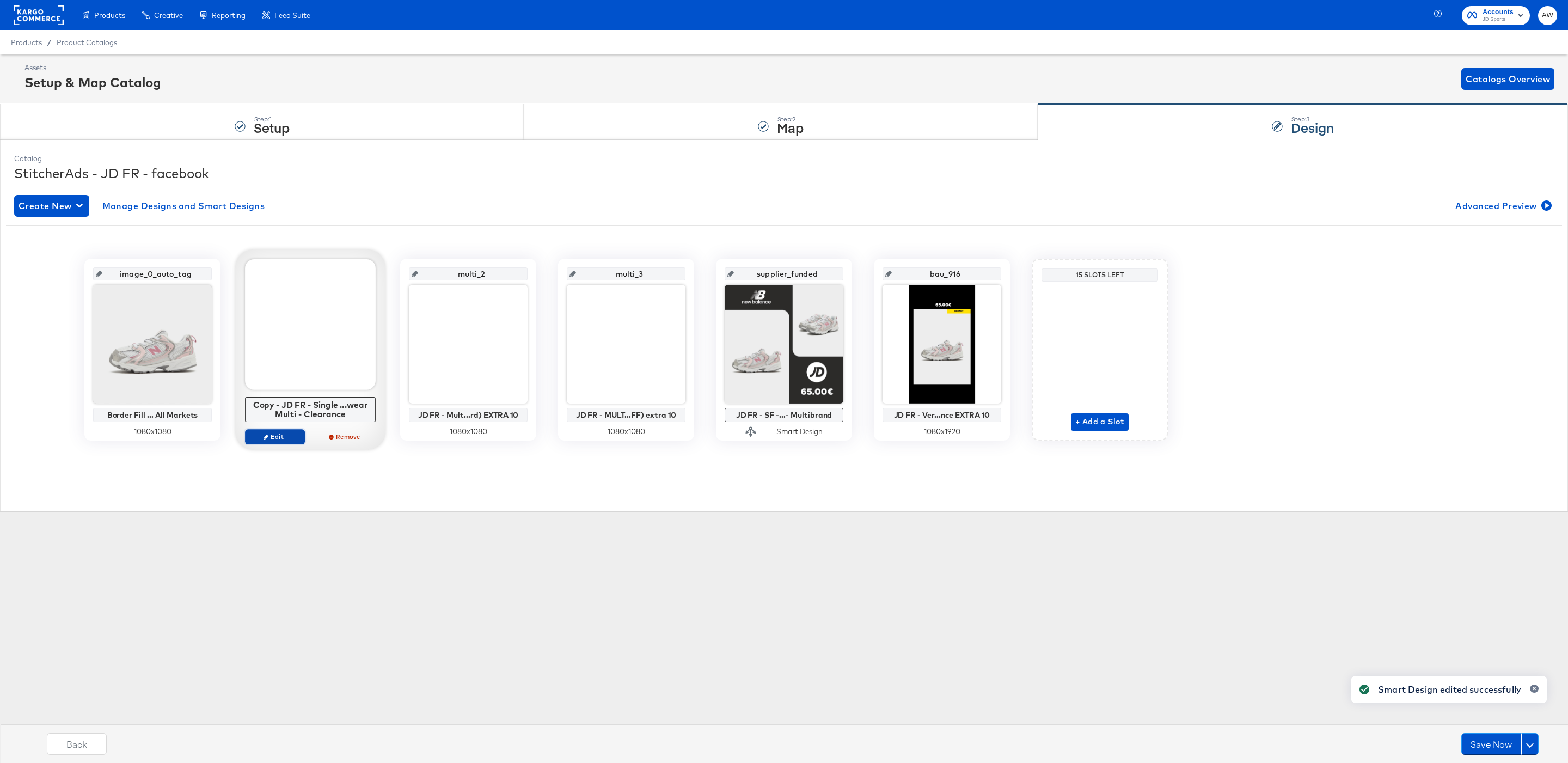
click at [275, 438] on span "Edit" at bounding box center [275, 436] width 50 height 8
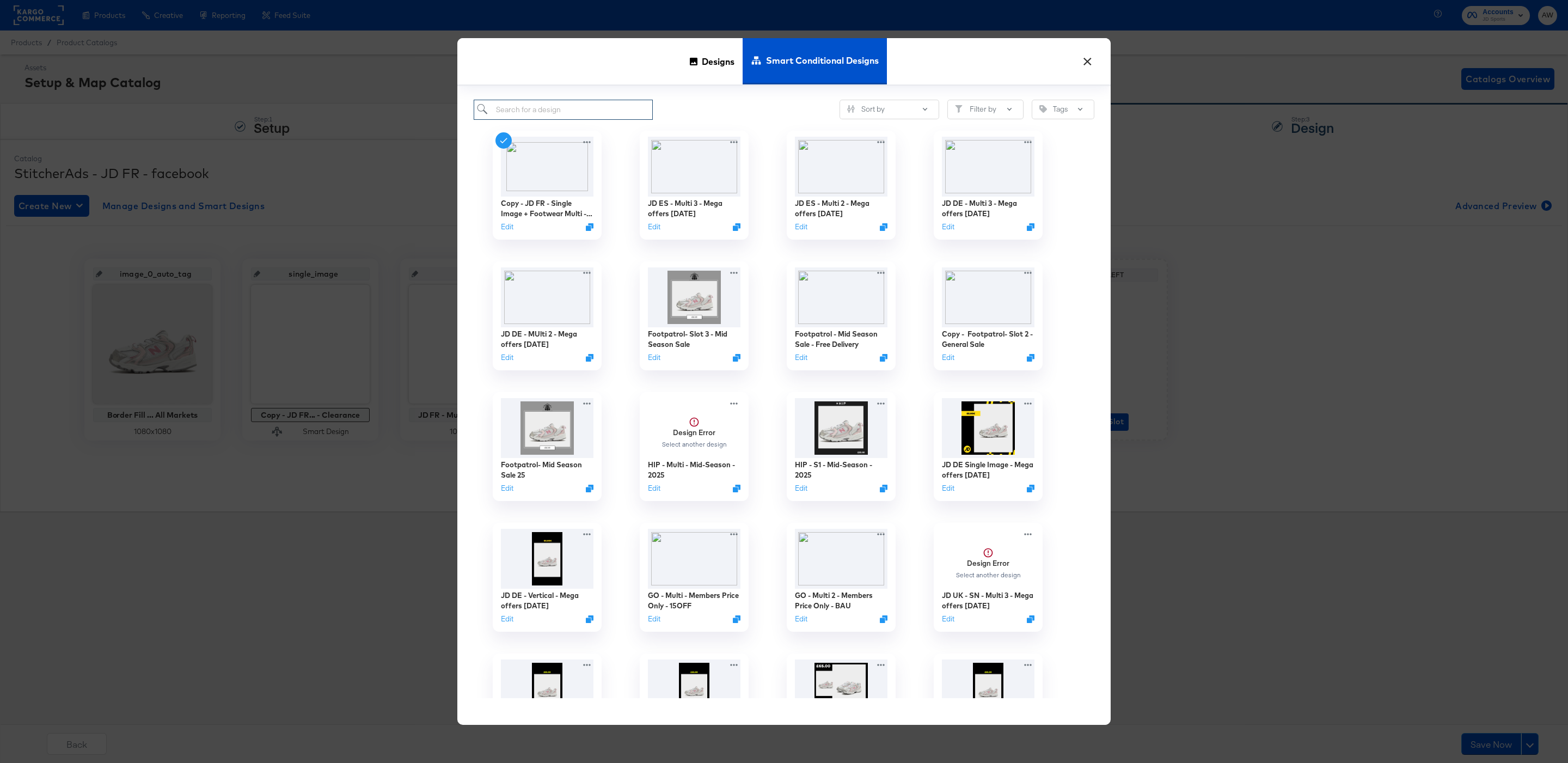
click at [612, 106] on input "search" at bounding box center [563, 110] width 179 height 20
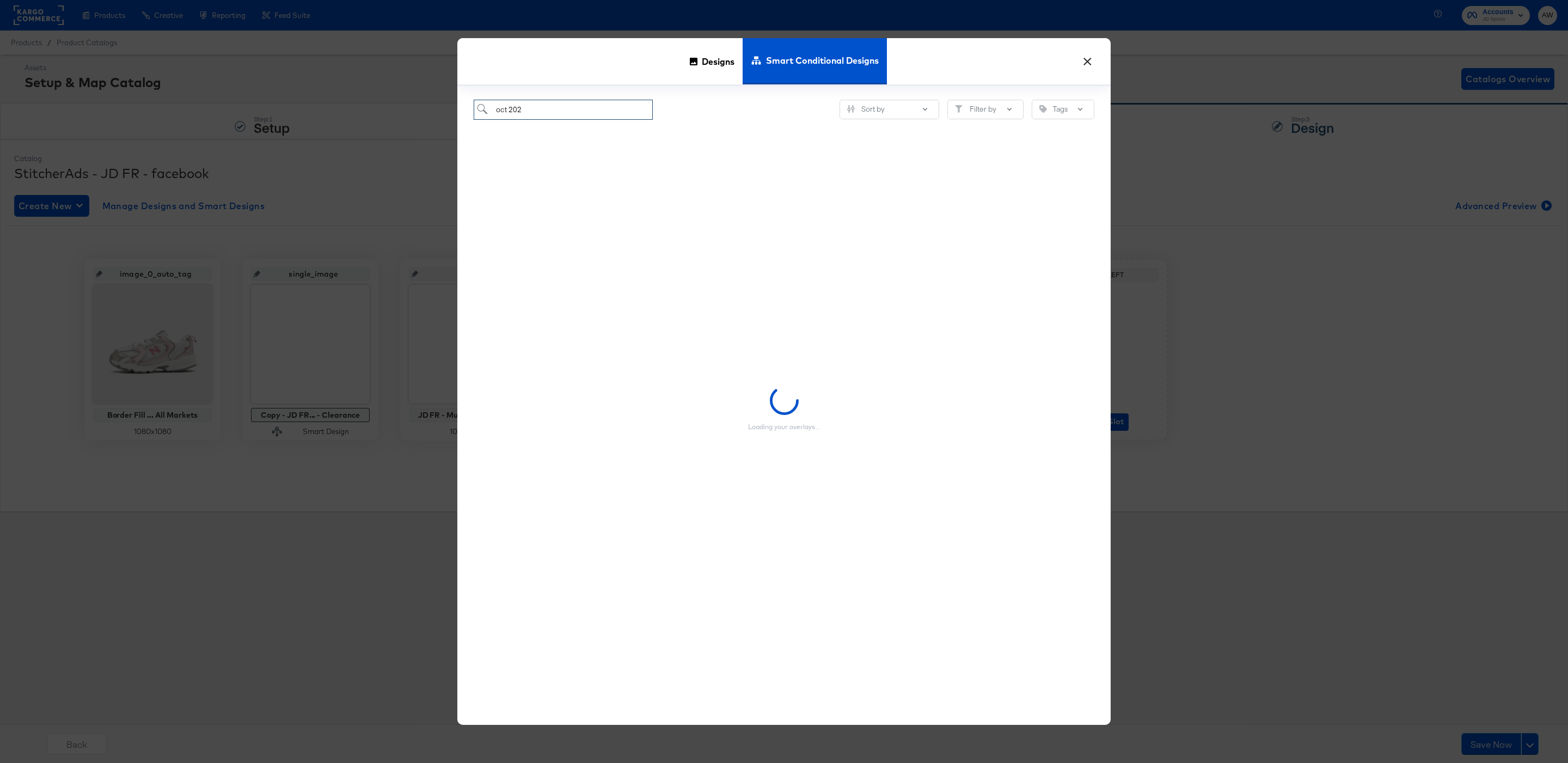
type input "oct 2025"
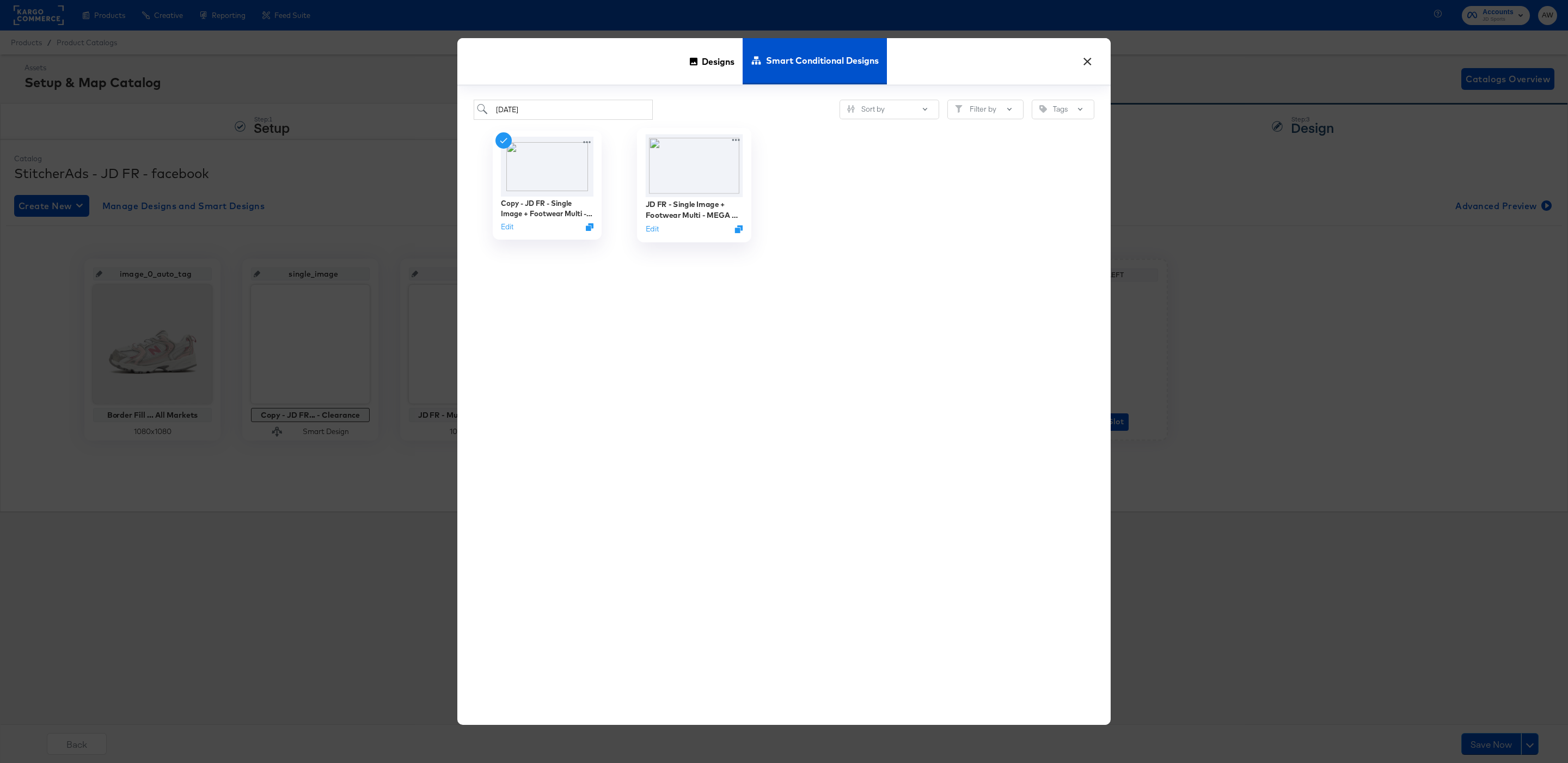
click at [689, 184] on img at bounding box center [694, 165] width 97 height 62
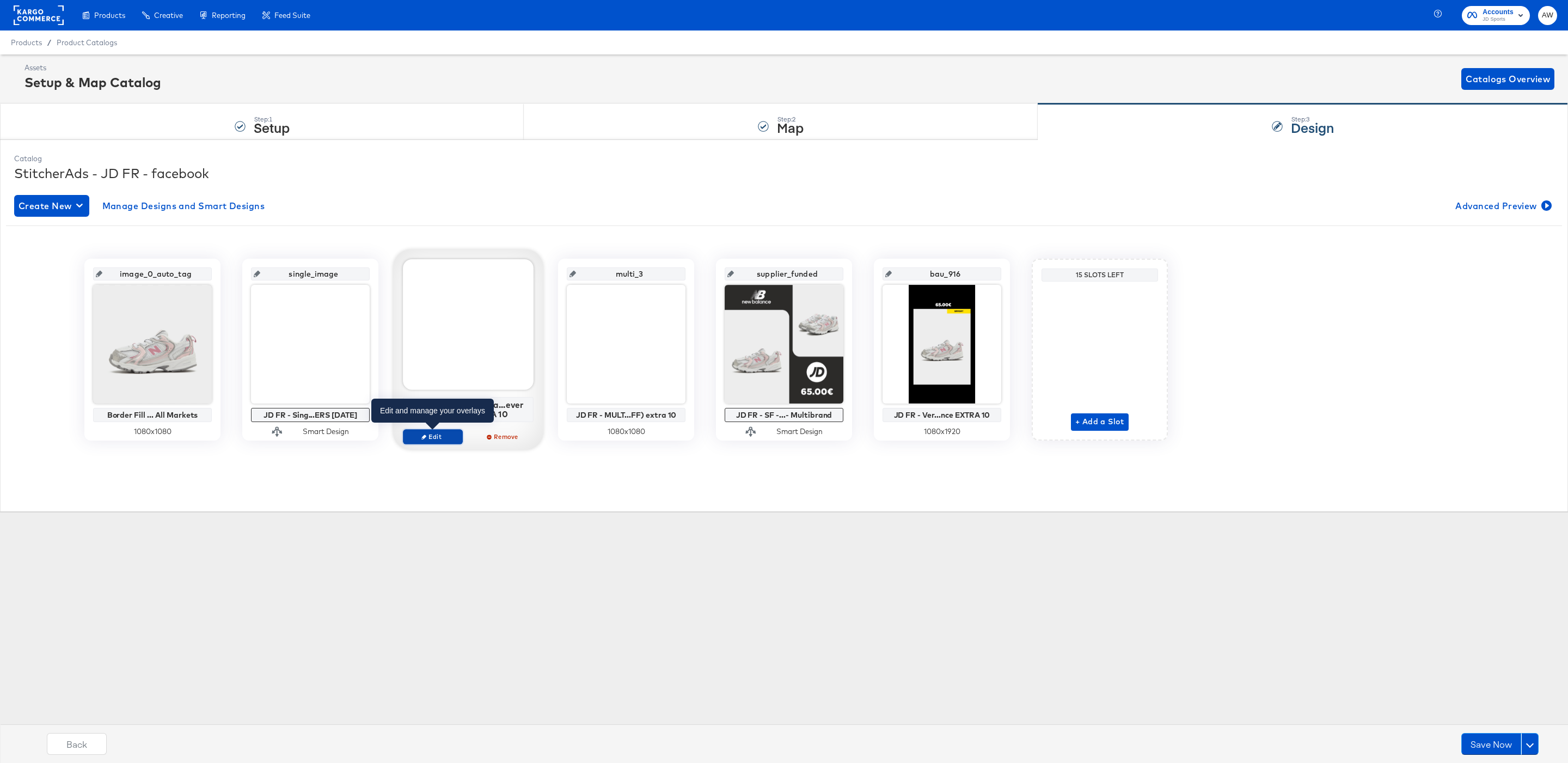
click at [438, 439] on span "Edit" at bounding box center [433, 436] width 50 height 8
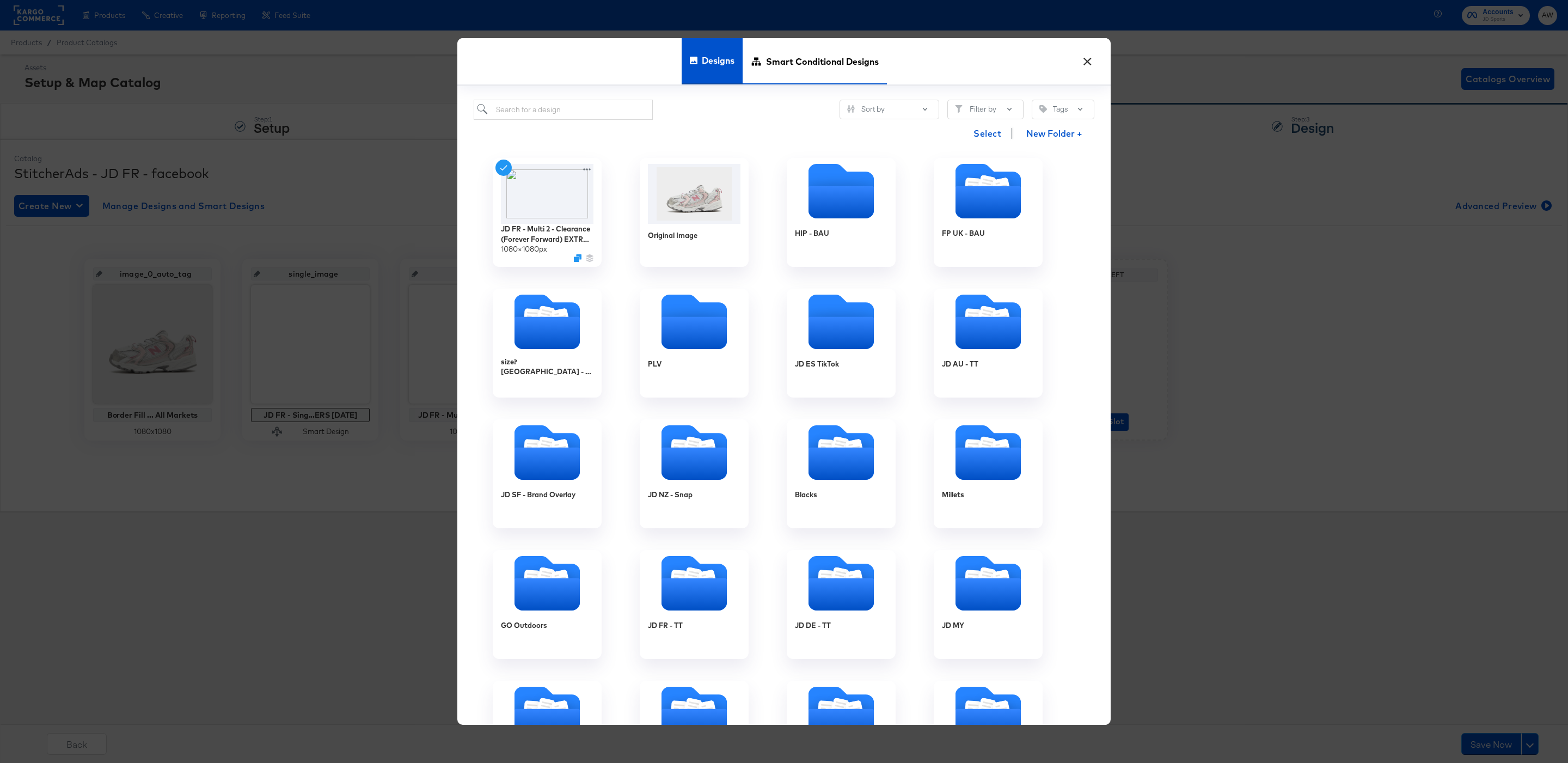
click at [810, 51] on span "Smart Conditional Designs" at bounding box center [822, 62] width 113 height 48
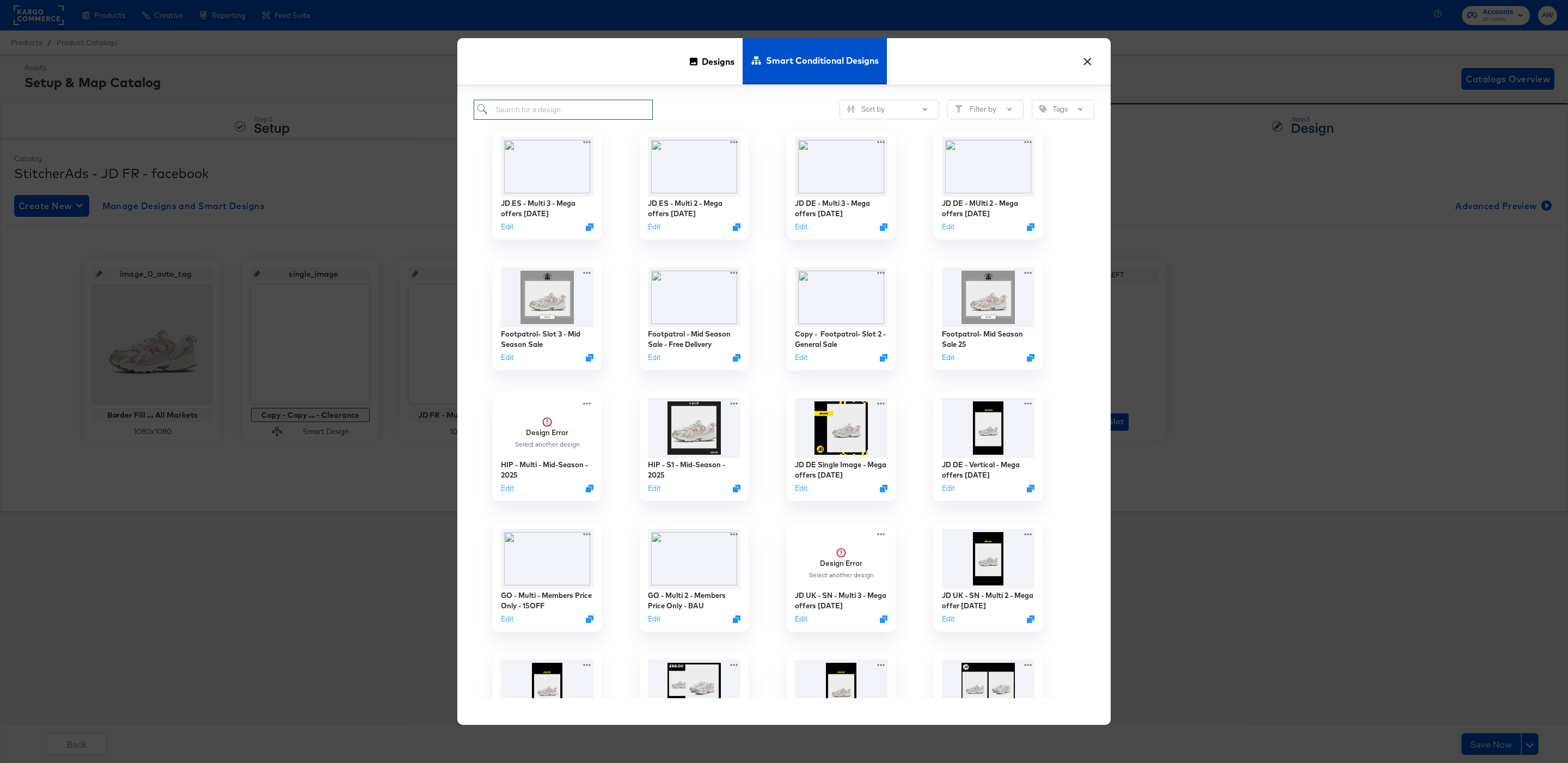
click at [646, 102] on input "search" at bounding box center [563, 110] width 179 height 20
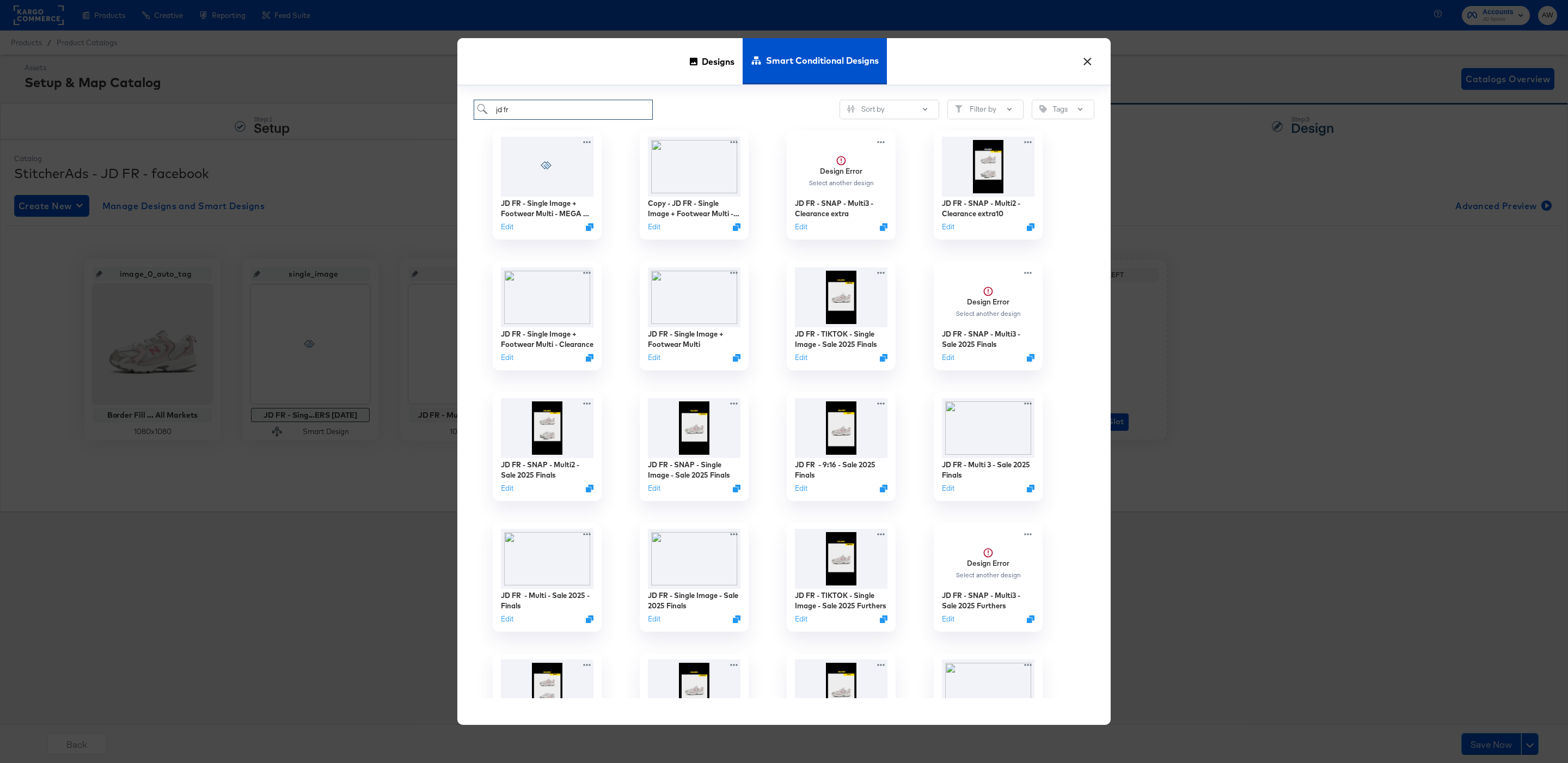
scroll to position [174, 0]
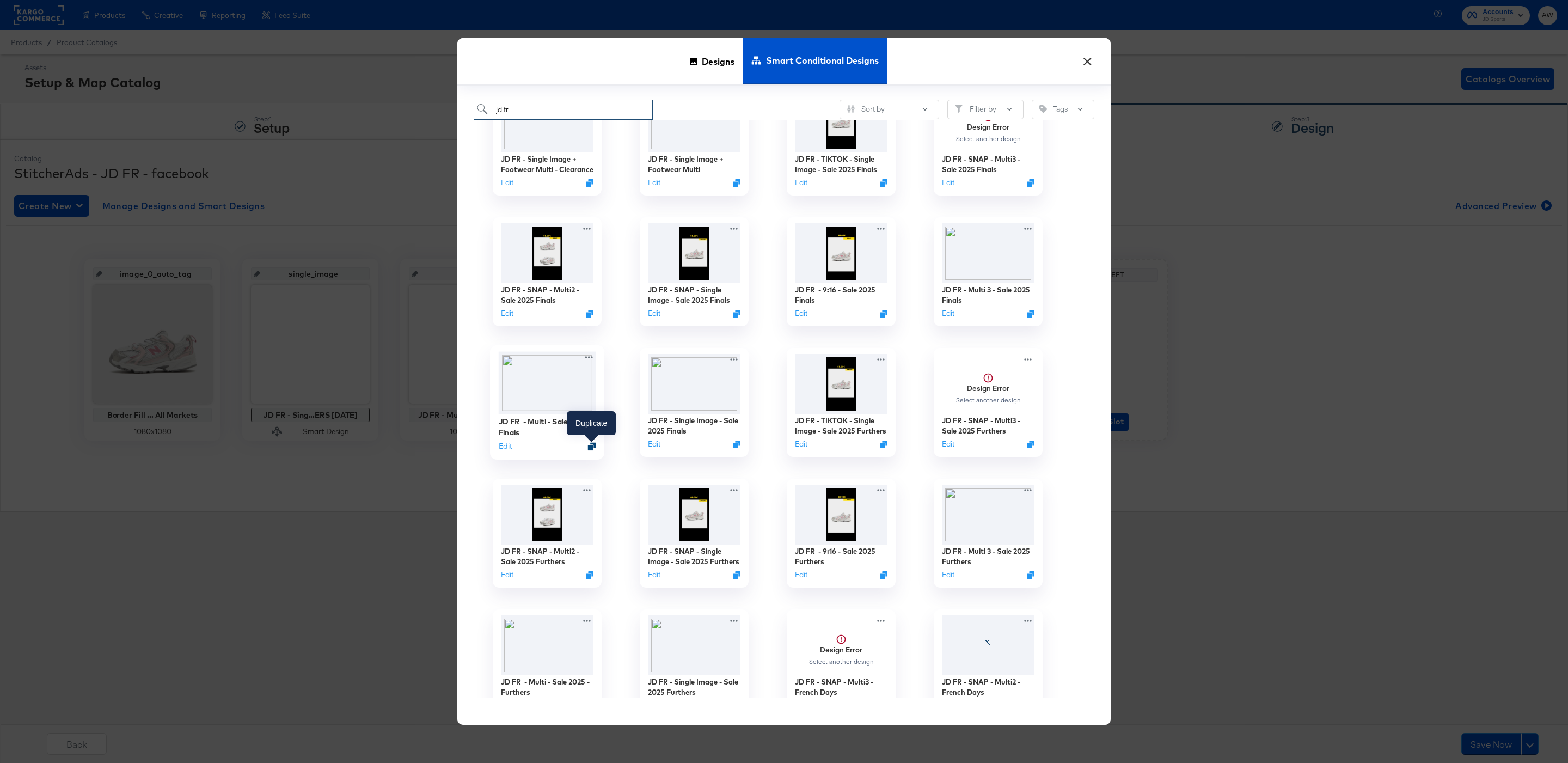
type input "jd fr"
click at [595, 446] on icon "Duplicate" at bounding box center [592, 446] width 8 height 8
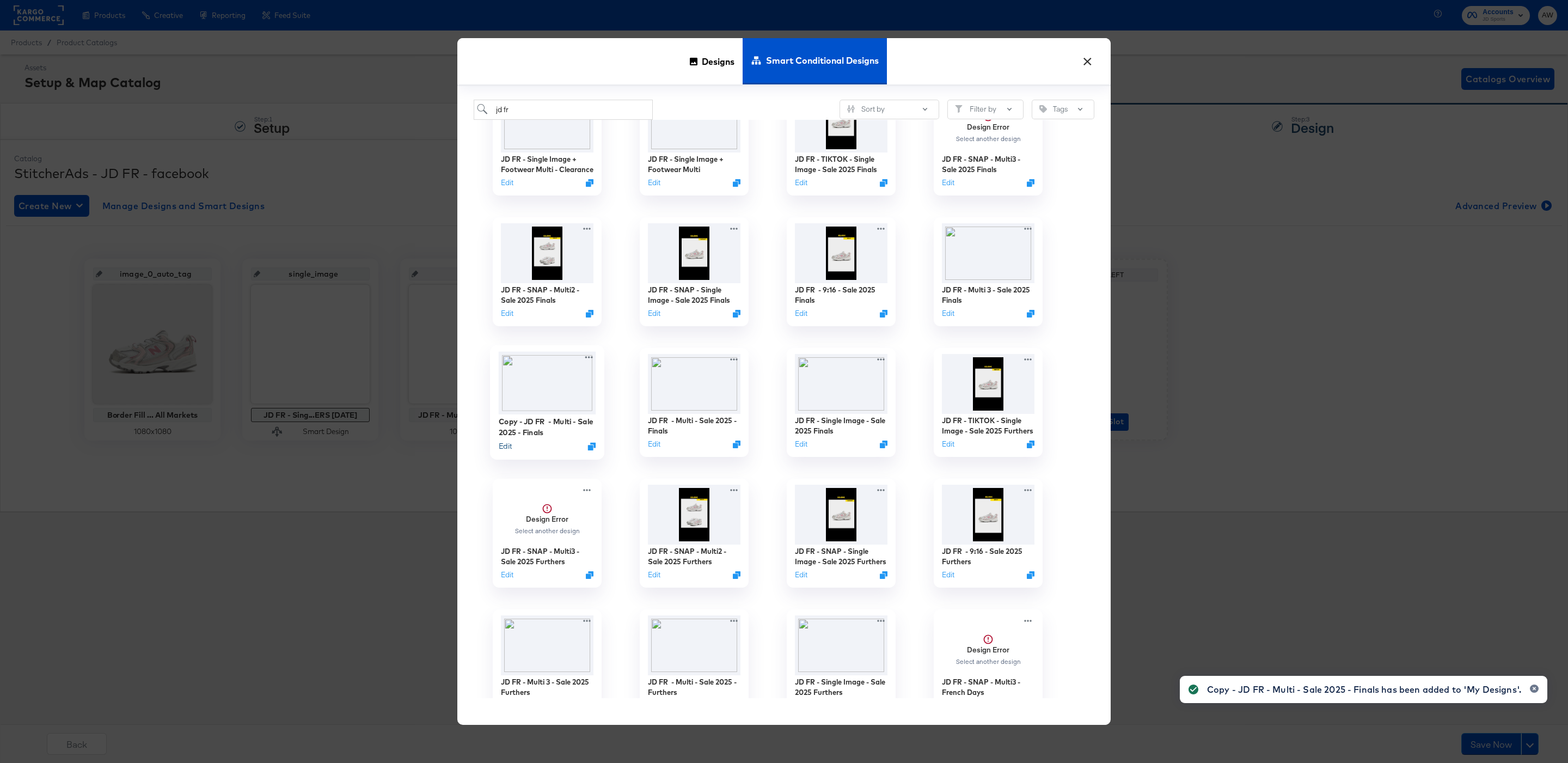
click at [508, 445] on button "Edit" at bounding box center [505, 445] width 13 height 10
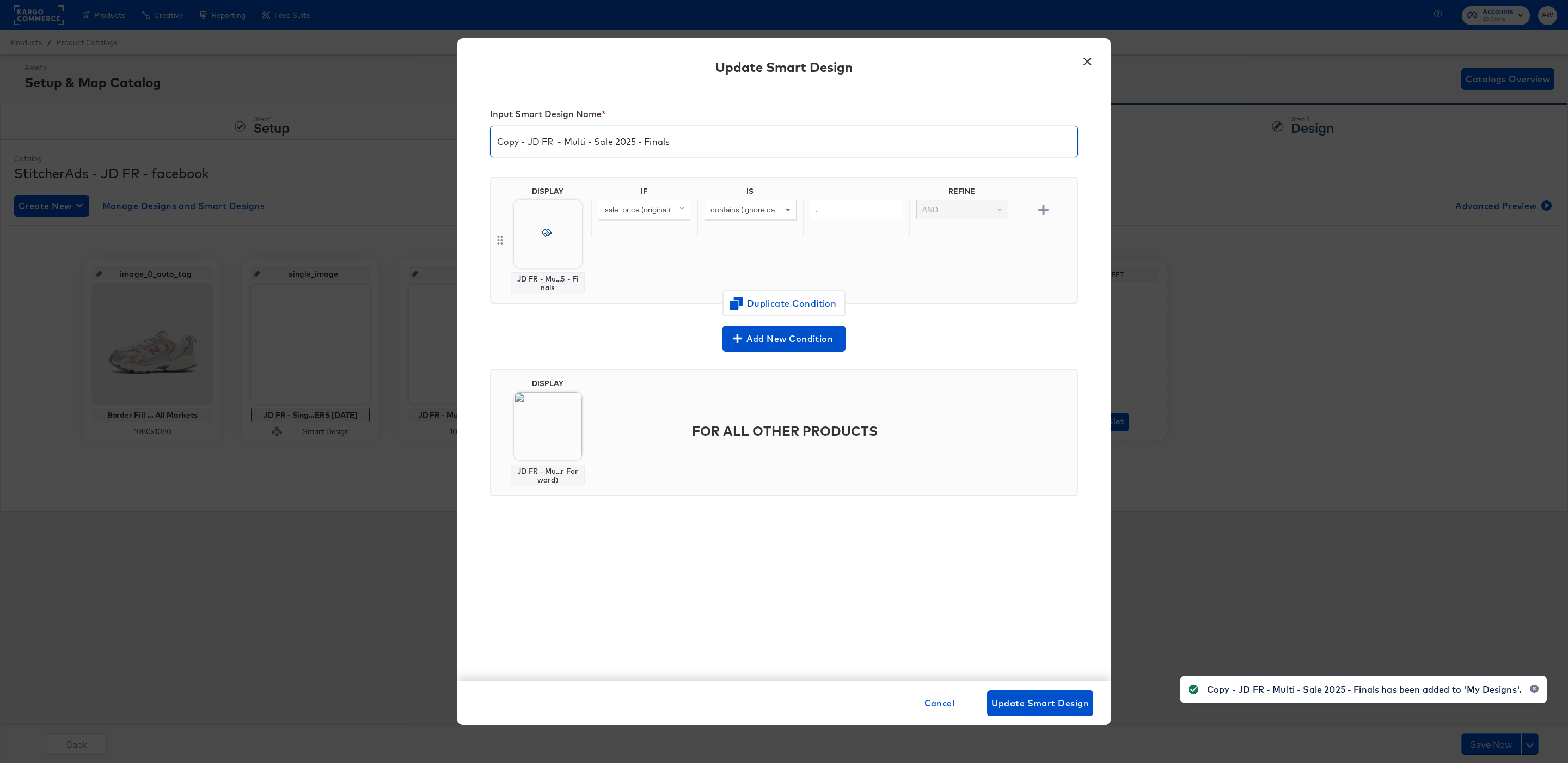
drag, startPoint x: 530, startPoint y: 144, endPoint x: 469, endPoint y: 142, distance: 61.0
click at [469, 143] on div "Input Smart Design Name * Copy - JD FR - Multi - Sale 2025 - Finals DISPLAY JD …" at bounding box center [783, 385] width 653 height 592
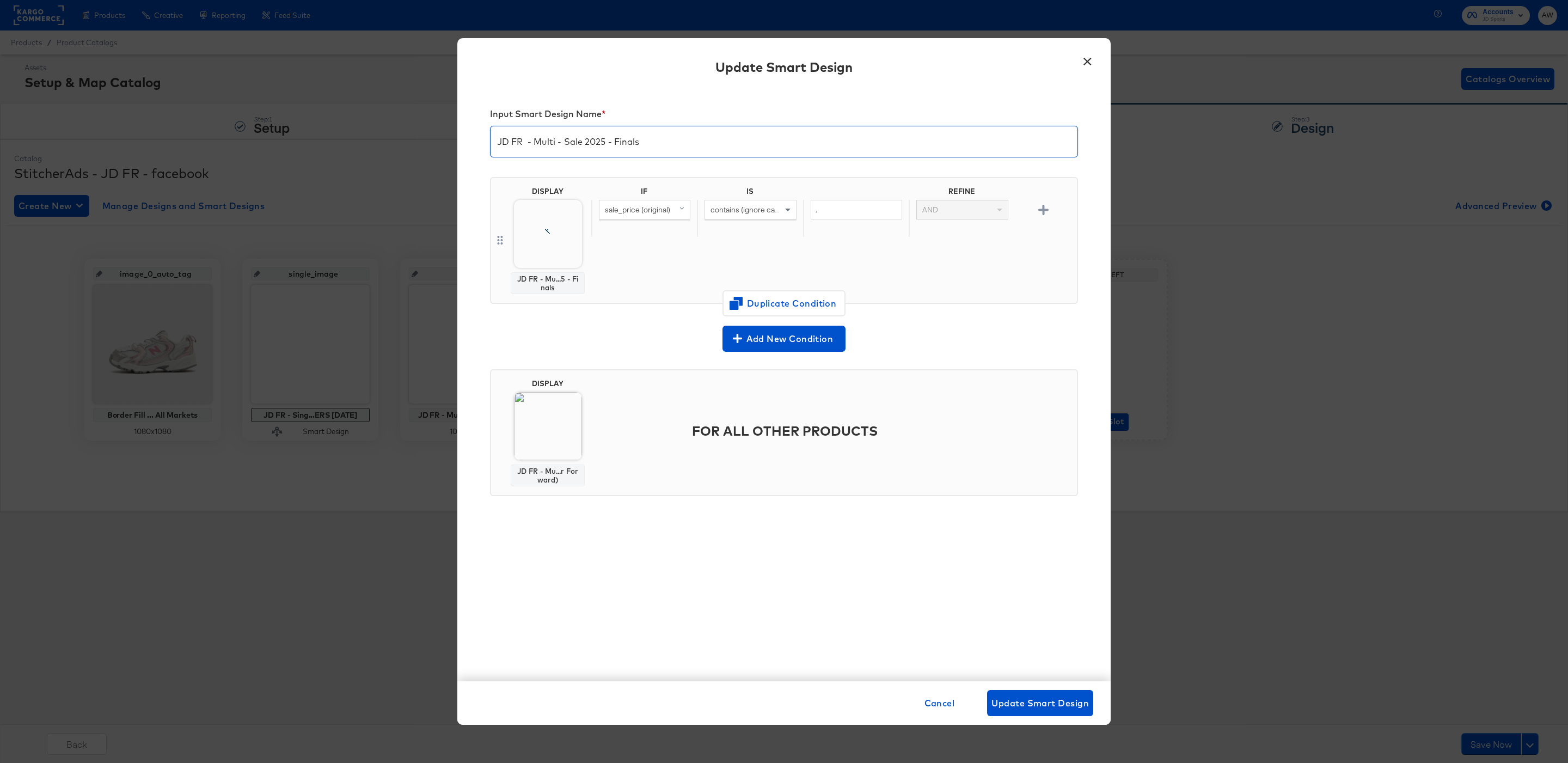
drag, startPoint x: 564, startPoint y: 142, endPoint x: 783, endPoint y: 146, distance: 219.0
click at [783, 146] on input "JD FR - Multi - Sale 2025 - Finals" at bounding box center [784, 137] width 587 height 30
type input "JD FR - Multi - MEGA OFFERS OCT 2025"
click at [575, 227] on img at bounding box center [547, 234] width 68 height 68
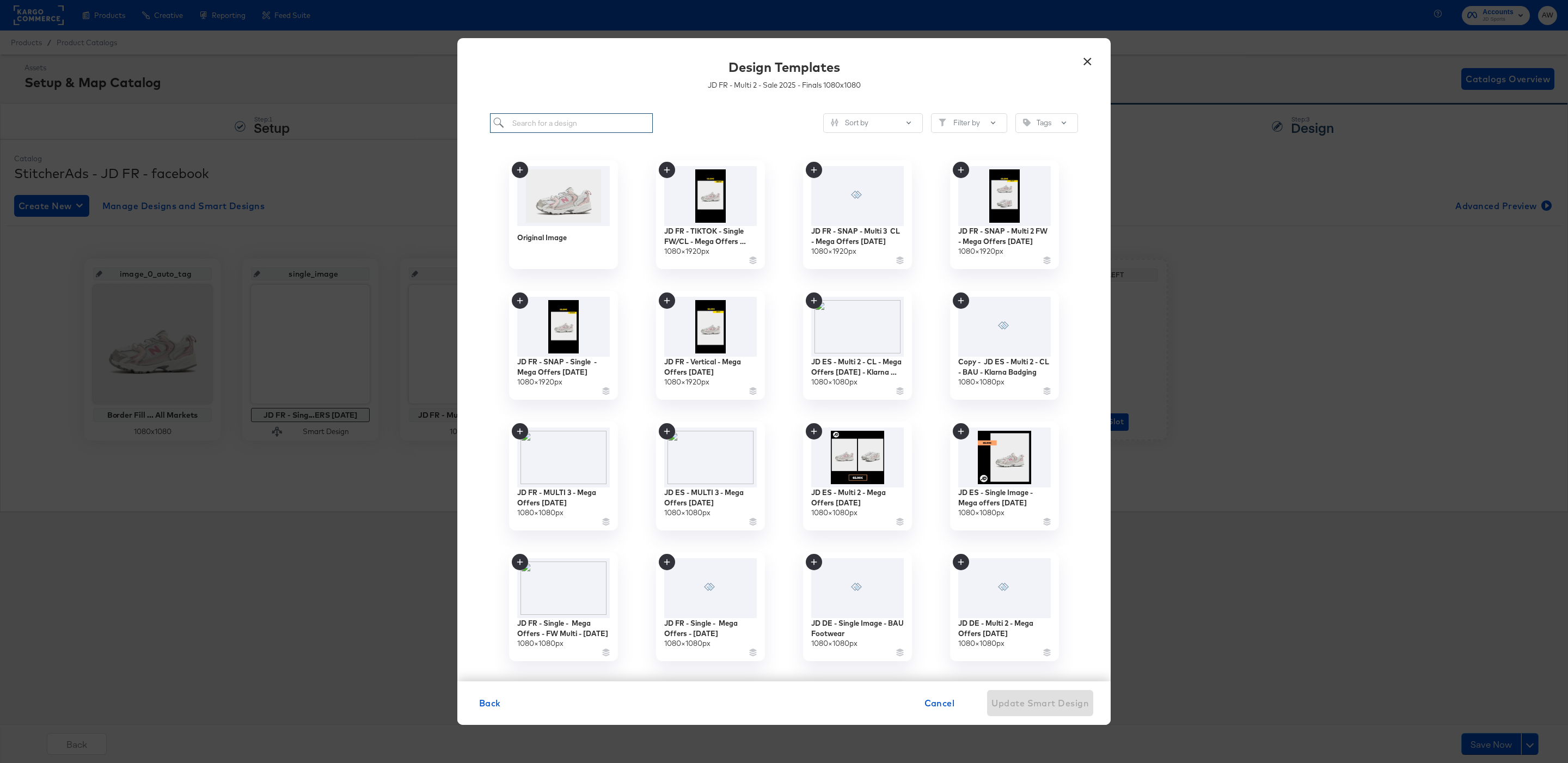
click at [605, 128] on input "search" at bounding box center [571, 123] width 163 height 20
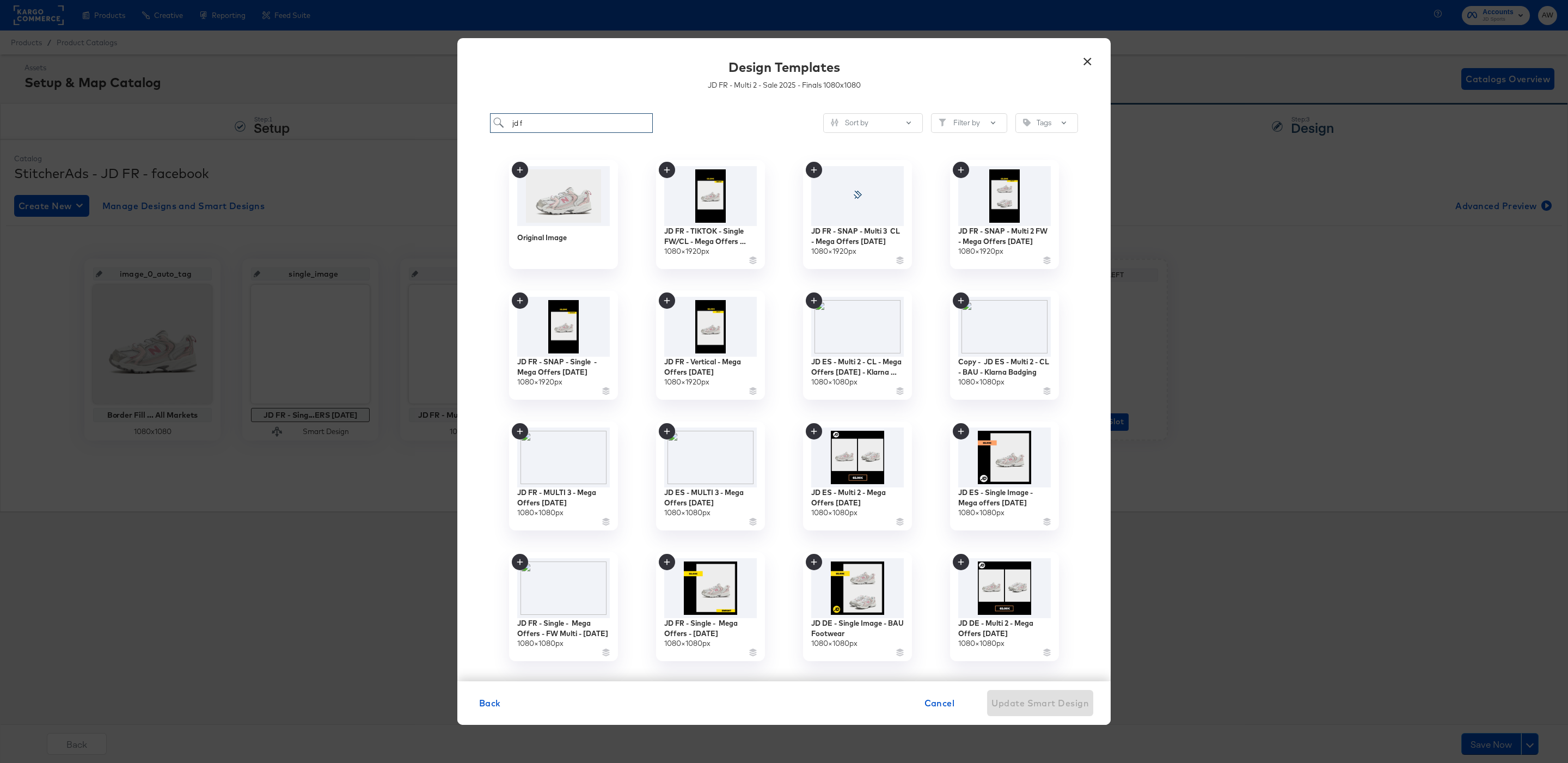
type input "jd fr"
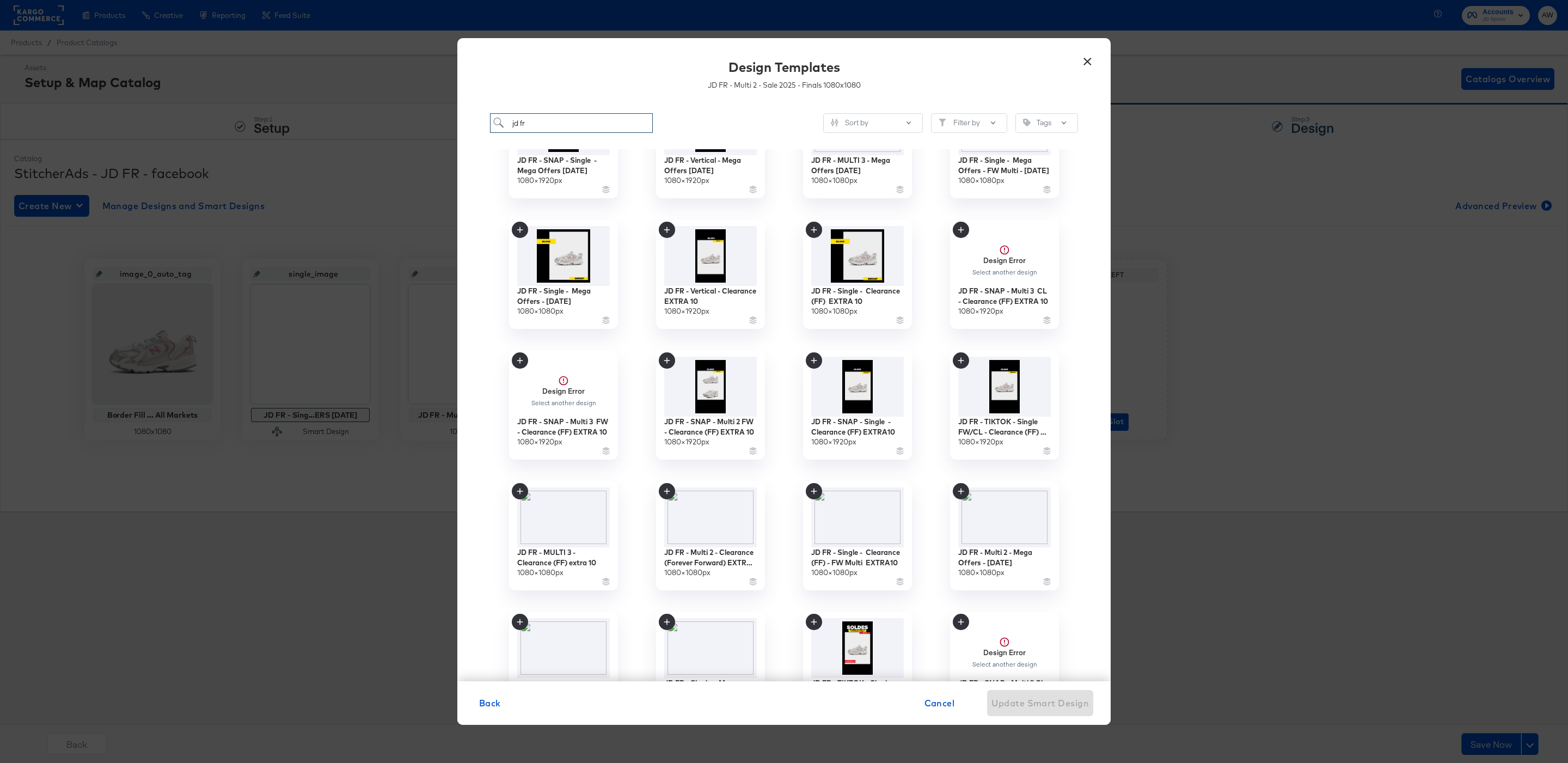
scroll to position [317, 0]
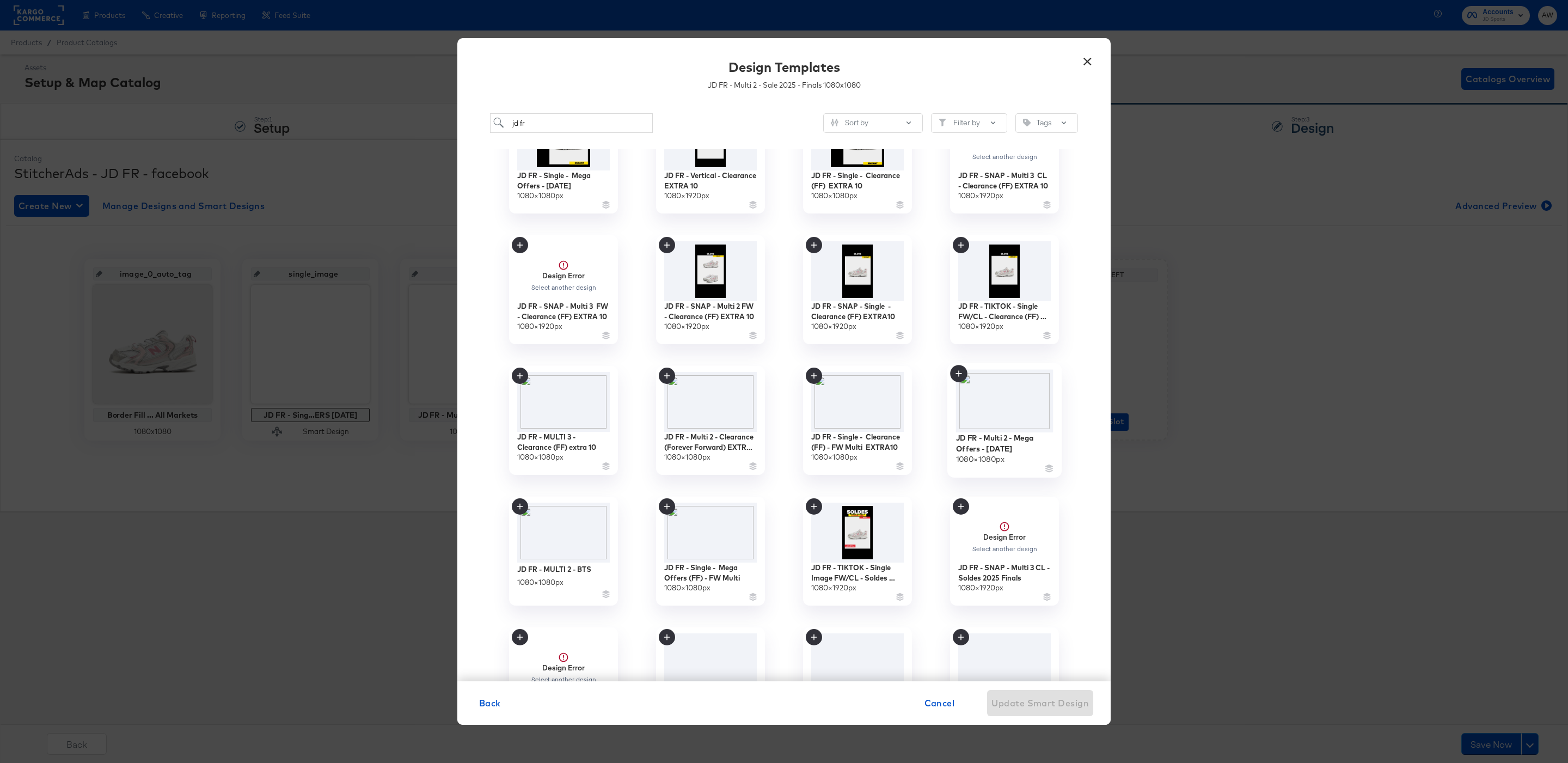
click at [1006, 389] on img at bounding box center [1004, 401] width 97 height 63
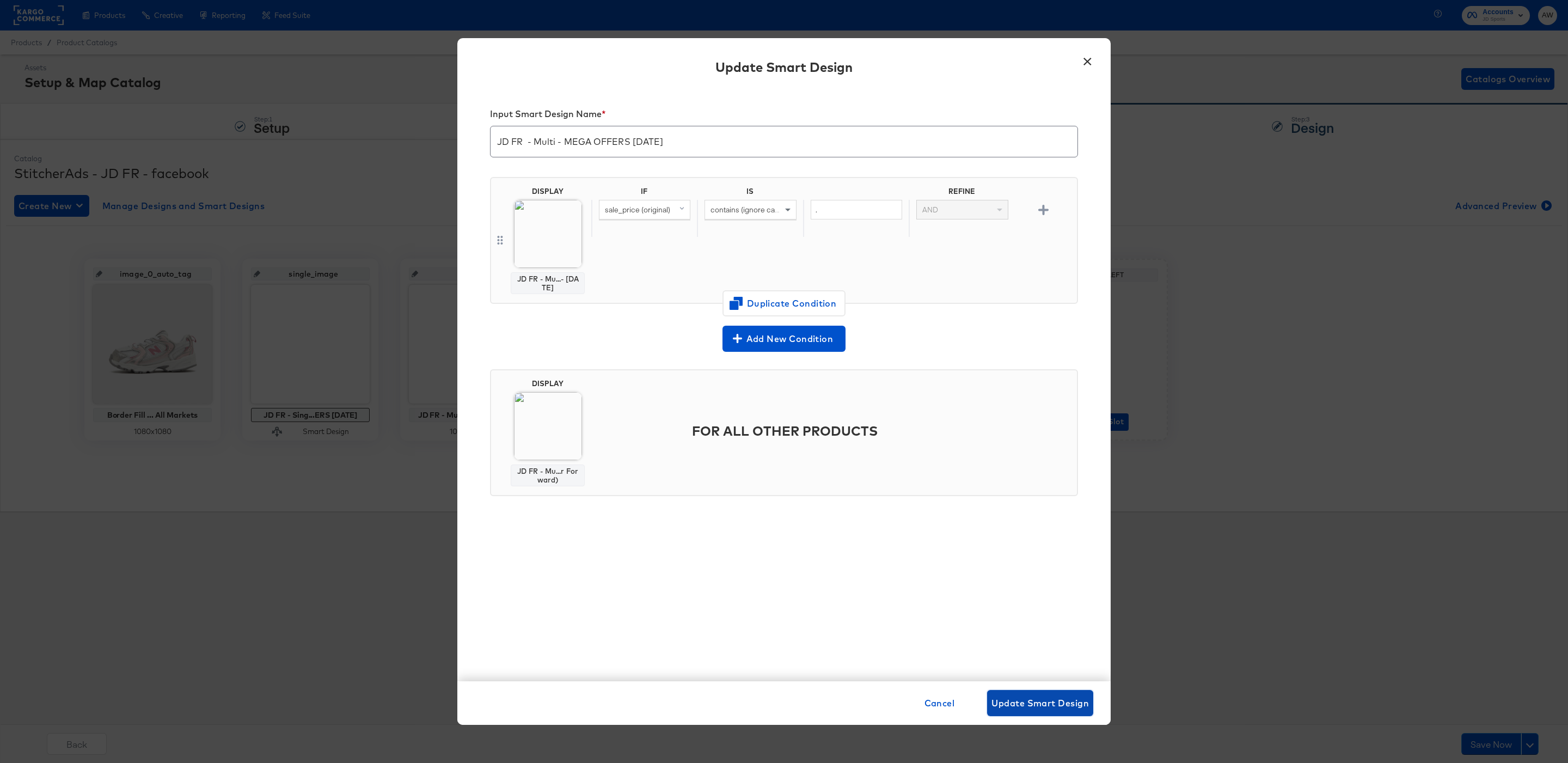
click at [1053, 703] on span "Update Smart Design" at bounding box center [1039, 703] width 97 height 16
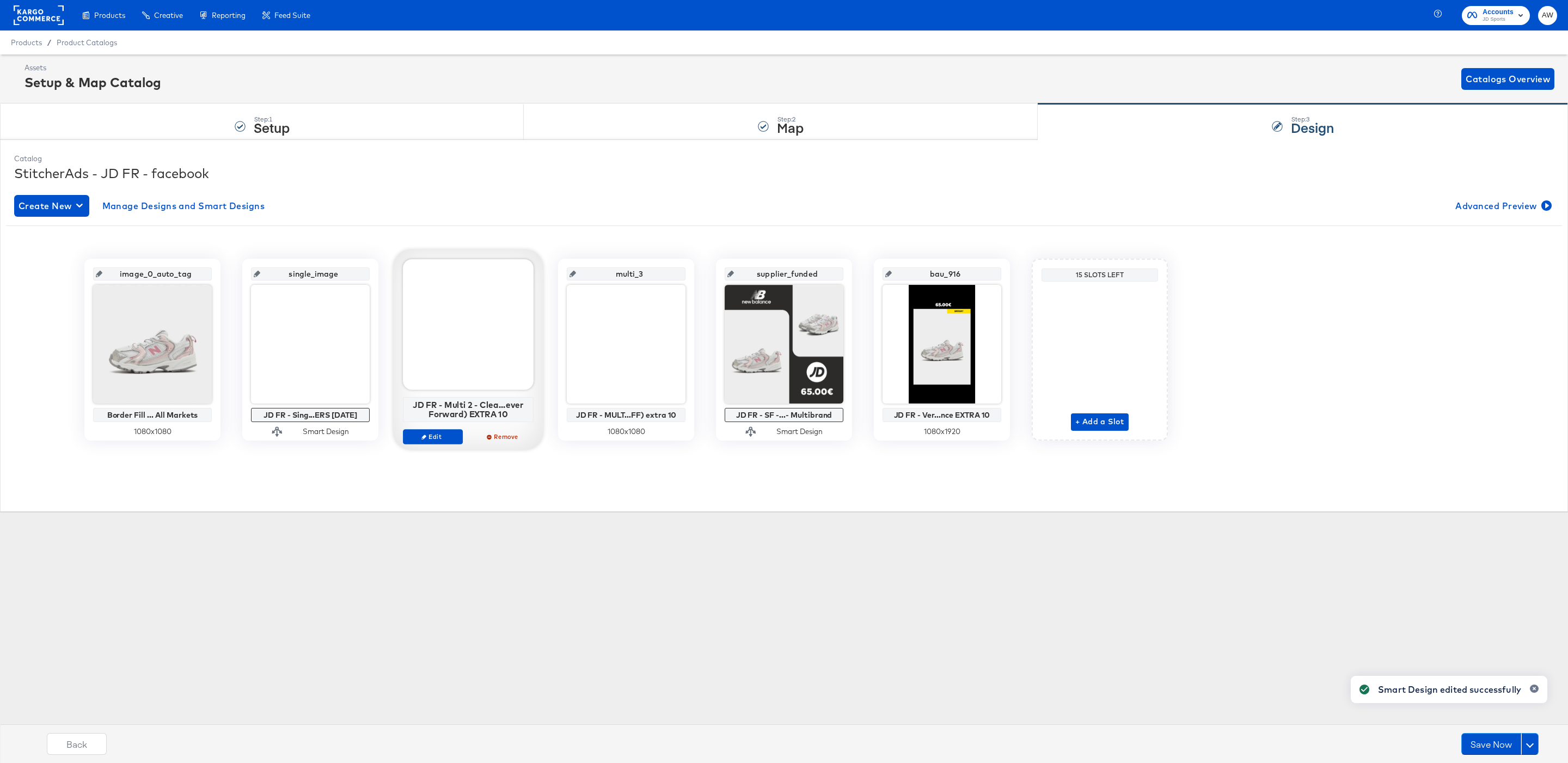
click at [416, 447] on div "Edit Remove" at bounding box center [468, 441] width 131 height 24
click at [438, 439] on span "Edit" at bounding box center [433, 436] width 50 height 8
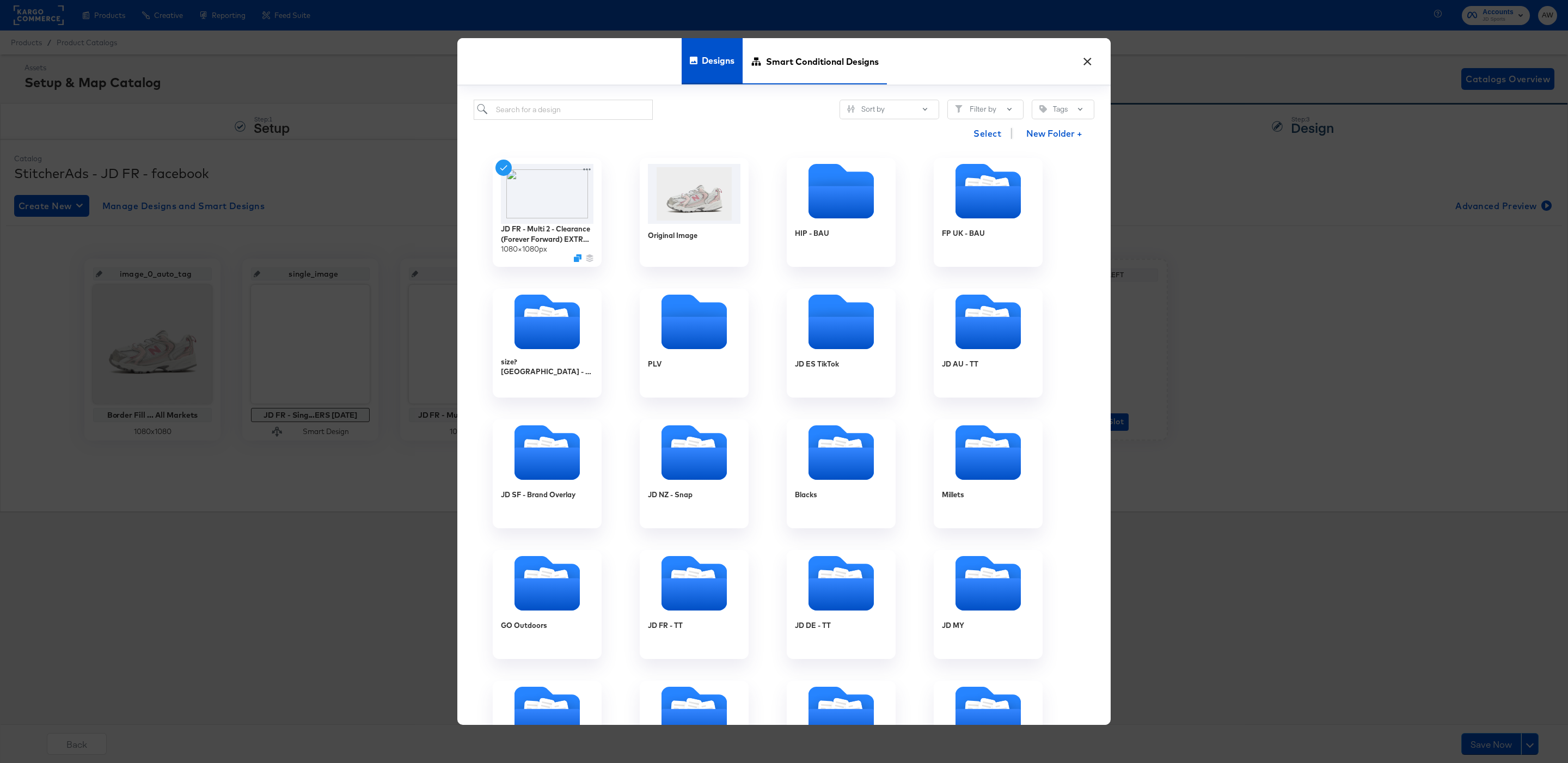
click at [794, 83] on span "Smart Conditional Designs" at bounding box center [822, 62] width 113 height 48
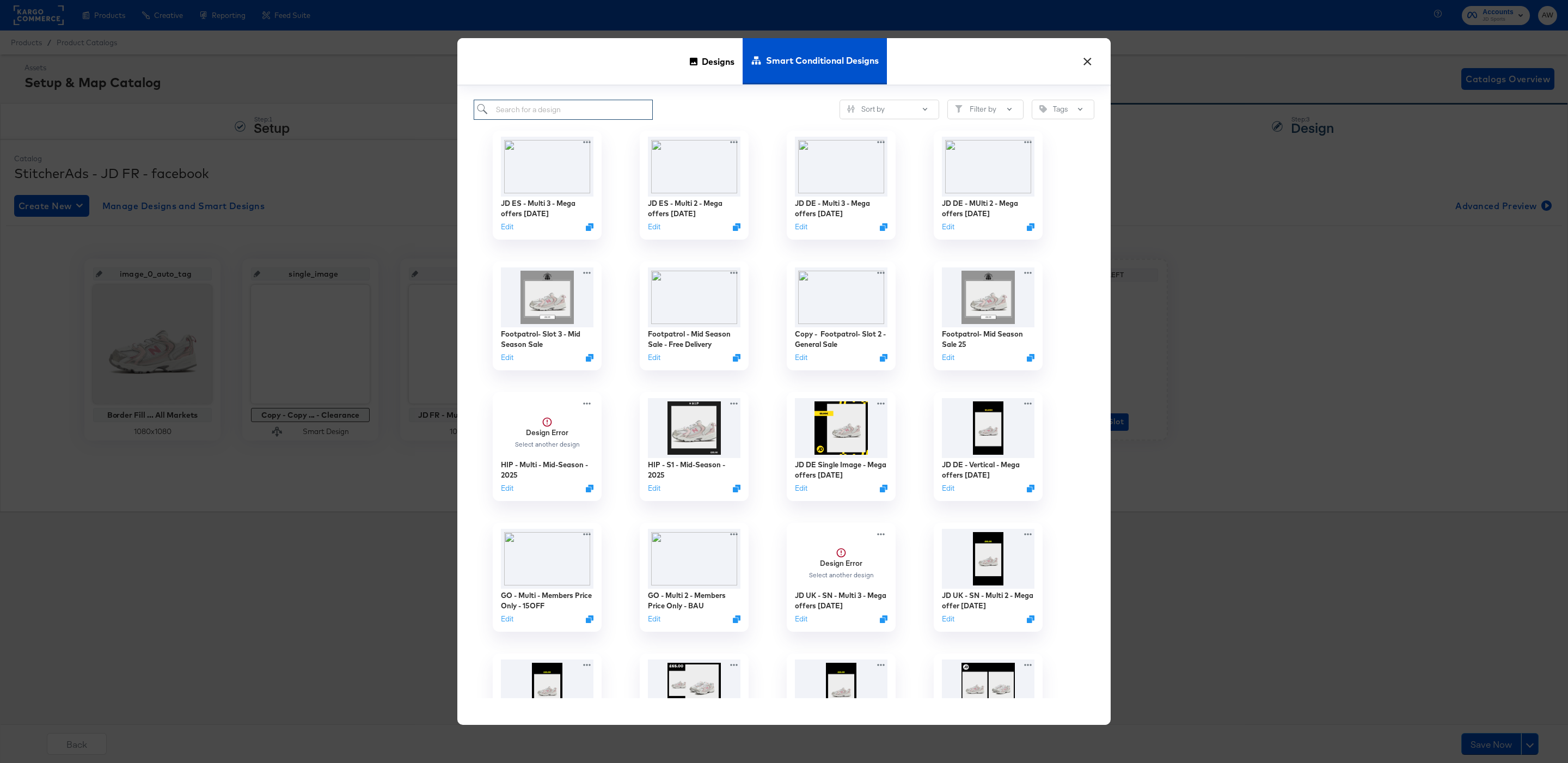
click at [598, 106] on input "search" at bounding box center [563, 110] width 179 height 20
click at [691, 90] on div "Sort by Filter by Tags JD ES - Multi 3 - Mega offers Oct 25 Edit JD ES - Multi …" at bounding box center [783, 405] width 653 height 638
click at [621, 104] on input "search" at bounding box center [563, 110] width 179 height 20
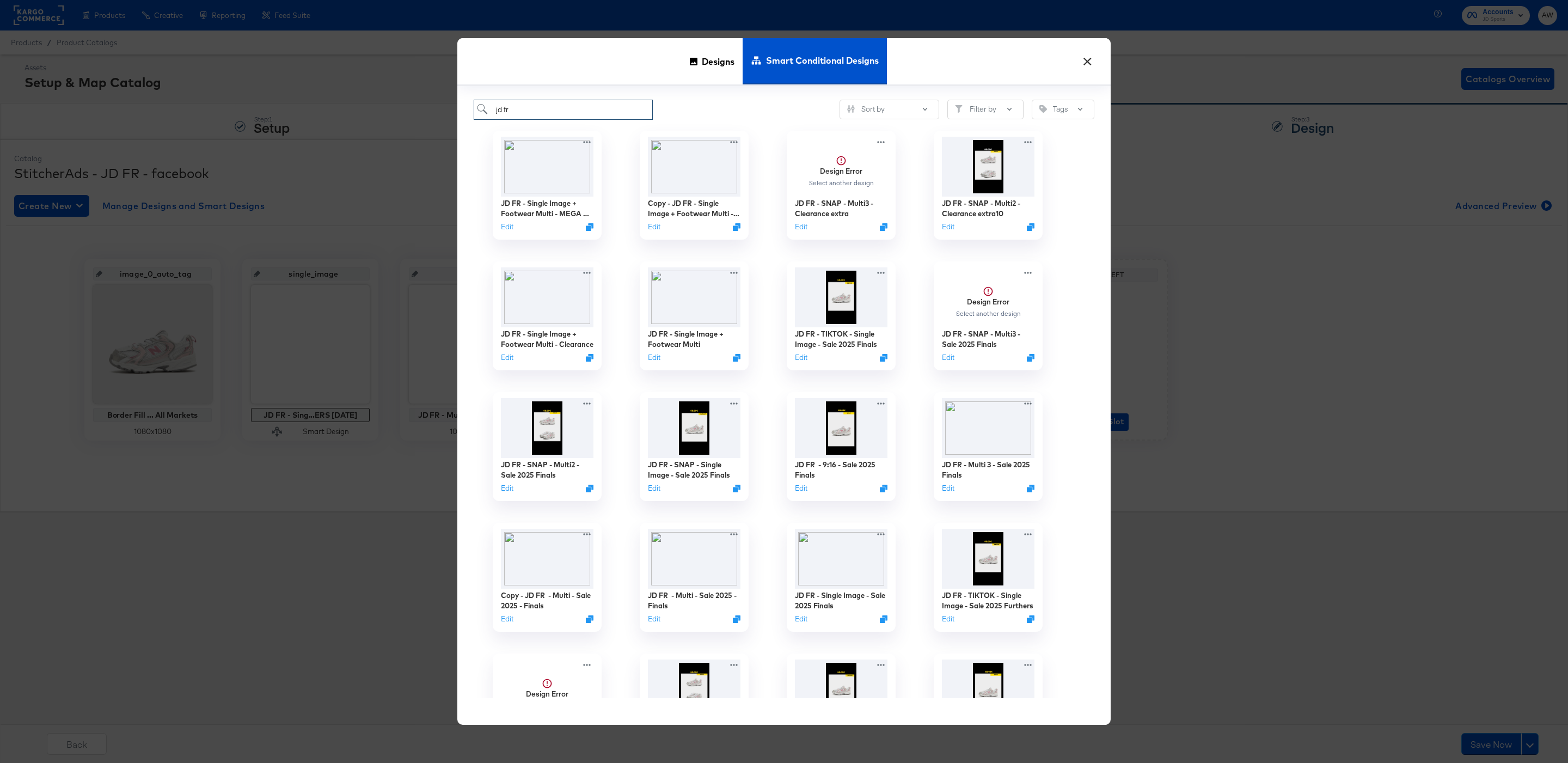
type input "jd fr"
click at [753, 110] on div "jd fr Sort by Filter by Tags" at bounding box center [783, 110] width 621 height 20
click at [536, 163] on img at bounding box center [547, 165] width 97 height 62
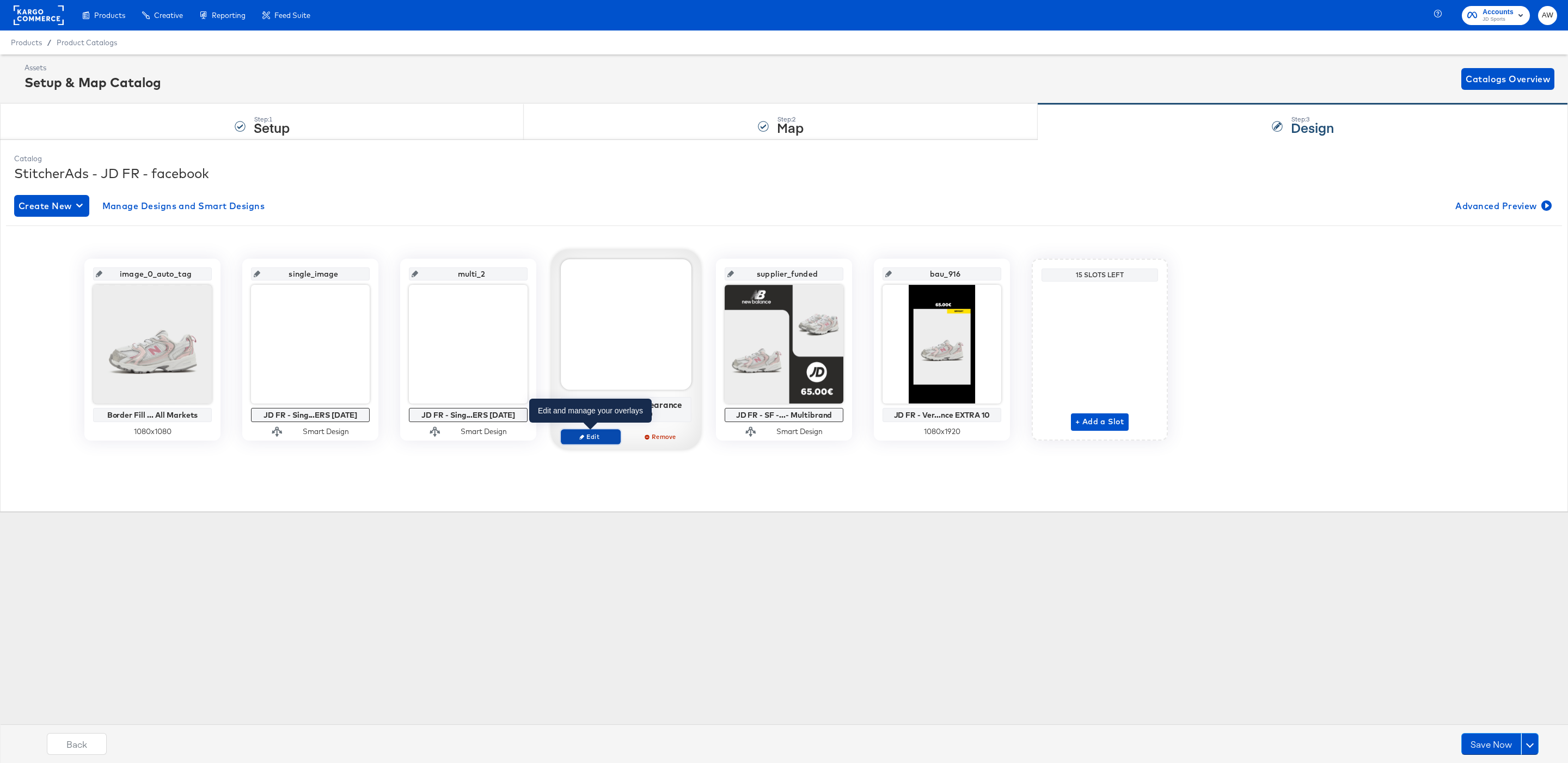
click at [609, 441] on span "Edit" at bounding box center [591, 436] width 50 height 8
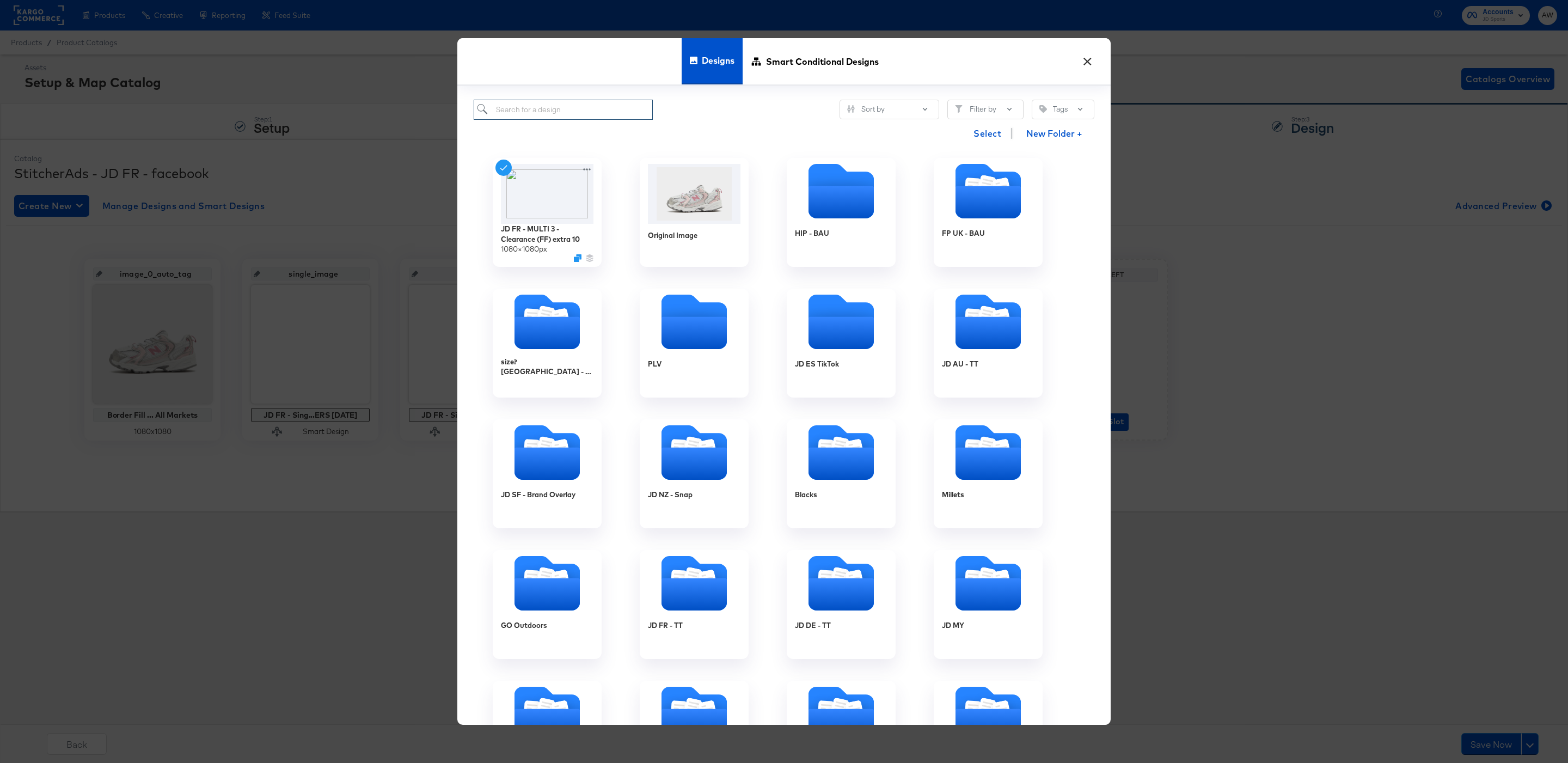
click at [568, 107] on input "search" at bounding box center [563, 110] width 179 height 20
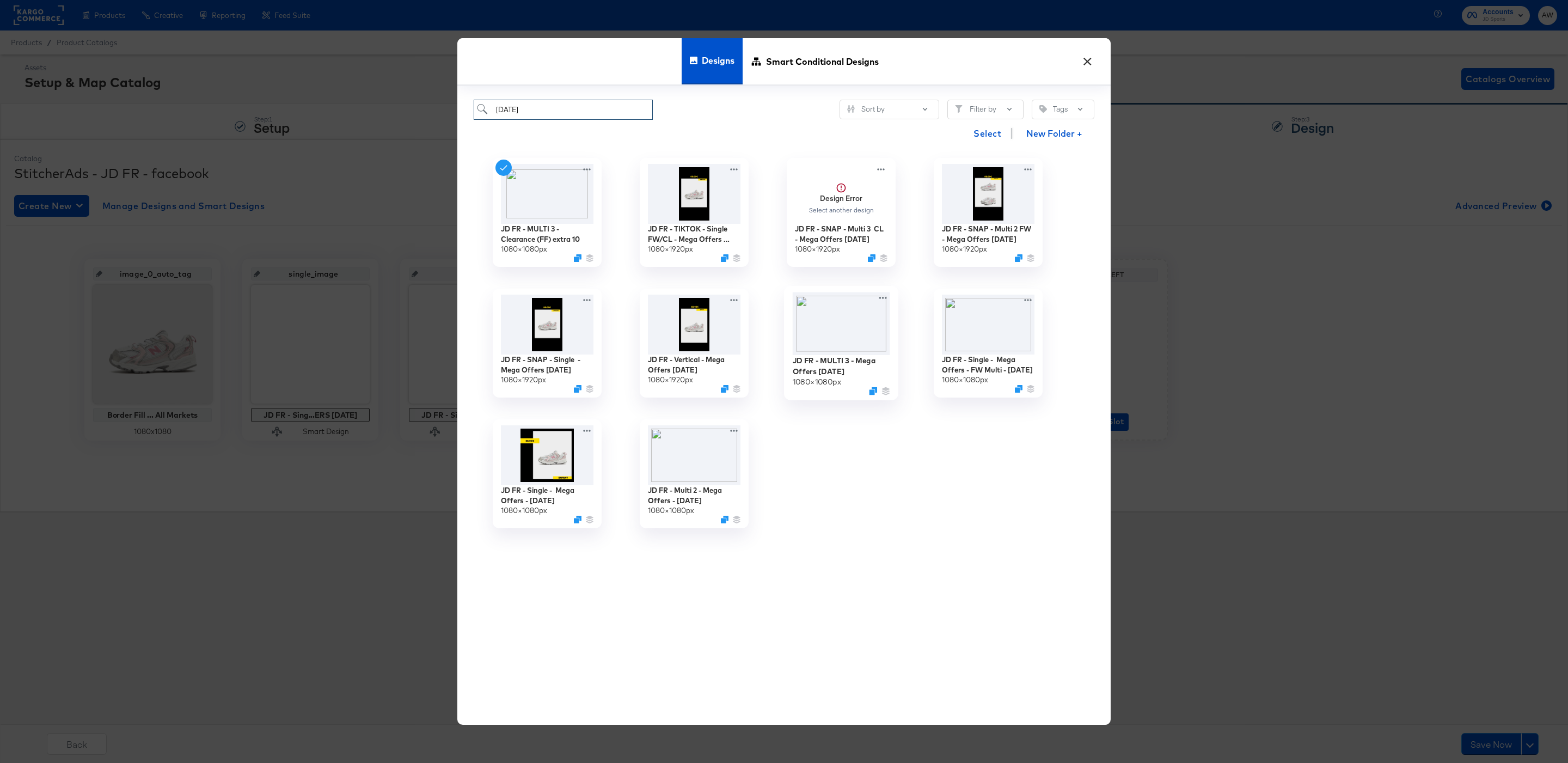
type input "oct 2025"
click at [839, 315] on img at bounding box center [841, 324] width 97 height 63
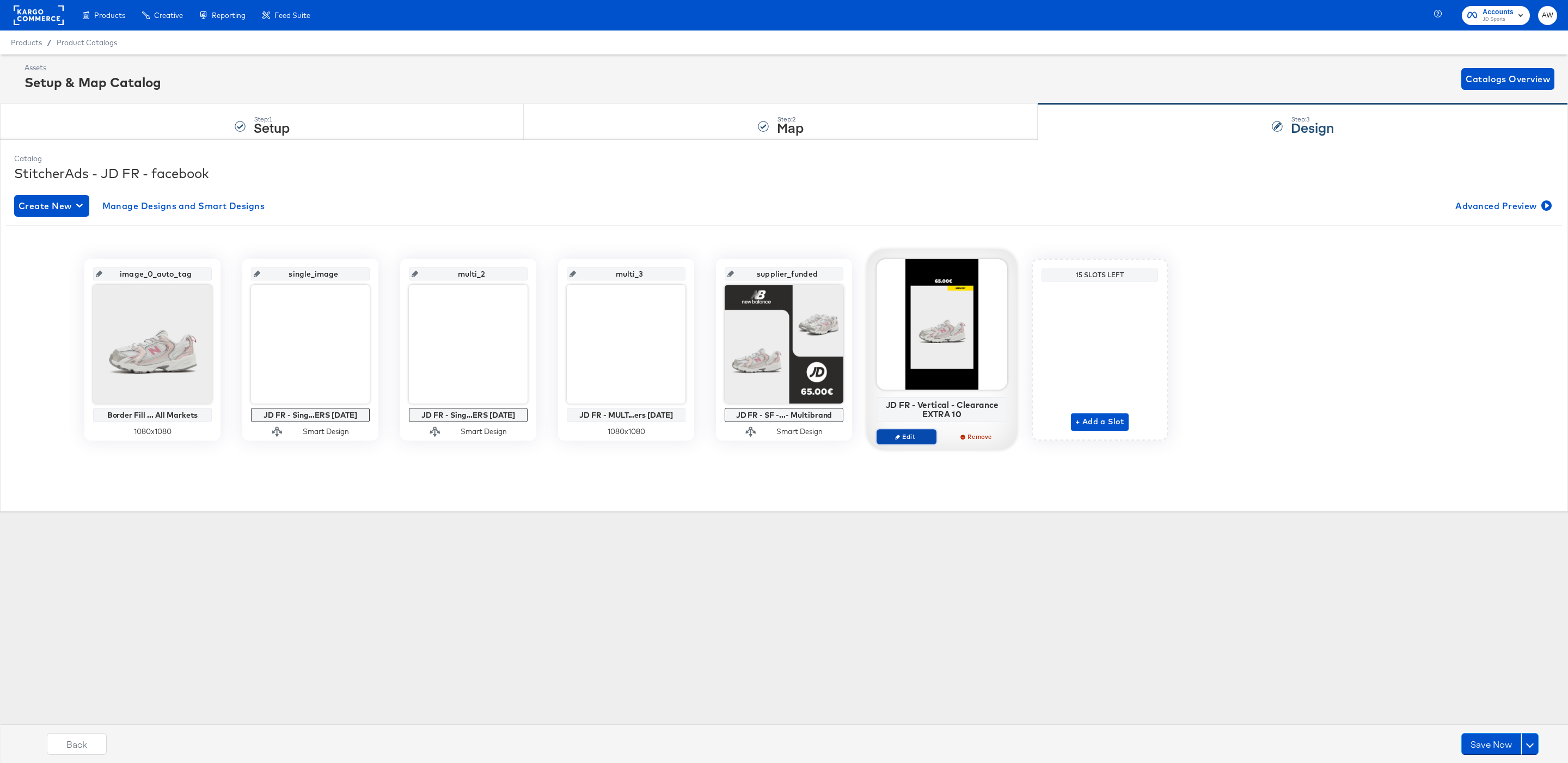
click at [895, 440] on span "Edit" at bounding box center [906, 436] width 50 height 8
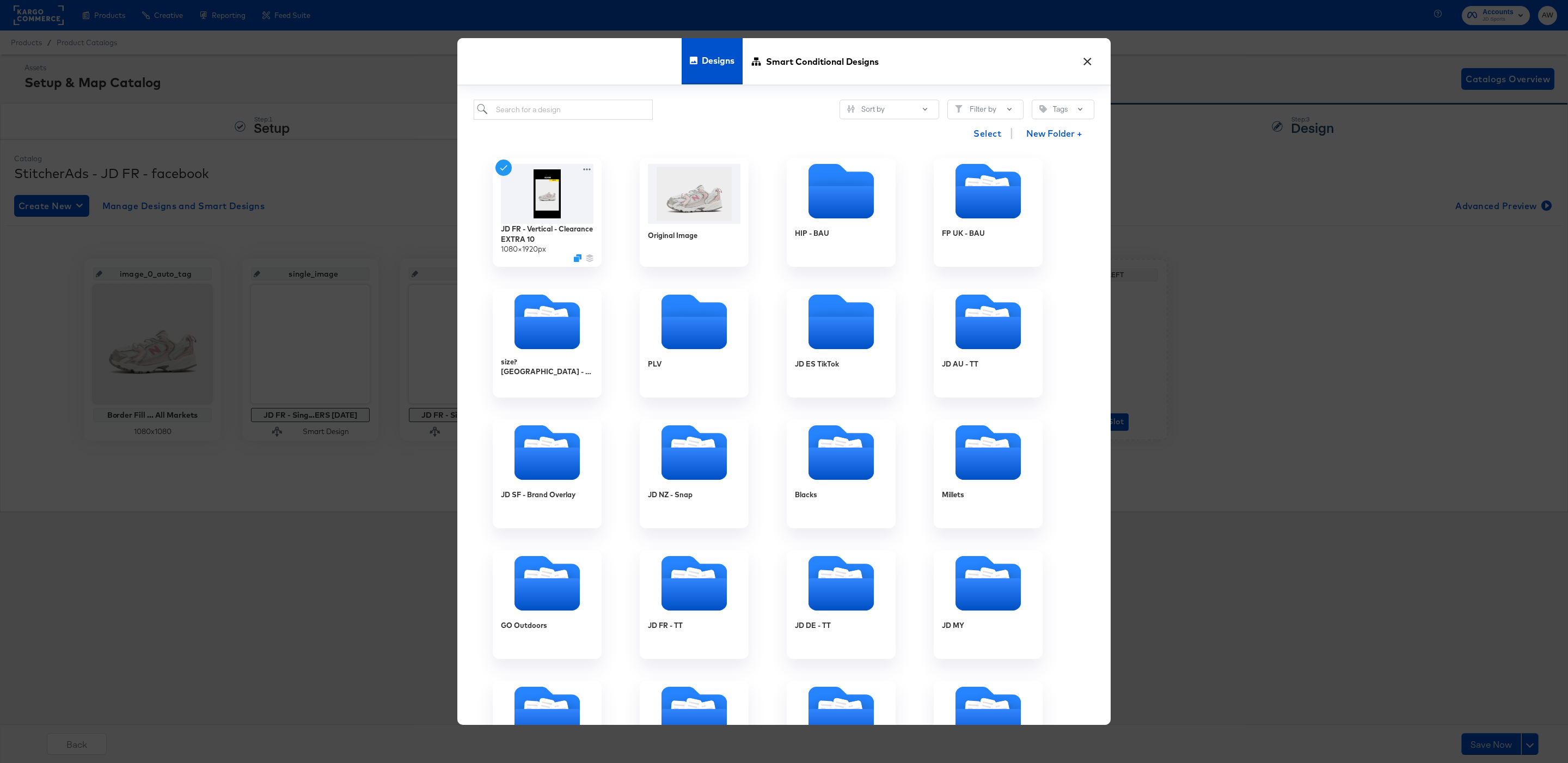
click at [602, 121] on div "Select New Folder +" at bounding box center [783, 134] width 621 height 28
click at [580, 112] on input "search" at bounding box center [563, 110] width 179 height 20
type input "oct 2025"
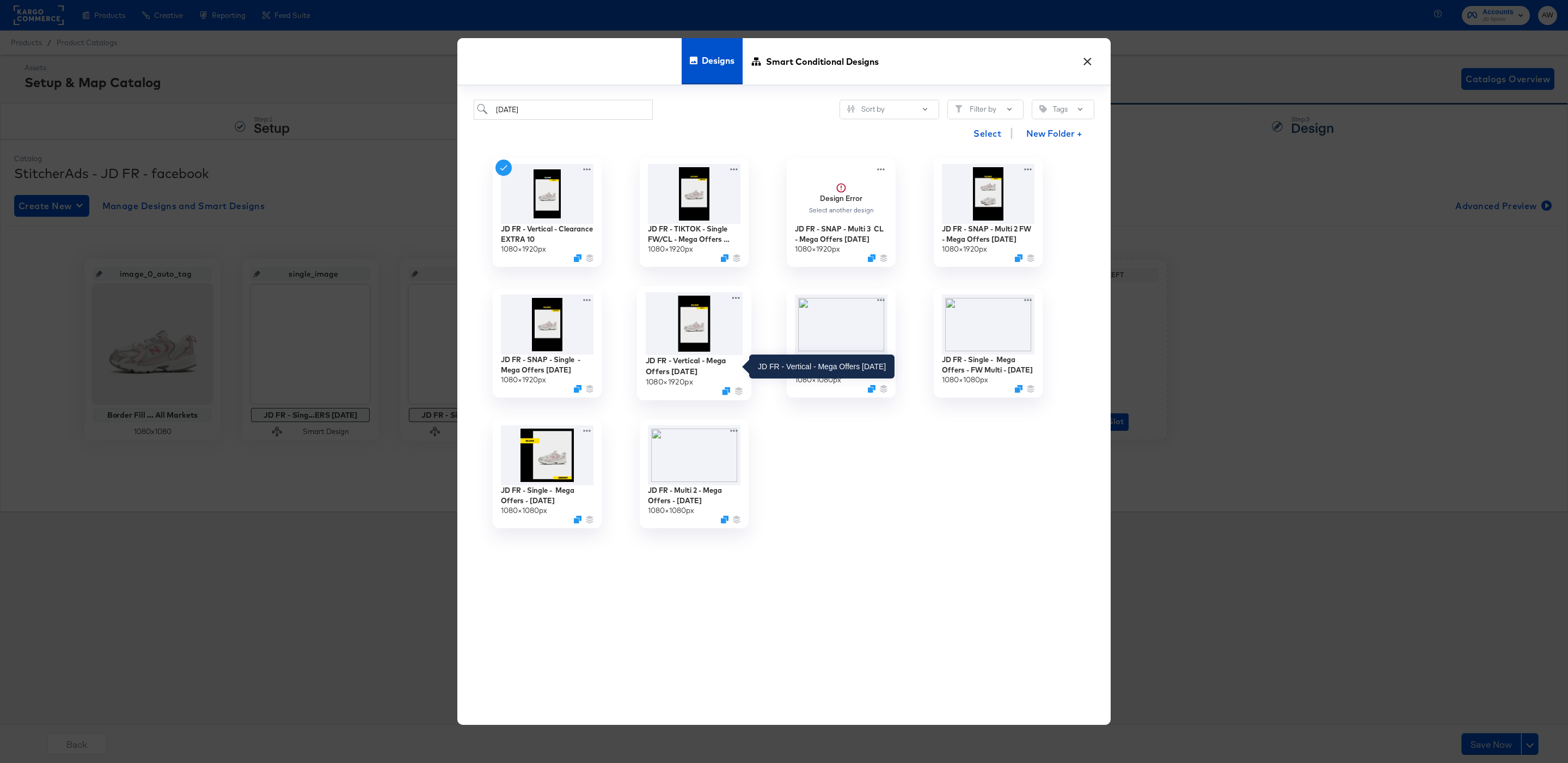
click at [693, 367] on div "JD FR - Vertical - Mega Offers [DATE]" at bounding box center [694, 365] width 97 height 21
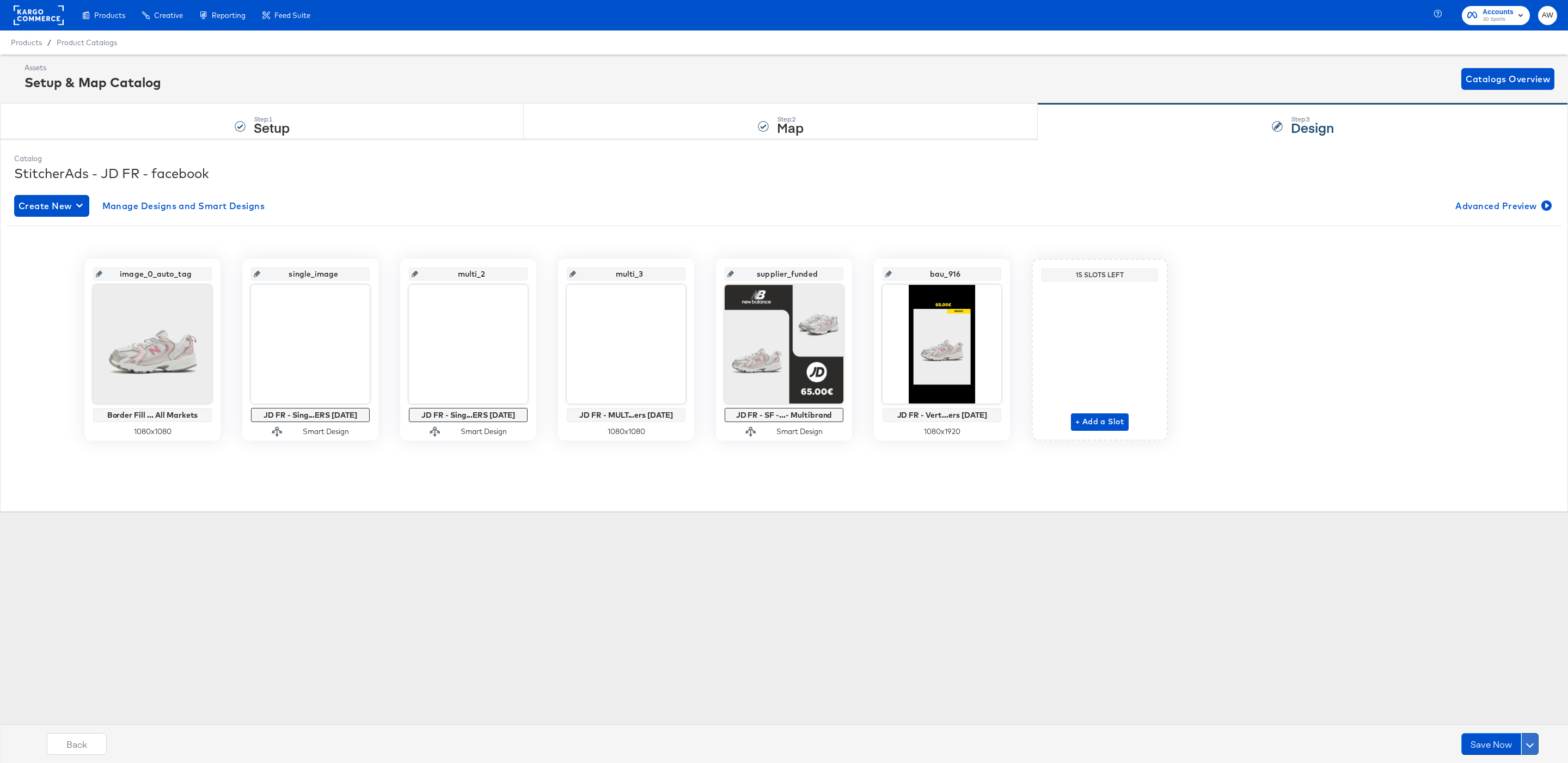
click at [1529, 741] on span at bounding box center [1530, 744] width 8 height 8
click at [1517, 725] on div "Schedule Save" at bounding box center [1504, 723] width 50 height 10
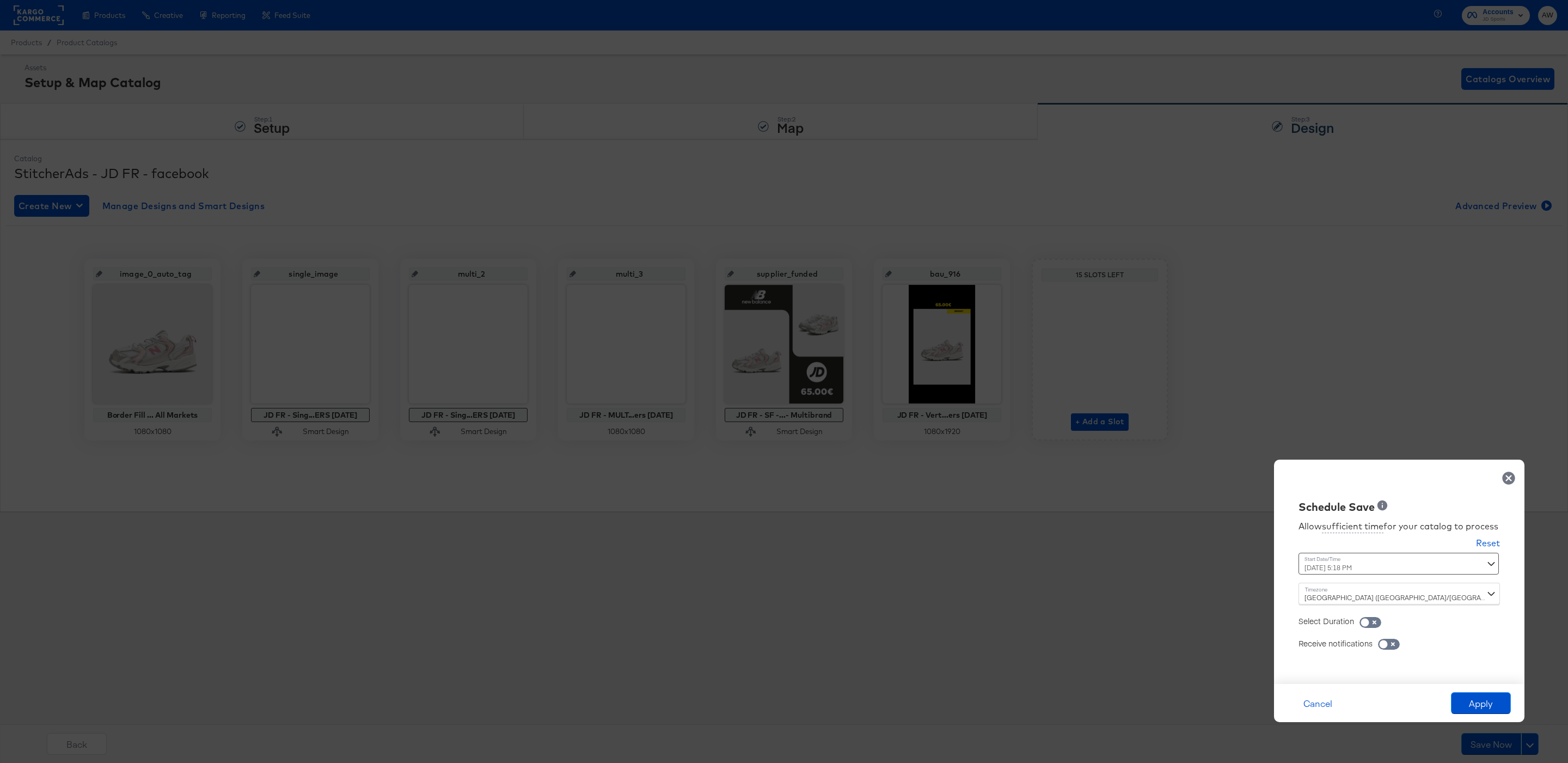
click at [1444, 558] on div "October 16th 2025 5:18 PM ‹ October 2025 › Su Mo Tu We Th Fr Sa 28 29 30 1 2 3 …" at bounding box center [1373, 564] width 148 height 22
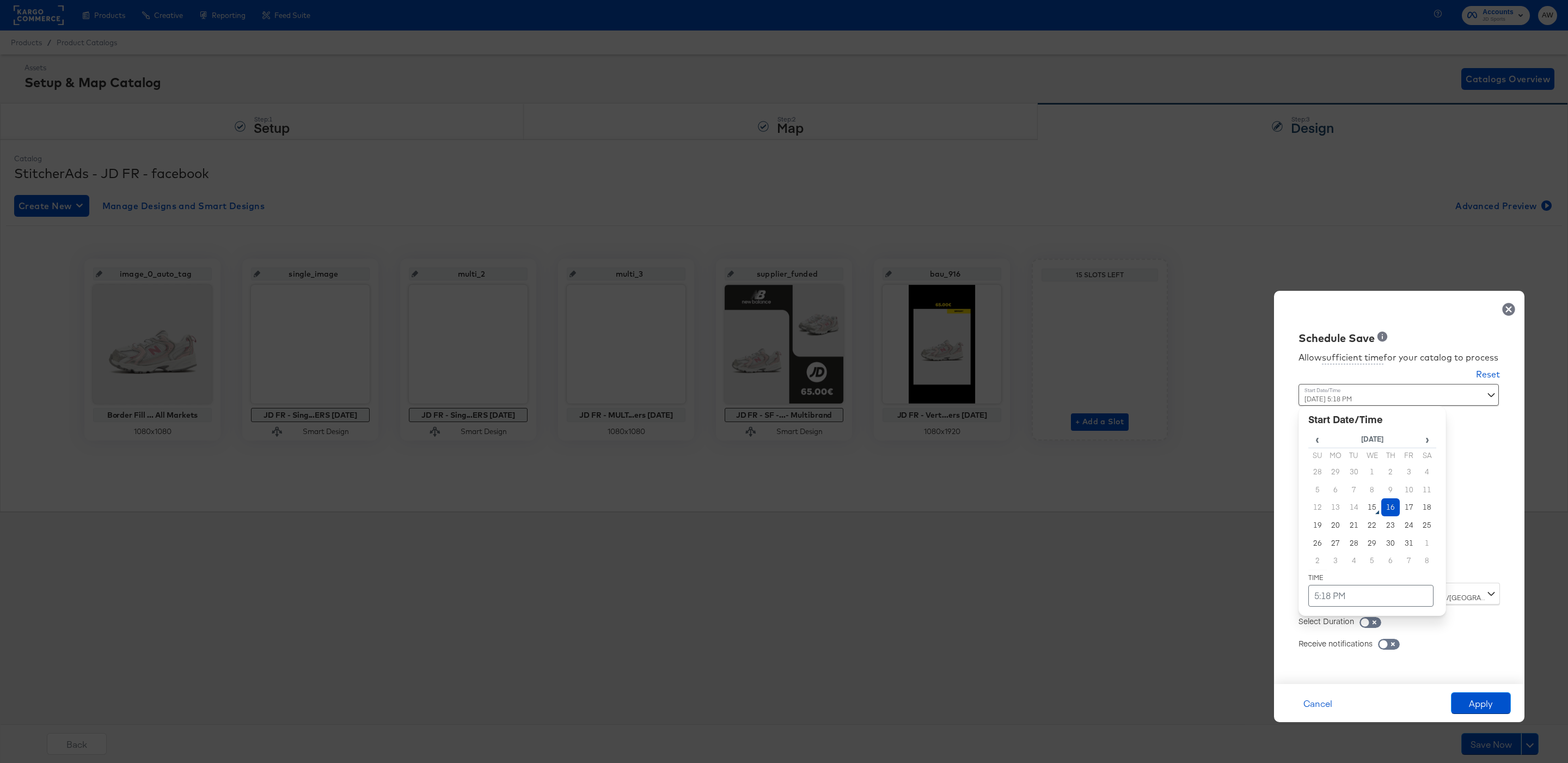
click at [1397, 506] on td "16" at bounding box center [1390, 507] width 19 height 18
click at [1379, 588] on td "5:18 PM" at bounding box center [1370, 596] width 125 height 22
click at [1358, 484] on span "▲" at bounding box center [1350, 481] width 22 height 22
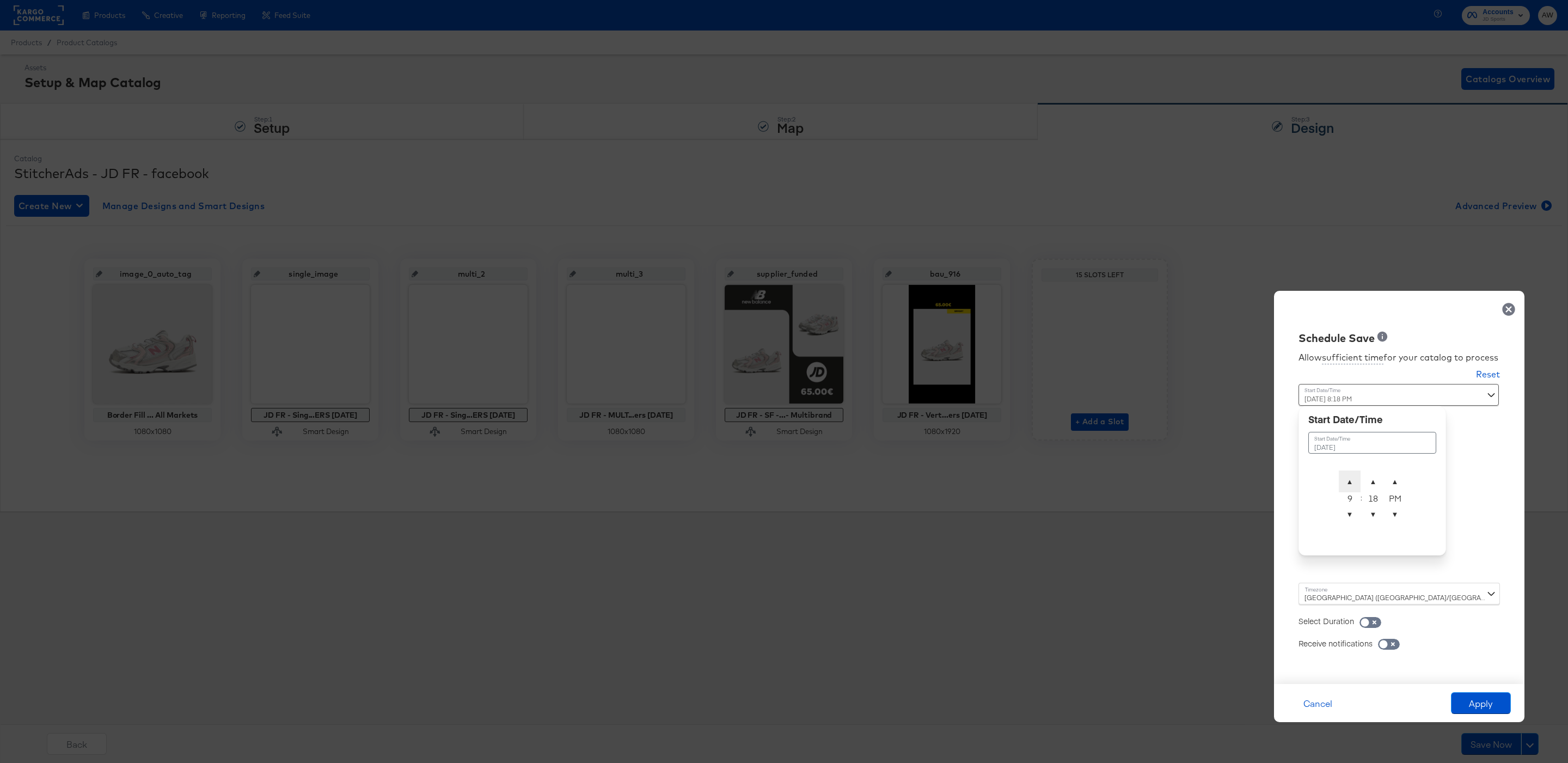
click at [1358, 484] on span "▲" at bounding box center [1350, 481] width 22 height 22
click at [1376, 507] on span "▼" at bounding box center [1373, 514] width 22 height 22
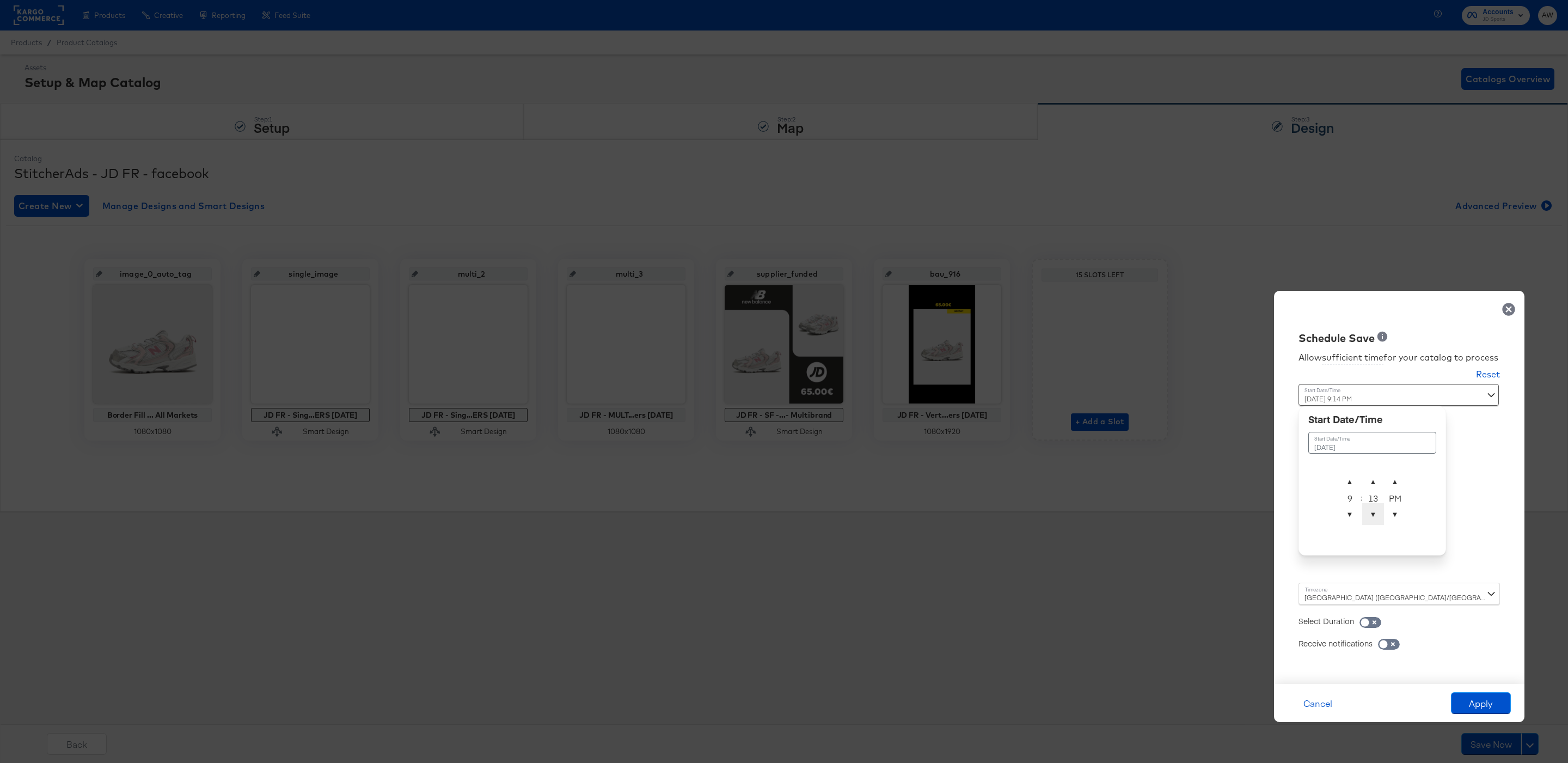
click at [1376, 507] on span "▼" at bounding box center [1373, 514] width 22 height 22
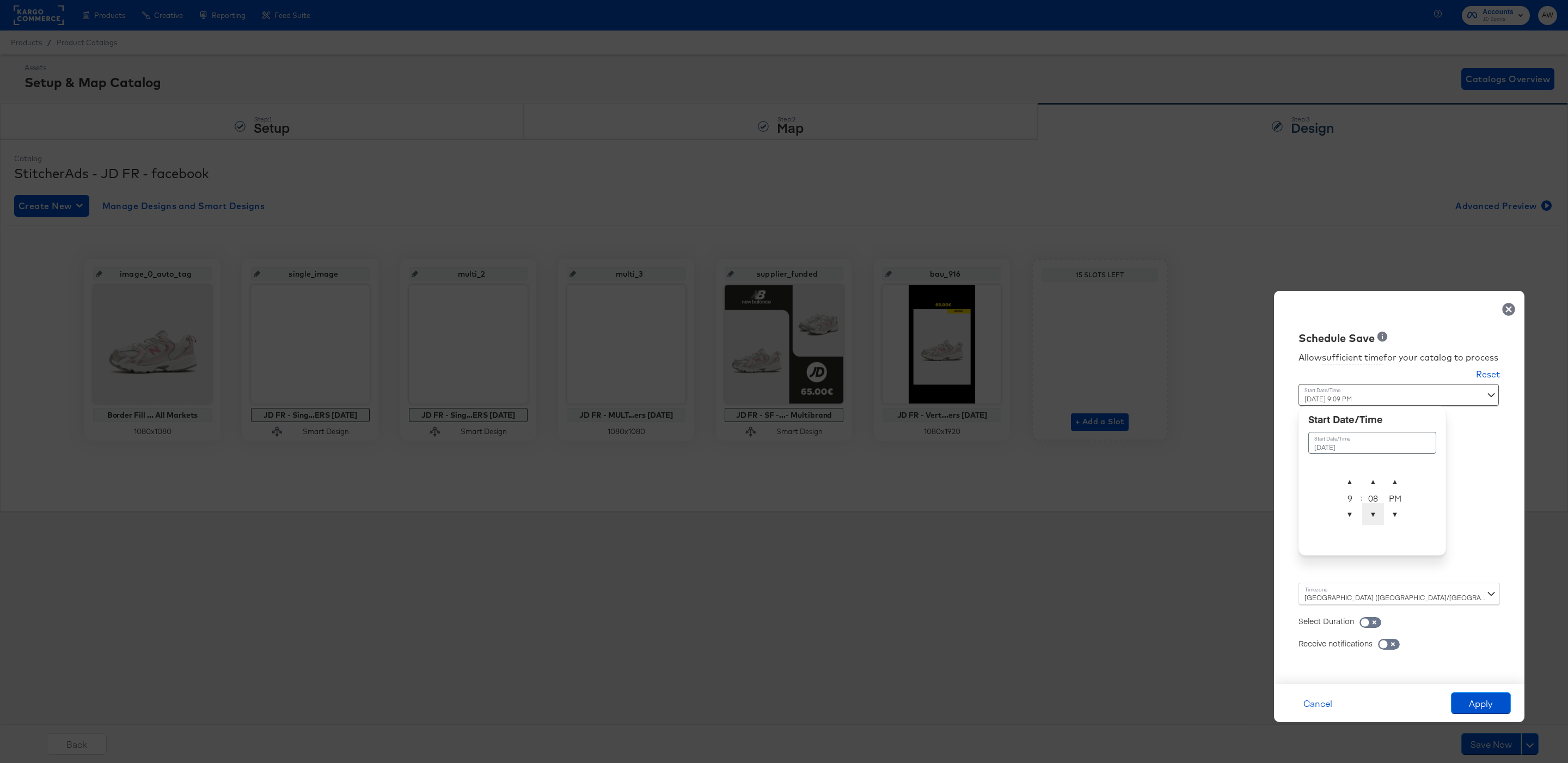
click at [1376, 507] on span "▼" at bounding box center [1373, 514] width 22 height 22
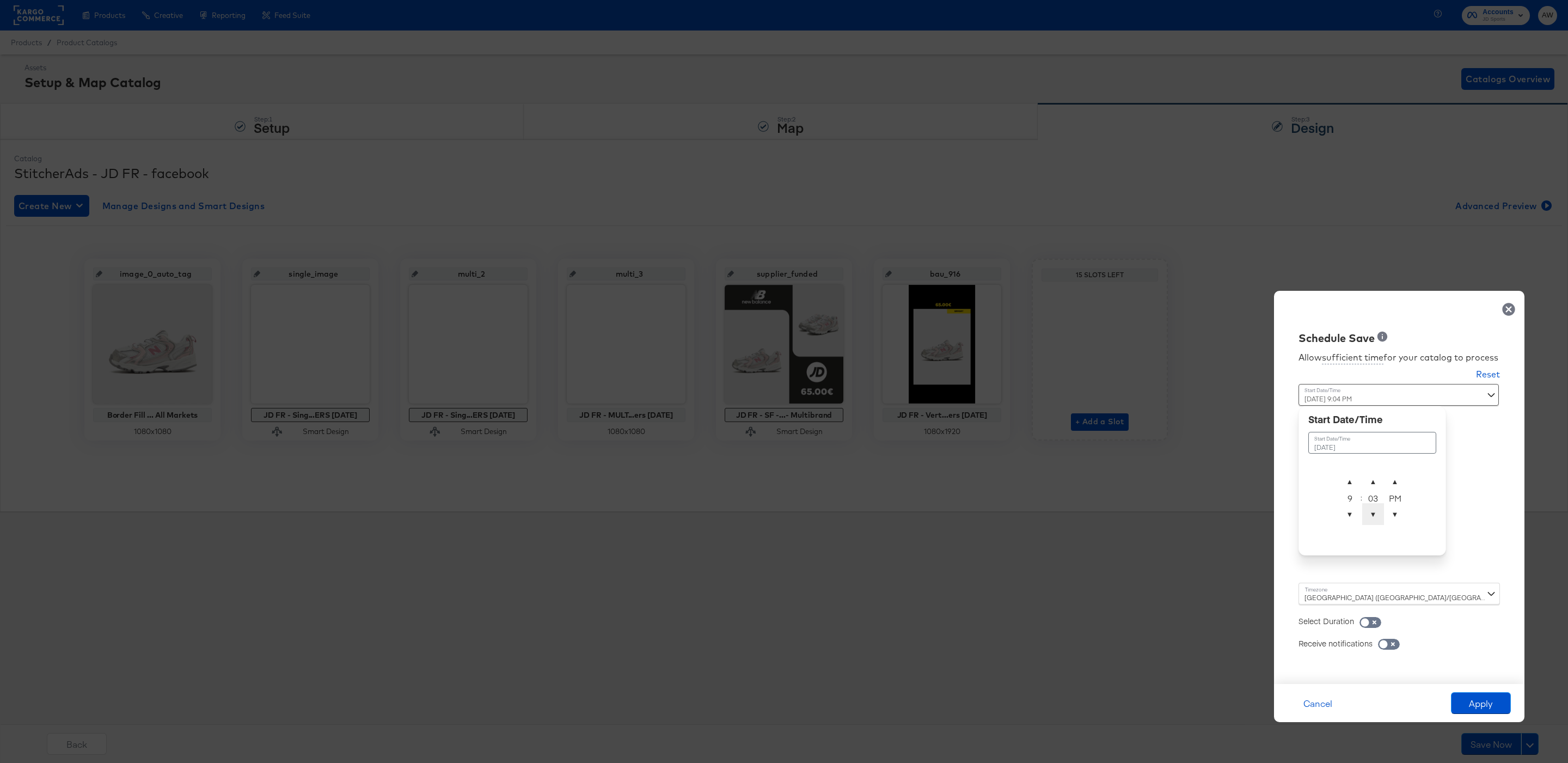
click at [1376, 507] on span "▼" at bounding box center [1373, 514] width 22 height 22
click at [1353, 479] on span "▲" at bounding box center [1350, 481] width 22 height 22
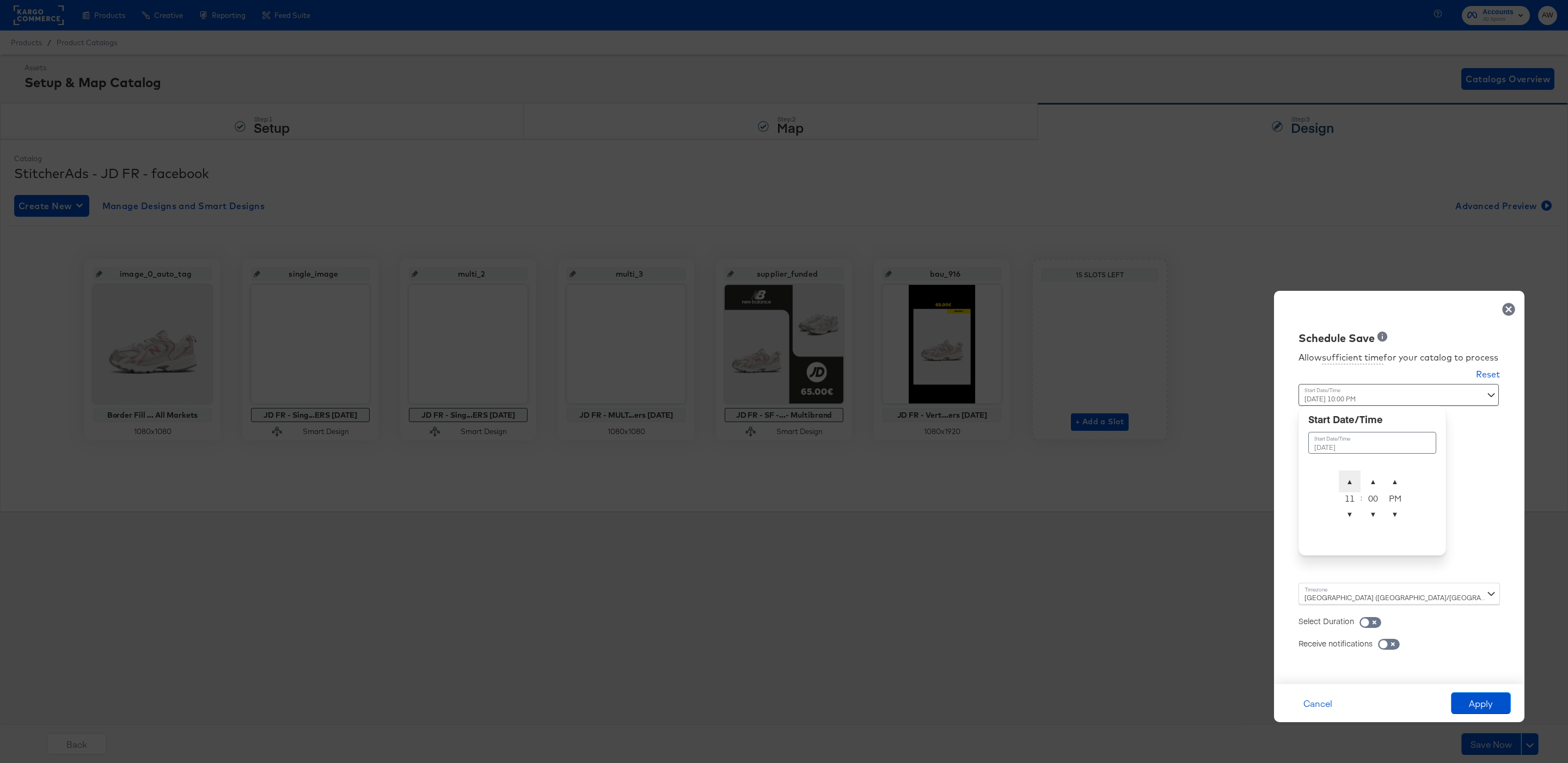
click at [1353, 479] on span "▲" at bounding box center [1350, 481] width 22 height 22
type input "[DATE] 12:00 PM"
click at [1399, 480] on span "▲" at bounding box center [1395, 481] width 22 height 22
click at [1474, 493] on div "Schedule Save Allow sufficient time for your catalog to process Reset Time : Oc…" at bounding box center [1399, 487] width 251 height 393
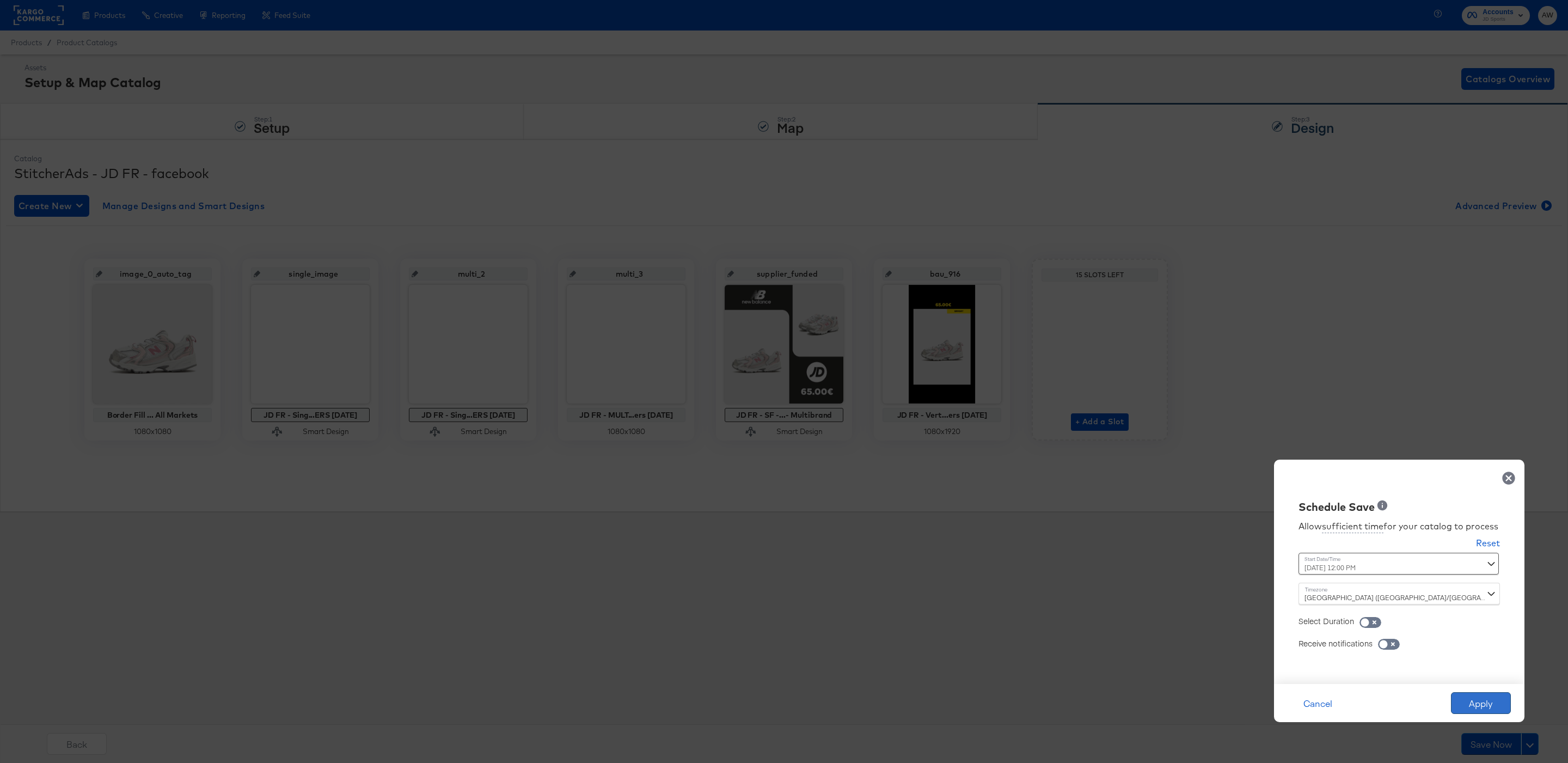
click at [1483, 696] on button "Apply" at bounding box center [1481, 703] width 60 height 22
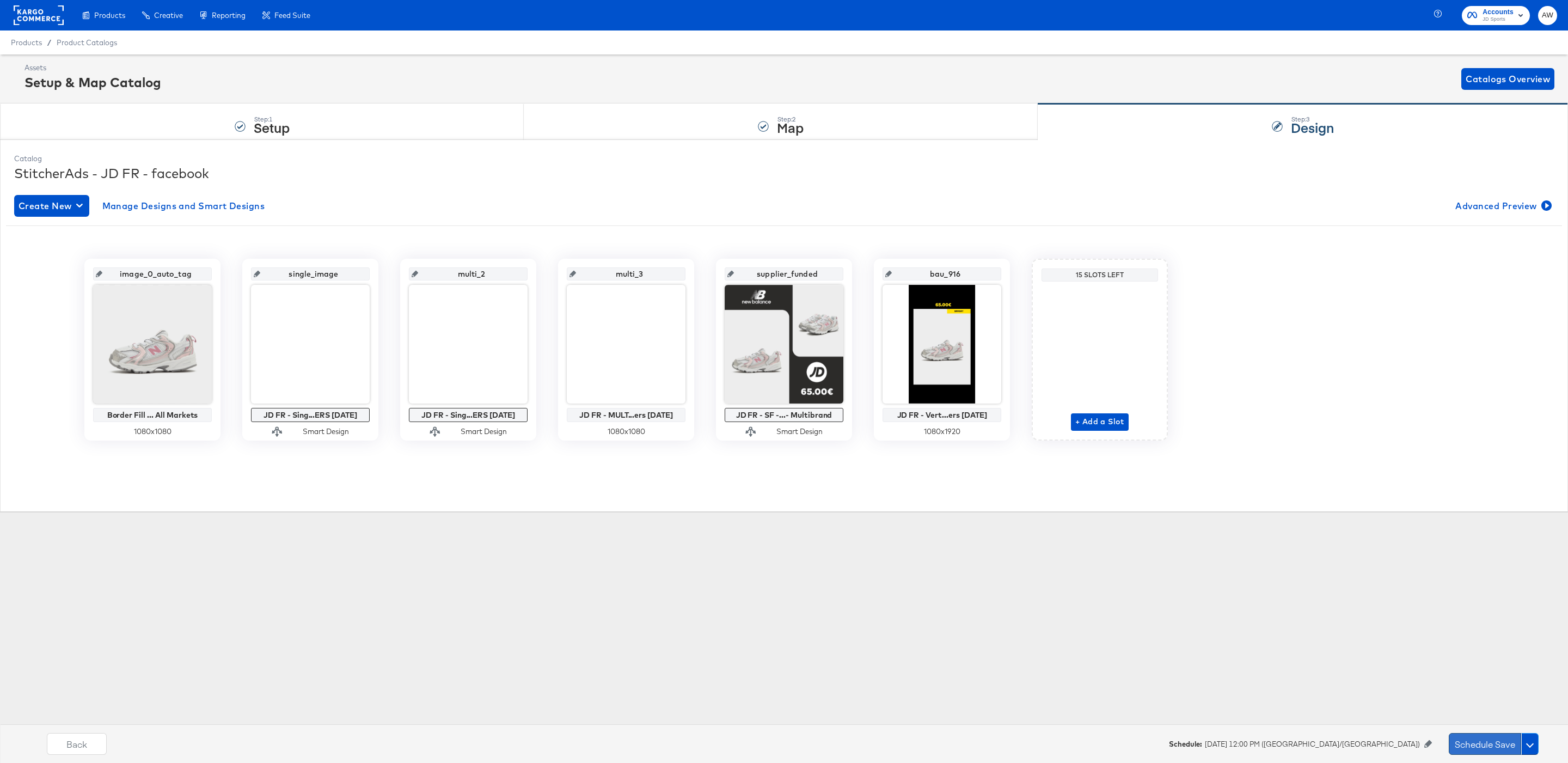
click at [1499, 740] on button "Schedule Save" at bounding box center [1485, 744] width 72 height 22
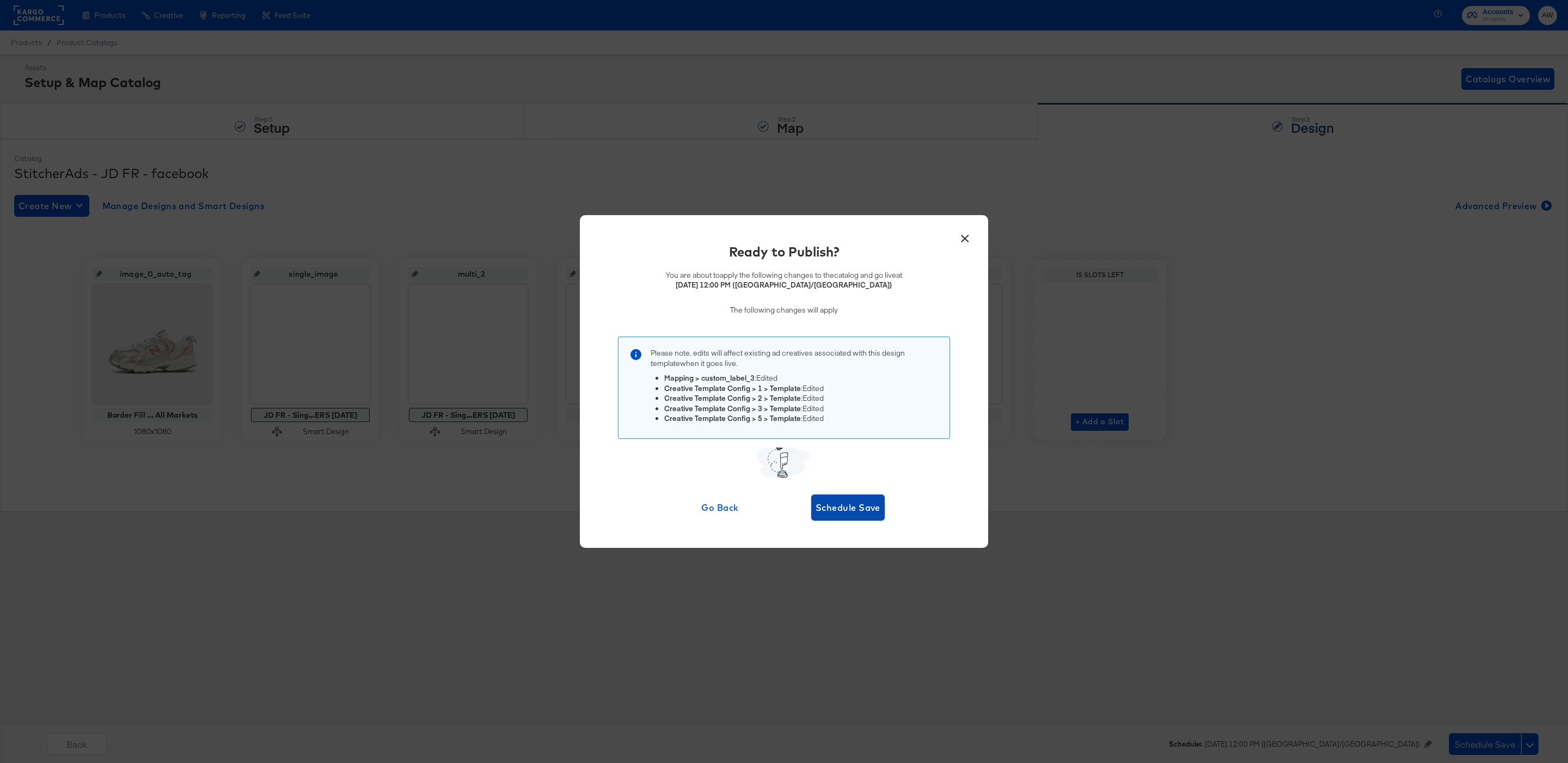
click at [843, 503] on span "Schedule Save" at bounding box center [848, 508] width 65 height 16
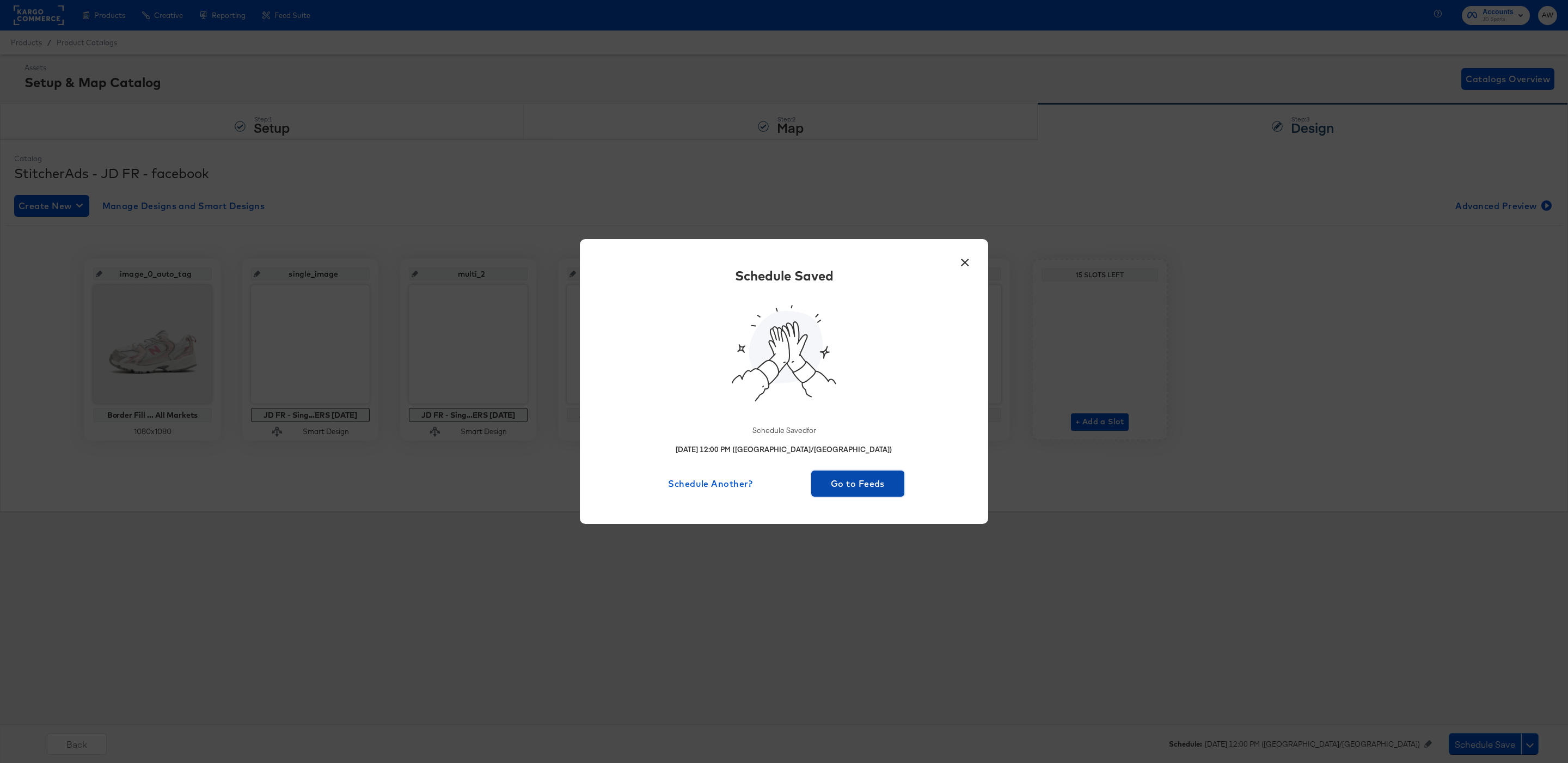
click at [879, 491] on button "Go to Feeds" at bounding box center [858, 483] width 93 height 26
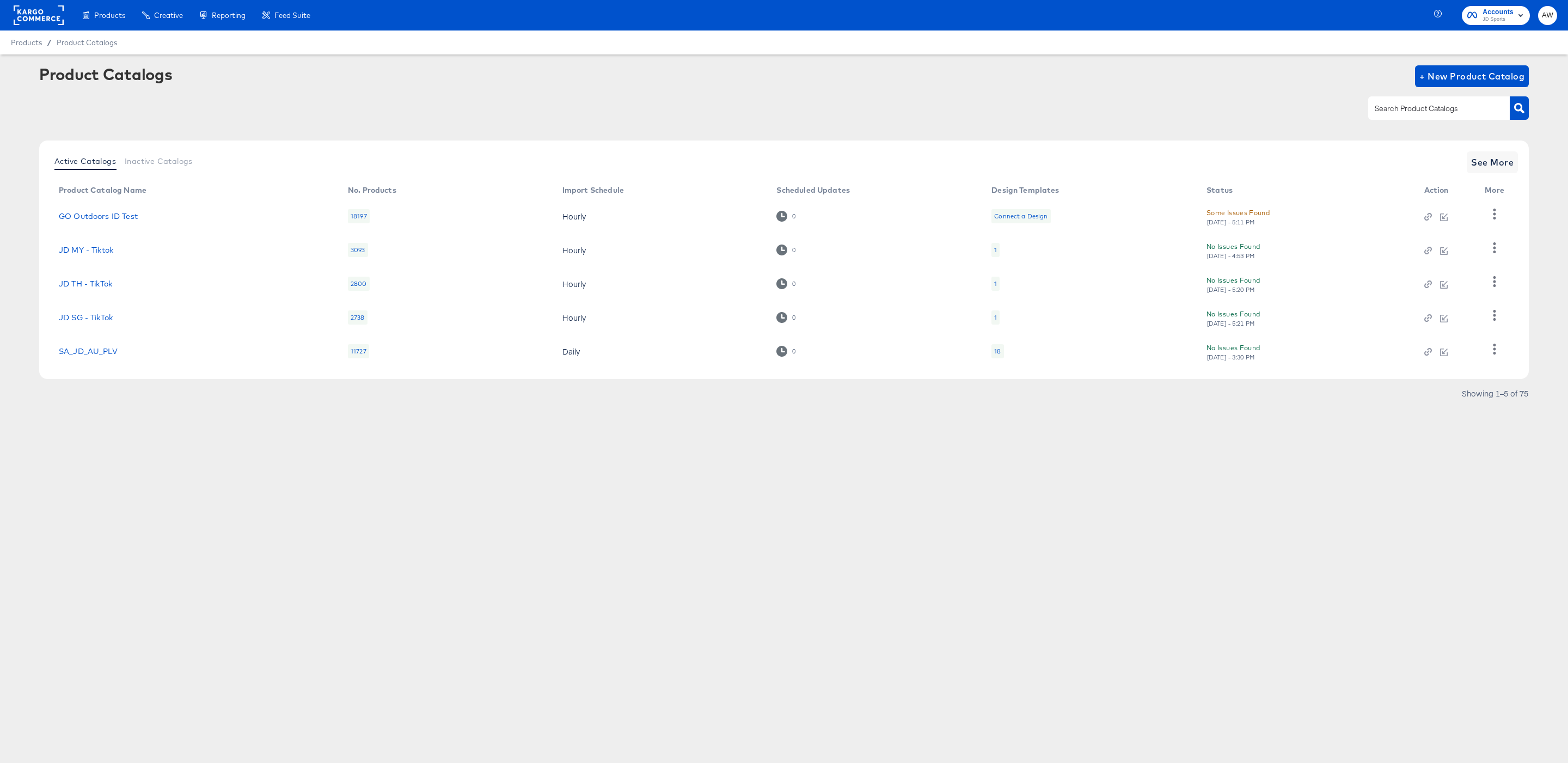
click at [1432, 115] on div at bounding box center [1439, 107] width 142 height 23
type input "fr"
click at [87, 241] on td "JD FR - Snap" at bounding box center [194, 248] width 289 height 33
click at [96, 254] on td "JD FR - Snap" at bounding box center [194, 248] width 289 height 33
click at [79, 241] on td "JD FR - Snap" at bounding box center [194, 248] width 289 height 33
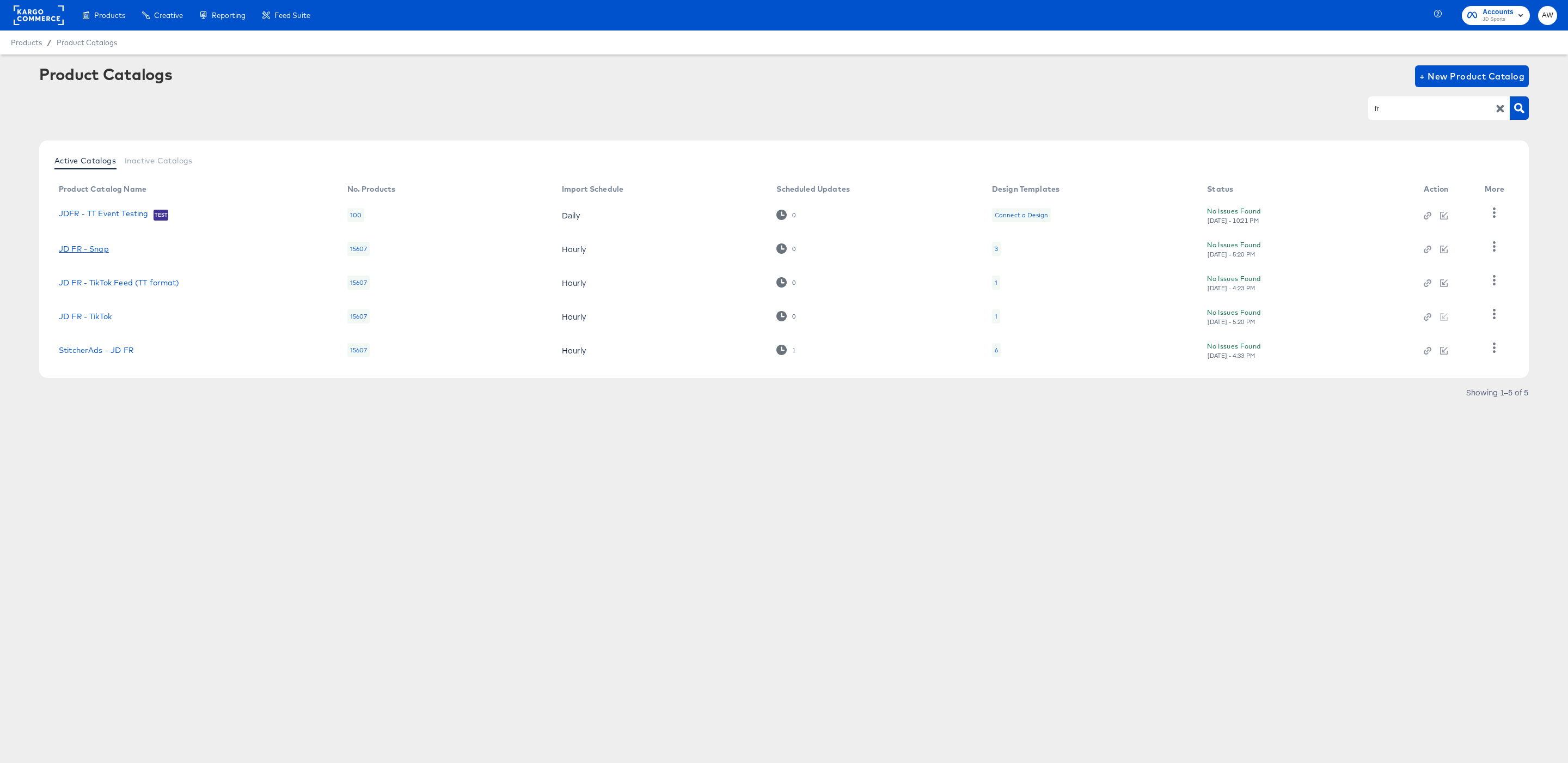
click at [88, 248] on link "JD FR - Snap" at bounding box center [84, 248] width 50 height 9
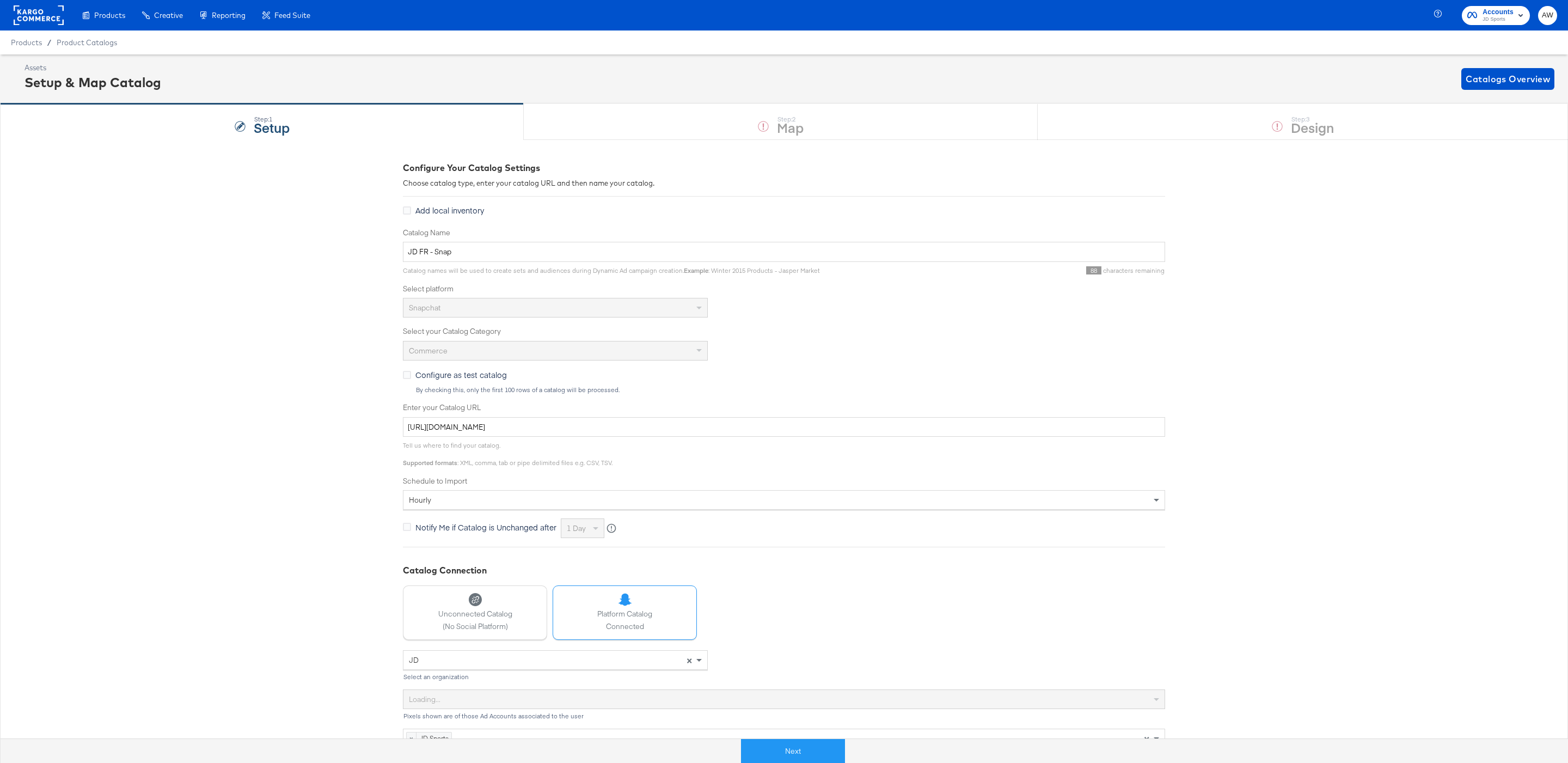
click at [799, 737] on div "Next" at bounding box center [793, 747] width 1568 height 33
click at [810, 746] on button "Next" at bounding box center [793, 751] width 104 height 24
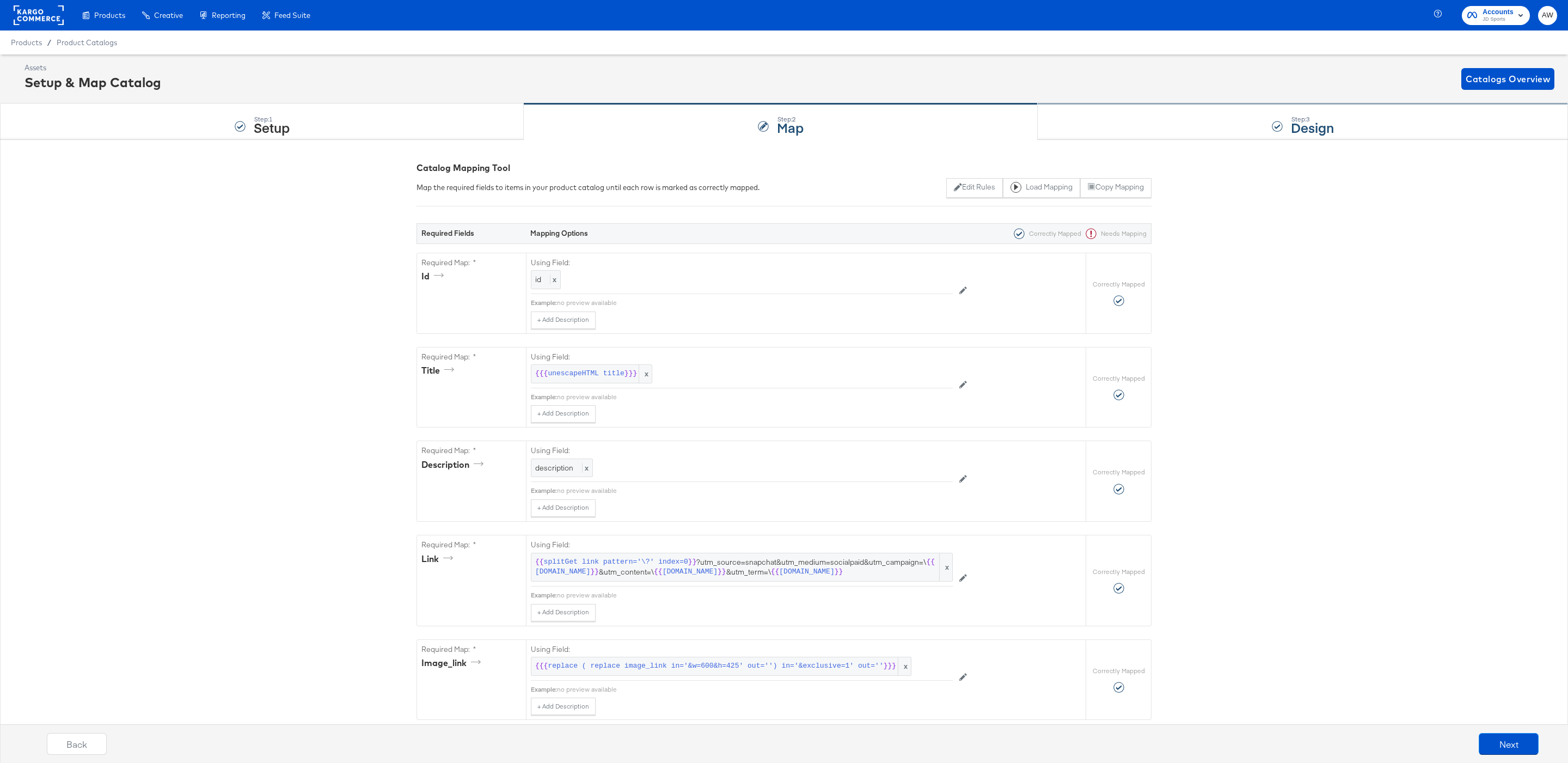
click at [1202, 124] on div "Step: 3 Design" at bounding box center [1303, 122] width 530 height 36
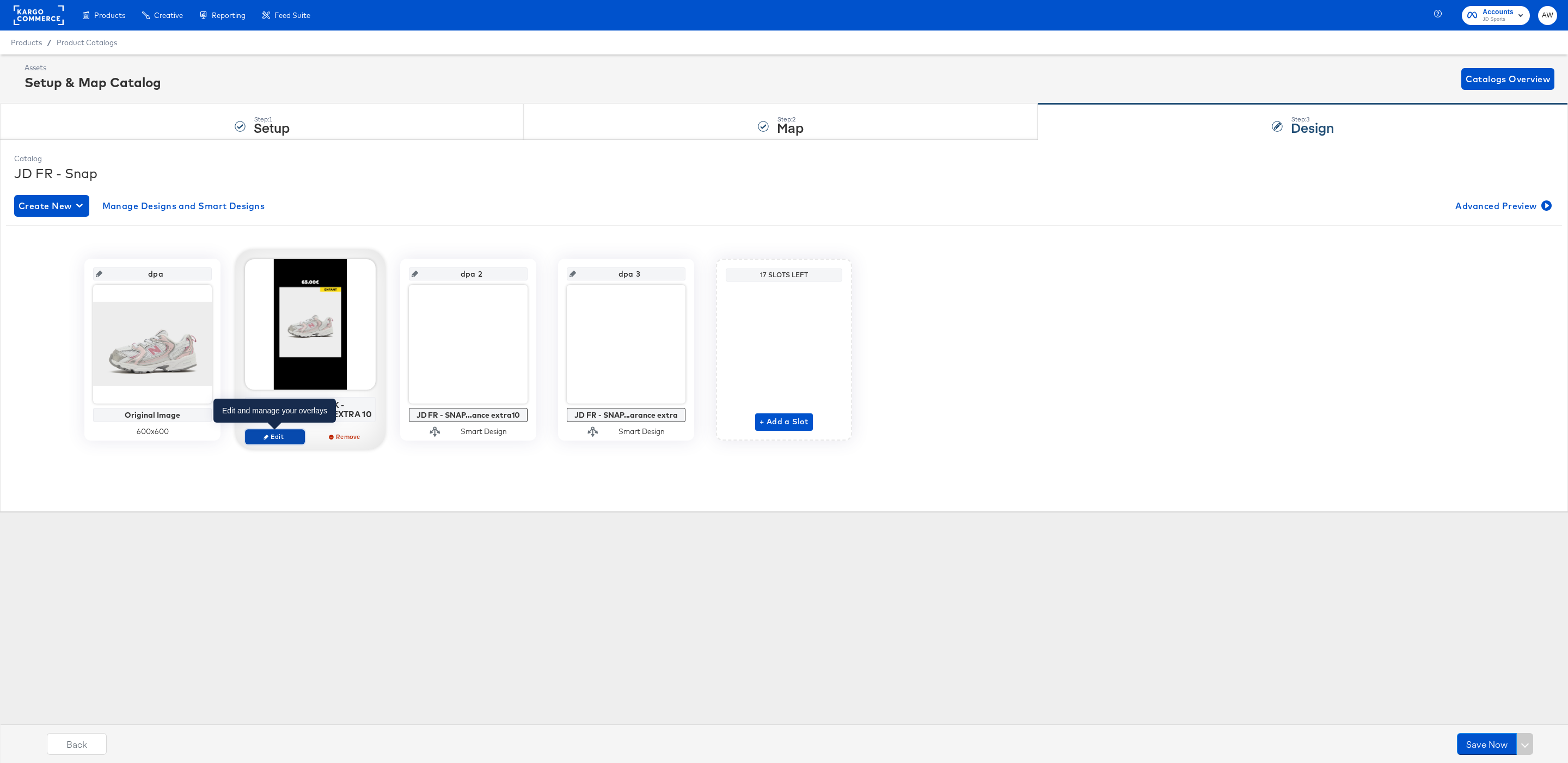
click at [288, 437] on span "Edit" at bounding box center [275, 436] width 50 height 8
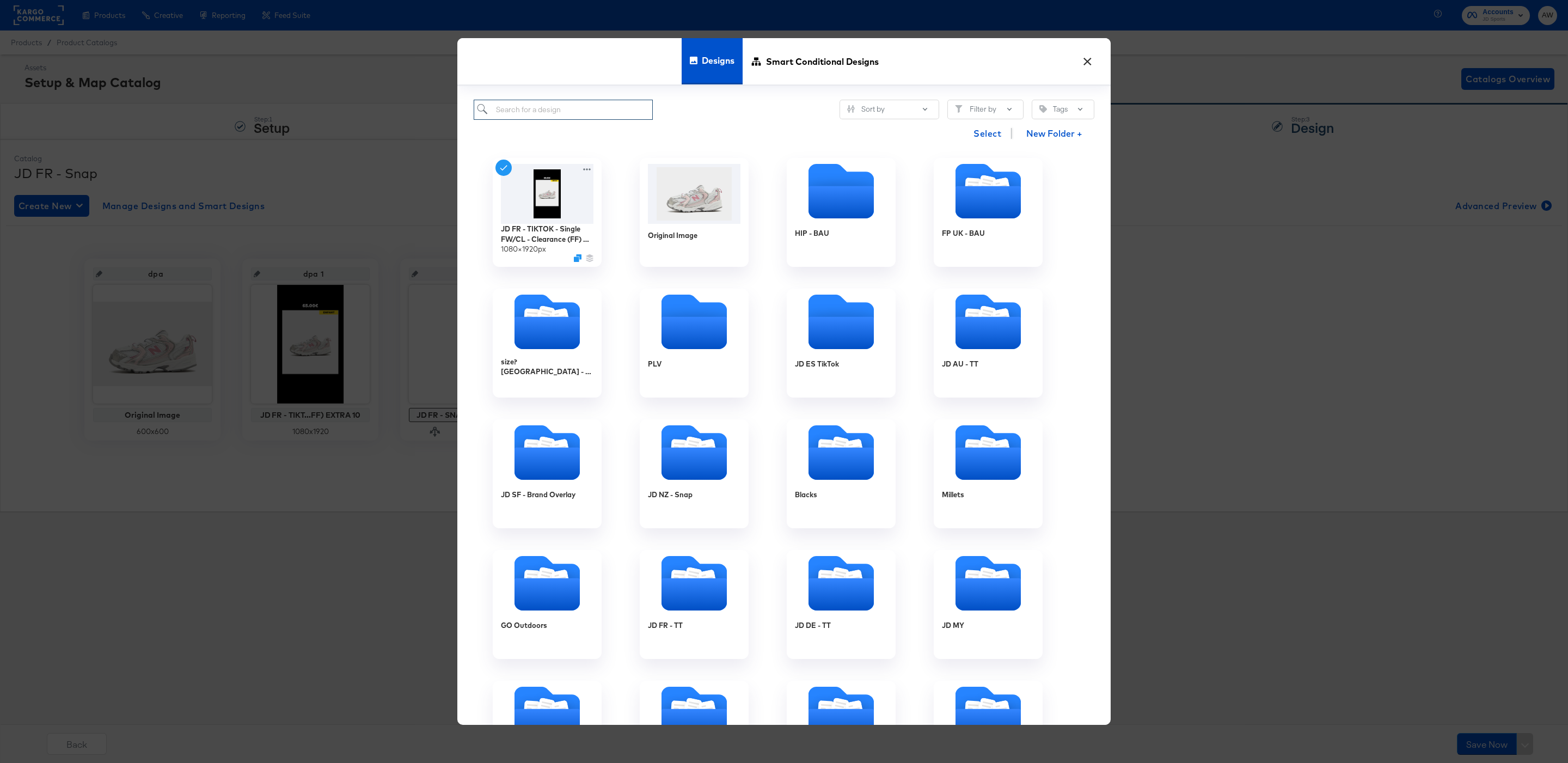
click at [596, 115] on input "search" at bounding box center [563, 110] width 179 height 20
type input "oct 2025"
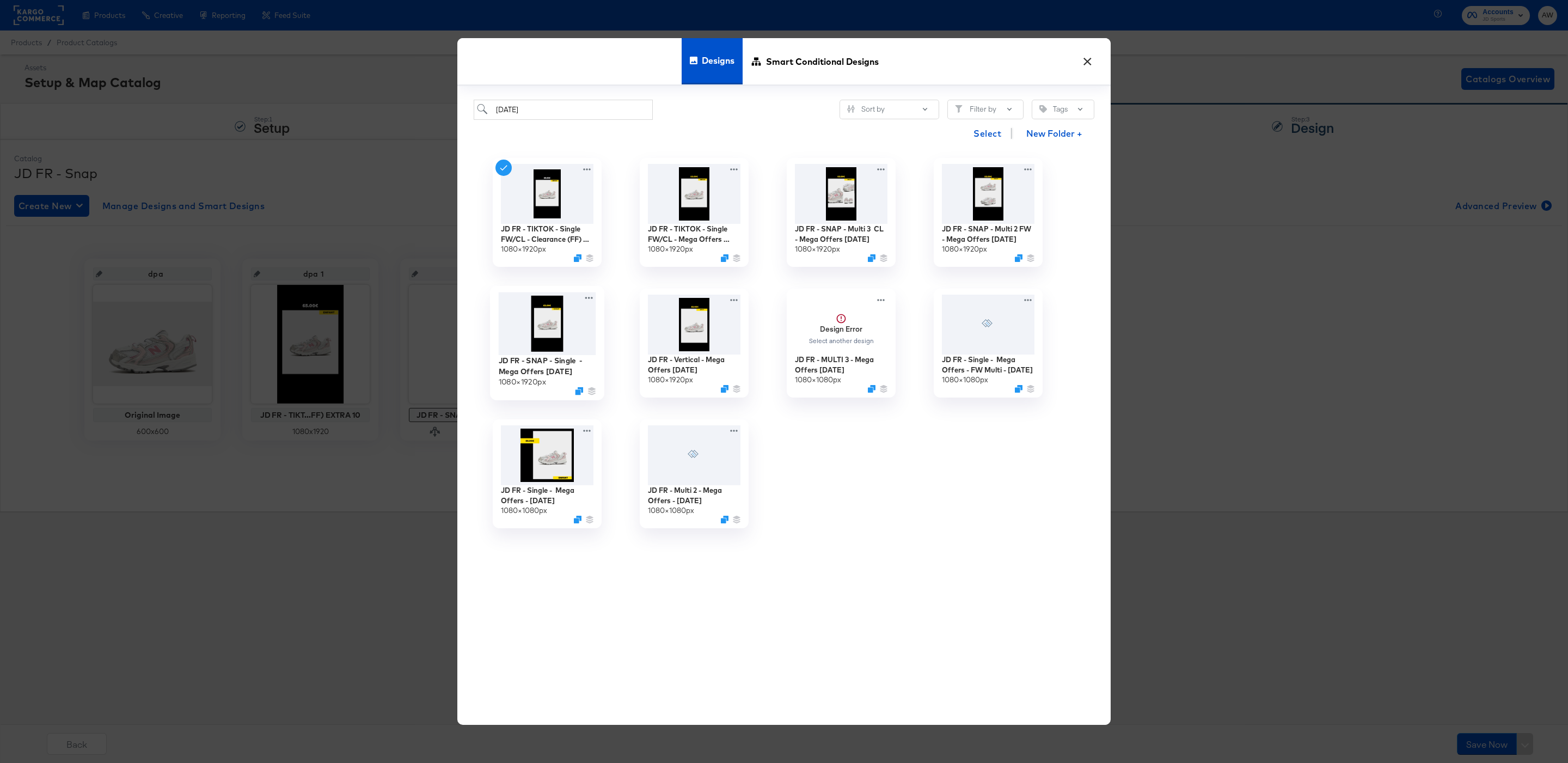
click at [553, 341] on img at bounding box center [547, 324] width 97 height 63
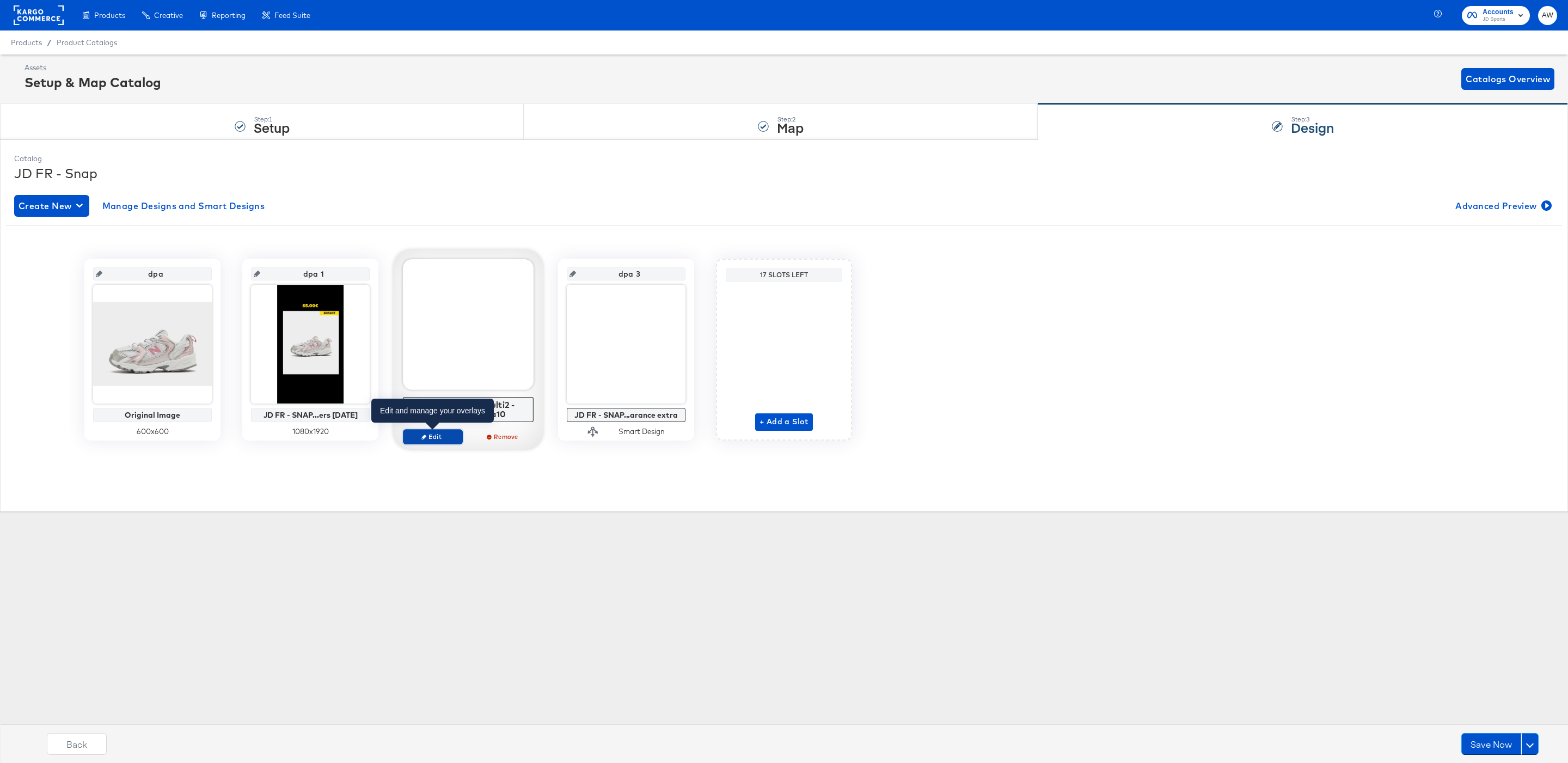
click at [435, 438] on span "Edit" at bounding box center [433, 436] width 50 height 8
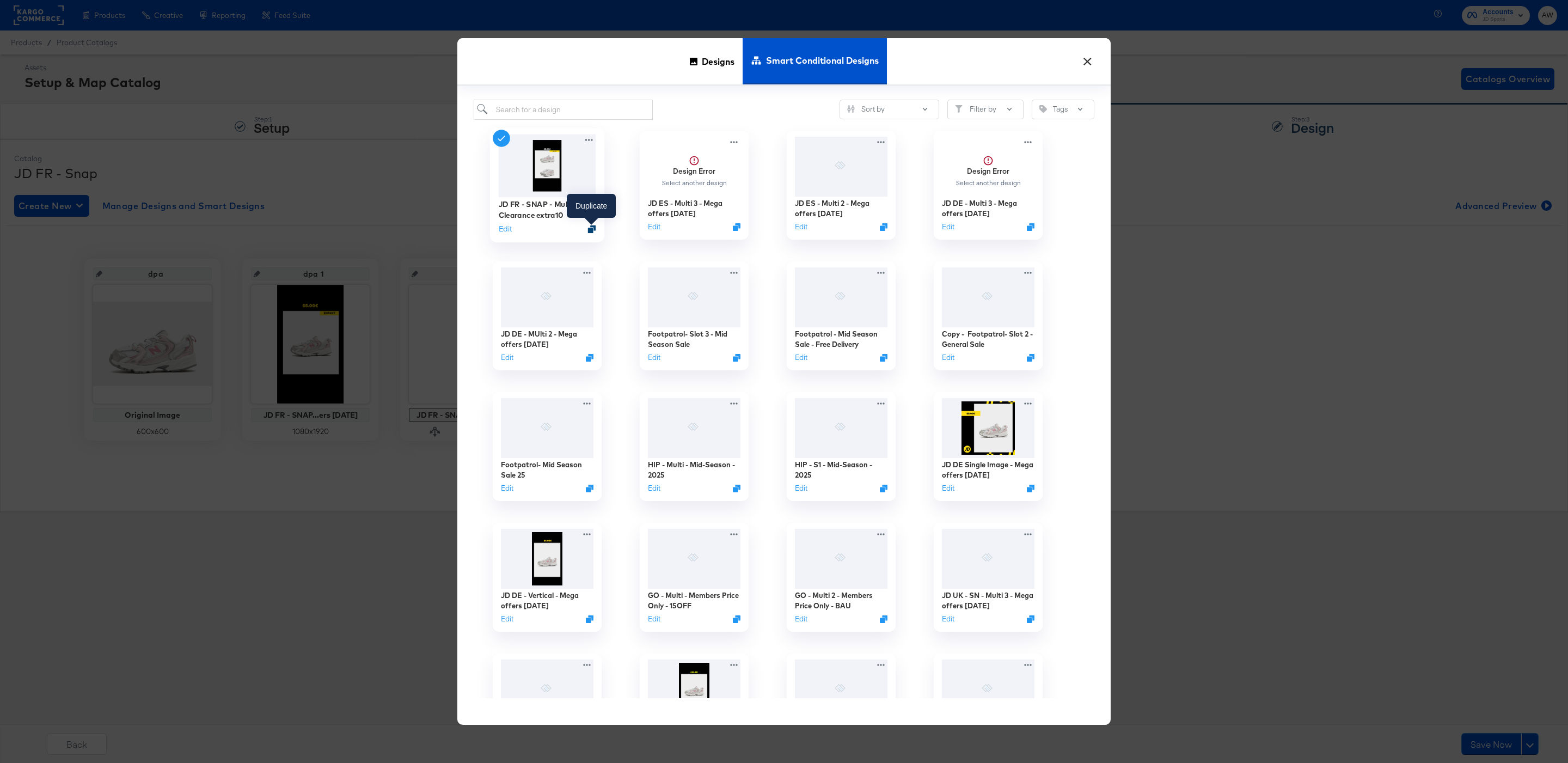
click at [589, 232] on icon "Duplicate" at bounding box center [592, 229] width 8 height 8
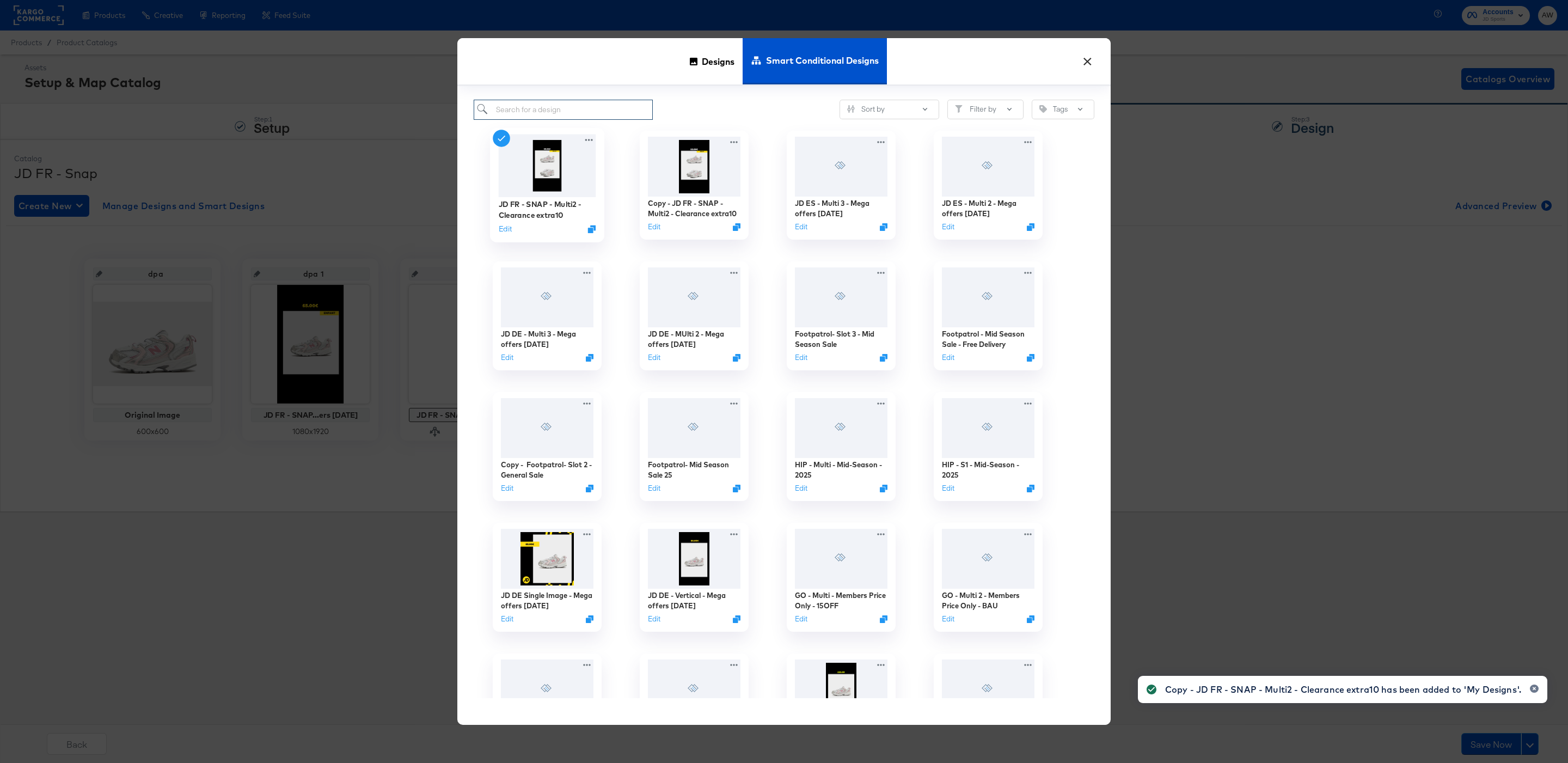
click at [616, 117] on input "search" at bounding box center [563, 110] width 179 height 20
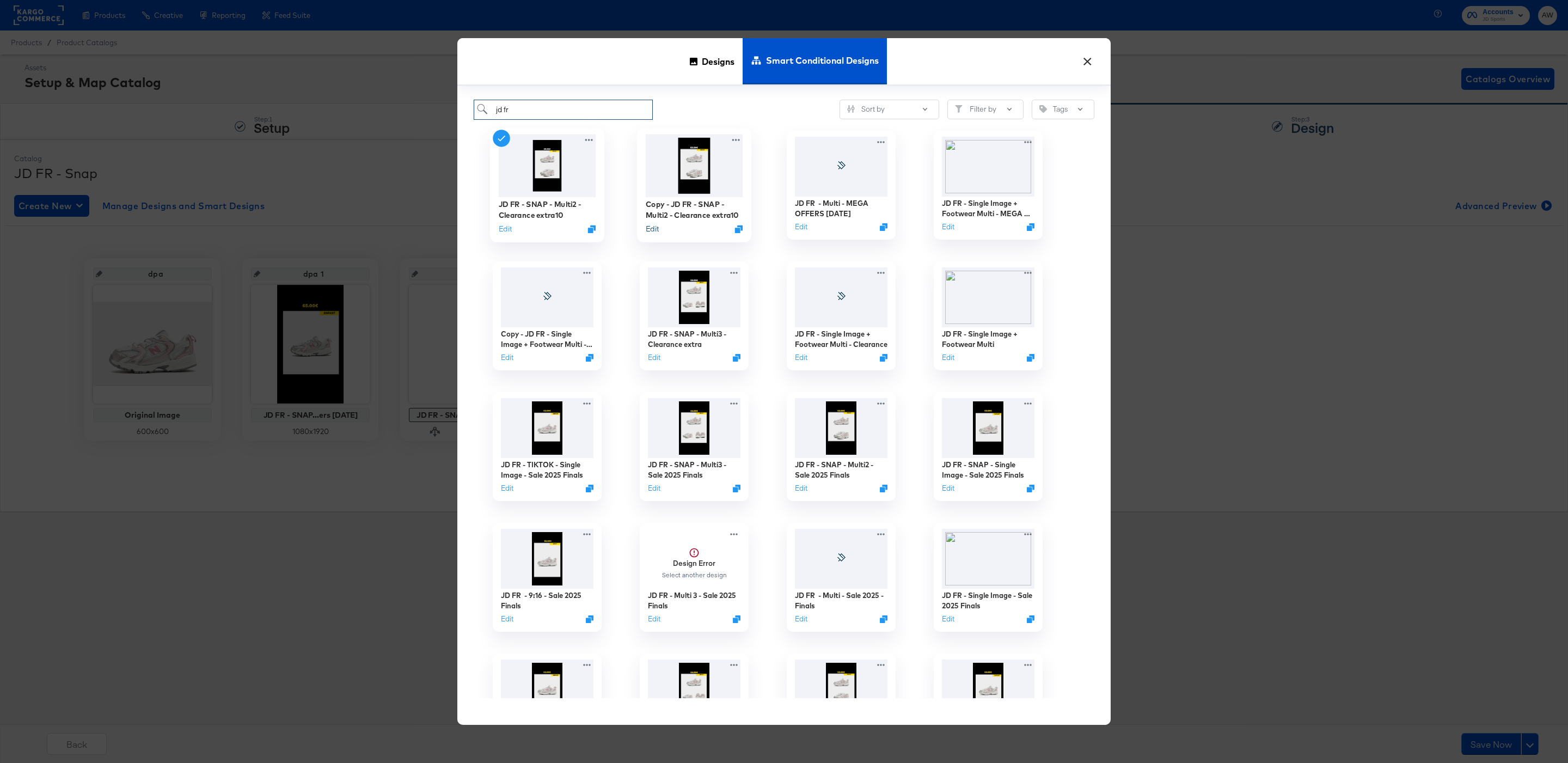
type input "jd fr"
click at [656, 229] on button "Edit" at bounding box center [652, 228] width 13 height 10
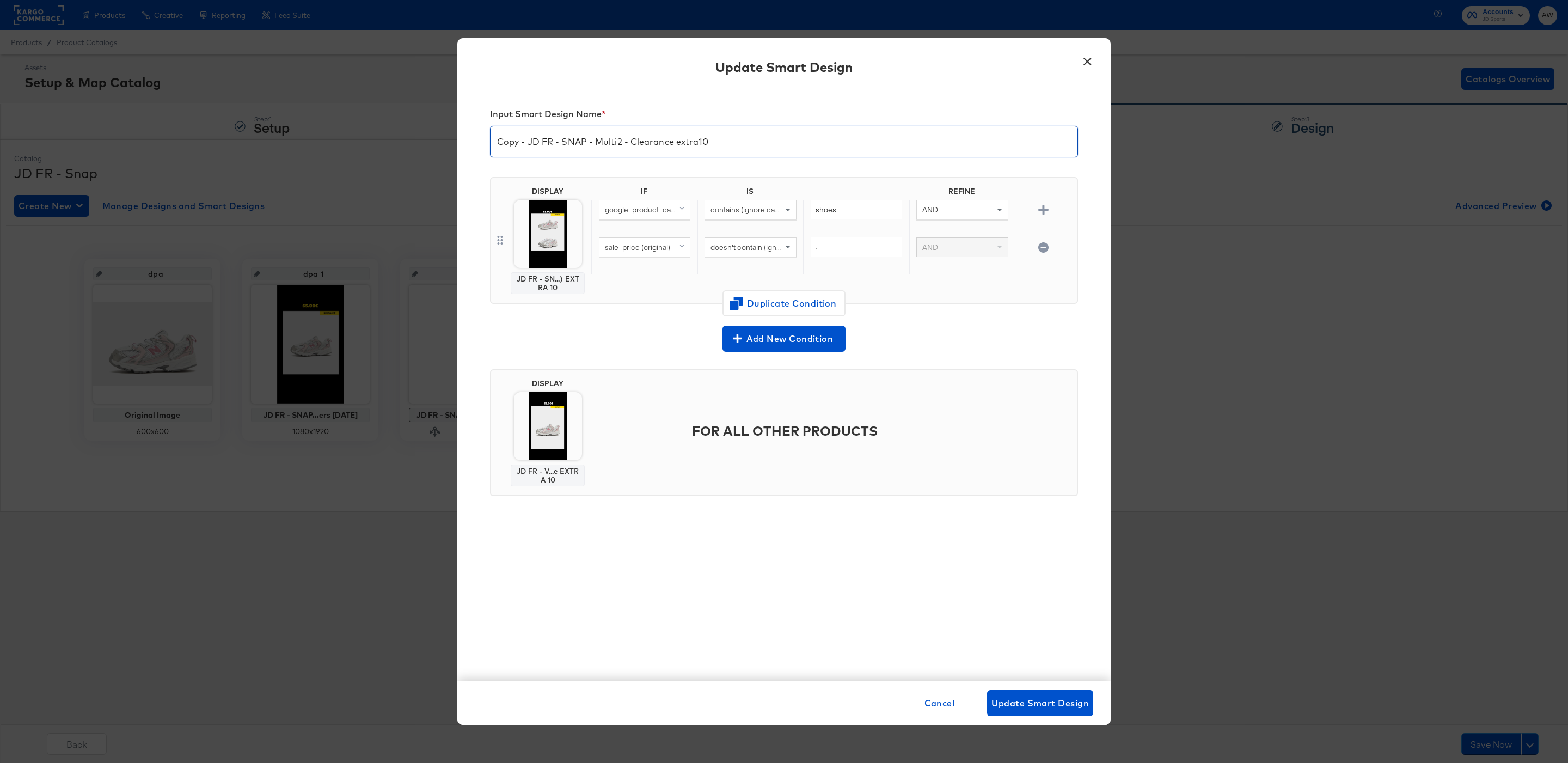
drag, startPoint x: 532, startPoint y: 141, endPoint x: 450, endPoint y: 137, distance: 82.1
click at [450, 138] on div "× Update Smart Design Input Smart Design Name * Copy - JD FR - SNAP - Multi2 - …" at bounding box center [784, 382] width 1568 height 763
drag, startPoint x: 599, startPoint y: 139, endPoint x: 744, endPoint y: 144, distance: 145.1
click at [744, 144] on input "JD FR - SNAP - Multi2 - Clearance extra10" at bounding box center [784, 137] width 587 height 30
drag, startPoint x: 600, startPoint y: 138, endPoint x: 805, endPoint y: 147, distance: 205.2
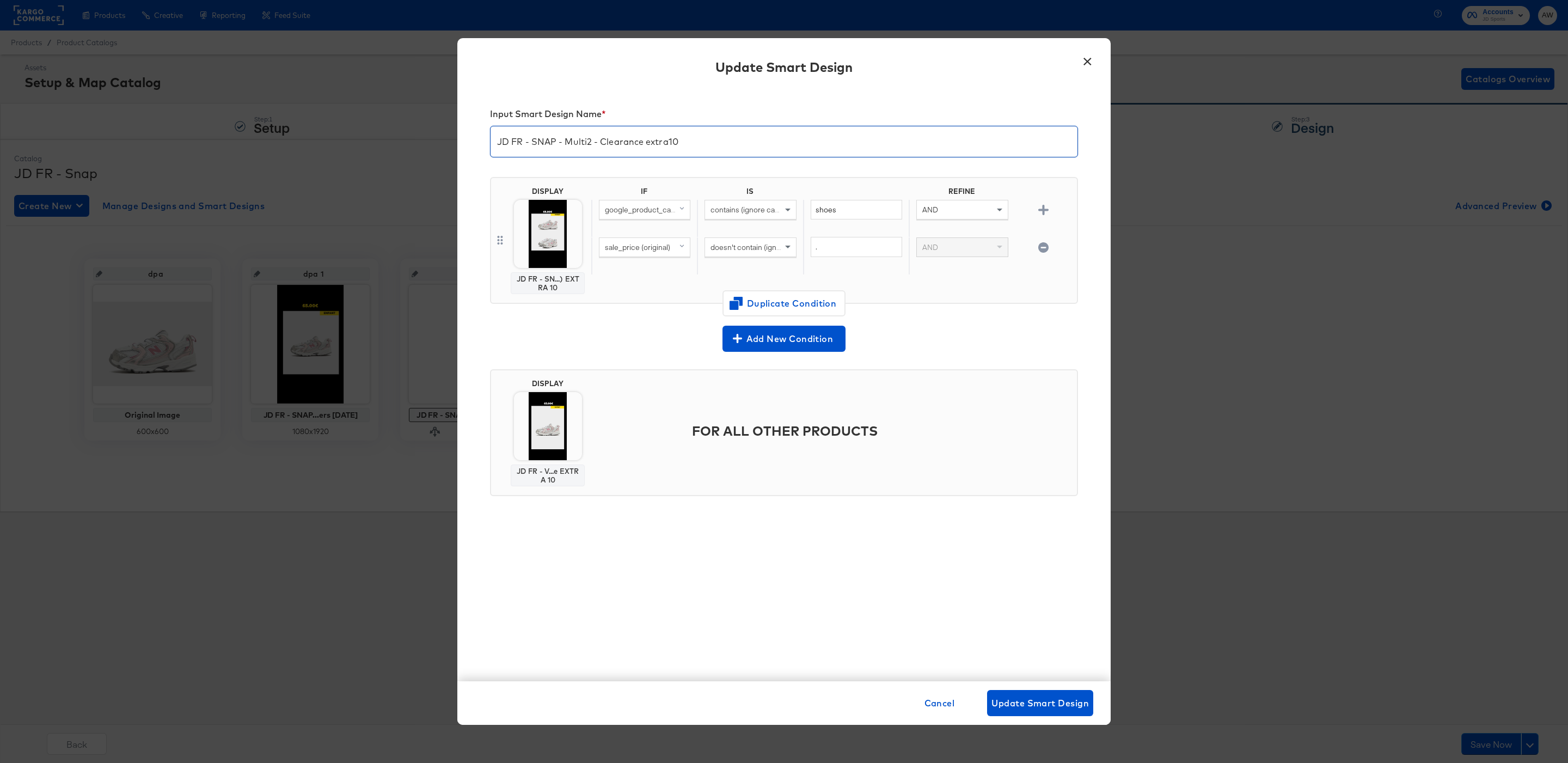
click at [805, 147] on input "JD FR - SNAP - Multi2 - Clearance extra10" at bounding box center [784, 137] width 587 height 30
type input "JD FR - SNAP - Multi2 - MEGA OFFERS 2025"
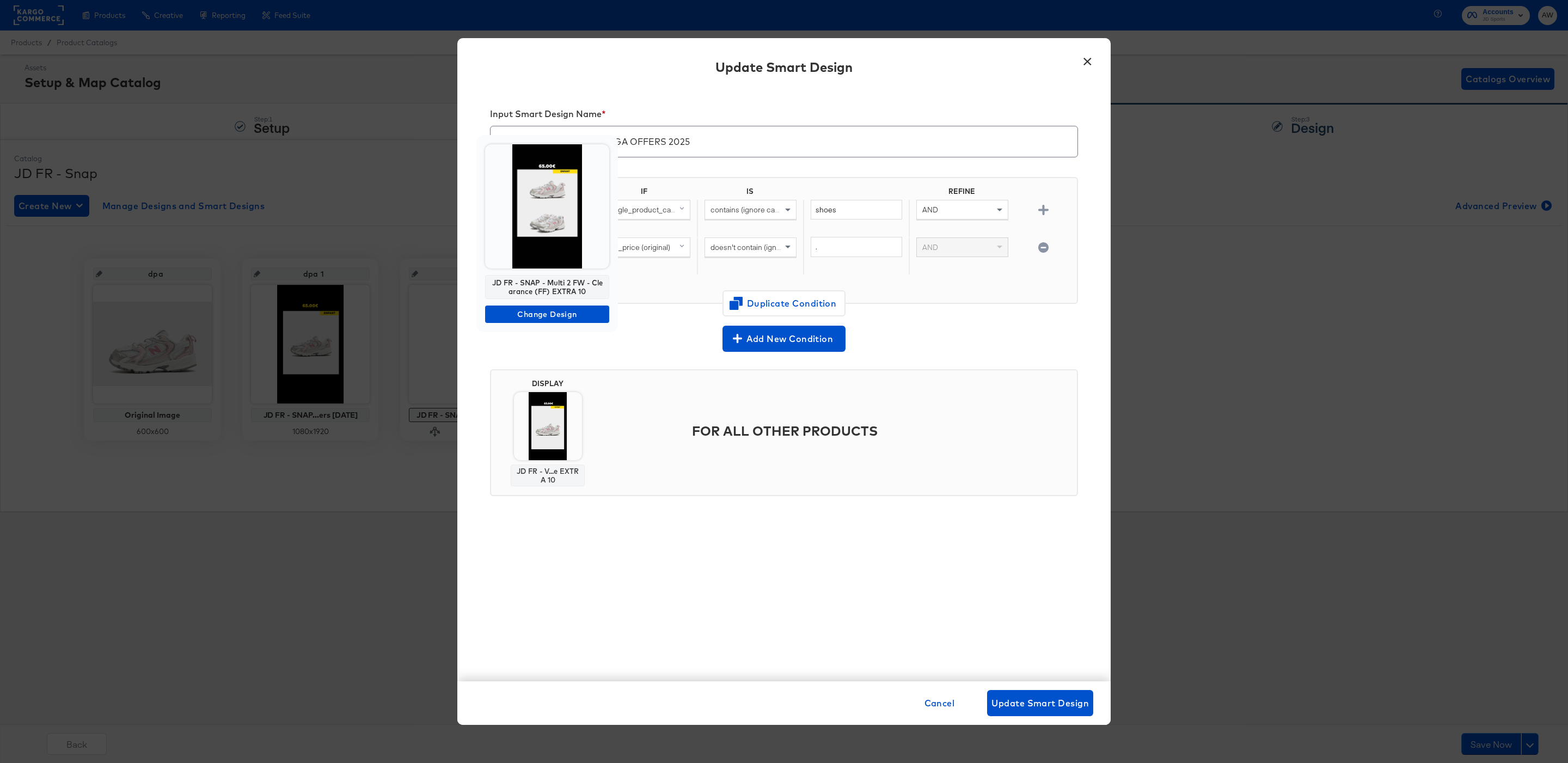
click at [564, 227] on img at bounding box center [547, 206] width 124 height 124
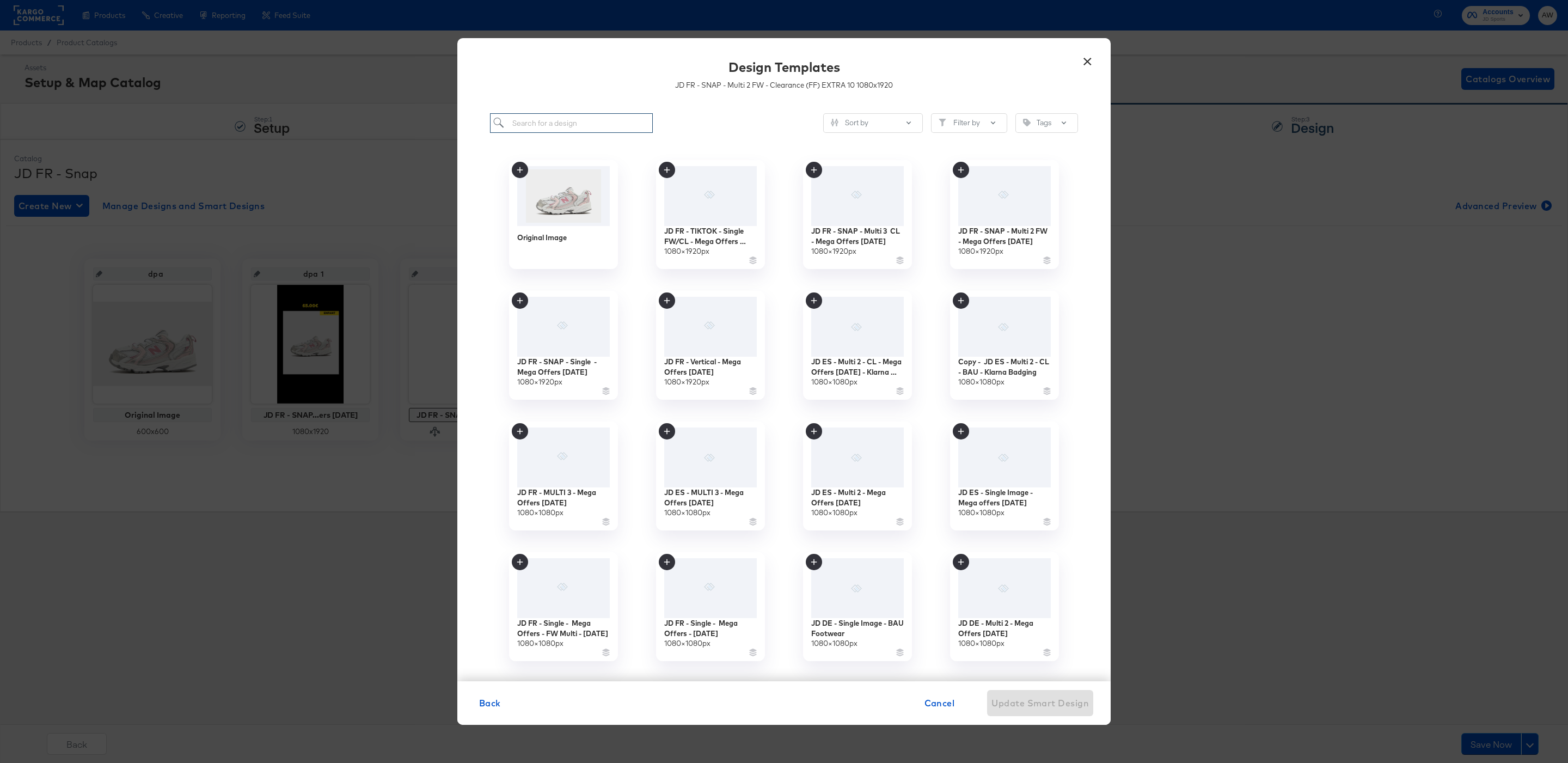
click at [595, 132] on input "search" at bounding box center [571, 123] width 163 height 20
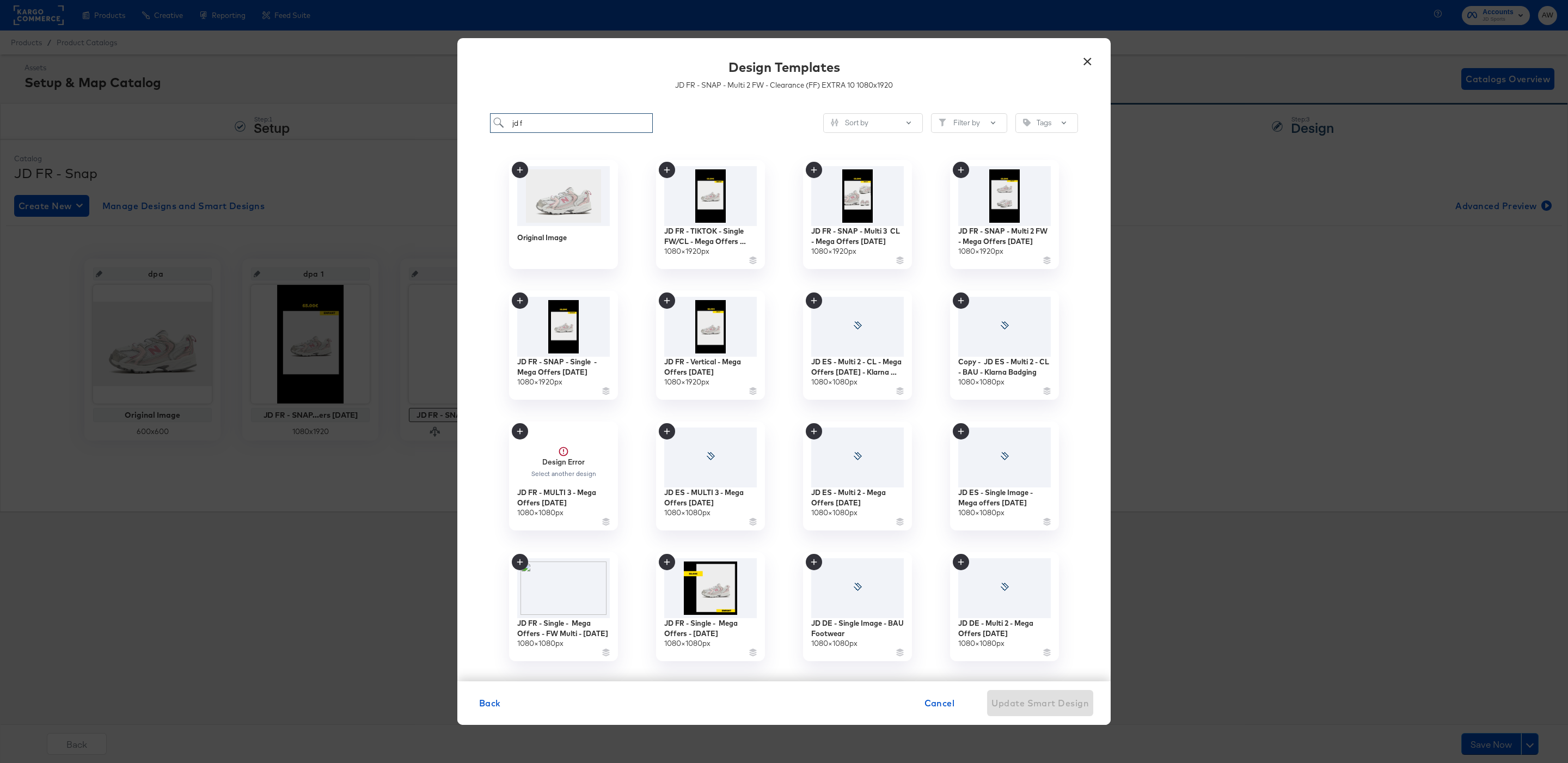
type input "jd fr"
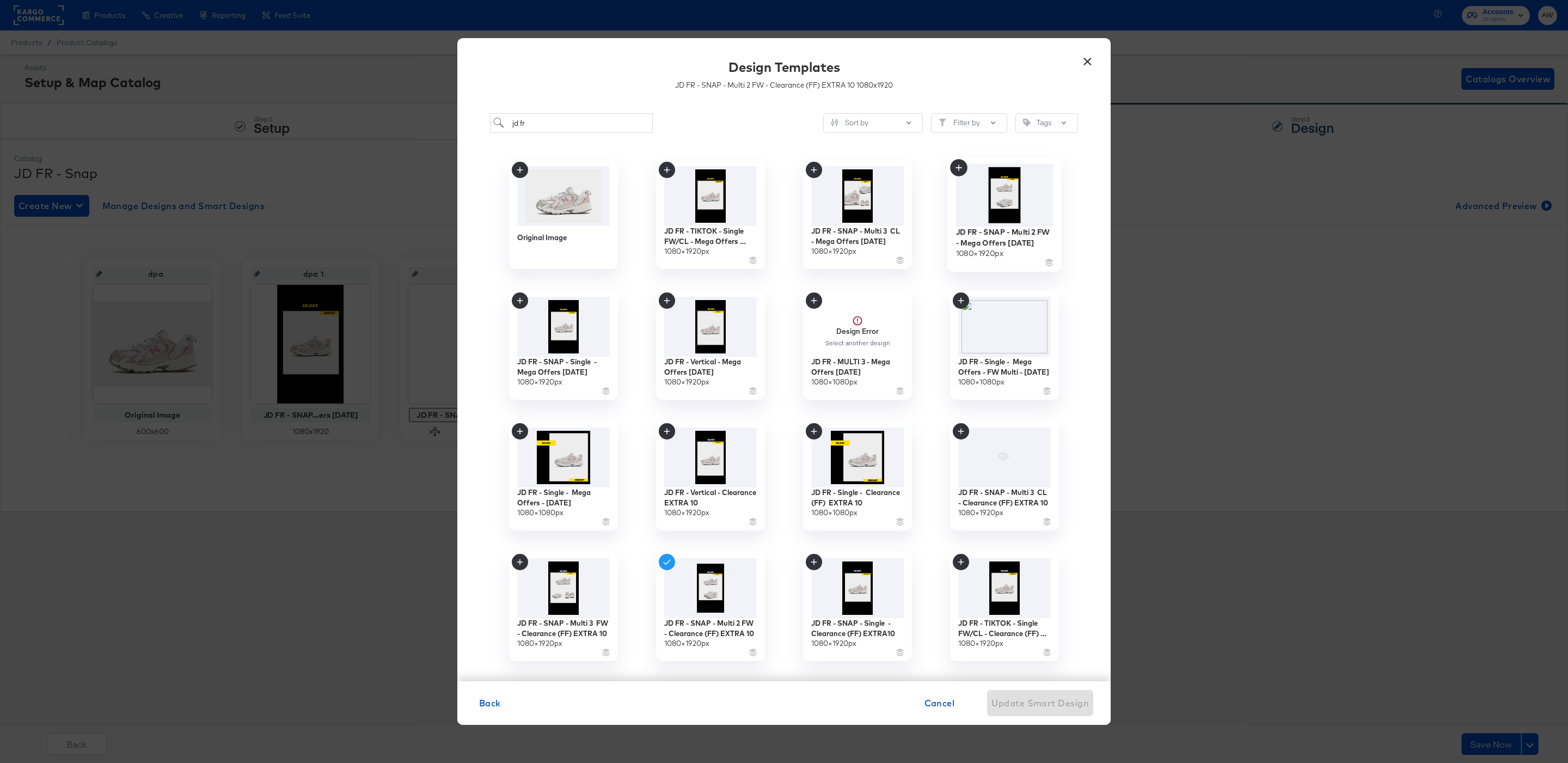
click at [1009, 206] on img at bounding box center [1004, 195] width 97 height 62
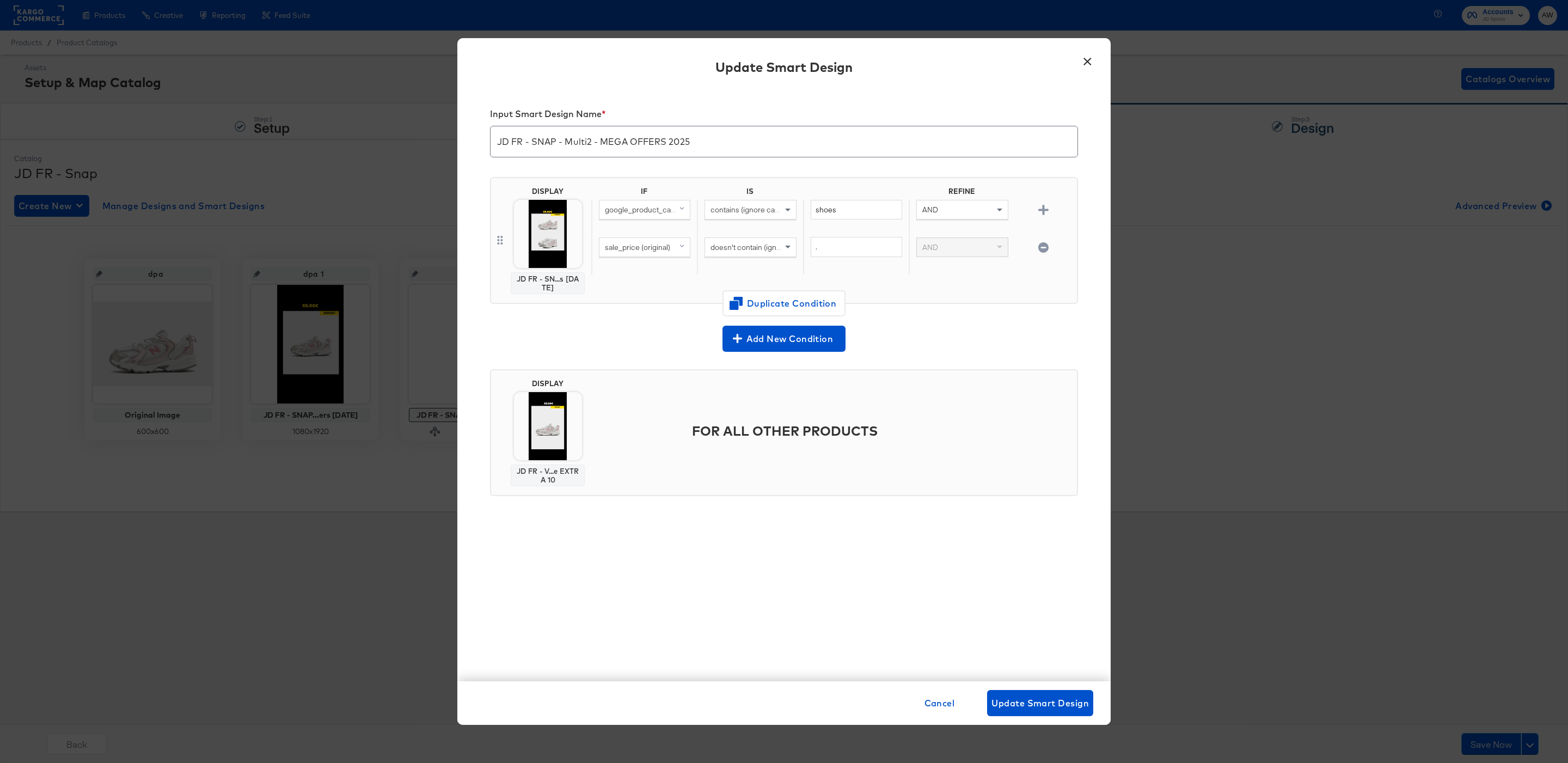
click at [531, 448] on img at bounding box center [547, 425] width 68 height 68
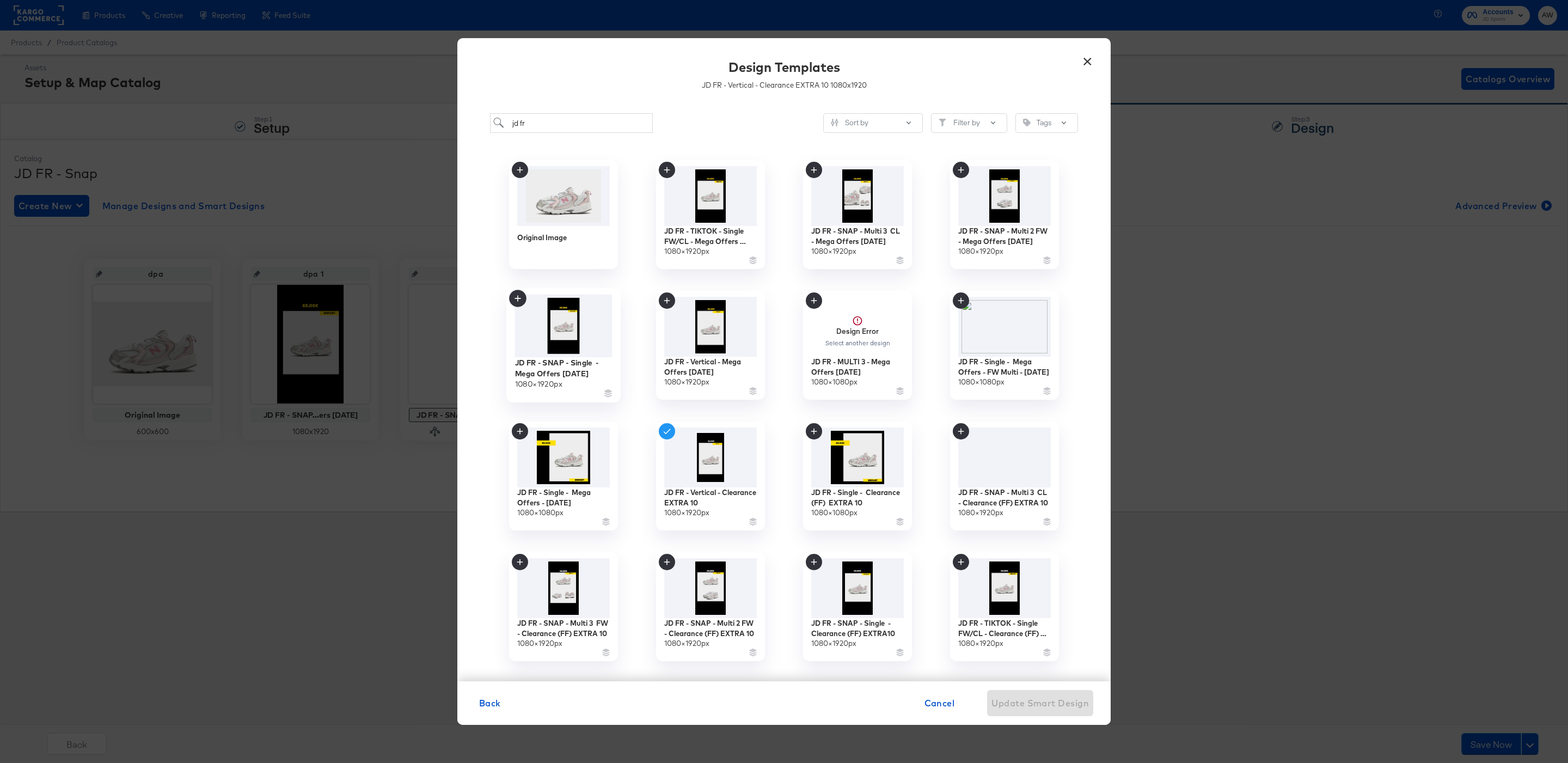
click at [589, 329] on img at bounding box center [564, 325] width 97 height 63
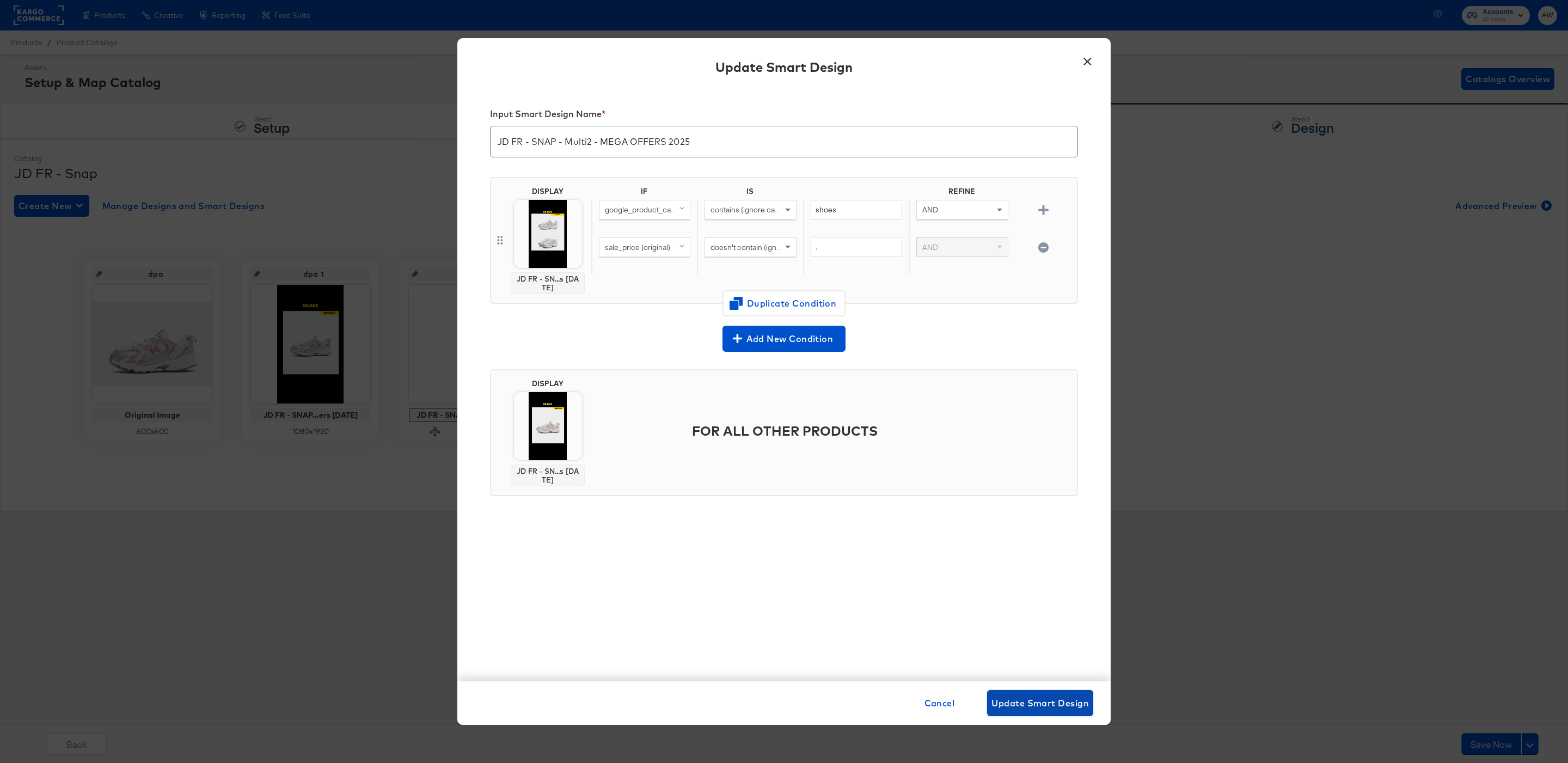
click at [1048, 711] on button "Update Smart Design" at bounding box center [1040, 703] width 106 height 26
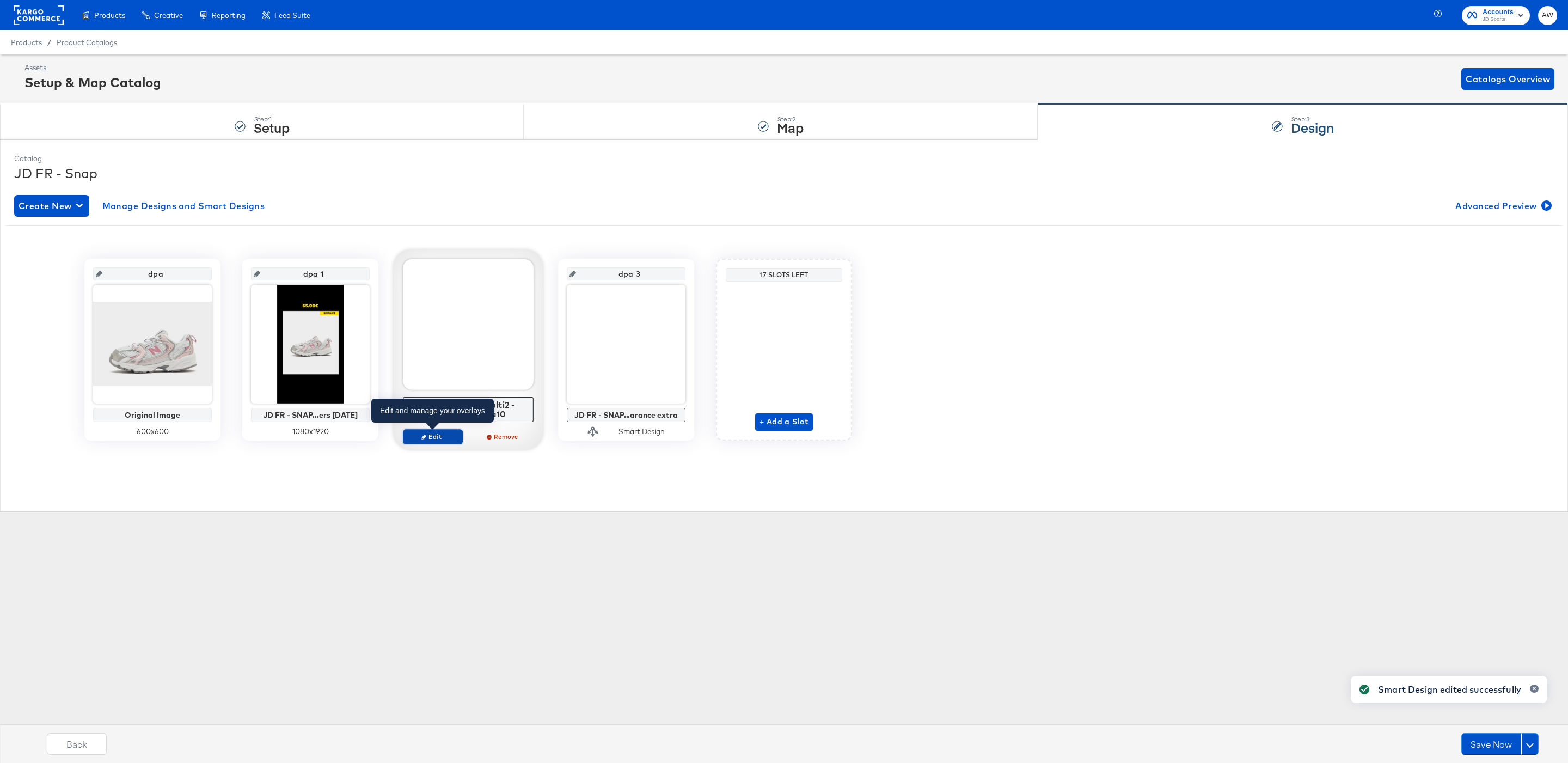
click at [445, 432] on button "Edit" at bounding box center [432, 437] width 60 height 16
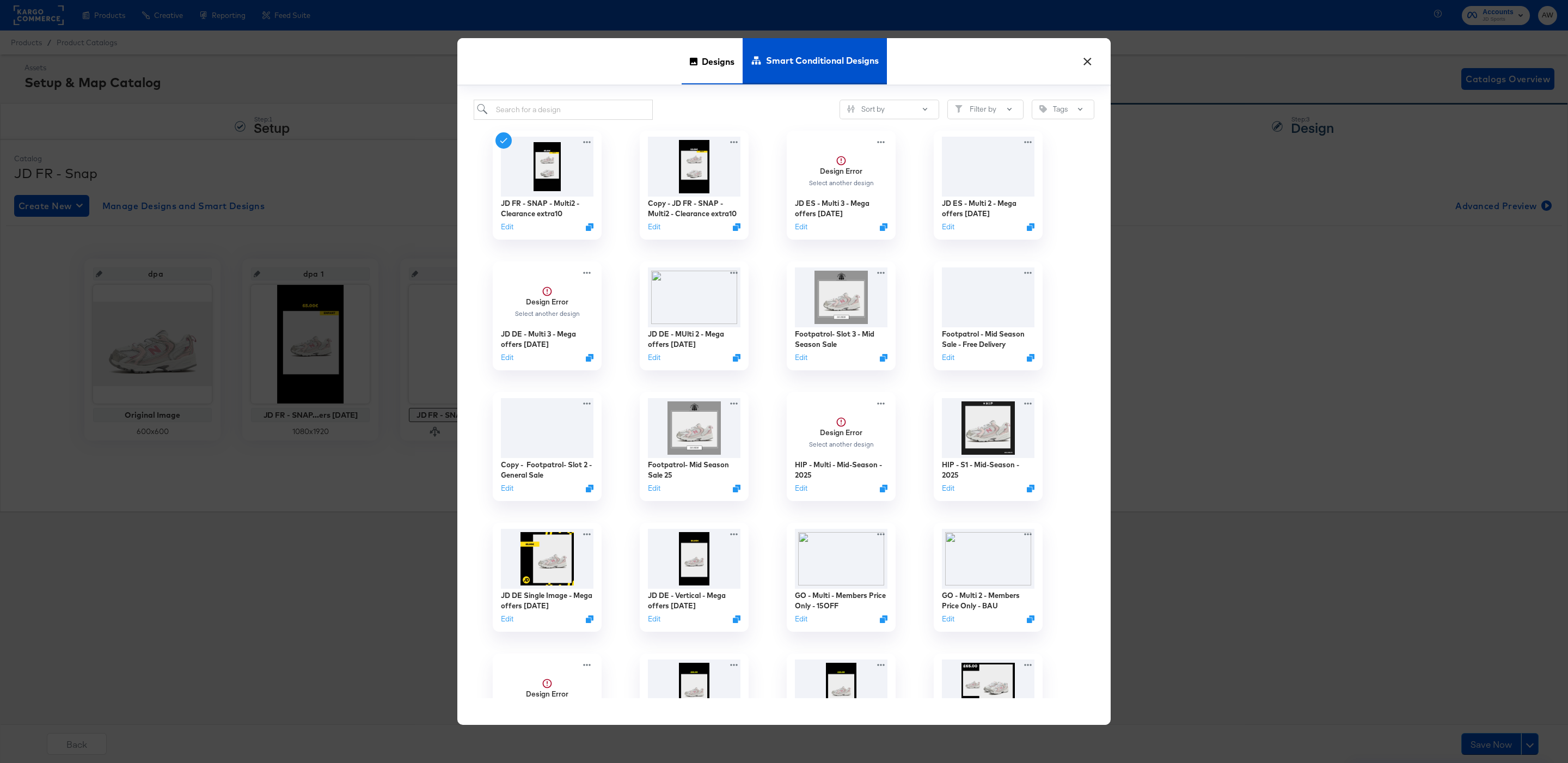
click at [712, 72] on span "Designs" at bounding box center [718, 62] width 33 height 48
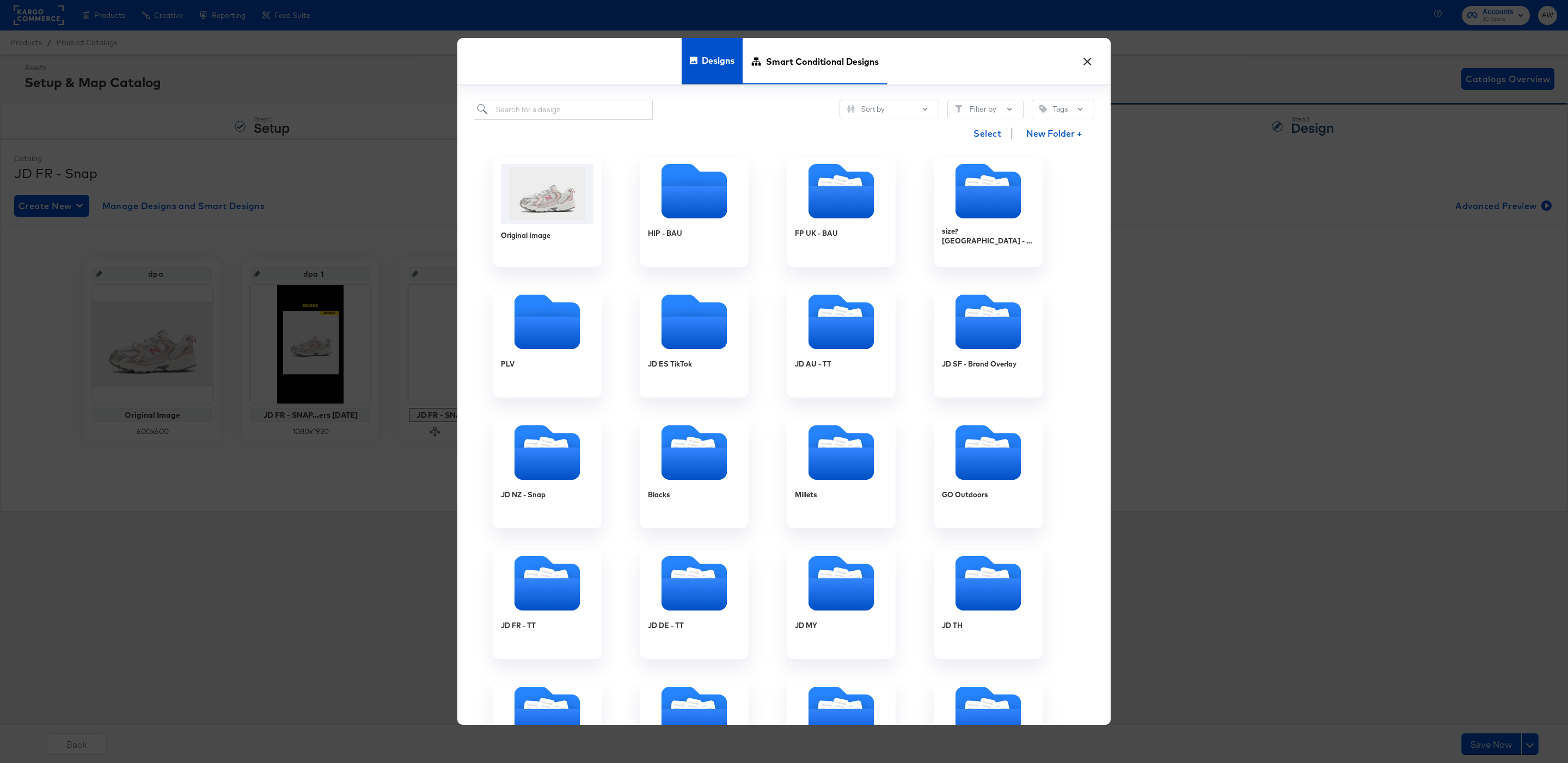
click at [801, 73] on span "Smart Conditional Designs" at bounding box center [822, 62] width 113 height 48
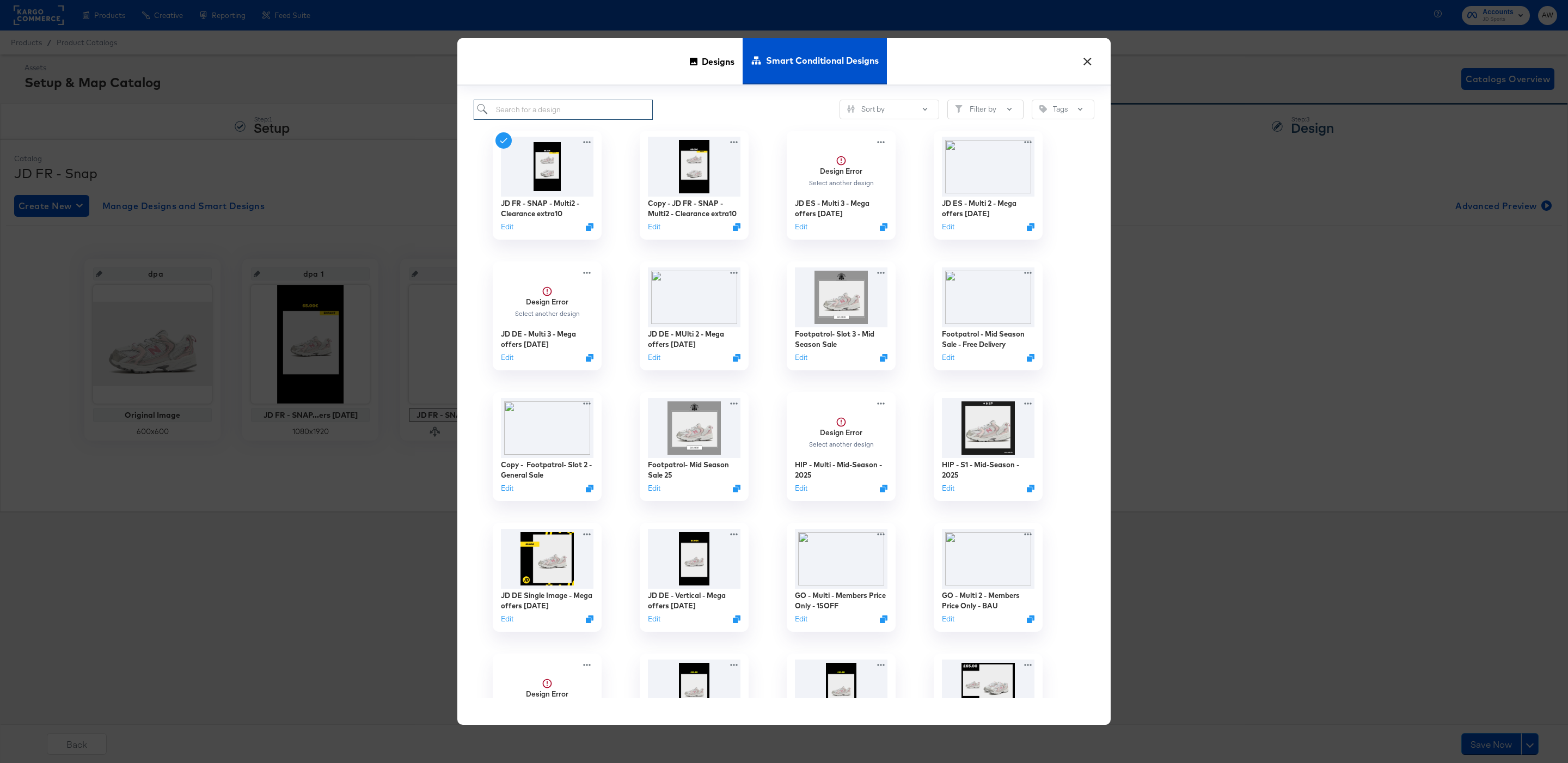
click at [645, 110] on input "search" at bounding box center [563, 110] width 179 height 20
type input "mega offers 2025"
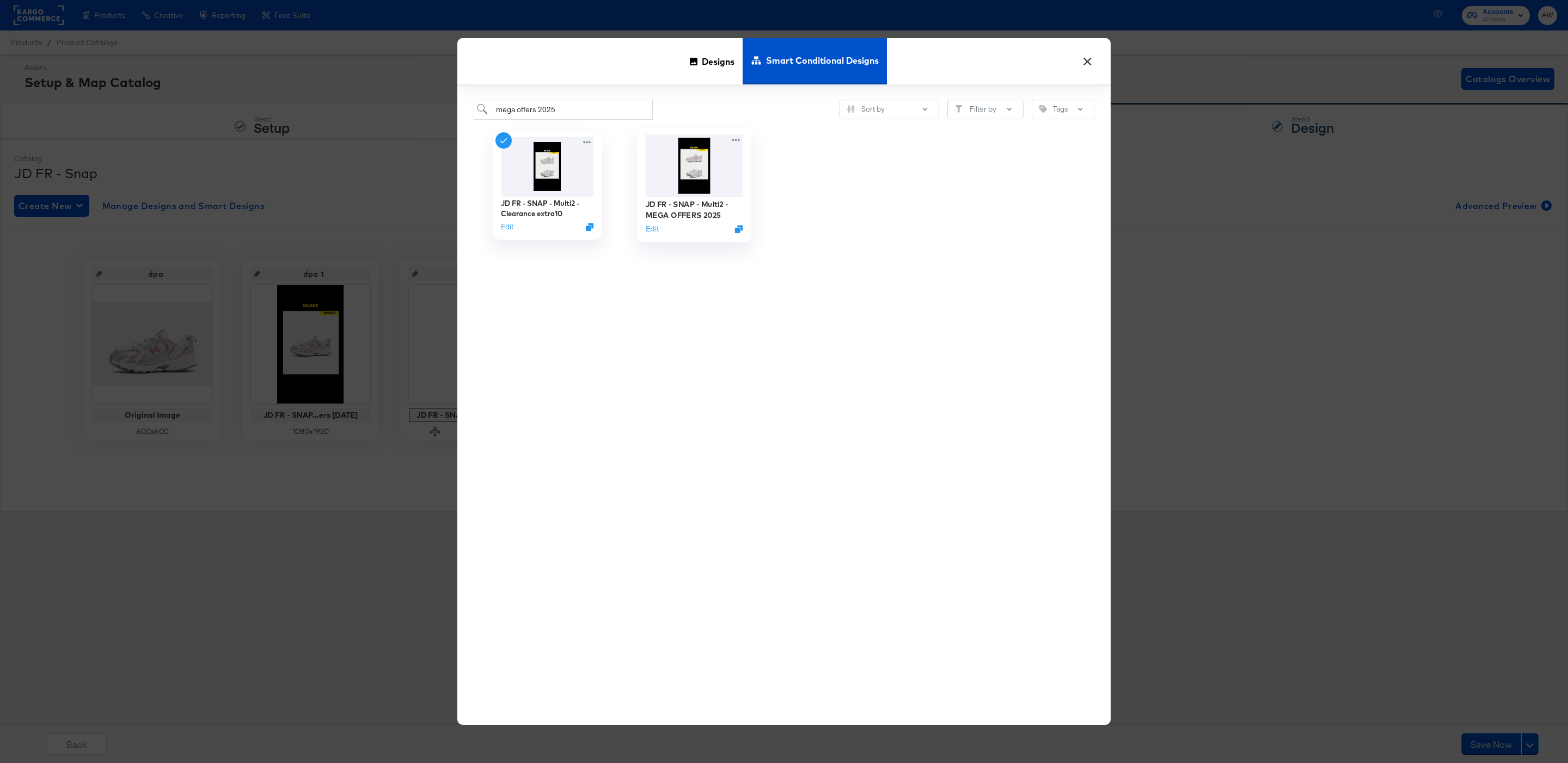
click at [705, 160] on img at bounding box center [694, 165] width 97 height 62
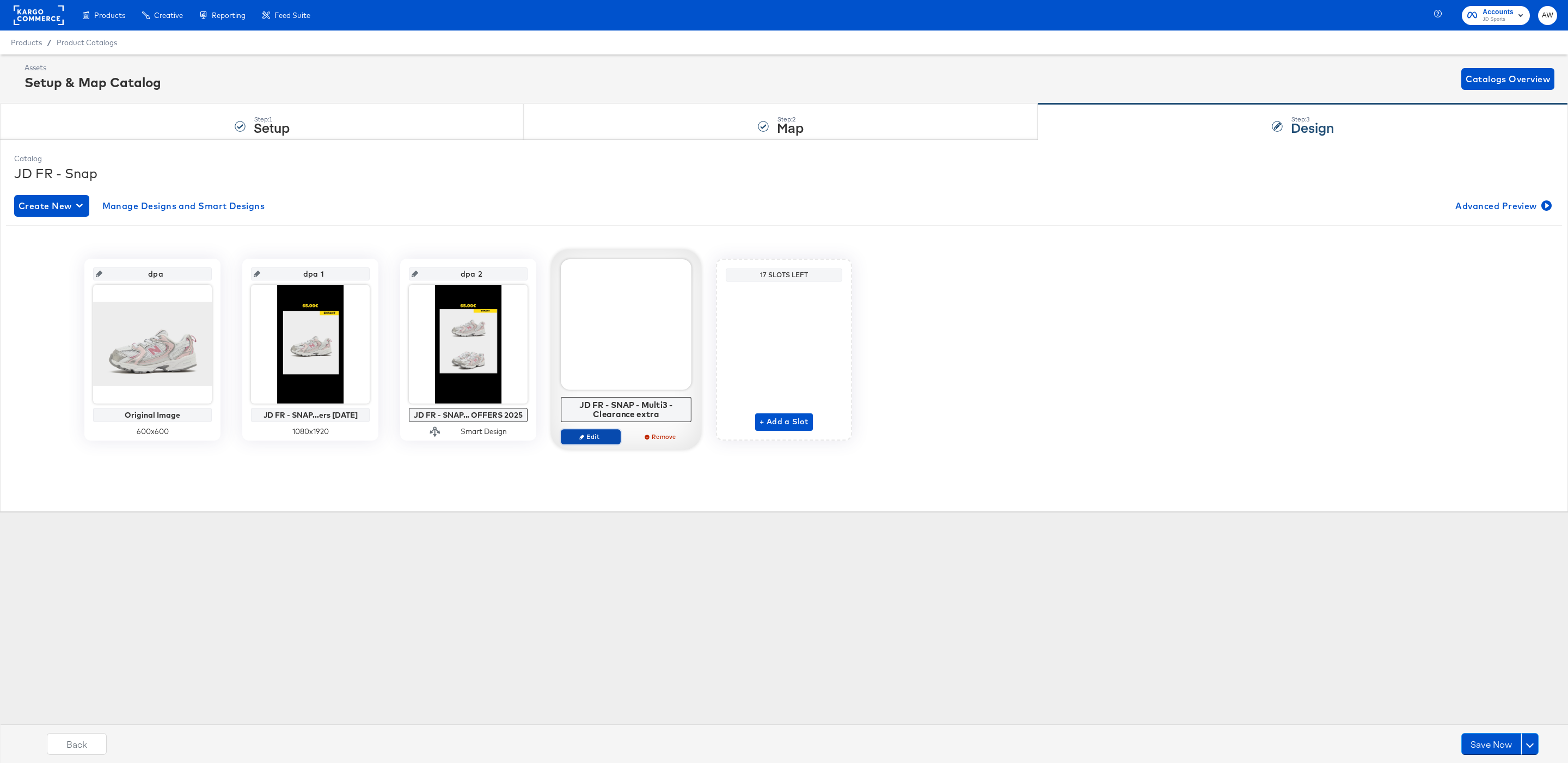
click at [602, 444] on button "Edit" at bounding box center [590, 437] width 60 height 16
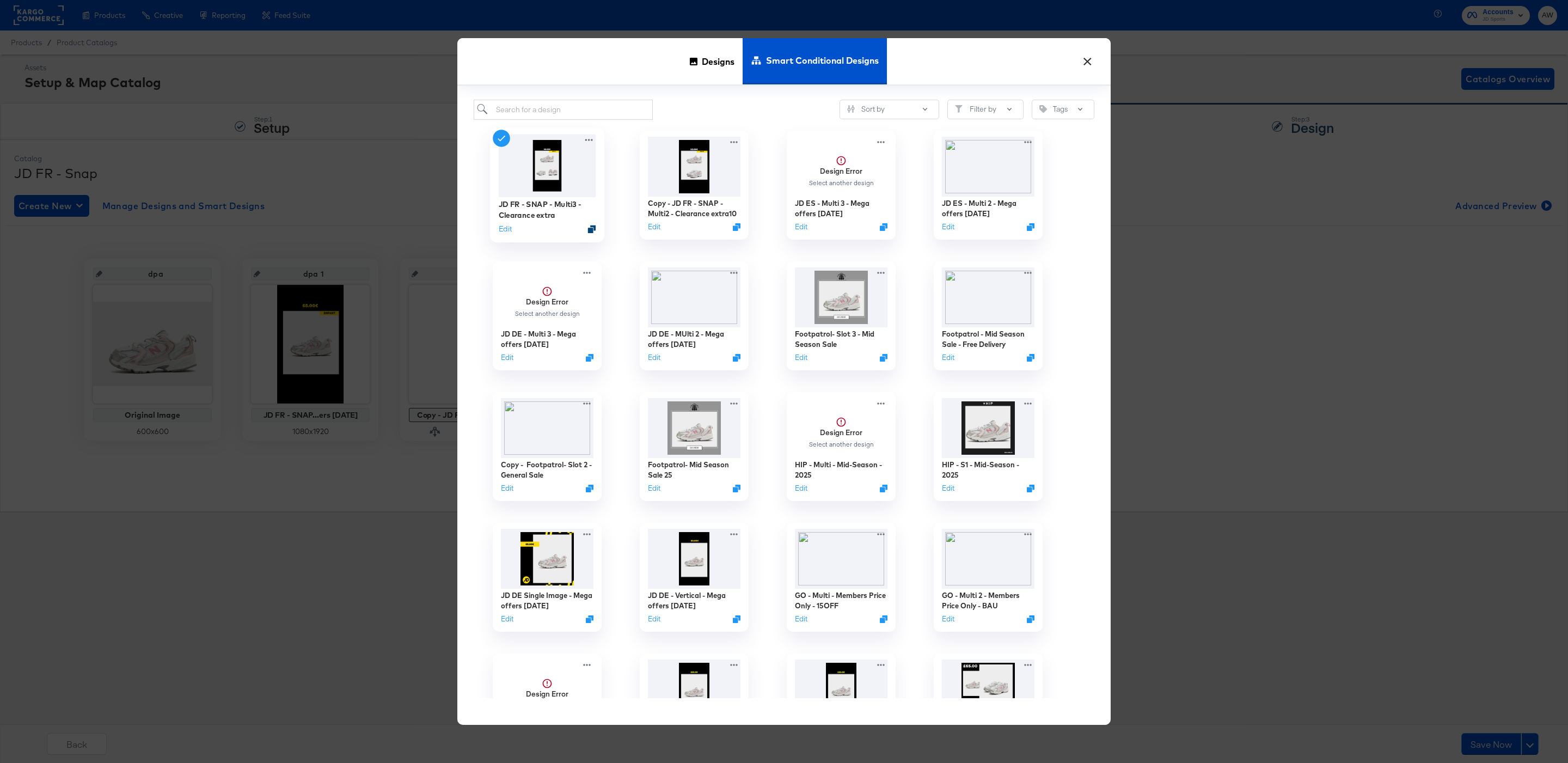
click at [592, 228] on icon "Duplicate" at bounding box center [592, 229] width 8 height 8
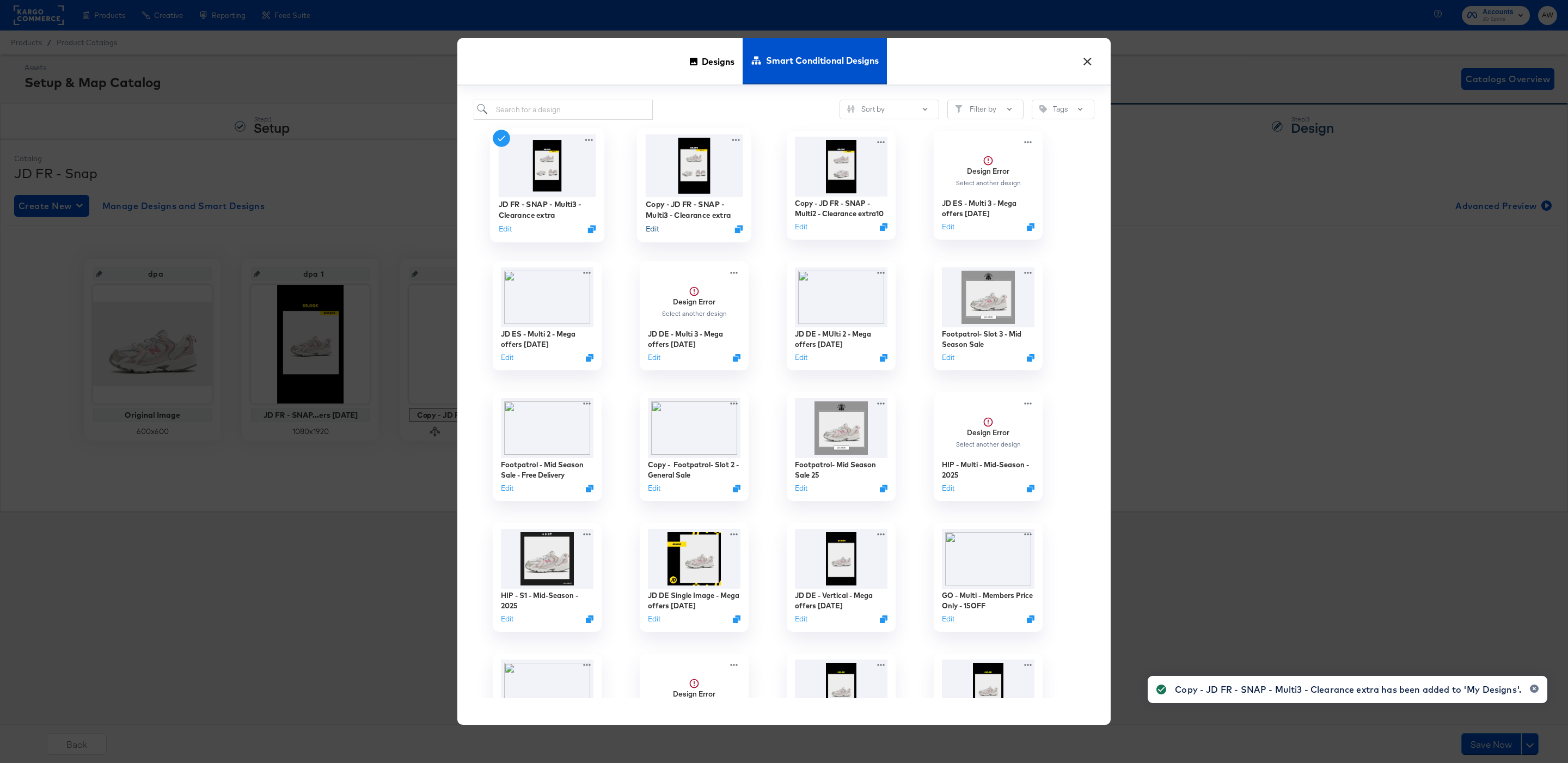
click at [655, 233] on button "Edit" at bounding box center [652, 228] width 13 height 10
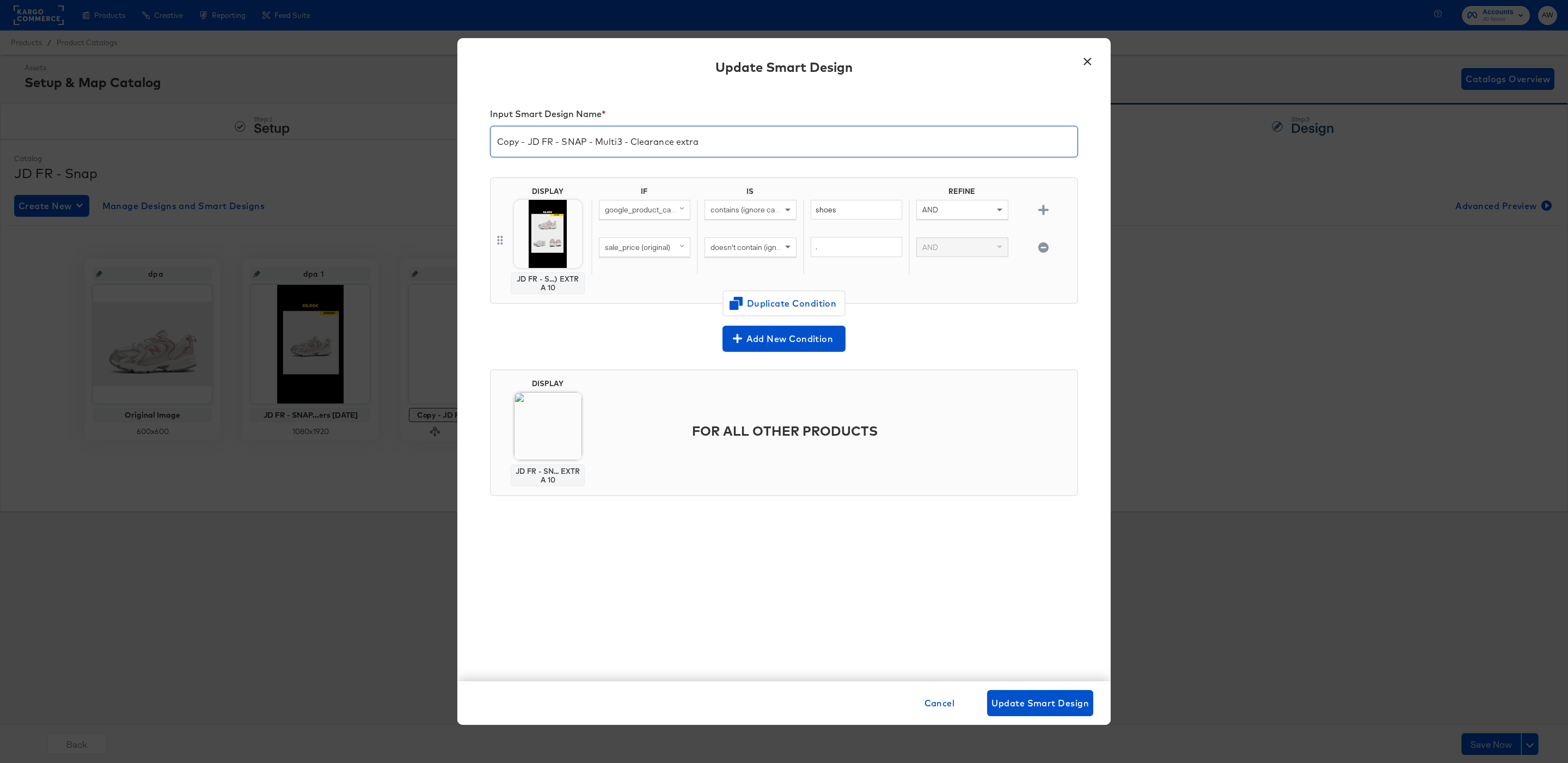
drag, startPoint x: 532, startPoint y: 139, endPoint x: 446, endPoint y: 139, distance: 86.0
click at [446, 139] on div "× Update Smart Design Input Smart Design Name * Copy - JD FR - SNAP - Multi3 - …" at bounding box center [784, 382] width 1568 height 763
drag, startPoint x: 601, startPoint y: 143, endPoint x: 859, endPoint y: 160, distance: 258.6
click at [859, 160] on div "Input Smart Design Name * JD FR - SNAP - Multi3 - Clearance extra" at bounding box center [783, 134] width 588 height 69
type input "JD FR - SNAP - Multi3 - MEGA OFFERS 2025"
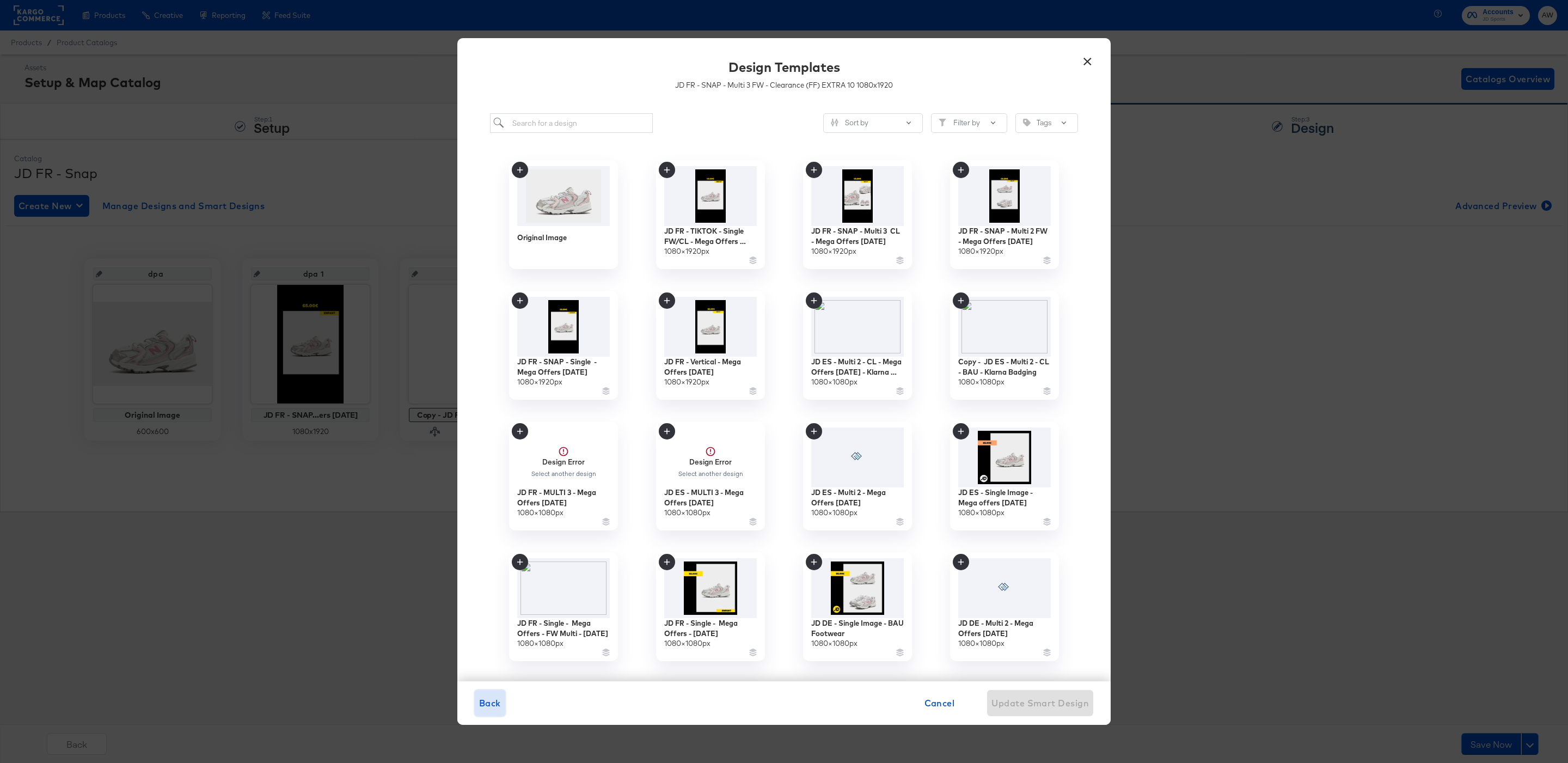
click at [480, 703] on span "Back" at bounding box center [490, 703] width 22 height 16
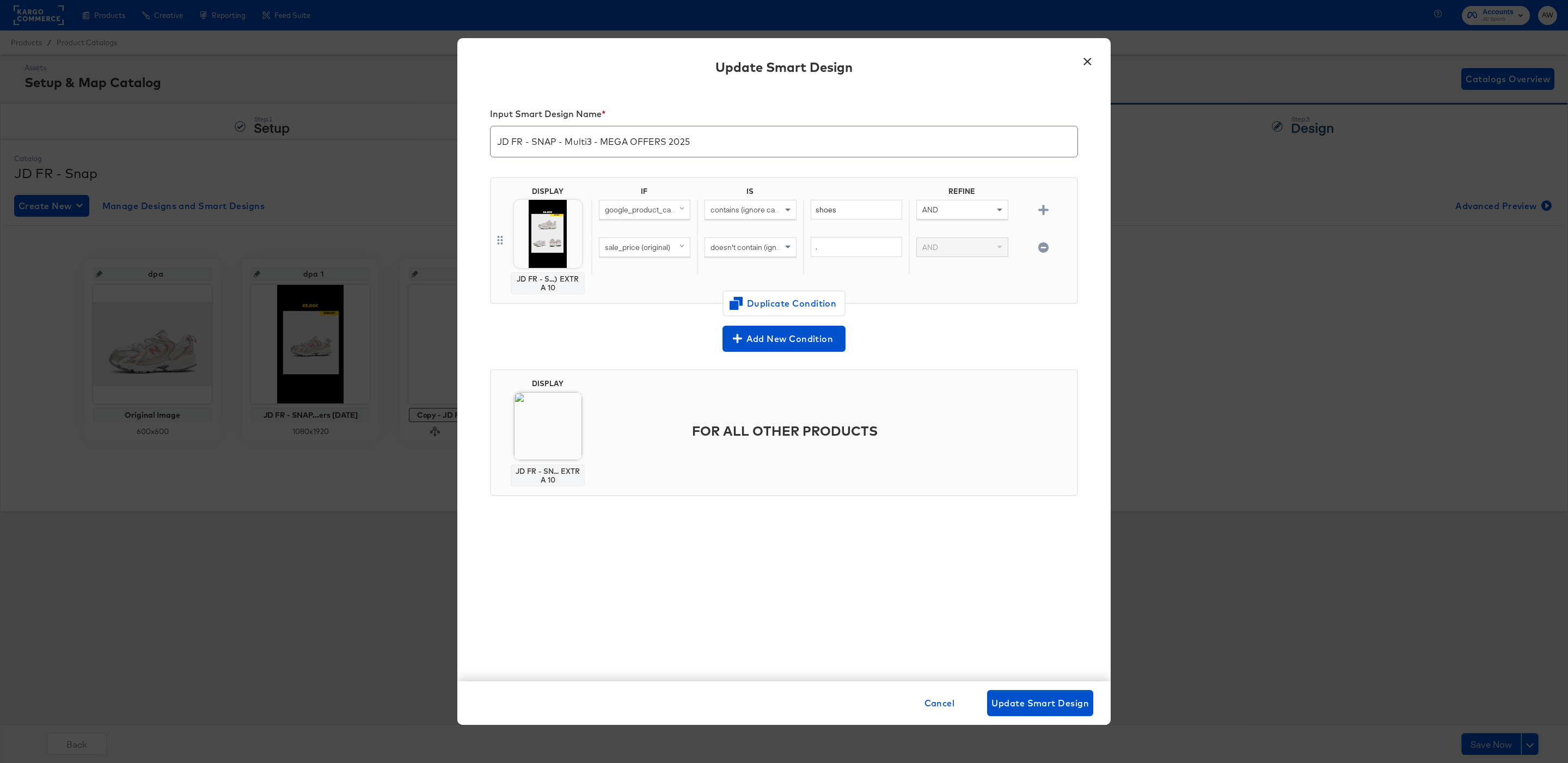
click at [569, 427] on div "JD FR - SNAP - Multi 3 FW - Clearance (FF) EXTRA 10 Change Design" at bounding box center [784, 382] width 1568 height 763
click at [550, 424] on img at bounding box center [547, 425] width 68 height 68
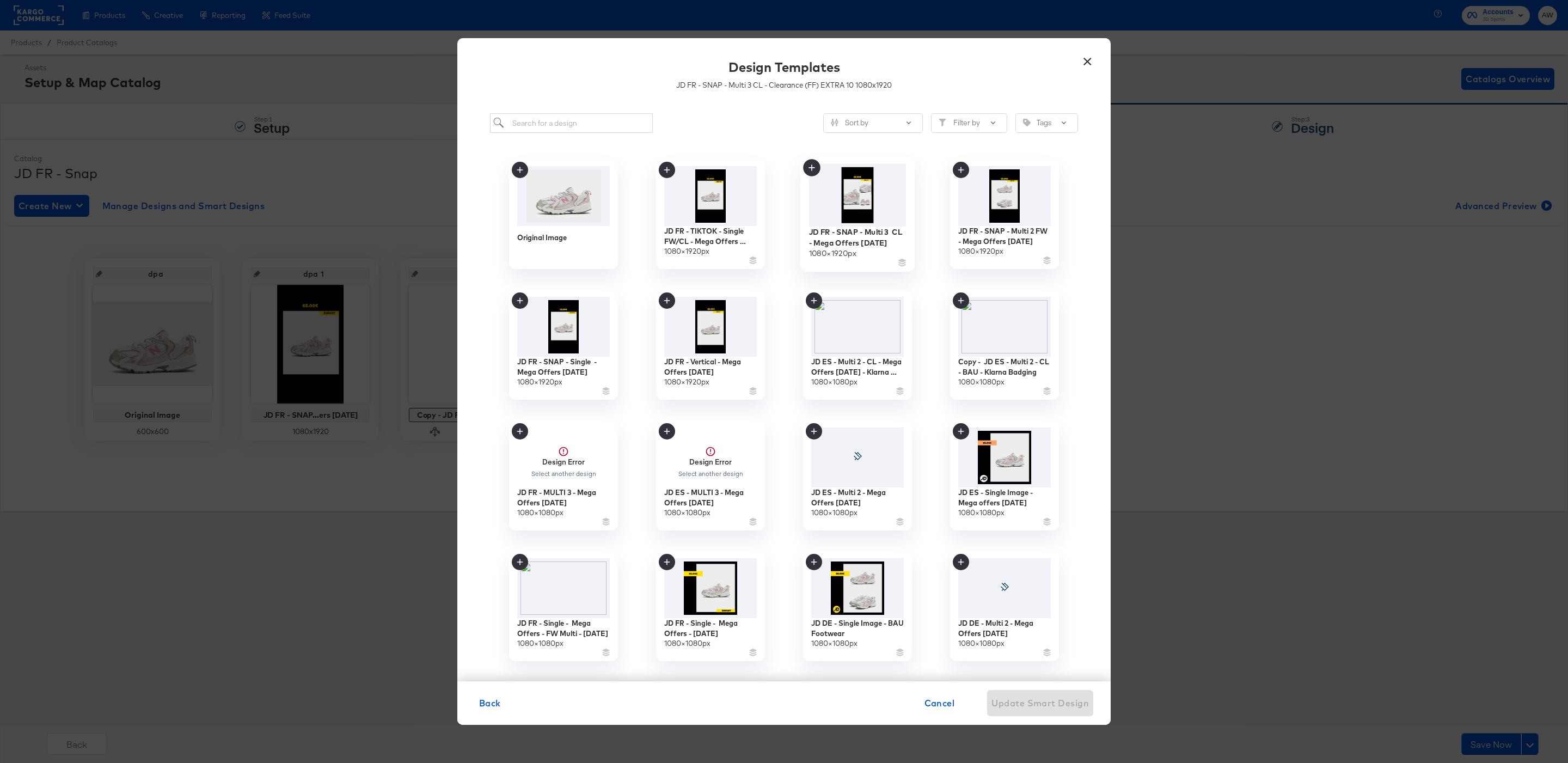
click at [882, 194] on img at bounding box center [857, 195] width 97 height 62
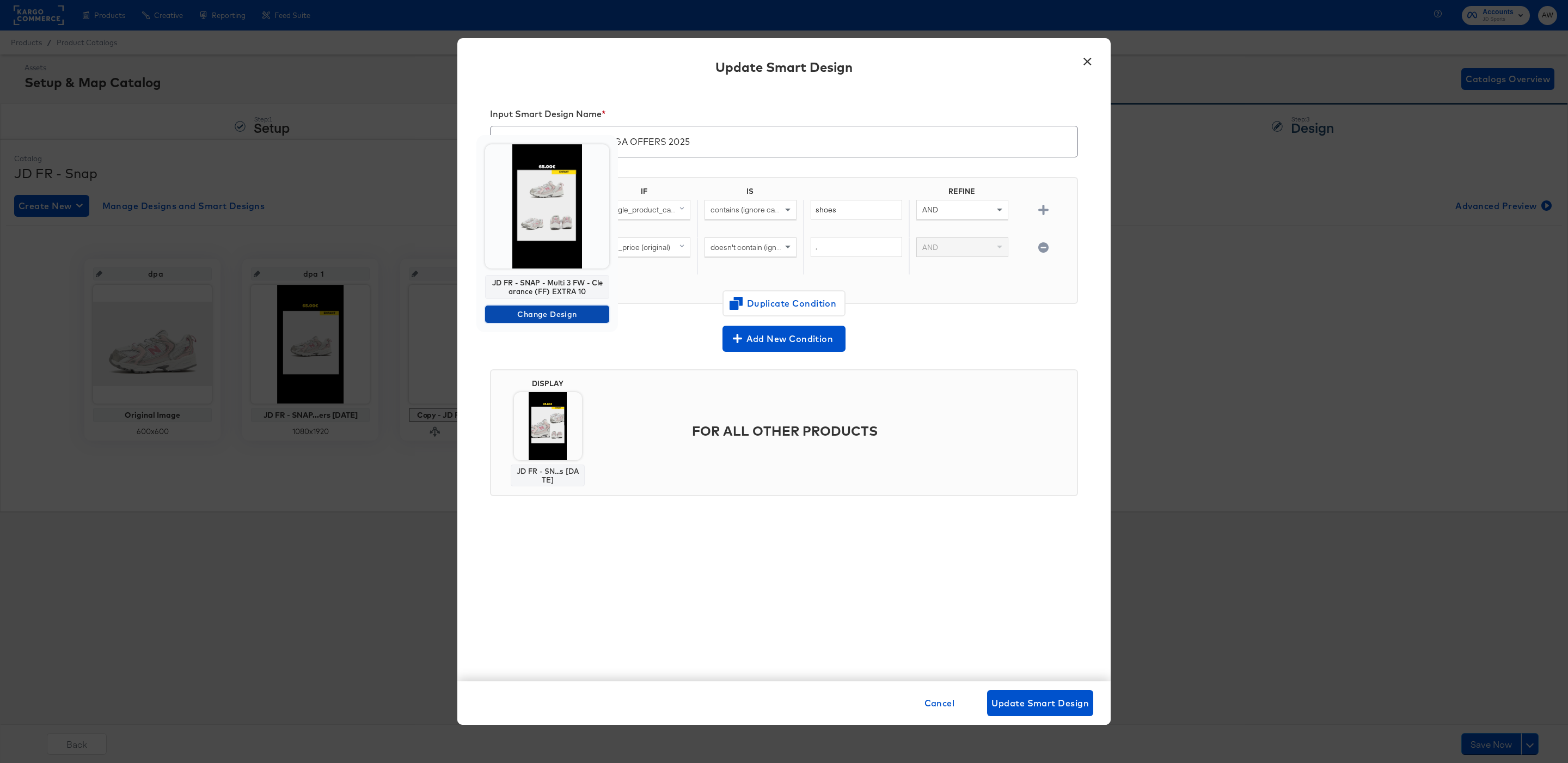
click at [588, 320] on span "Change Design" at bounding box center [547, 314] width 115 height 13
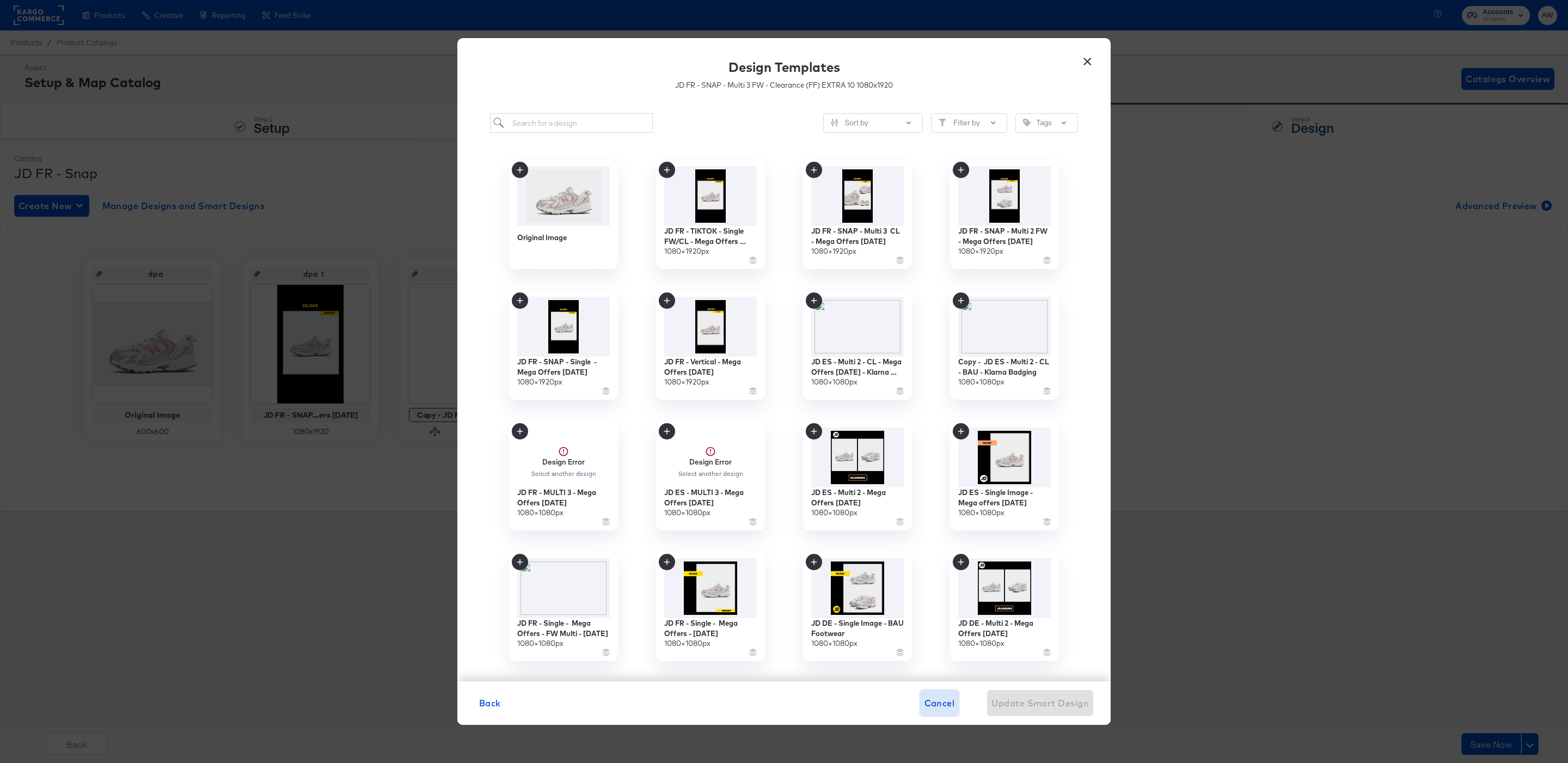
click at [937, 705] on span "Cancel" at bounding box center [939, 703] width 30 height 16
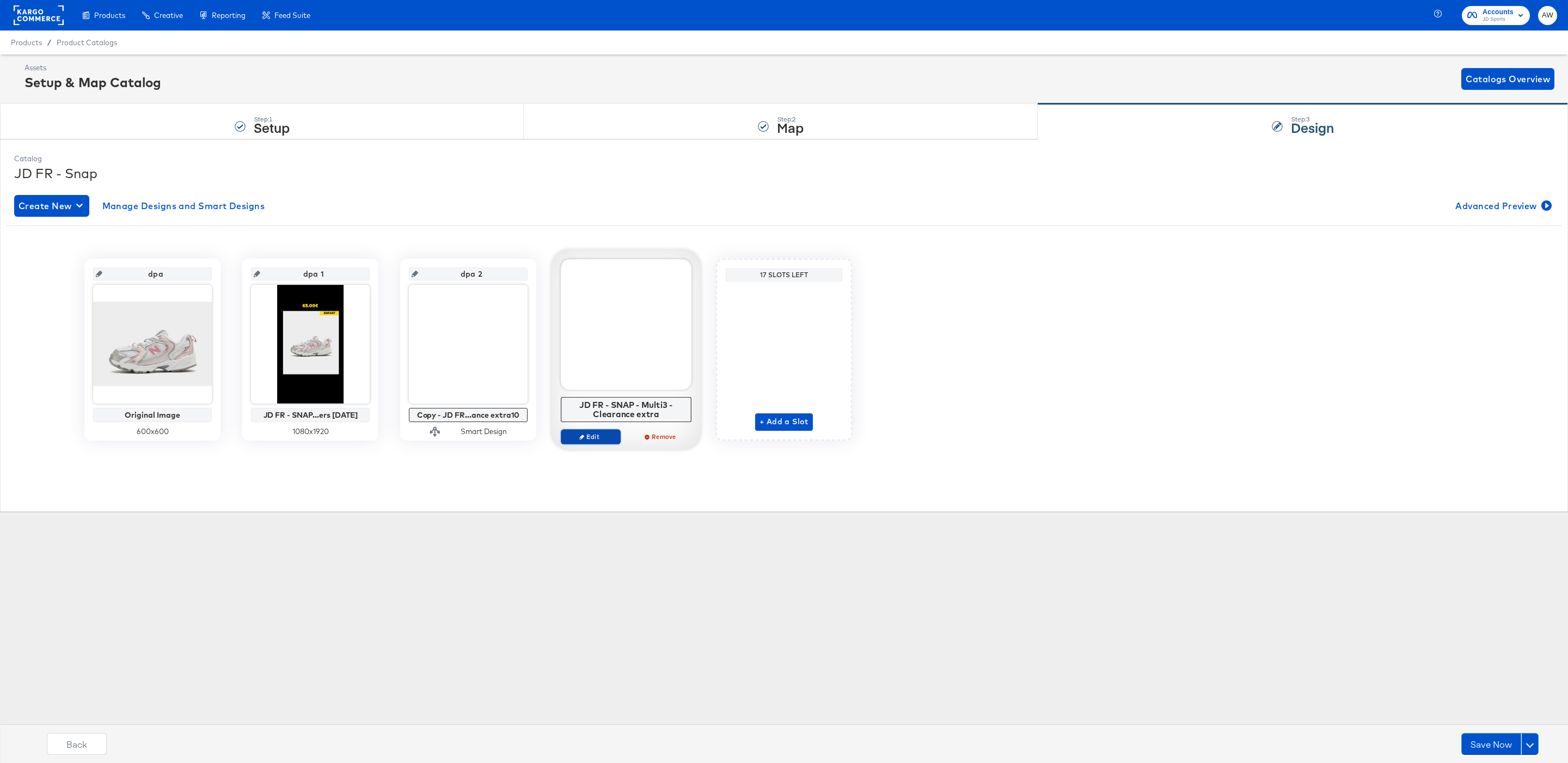
click at [586, 432] on button "Edit" at bounding box center [590, 437] width 60 height 16
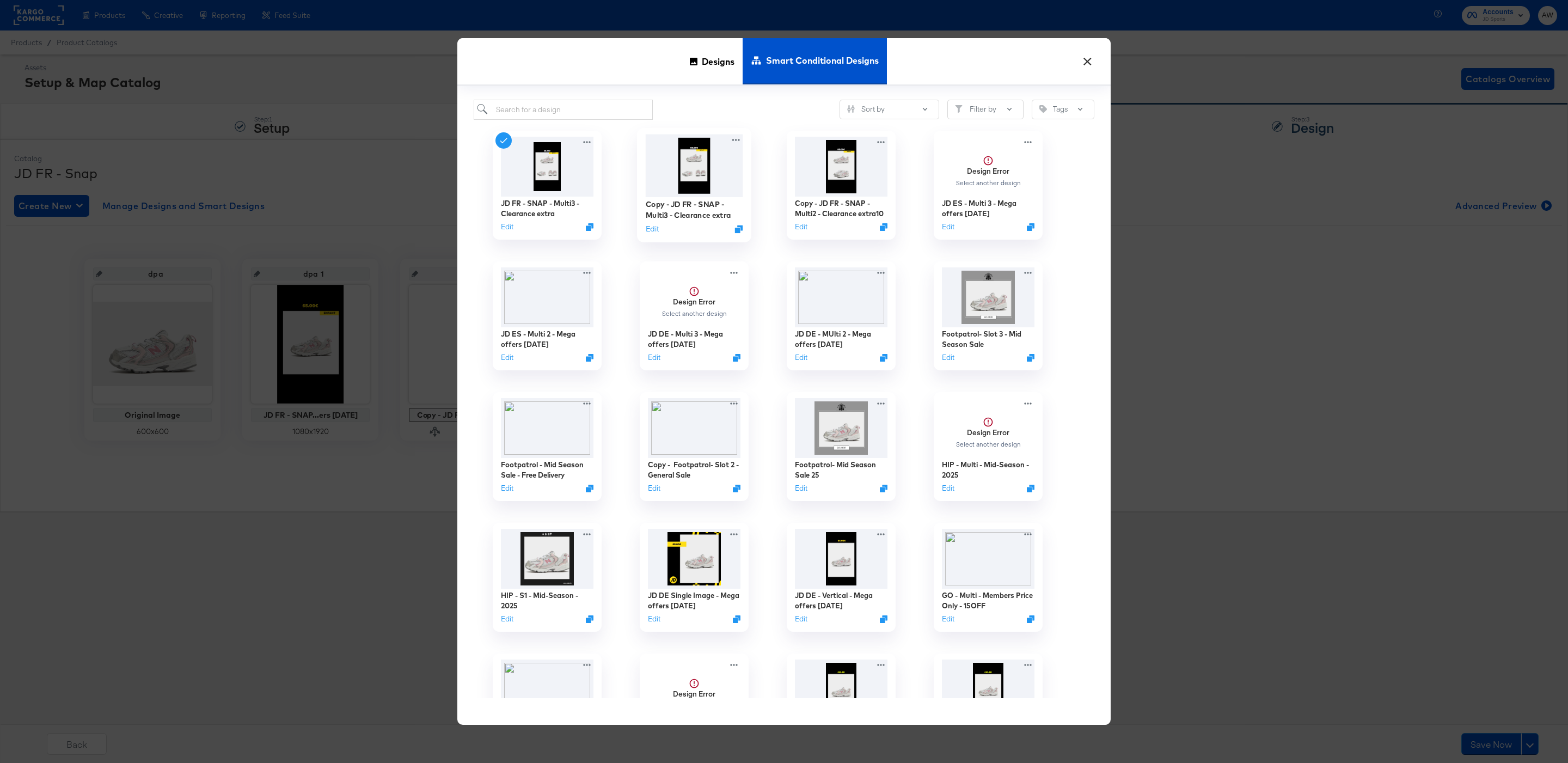
click at [663, 227] on div "Edit" at bounding box center [694, 228] width 97 height 10
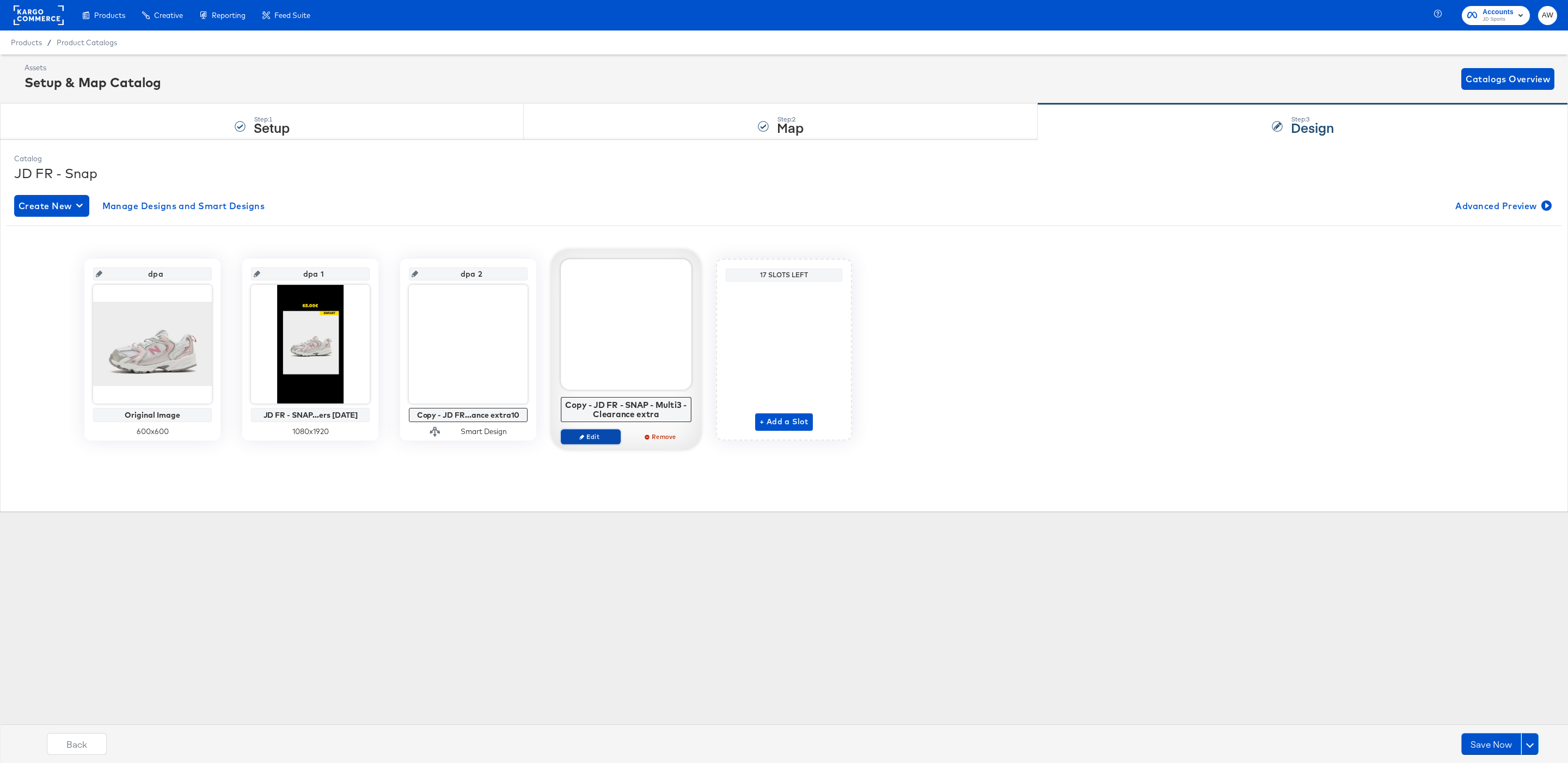
click at [606, 438] on span "Edit" at bounding box center [591, 436] width 50 height 8
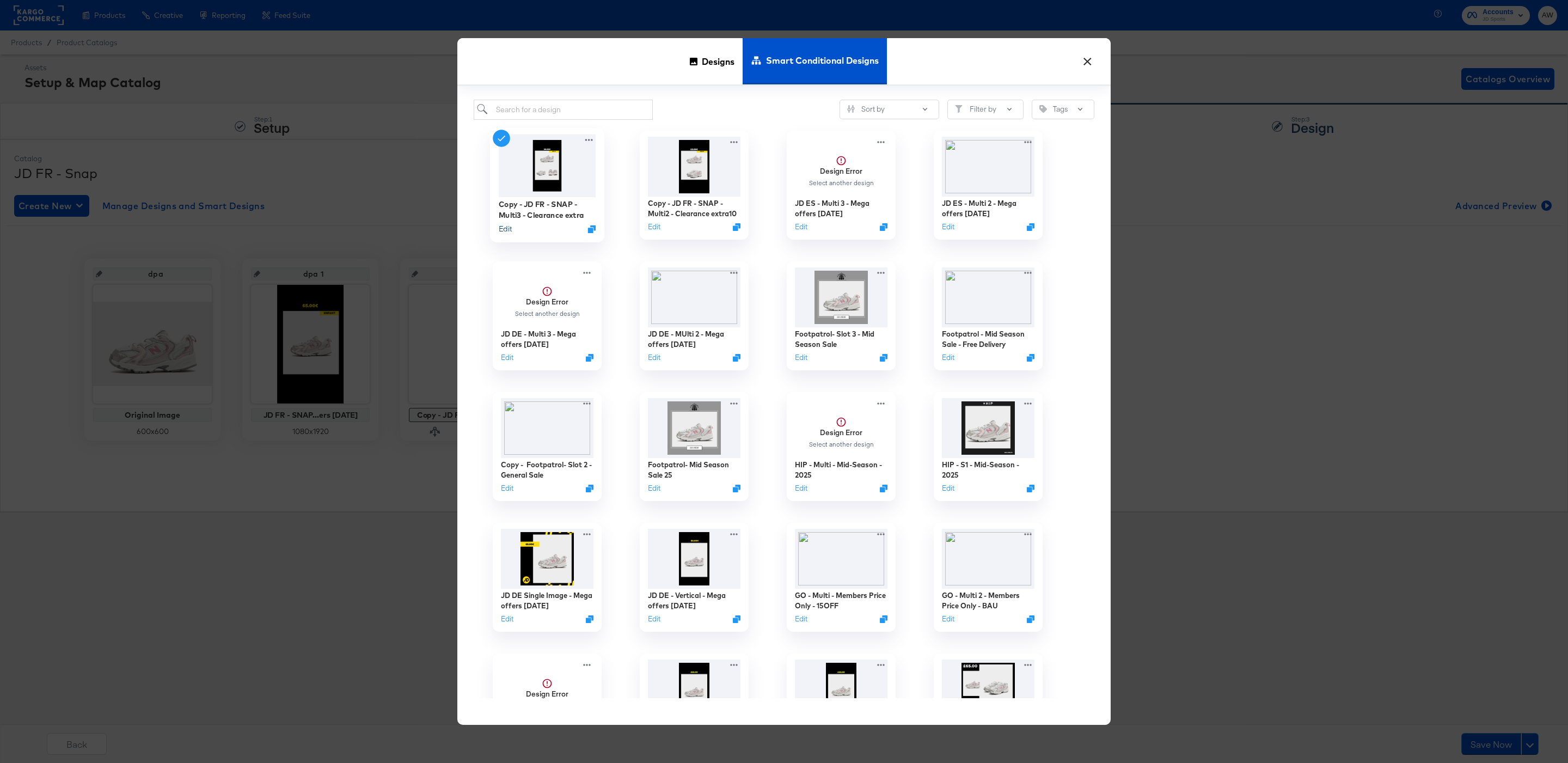
click at [510, 232] on button "Edit" at bounding box center [505, 228] width 13 height 10
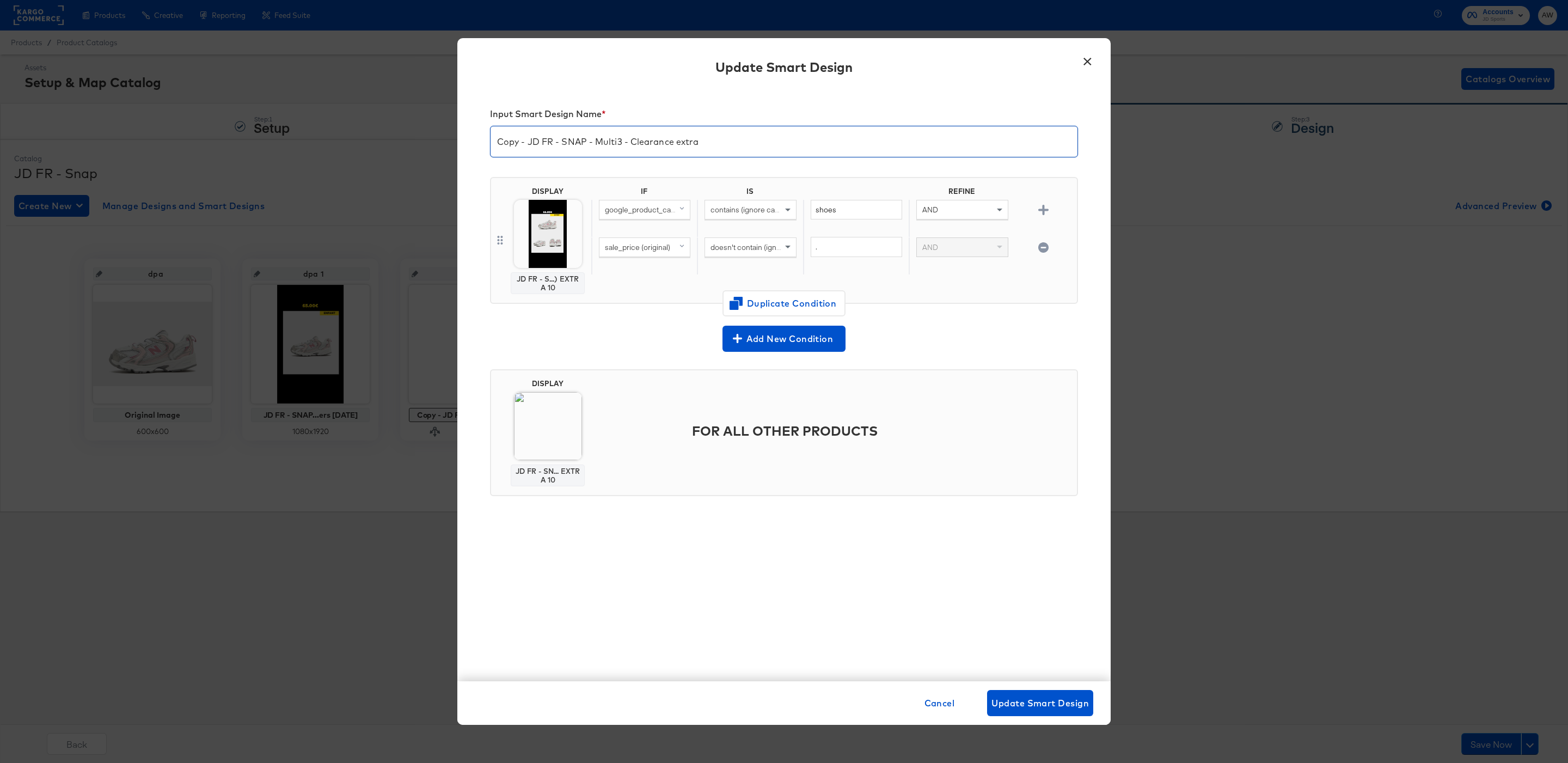
drag, startPoint x: 530, startPoint y: 145, endPoint x: 419, endPoint y: 143, distance: 111.0
click at [419, 144] on div "× Update Smart Design Input Smart Design Name * Copy - JD FR - SNAP - Multi3 - …" at bounding box center [784, 382] width 1568 height 763
drag, startPoint x: 601, startPoint y: 144, endPoint x: 821, endPoint y: 146, distance: 220.0
click at [821, 146] on input "JD FR - SNAP - Multi3 - Clearance extra" at bounding box center [784, 137] width 587 height 30
type input "JD FR - SNAP - Multi3 - MEGA OFFERS 2025"
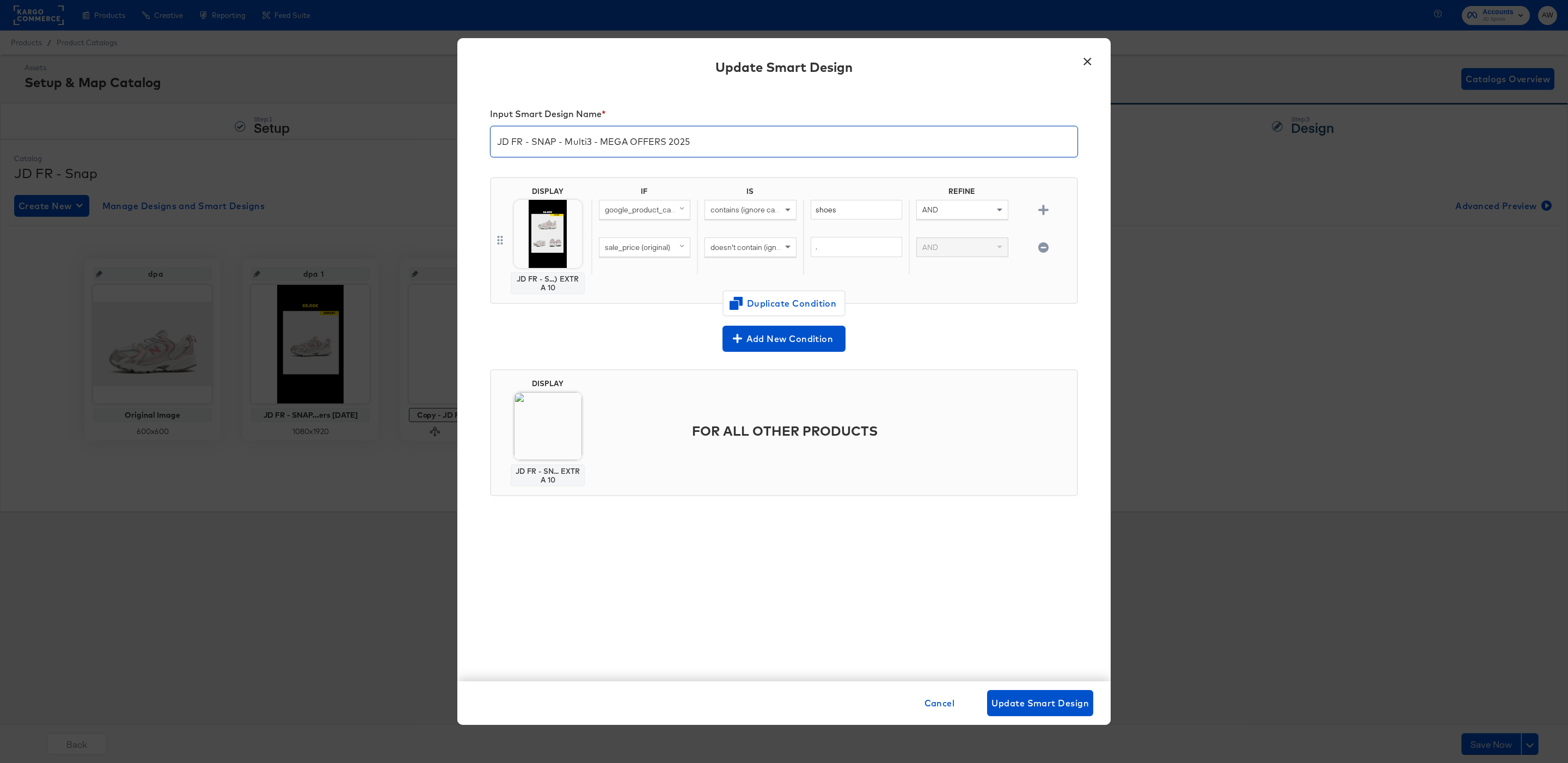
click at [543, 234] on img at bounding box center [547, 234] width 68 height 68
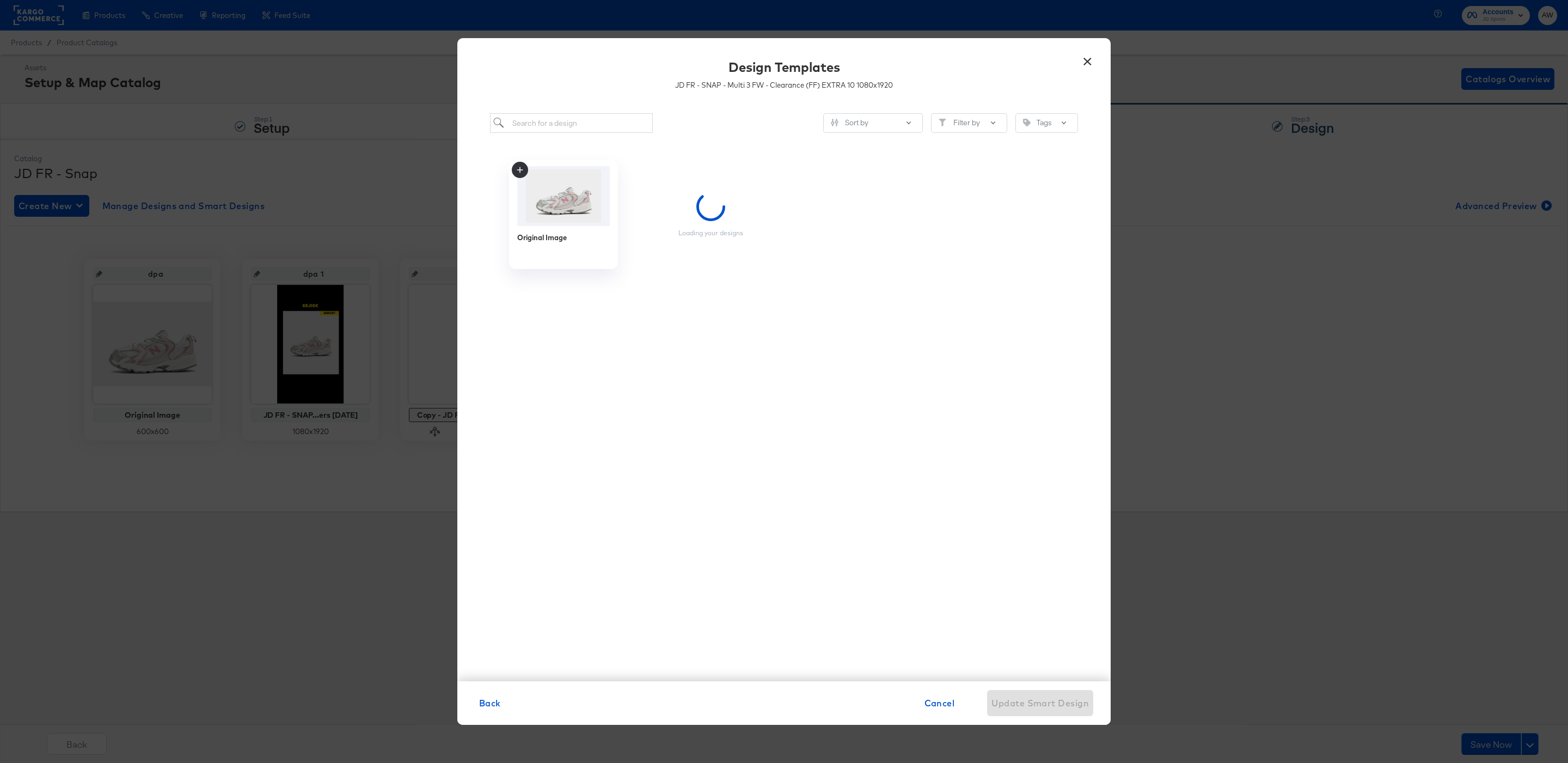
click at [599, 135] on div "Sort by Filter by Tags Original Image Loading your designs" at bounding box center [783, 391] width 653 height 578
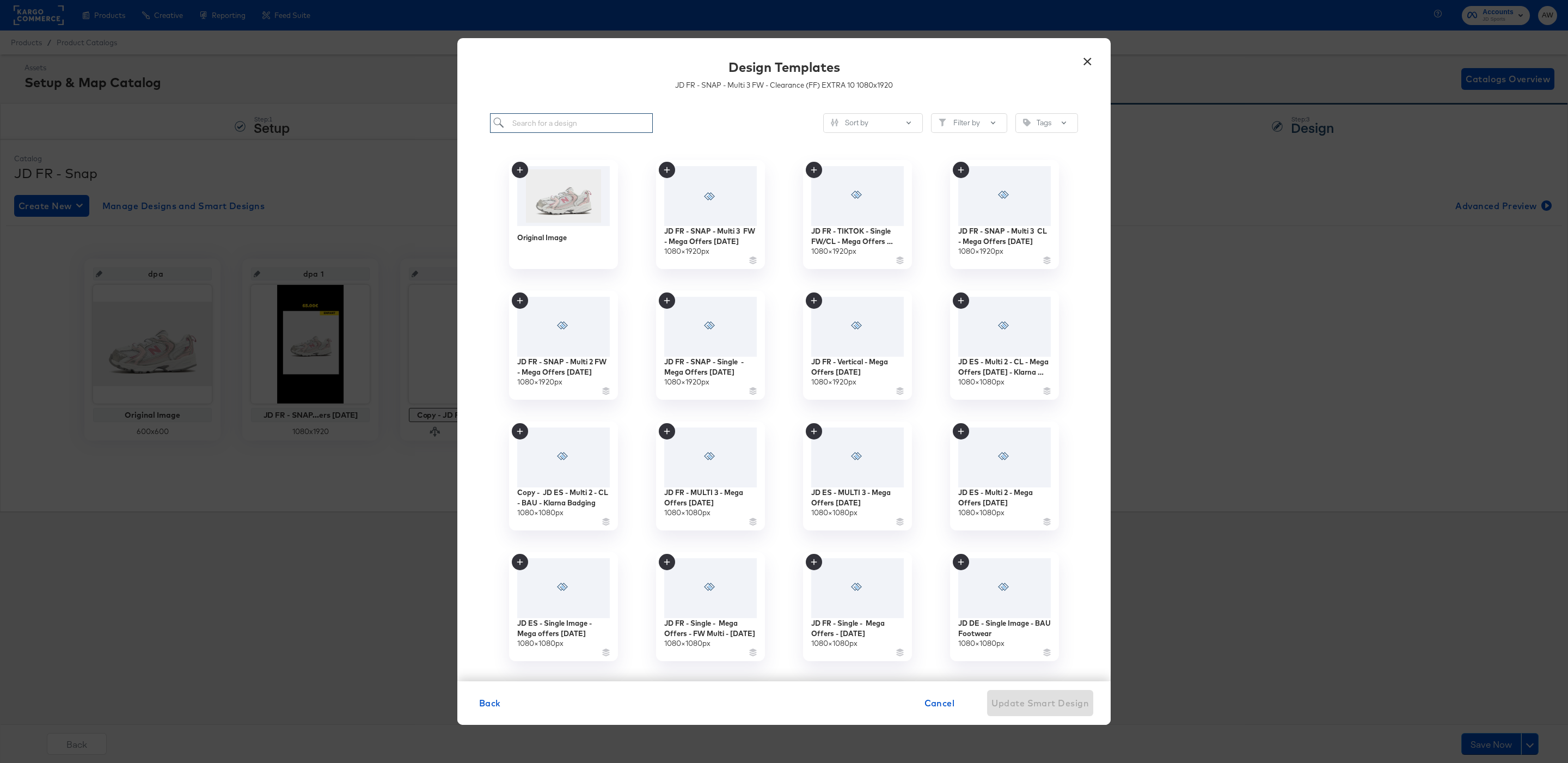
click at [595, 121] on input "search" at bounding box center [571, 123] width 163 height 20
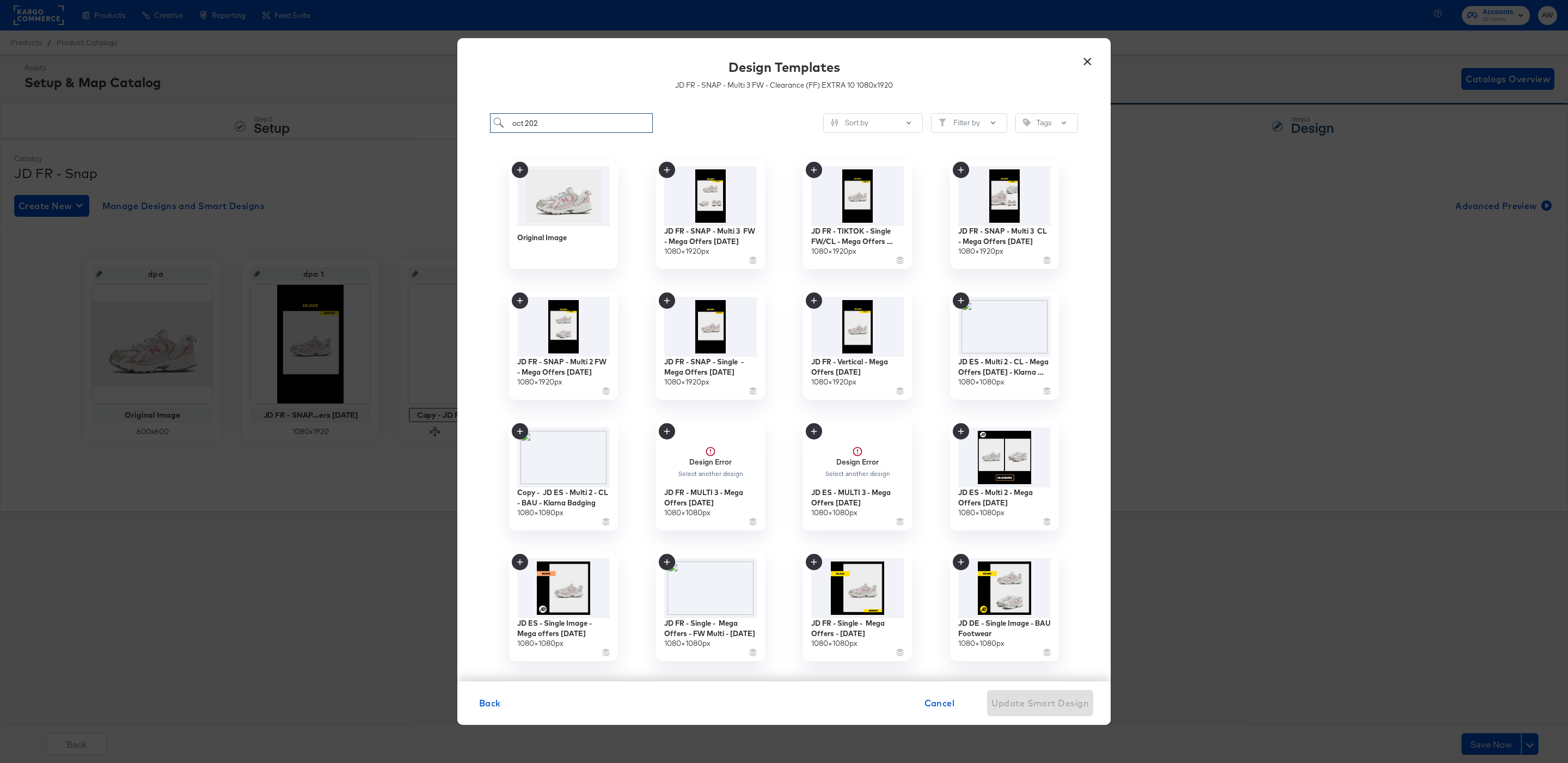
type input "oct 2025"
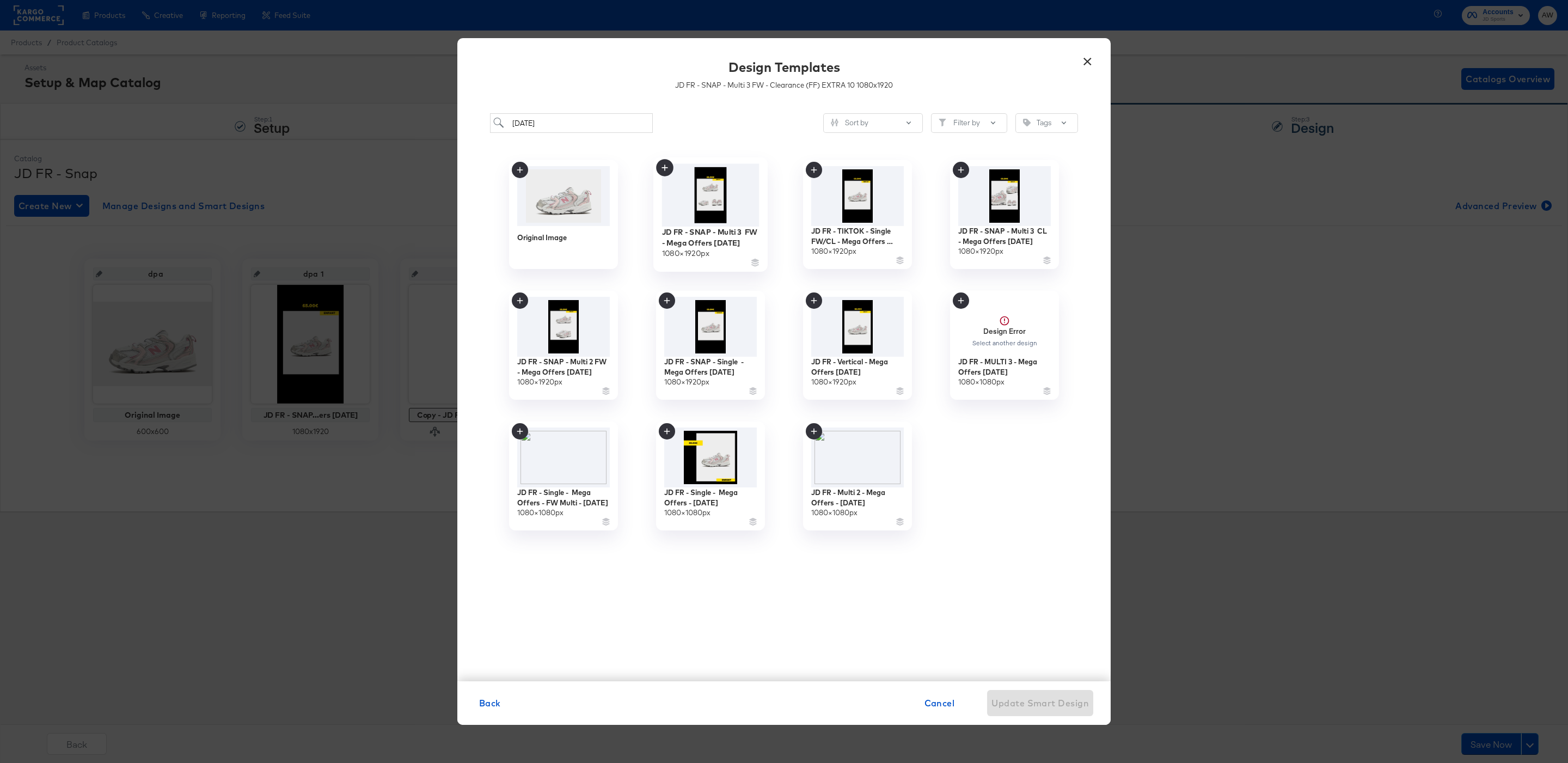
click at [715, 216] on img at bounding box center [710, 195] width 97 height 62
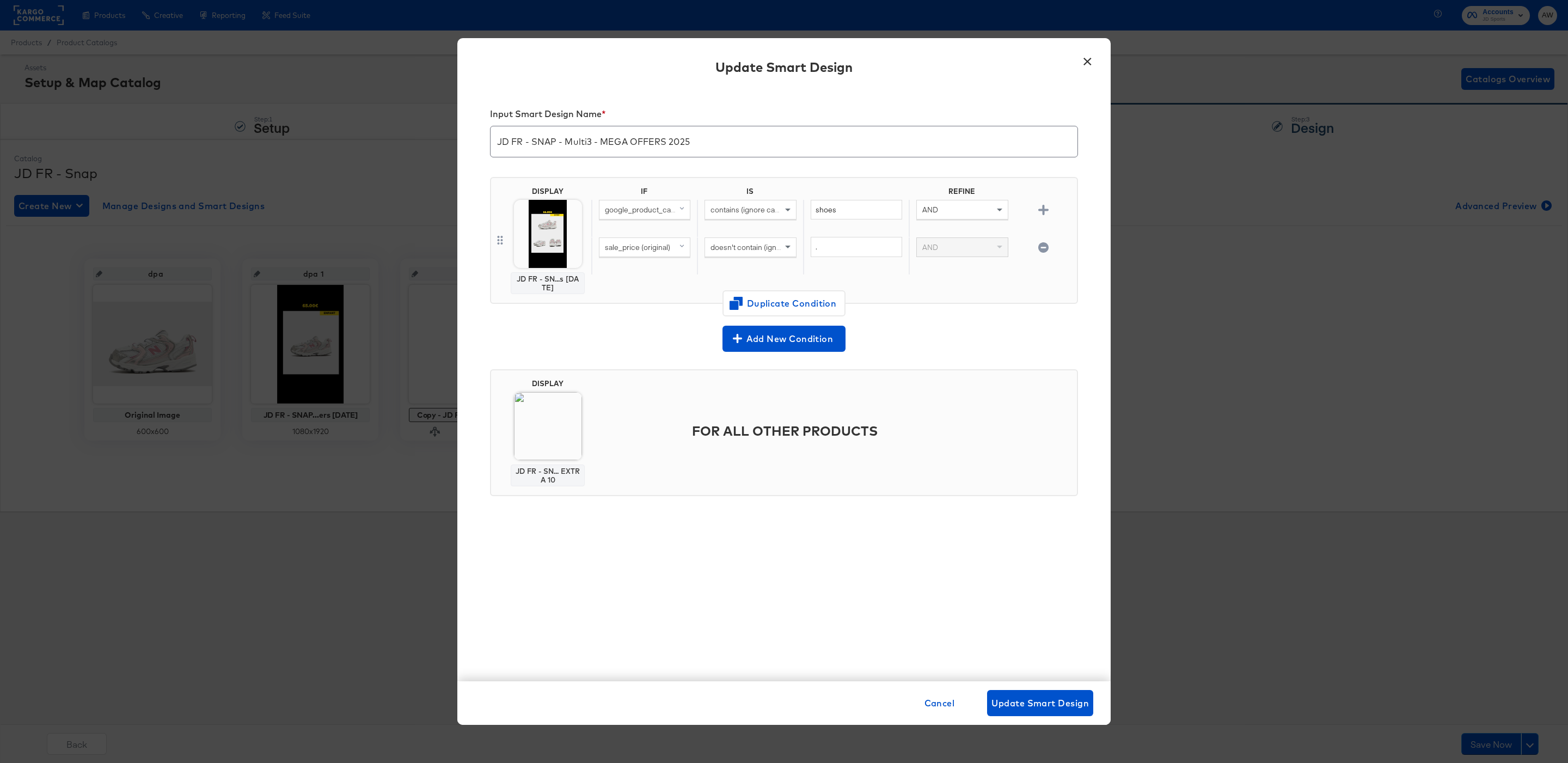
click at [549, 419] on img at bounding box center [547, 425] width 68 height 68
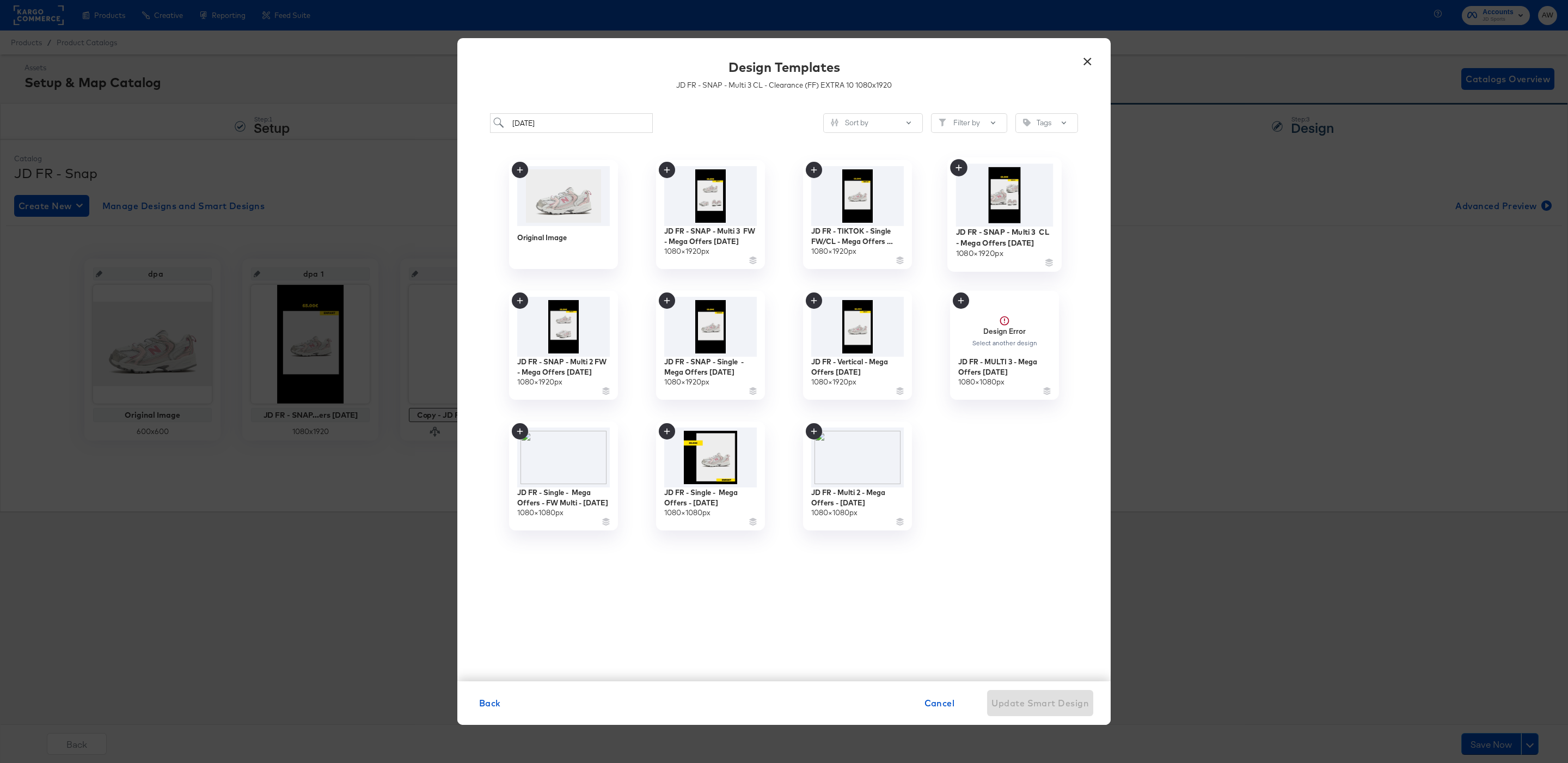
click at [1014, 186] on img at bounding box center [1004, 195] width 97 height 62
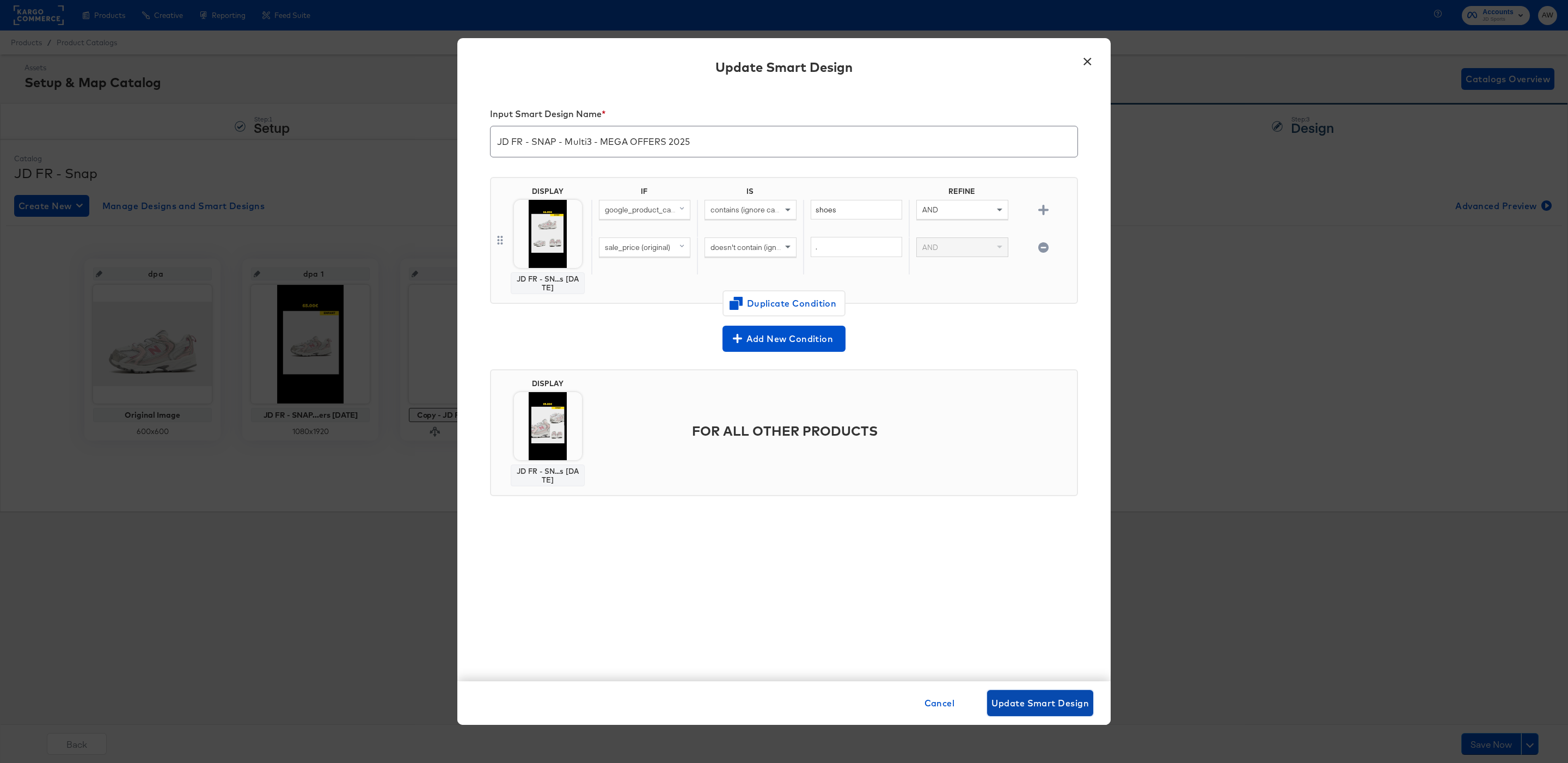
click at [1027, 709] on span "Update Smart Design" at bounding box center [1039, 703] width 97 height 16
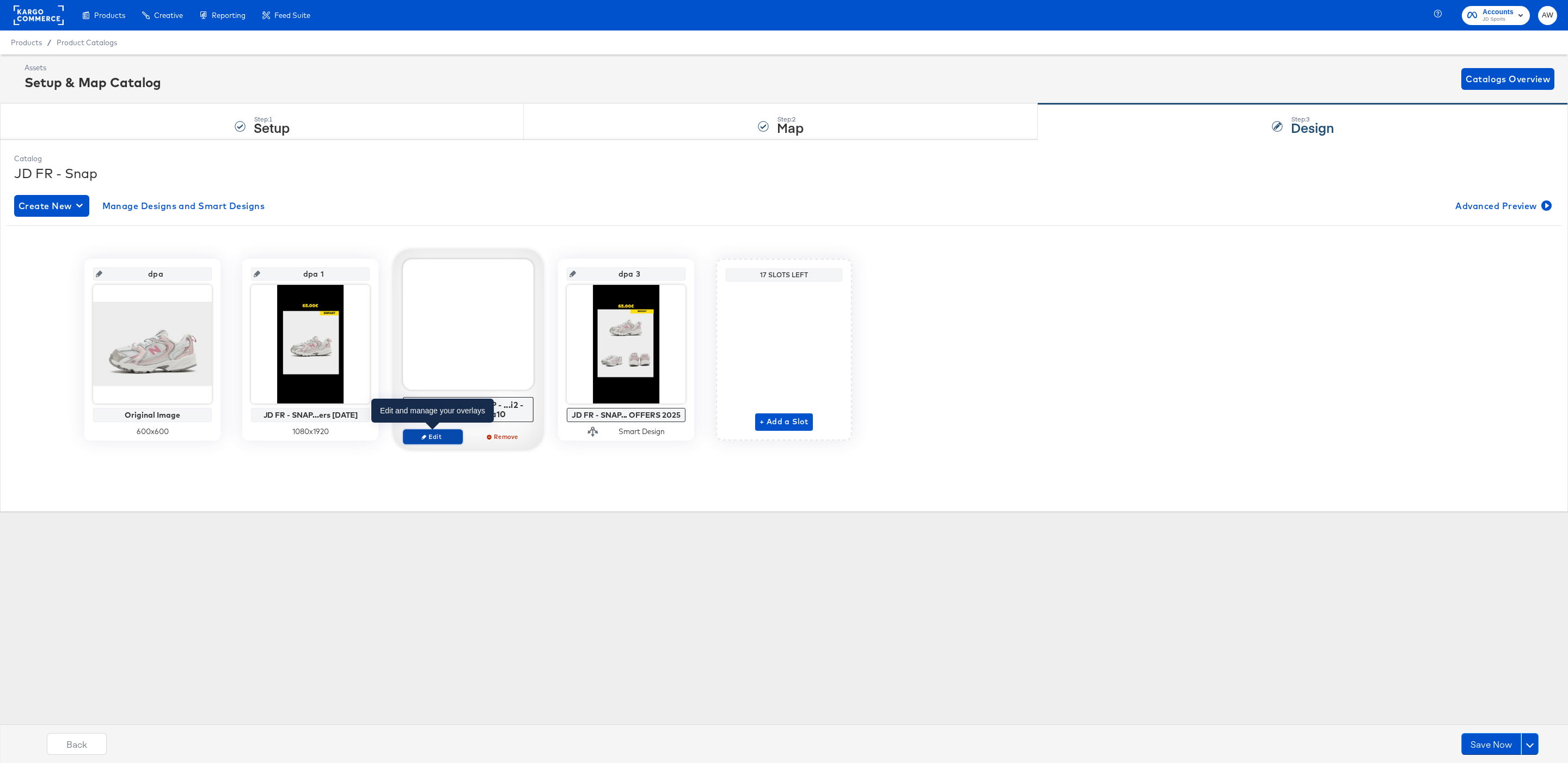
click at [441, 436] on span "Edit" at bounding box center [433, 436] width 50 height 8
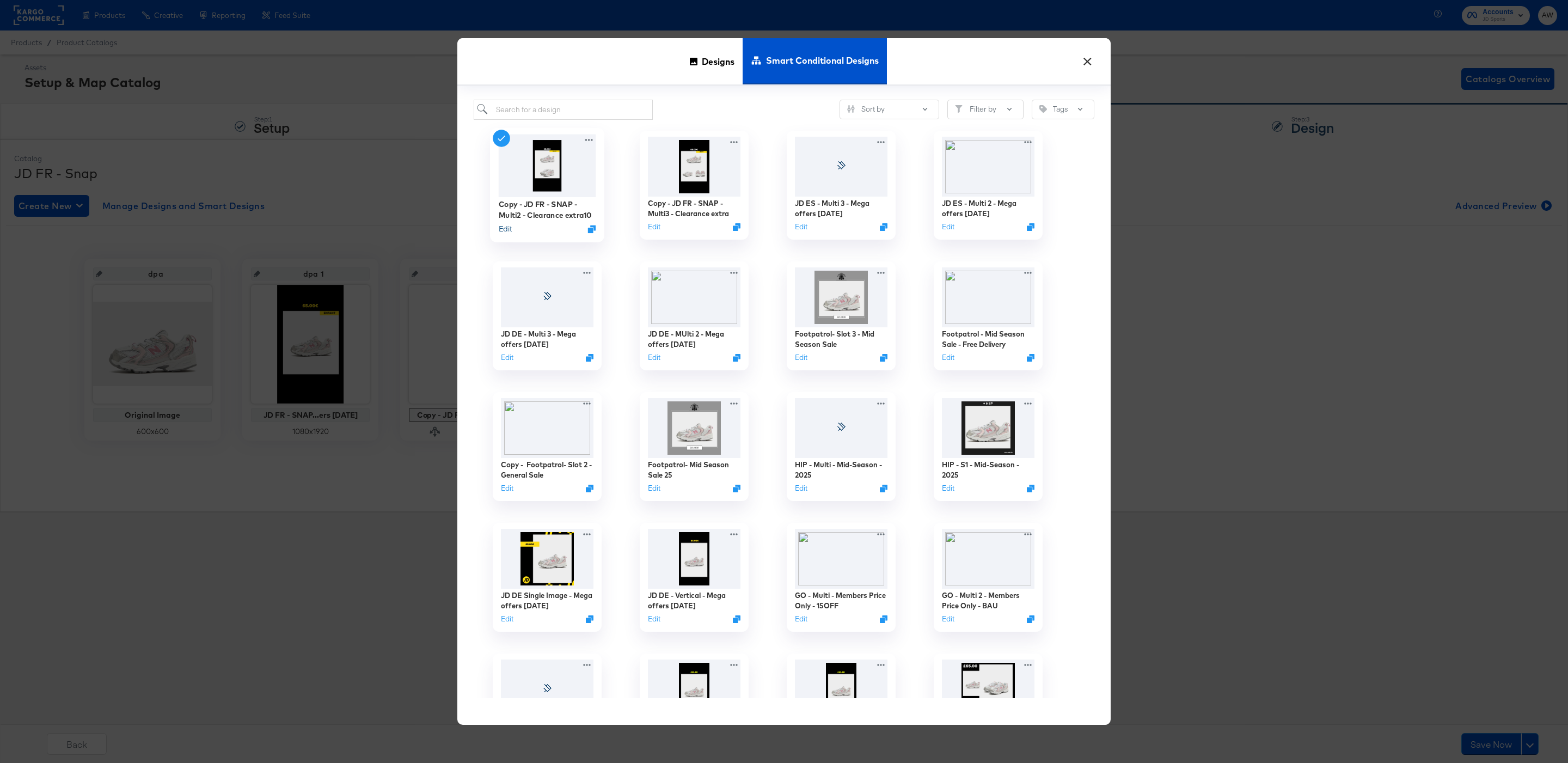
click at [505, 229] on button "Edit" at bounding box center [505, 228] width 13 height 10
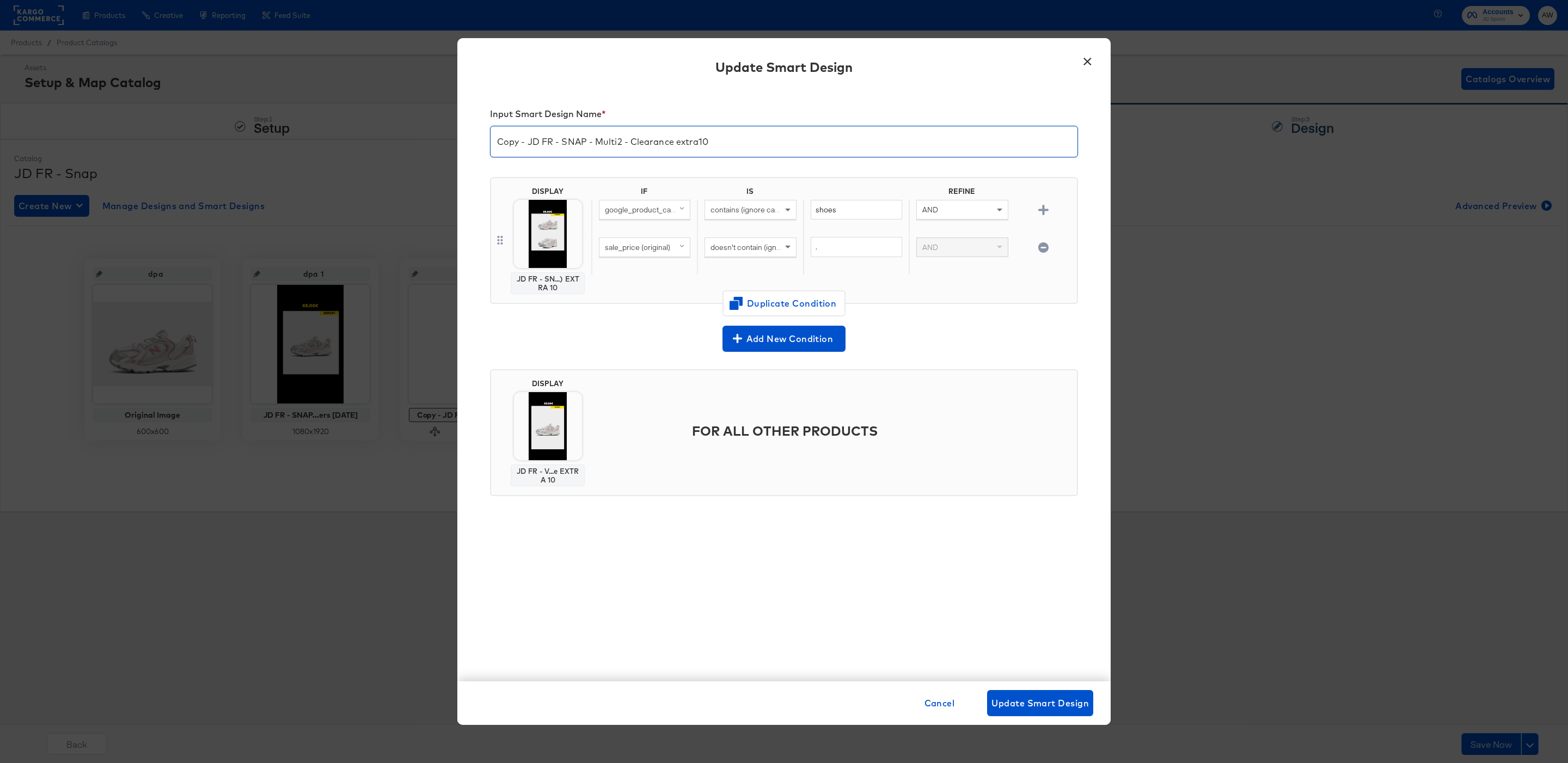
drag, startPoint x: 529, startPoint y: 136, endPoint x: 423, endPoint y: 135, distance: 106.0
click at [422, 135] on div "× Update Smart Design Input Smart Design Name * Copy - JD FR - SNAP - Multi2 - …" at bounding box center [784, 382] width 1568 height 763
drag, startPoint x: 601, startPoint y: 146, endPoint x: 842, endPoint y: 162, distance: 241.5
click at [842, 162] on div "Input Smart Design Name * JD FR - SNAP - Multi2 - Clearance extra10" at bounding box center [783, 134] width 588 height 69
type input "JD FR - SNAP - Multi2 - MEGA OFFERS OCT 2025"
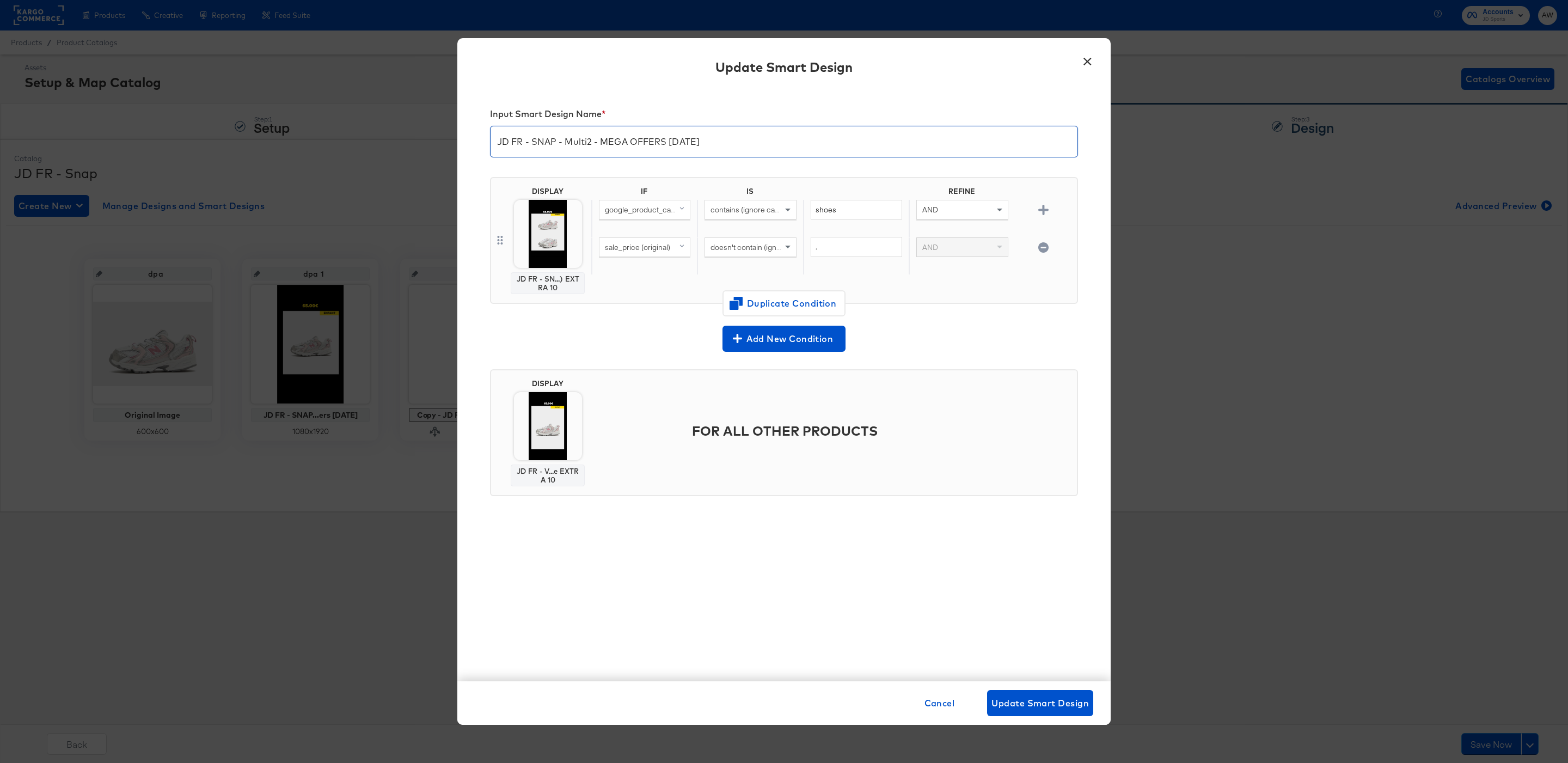
click at [561, 233] on img at bounding box center [547, 234] width 68 height 68
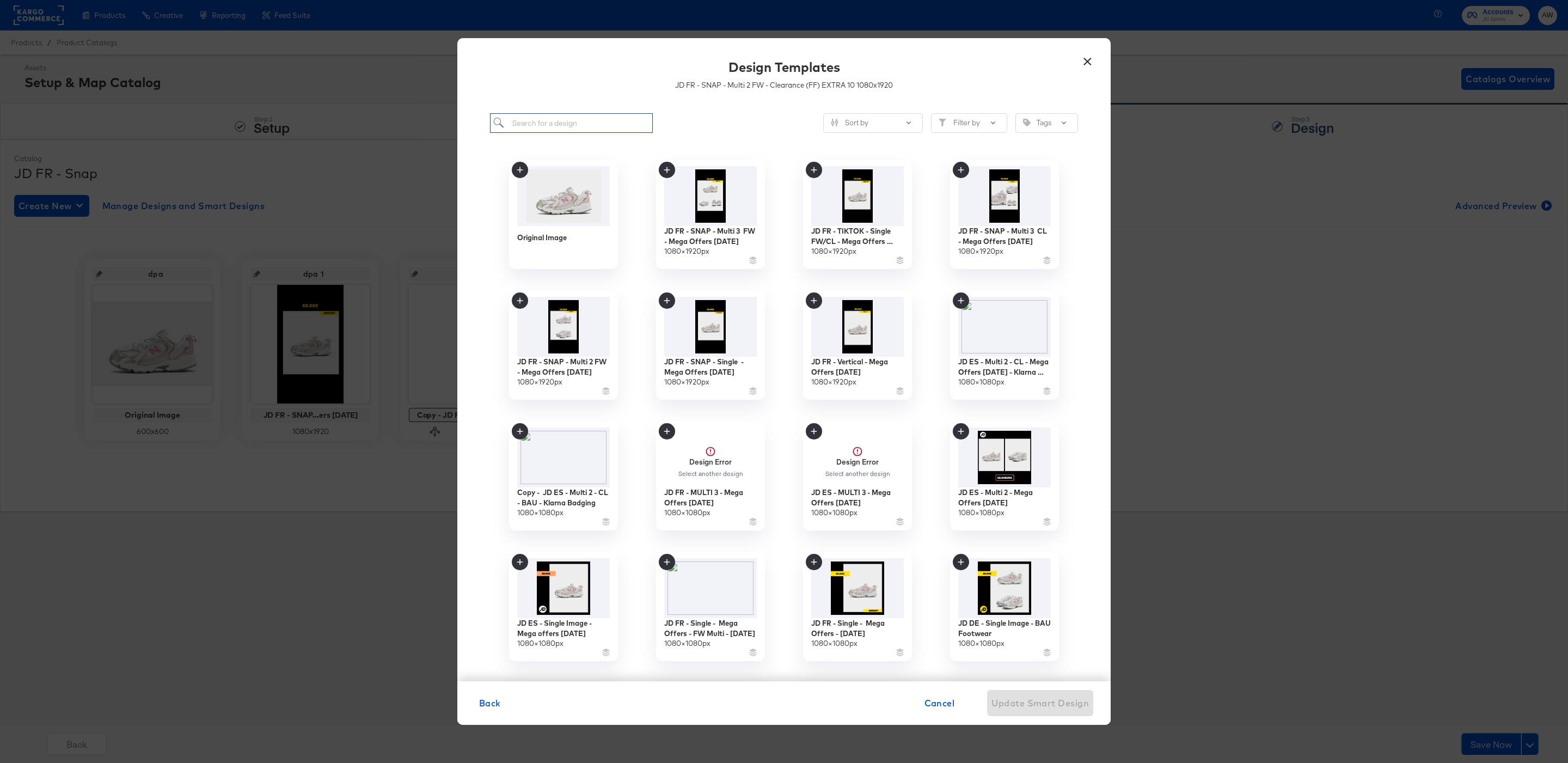
click at [626, 121] on input "search" at bounding box center [571, 123] width 163 height 20
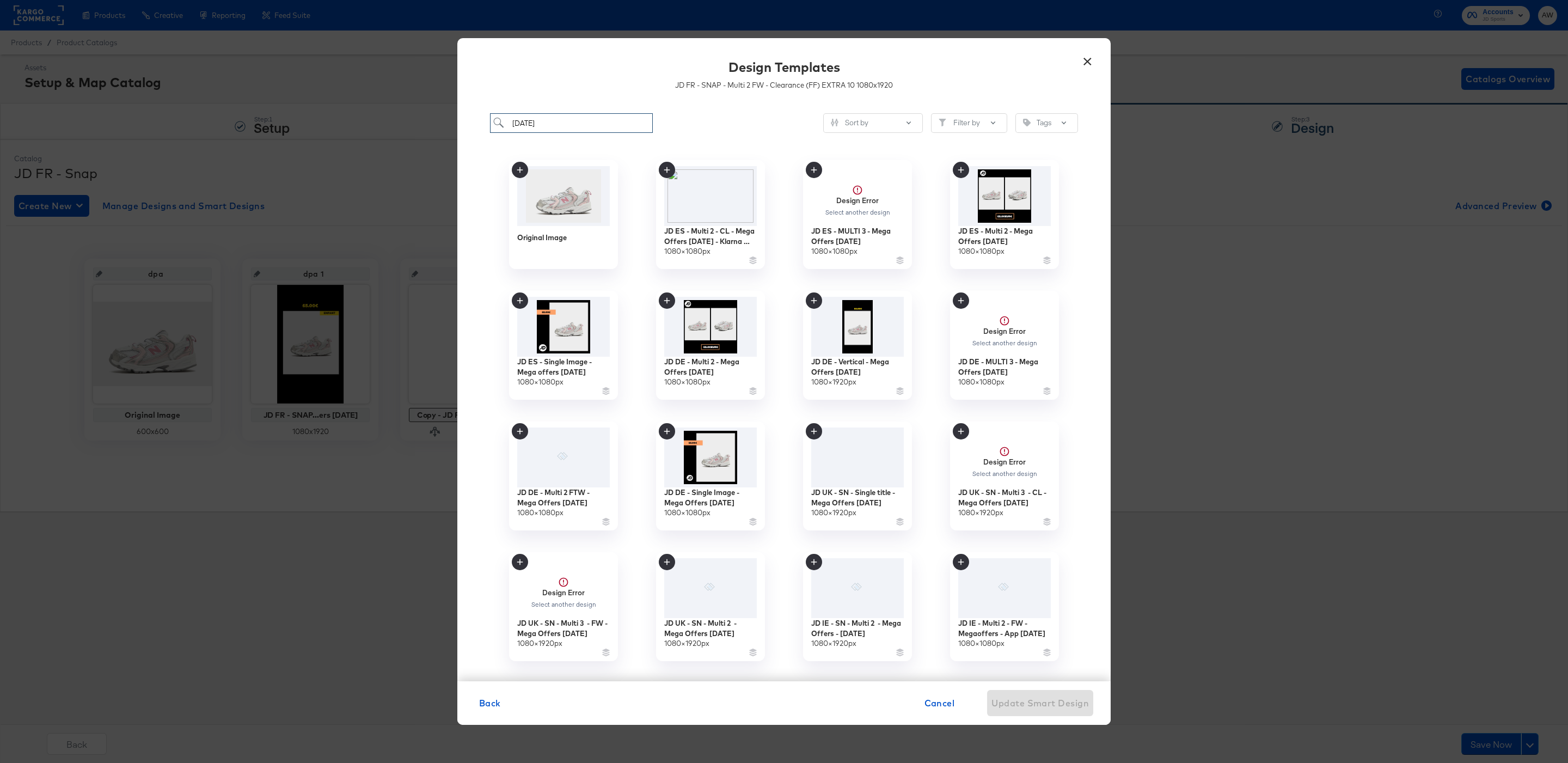
click at [625, 121] on input "OCT 25" at bounding box center [571, 123] width 163 height 20
type input "jd fr"
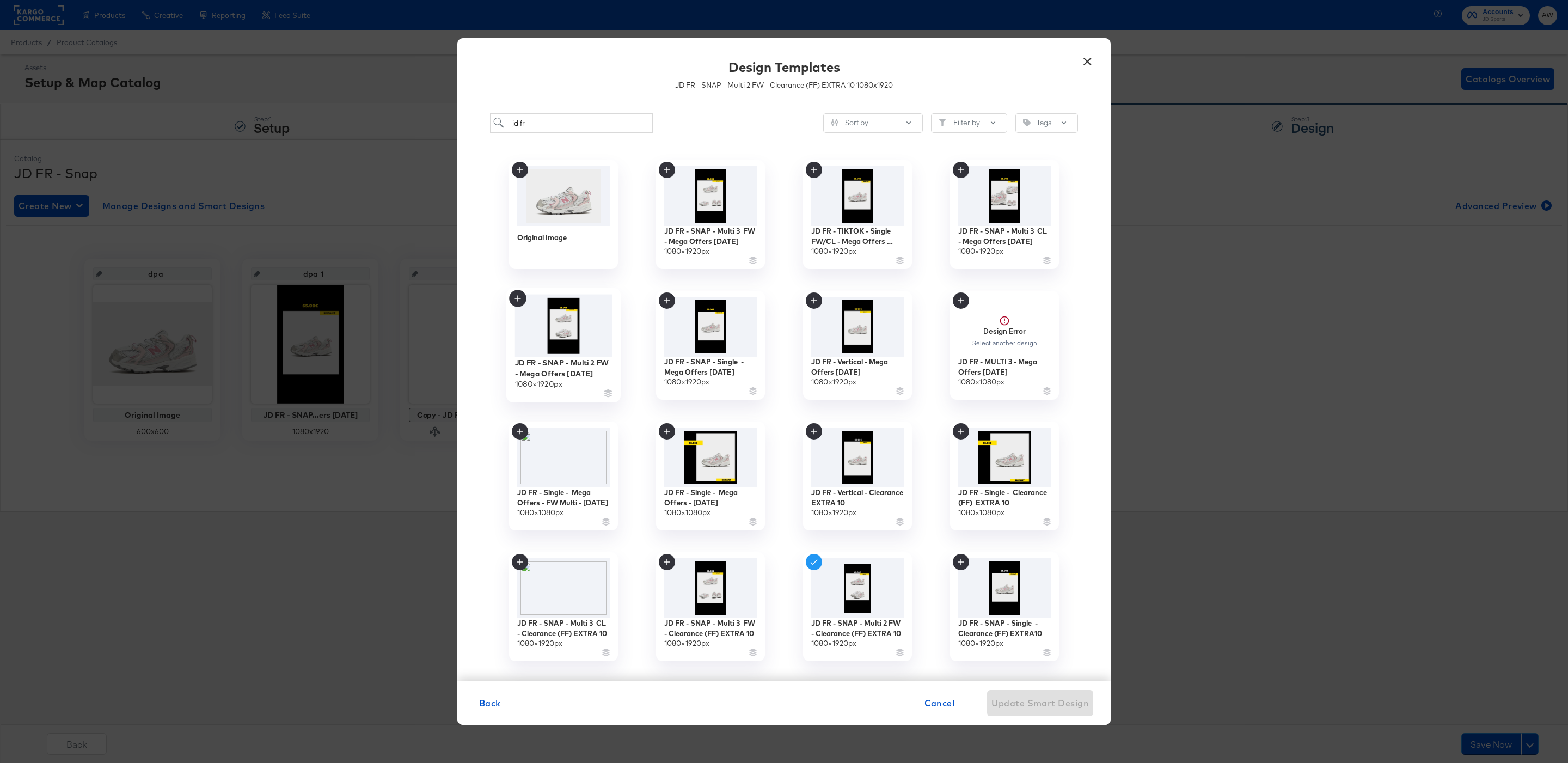
click at [562, 342] on img at bounding box center [564, 325] width 97 height 63
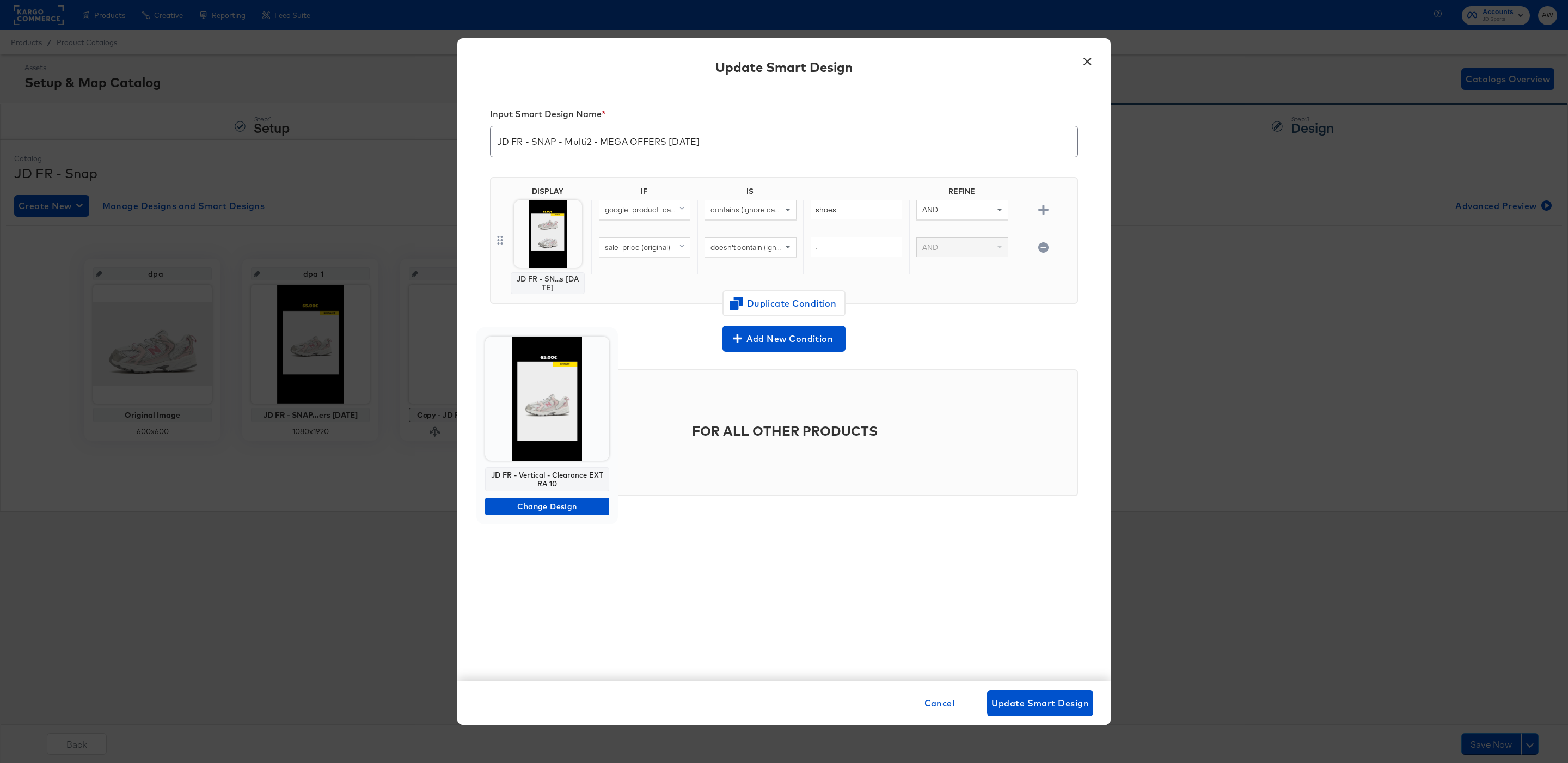
click at [553, 404] on img at bounding box center [547, 398] width 124 height 124
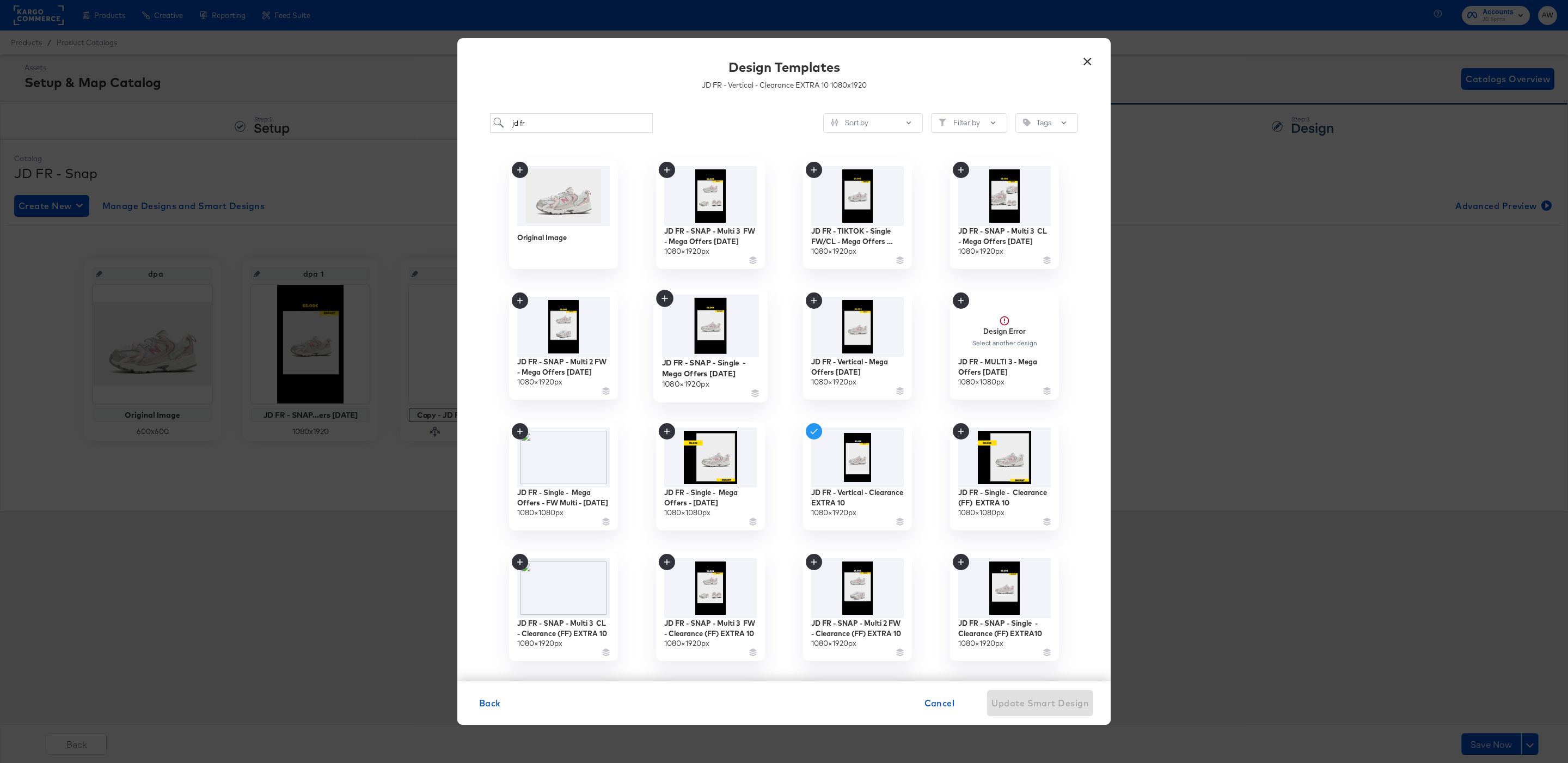
click at [732, 332] on img at bounding box center [710, 325] width 97 height 63
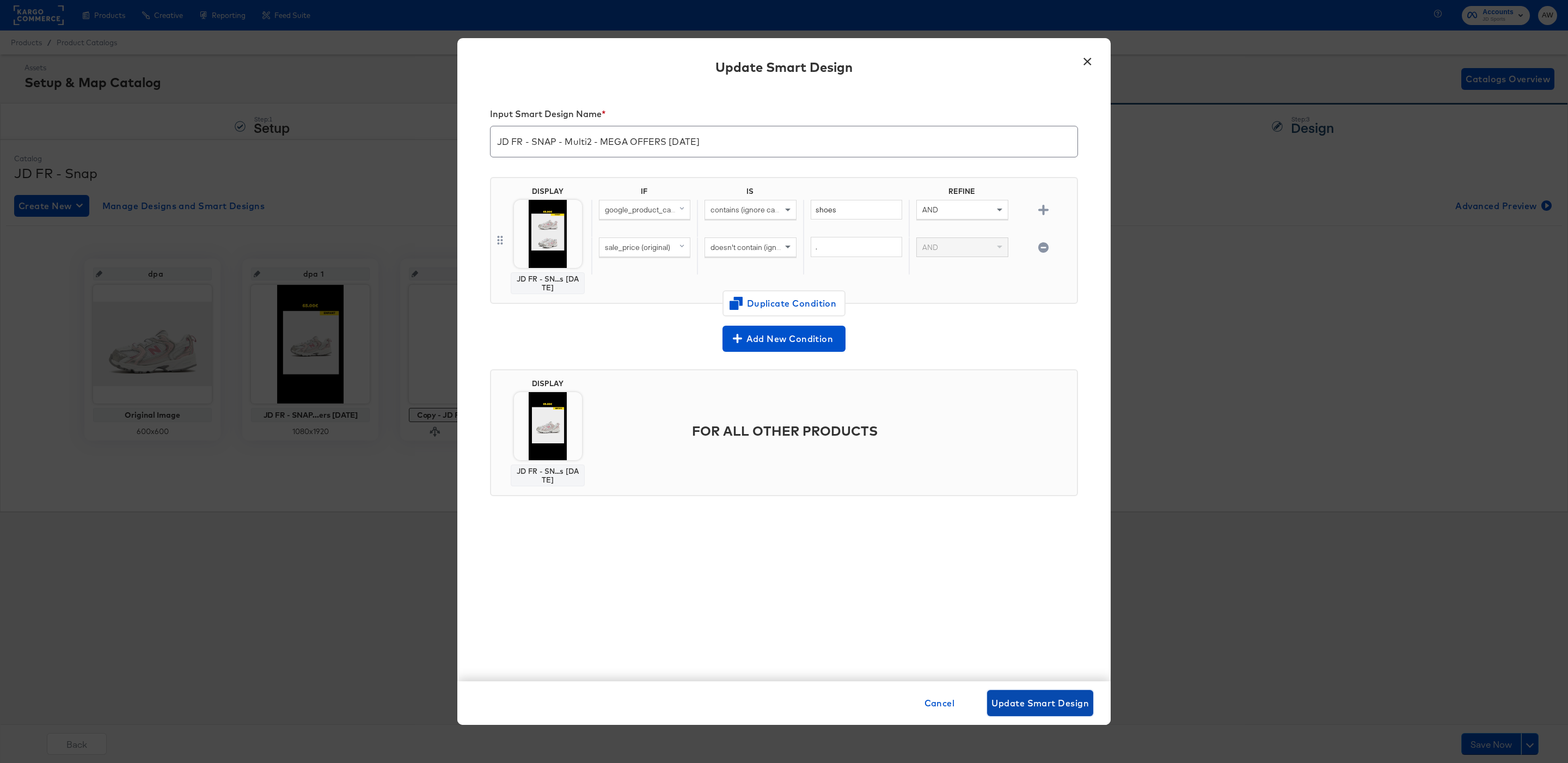
click at [1060, 700] on span "Update Smart Design" at bounding box center [1039, 703] width 97 height 16
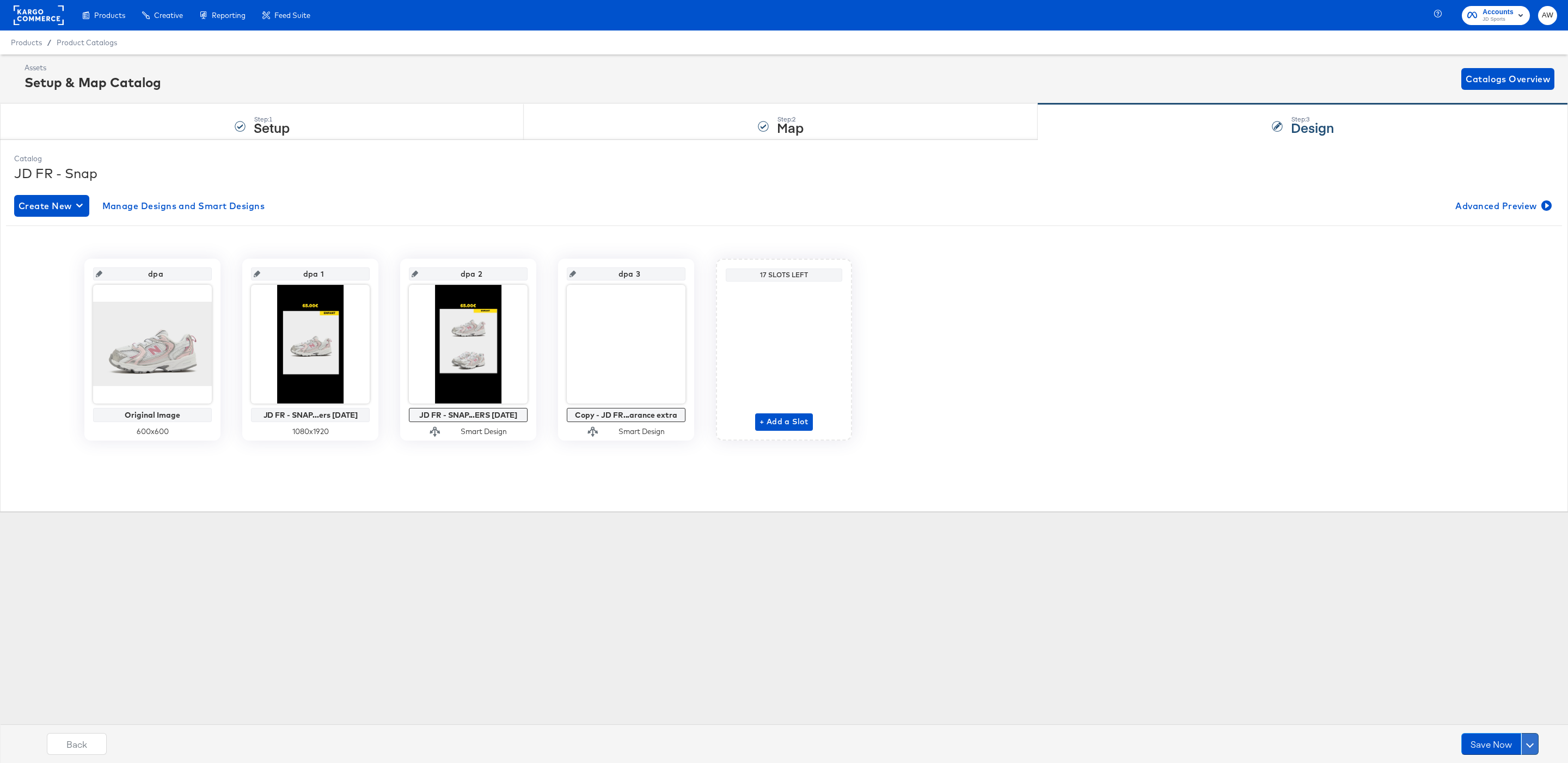
click at [1533, 747] on button at bounding box center [1530, 744] width 17 height 22
click at [1517, 722] on div "Schedule Save" at bounding box center [1504, 723] width 50 height 10
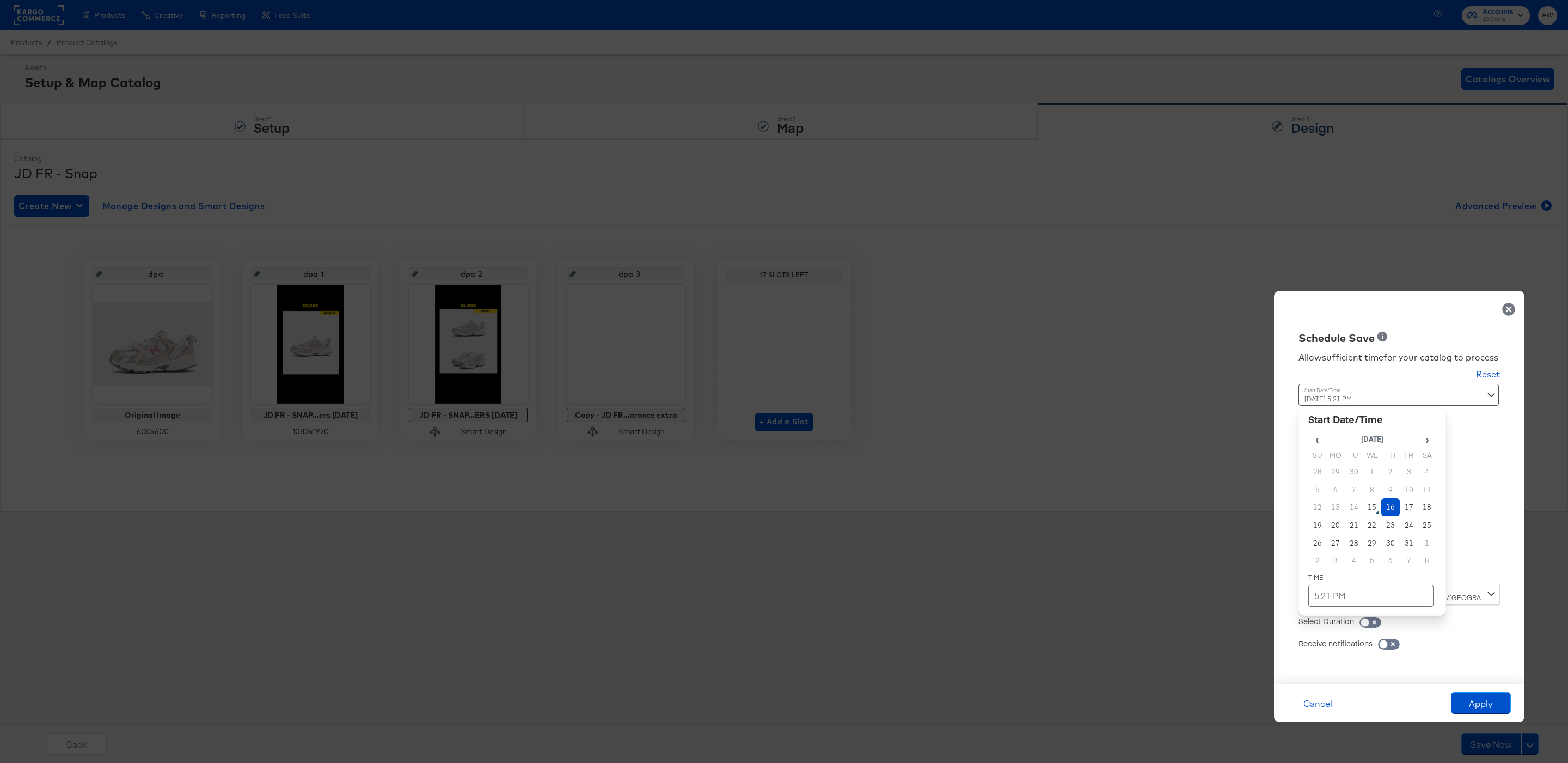
click at [1416, 571] on div "October 16th 2025 5:21 PM ‹ October 2025 › Su Mo Tu We Th Fr Sa 28 29 30 1 2 3 …" at bounding box center [1373, 479] width 148 height 191
click at [1389, 513] on td "16" at bounding box center [1390, 507] width 19 height 18
click at [1401, 591] on td "5:21 PM" at bounding box center [1370, 596] width 125 height 22
click at [1343, 473] on span "▲" at bounding box center [1350, 481] width 22 height 22
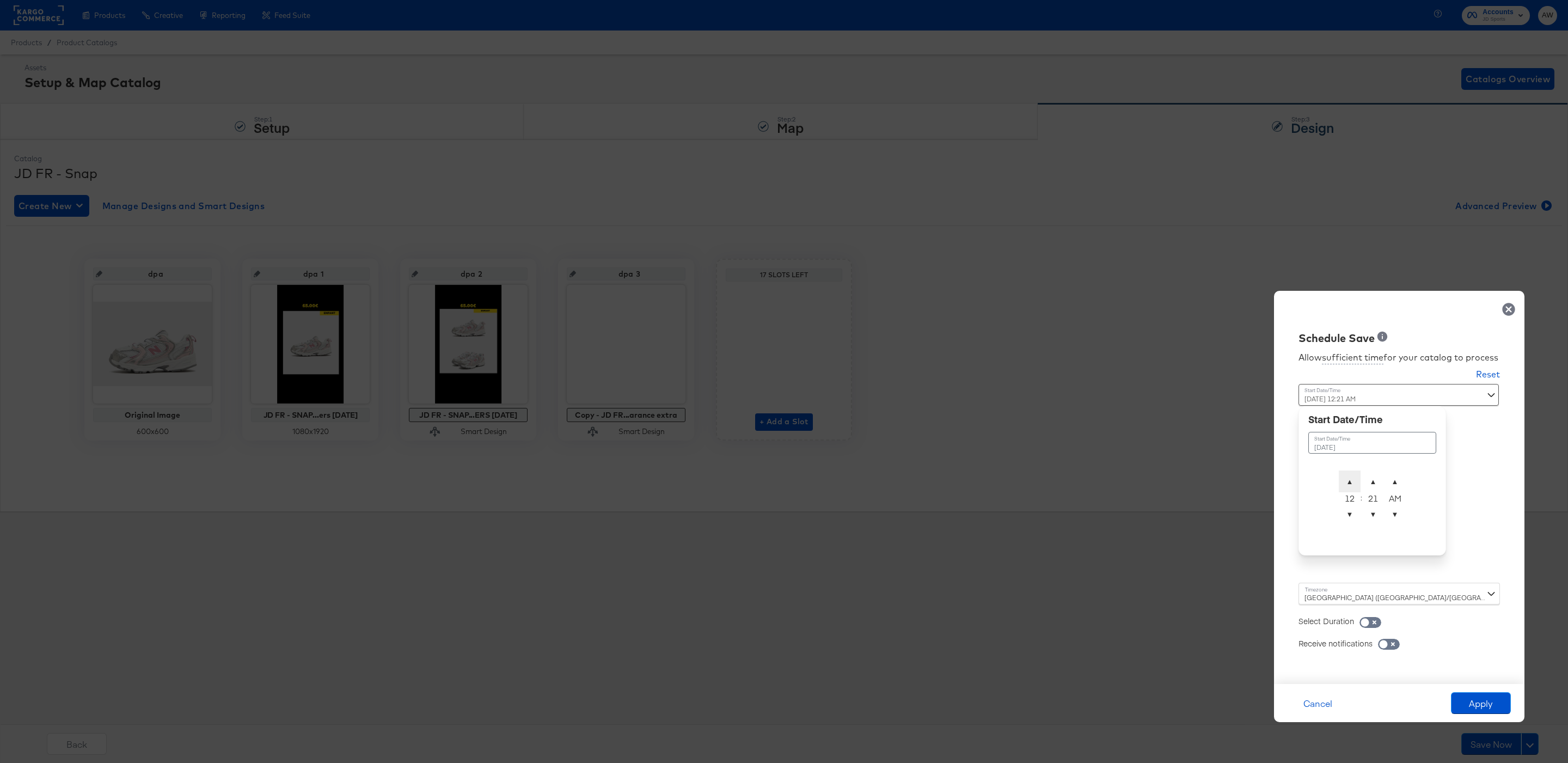
click at [1343, 473] on span "▲" at bounding box center [1350, 481] width 22 height 22
click at [1353, 511] on span "▼" at bounding box center [1350, 514] width 22 height 22
click at [1401, 516] on span "▼" at bounding box center [1395, 514] width 22 height 22
click at [1378, 509] on span "▼" at bounding box center [1373, 514] width 22 height 22
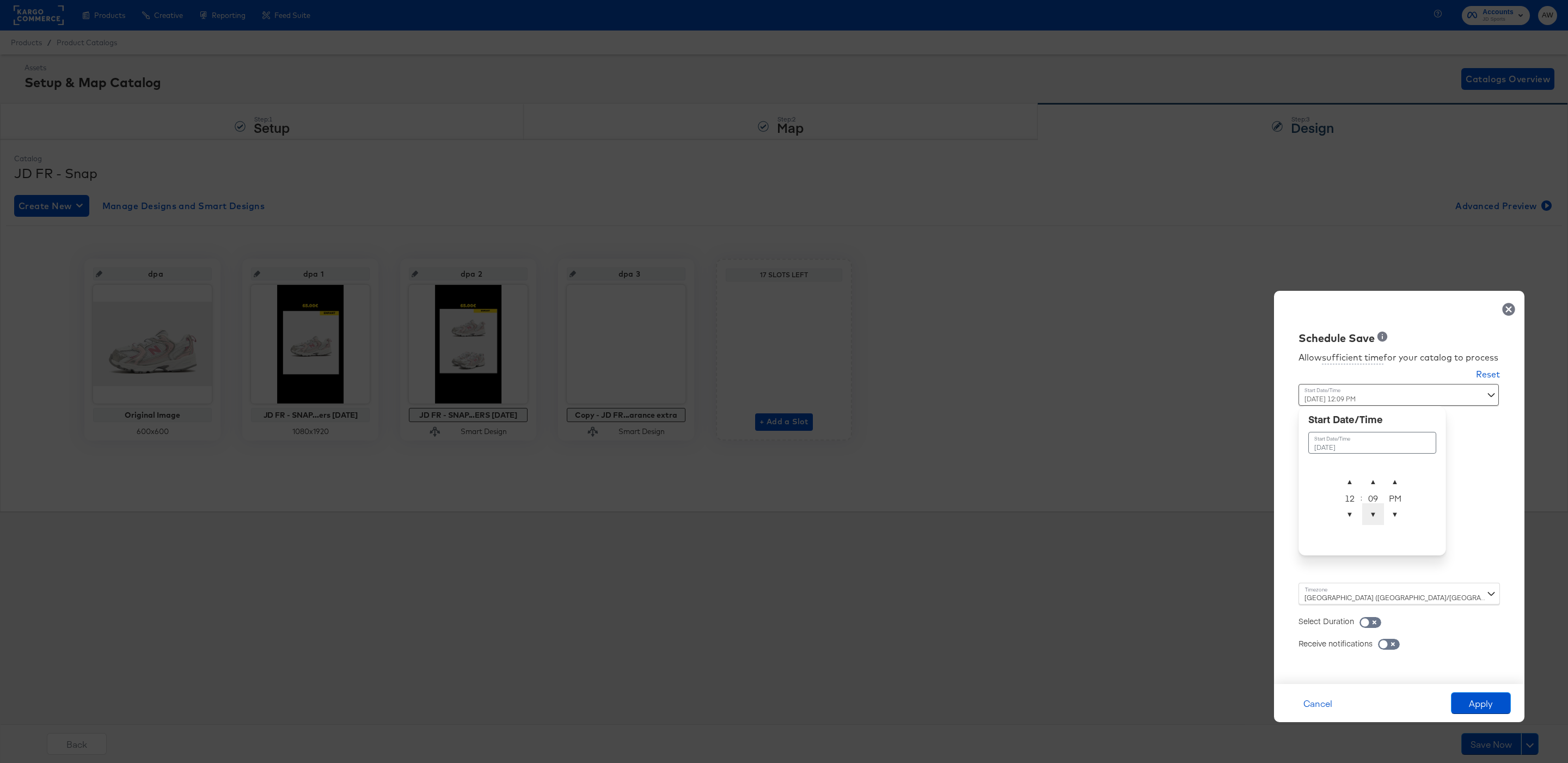
click at [1378, 509] on span "▼" at bounding box center [1373, 514] width 22 height 22
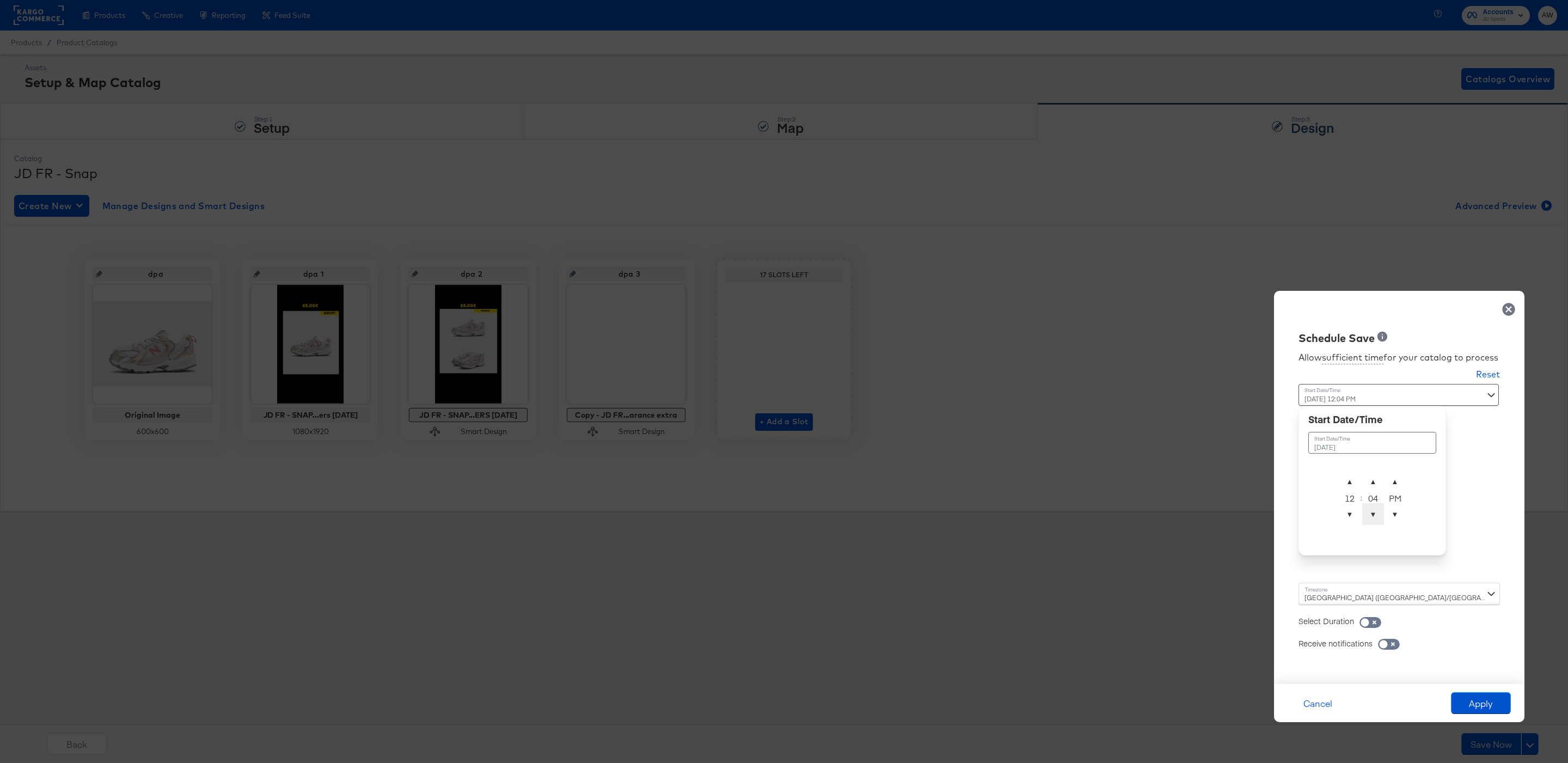
click at [1378, 509] on span "▼" at bounding box center [1373, 514] width 22 height 22
type input "[DATE] 12:00 PM"
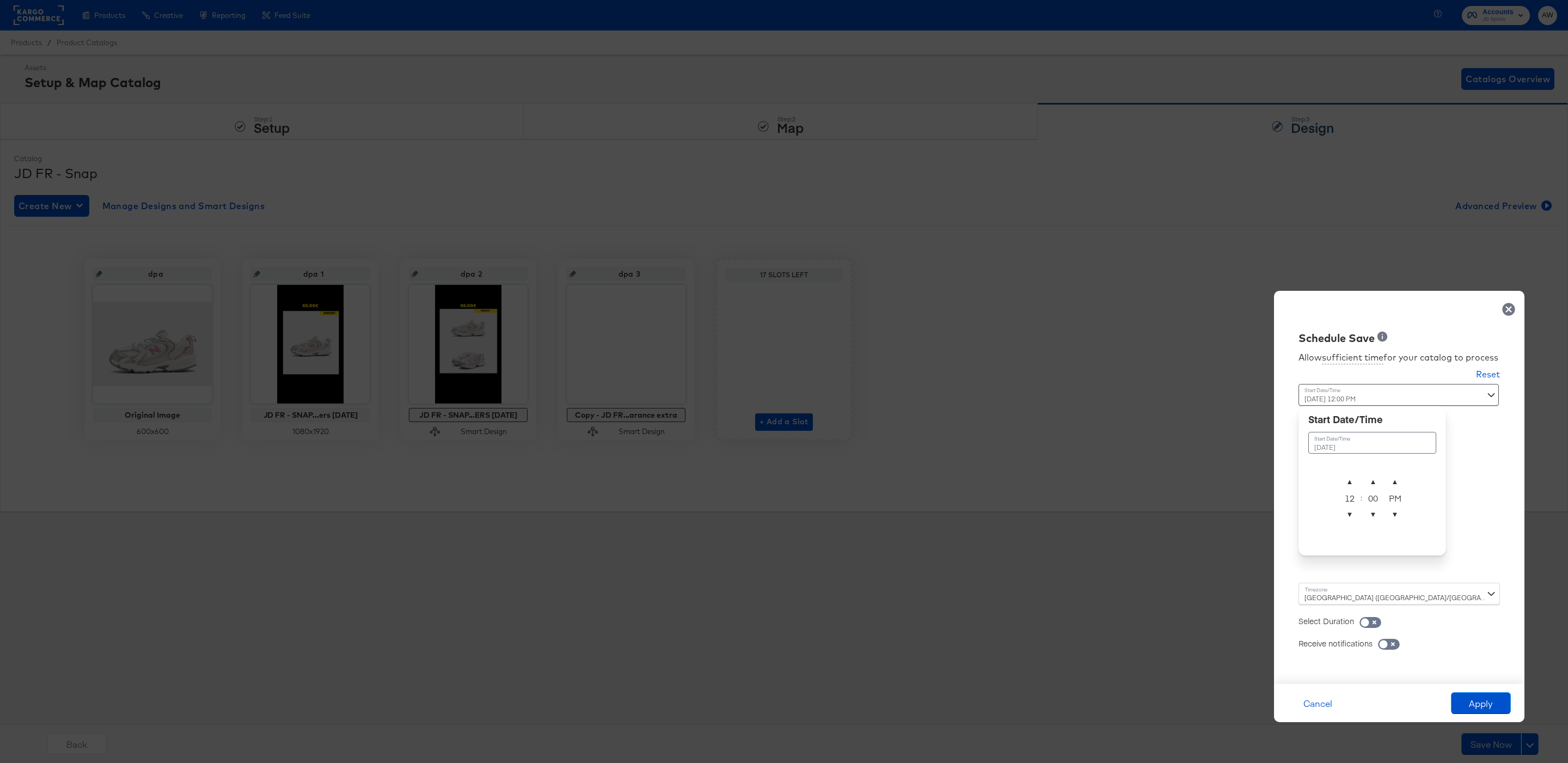
click at [1495, 513] on div "Allow sufficient time for your catalog to process Reset Time : [DATE] 12:00 PM …" at bounding box center [1399, 509] width 234 height 327
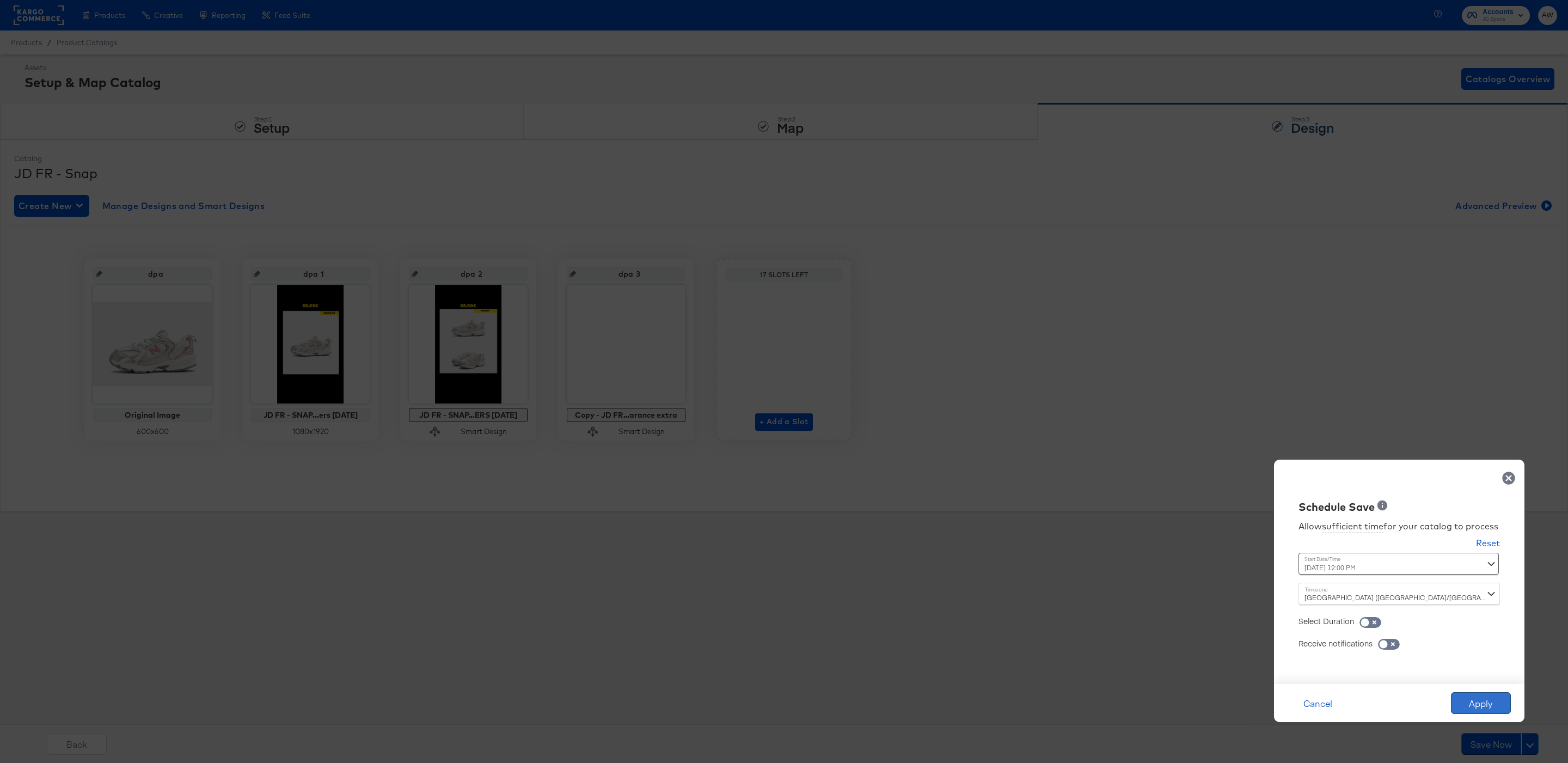
click at [1492, 692] on button "Apply" at bounding box center [1481, 703] width 60 height 22
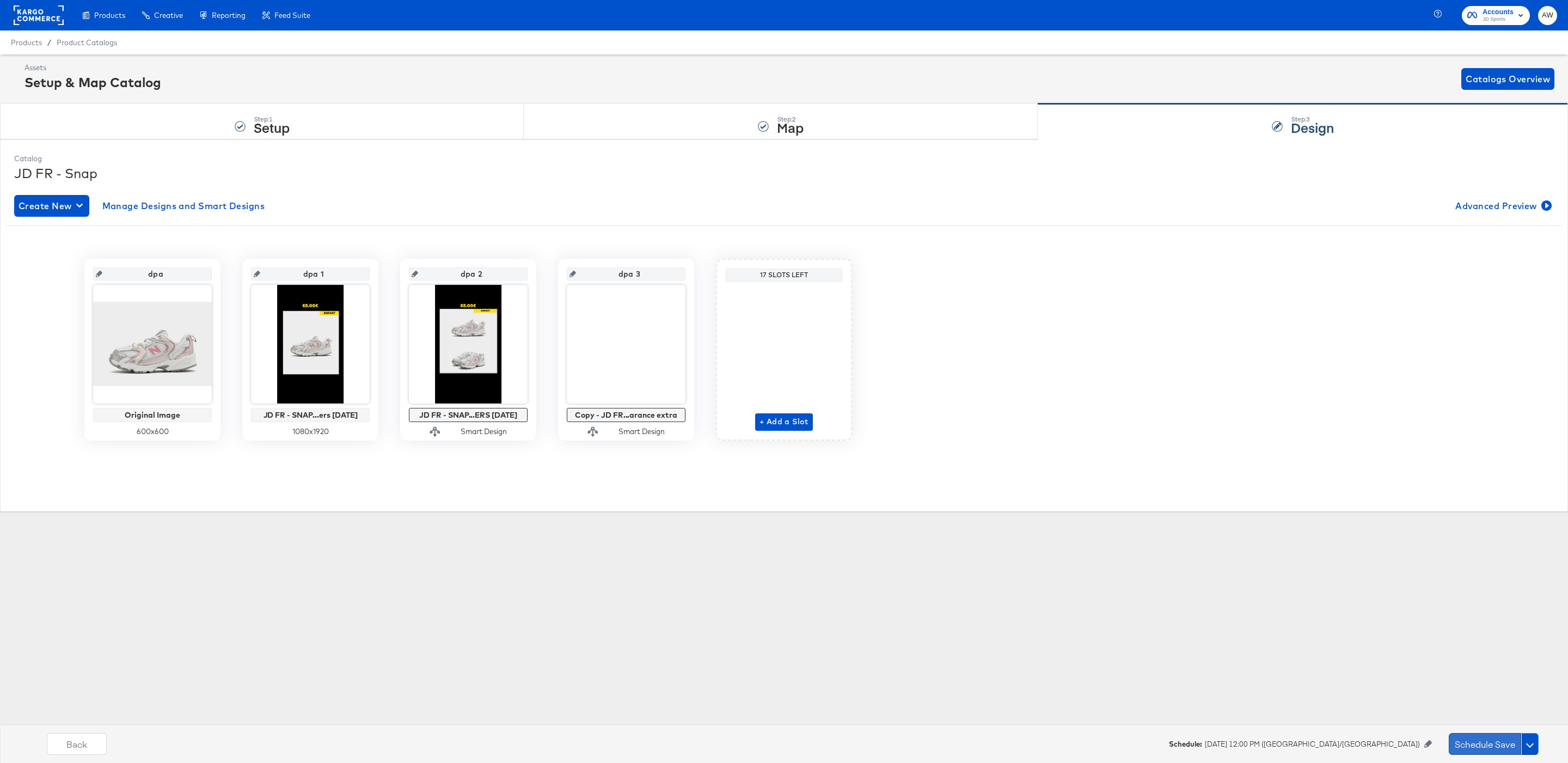
click at [1477, 744] on button "Schedule Save" at bounding box center [1485, 744] width 72 height 22
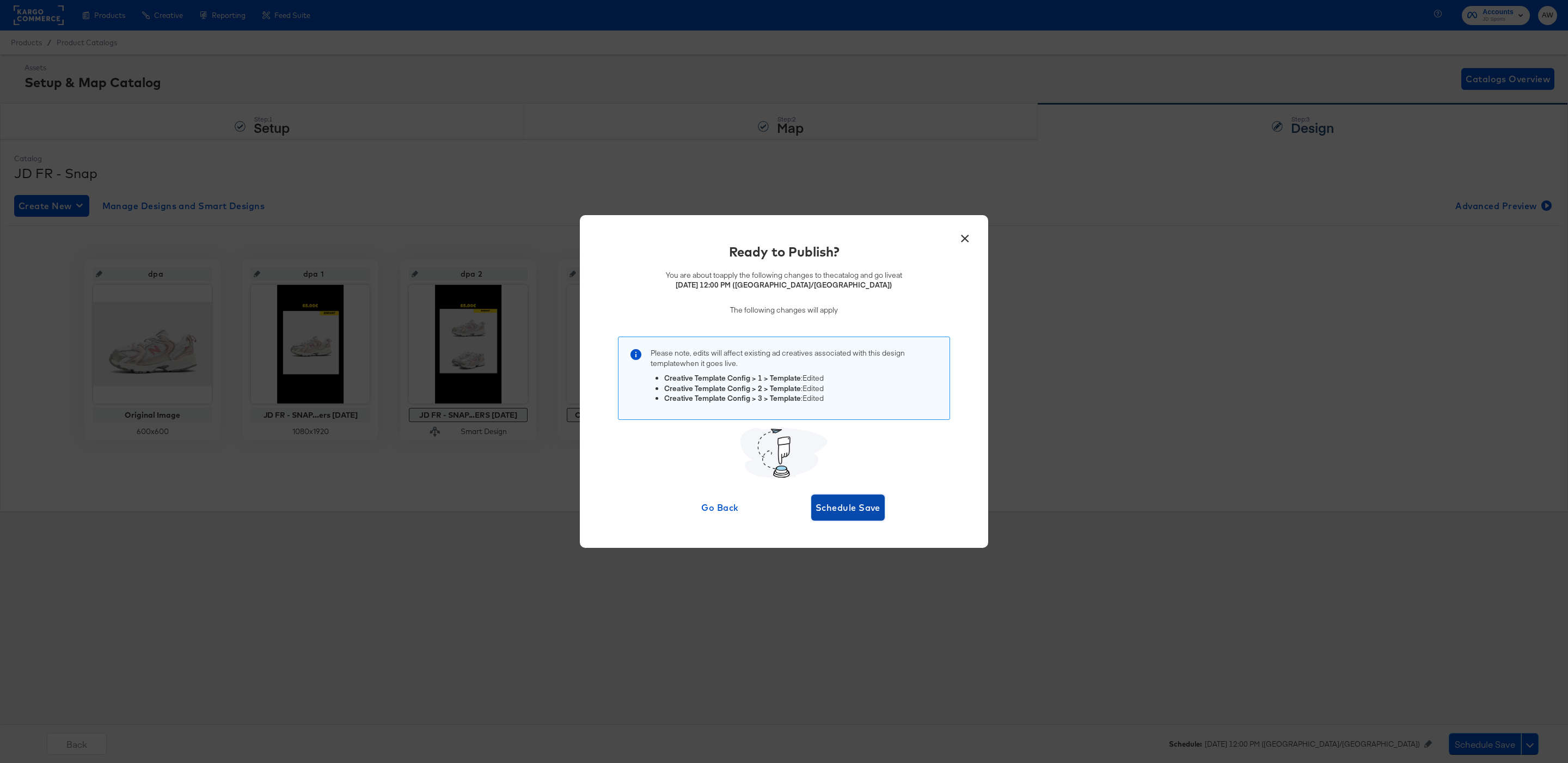
click at [868, 498] on button "Schedule Save" at bounding box center [848, 508] width 73 height 26
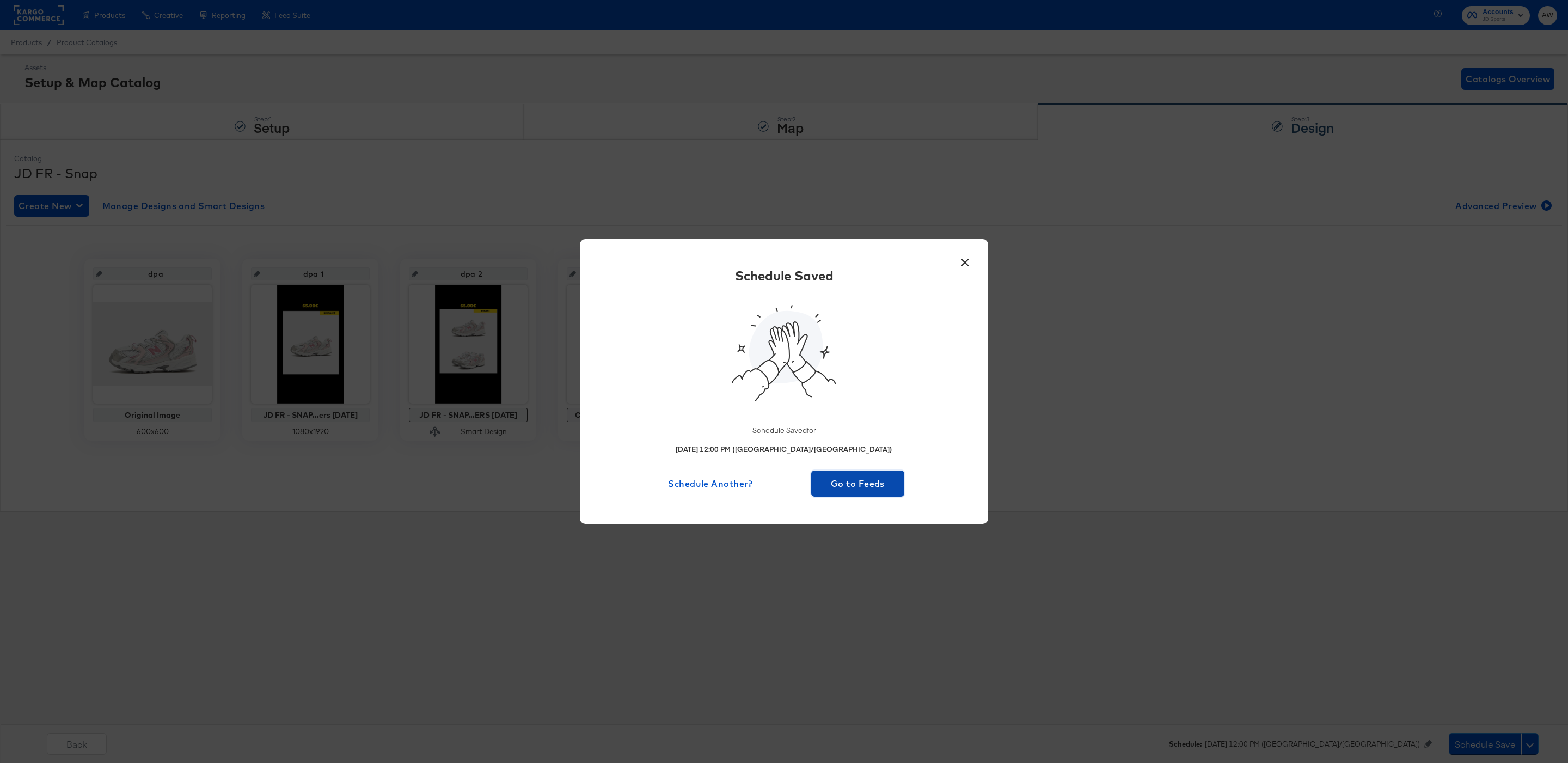
click at [877, 472] on button "Go to Feeds" at bounding box center [858, 483] width 93 height 26
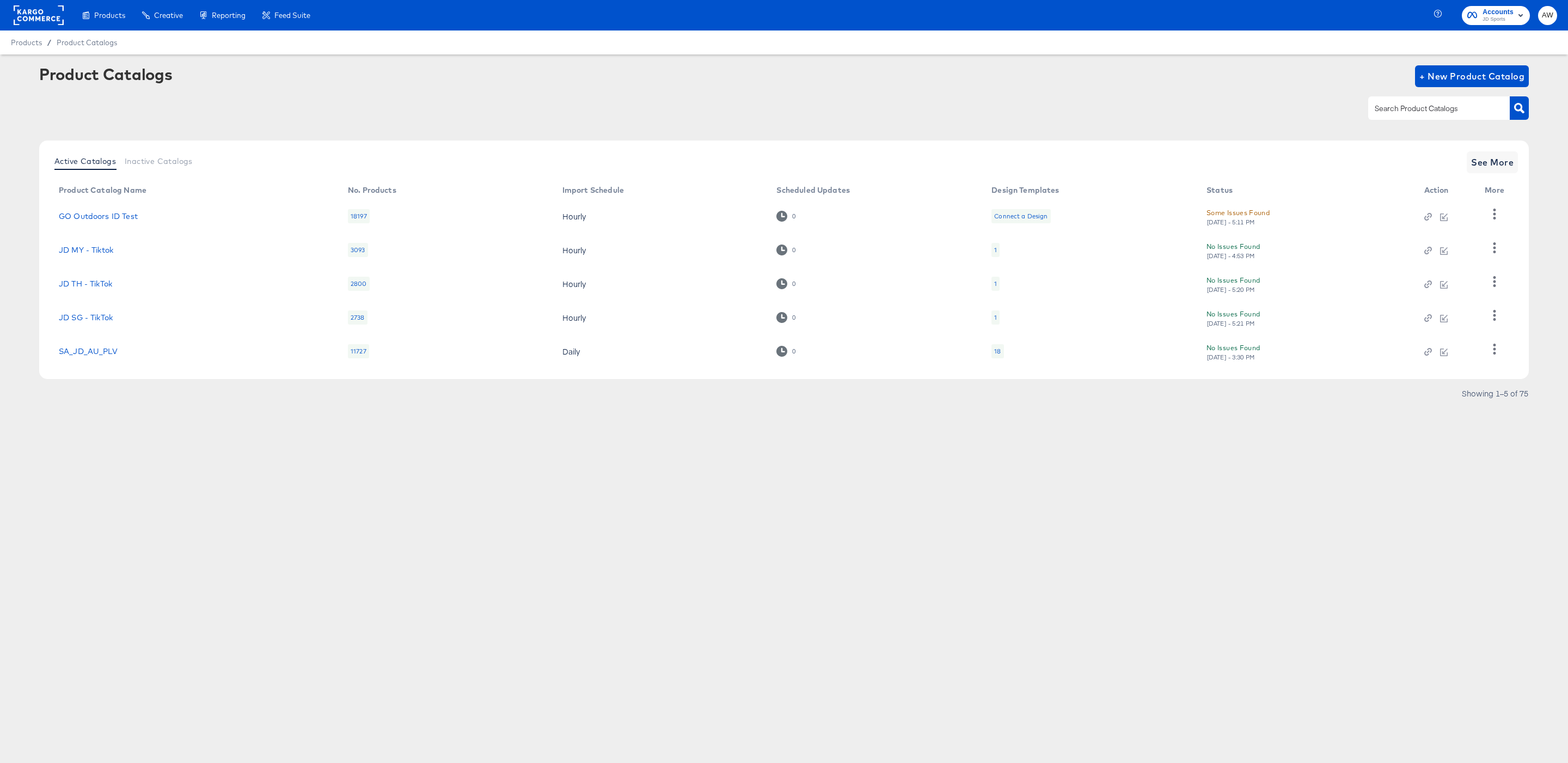
click at [1410, 106] on input "text" at bounding box center [1430, 108] width 116 height 12
type input "fr"
click at [150, 282] on link "JD FR - TikTok Feed (TT format)" at bounding box center [119, 282] width 121 height 9
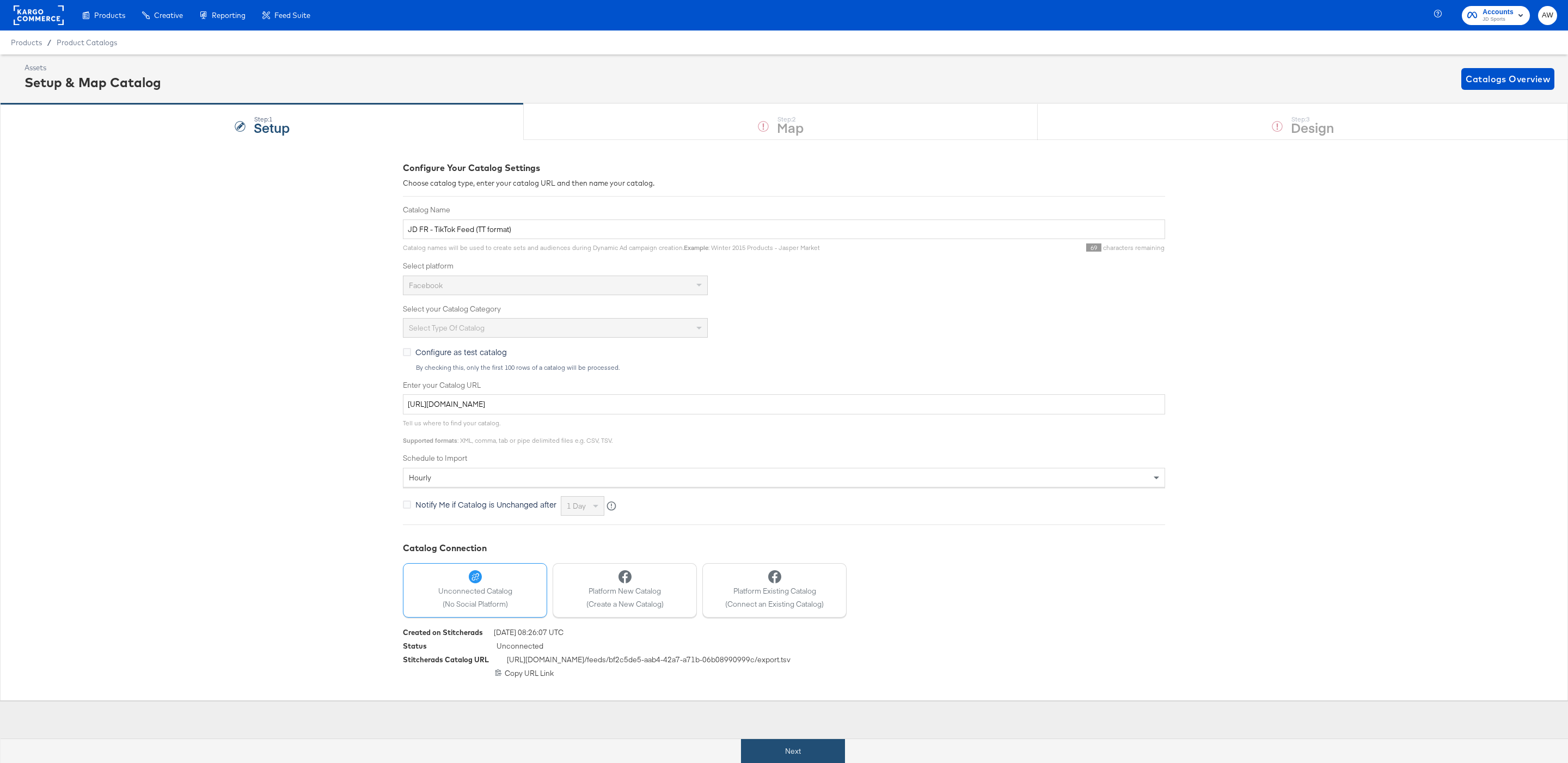
click at [761, 747] on button "Next" at bounding box center [793, 751] width 104 height 24
click at [1172, 121] on div "Step: 3 Design" at bounding box center [1303, 122] width 530 height 36
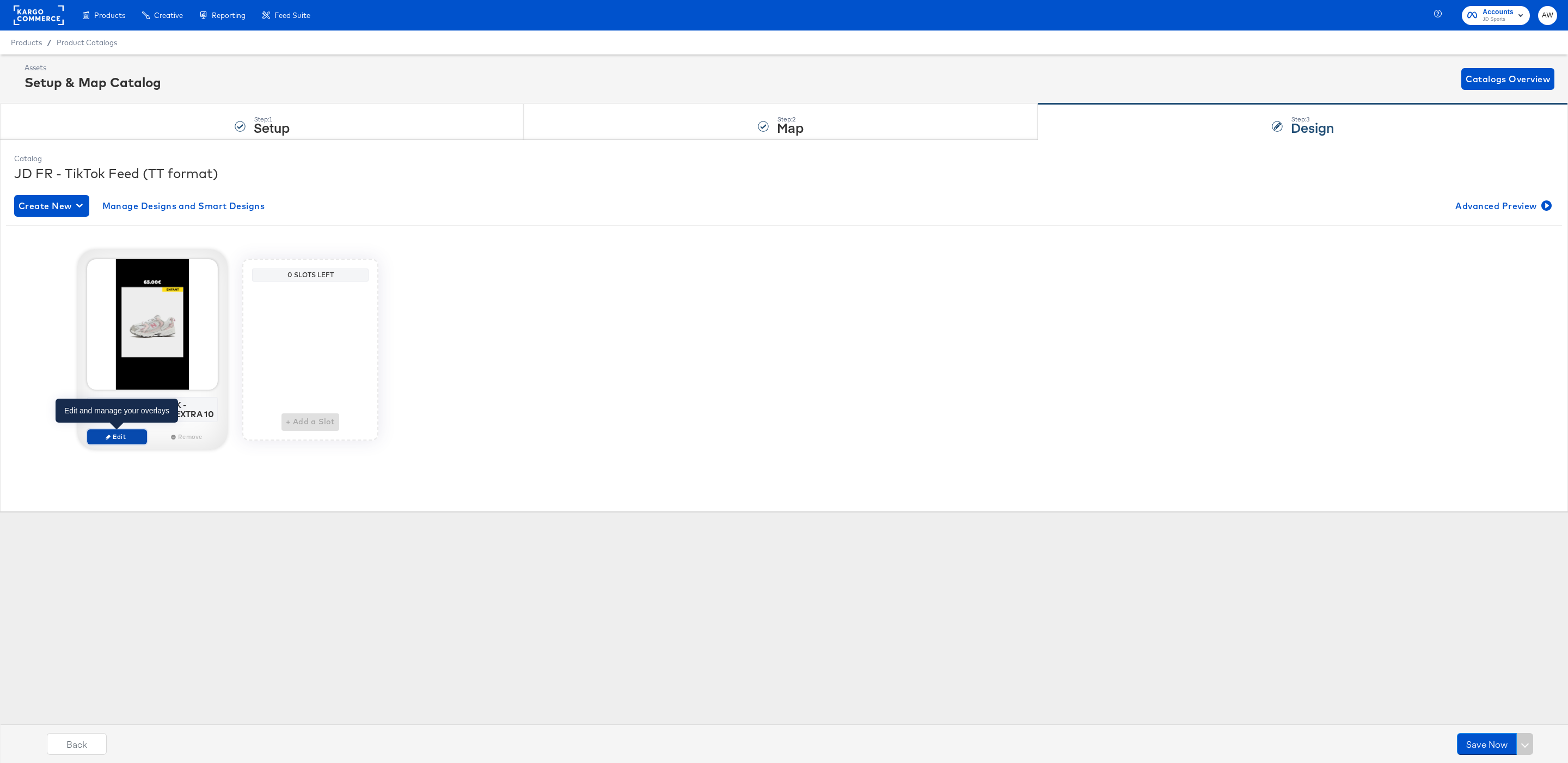
click at [135, 434] on span "Edit" at bounding box center [117, 436] width 50 height 8
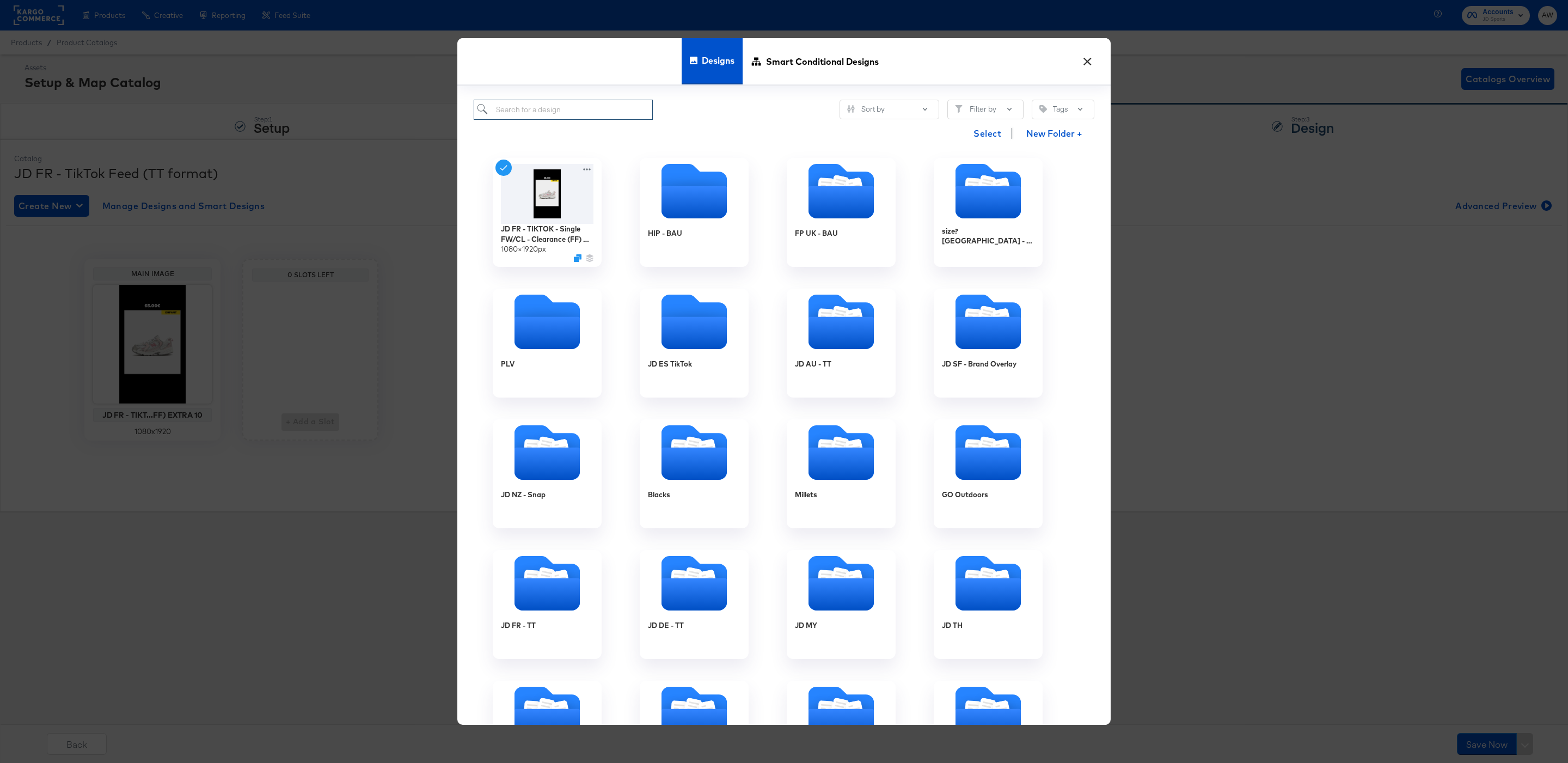
click at [596, 120] on input "search" at bounding box center [563, 110] width 179 height 20
type input "jd fr"
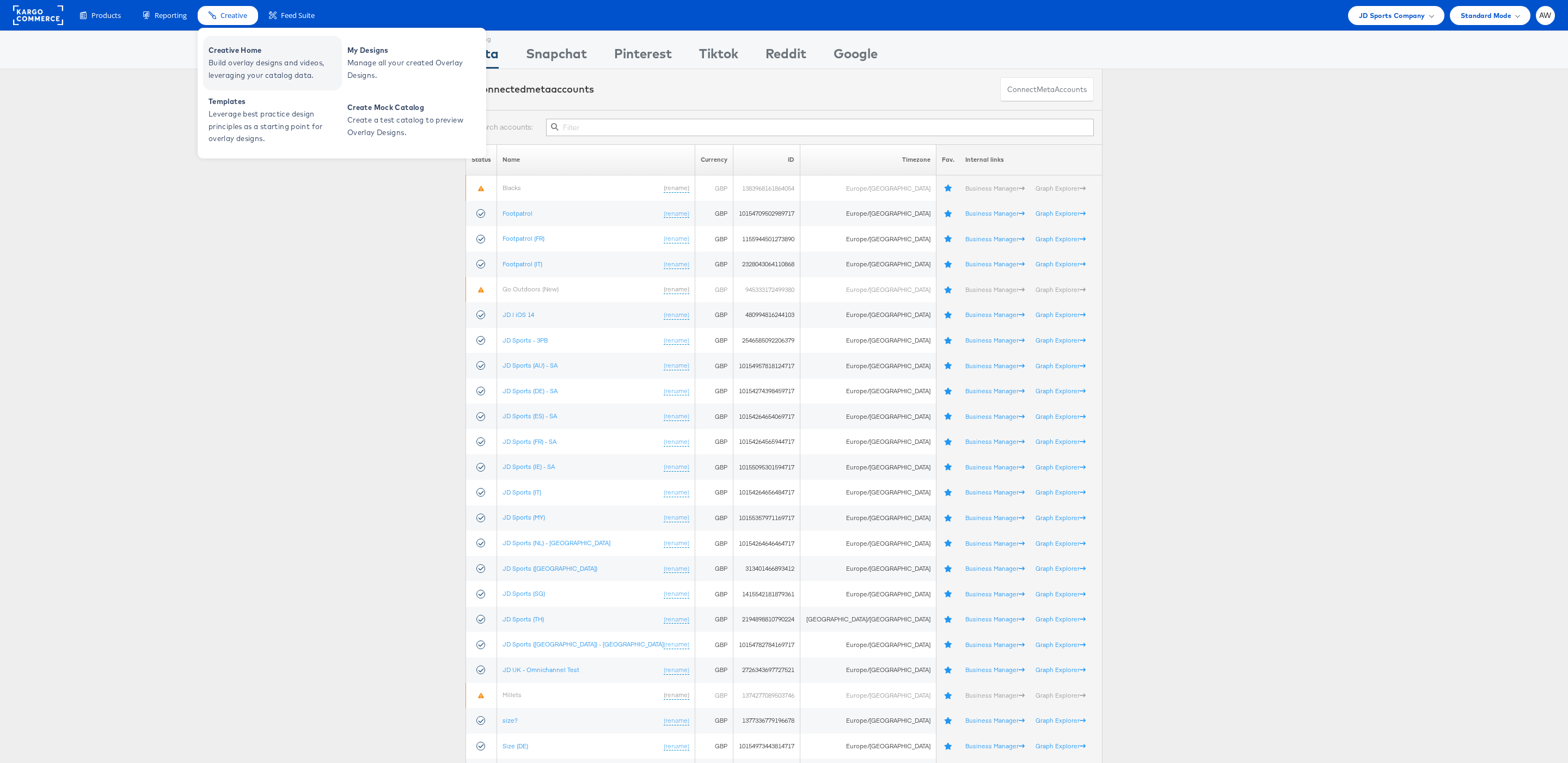
click at [256, 57] on span "Build overlay designs and videos, leveraging your catalog data." at bounding box center [274, 69] width 131 height 25
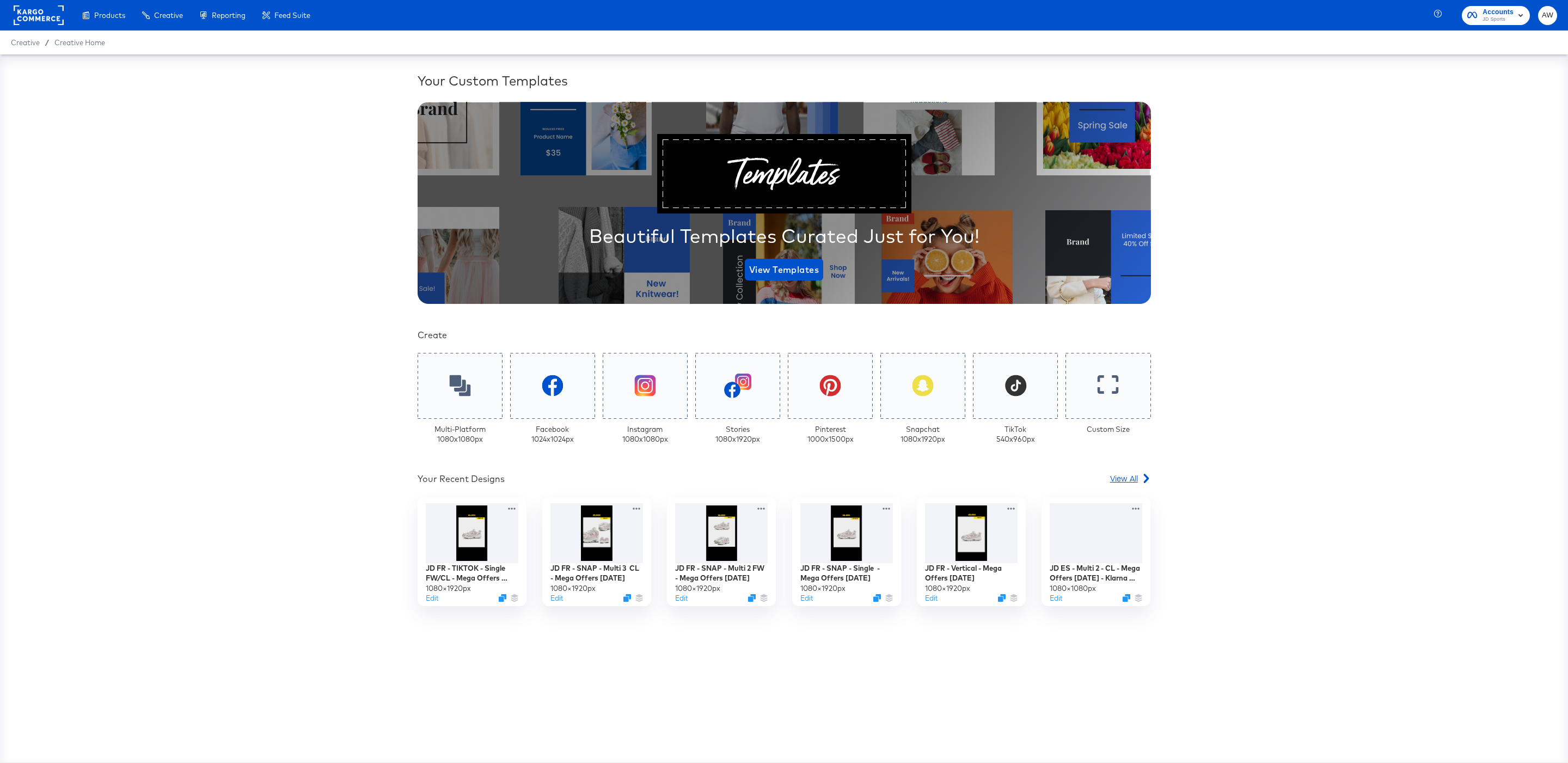
click at [1129, 478] on span "View All" at bounding box center [1124, 478] width 28 height 11
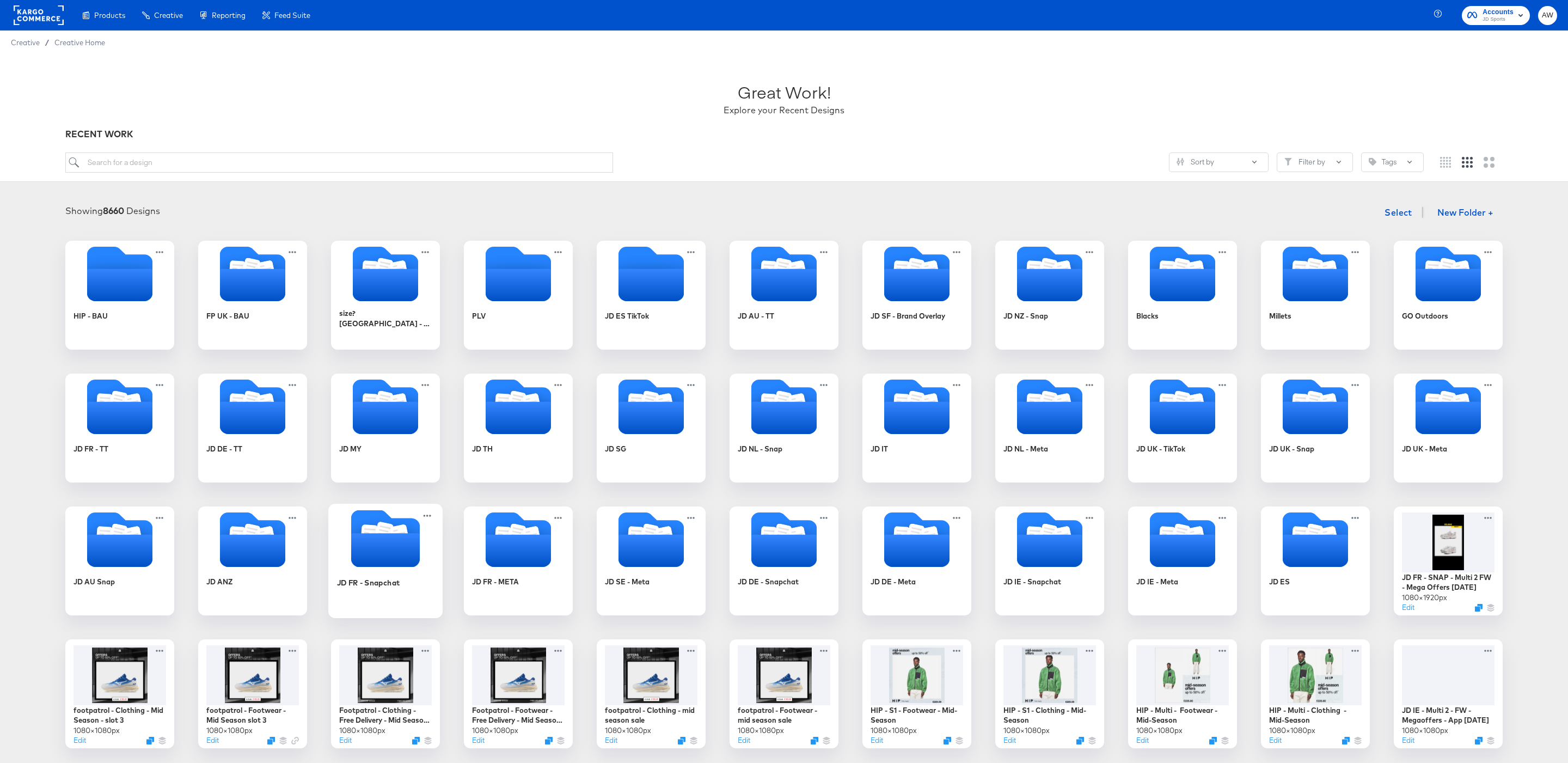
click at [383, 542] on icon "Folder" at bounding box center [385, 550] width 69 height 33
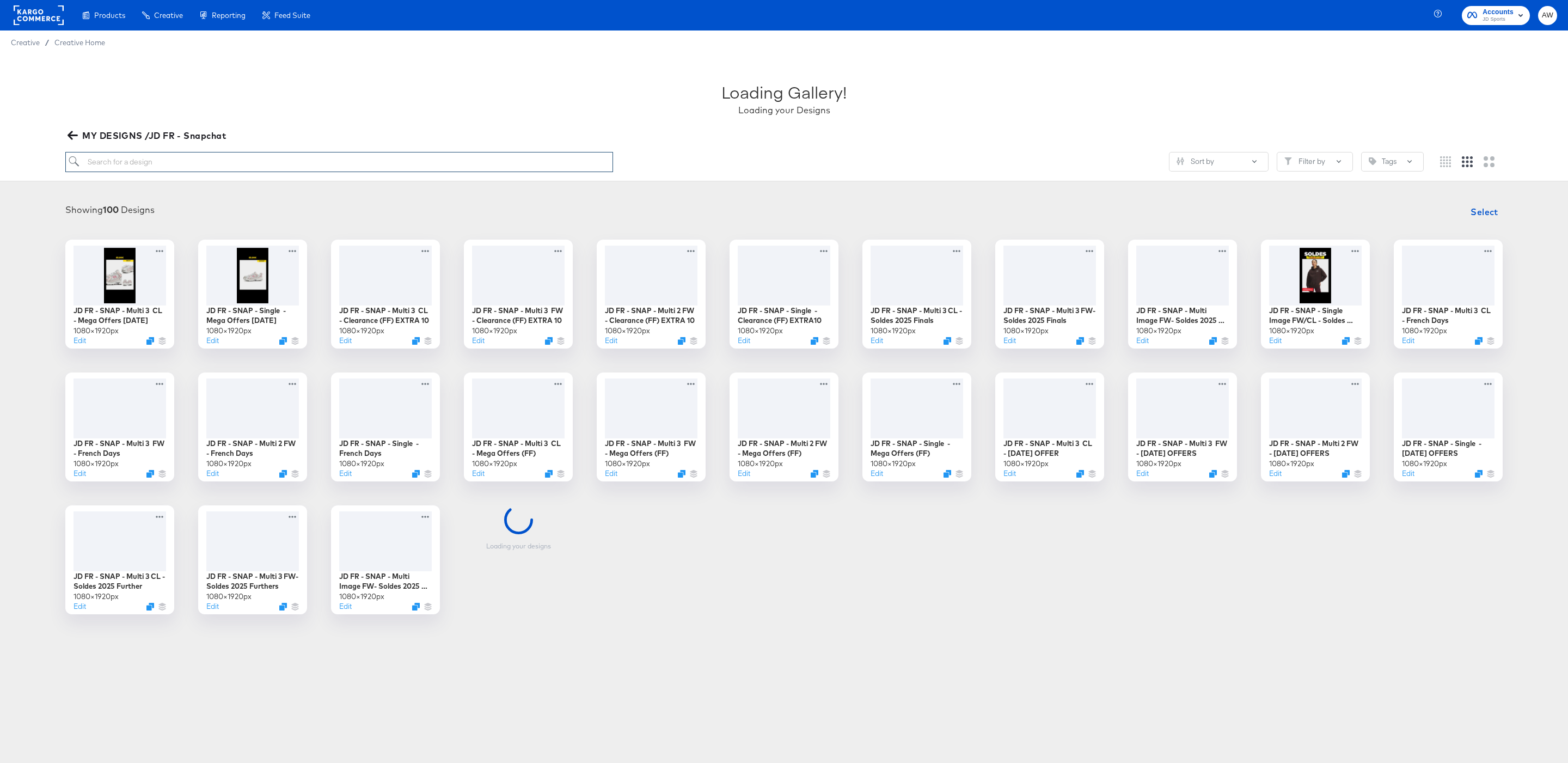
click at [290, 164] on input "search" at bounding box center [339, 162] width 547 height 20
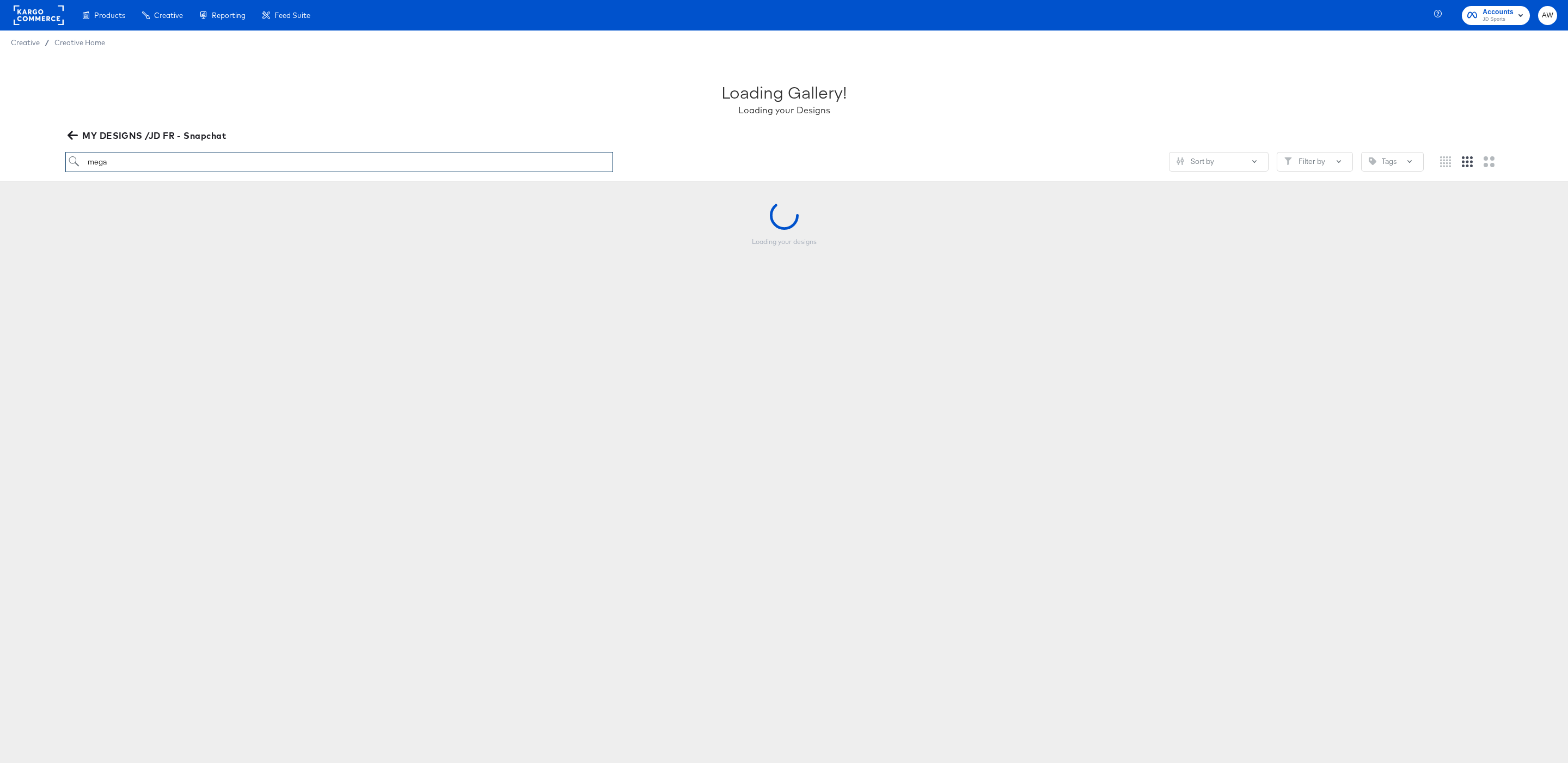
type input "mega"
click at [427, 114] on div "Loading Gallery! Loading your Designs" at bounding box center [784, 93] width 1437 height 68
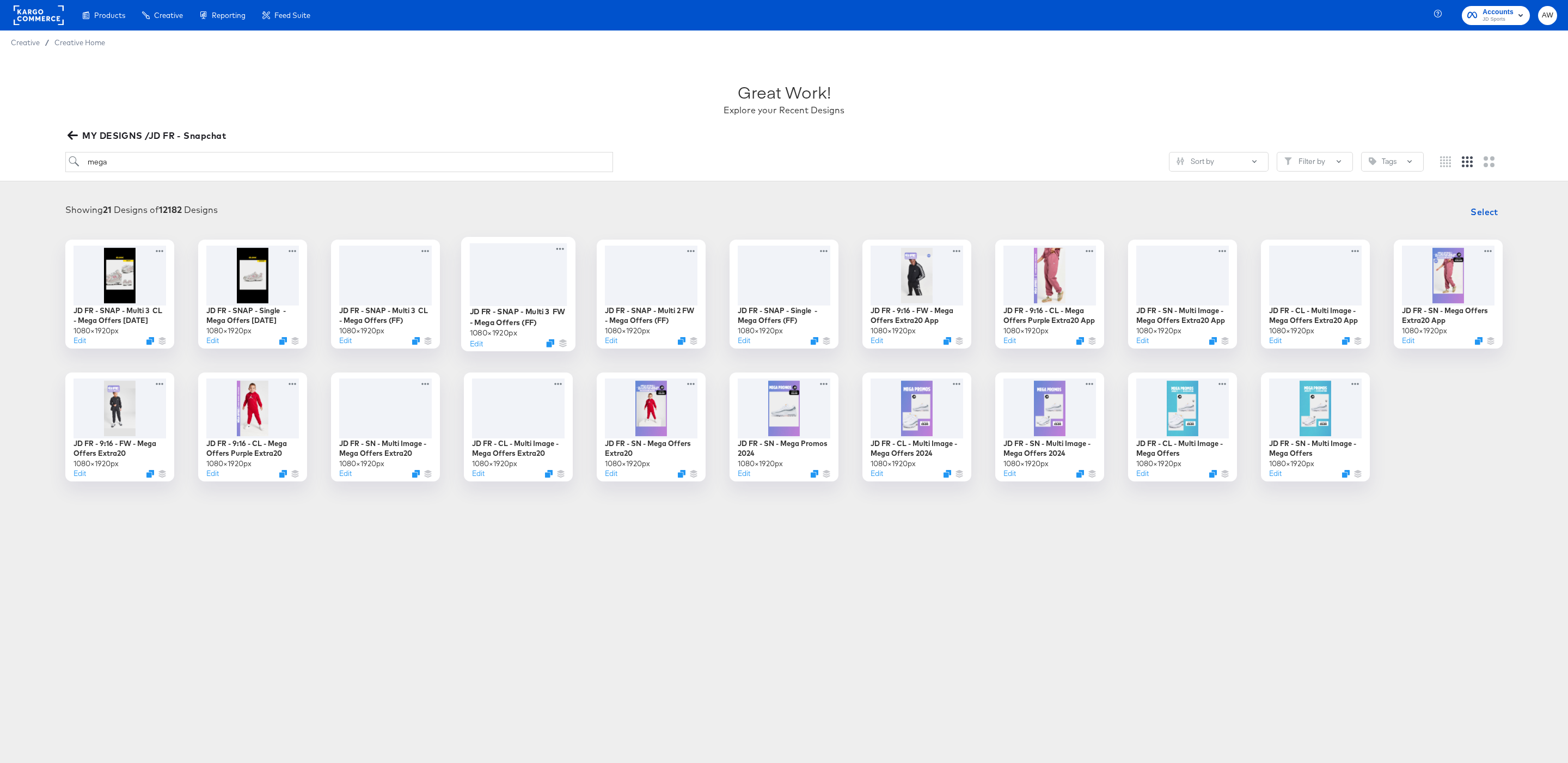
click at [533, 290] on div at bounding box center [518, 274] width 97 height 62
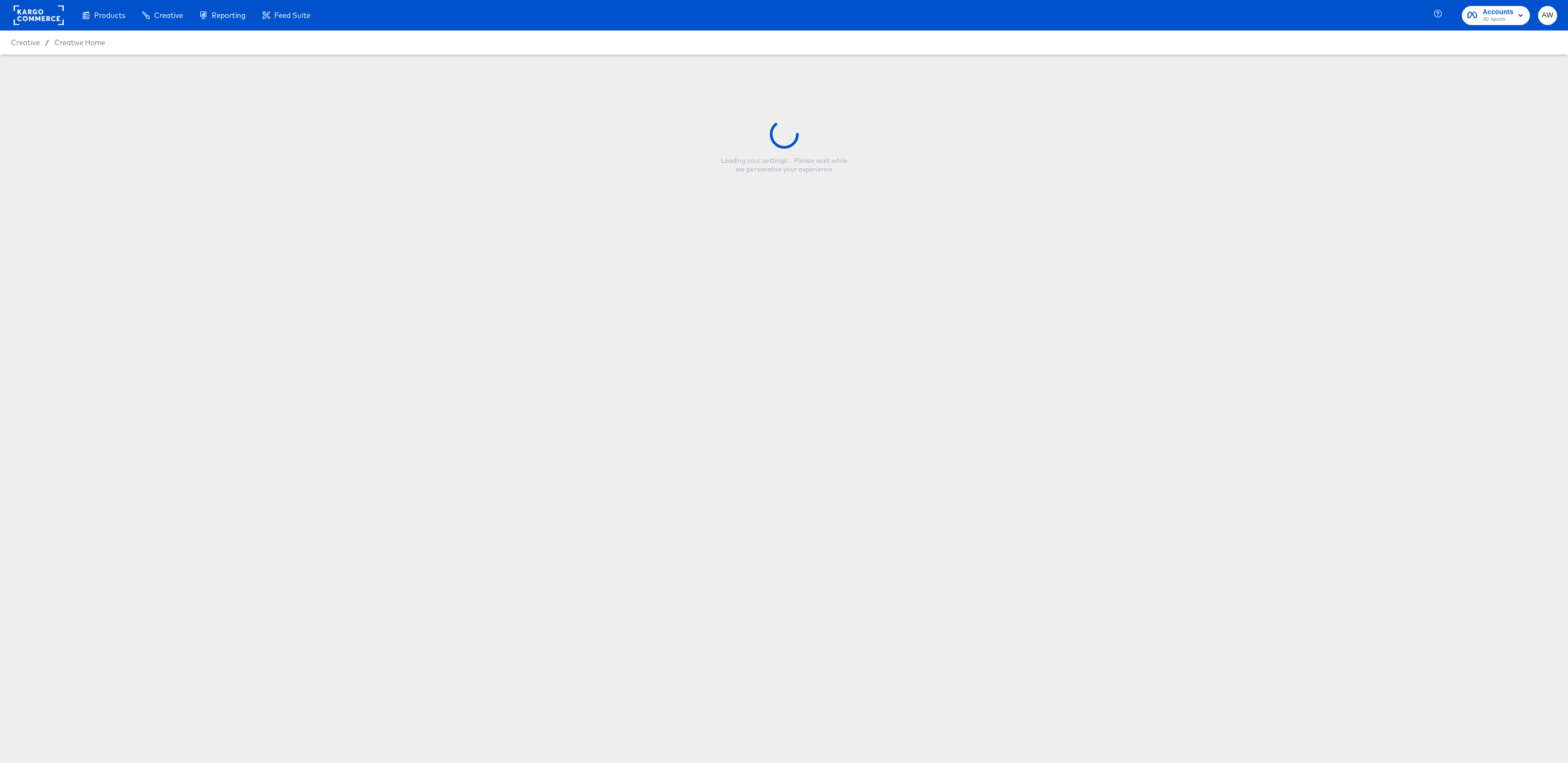
type input "JD FR - SNAP - Multi 3 FW - Mega Offers (FF)"
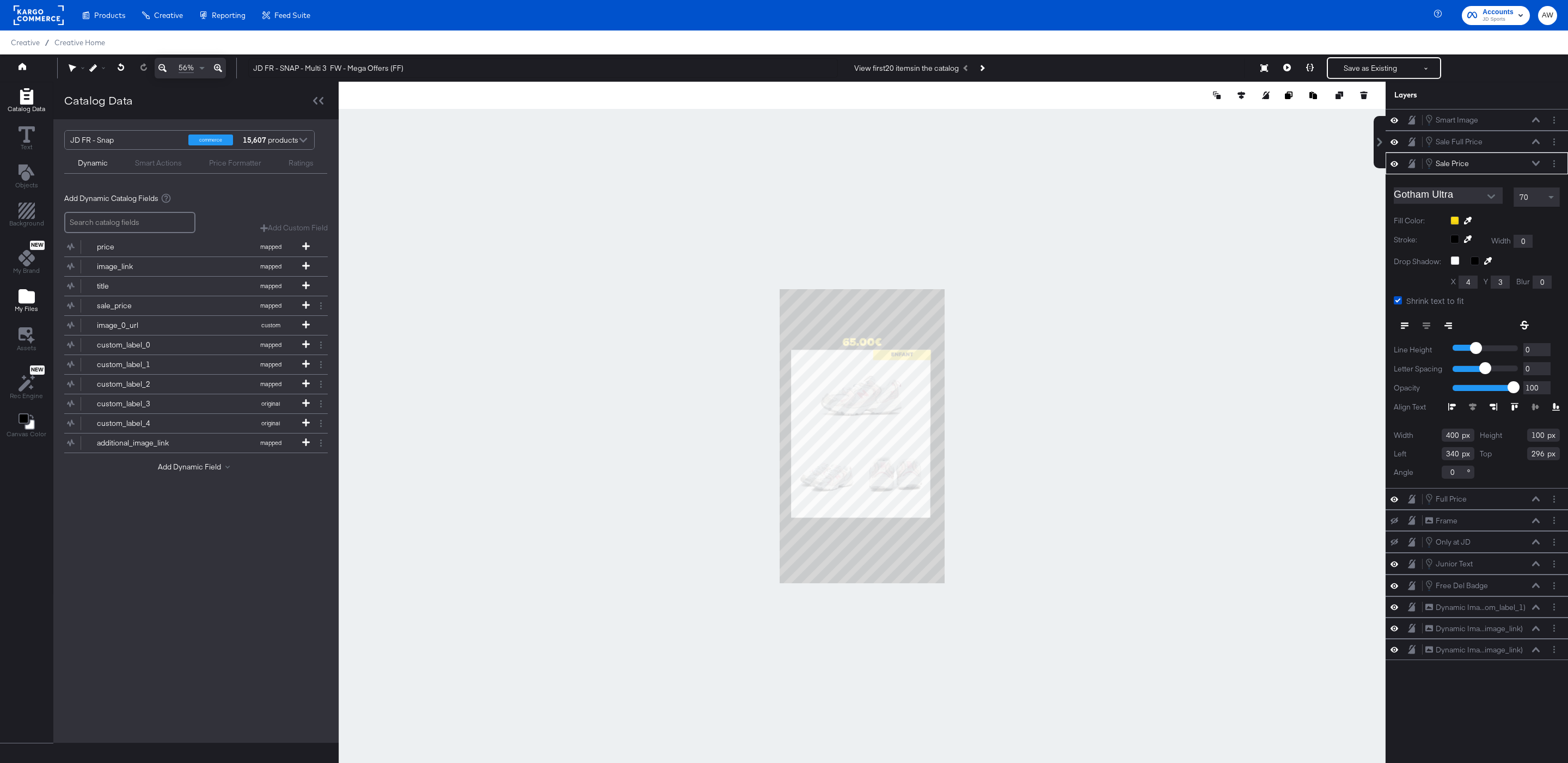
click at [28, 298] on icon "Add Files" at bounding box center [26, 296] width 16 height 14
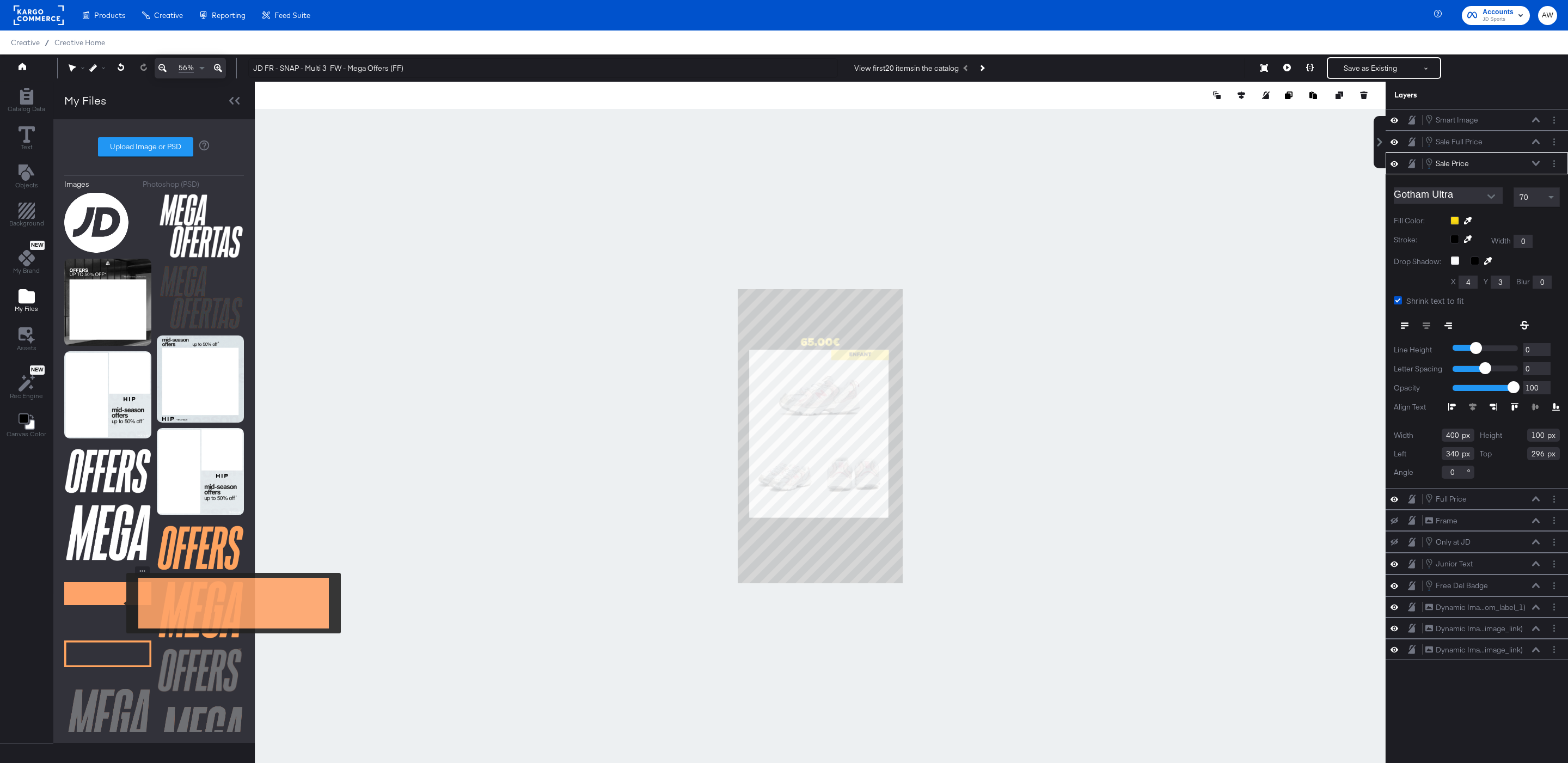
click at [119, 603] on img at bounding box center [108, 593] width 87 height 54
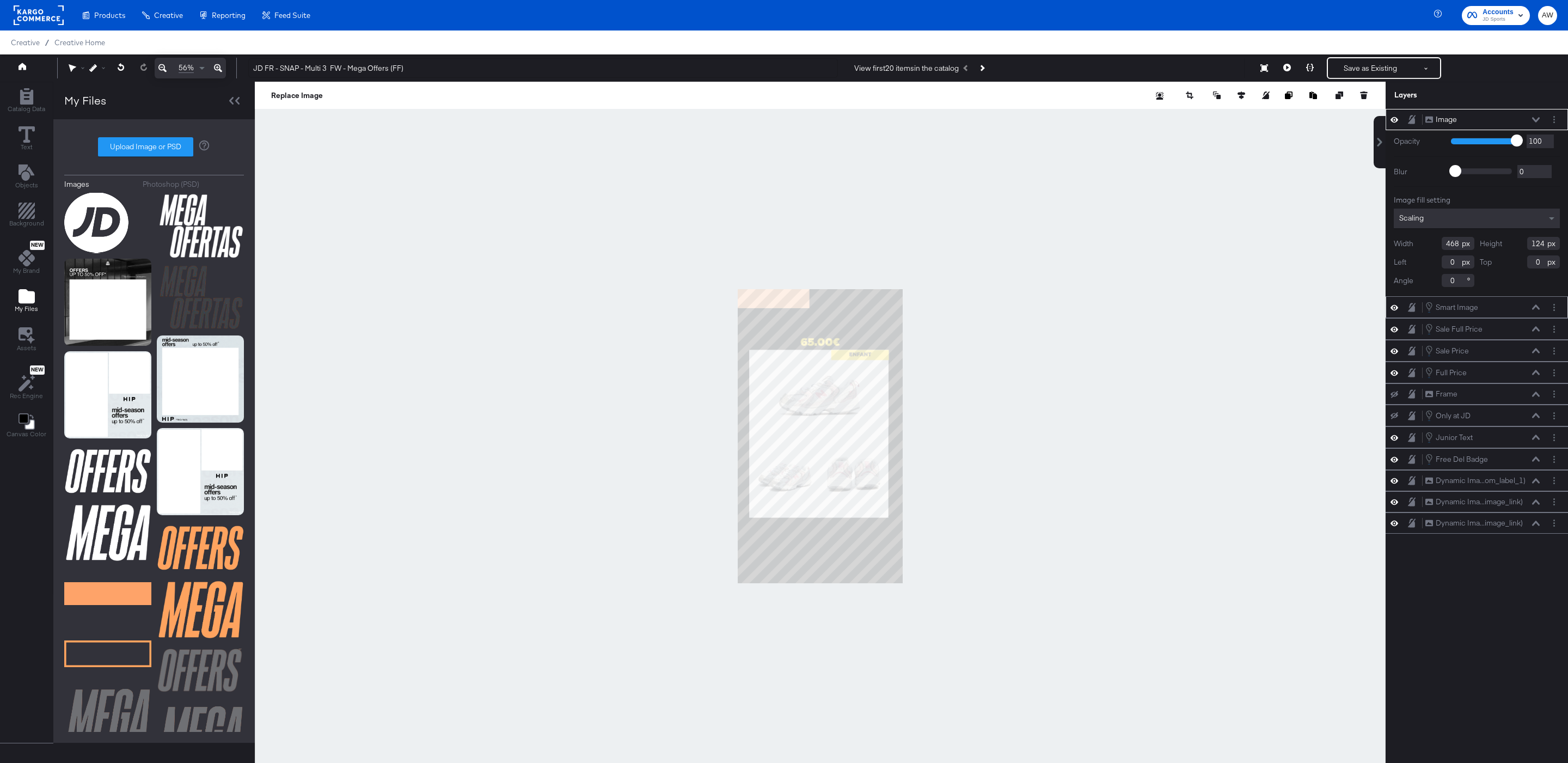
click at [1535, 313] on div "Smart Image Smart Image" at bounding box center [1482, 307] width 115 height 12
click at [1534, 306] on icon at bounding box center [1536, 307] width 8 height 5
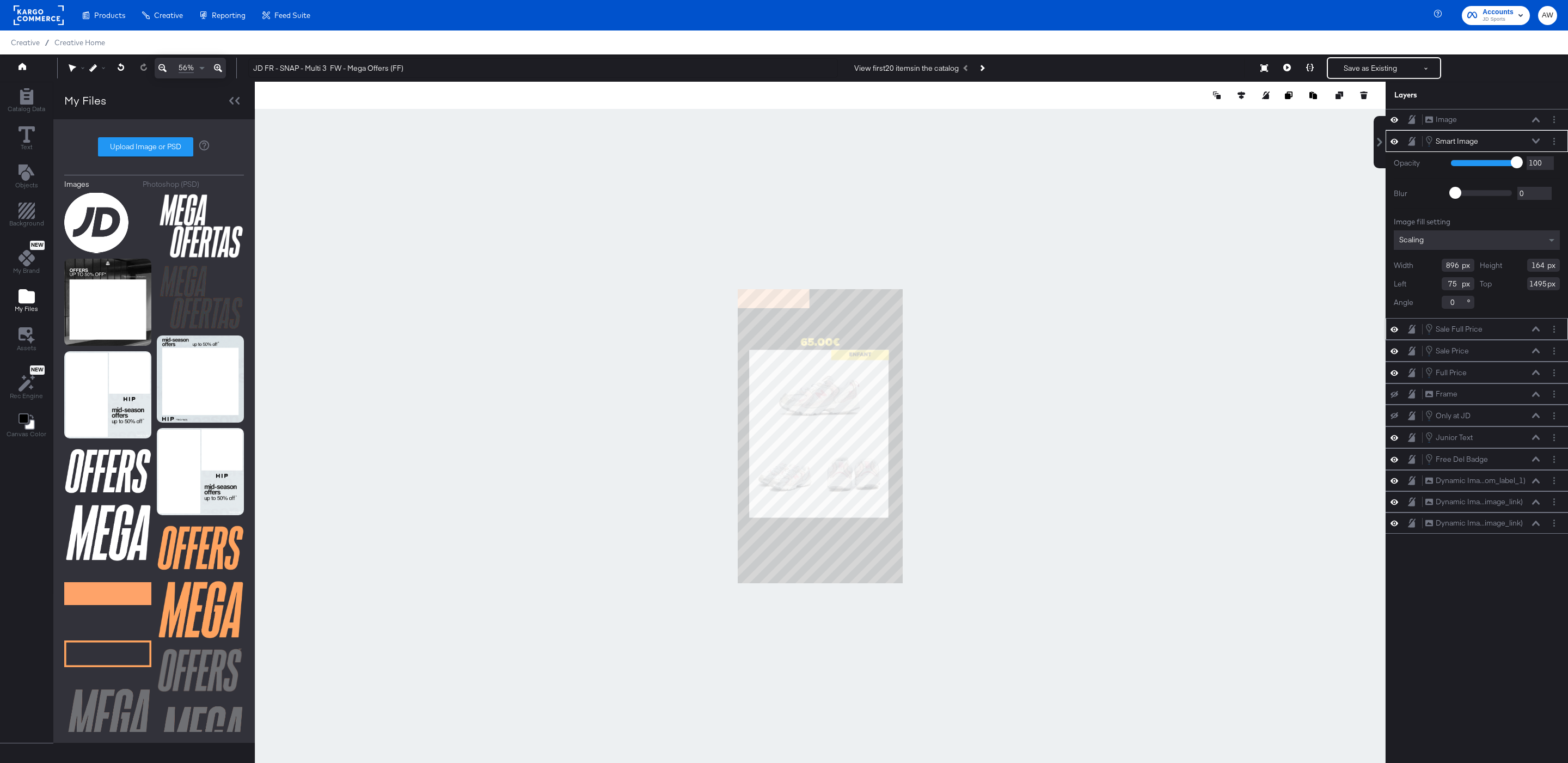
click at [1536, 331] on icon at bounding box center [1536, 329] width 8 height 5
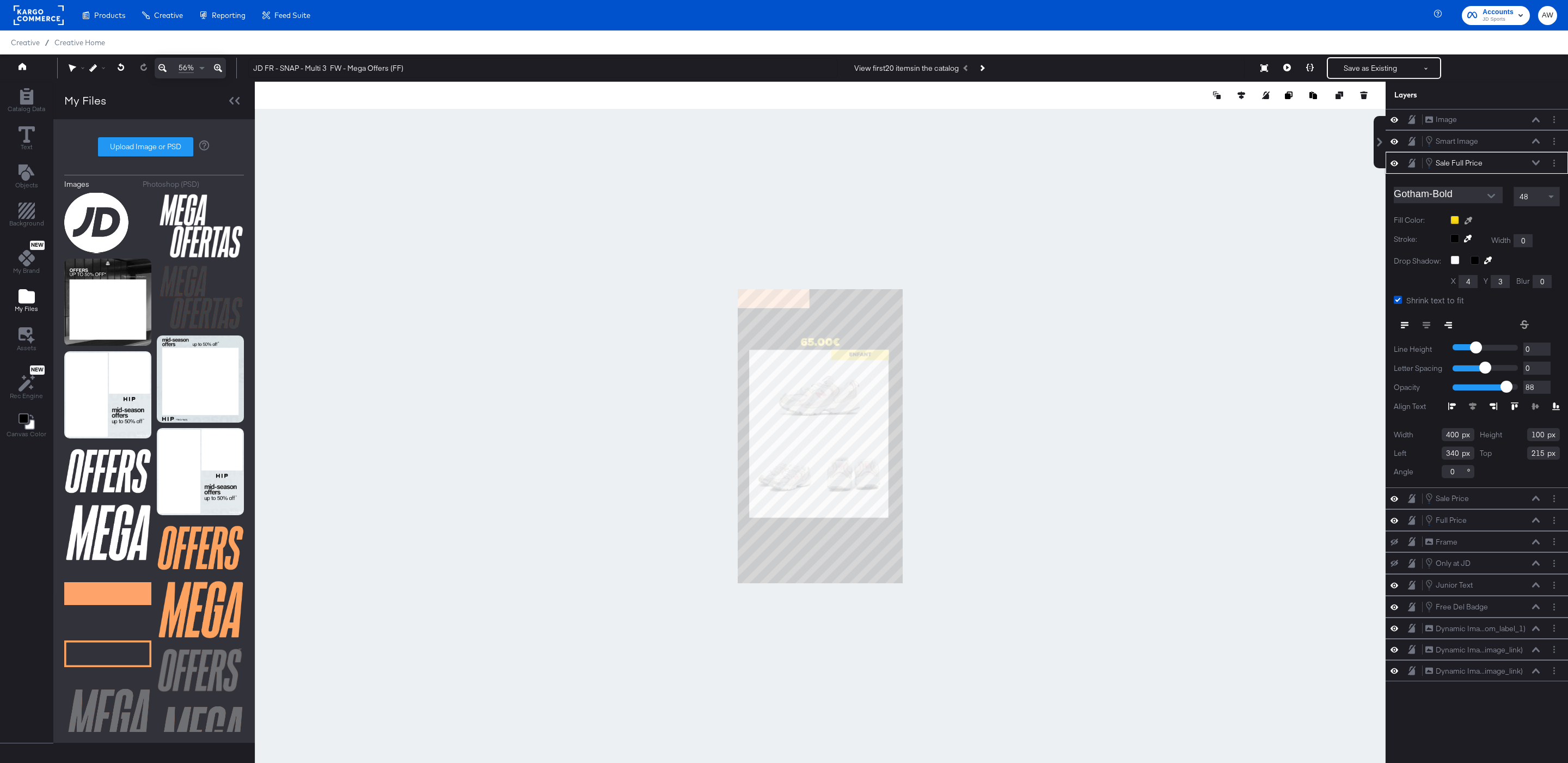
click at [1471, 223] on icon at bounding box center [1468, 220] width 8 height 8
click at [800, 295] on div at bounding box center [820, 436] width 1130 height 708
click at [1534, 162] on button at bounding box center [1535, 163] width 9 height 6
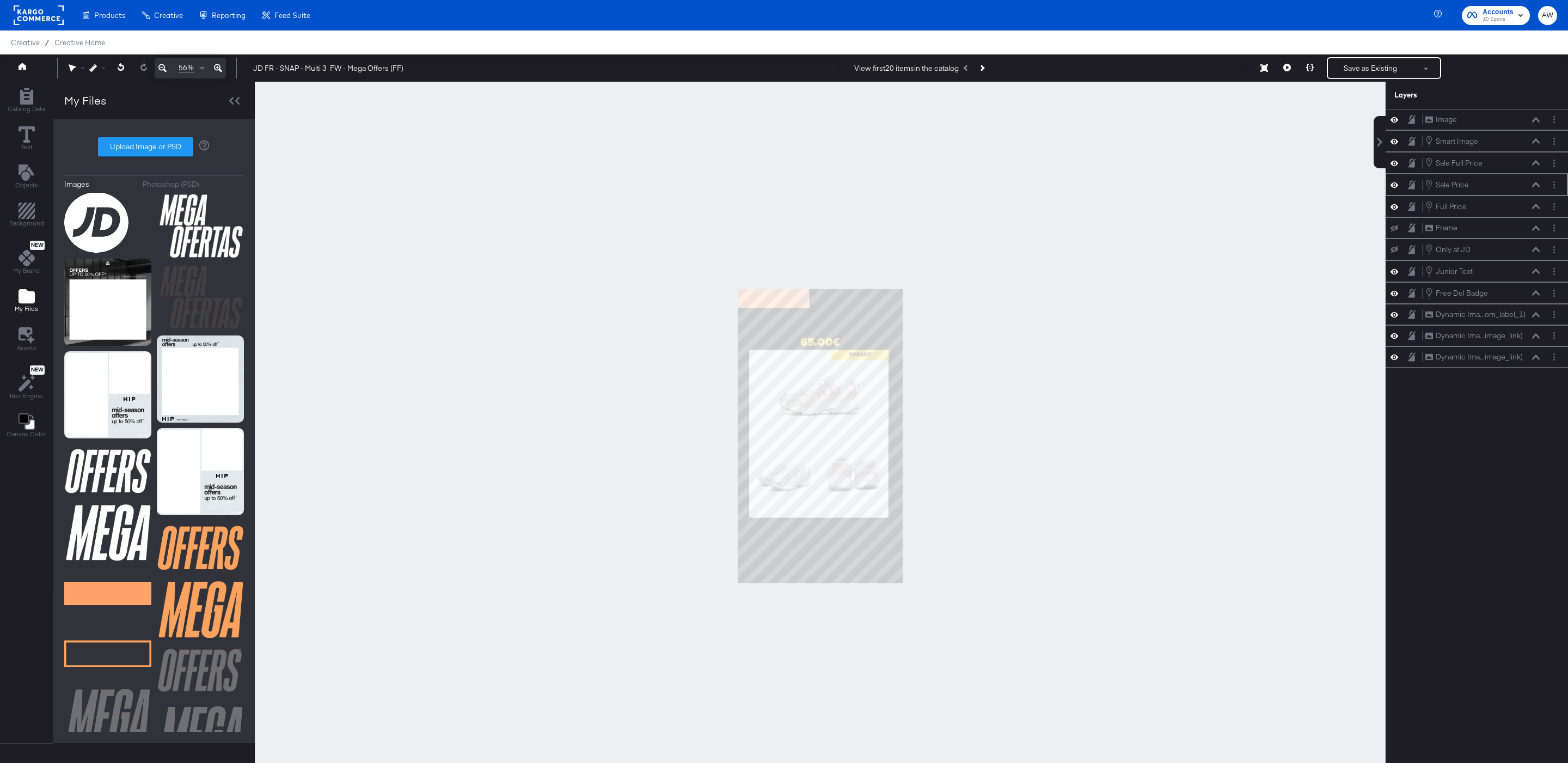
click at [1540, 191] on div "Sale Price Sale Price" at bounding box center [1482, 184] width 115 height 12
click at [1537, 188] on icon at bounding box center [1536, 185] width 8 height 5
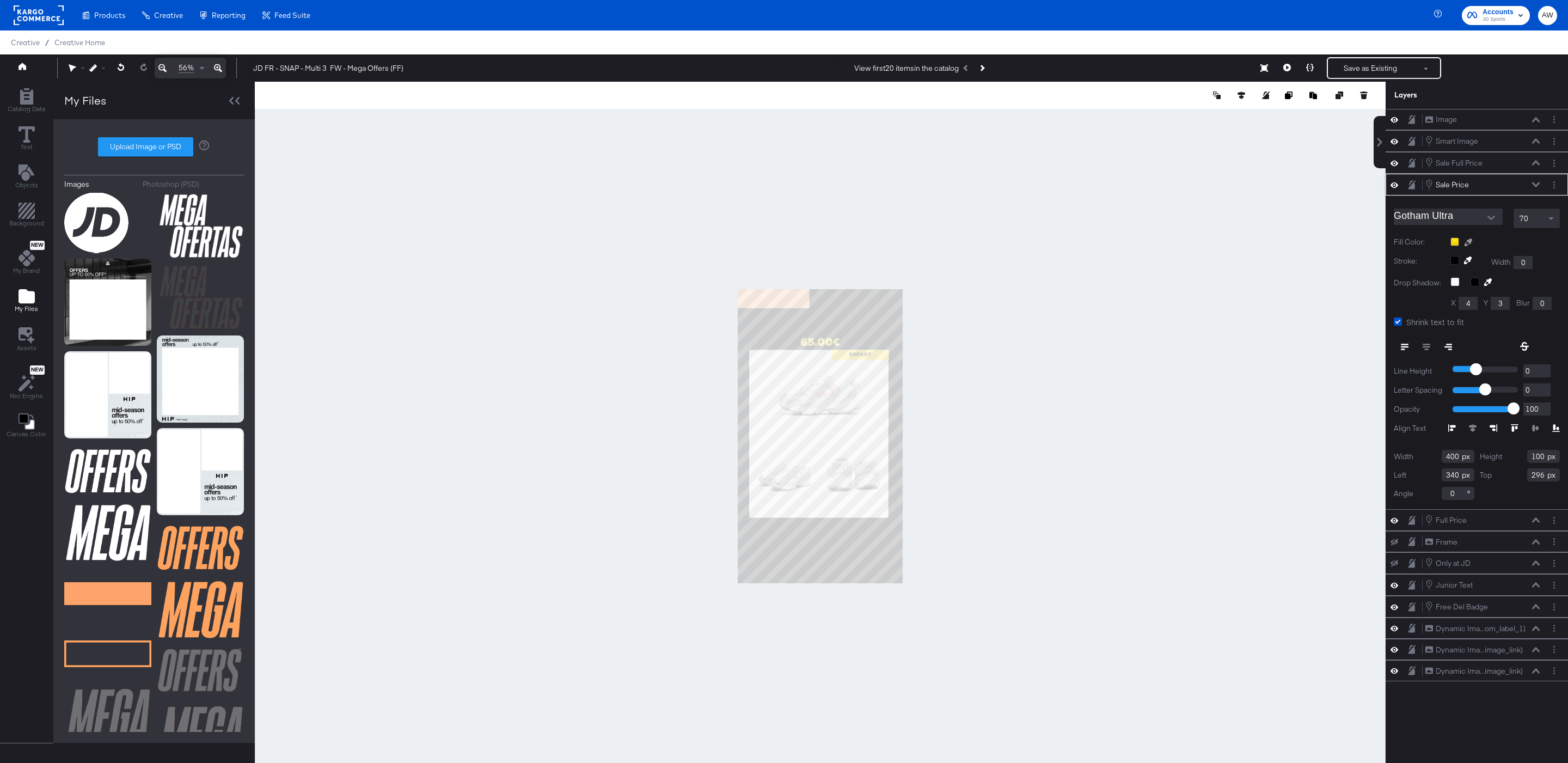
click at [1471, 246] on icon at bounding box center [1468, 242] width 8 height 8
click at [790, 297] on div at bounding box center [820, 436] width 1130 height 708
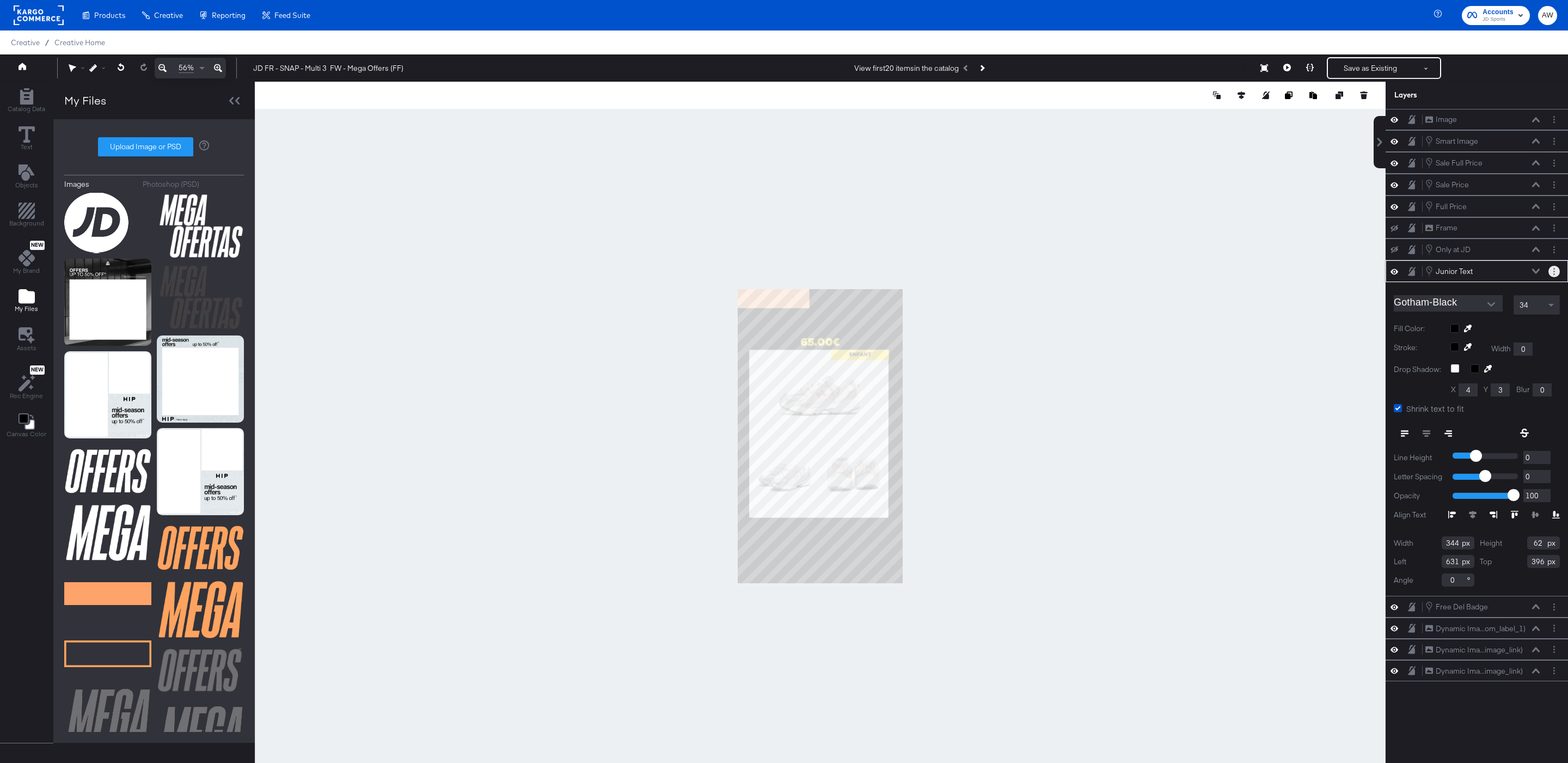
click at [1553, 275] on icon "Layer Options" at bounding box center [1554, 271] width 2 height 7
click at [1454, 316] on div "Layer Options Edit Smart Layer Rename Duplicate Copy Delete" at bounding box center [1506, 327] width 109 height 100
click at [1477, 314] on button "Edit Smart Layer" at bounding box center [1484, 308] width 55 height 12
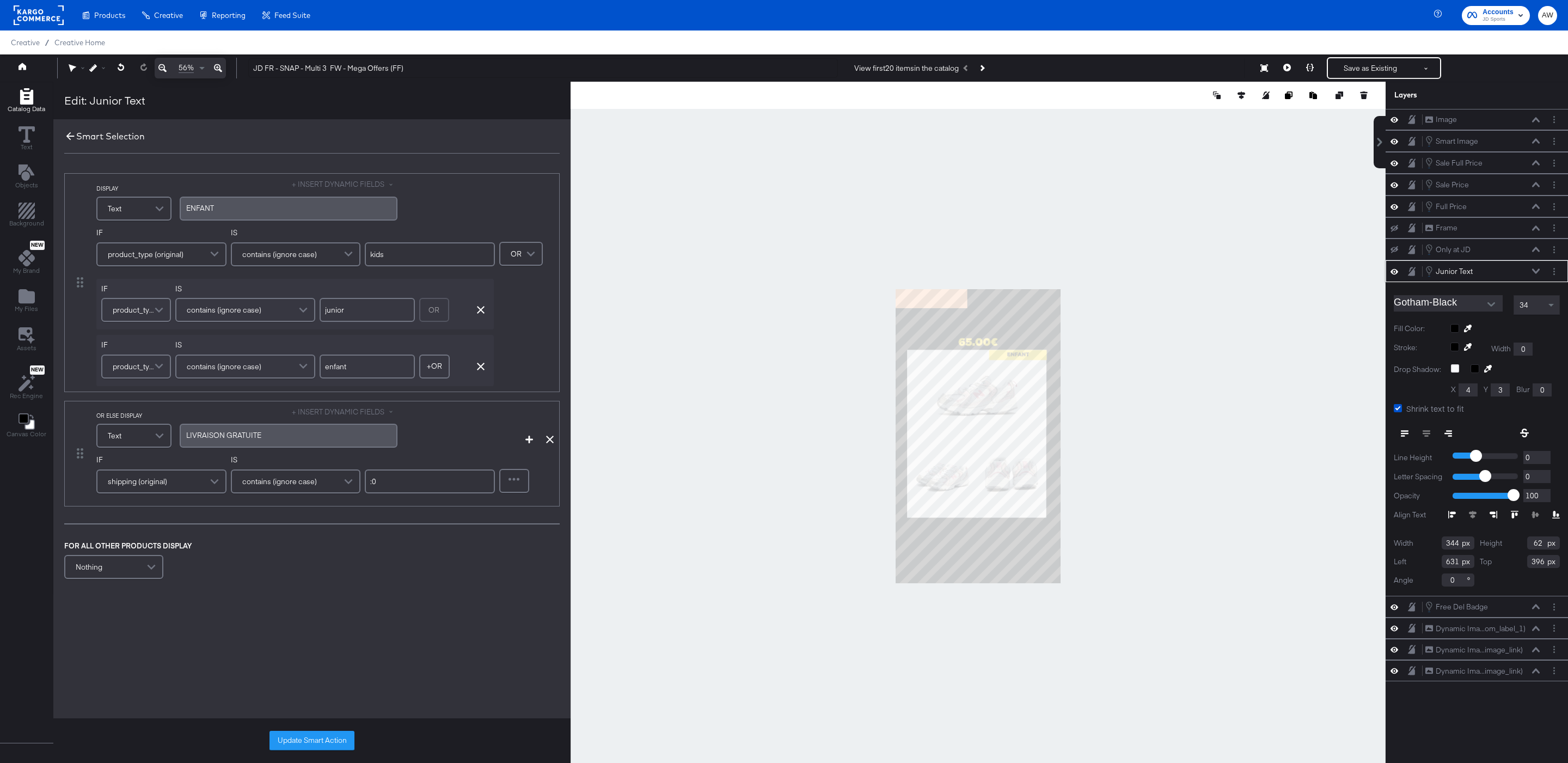
click at [69, 133] on icon at bounding box center [70, 135] width 12 height 12
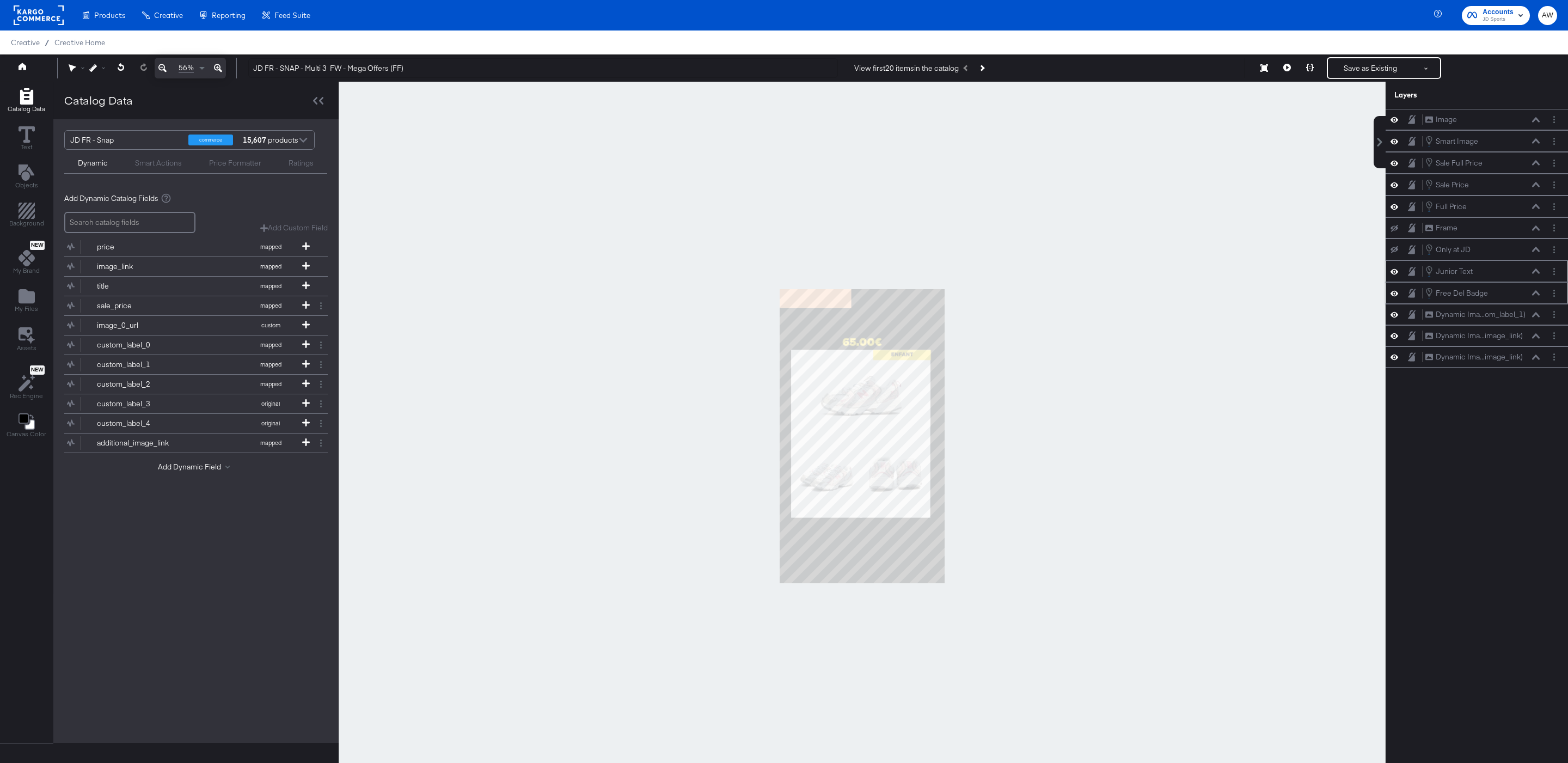
click at [1562, 304] on div "Free Del Badge Free Del Badge" at bounding box center [1477, 293] width 182 height 22
click at [1552, 297] on button "Layer Options" at bounding box center [1554, 293] width 12 height 12
click at [1498, 336] on button "Edit Smart Layer" at bounding box center [1484, 330] width 55 height 12
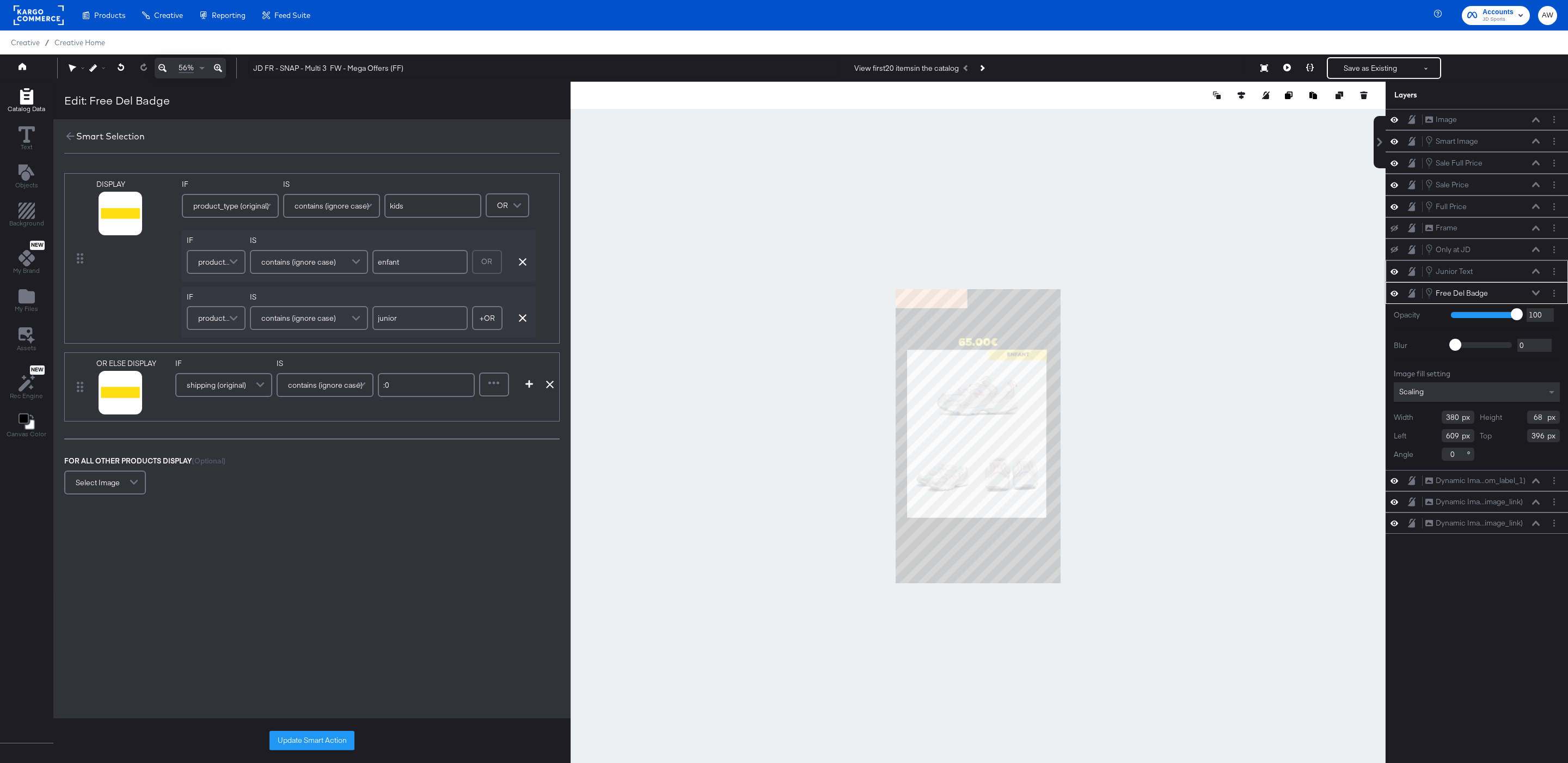
click at [527, 270] on div "OR Remove Condition" at bounding box center [501, 262] width 59 height 30
click at [524, 268] on div "OR Remove Condition" at bounding box center [501, 262] width 59 height 30
click at [522, 265] on icon "button" at bounding box center [522, 262] width 8 height 8
type input "junior"
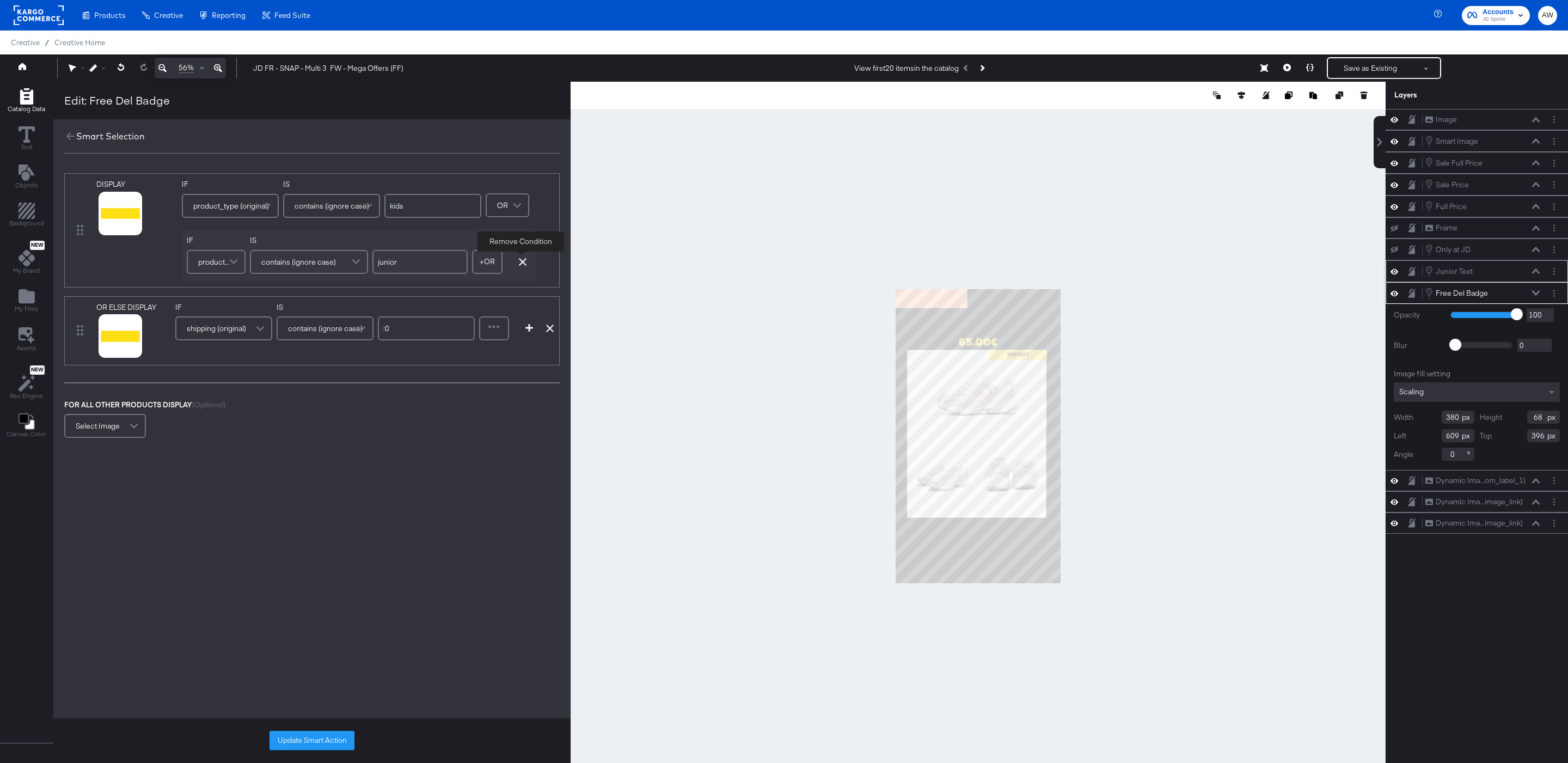
click at [522, 265] on icon "button" at bounding box center [522, 262] width 8 height 8
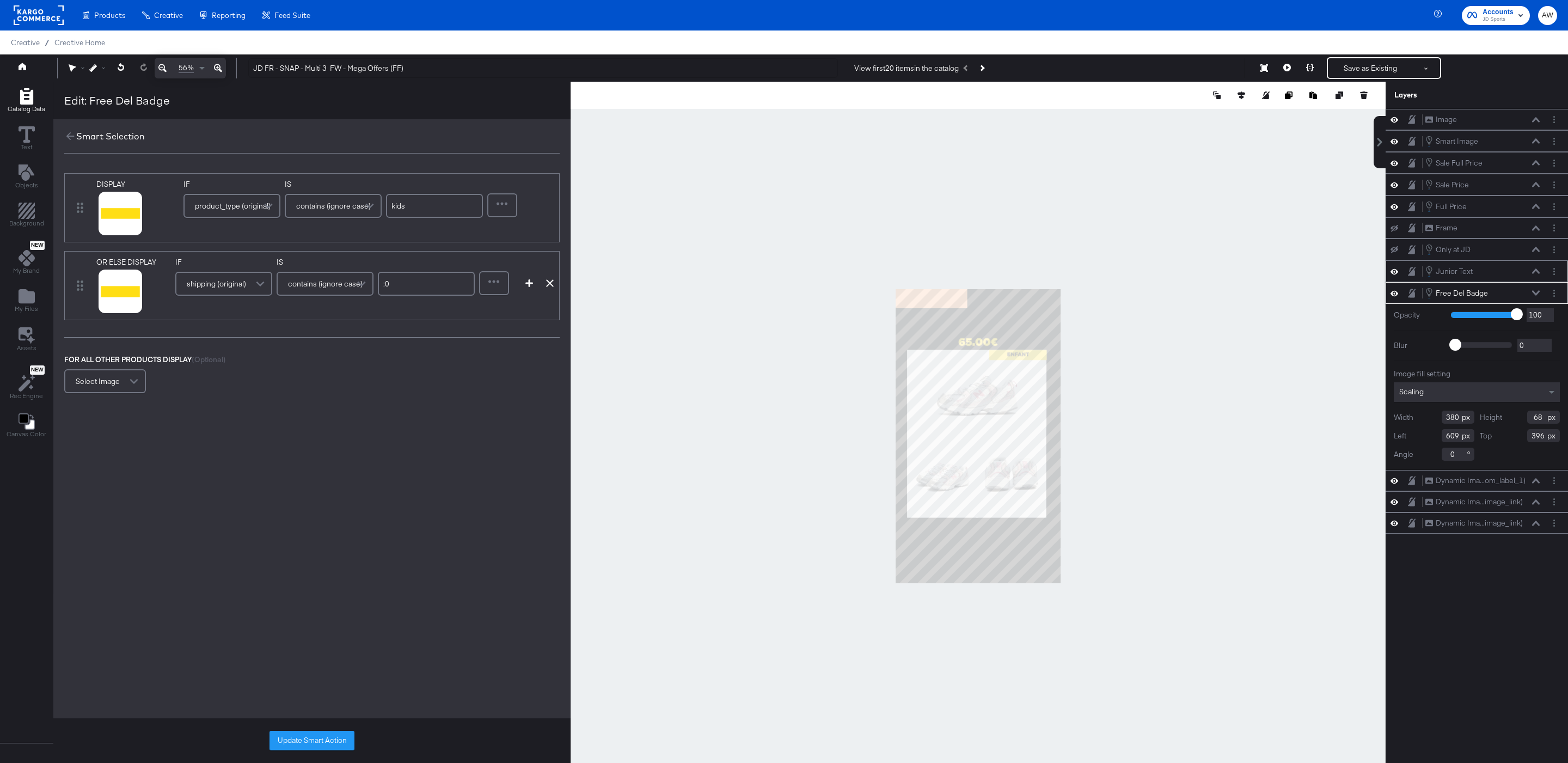
click at [421, 199] on input "kids" at bounding box center [434, 206] width 97 height 24
type input "enfant"
click at [512, 213] on div at bounding box center [502, 206] width 28 height 22
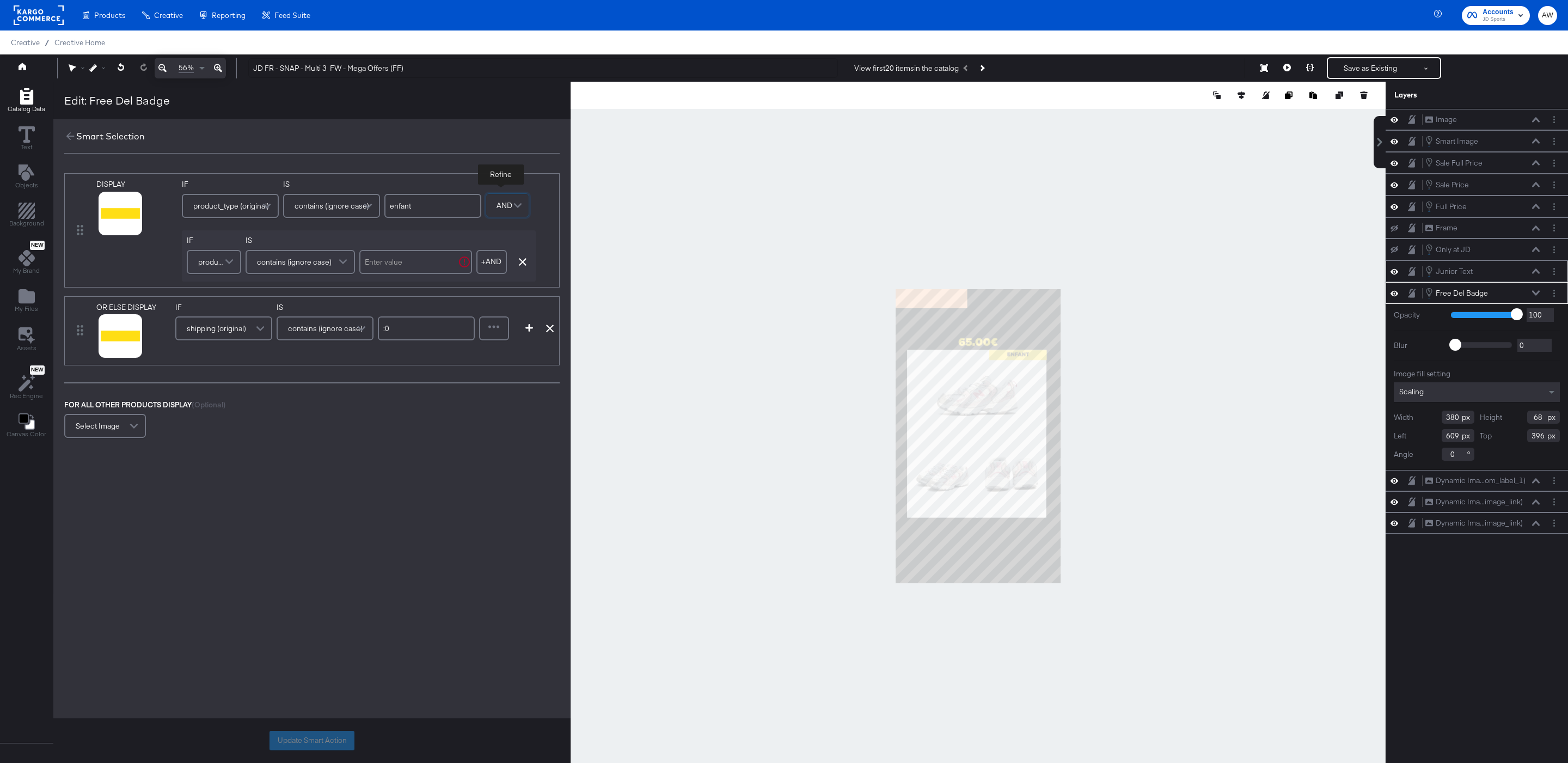
click at [237, 262] on span at bounding box center [230, 262] width 19 height 22
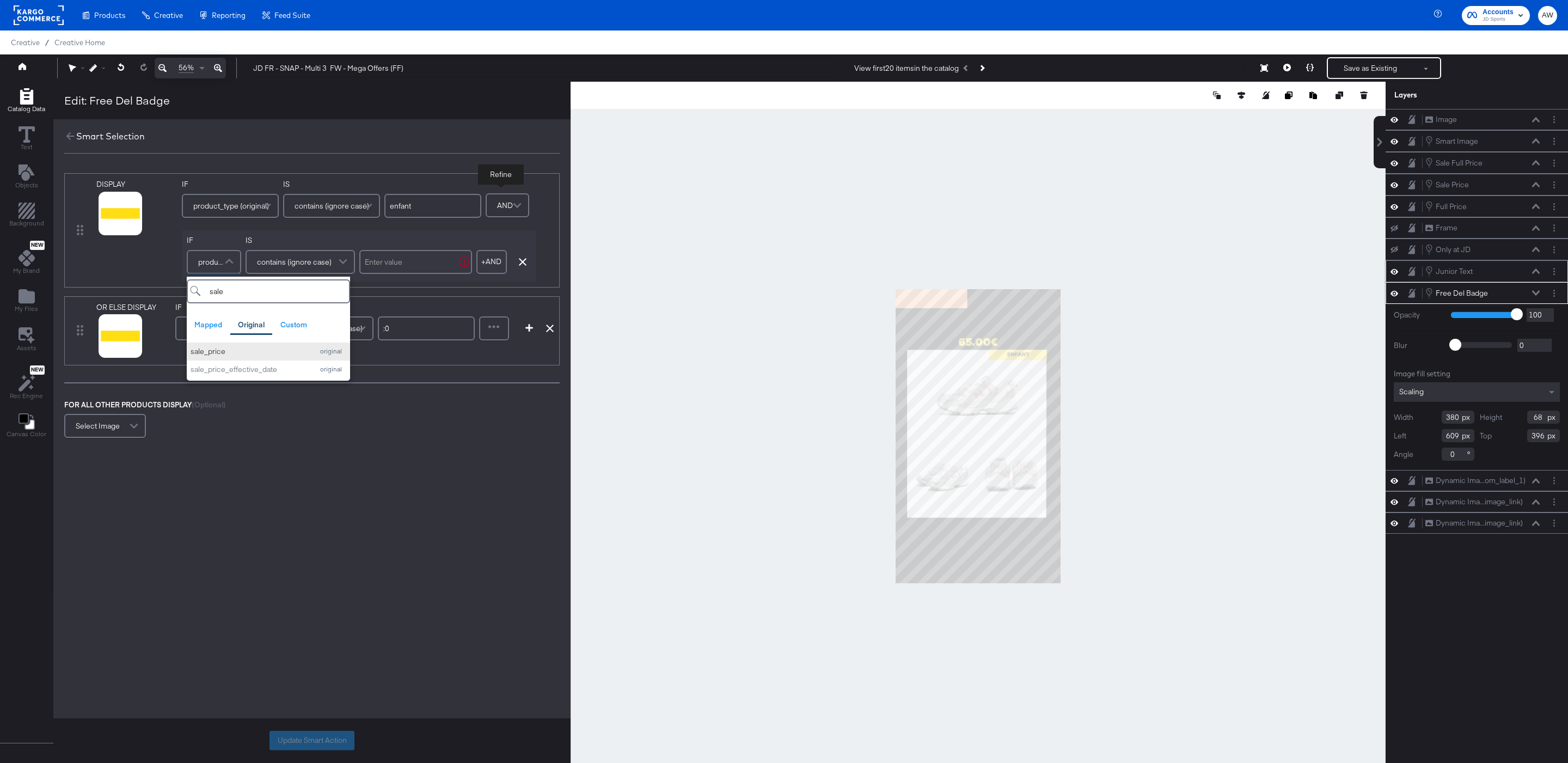
type input "sale"
click at [211, 346] on button "sale_price original" at bounding box center [269, 351] width 163 height 18
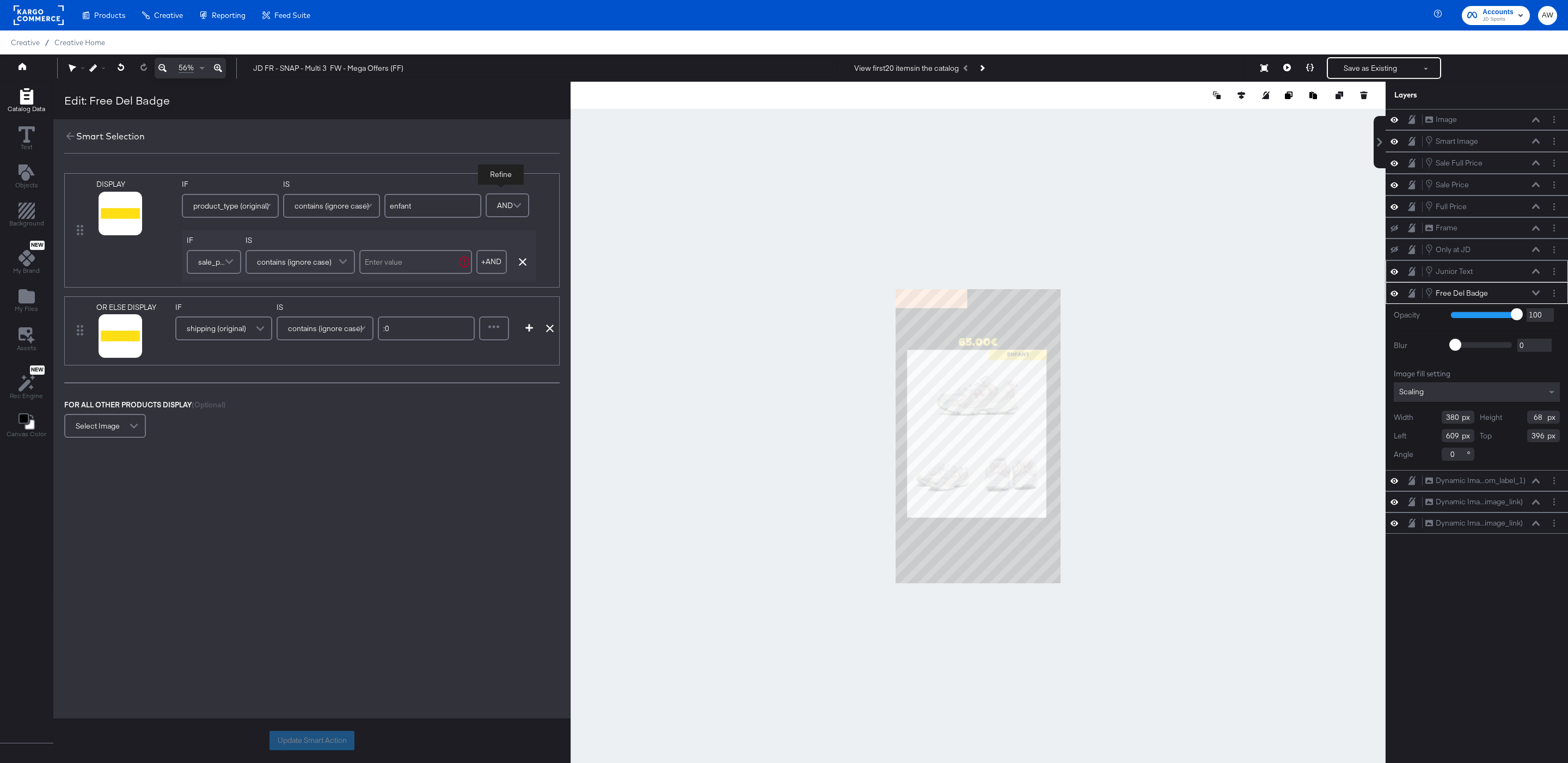
click at [318, 272] on div "contains (ignore case)" at bounding box center [301, 262] width 107 height 22
type input "f"
type input "doe"
click at [388, 276] on div at bounding box center [416, 262] width 113 height 30
click at [390, 264] on input "text" at bounding box center [416, 262] width 113 height 24
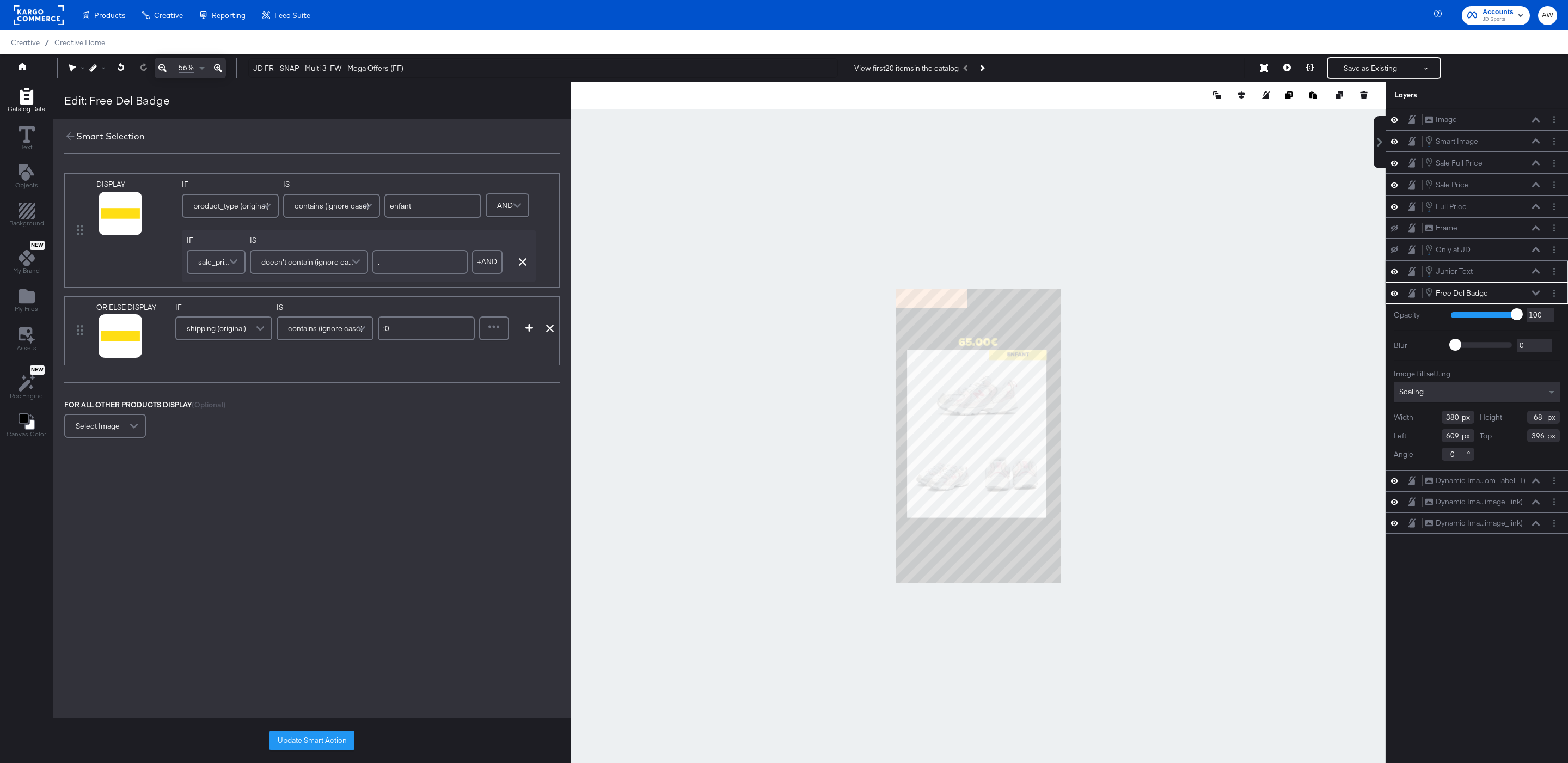
type input "."
click at [501, 325] on div at bounding box center [494, 329] width 28 height 22
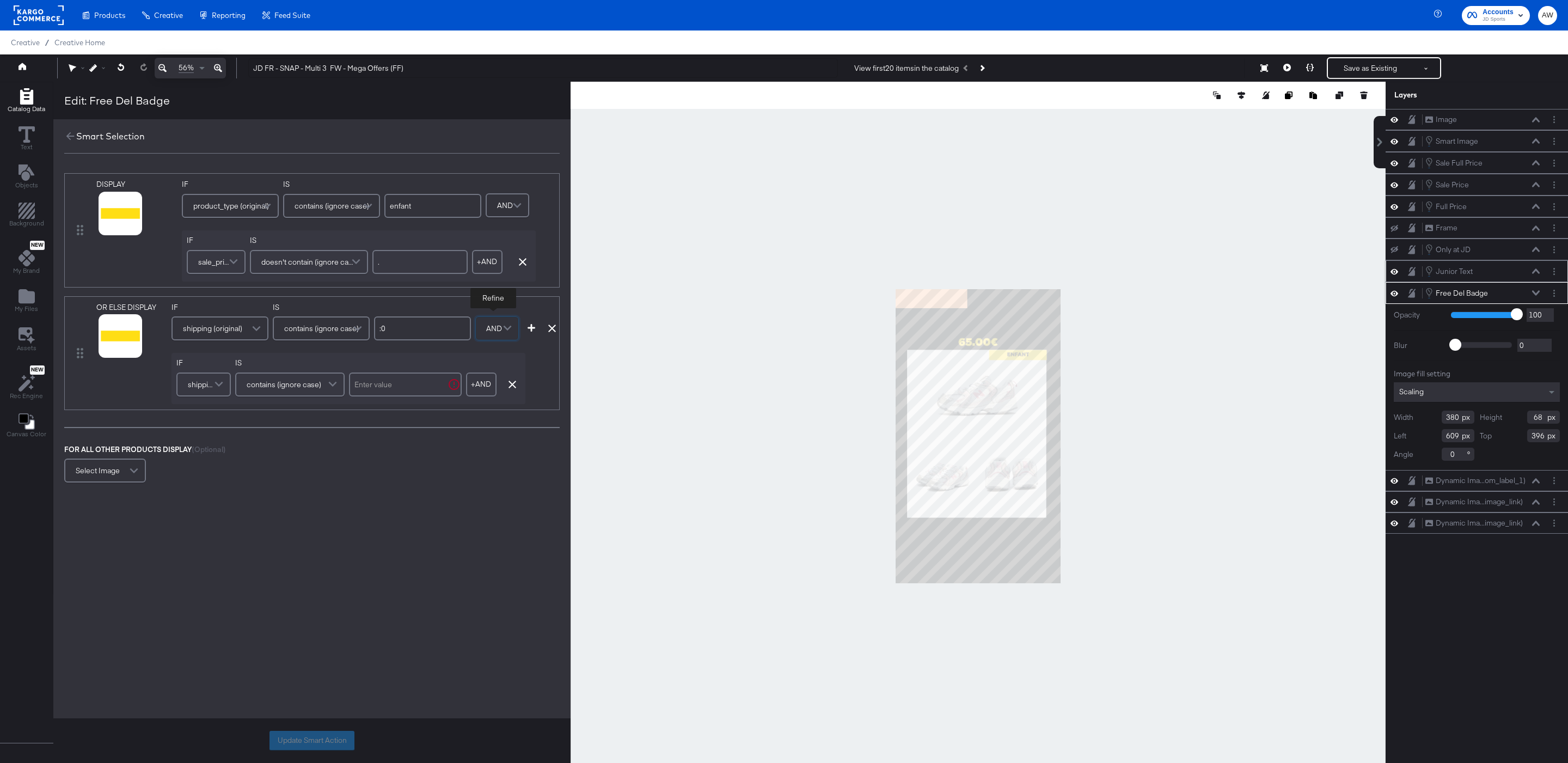
click at [219, 385] on span at bounding box center [220, 385] width 19 height 22
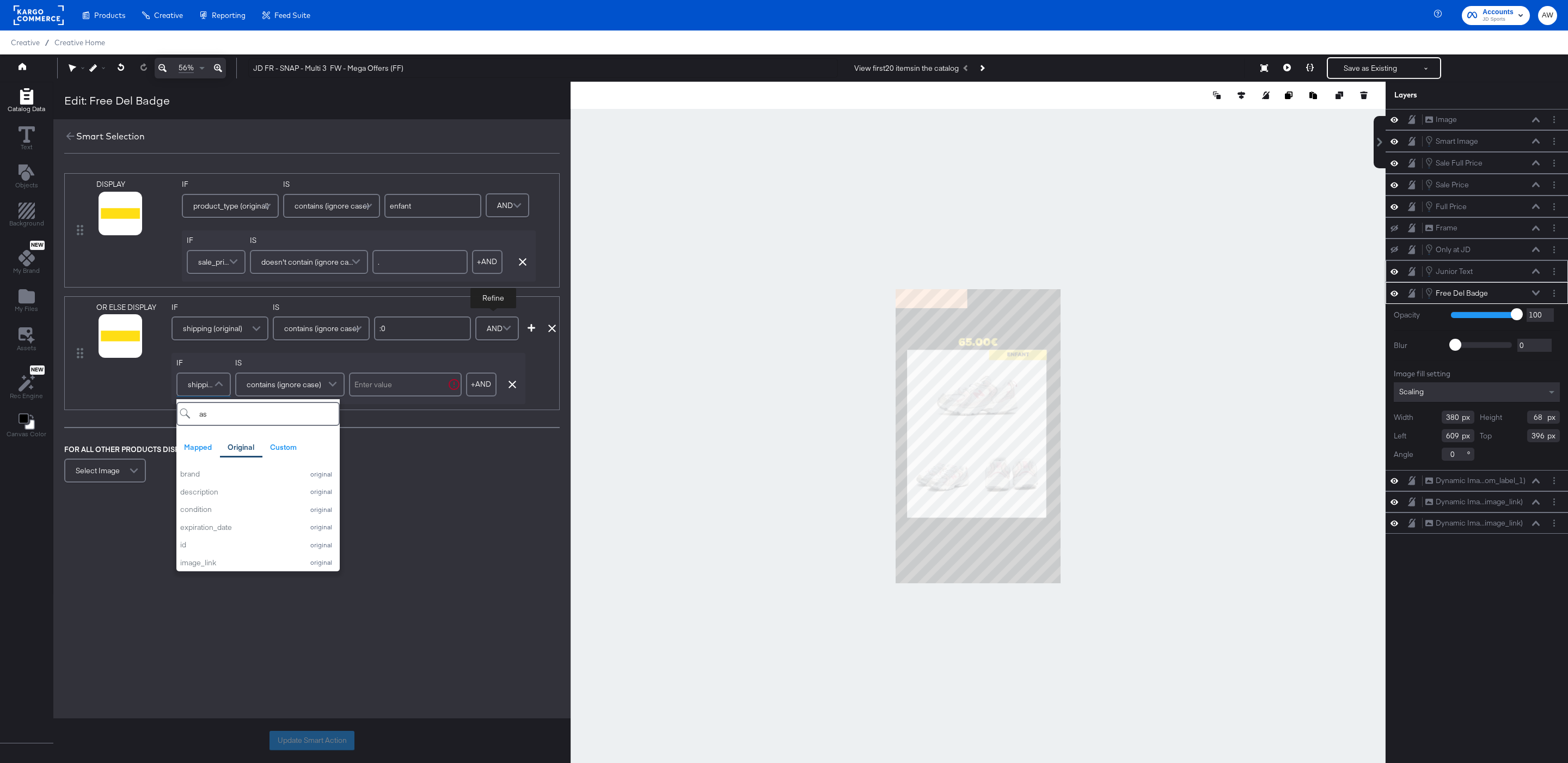
type input "a"
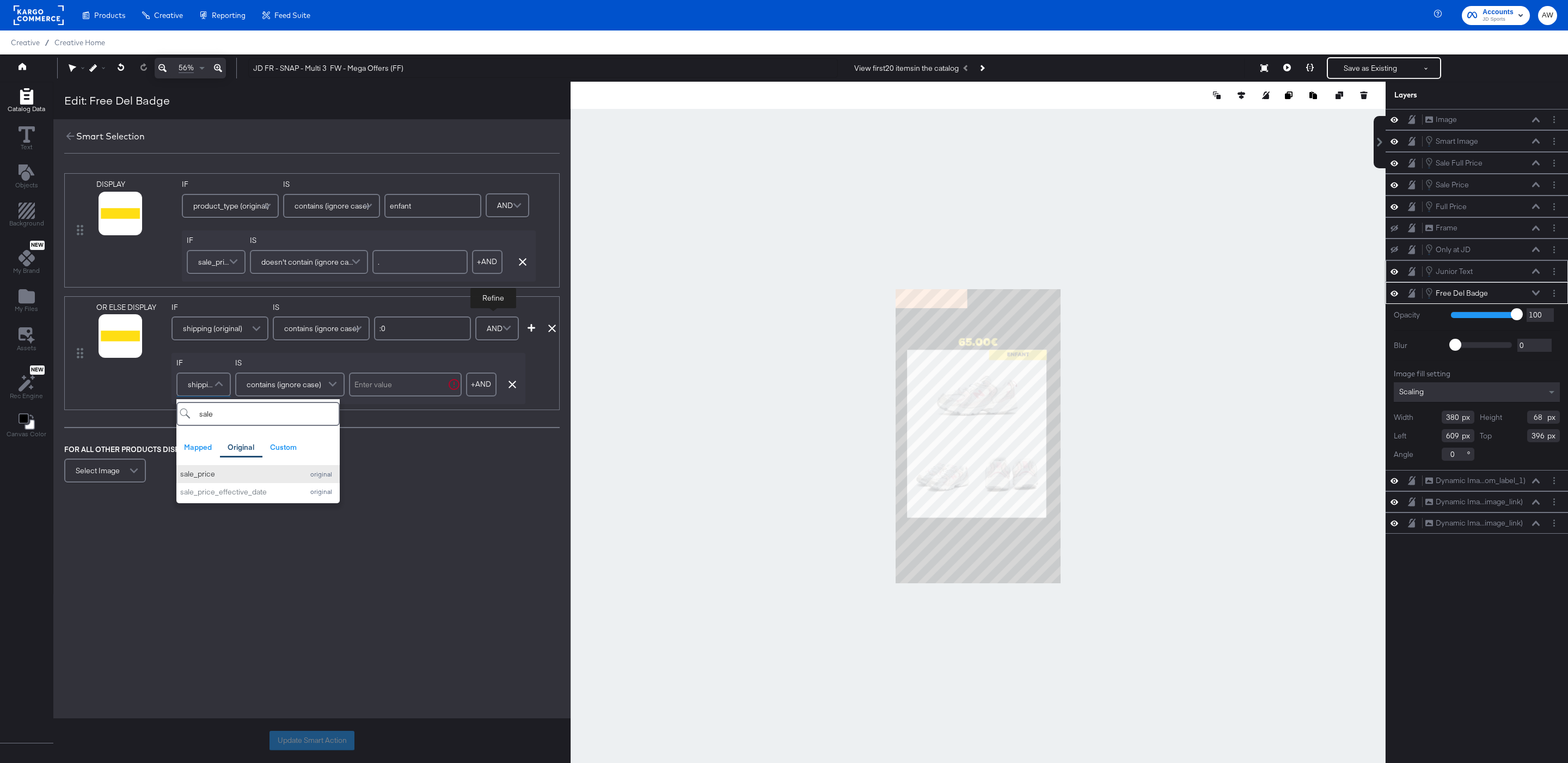
type input "sale"
click at [215, 473] on div "sale_price" at bounding box center [238, 473] width 118 height 10
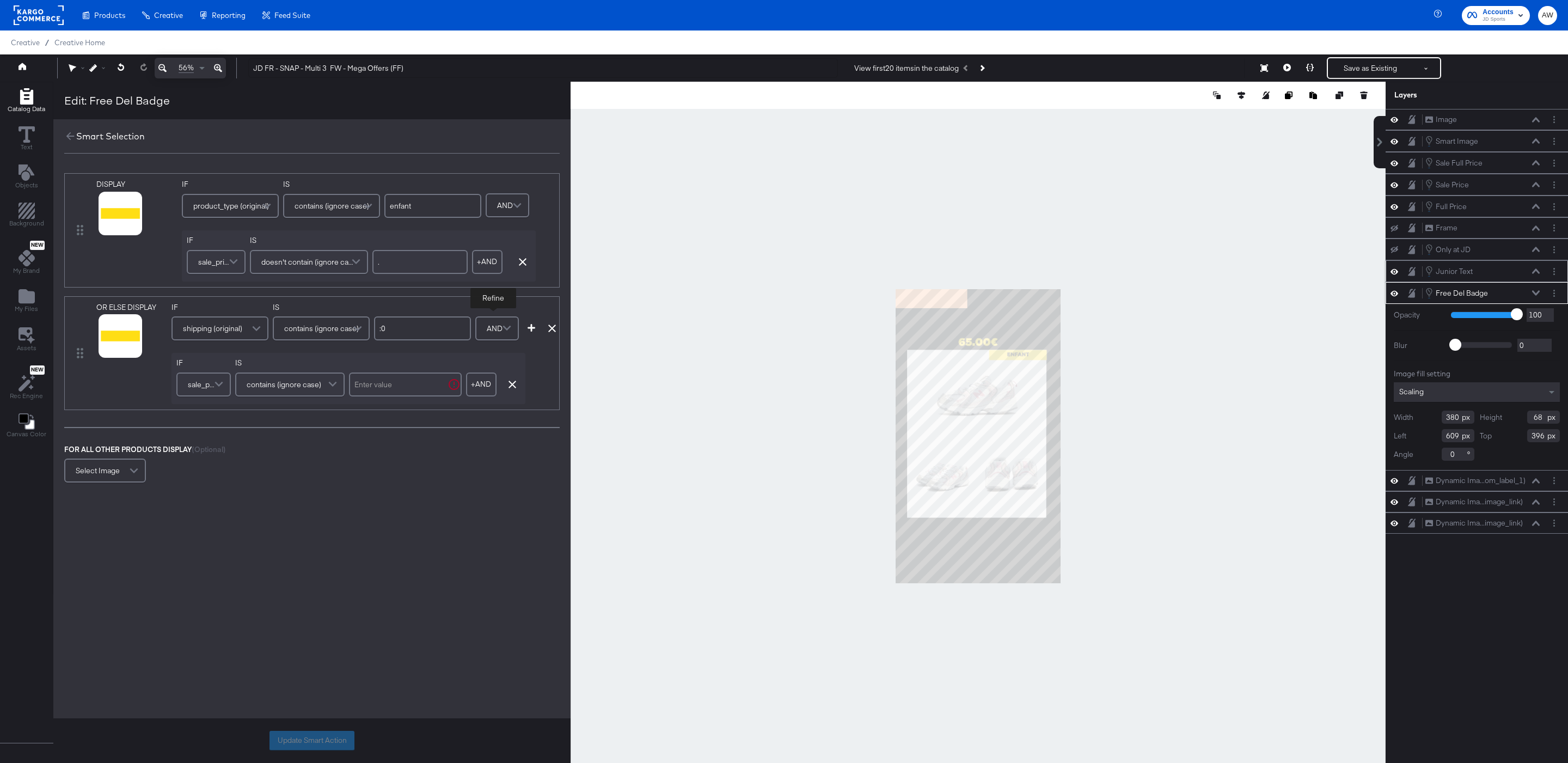
click at [276, 381] on span "contains (ignore case)" at bounding box center [284, 385] width 75 height 19
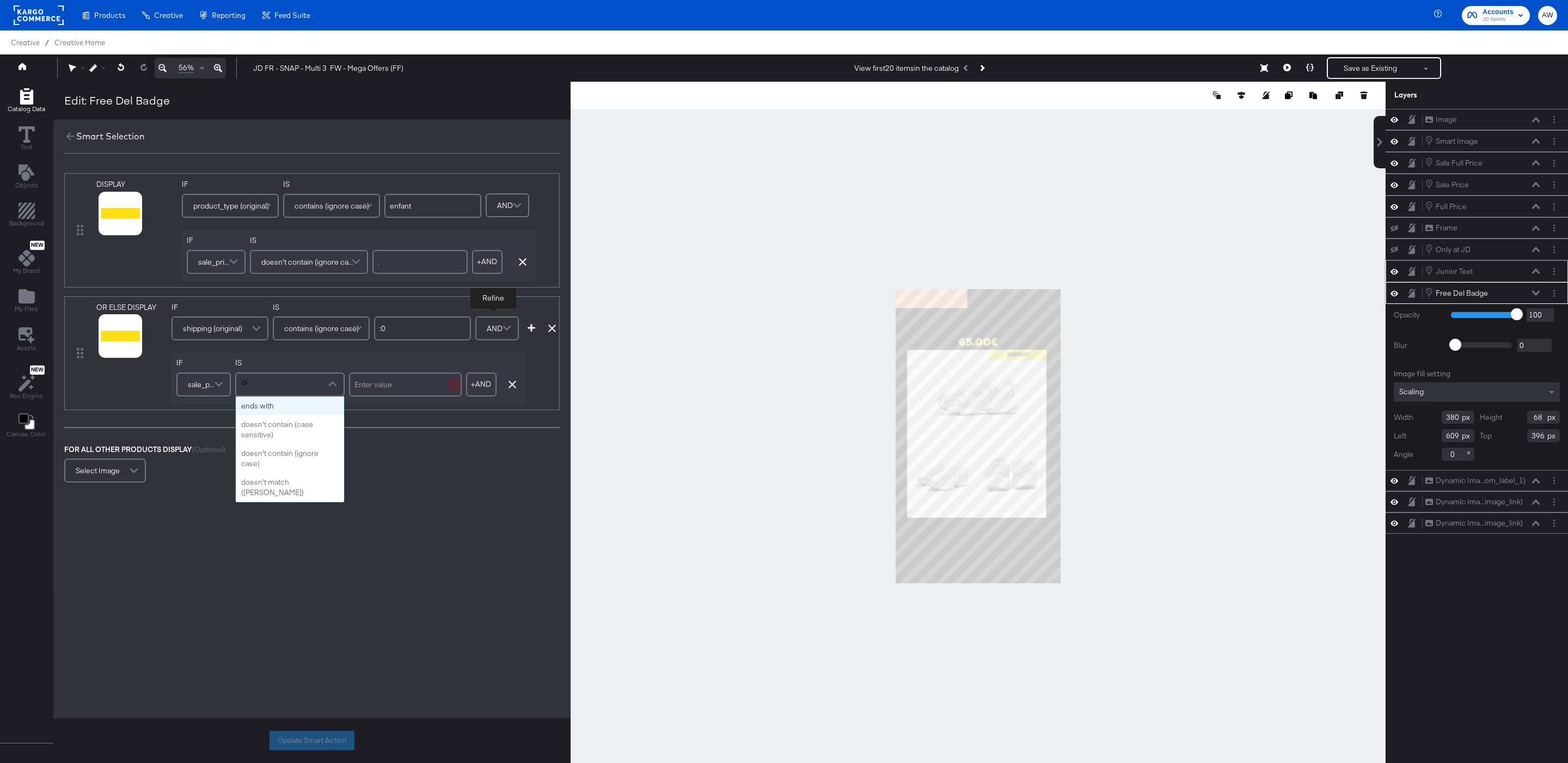
type input "doe"
click at [385, 389] on input "text" at bounding box center [405, 384] width 113 height 24
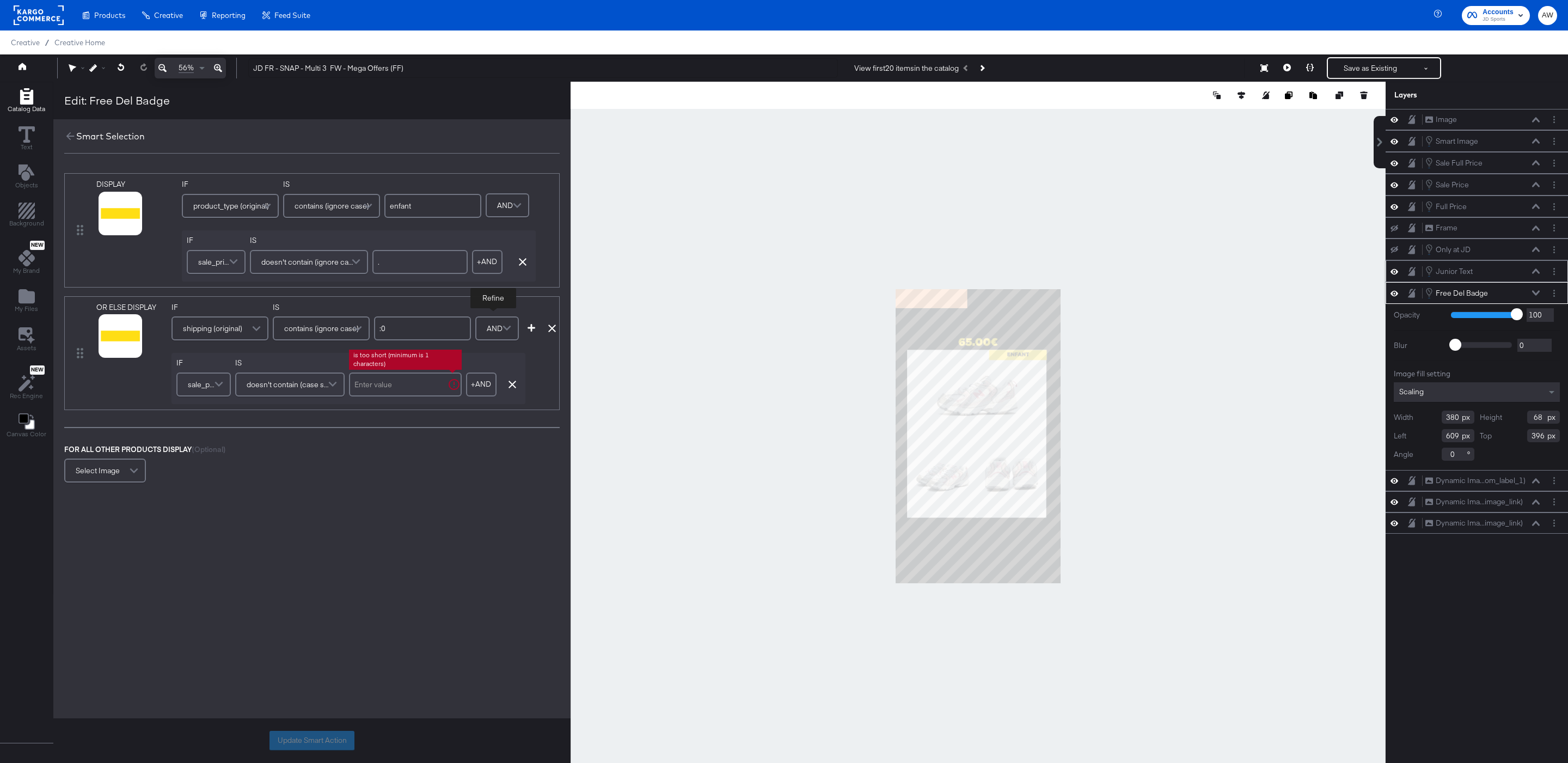
click at [327, 389] on span at bounding box center [334, 385] width 19 height 22
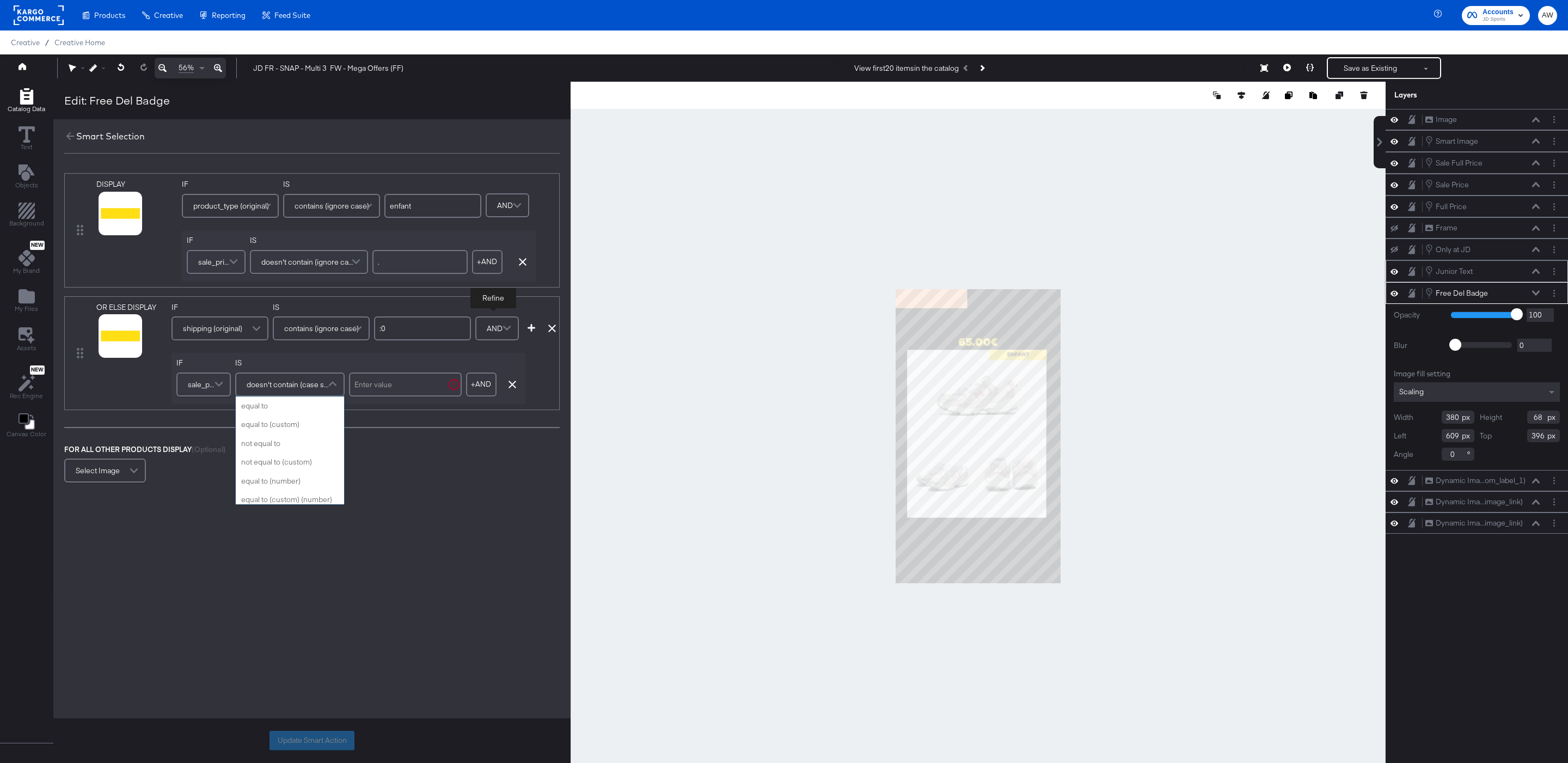
scroll to position [407, 0]
click at [399, 396] on input "text" at bounding box center [405, 384] width 113 height 24
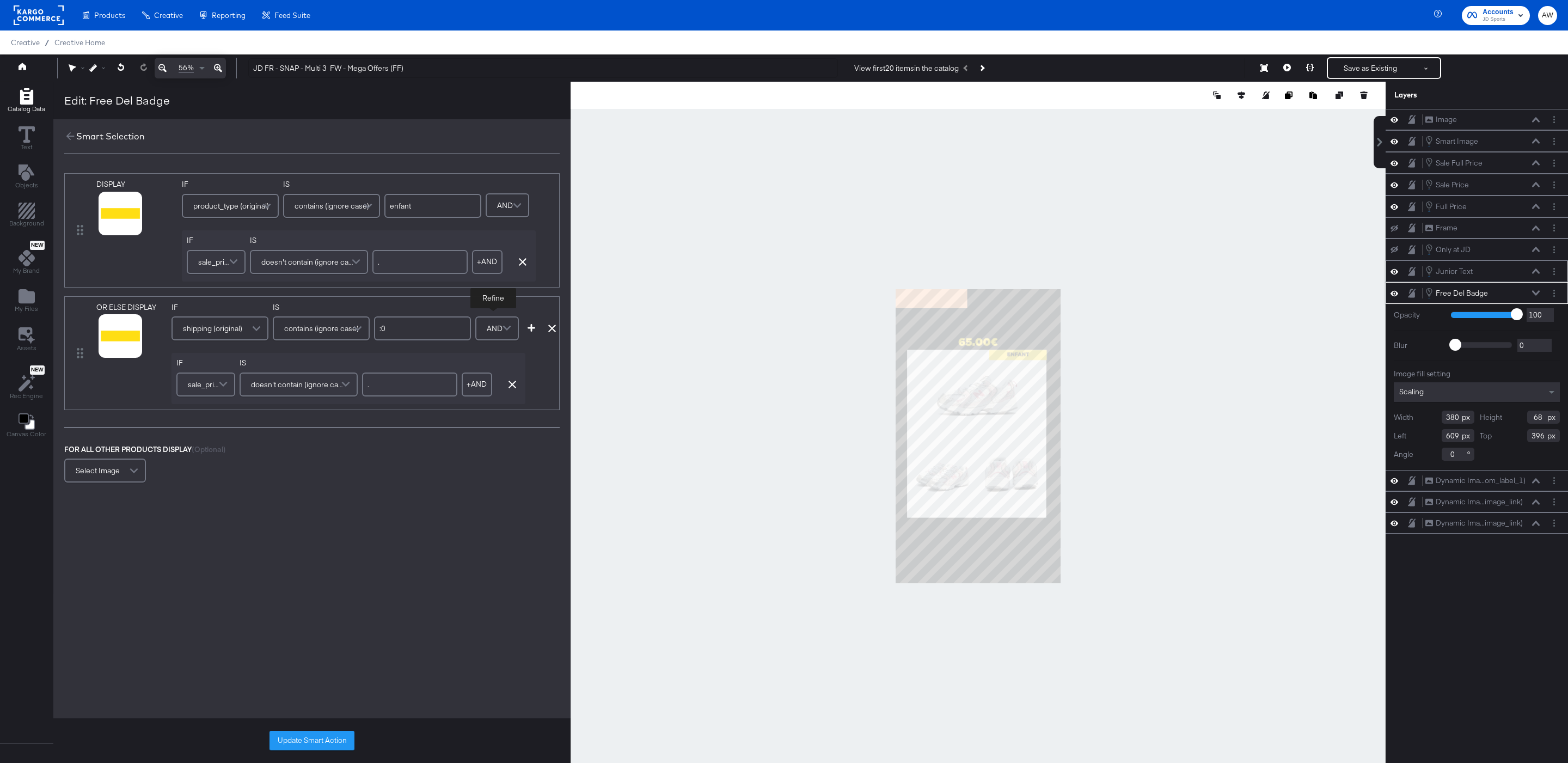
type input "."
click at [423, 480] on div "FOR ALL OTHER PRODUCTS DISPLAY (Optional) Select Image" at bounding box center [312, 465] width 495 height 41
click at [533, 335] on div "OR ELSE DISPLAY image_link mapped link mapped additional_image_link mapped andr…" at bounding box center [312, 353] width 495 height 114
click at [533, 332] on icon "button" at bounding box center [532, 328] width 8 height 8
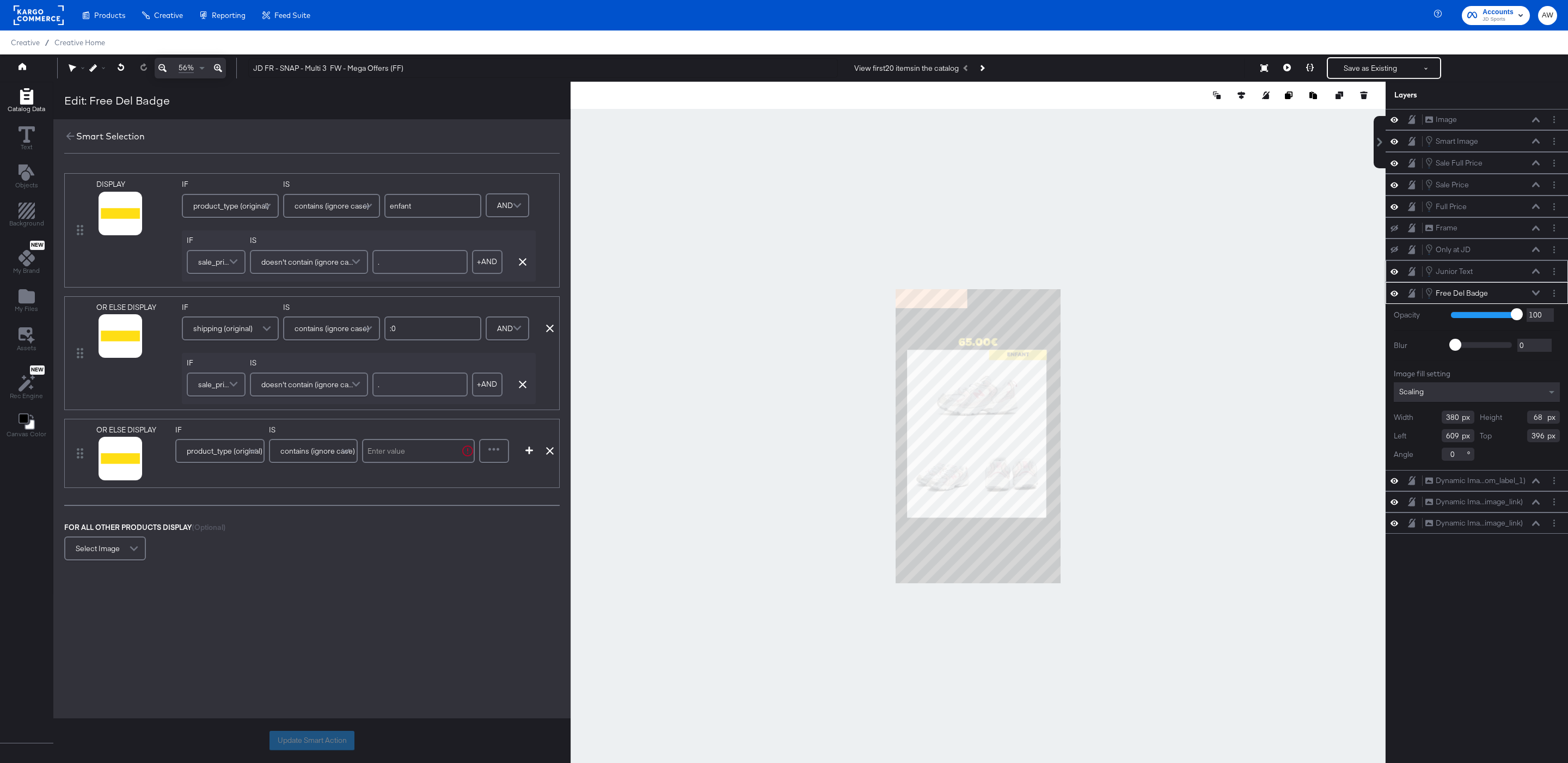
click at [219, 457] on span "product_type (original)" at bounding box center [224, 451] width 76 height 19
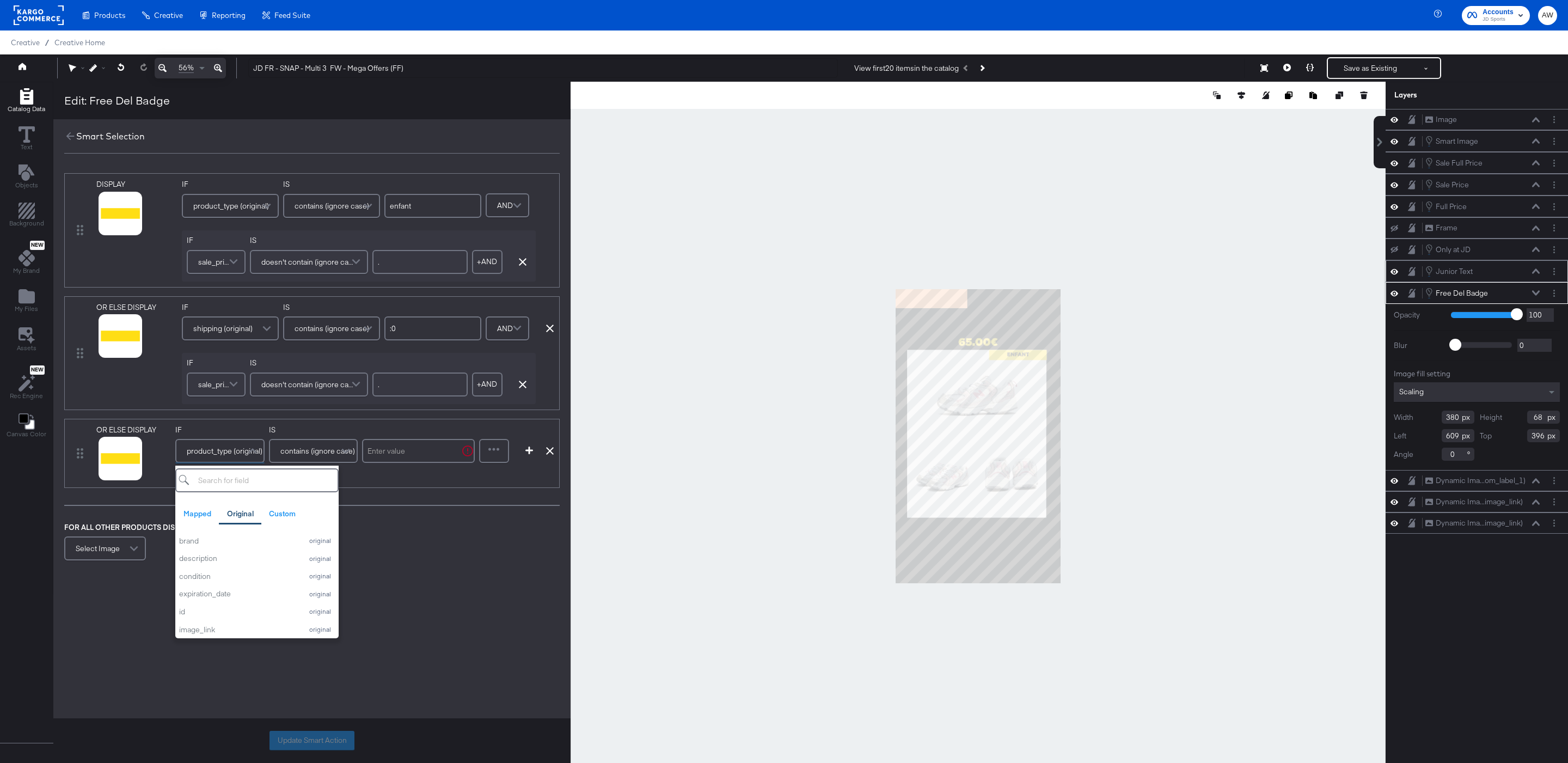
click at [409, 462] on input "text" at bounding box center [418, 451] width 113 height 24
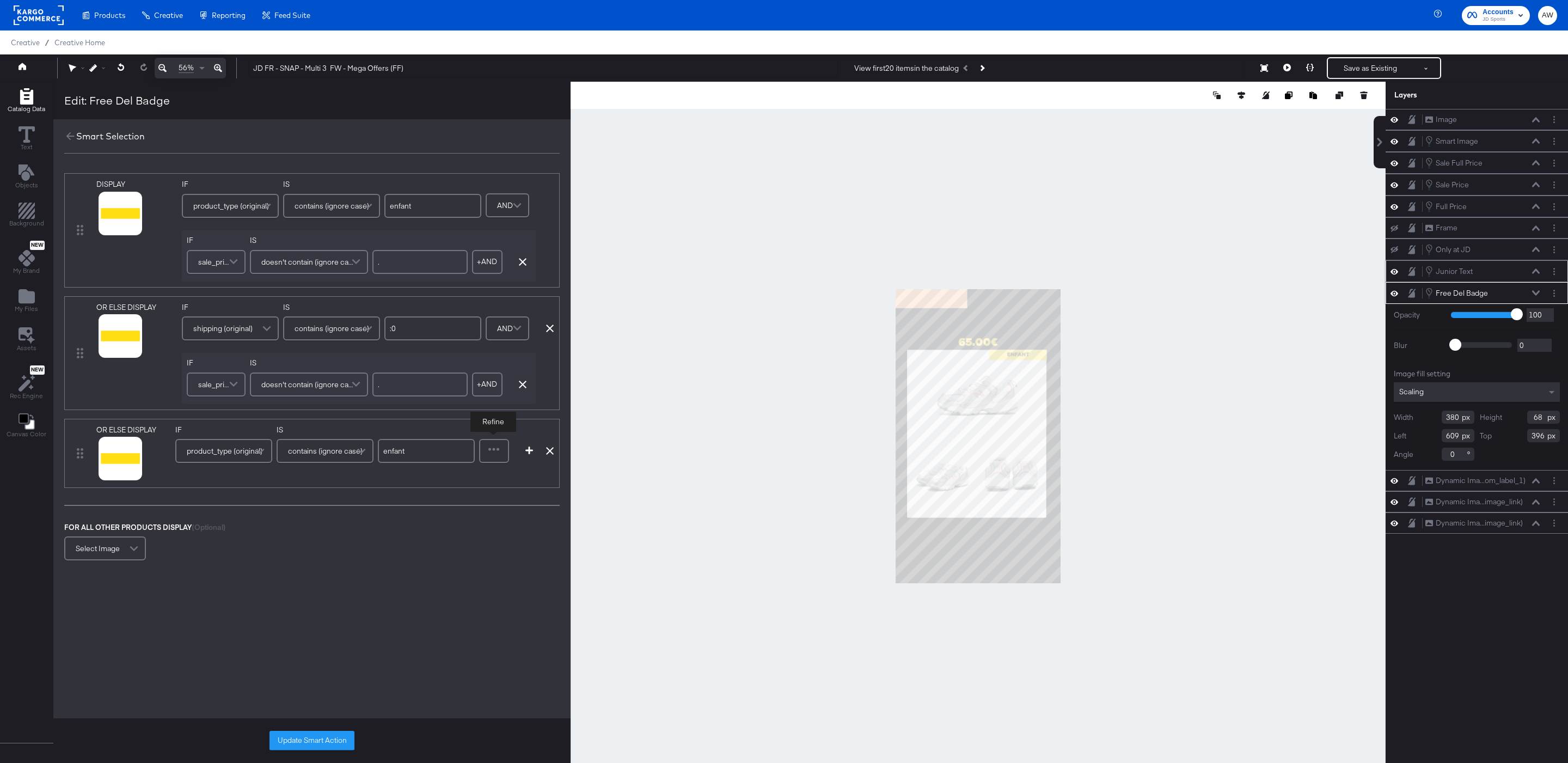
type input "enfant"
click at [490, 453] on div at bounding box center [494, 451] width 28 height 22
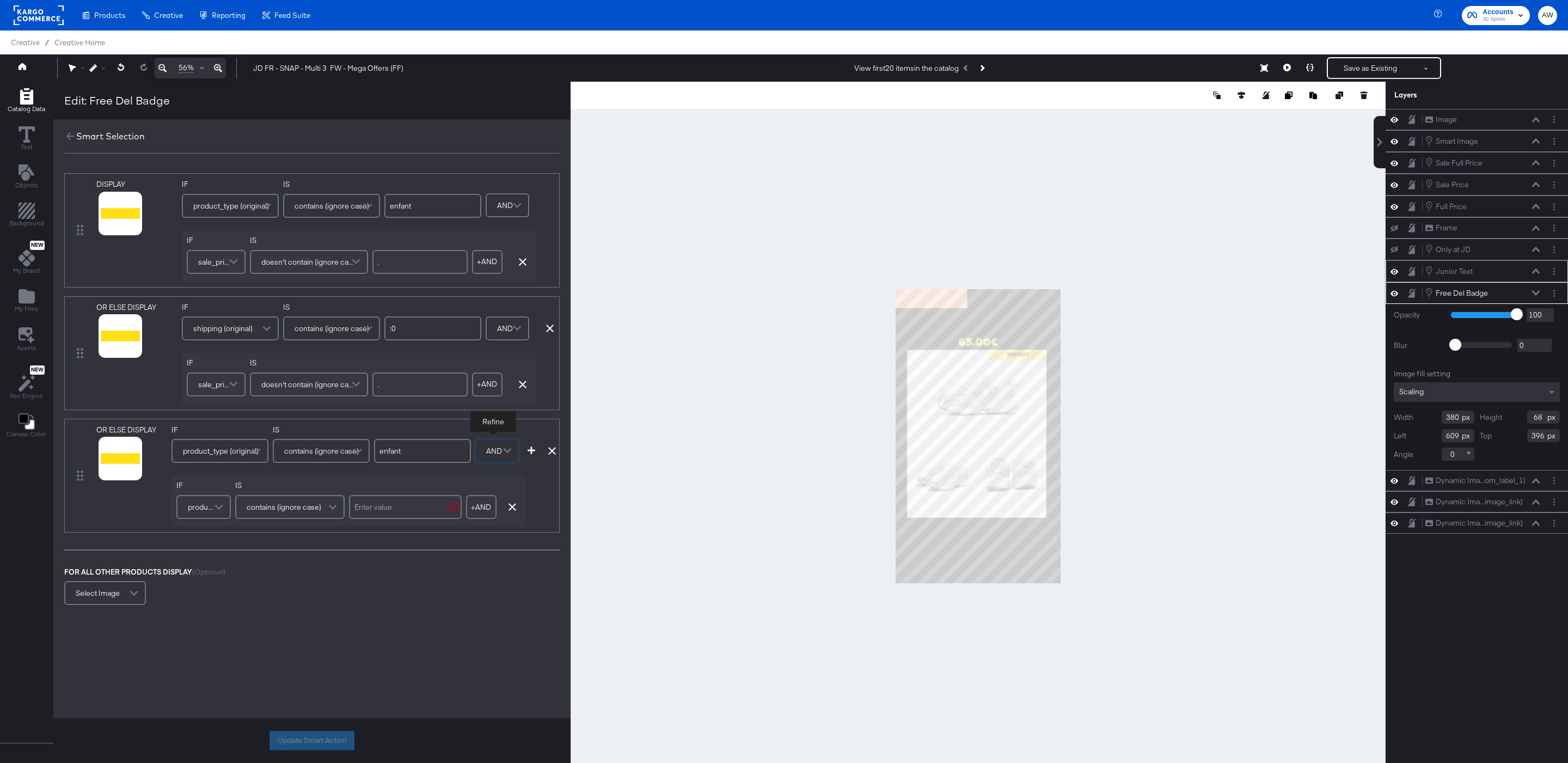
click at [193, 508] on span "product_type (original)" at bounding box center [202, 507] width 28 height 19
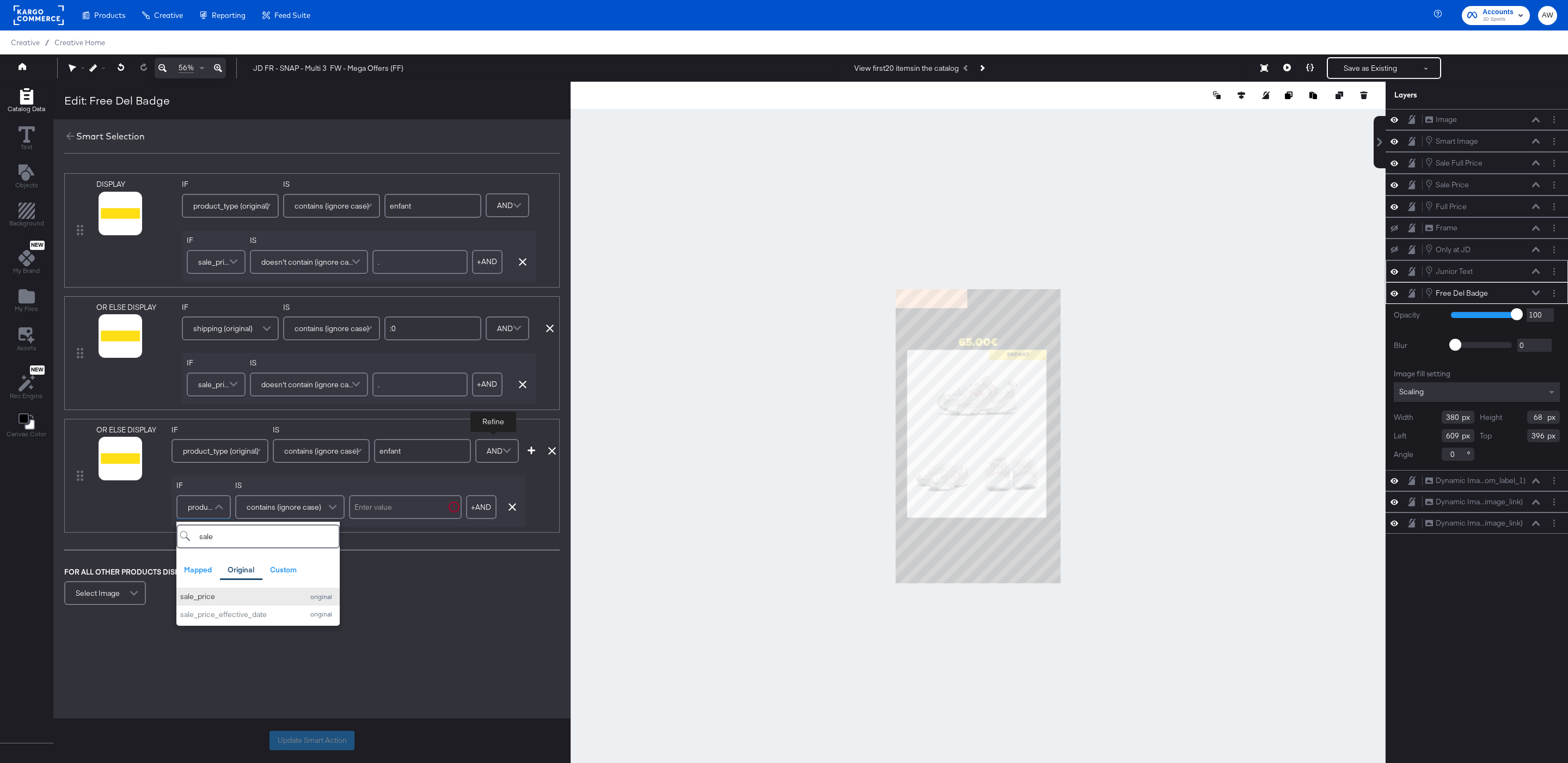
type input "sale"
click at [211, 600] on div "sale_price" at bounding box center [238, 596] width 118 height 10
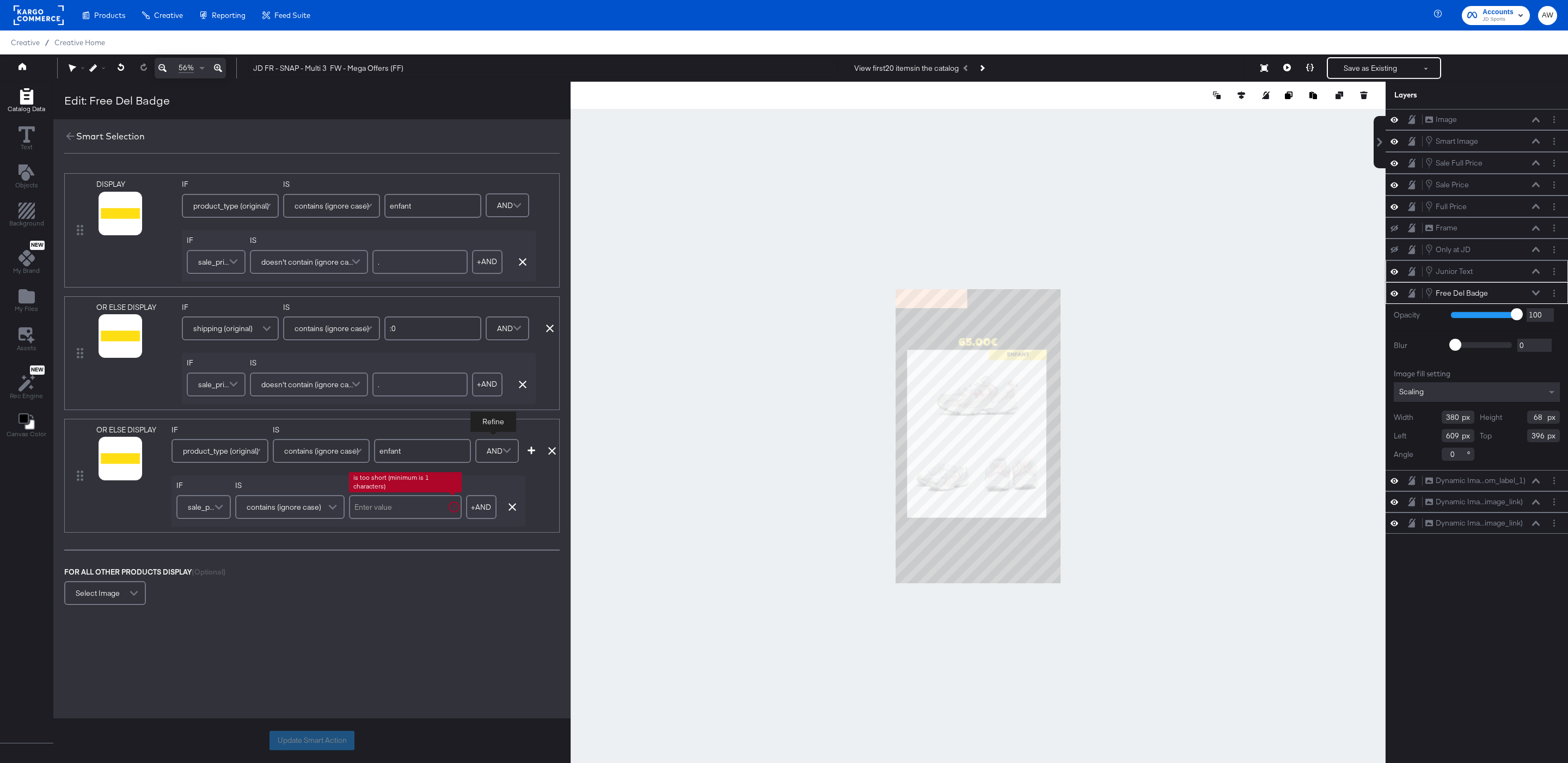
click at [395, 505] on input "text" at bounding box center [405, 507] width 113 height 24
type input "."
click at [531, 454] on icon "button" at bounding box center [532, 450] width 8 height 8
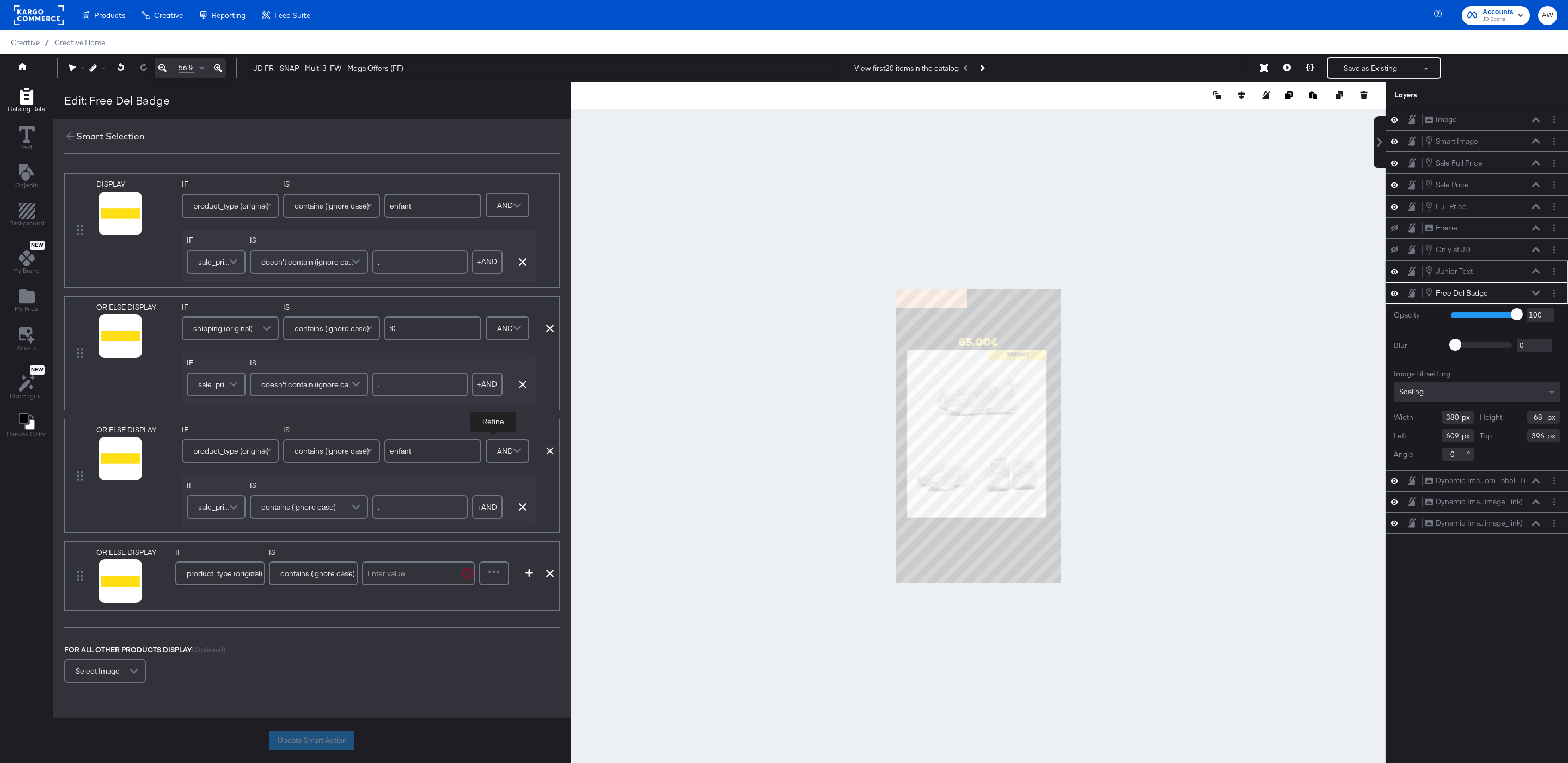
click at [236, 565] on div "product_type (original)" at bounding box center [220, 573] width 87 height 22
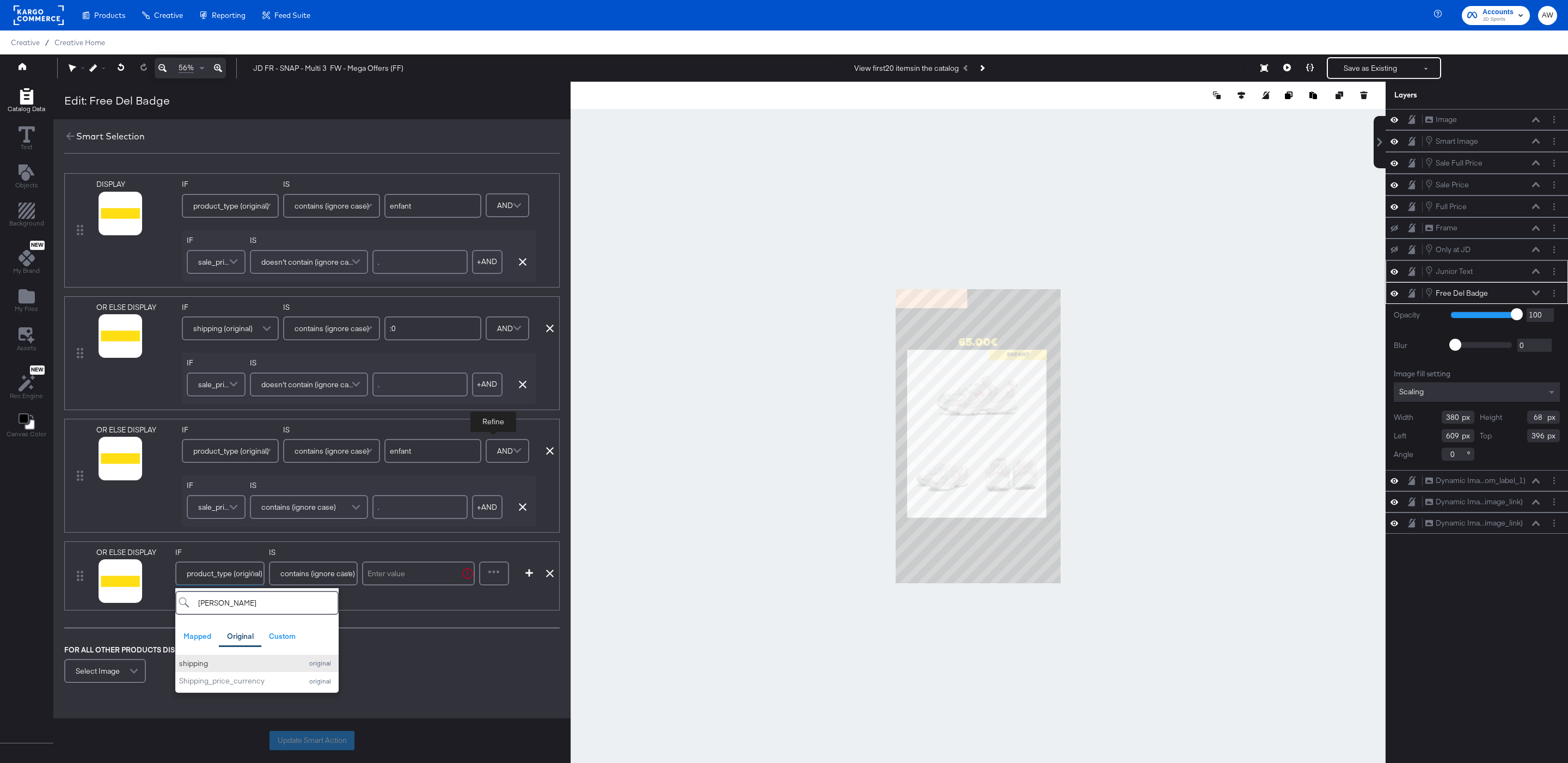
type input "shipp"
click at [189, 673] on button "shipping original" at bounding box center [257, 663] width 163 height 18
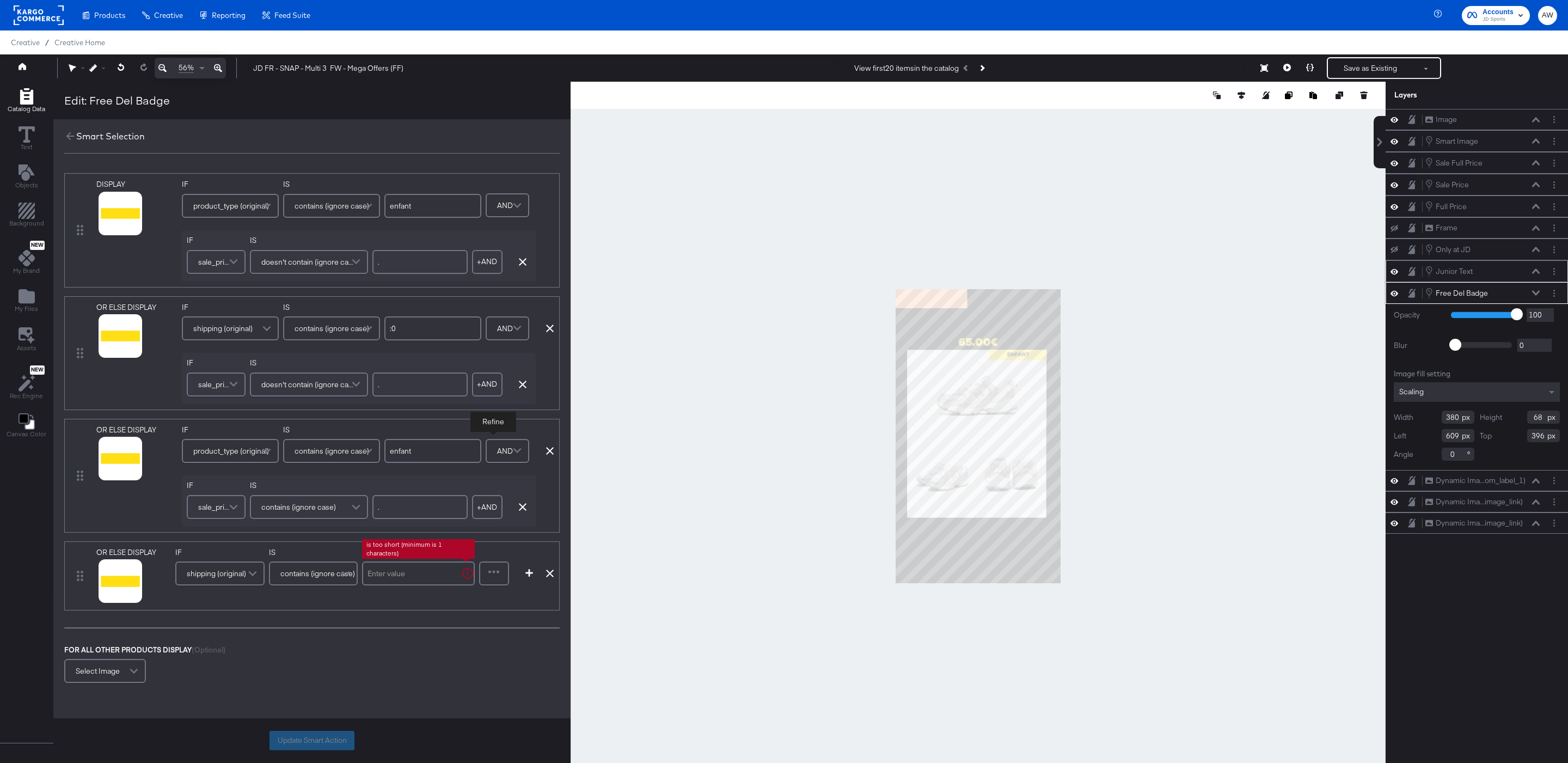
click at [434, 577] on input "text" at bounding box center [418, 573] width 113 height 24
type input ":0"
click at [492, 584] on div at bounding box center [494, 573] width 28 height 22
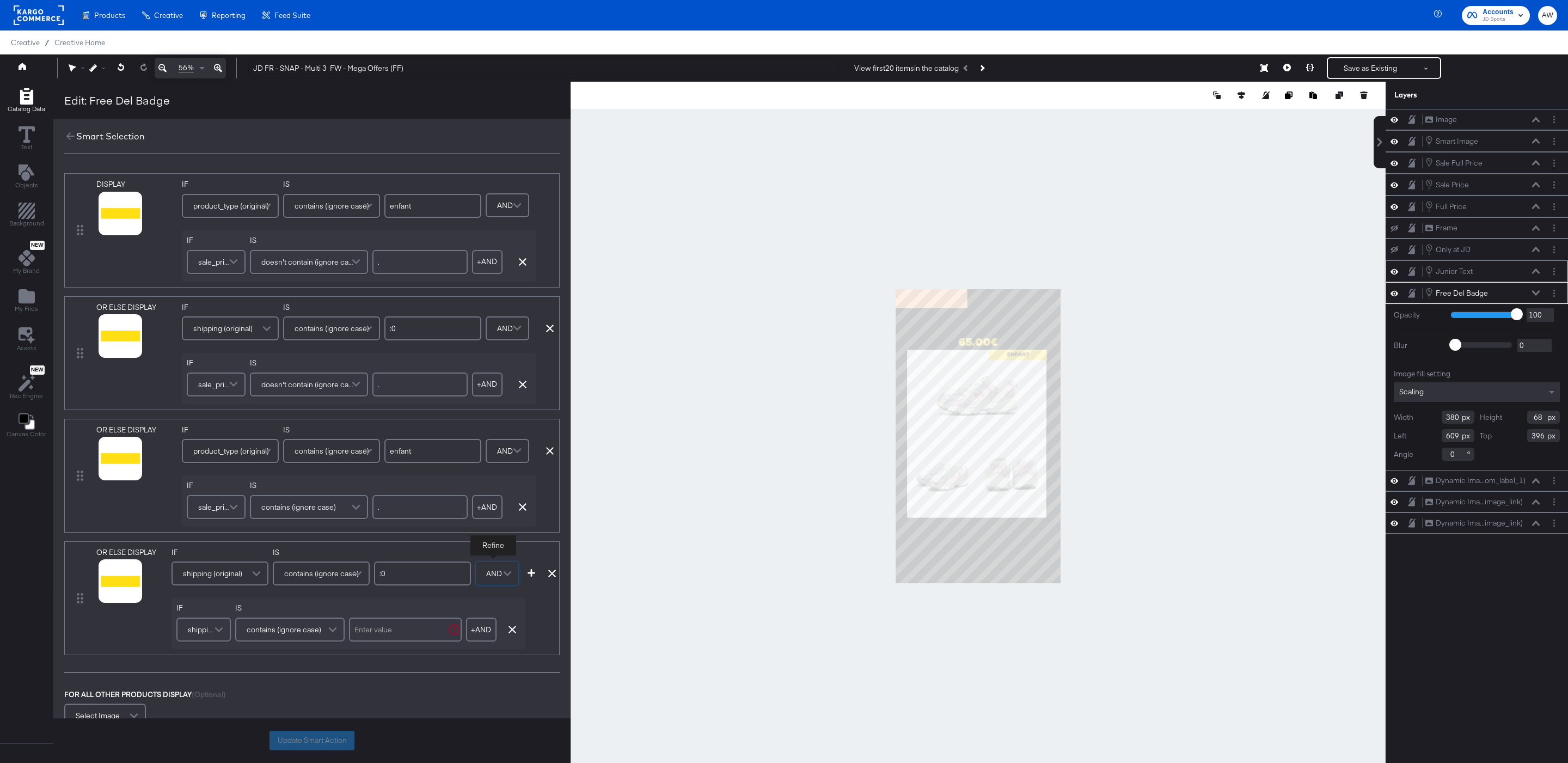
click at [208, 637] on span "shipping (original)" at bounding box center [202, 629] width 28 height 19
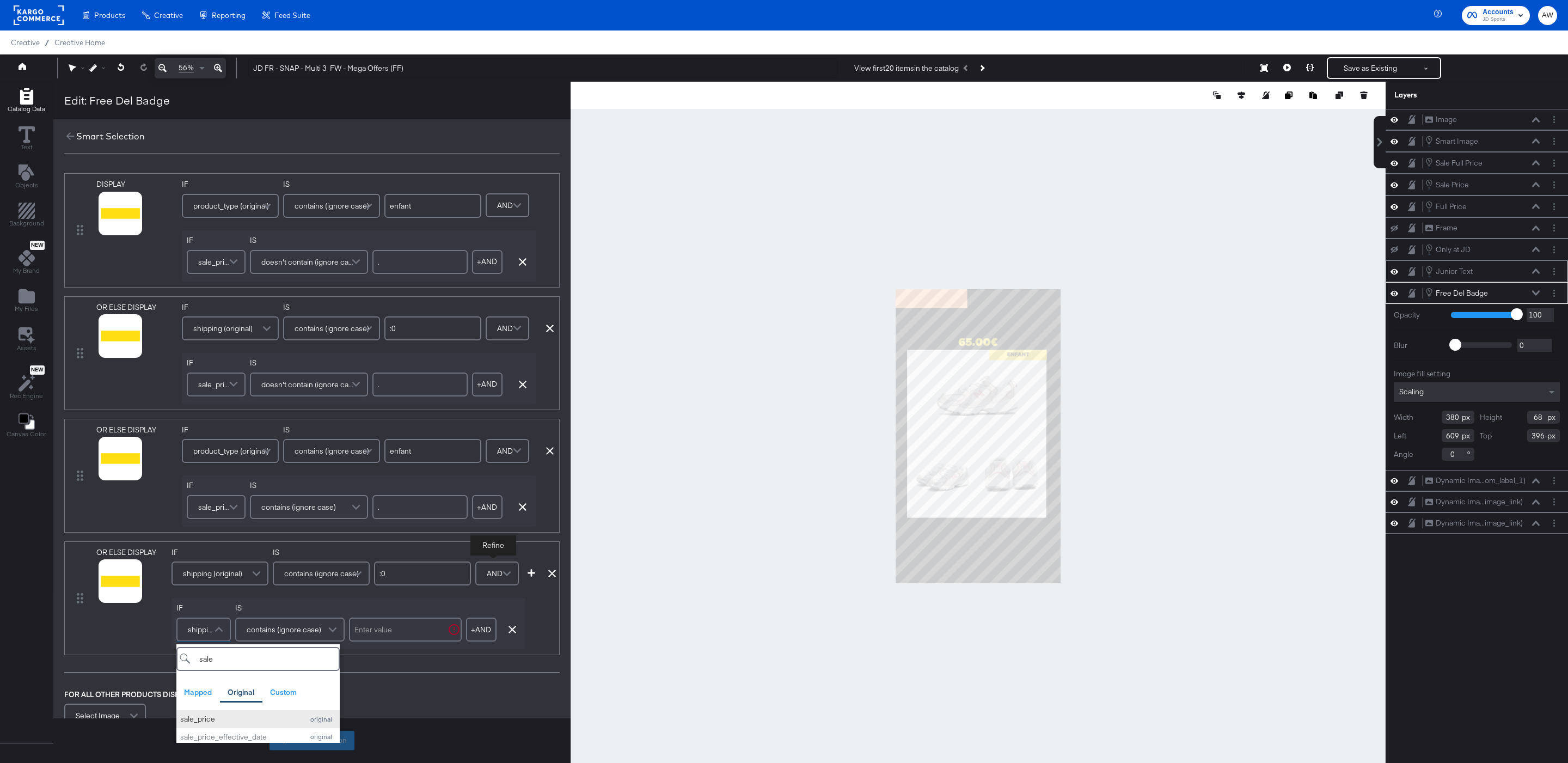
type input "sale"
click at [230, 719] on div "sale_price" at bounding box center [238, 719] width 118 height 10
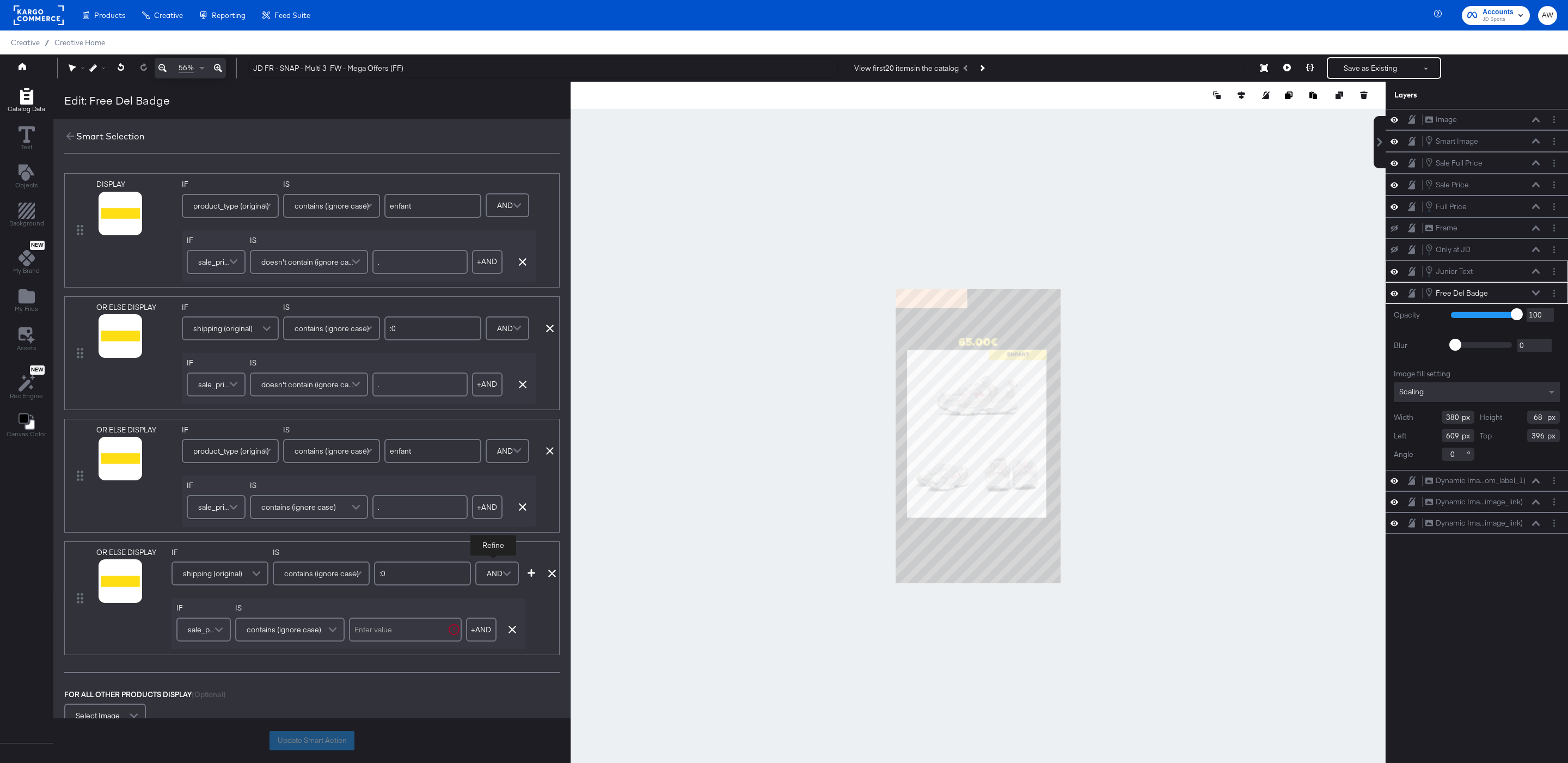
click at [381, 621] on input "text" at bounding box center [405, 629] width 113 height 24
type input "."
click at [439, 696] on div "FOR ALL OTHER PRODUCTS DISPLAY (Optional) Select Image" at bounding box center [312, 709] width 495 height 41
click at [342, 740] on button "Update Smart Action" at bounding box center [311, 740] width 85 height 19
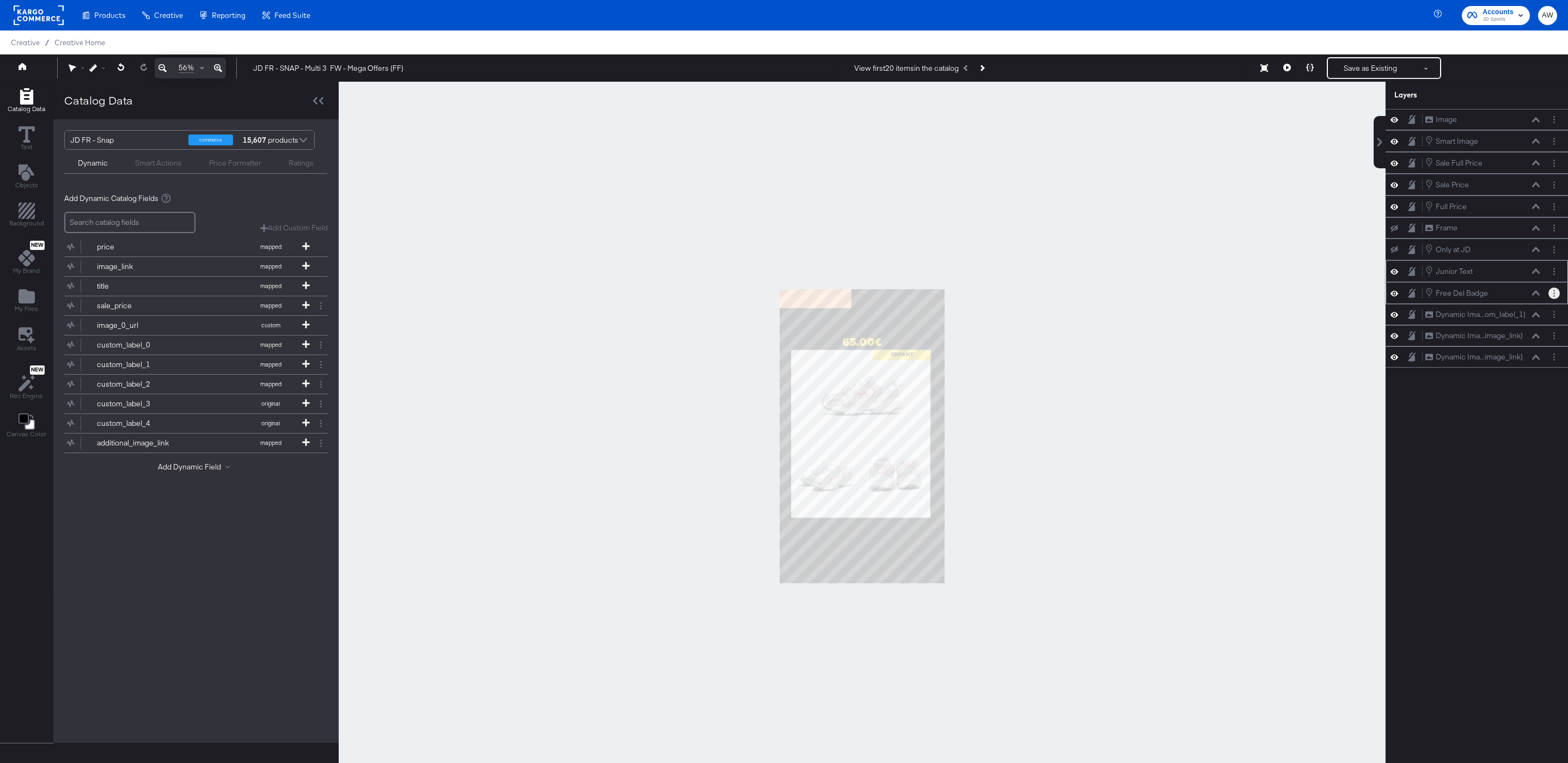
click at [1559, 299] on button "Layer Options" at bounding box center [1554, 293] width 12 height 12
click at [1473, 334] on button "Edit Smart Layer" at bounding box center [1484, 330] width 55 height 12
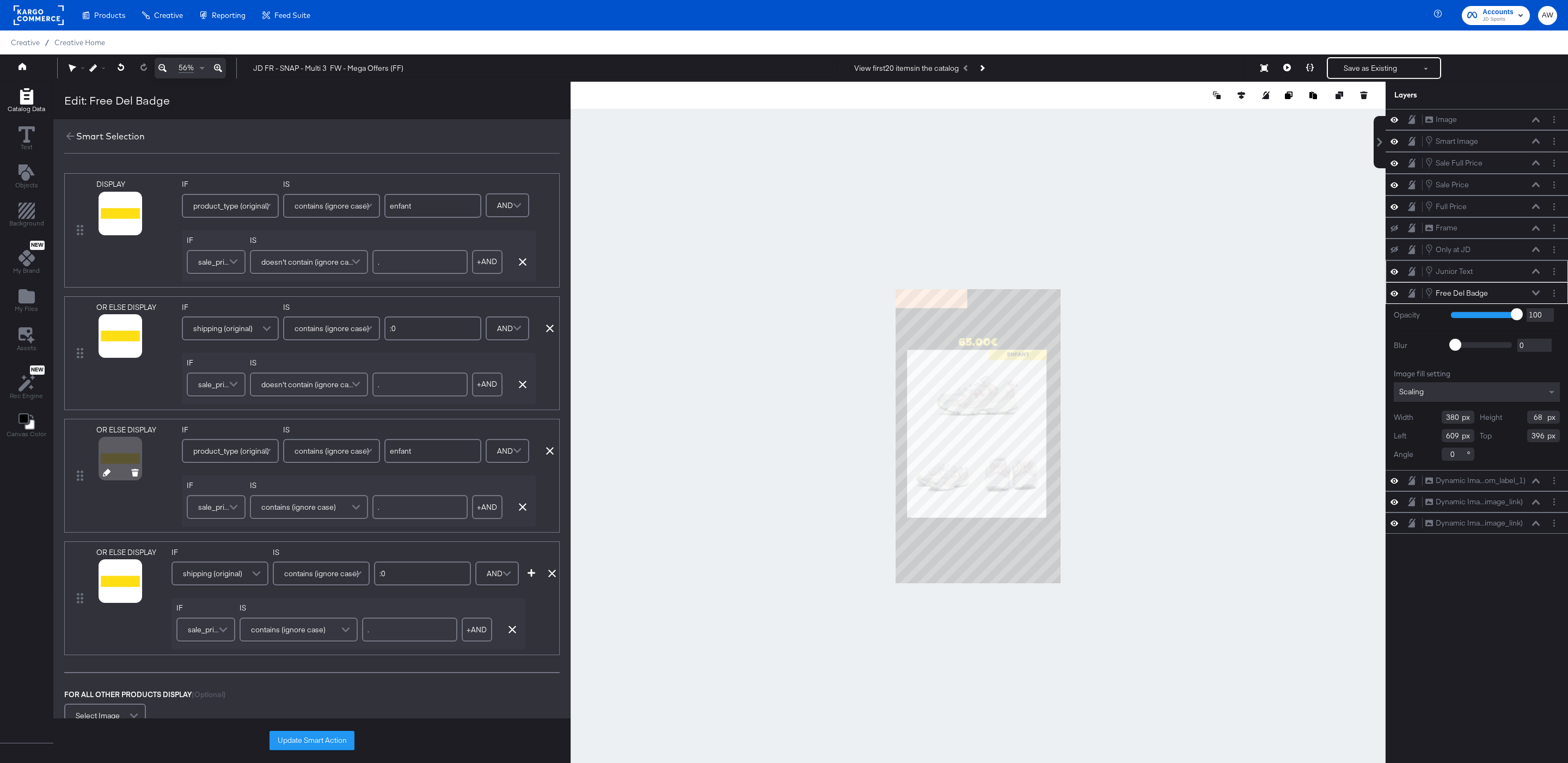
click at [109, 474] on icon at bounding box center [107, 473] width 8 height 8
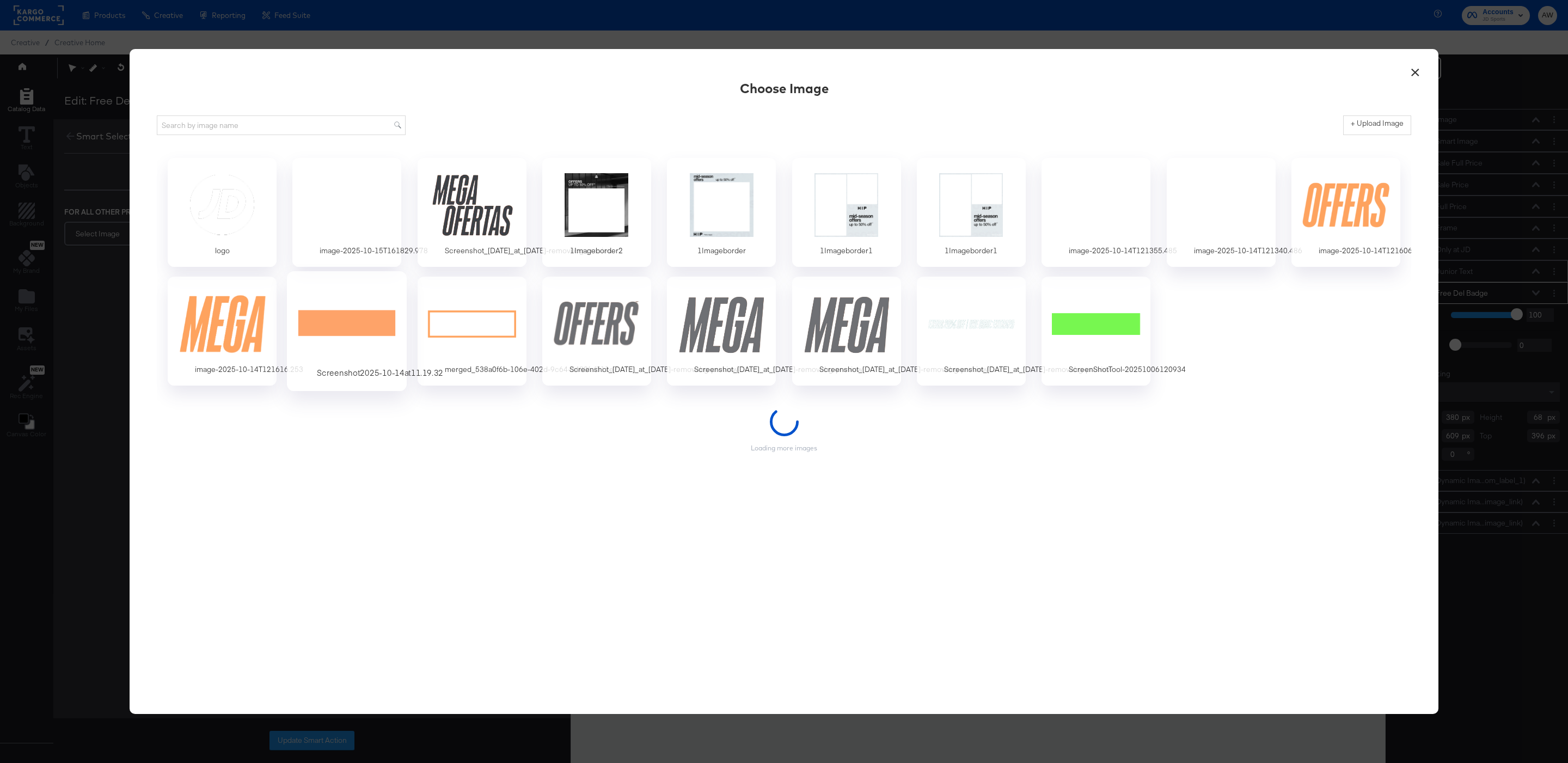
click at [314, 335] on div at bounding box center [346, 323] width 102 height 75
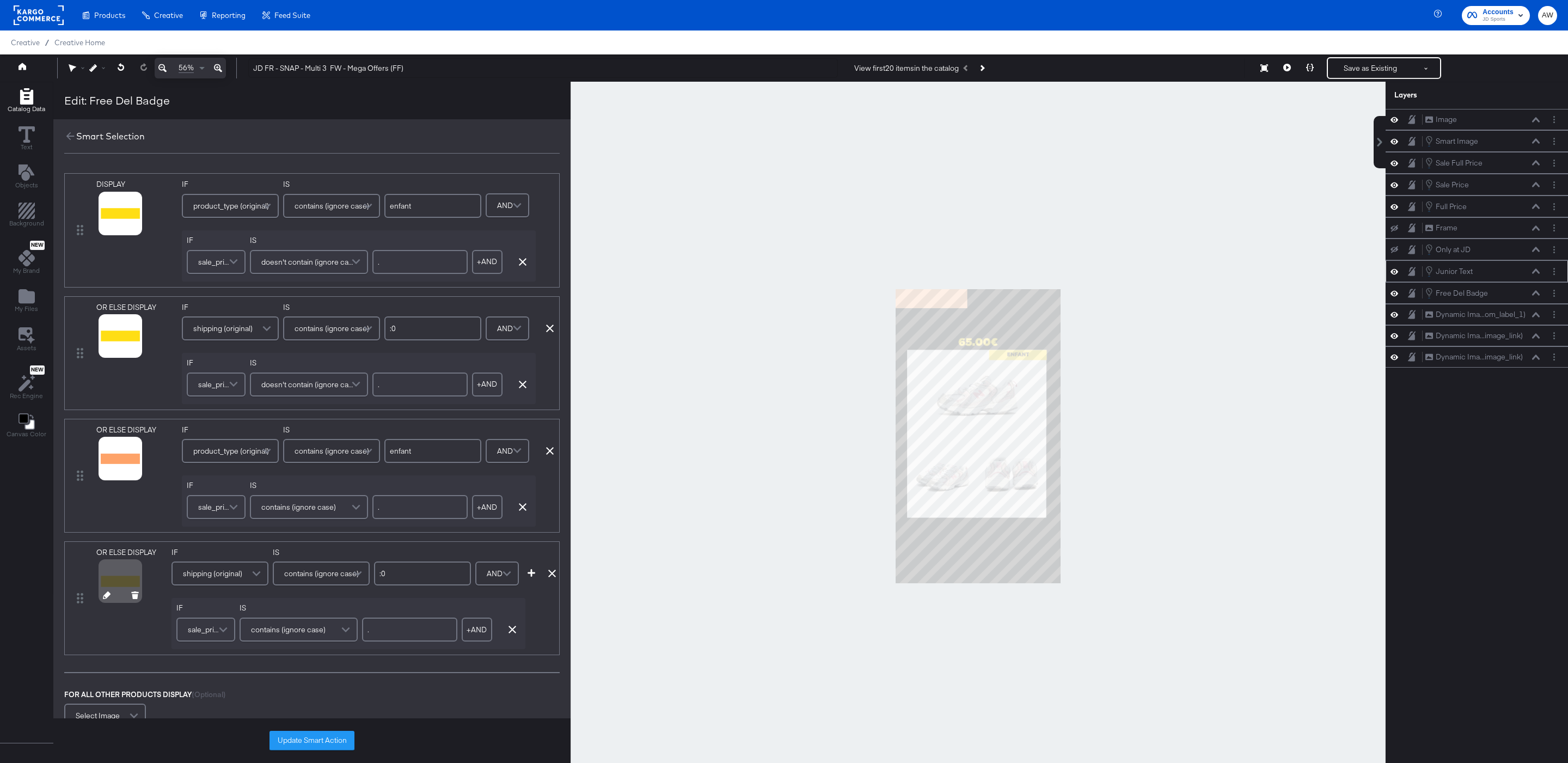
click at [104, 605] on div at bounding box center [128, 581] width 62 height 48
click at [107, 598] on icon at bounding box center [107, 595] width 8 height 8
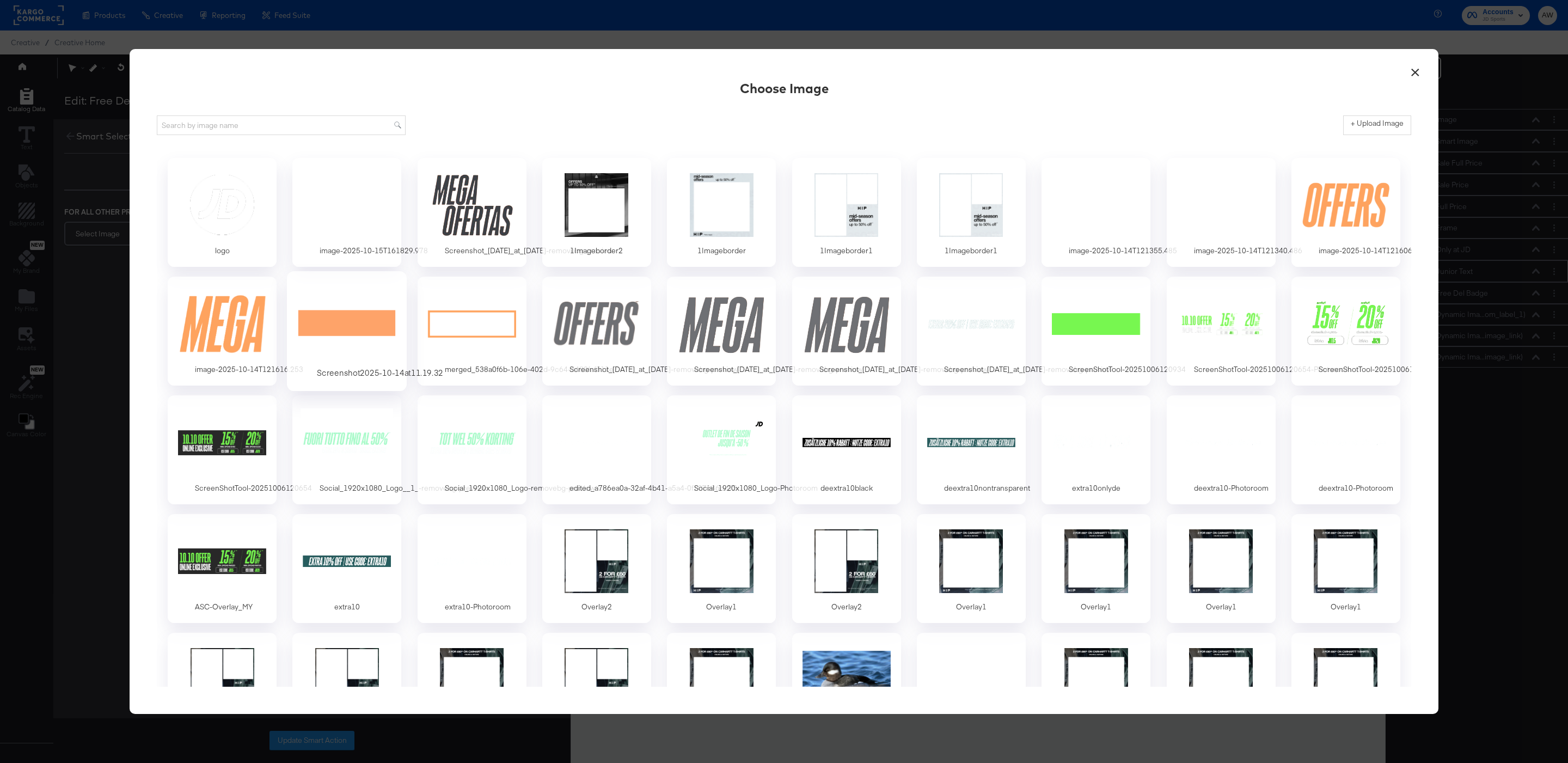
click at [343, 329] on div at bounding box center [346, 323] width 102 height 75
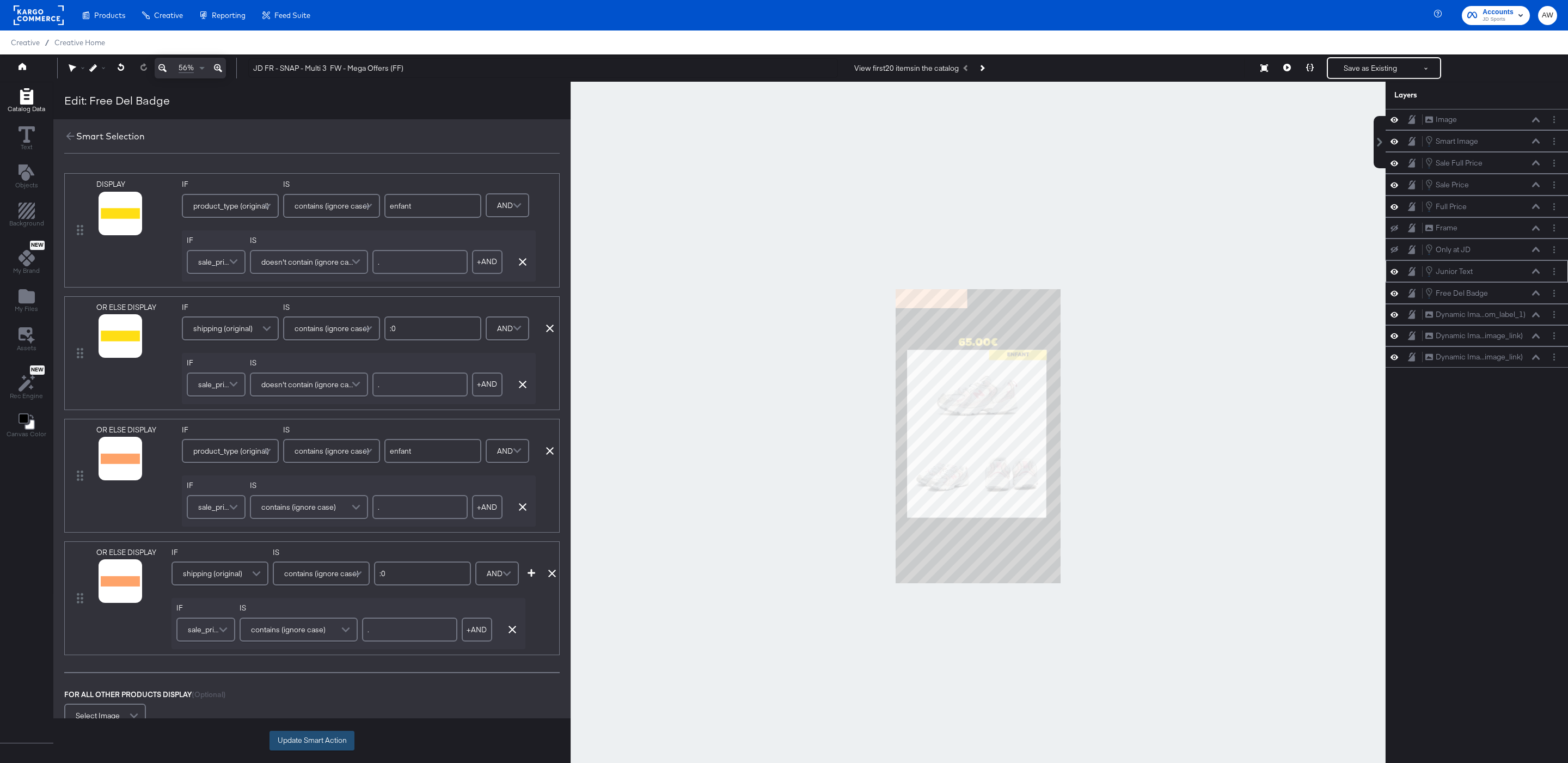
click at [338, 736] on button "Update Smart Action" at bounding box center [311, 740] width 85 height 19
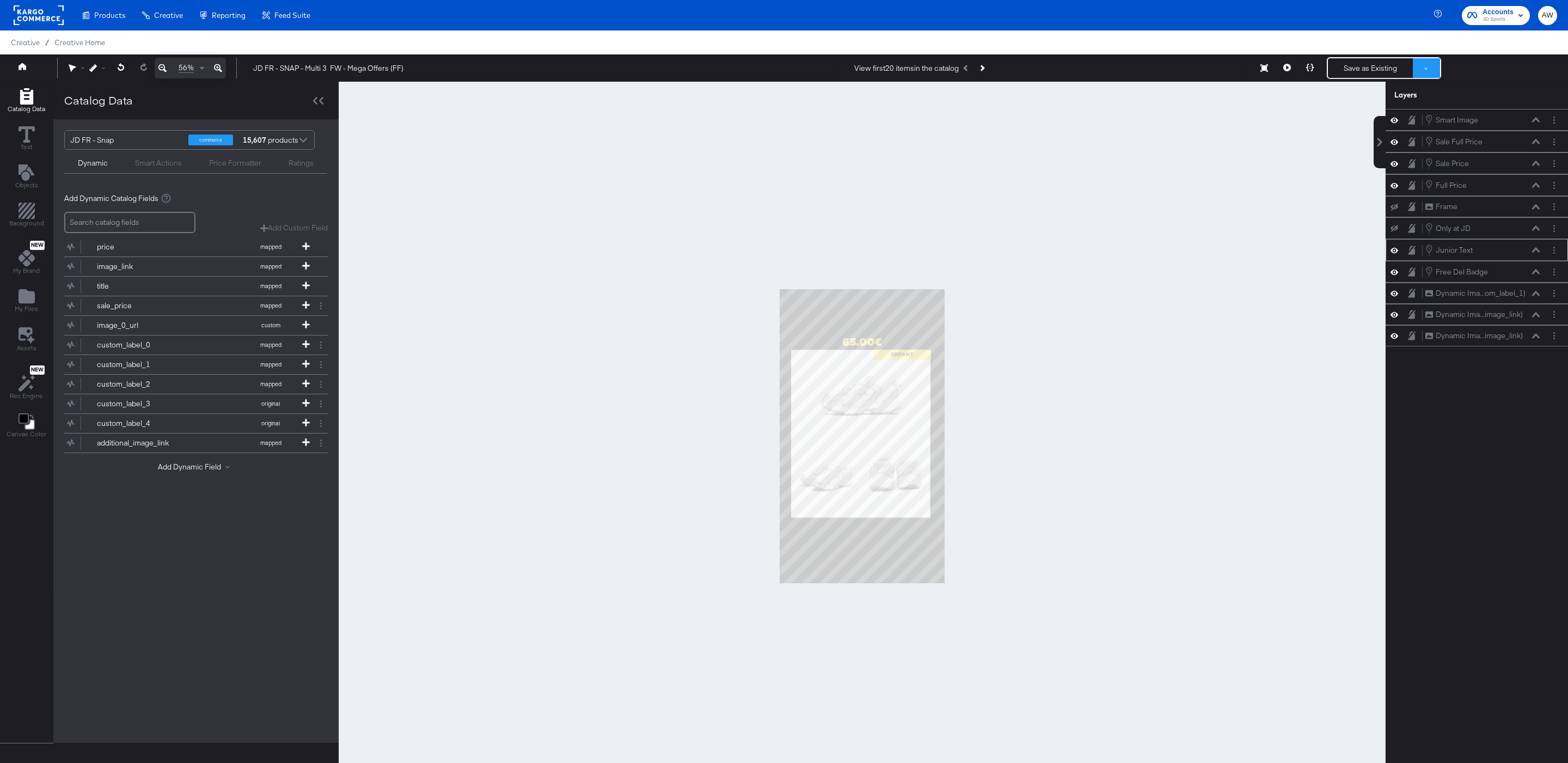
click at [1420, 67] on button at bounding box center [1426, 68] width 27 height 19
click at [1391, 103] on button "Save as New Design" at bounding box center [1390, 107] width 113 height 19
click at [1377, 70] on button "Save as New Design" at bounding box center [1370, 68] width 85 height 19
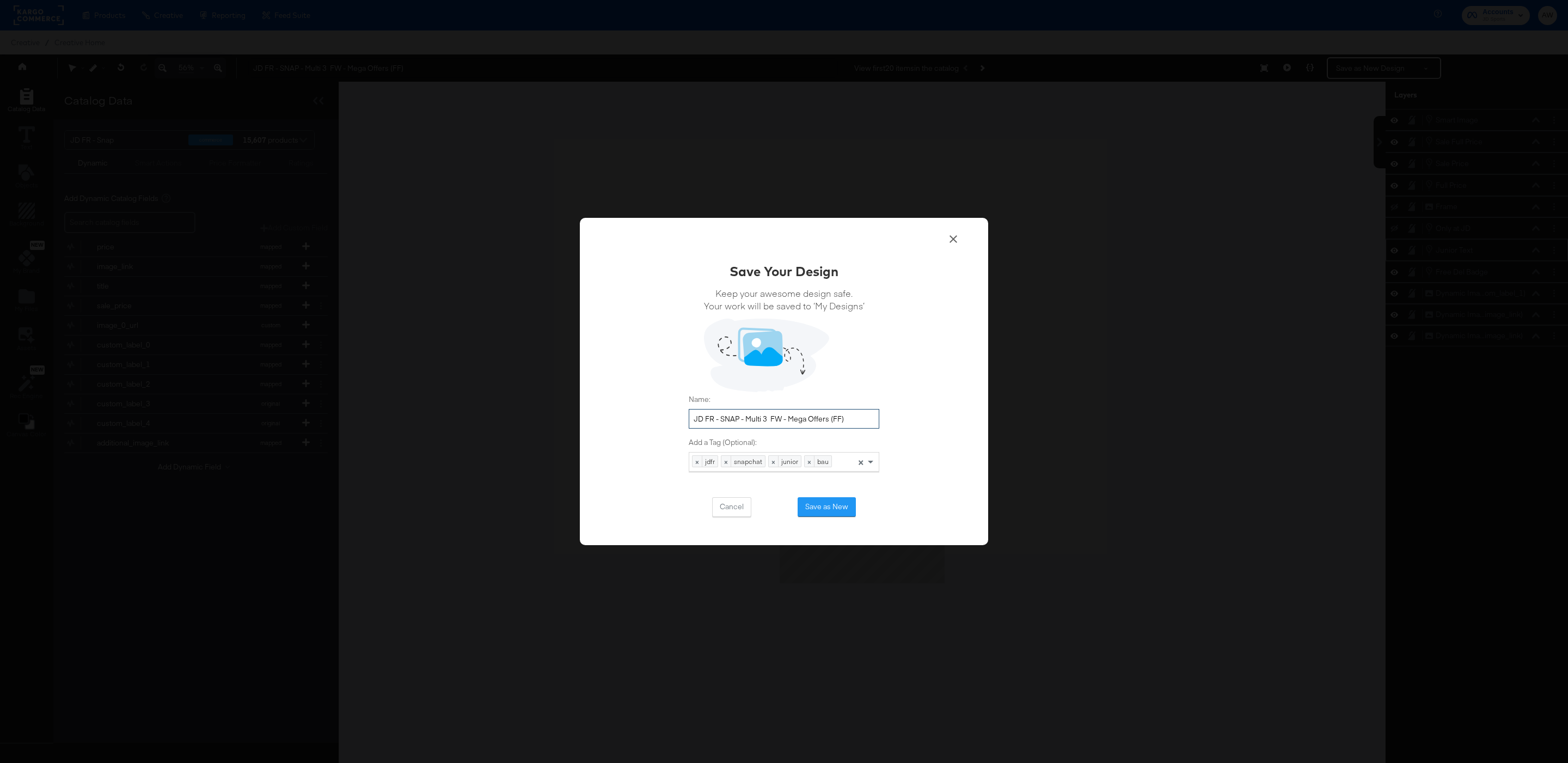
drag, startPoint x: 835, startPoint y: 419, endPoint x: 902, endPoint y: 419, distance: 67.0
click at [902, 419] on div "Save Your Design Keep your awesome design safe. Your work will be saved to ‘My …" at bounding box center [784, 382] width 408 height 327
type input "JD FR - SNAP - Multi 3 FW - Mega Offers [DATE]"
click at [810, 506] on button "Save as New" at bounding box center [826, 506] width 58 height 19
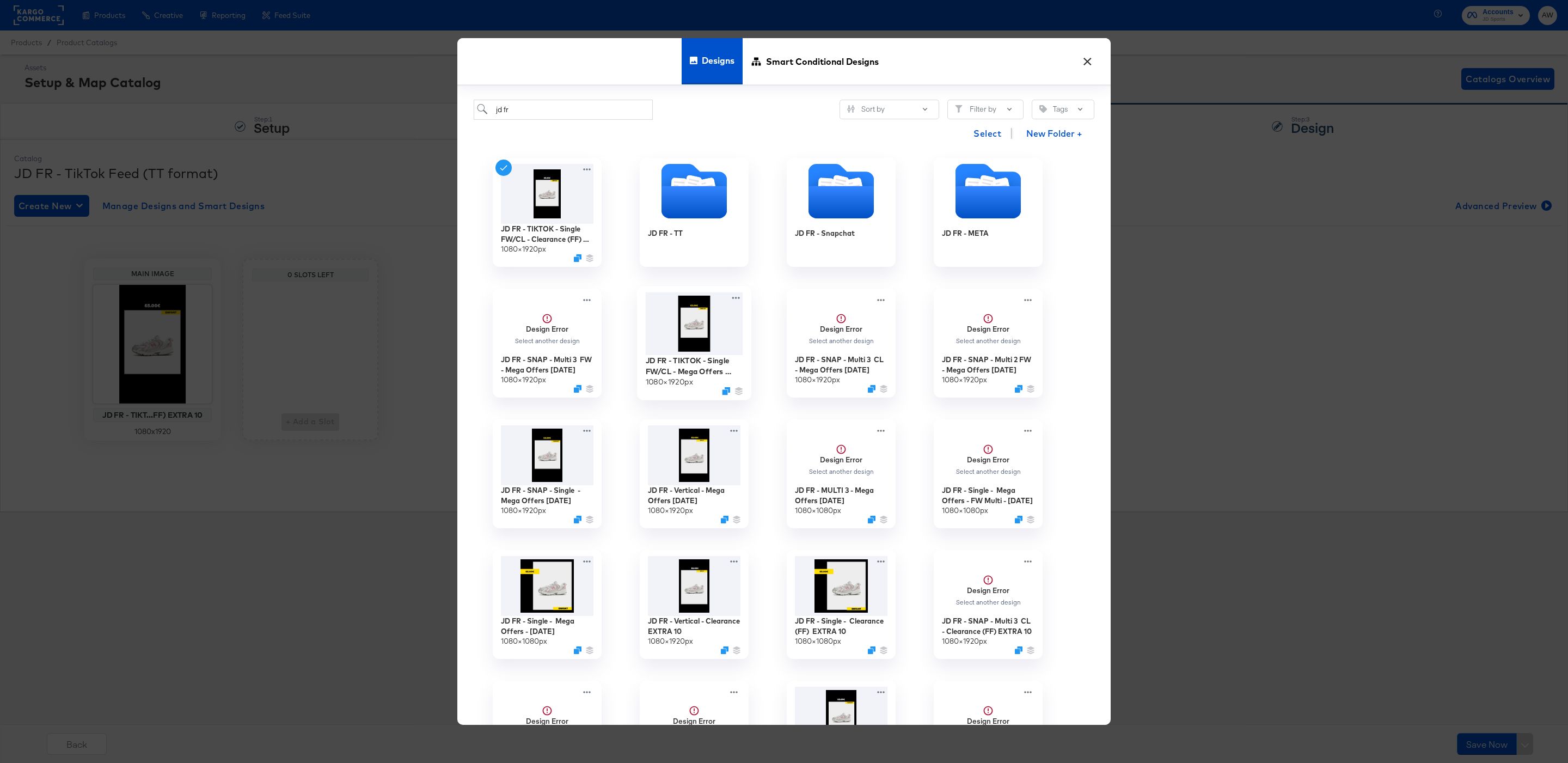
click at [700, 345] on img at bounding box center [694, 324] width 97 height 63
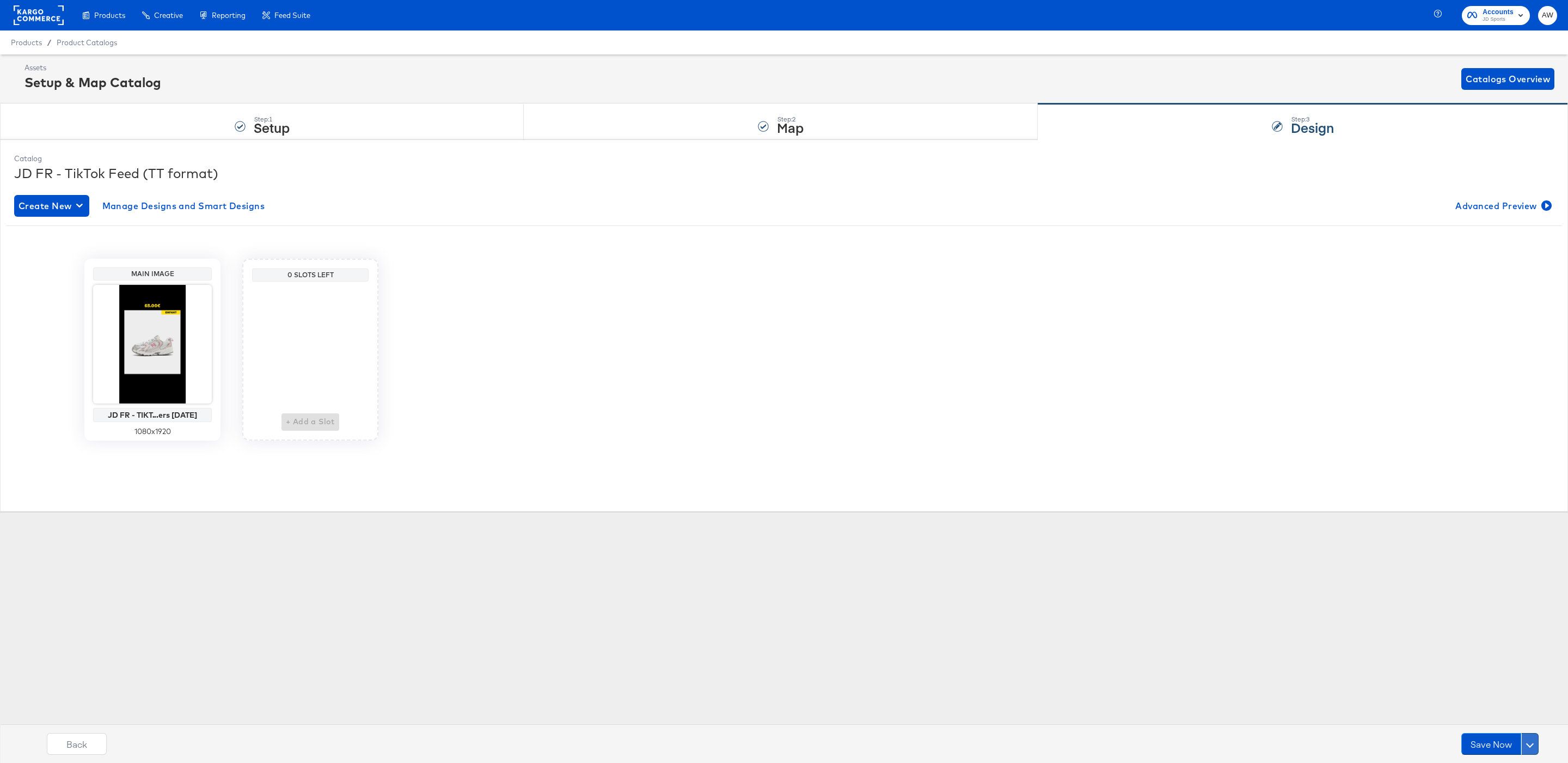
click at [1527, 746] on button at bounding box center [1530, 744] width 17 height 22
click at [1502, 719] on div "Schedule Save" at bounding box center [1504, 723] width 50 height 10
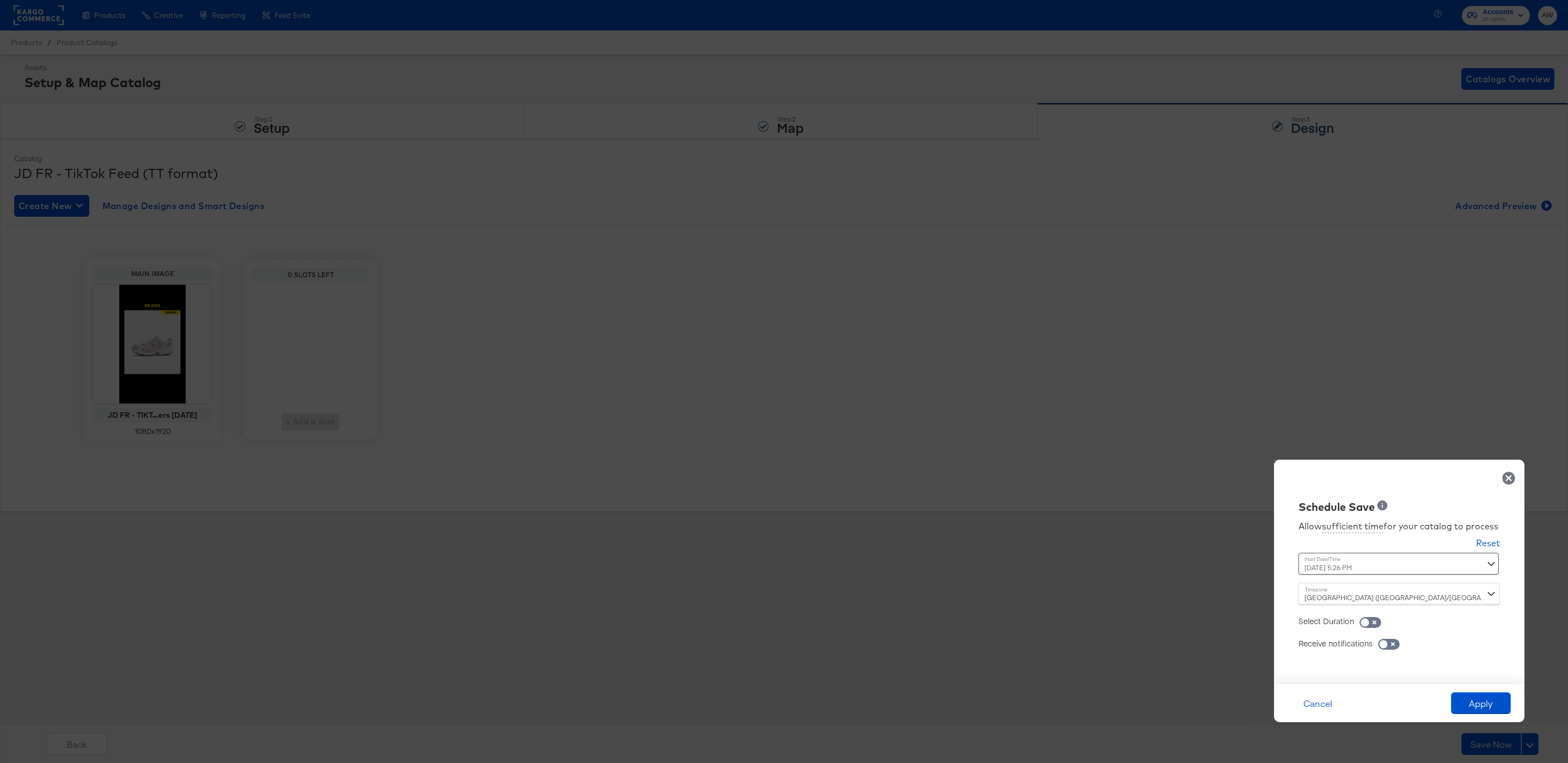
click at [1434, 549] on div "Reset" at bounding box center [1399, 544] width 202 height 16
click at [1492, 557] on div "Time : [DATE] 5:26 PM ‹ [DATE] › Su Mo Tu We Th Fr Sa 28 29 30 1 2 3 4 5 6 7 8 …" at bounding box center [1399, 568] width 202 height 30
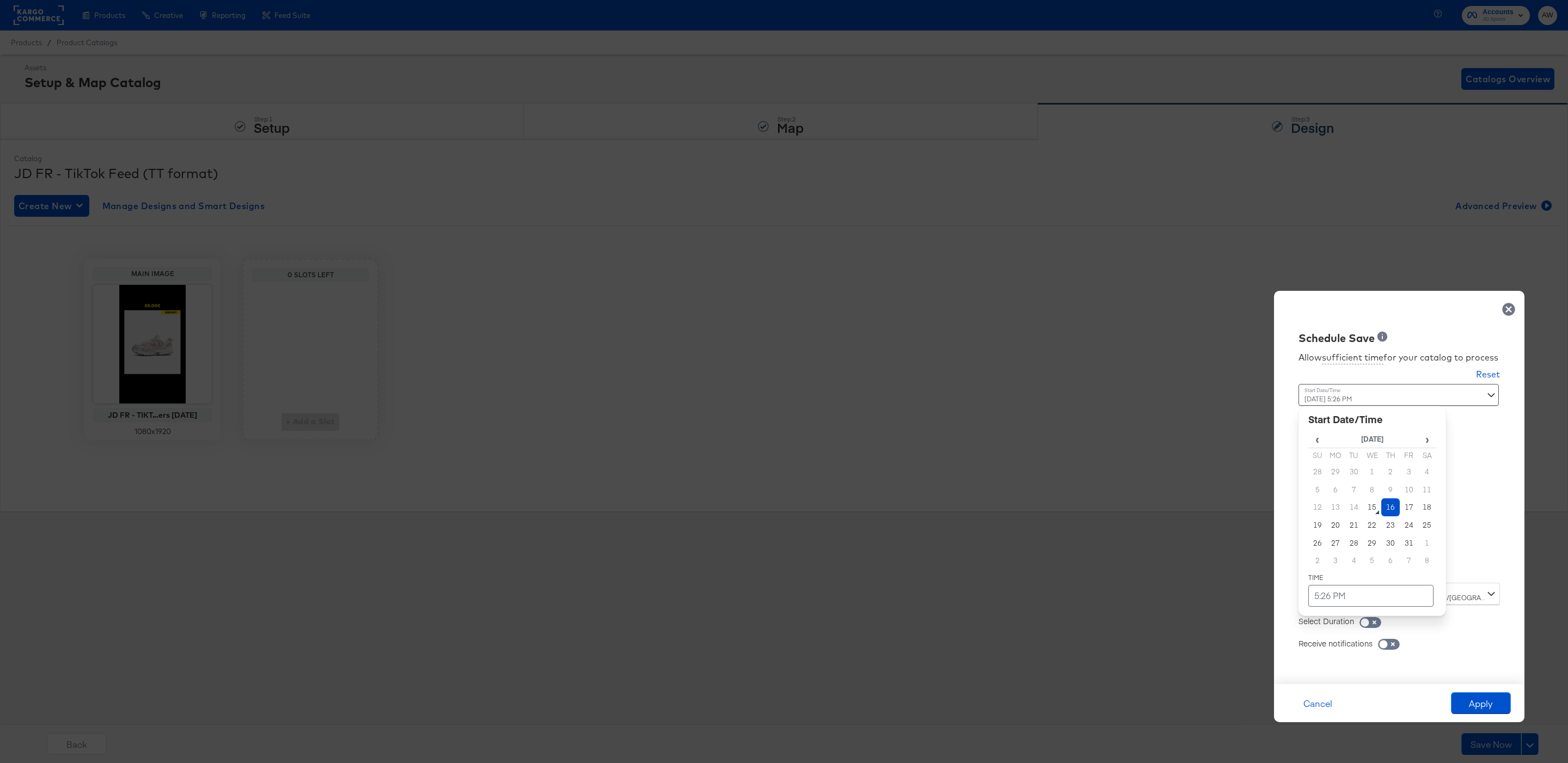
click at [1390, 508] on td "16" at bounding box center [1390, 507] width 19 height 18
click at [1393, 593] on td "5:26 PM" at bounding box center [1370, 596] width 125 height 22
click at [1352, 481] on span "▲" at bounding box center [1350, 481] width 22 height 22
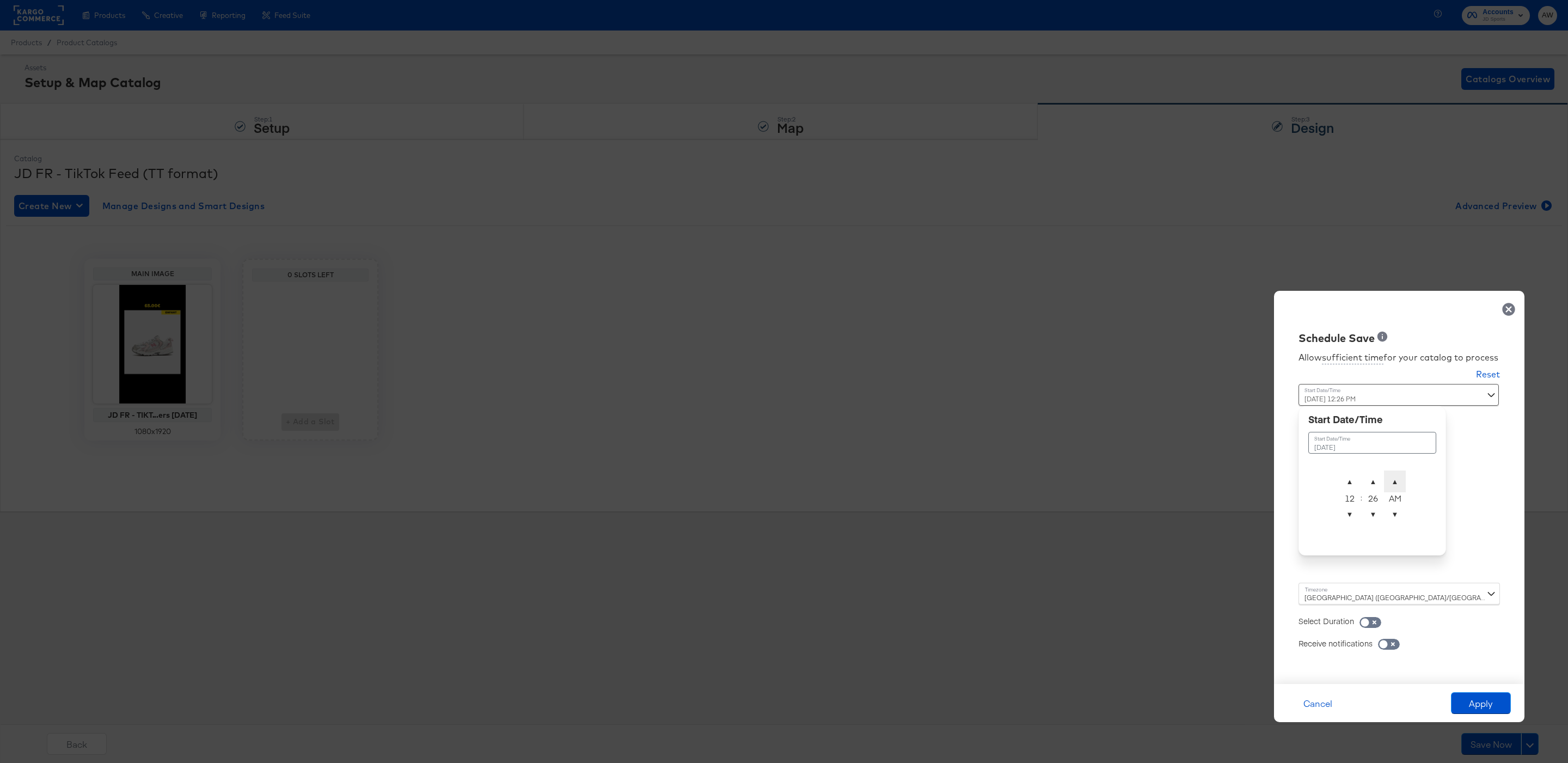
click at [1398, 480] on span "▲" at bounding box center [1395, 481] width 22 height 22
click at [1376, 480] on span "▲" at bounding box center [1373, 481] width 22 height 22
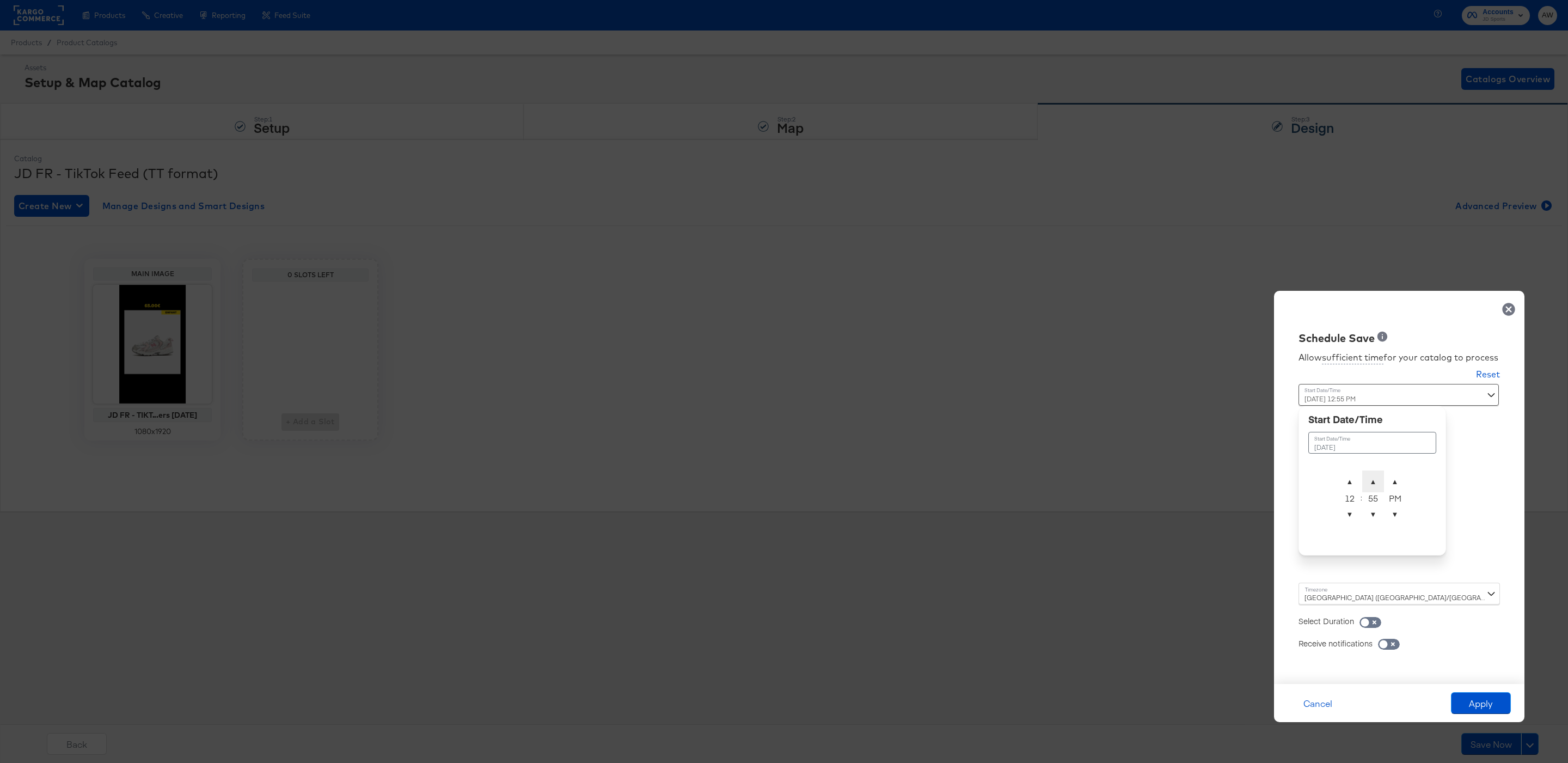
click at [1376, 480] on span "▲" at bounding box center [1373, 481] width 22 height 22
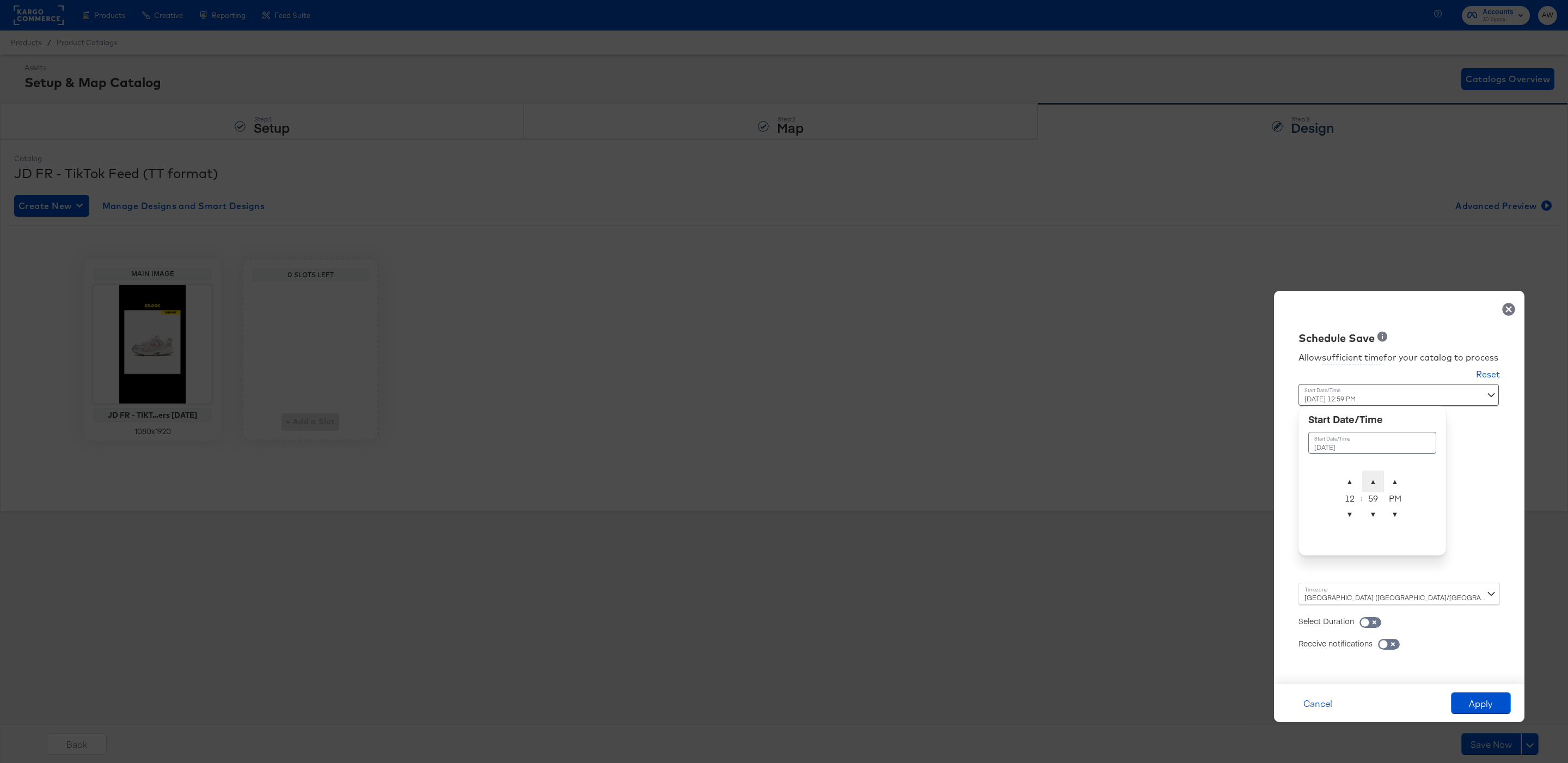
type input "[DATE] 12:00 PM"
click at [1475, 513] on div "Allow sufficient time for your catalog to process Reset Time : [DATE] 12:00 PM …" at bounding box center [1399, 509] width 234 height 327
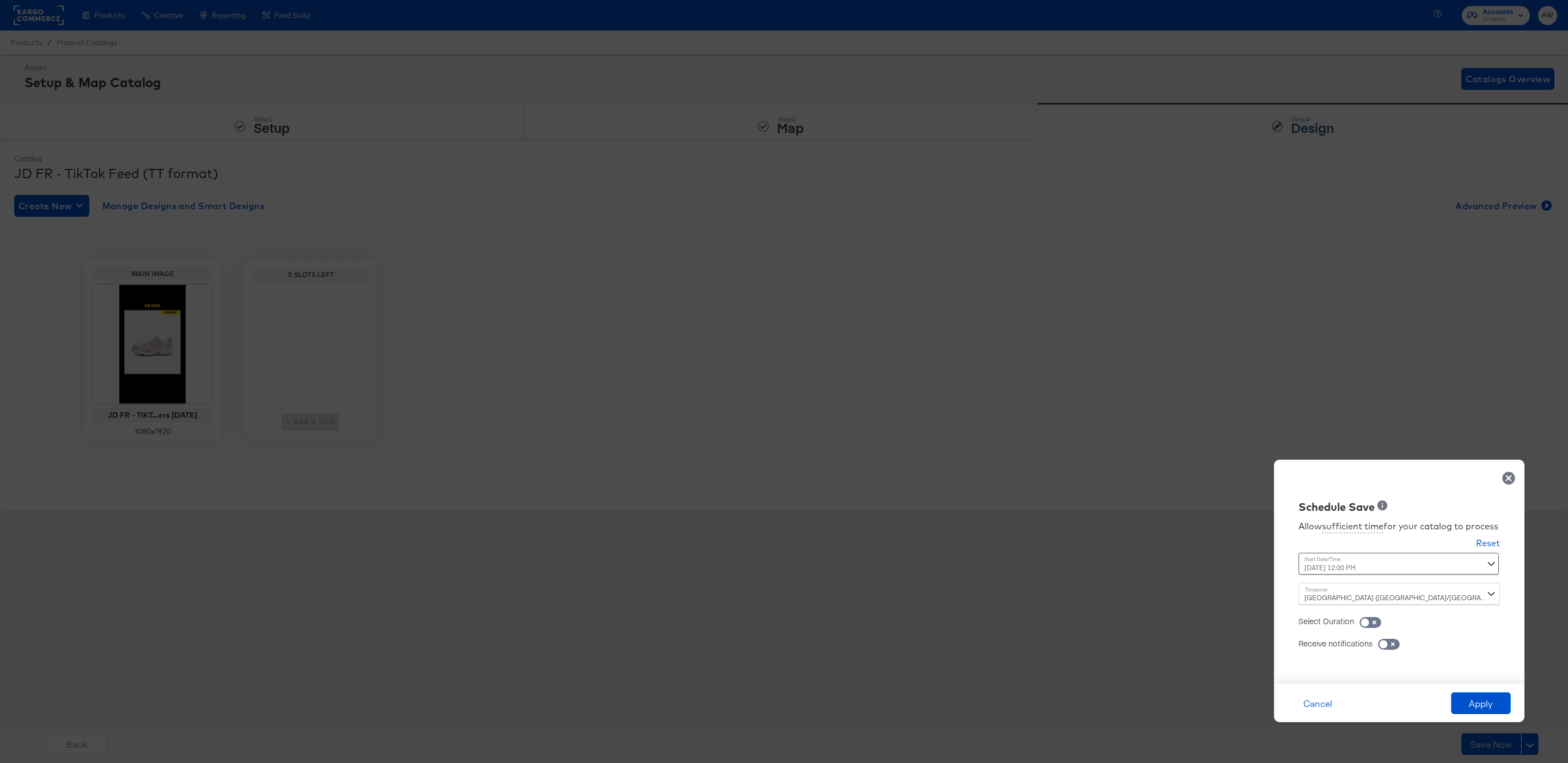
click at [1505, 688] on div "Cancel Apply" at bounding box center [1399, 702] width 251 height 38
click at [1506, 697] on button "Apply" at bounding box center [1481, 703] width 60 height 22
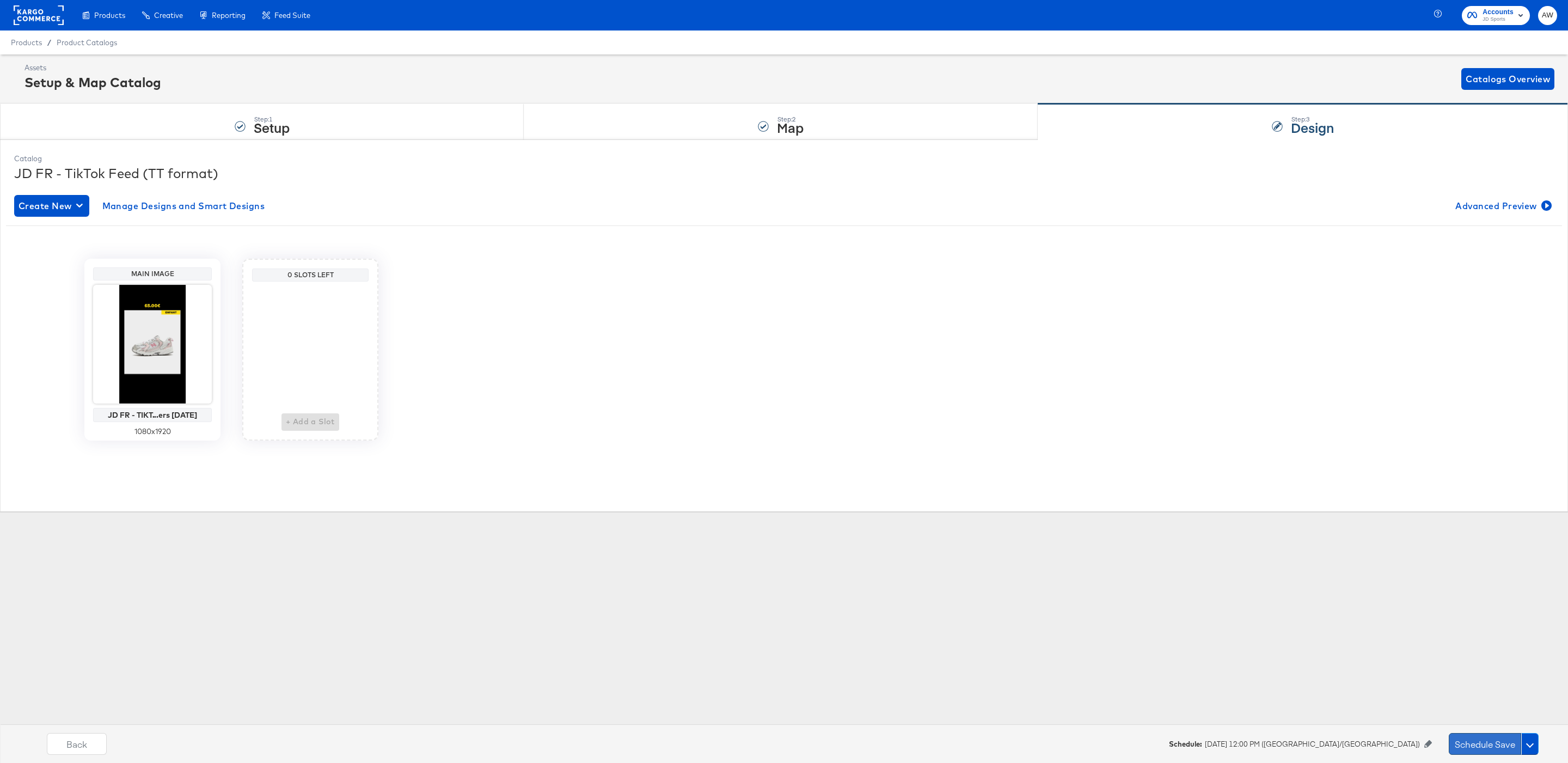
click at [1502, 740] on button "Schedule Save" at bounding box center [1485, 744] width 72 height 22
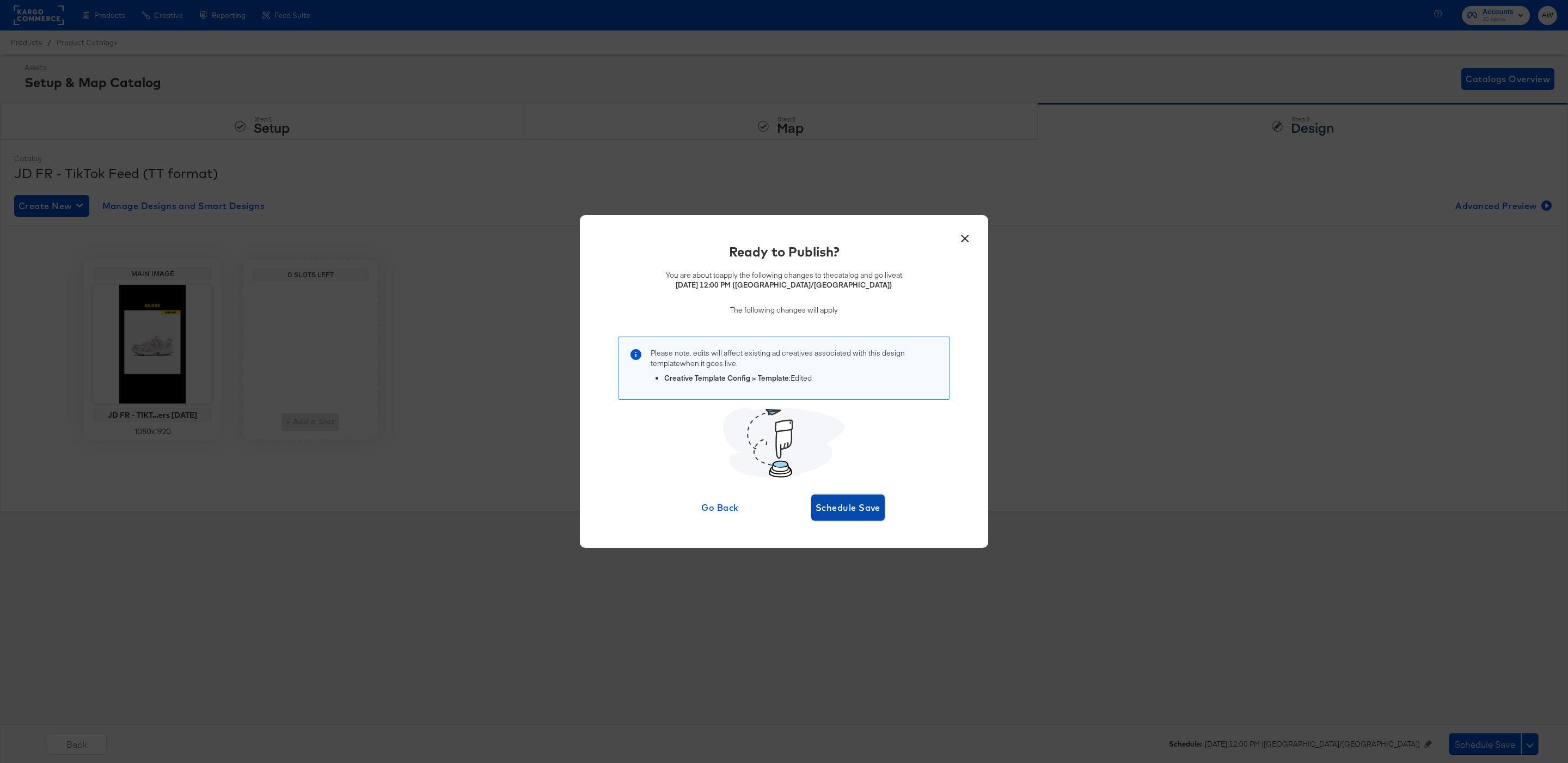
click at [848, 497] on button "Schedule Save" at bounding box center [848, 508] width 73 height 26
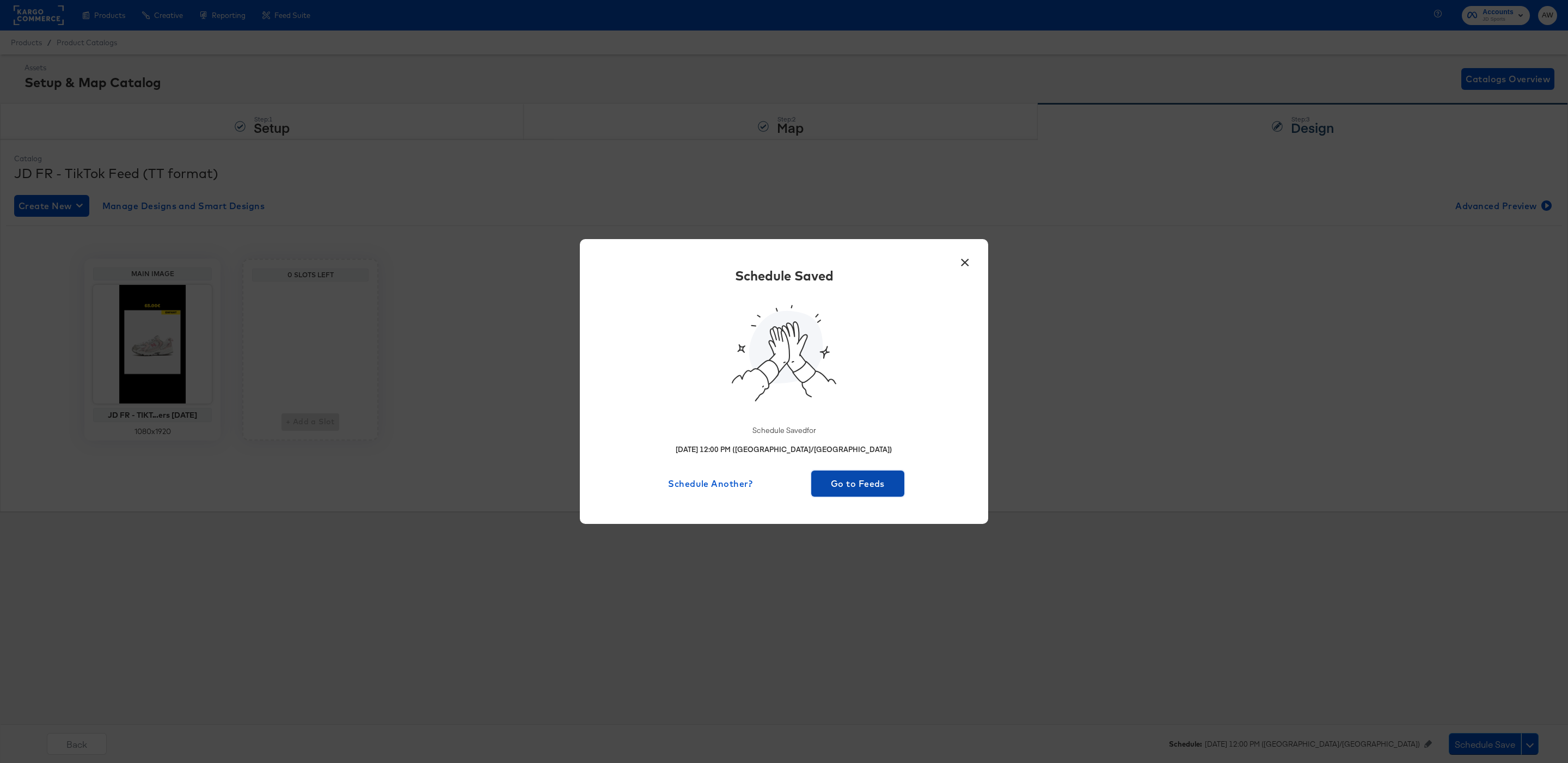
click at [828, 474] on button "Go to Feeds" at bounding box center [858, 483] width 93 height 26
